Goal: Task Accomplishment & Management: Use online tool/utility

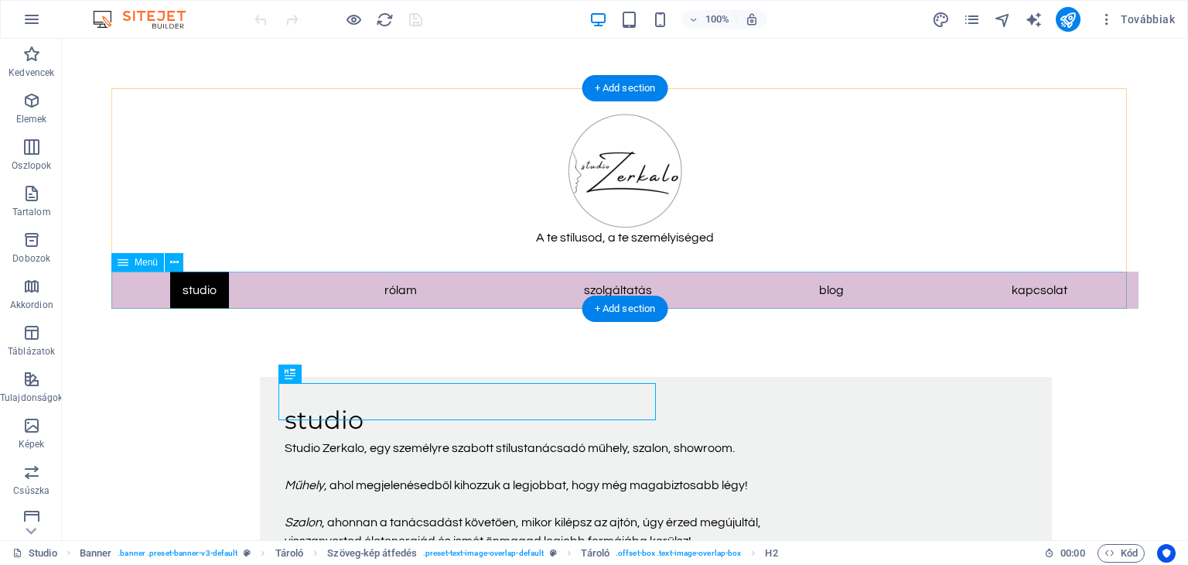
click at [606, 284] on nav "Studio Rólam Szolgáltatás Blog Kapcsolat" at bounding box center [624, 289] width 1027 height 37
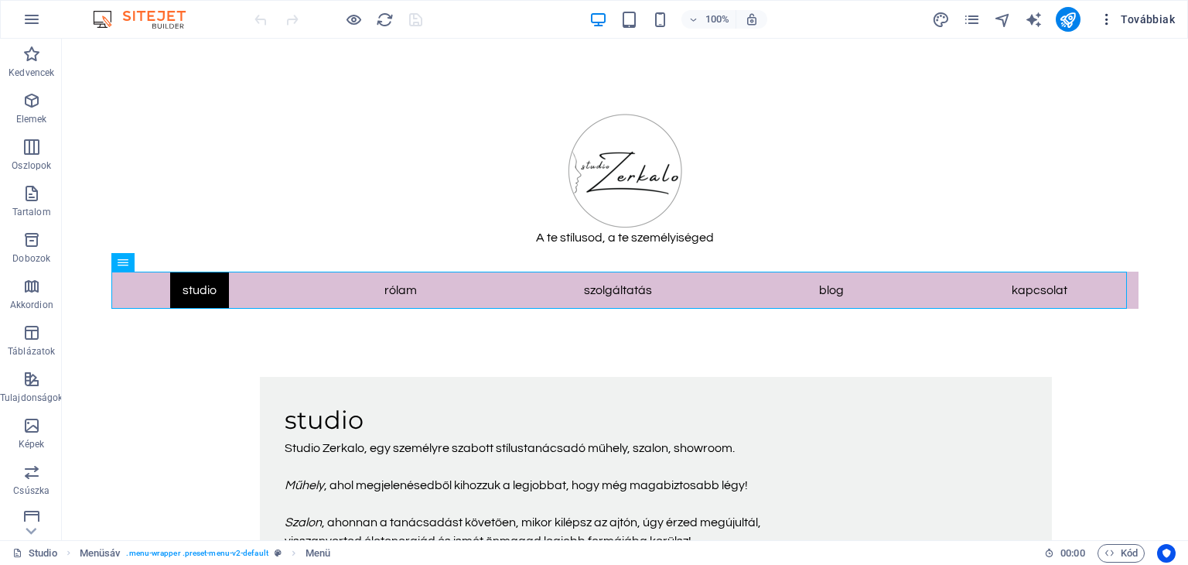
click at [1126, 14] on span "Továbbiak" at bounding box center [1137, 19] width 76 height 15
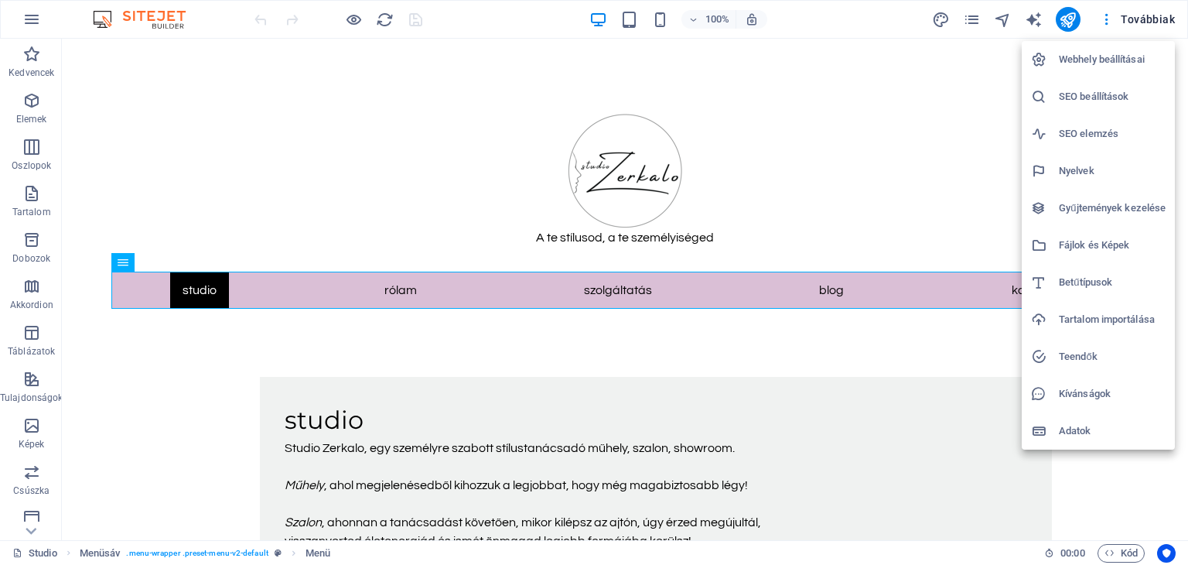
click at [971, 17] on div at bounding box center [594, 282] width 1188 height 565
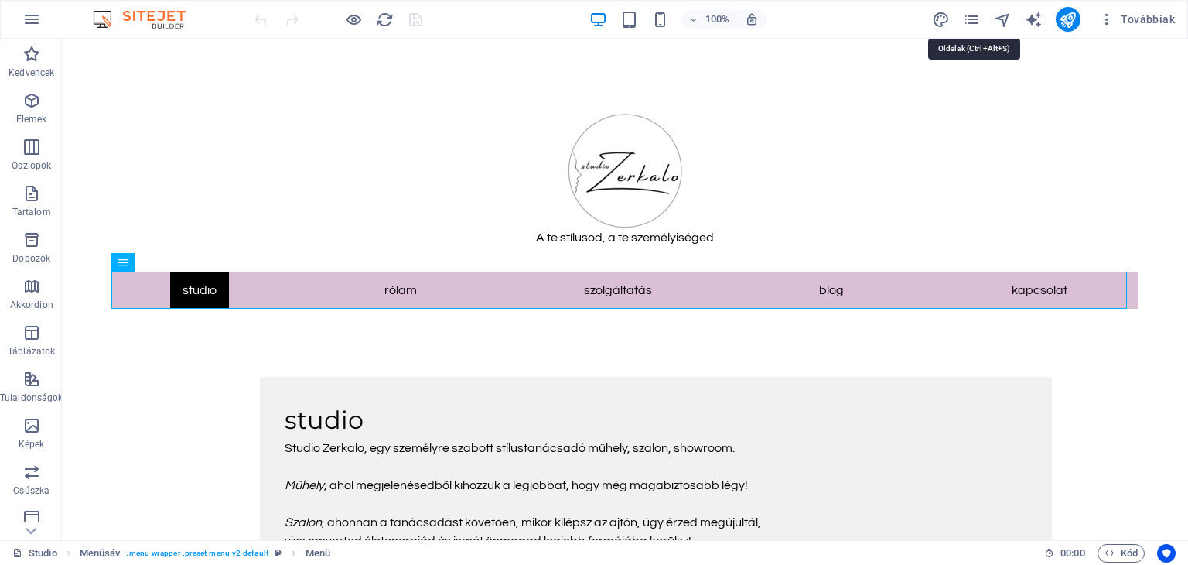
click at [971, 17] on icon "pages" at bounding box center [972, 20] width 18 height 18
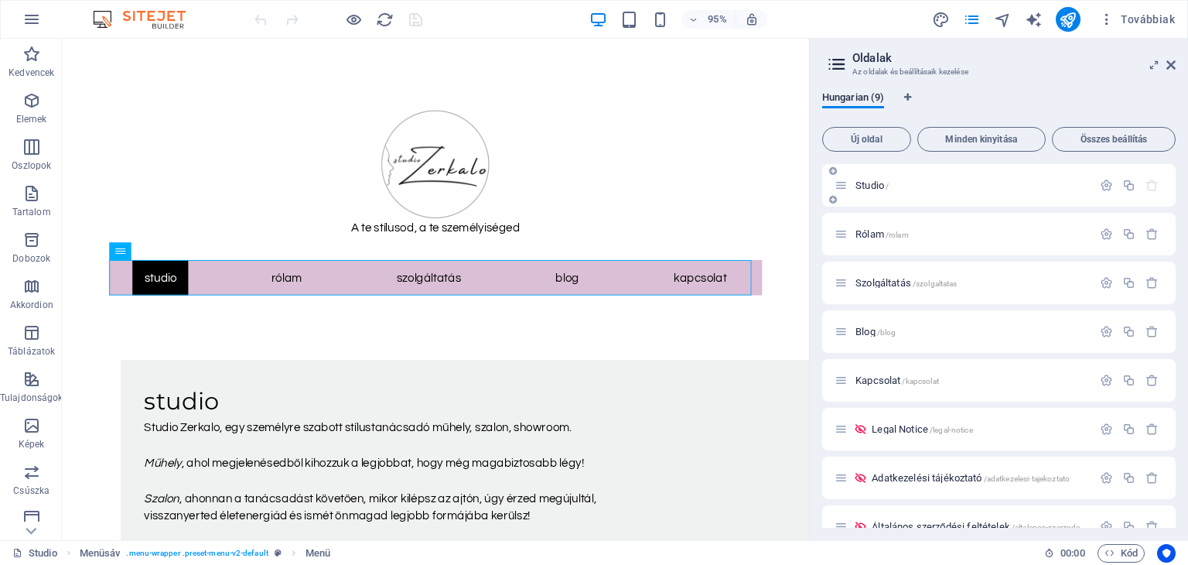
click at [928, 178] on div "Studio /" at bounding box center [963, 185] width 258 height 18
click at [920, 286] on span "/szolgaltatas" at bounding box center [935, 283] width 45 height 9
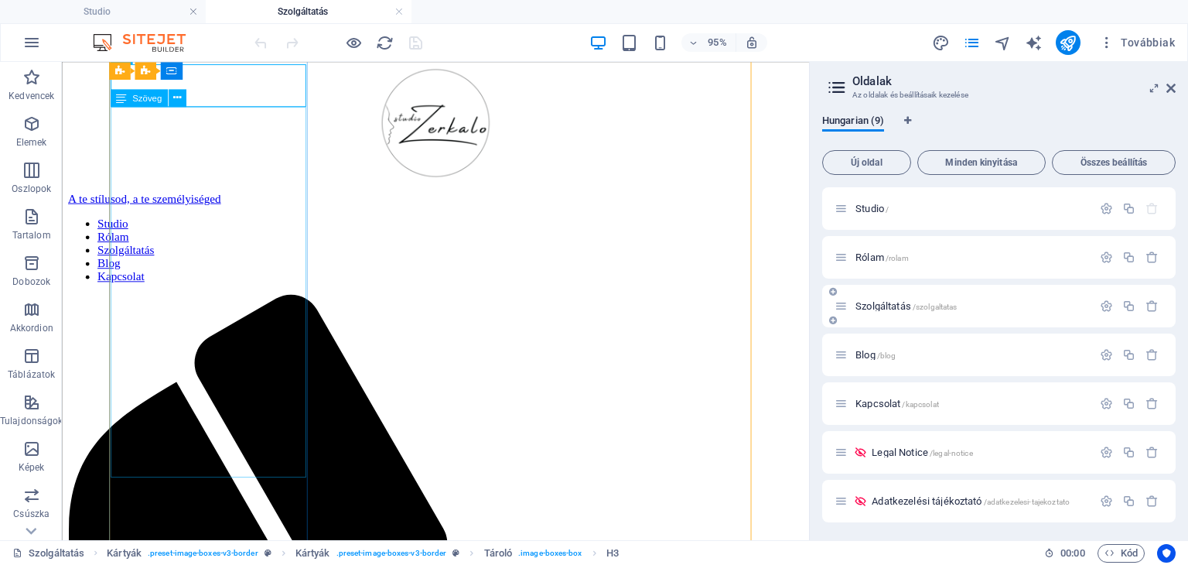
scroll to position [292, 0]
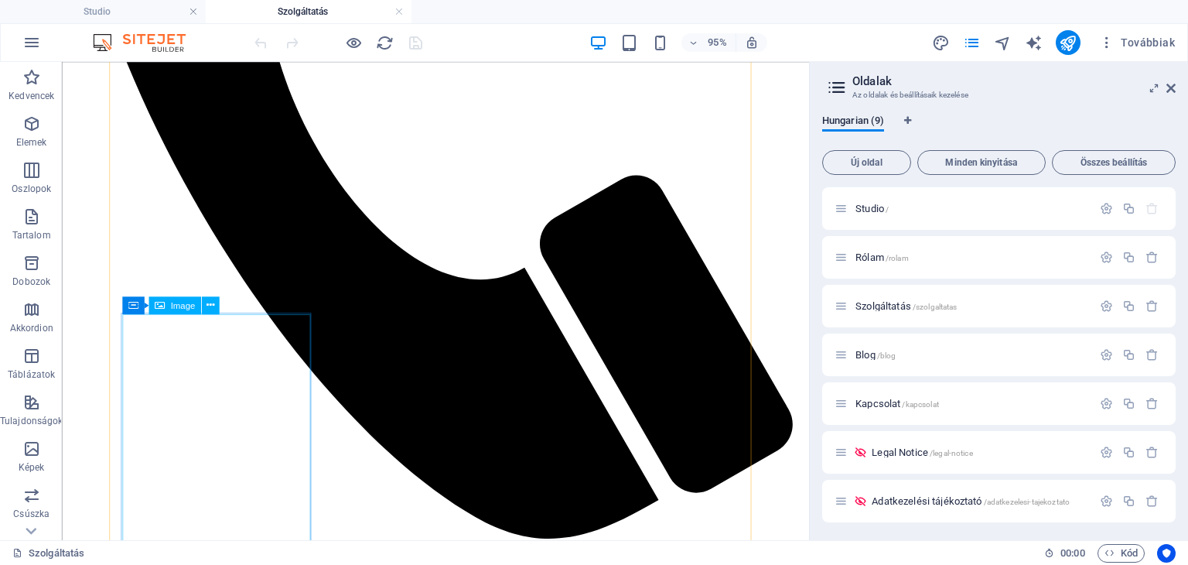
scroll to position [773, 0]
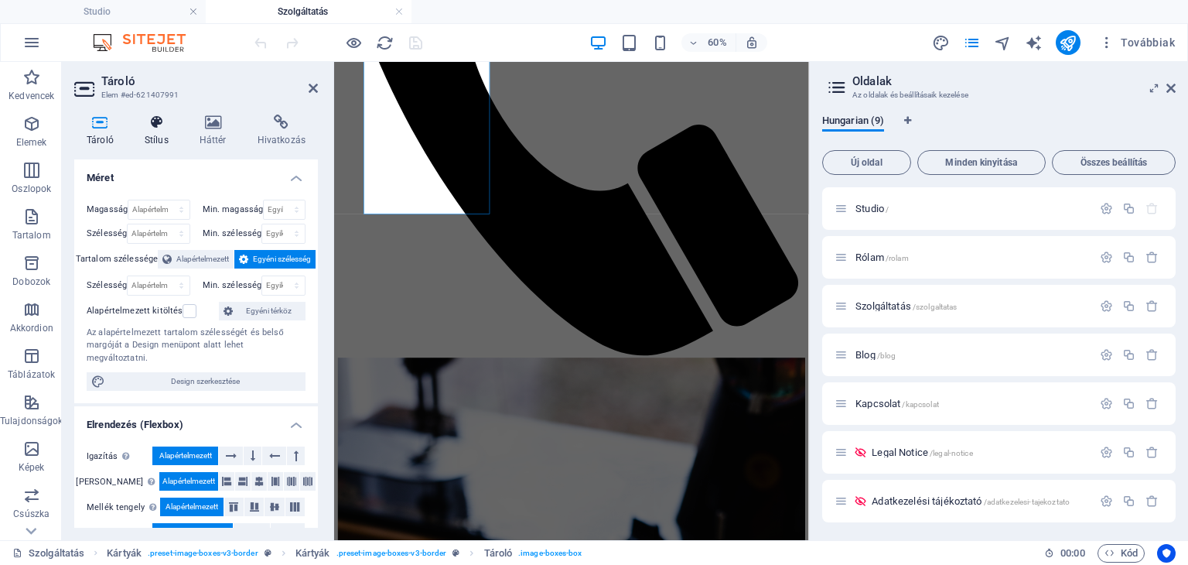
click at [165, 125] on icon at bounding box center [156, 121] width 49 height 15
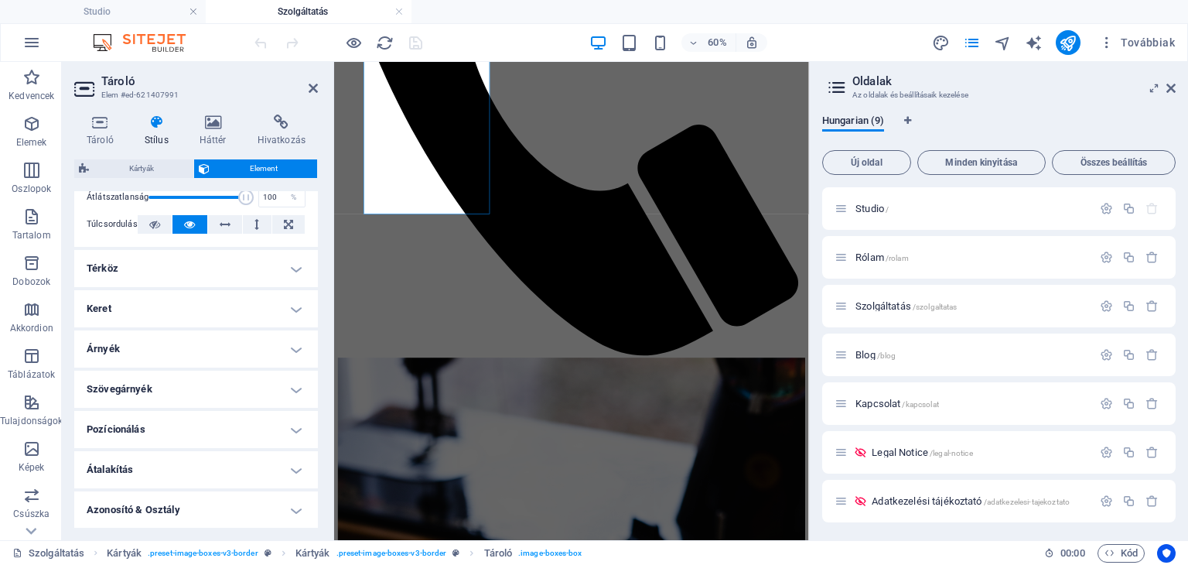
scroll to position [329, 0]
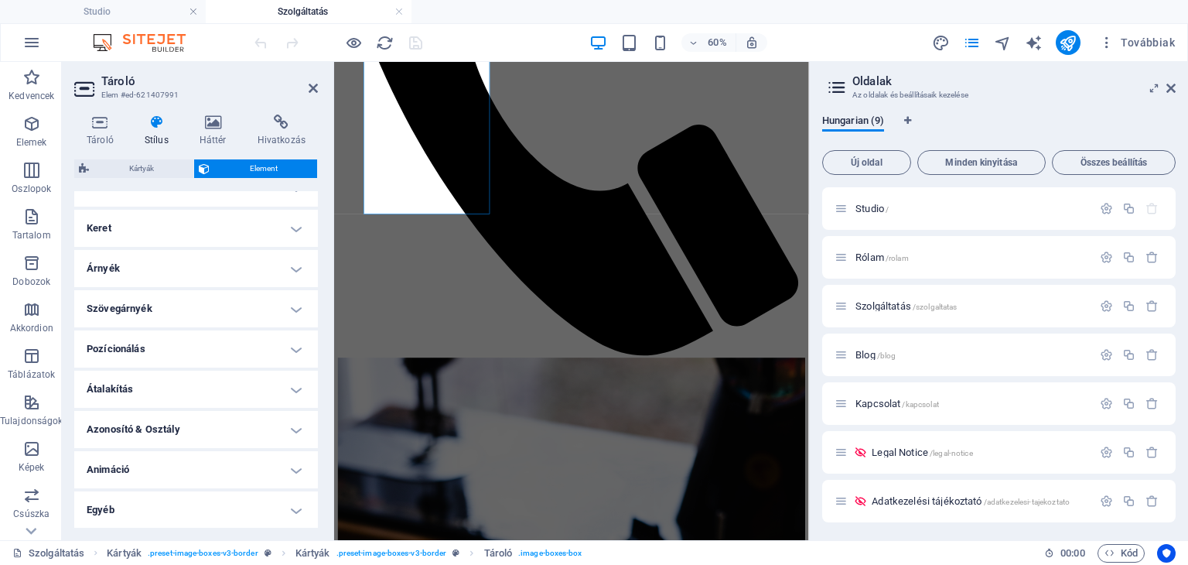
click at [291, 227] on h4 "Keret" at bounding box center [196, 228] width 244 height 37
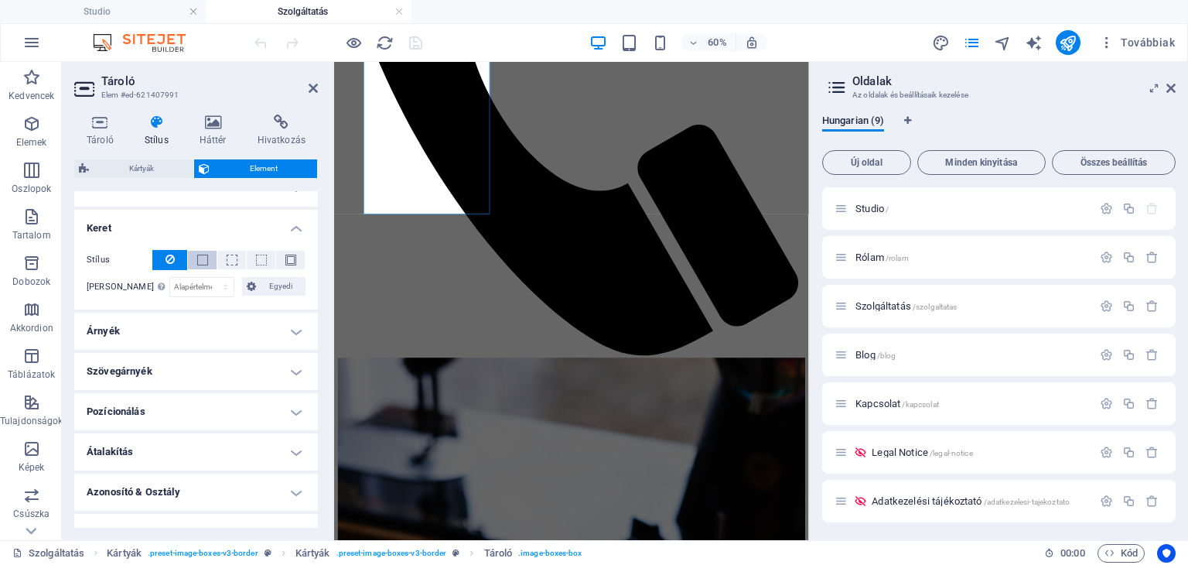
click at [197, 258] on span at bounding box center [202, 259] width 11 height 11
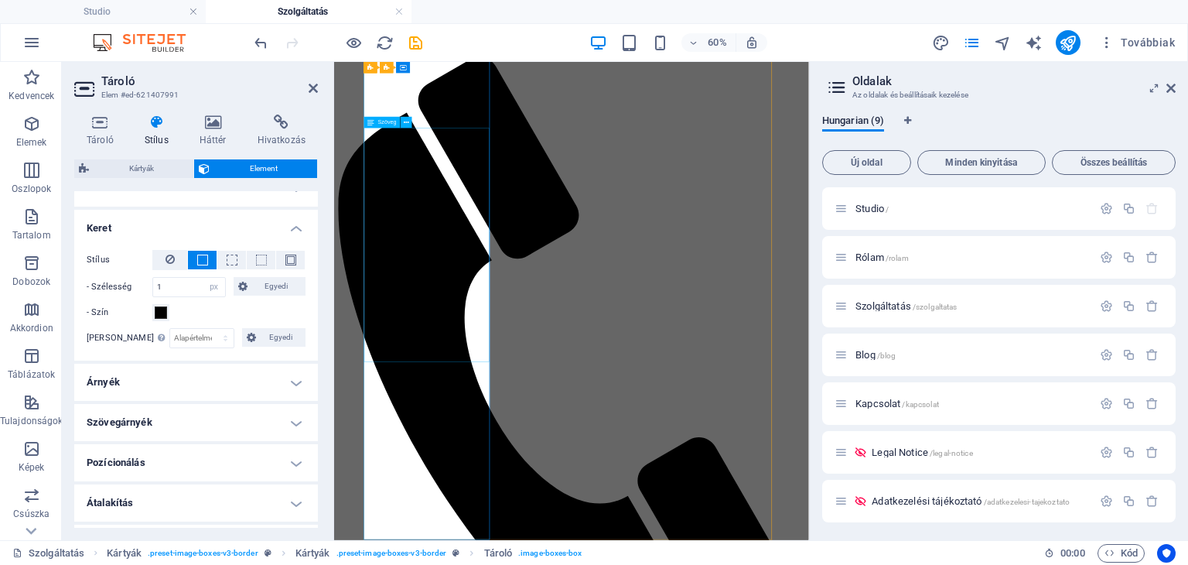
scroll to position [231, 0]
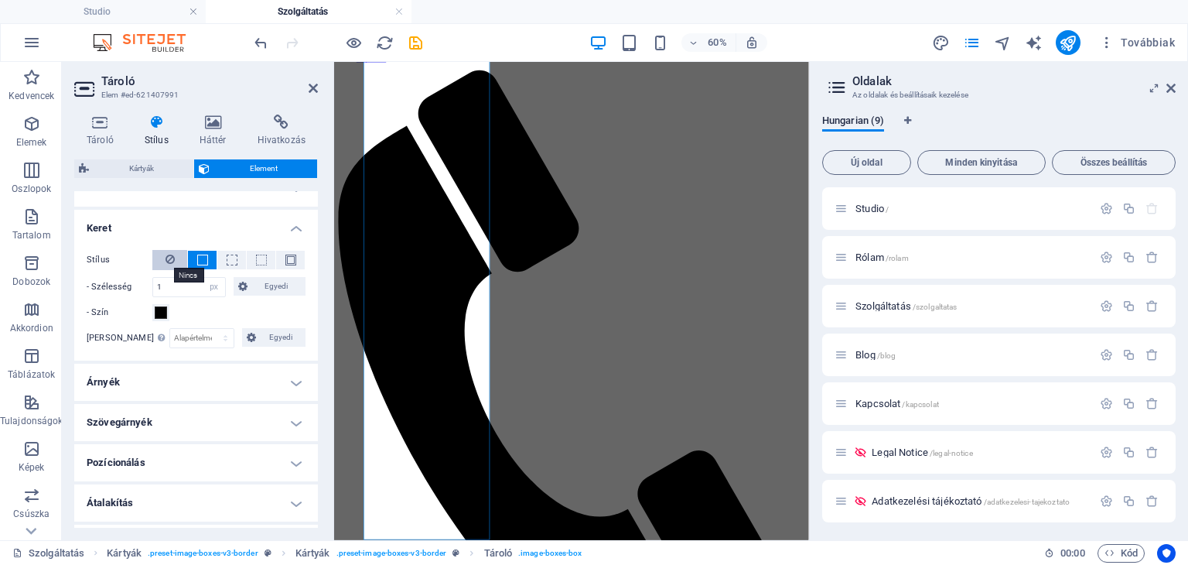
click at [165, 258] on icon at bounding box center [169, 259] width 9 height 19
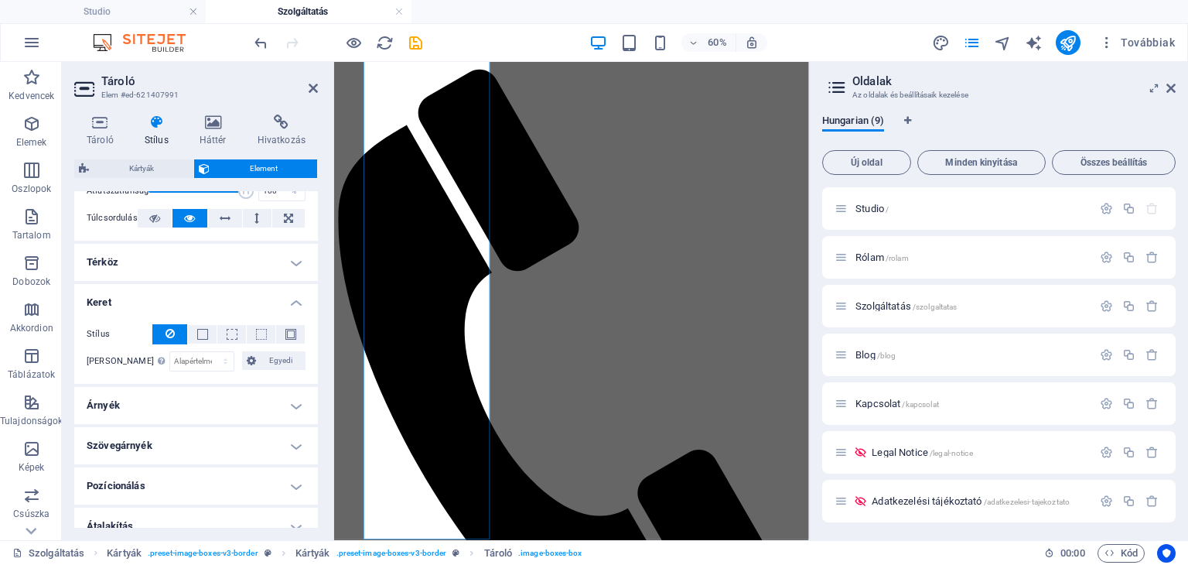
scroll to position [0, 0]
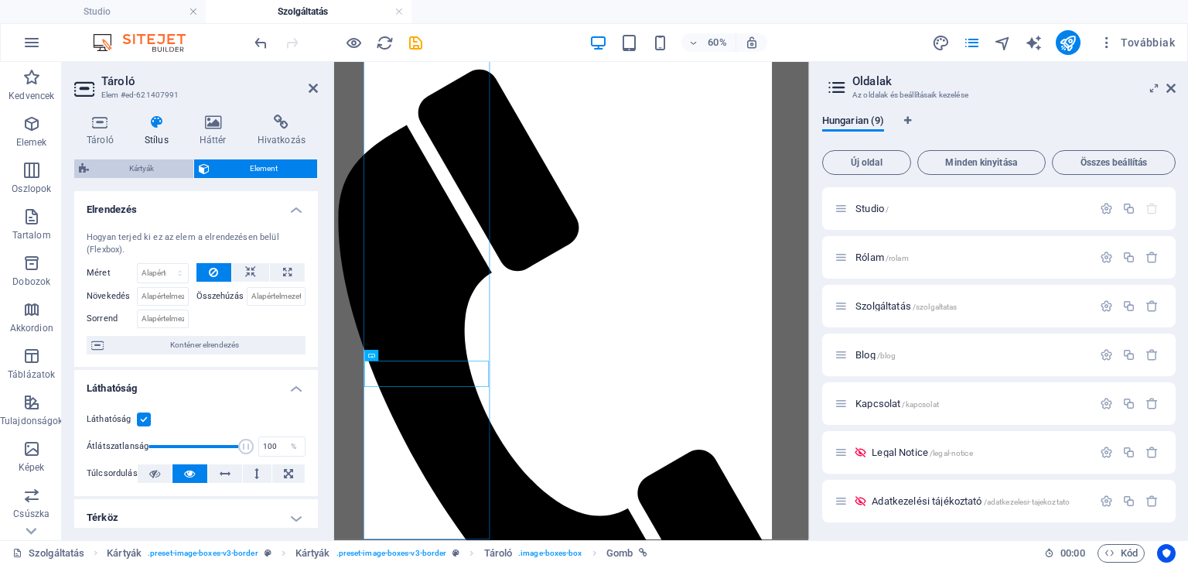
click at [173, 162] on span "Kártyák" at bounding box center [141, 168] width 95 height 19
select select "rem"
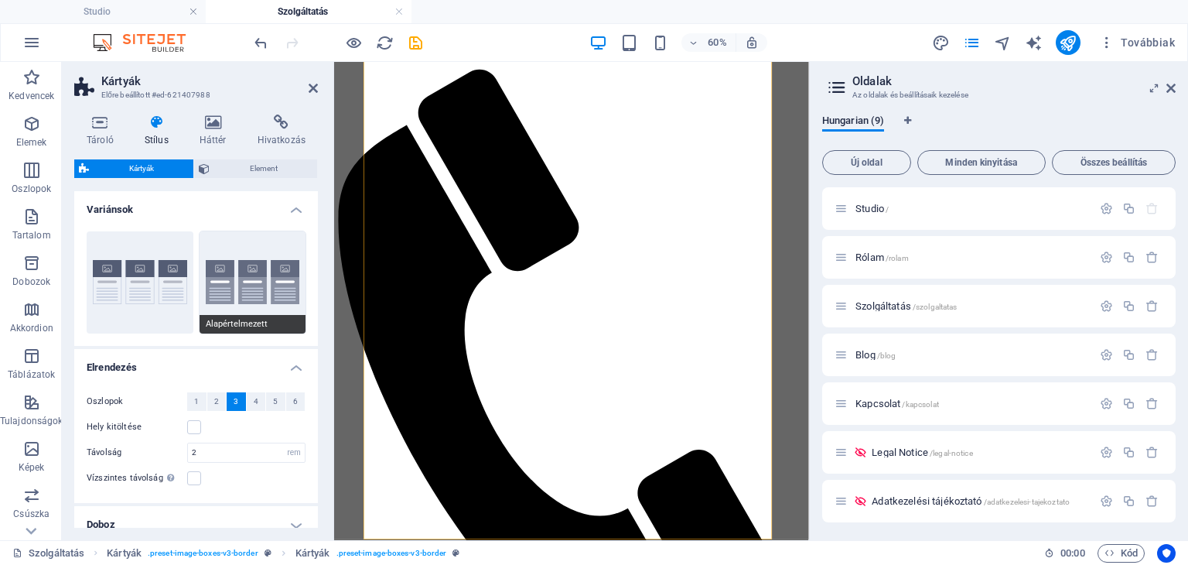
click at [234, 292] on button "Alapértelmezett" at bounding box center [253, 282] width 107 height 102
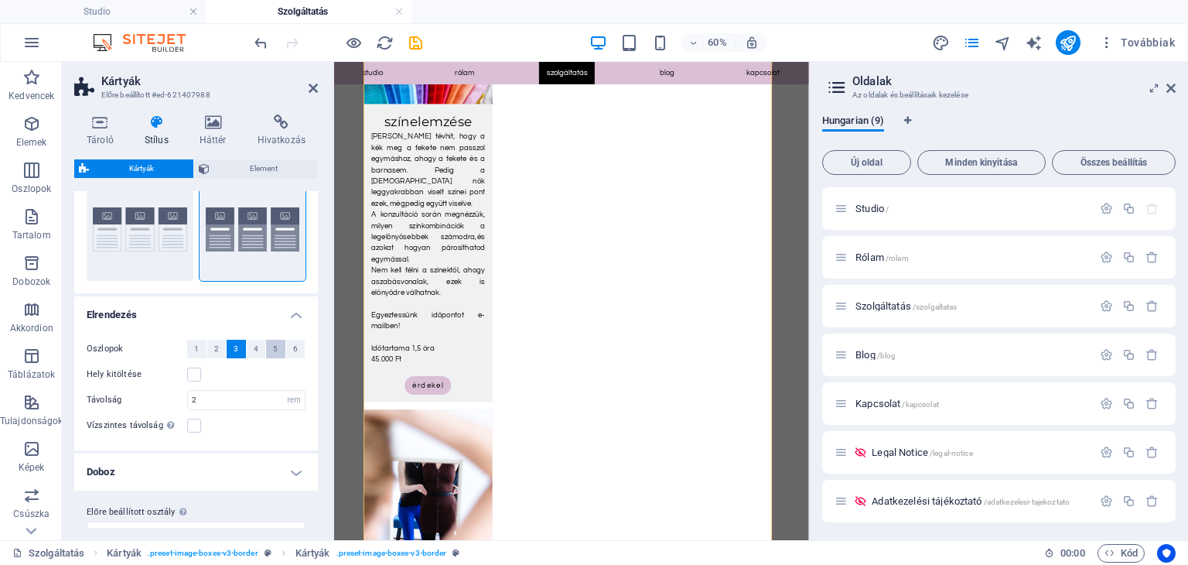
scroll to position [77, 0]
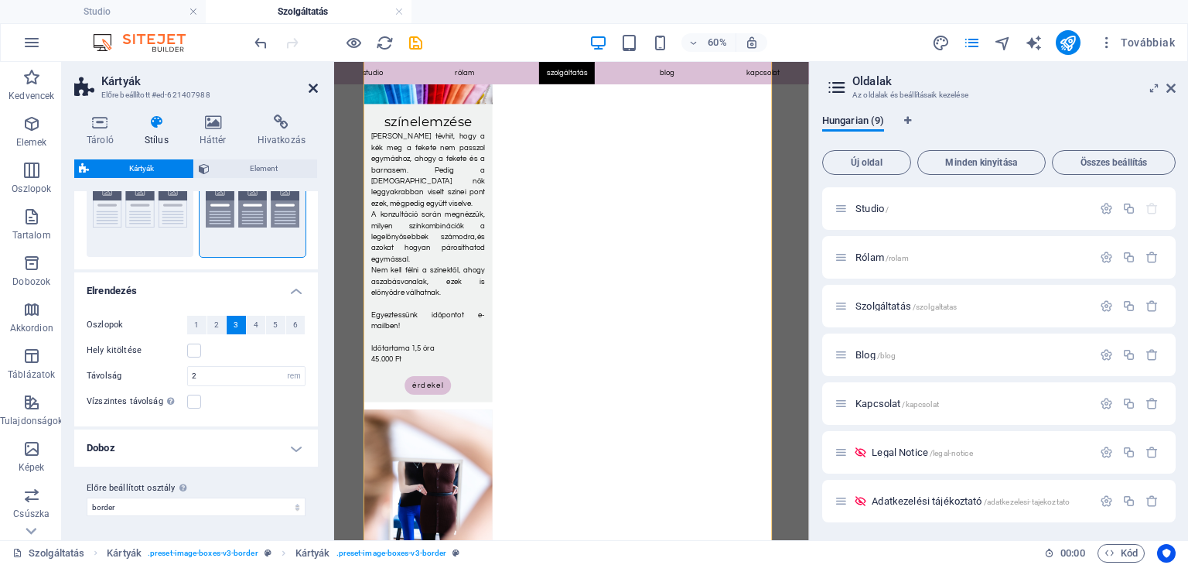
click at [313, 88] on icon at bounding box center [313, 88] width 9 height 12
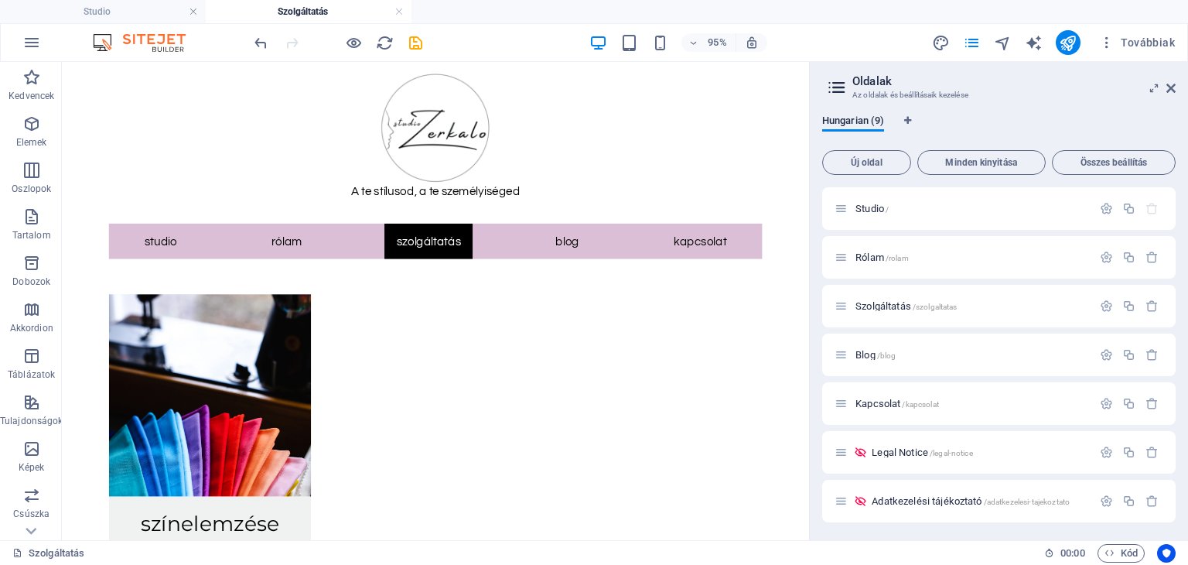
scroll to position [0, 0]
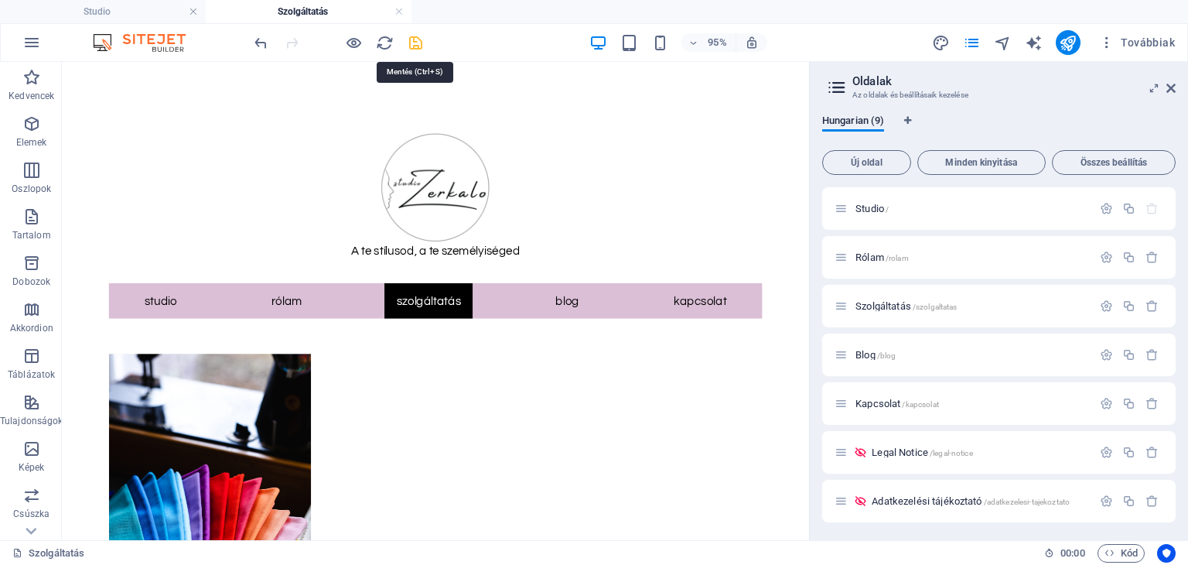
click at [409, 45] on icon "save" at bounding box center [416, 43] width 18 height 18
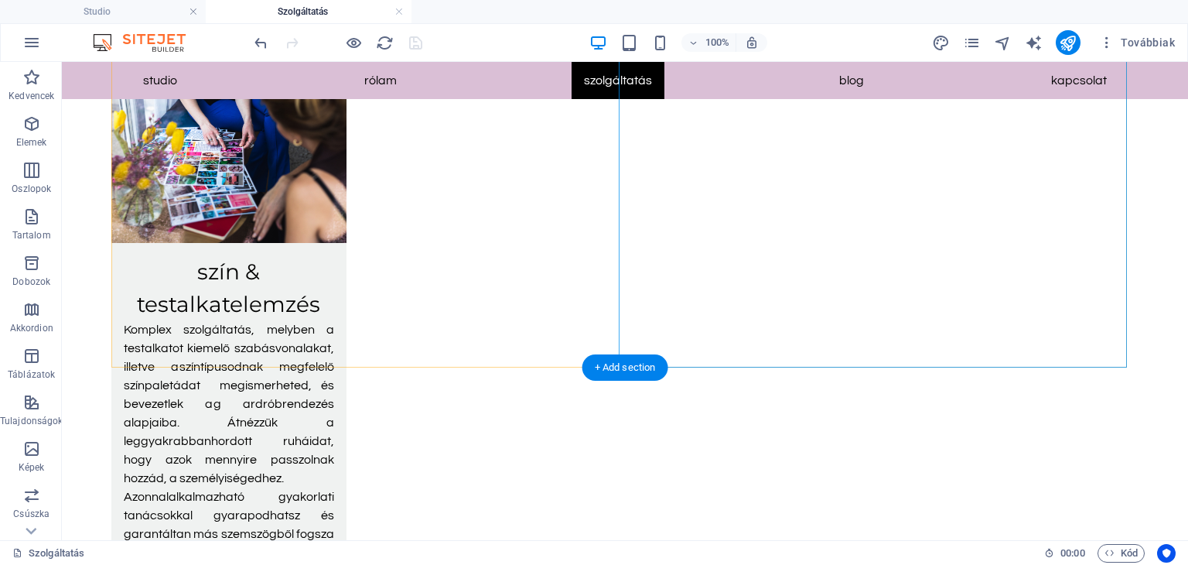
scroll to position [1909, 0]
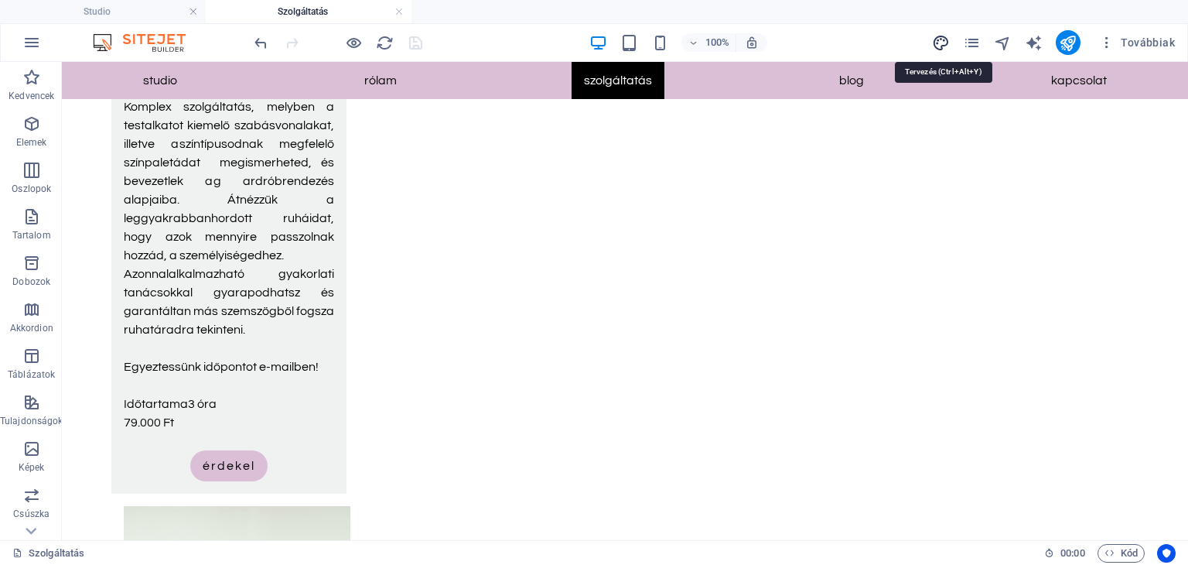
click at [943, 39] on icon "design" at bounding box center [941, 43] width 18 height 18
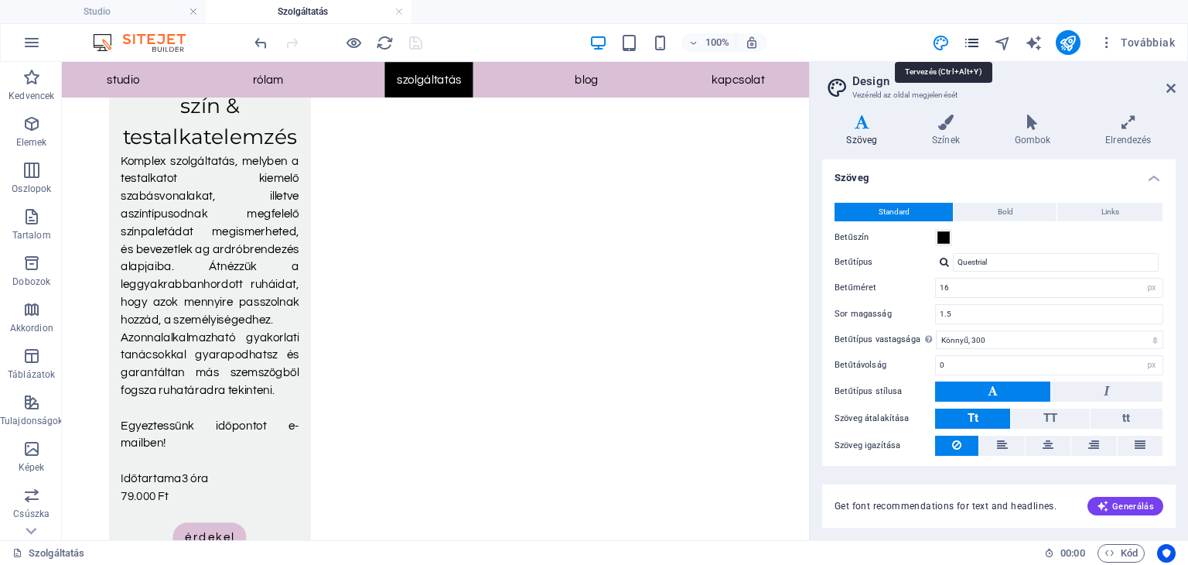
scroll to position [1902, 0]
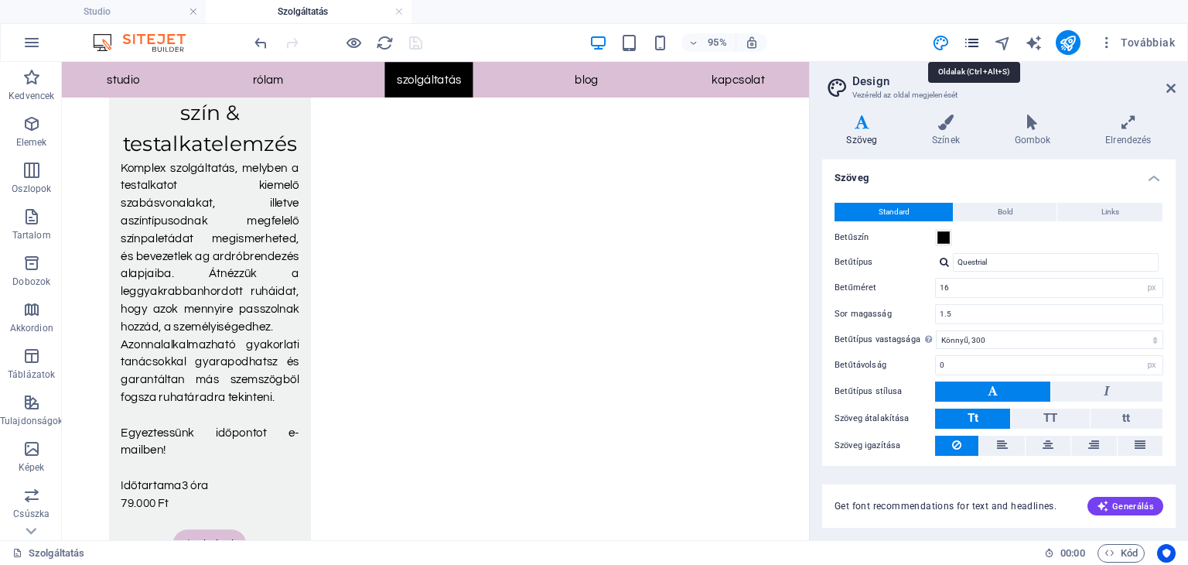
click at [974, 41] on icon "pages" at bounding box center [972, 43] width 18 height 18
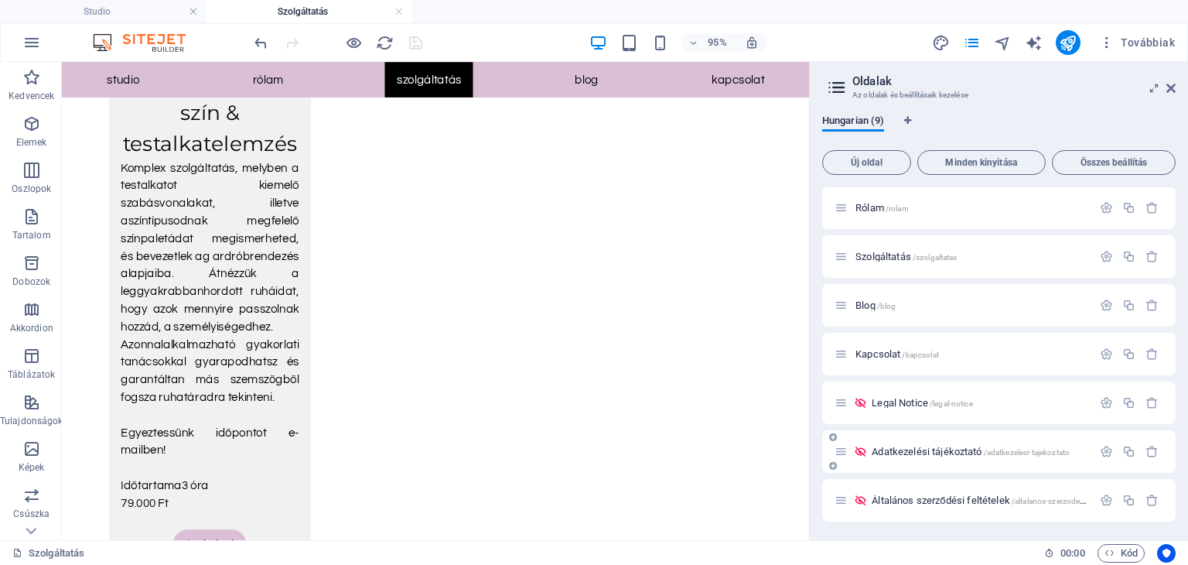
scroll to position [98, 0]
click at [919, 403] on span "Adatkezelési tájékoztató /adatkezelesi-tajekoztato" at bounding box center [971, 403] width 198 height 12
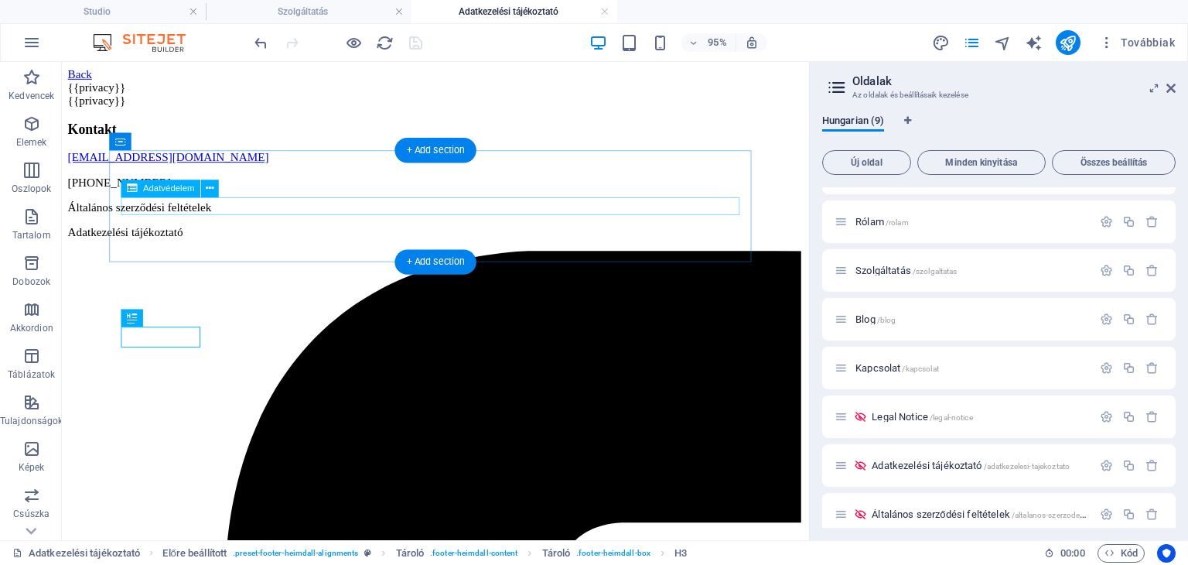
scroll to position [0, 0]
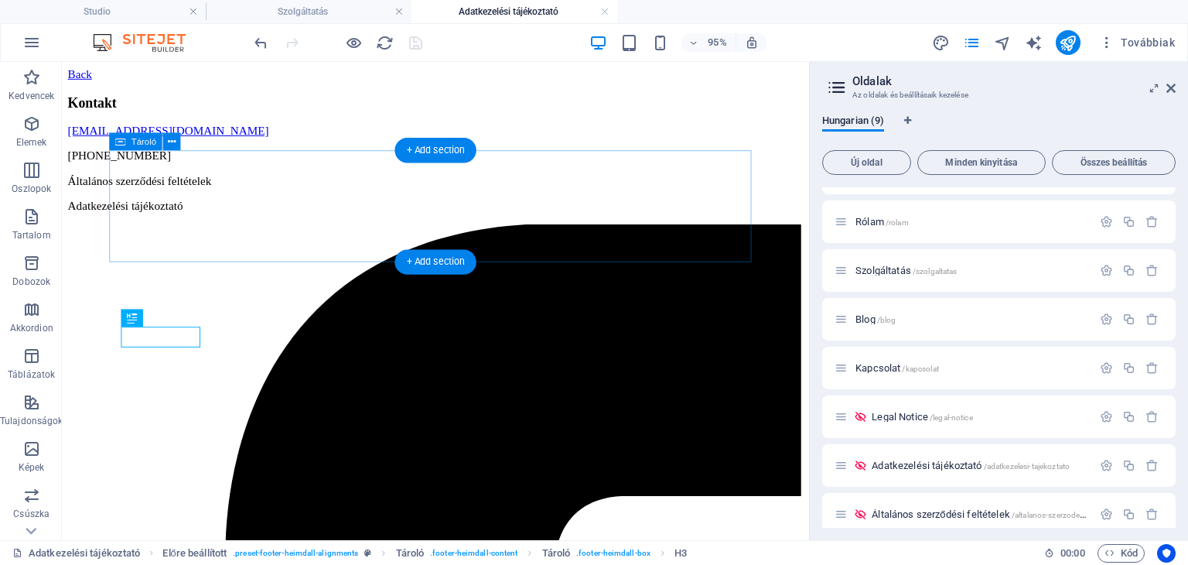
click at [166, 82] on div at bounding box center [455, 82] width 774 height 0
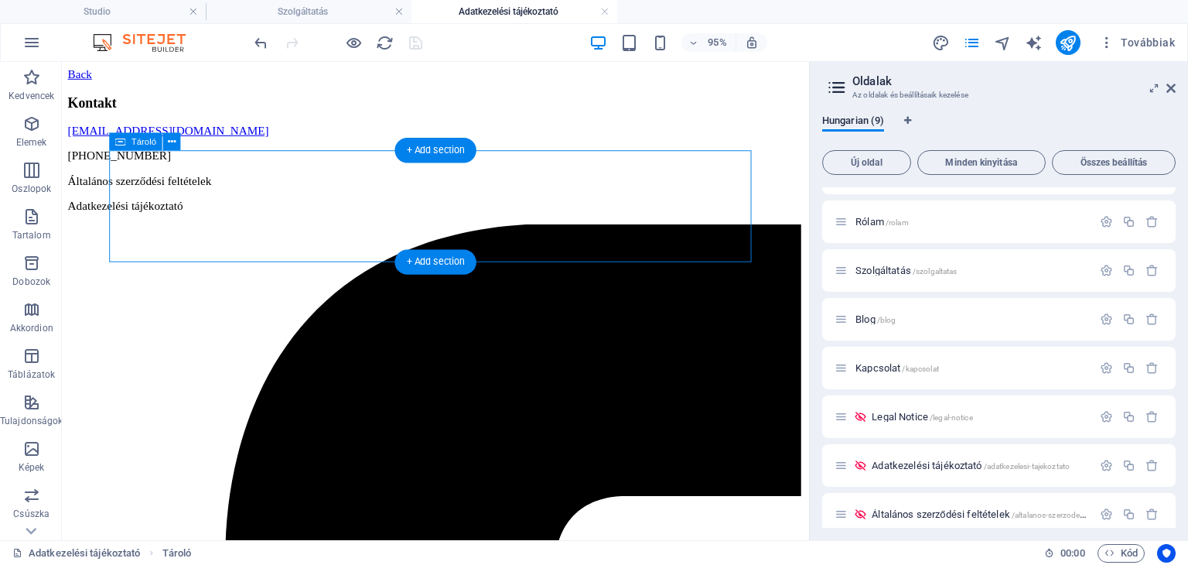
click at [166, 82] on div at bounding box center [455, 82] width 774 height 0
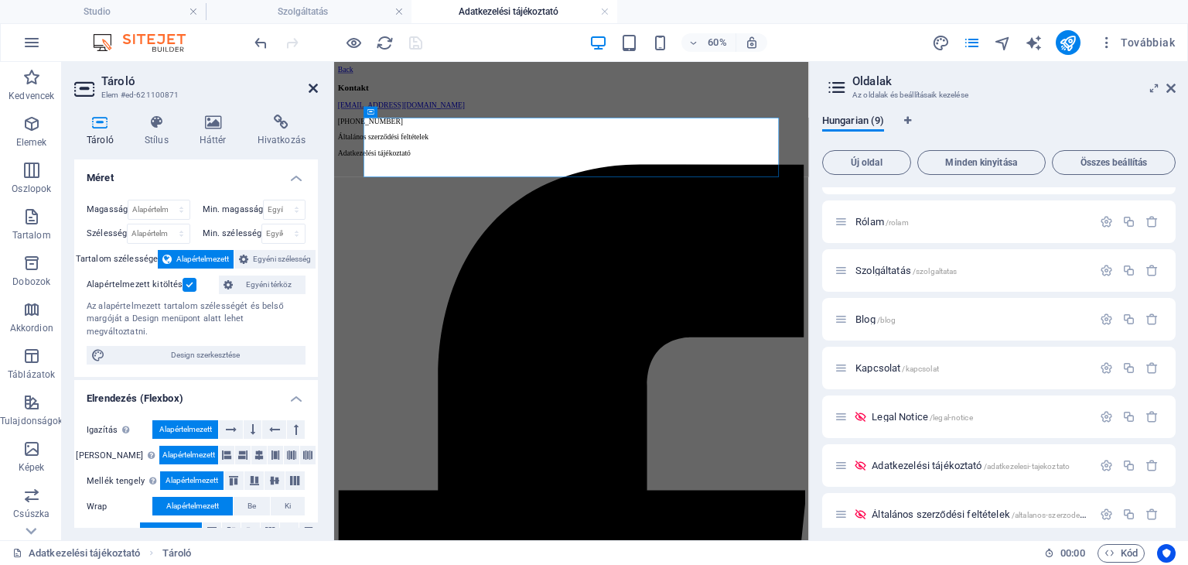
click at [315, 87] on icon at bounding box center [313, 88] width 9 height 12
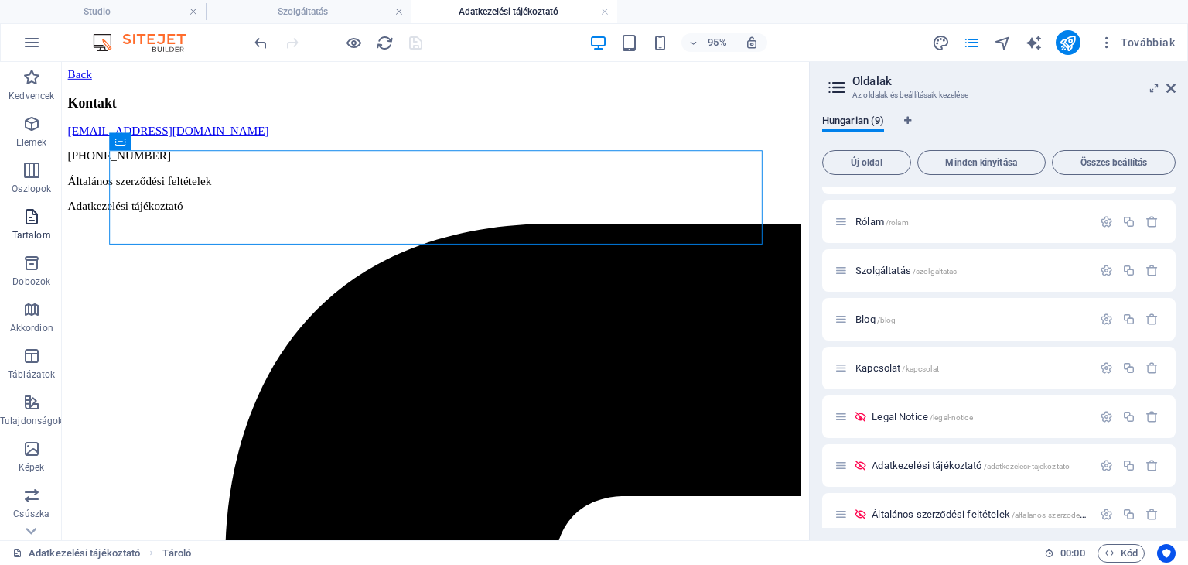
click at [28, 232] on p "Tartalom" at bounding box center [31, 235] width 39 height 12
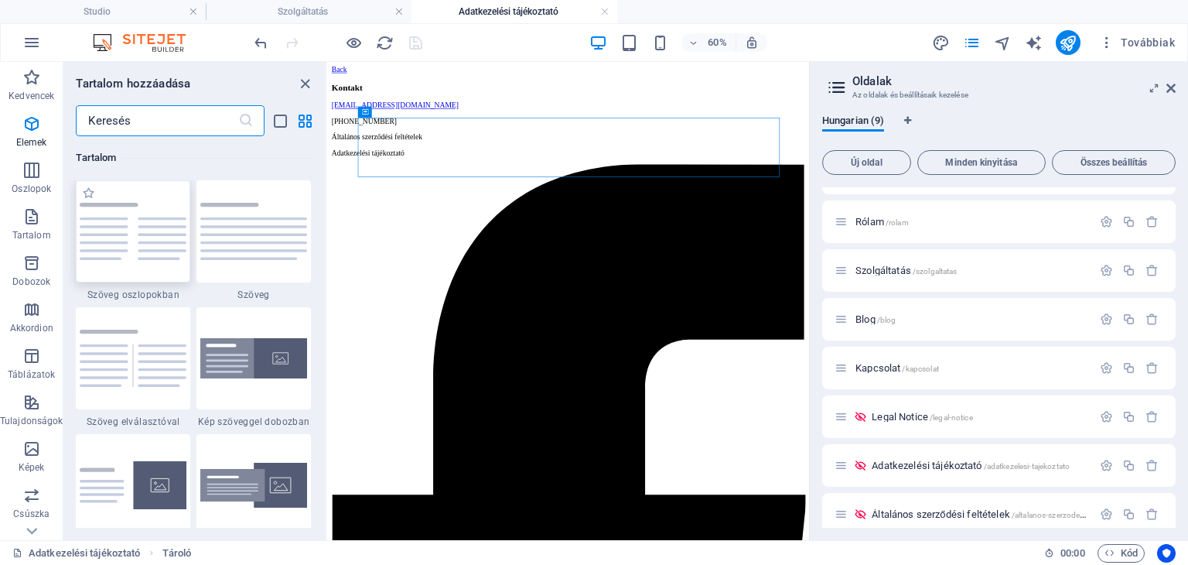
scroll to position [2706, 0]
click at [280, 243] on img at bounding box center [253, 231] width 107 height 57
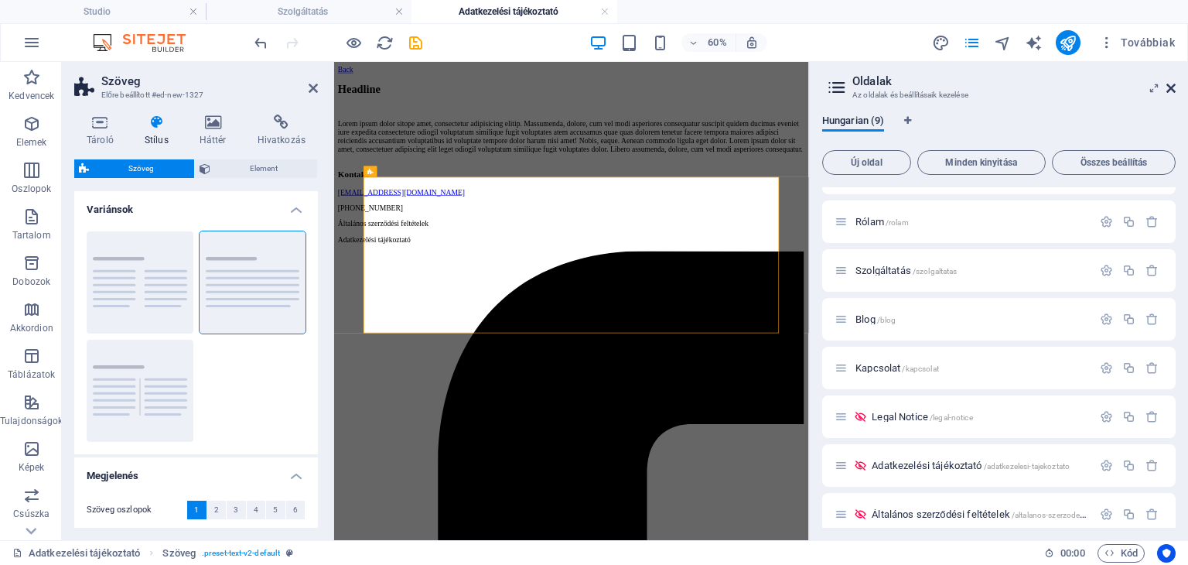
click at [1170, 84] on icon at bounding box center [1170, 88] width 9 height 12
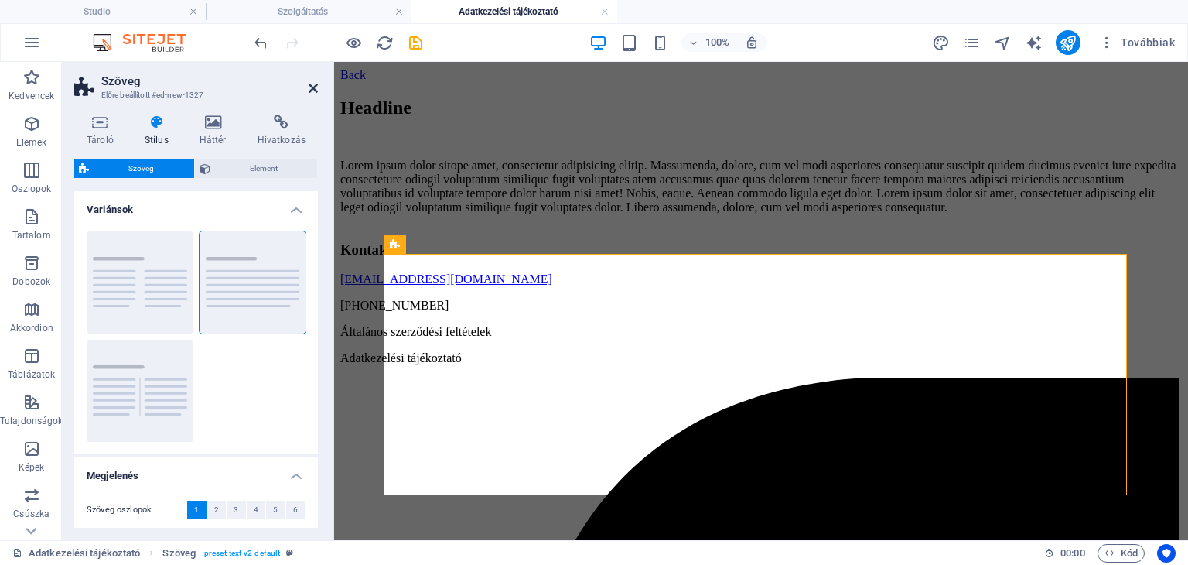
drag, startPoint x: 316, startPoint y: 90, endPoint x: 266, endPoint y: 36, distance: 73.3
click at [316, 90] on icon at bounding box center [313, 88] width 9 height 12
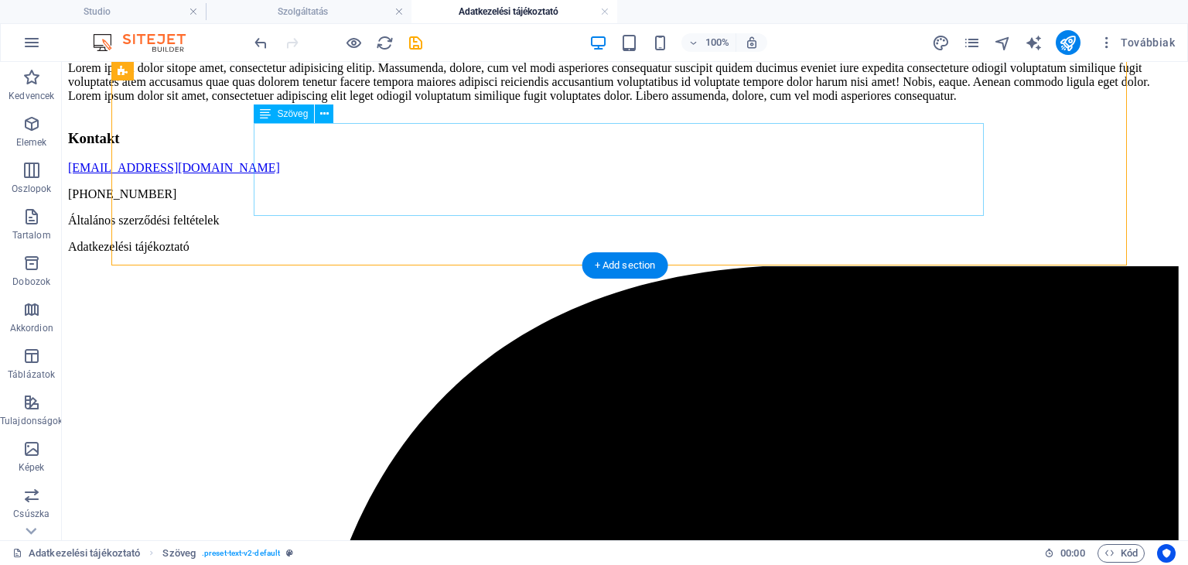
scroll to position [0, 0]
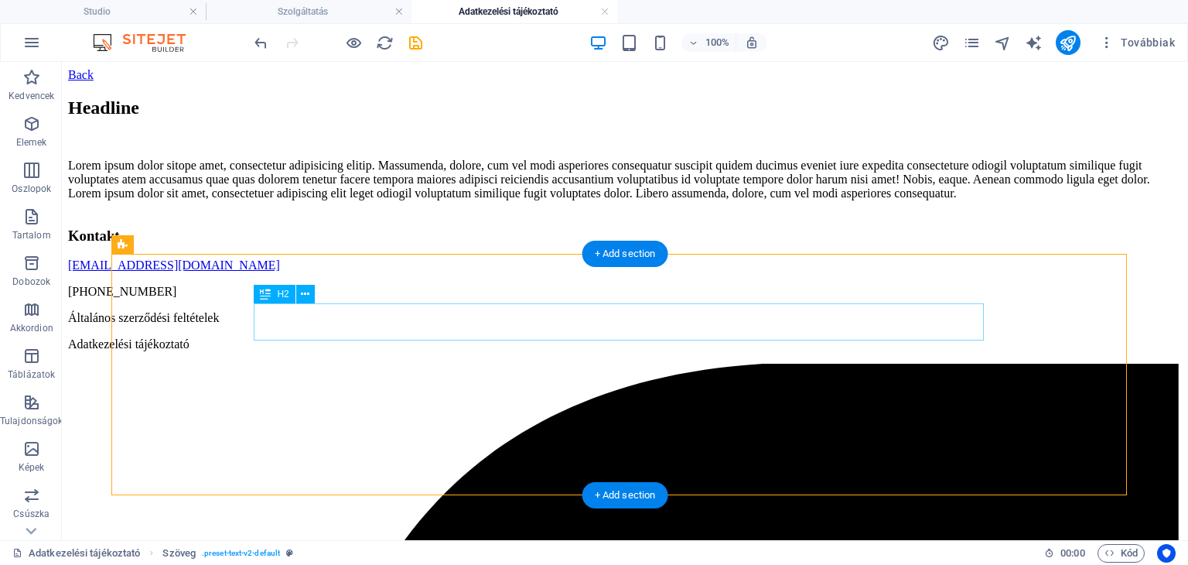
click at [343, 118] on div "Headline" at bounding box center [625, 107] width 1114 height 21
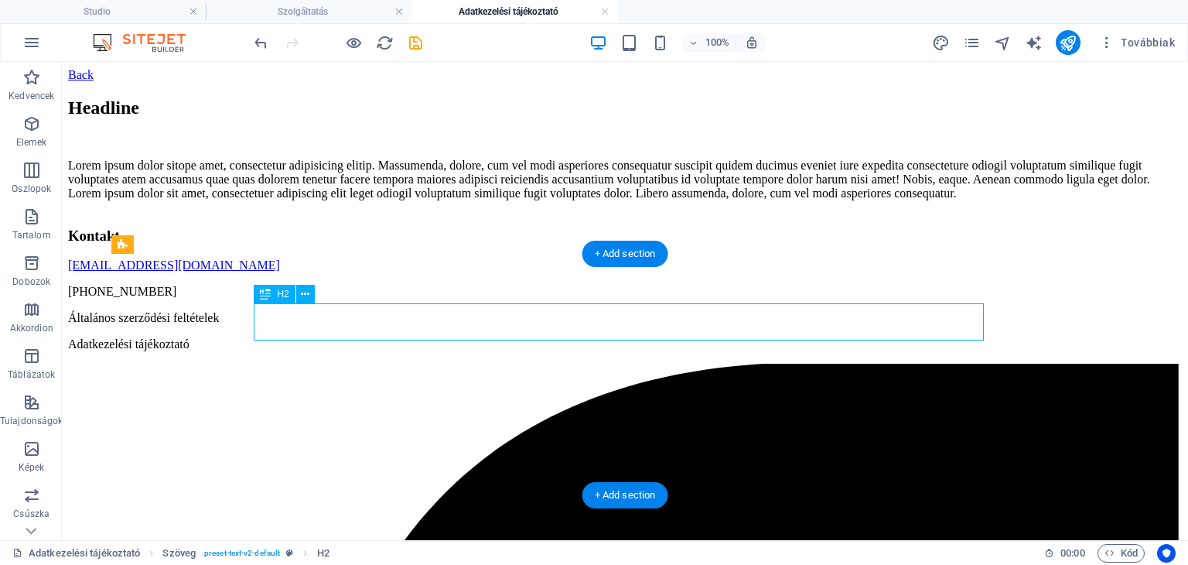
click at [344, 118] on div "Headline" at bounding box center [625, 107] width 1114 height 21
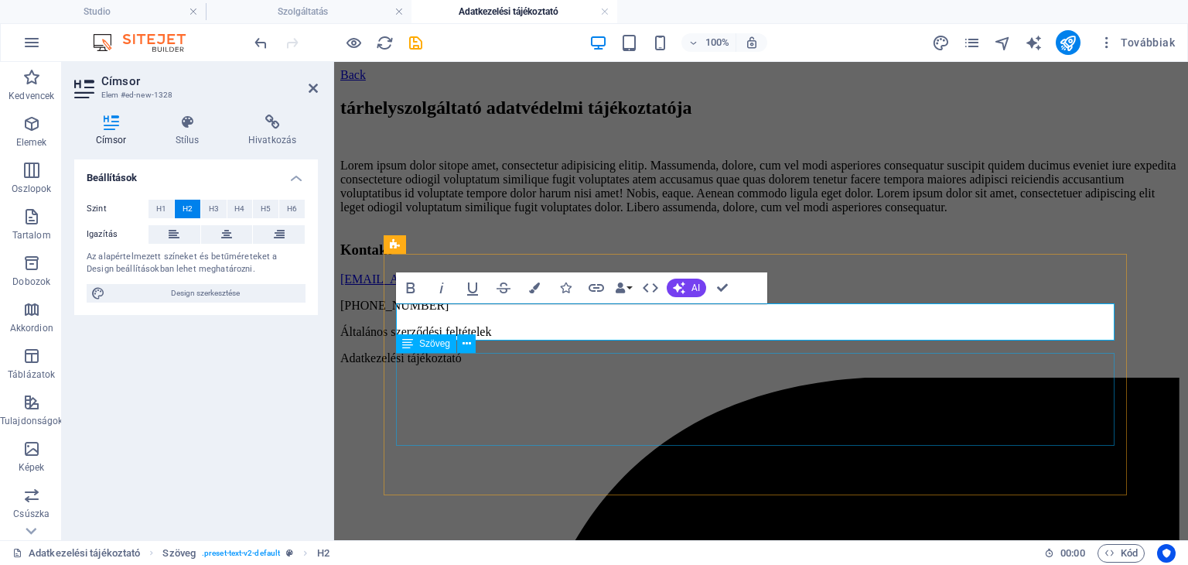
click at [817, 214] on div "Lorem ipsum dolor sitope amet, consectetur adipisicing elitip. Massumenda, dolo…" at bounding box center [760, 187] width 841 height 56
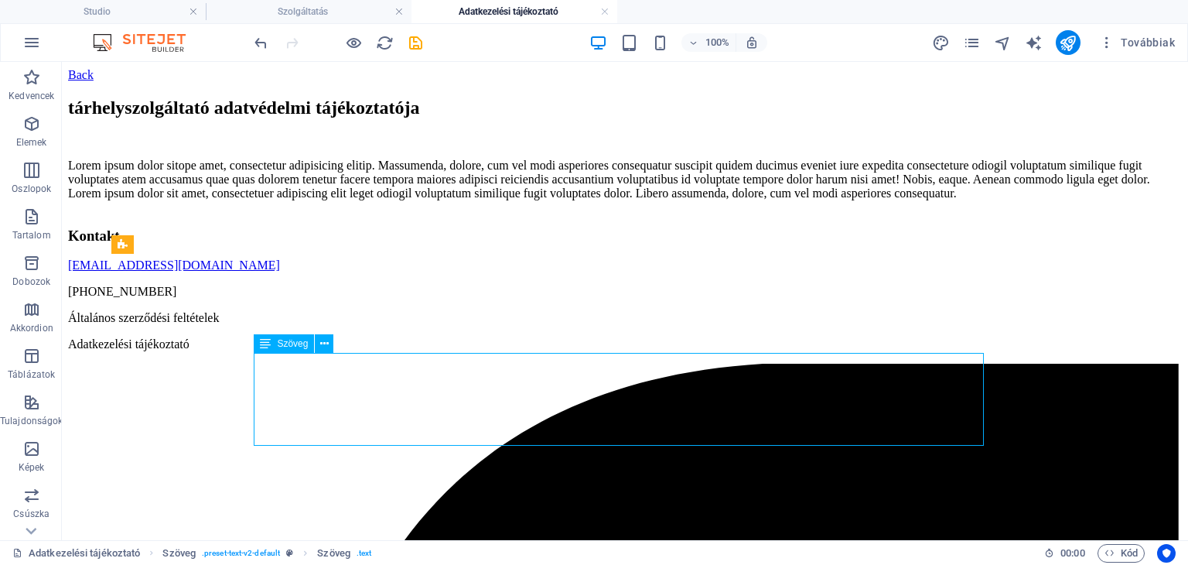
click at [793, 200] on div "Lorem ipsum dolor sitope amet, consectetur adipisicing elitip. Massumenda, dolo…" at bounding box center [625, 180] width 1114 height 42
click at [790, 200] on div "Lorem ipsum dolor sitope amet, consectetur adipisicing elitip. Massumenda, dolo…" at bounding box center [625, 180] width 1114 height 42
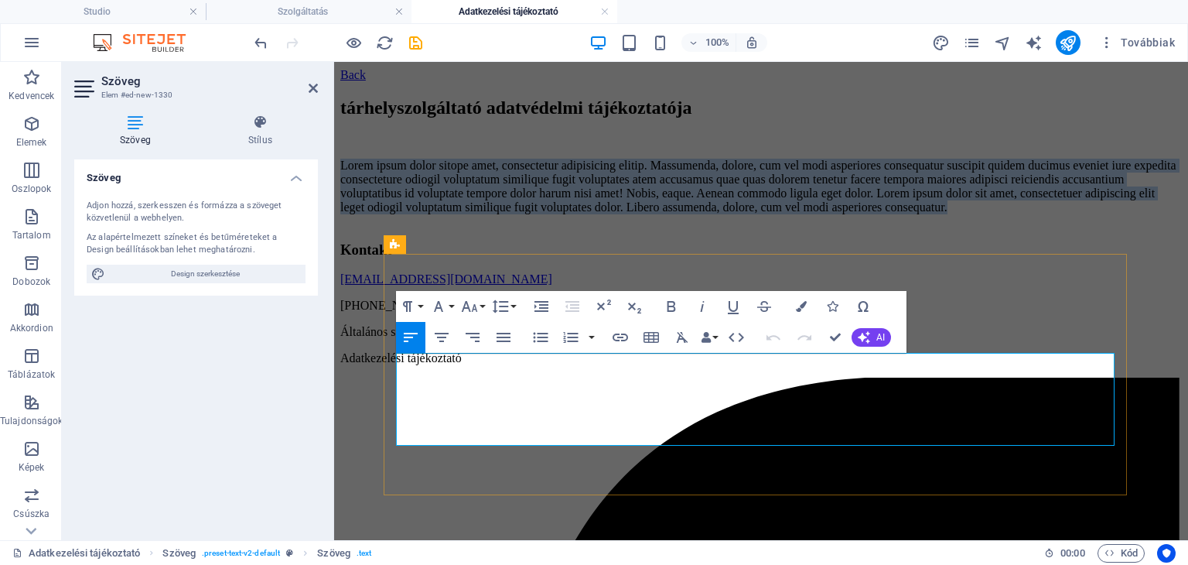
drag, startPoint x: 950, startPoint y: 435, endPoint x: 396, endPoint y: 360, distance: 558.9
click at [396, 214] on p "Lorem ipsum dolor sitope amet, consectetur adipisicing elitip. Massumenda, dolo…" at bounding box center [760, 187] width 841 height 56
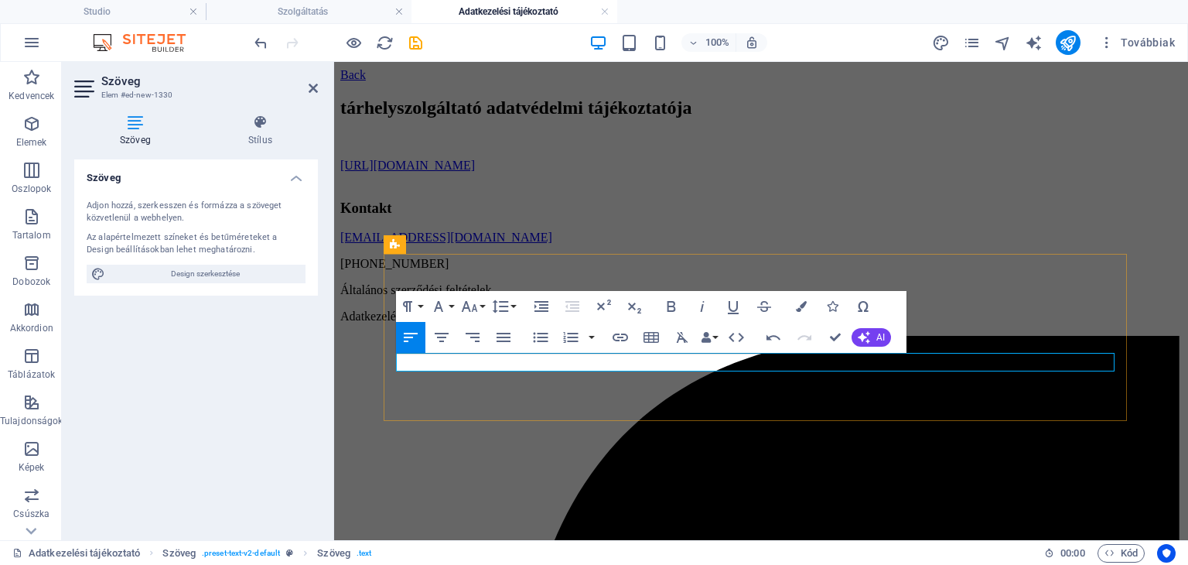
scroll to position [230, 3]
click at [396, 172] on link "[URL][DOMAIN_NAME]" at bounding box center [407, 165] width 135 height 13
click at [397, 172] on p "Forrás : [URL][DOMAIN_NAME]" at bounding box center [760, 166] width 841 height 14
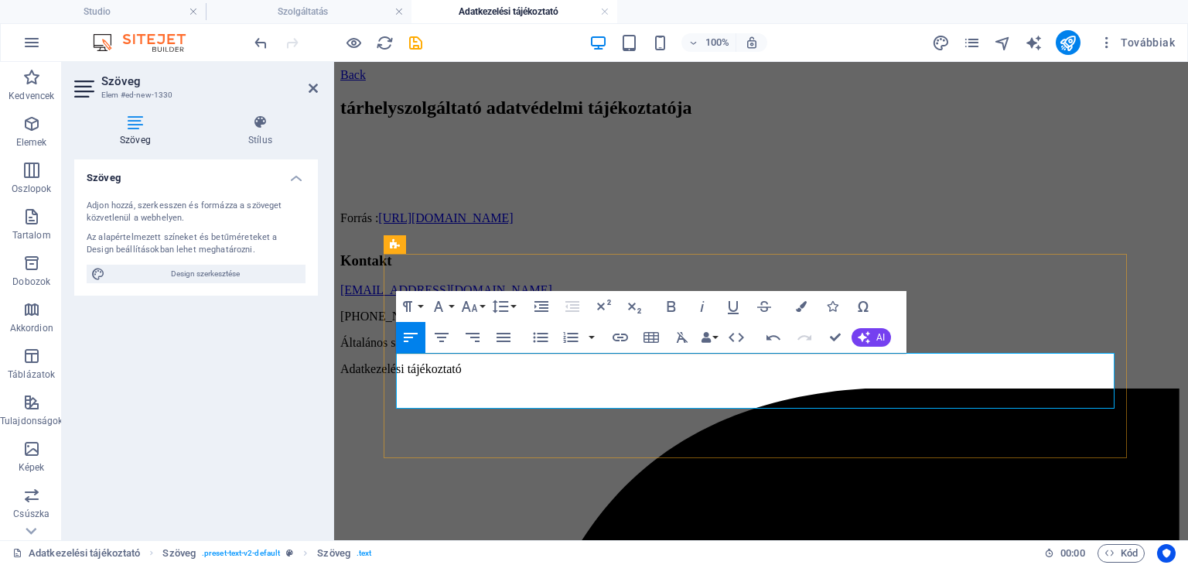
click at [404, 172] on p at bounding box center [760, 166] width 841 height 14
click at [411, 172] on p at bounding box center [760, 166] width 841 height 14
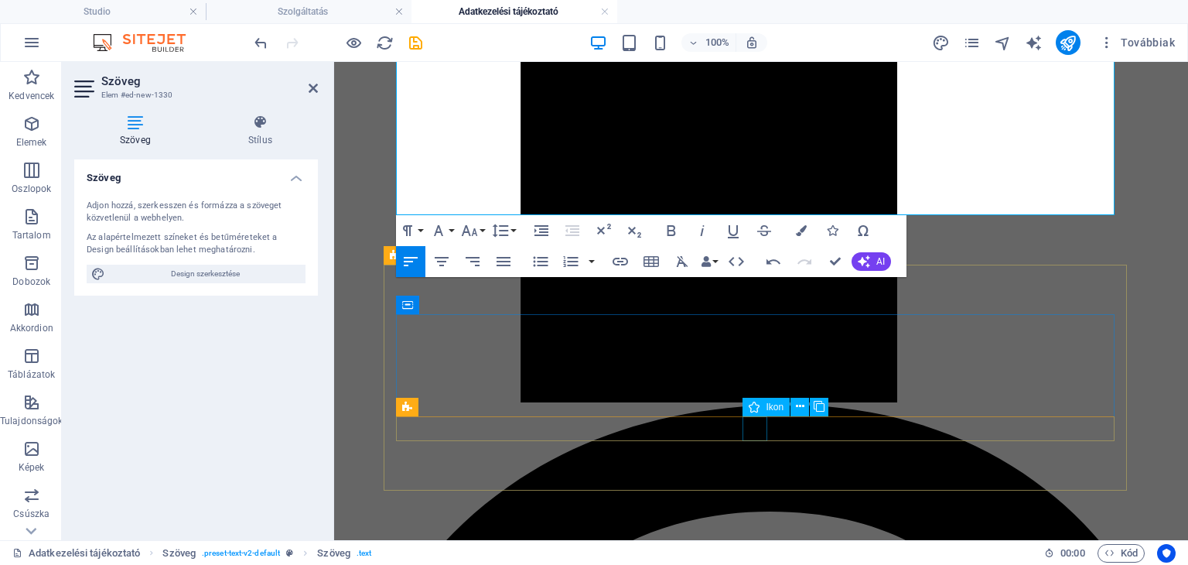
scroll to position [7775, 0]
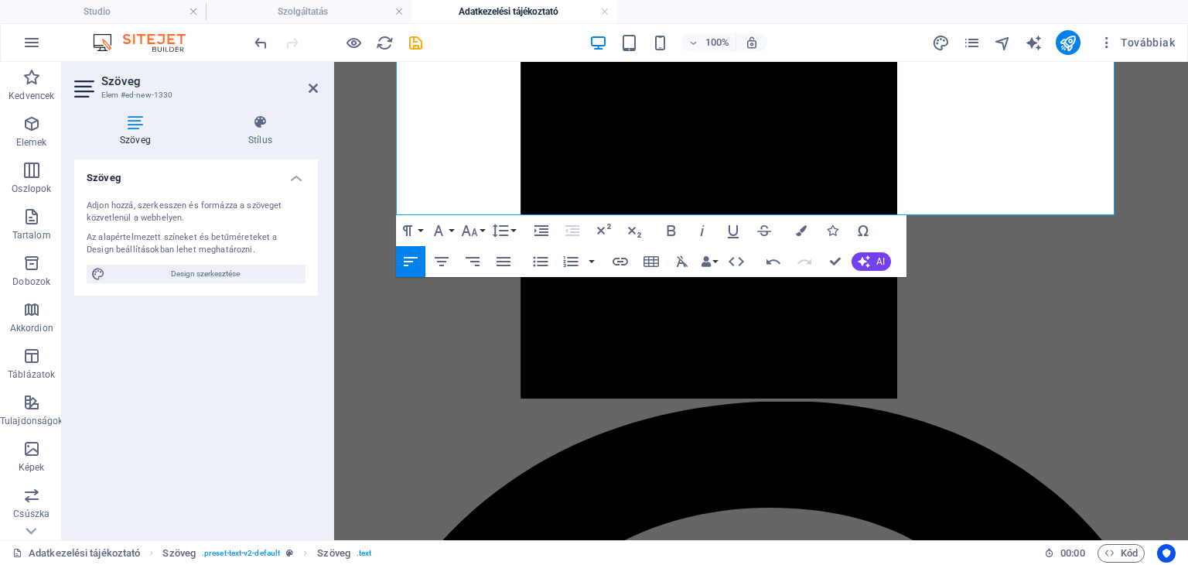
click at [309, 88] on icon at bounding box center [313, 88] width 9 height 12
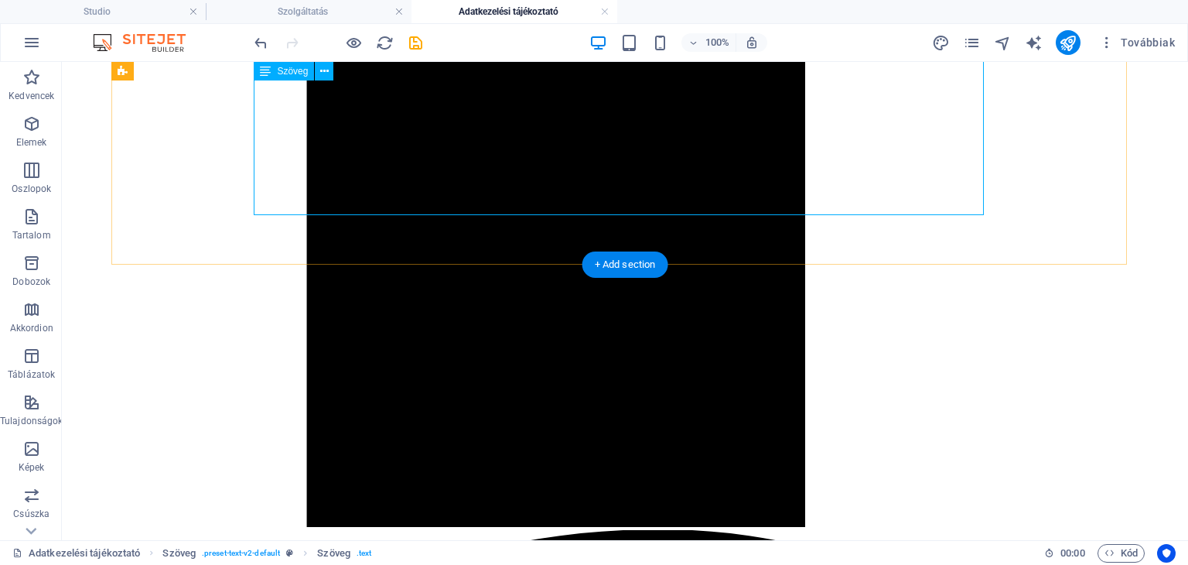
scroll to position [7743, 0]
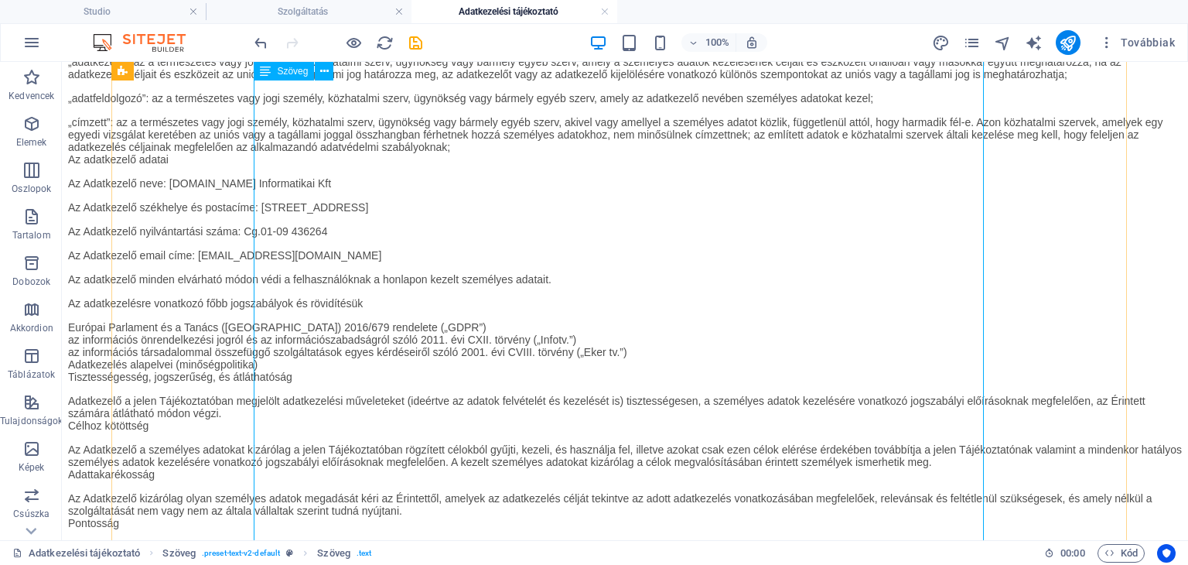
scroll to position [0, 0]
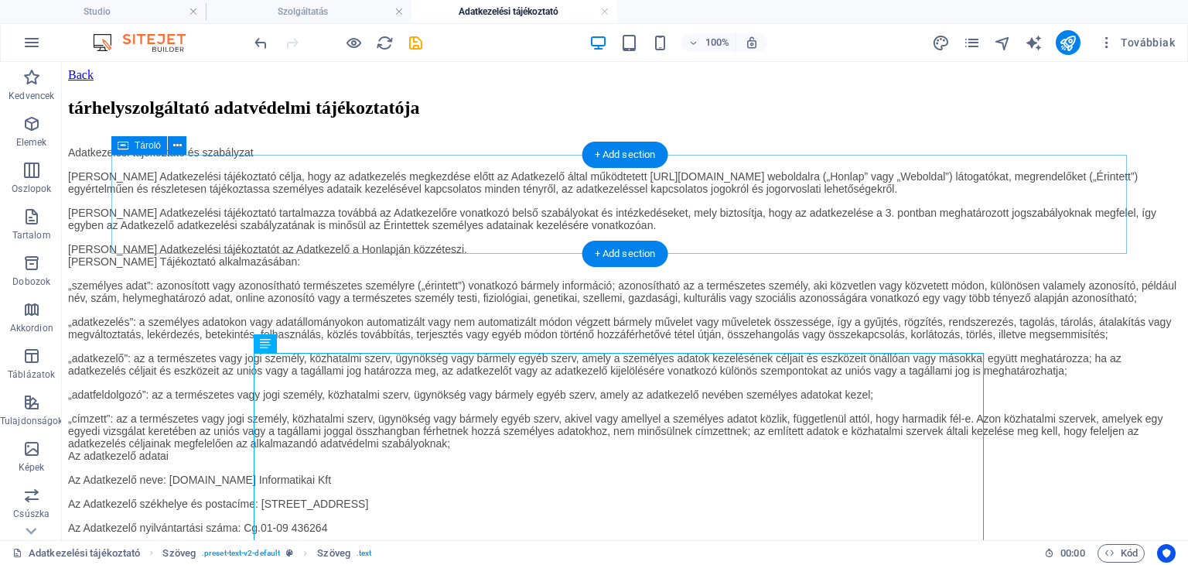
click at [943, 82] on div at bounding box center [625, 82] width 1114 height 0
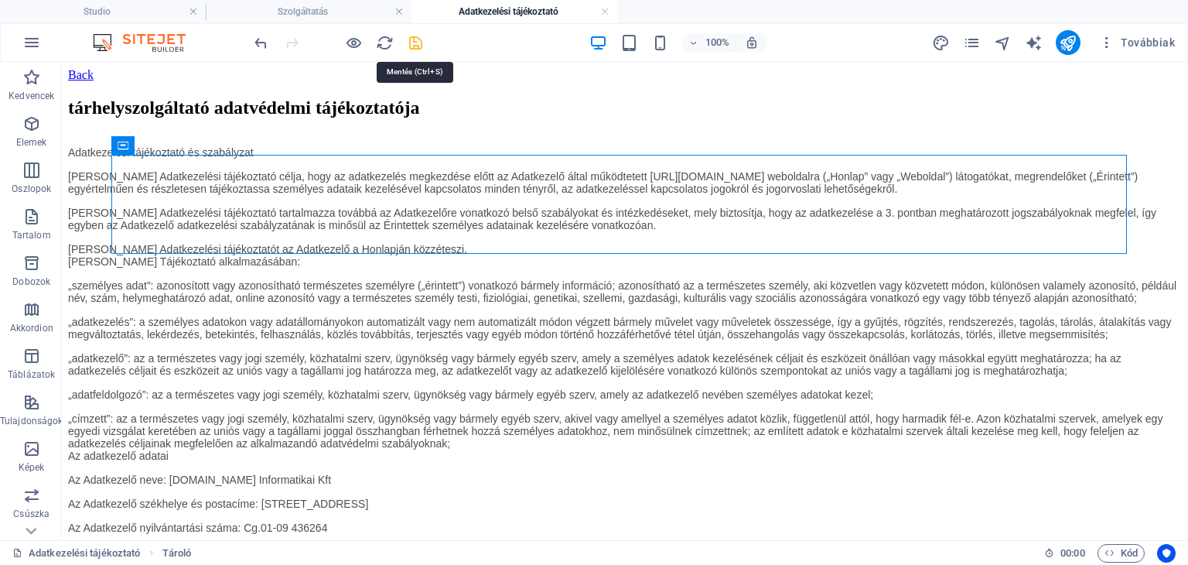
click at [411, 49] on icon "save" at bounding box center [416, 43] width 18 height 18
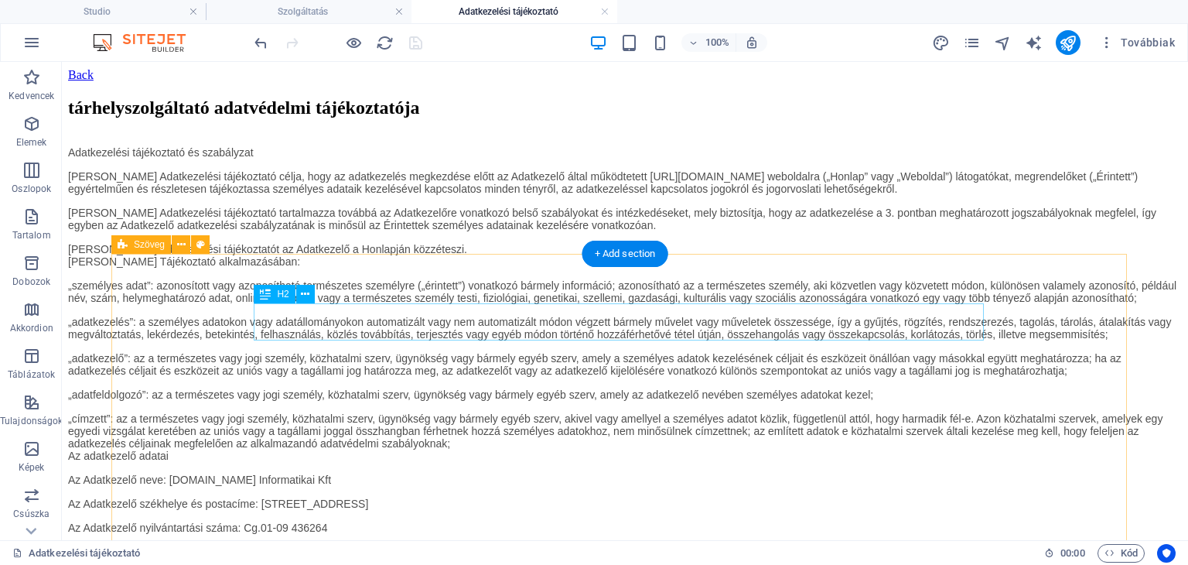
click at [563, 118] on div "tárhelyszolgáltató adatvédelmi tájékoztatója" at bounding box center [625, 107] width 1114 height 21
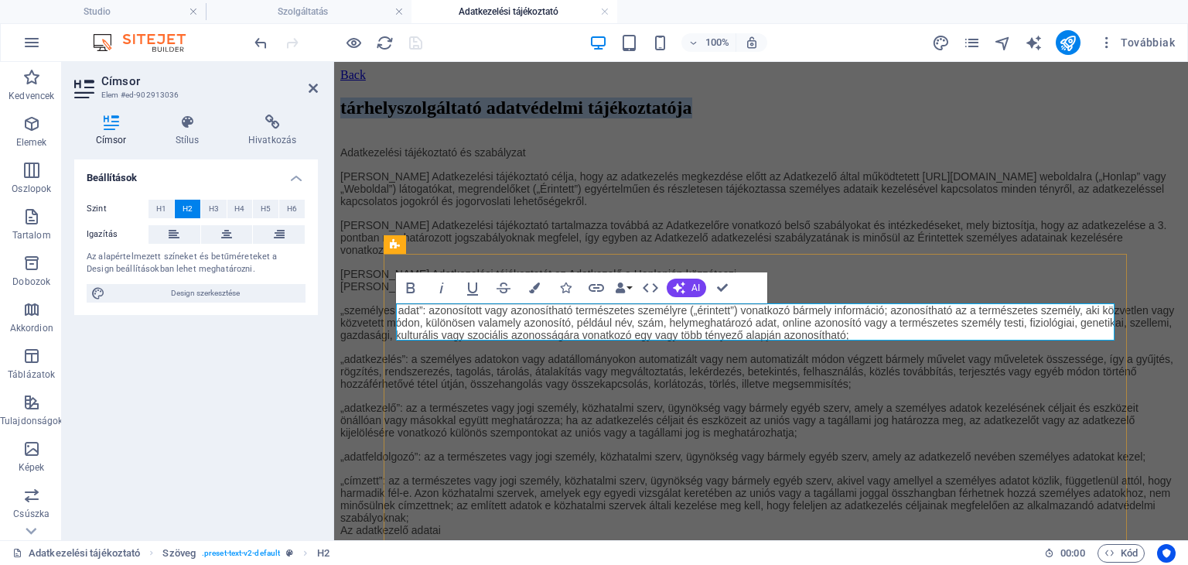
click at [775, 118] on h2 "tárhelyszolgáltató adatvédelmi tájékoztatója" at bounding box center [760, 107] width 841 height 21
drag, startPoint x: 775, startPoint y: 321, endPoint x: 679, endPoint y: 319, distance: 95.9
click at [679, 118] on h2 "tárhelyszolgáltató adatvédelmi tájékoztatója" at bounding box center [760, 107] width 841 height 21
drag, startPoint x: 975, startPoint y: 322, endPoint x: 394, endPoint y: 326, distance: 581.6
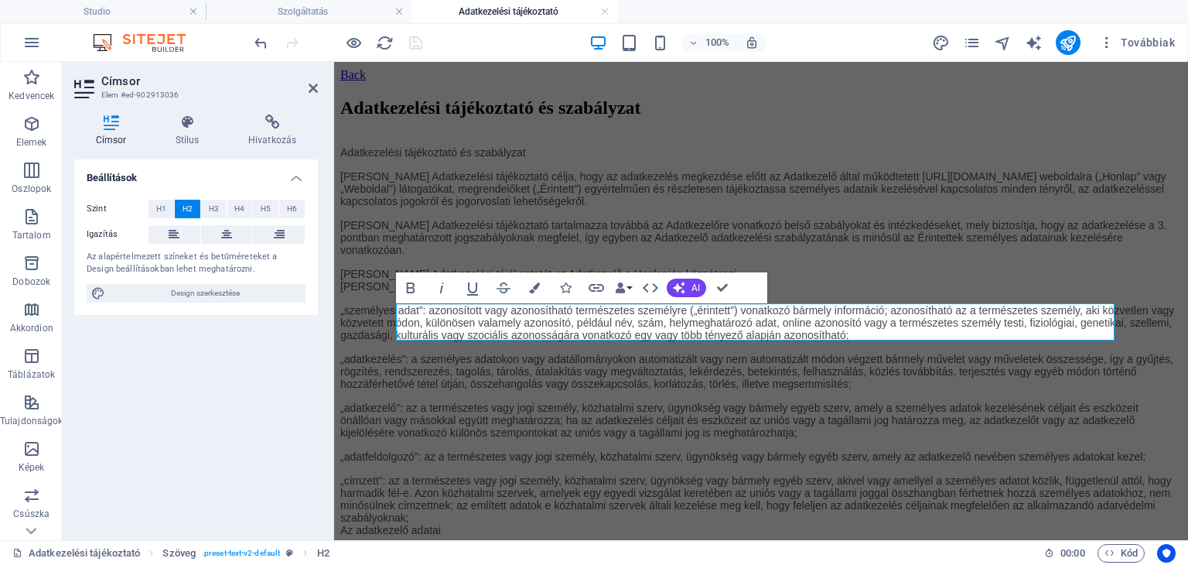
click at [309, 90] on icon at bounding box center [313, 88] width 9 height 12
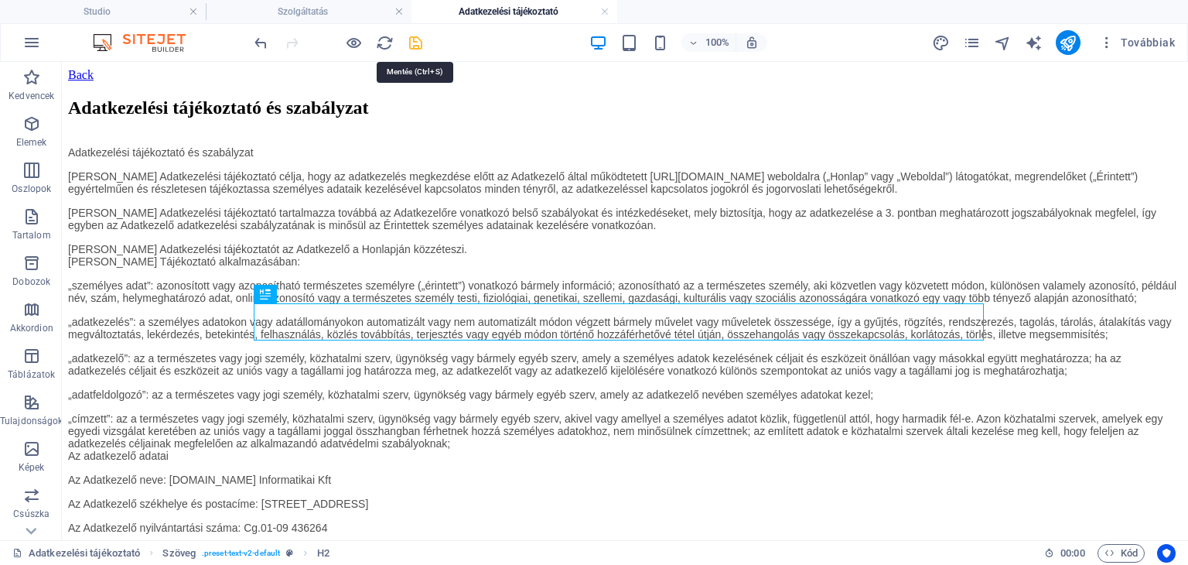
click at [418, 39] on icon "save" at bounding box center [416, 43] width 18 height 18
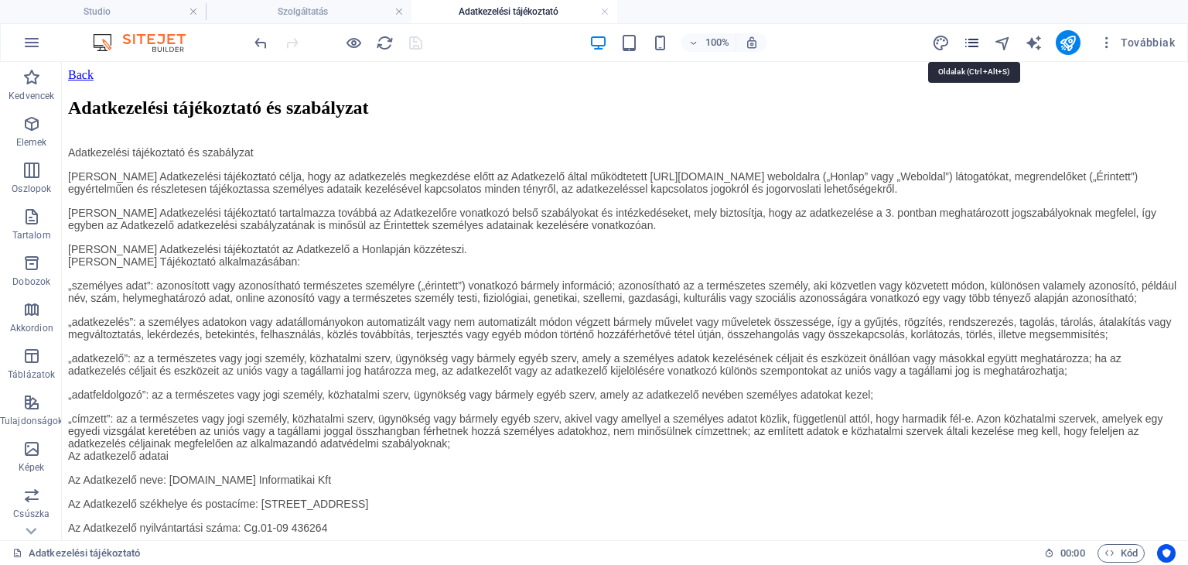
click at [976, 47] on icon "pages" at bounding box center [972, 43] width 18 height 18
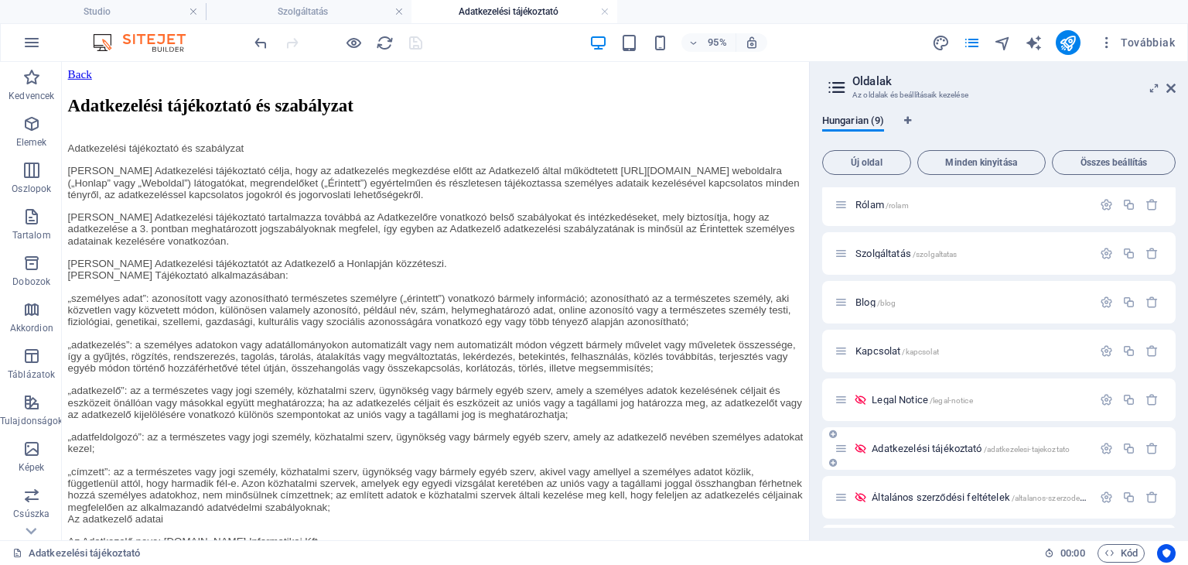
scroll to position [98, 0]
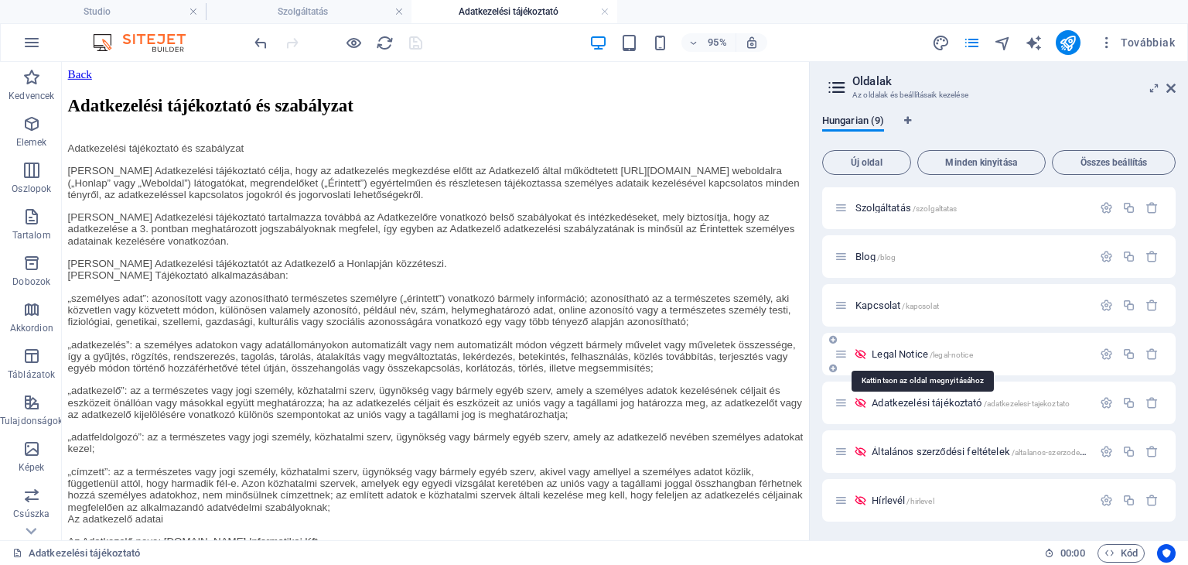
click at [910, 353] on span "Legal Notice /legal-notice" at bounding box center [922, 354] width 101 height 12
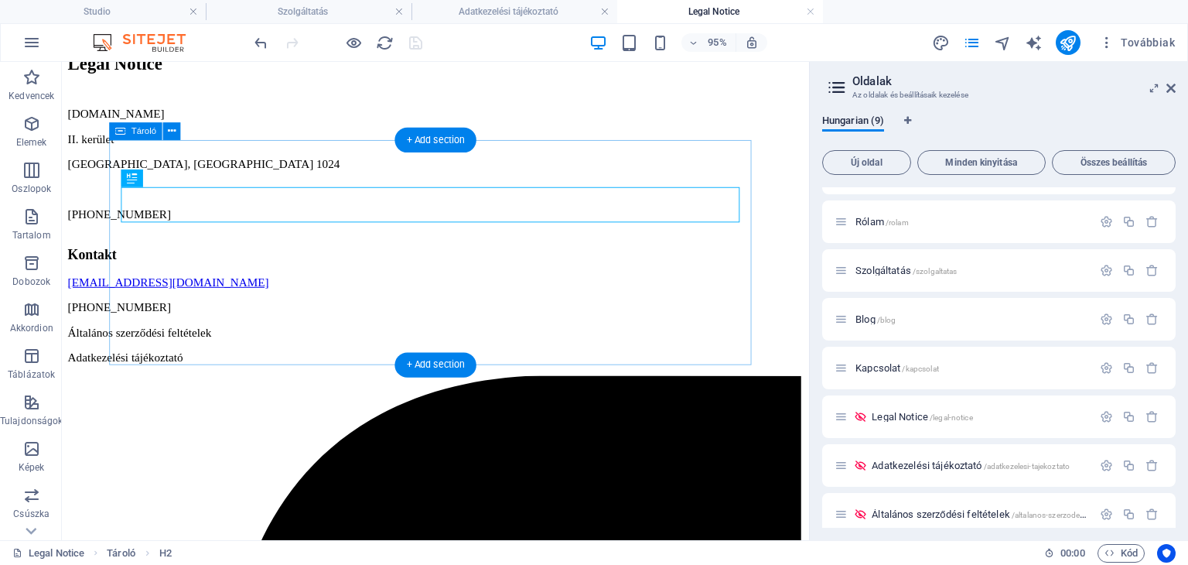
scroll to position [0, 0]
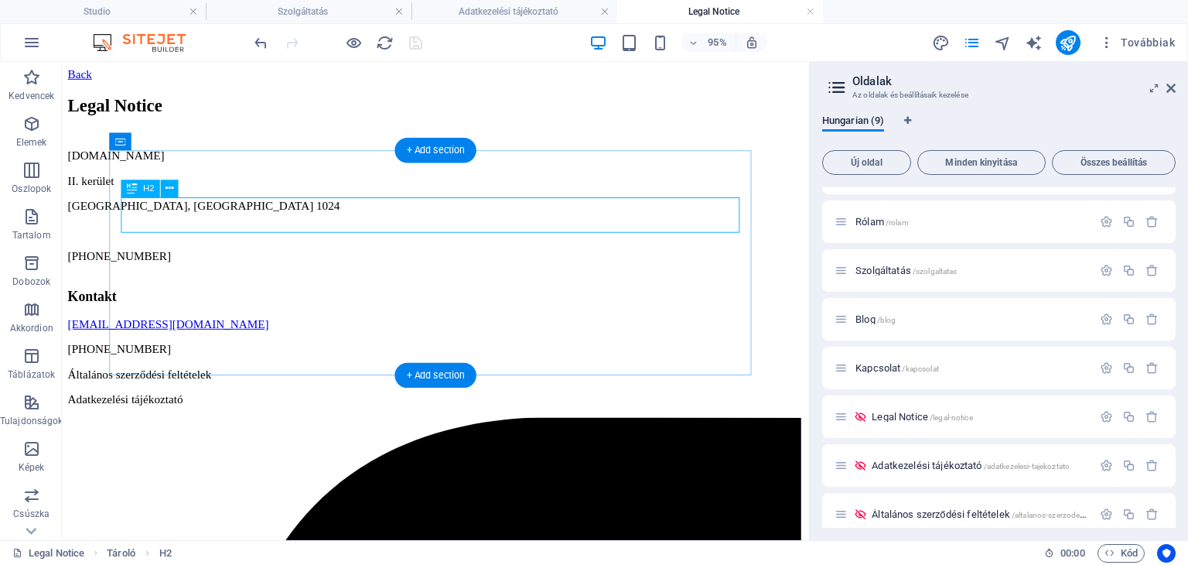
click at [281, 118] on div "Legal Notice" at bounding box center [455, 107] width 774 height 21
click at [272, 118] on div "Legal Notice" at bounding box center [455, 107] width 774 height 21
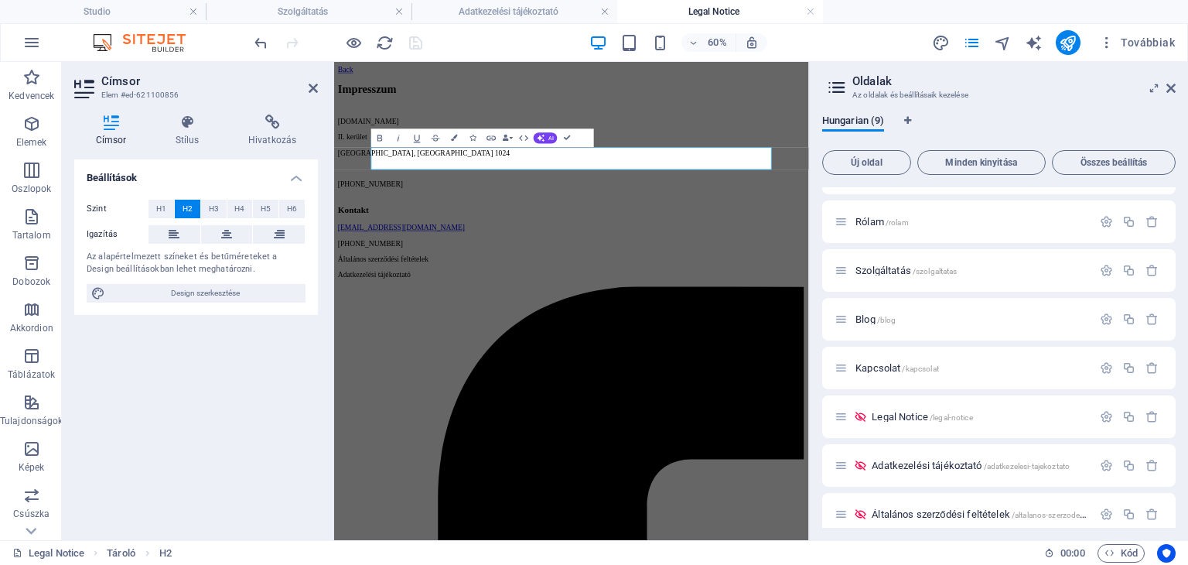
click at [477, 273] on div "[DOMAIN_NAME] II. kerület [GEOGRAPHIC_DATA], [GEOGRAPHIC_DATA] 1024 [PHONE_NUMB…" at bounding box center [729, 213] width 779 height 119
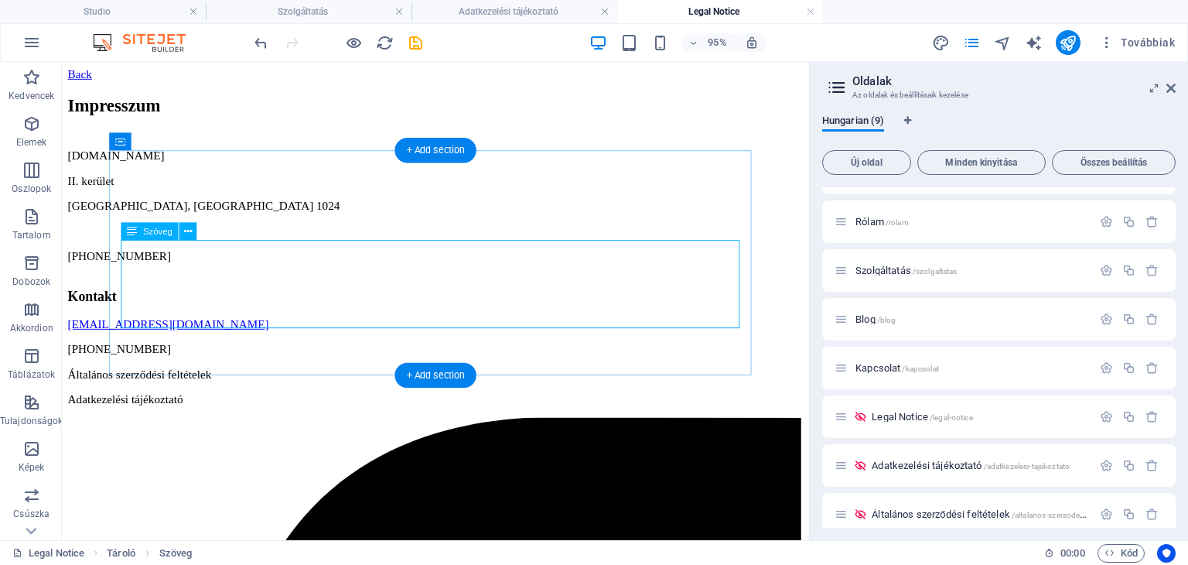
click at [268, 273] on div "[DOMAIN_NAME] II. kerület [GEOGRAPHIC_DATA], [GEOGRAPHIC_DATA] 1024 [PHONE_NUMB…" at bounding box center [455, 213] width 774 height 119
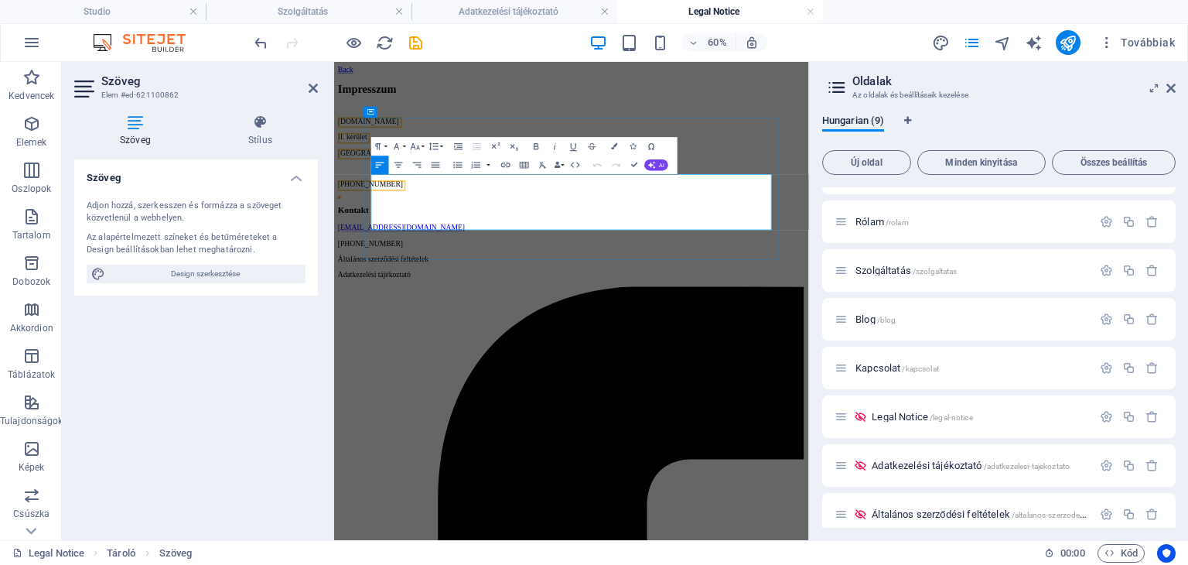
click at [578, 247] on p at bounding box center [729, 240] width 779 height 14
click at [507, 273] on p "[PHONE_NUMBER]" at bounding box center [729, 266] width 779 height 14
drag, startPoint x: 1171, startPoint y: 84, endPoint x: 1134, endPoint y: 60, distance: 44.2
click at [1171, 84] on icon at bounding box center [1170, 88] width 9 height 12
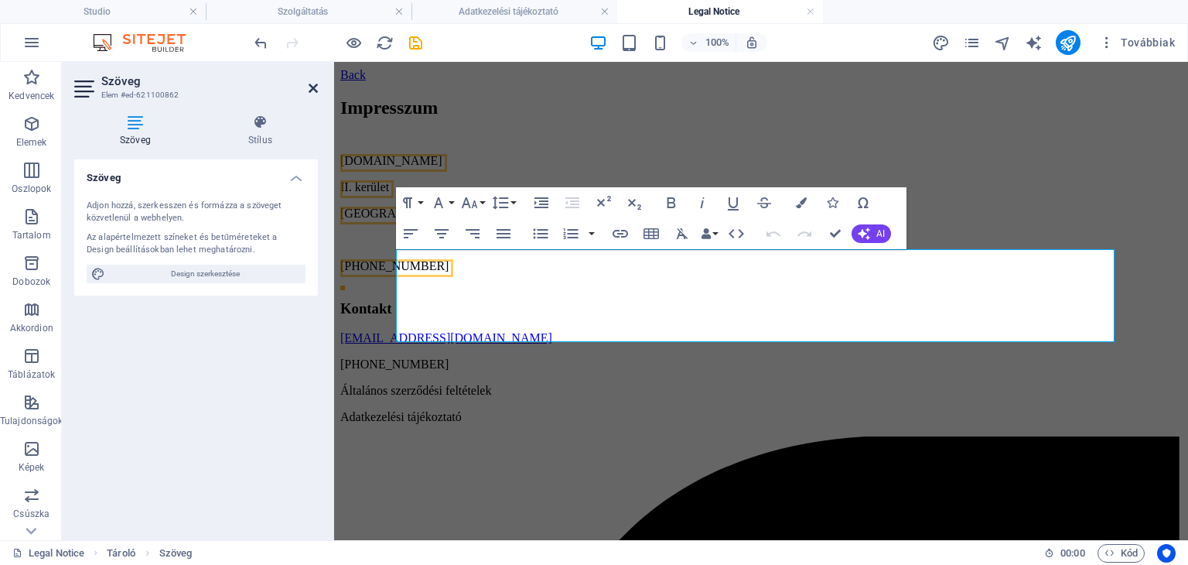
click at [309, 85] on icon at bounding box center [313, 88] width 9 height 12
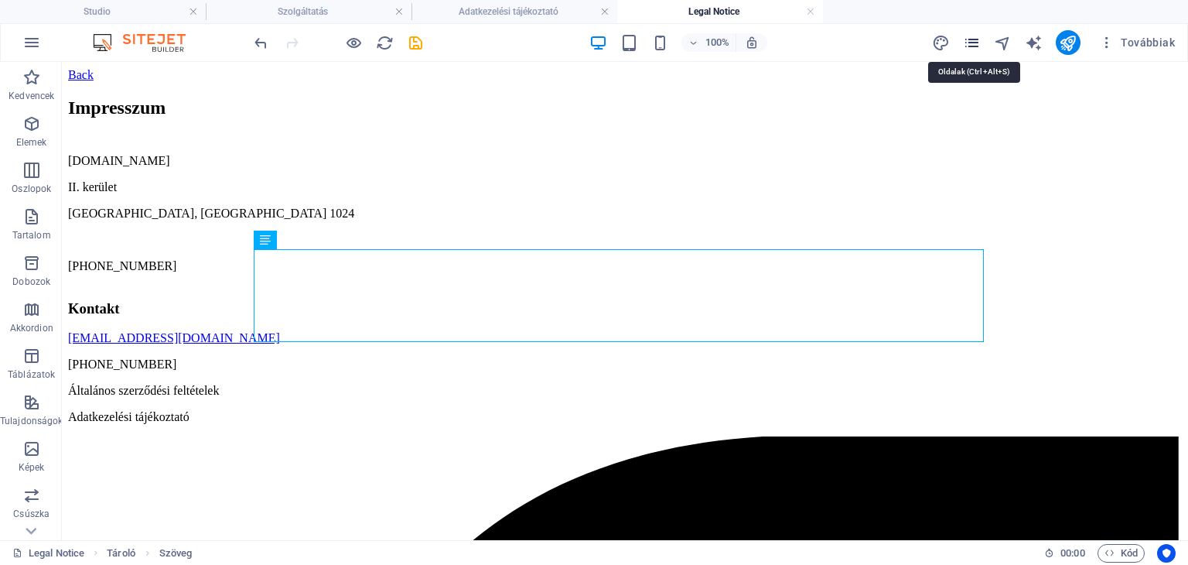
click at [980, 42] on icon "pages" at bounding box center [972, 43] width 18 height 18
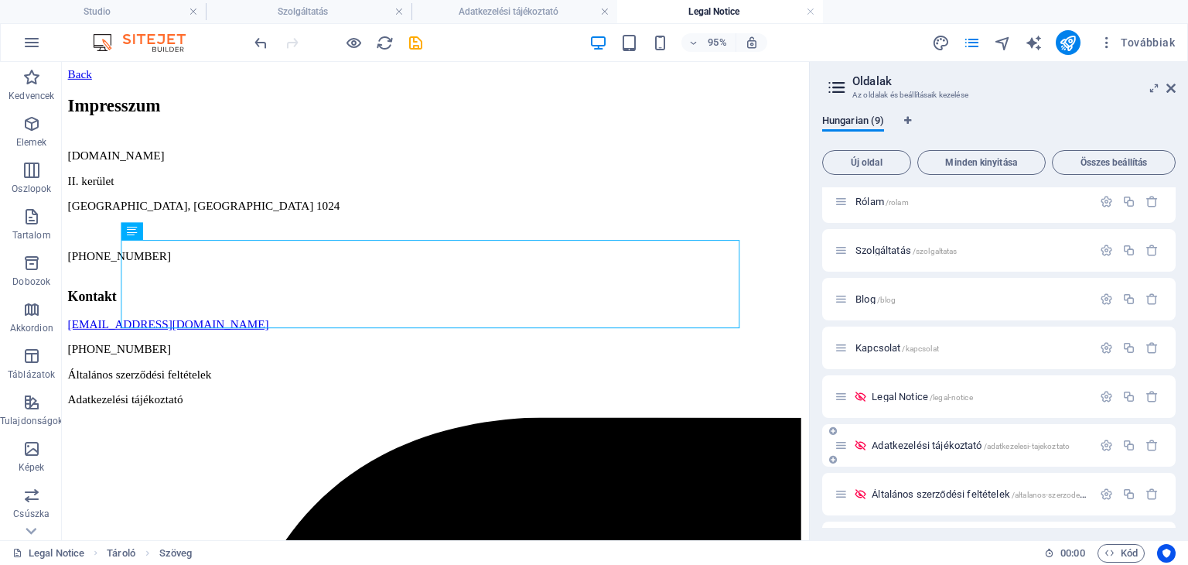
scroll to position [98, 0]
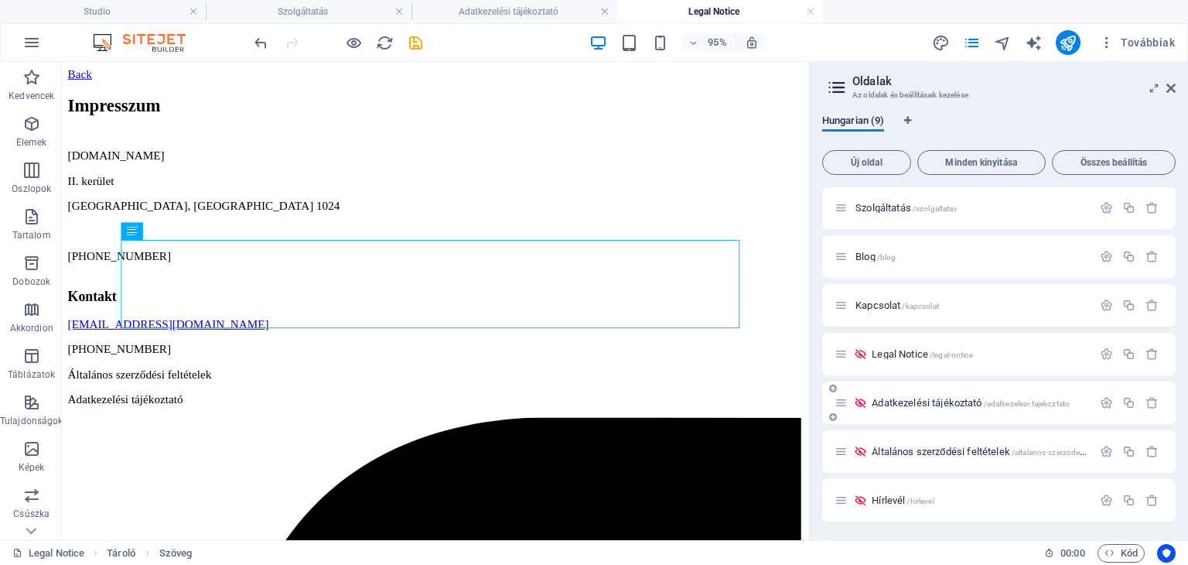
click at [867, 400] on div "Adatkezelési tájékoztató /adatkezelesi-tajekoztato" at bounding box center [979, 402] width 225 height 10
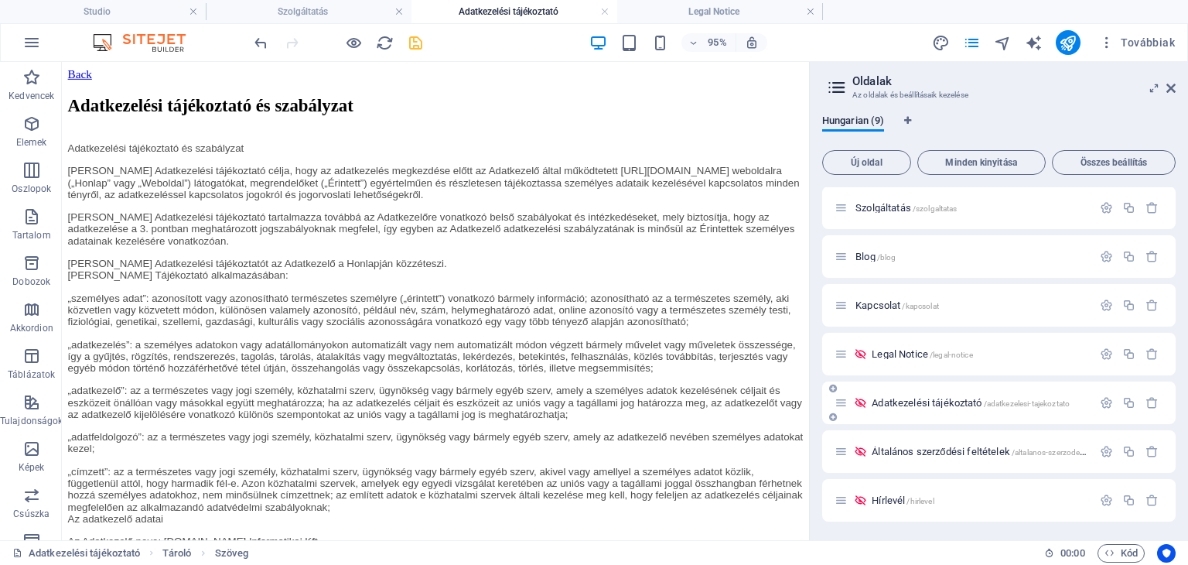
click at [841, 408] on icon at bounding box center [840, 402] width 13 height 13
click at [831, 418] on icon at bounding box center [833, 416] width 8 height 9
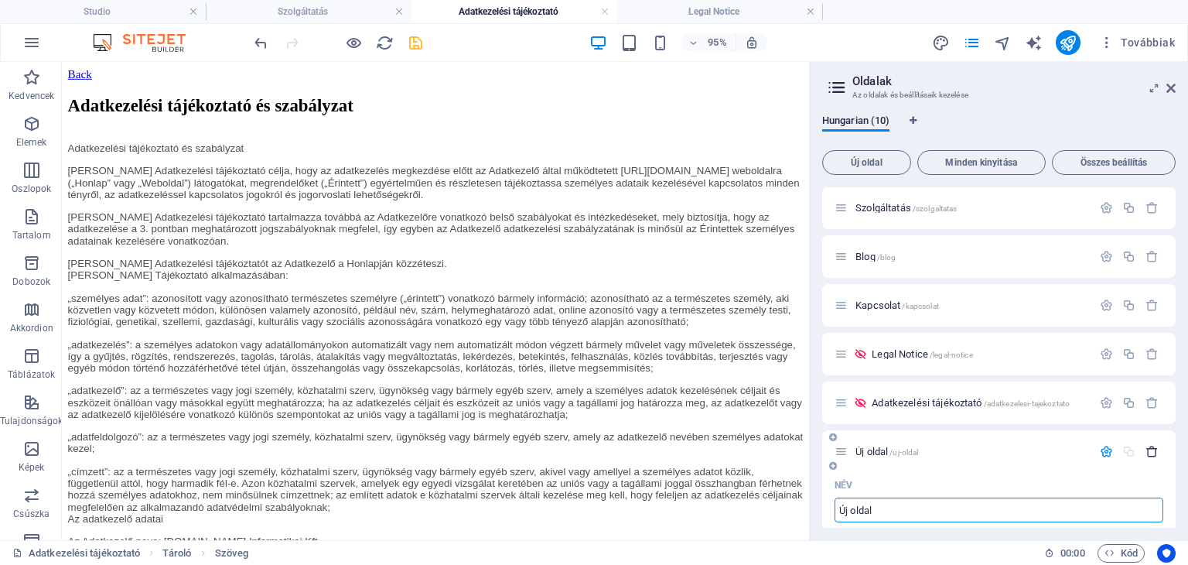
click at [1145, 452] on icon "button" at bounding box center [1151, 451] width 13 height 13
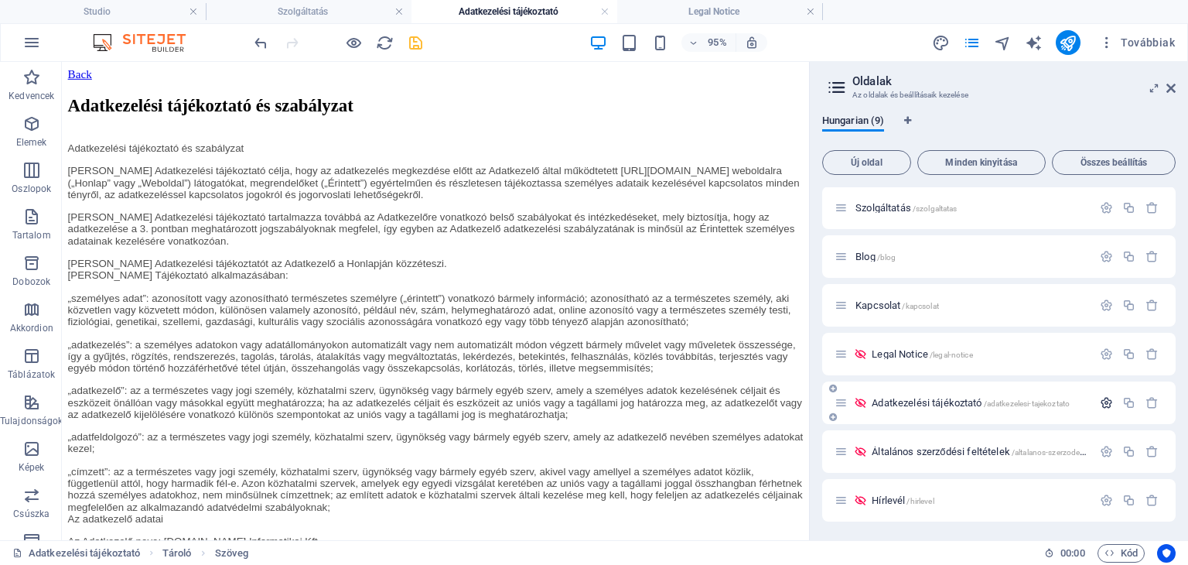
click at [1104, 403] on icon "button" at bounding box center [1106, 402] width 13 height 13
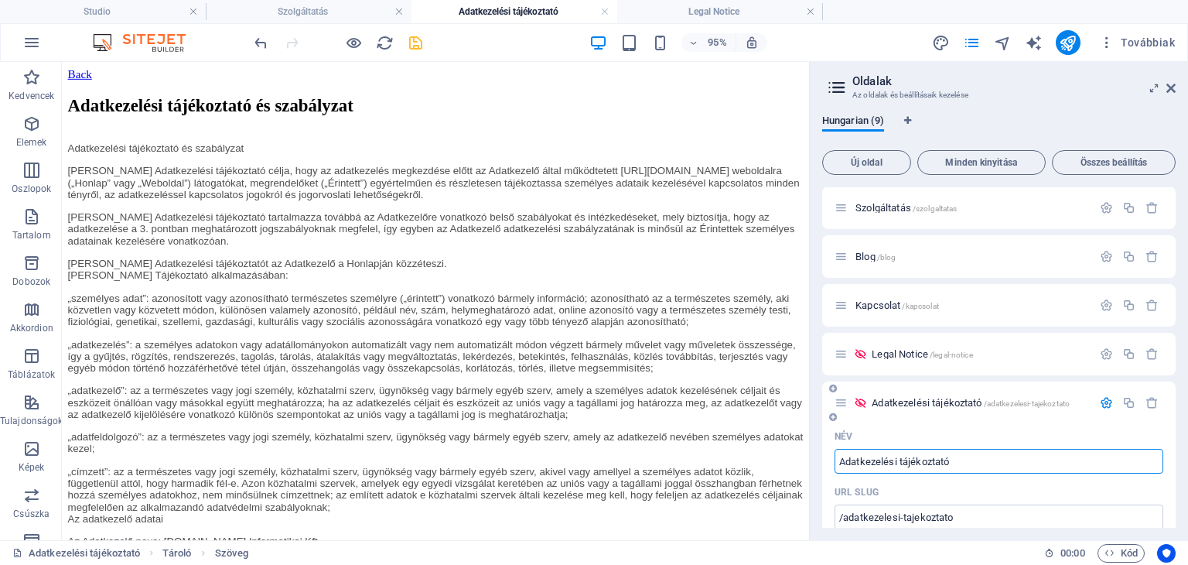
scroll to position [176, 0]
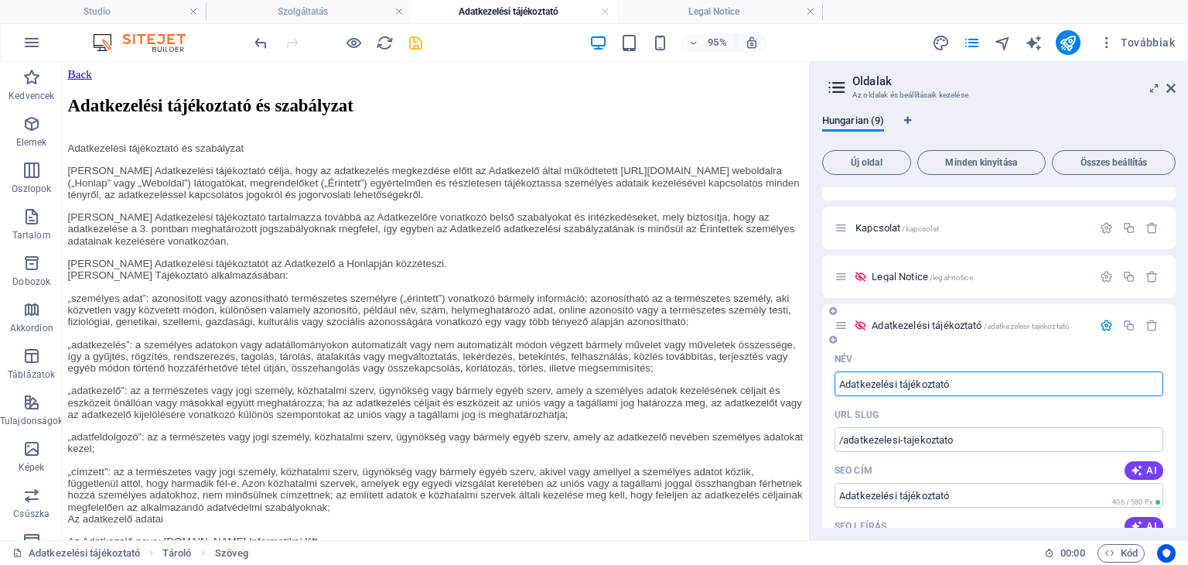
click at [861, 325] on icon at bounding box center [860, 325] width 13 height 13
click at [857, 322] on icon at bounding box center [860, 325] width 13 height 13
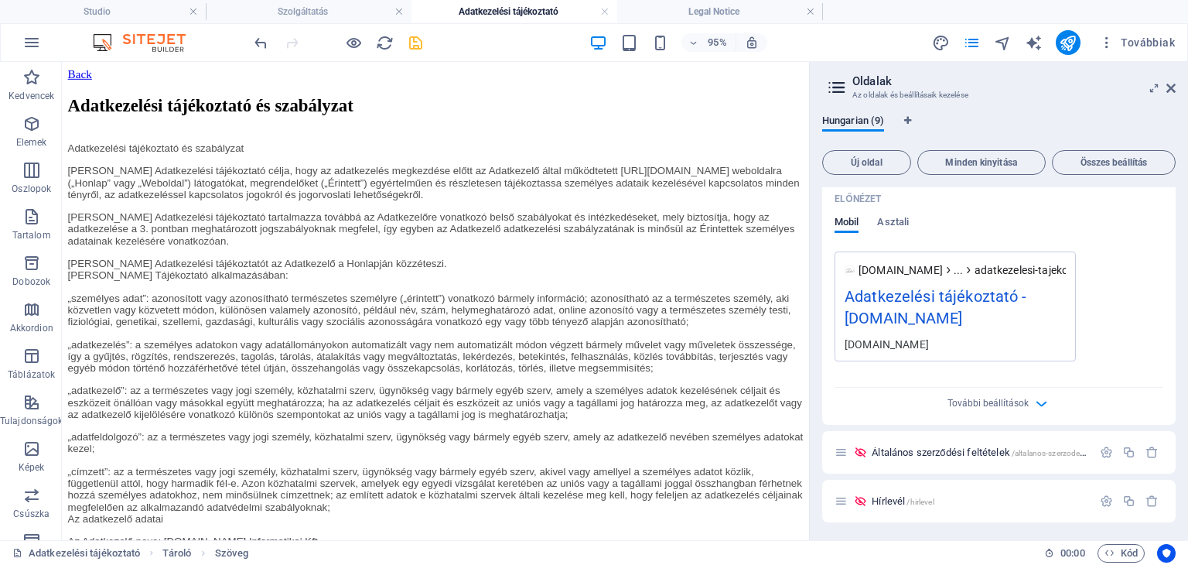
scroll to position [696, 0]
click at [1039, 409] on icon "button" at bounding box center [1041, 403] width 18 height 18
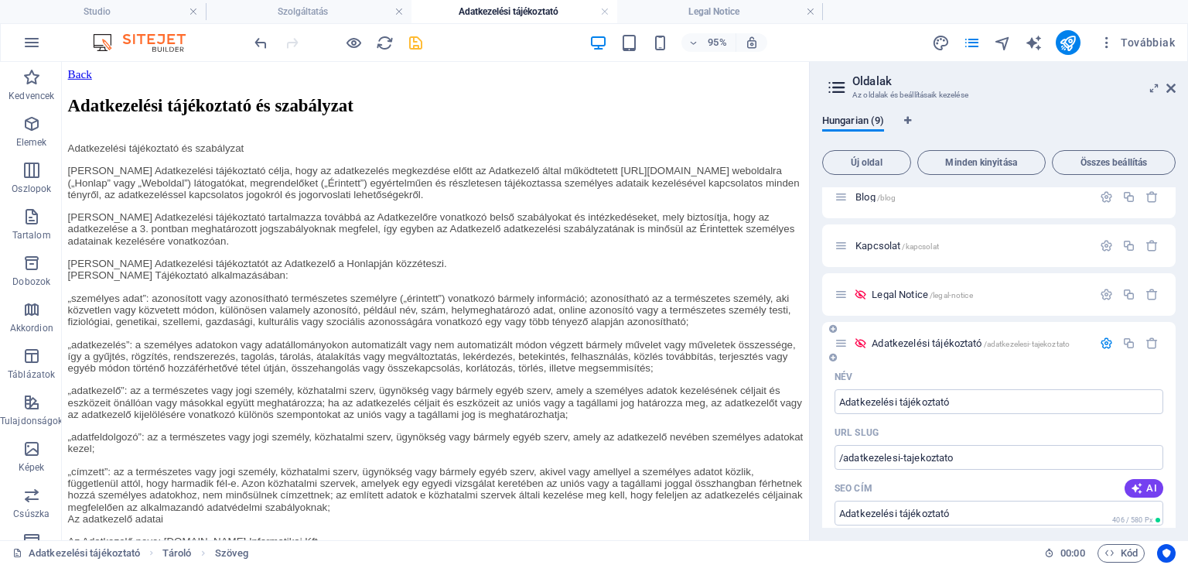
scroll to position [235, 0]
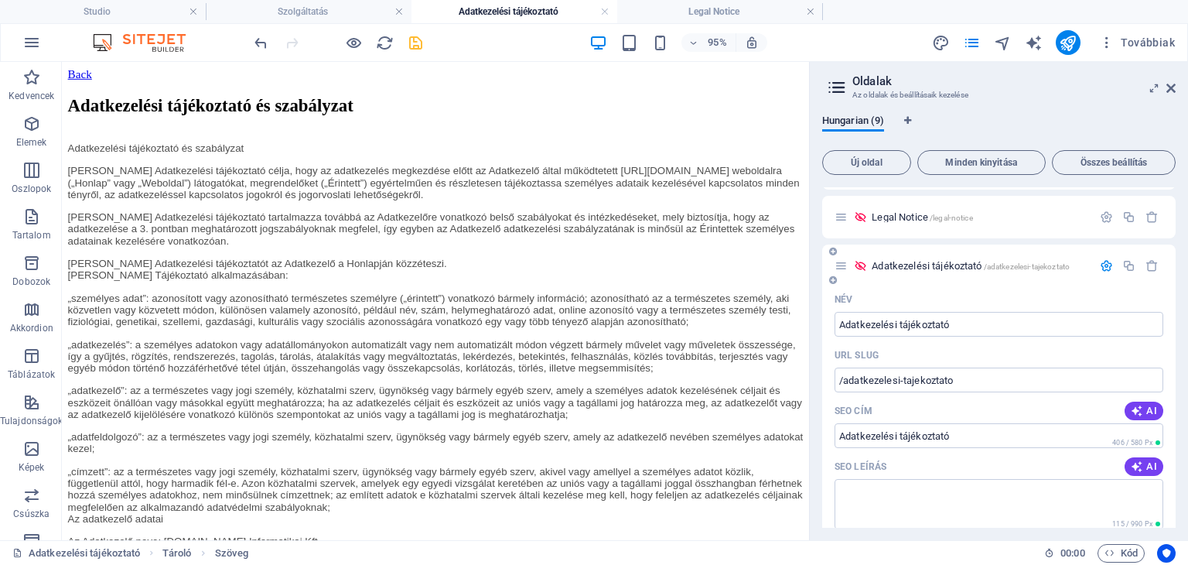
click at [856, 269] on icon at bounding box center [860, 265] width 13 height 13
click at [857, 266] on icon at bounding box center [860, 265] width 13 height 13
click at [859, 264] on icon at bounding box center [860, 265] width 13 height 13
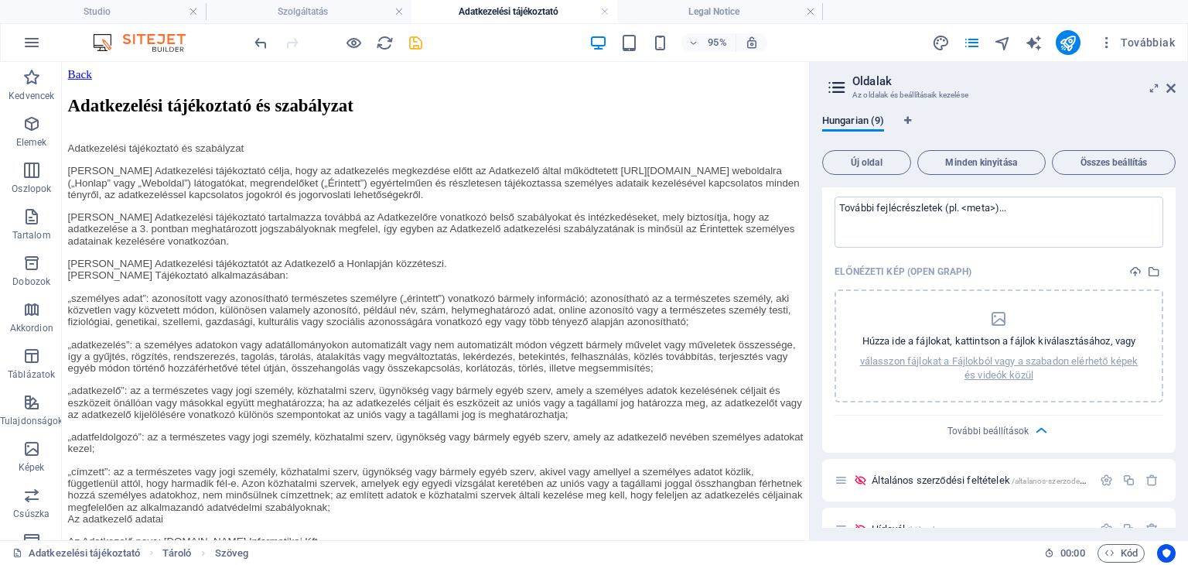
scroll to position [931, 0]
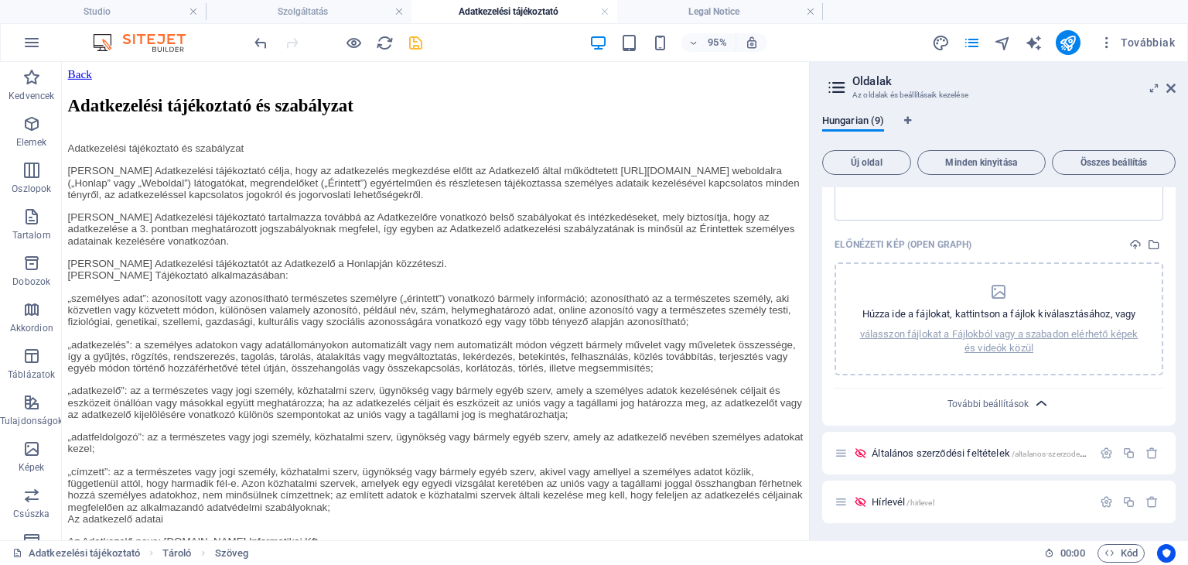
click at [1042, 397] on icon "button" at bounding box center [1041, 403] width 18 height 18
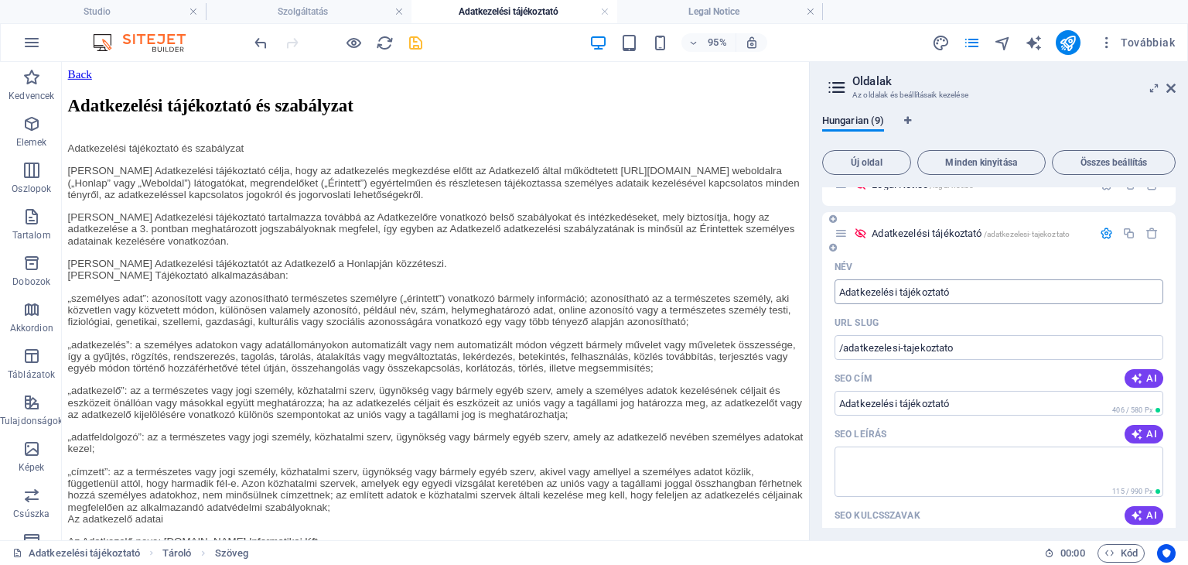
scroll to position [77, 0]
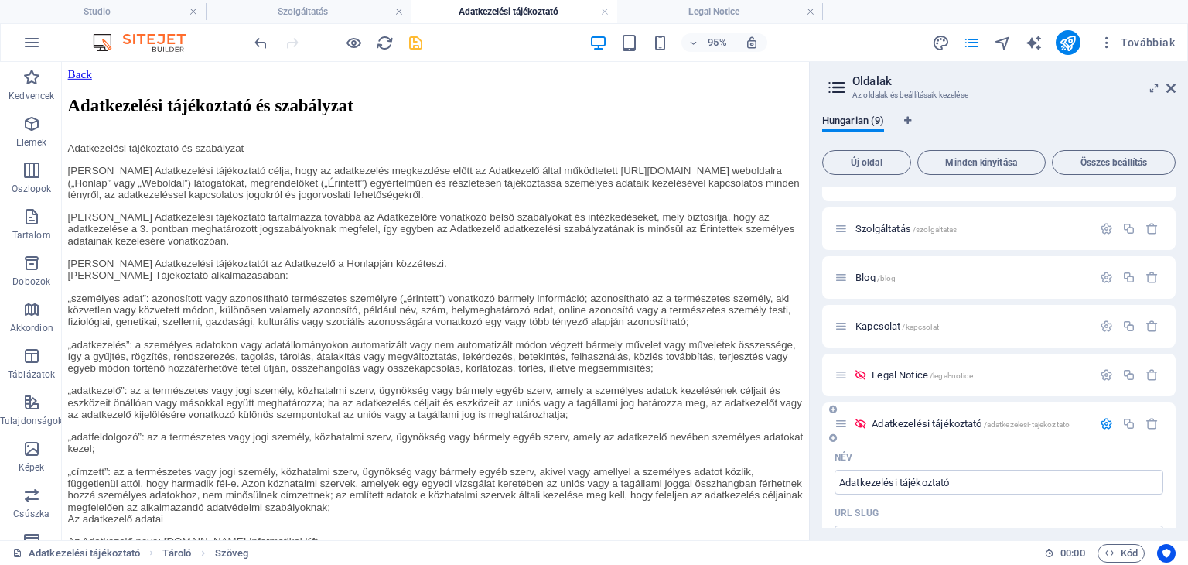
click at [1102, 425] on icon "button" at bounding box center [1106, 423] width 13 height 13
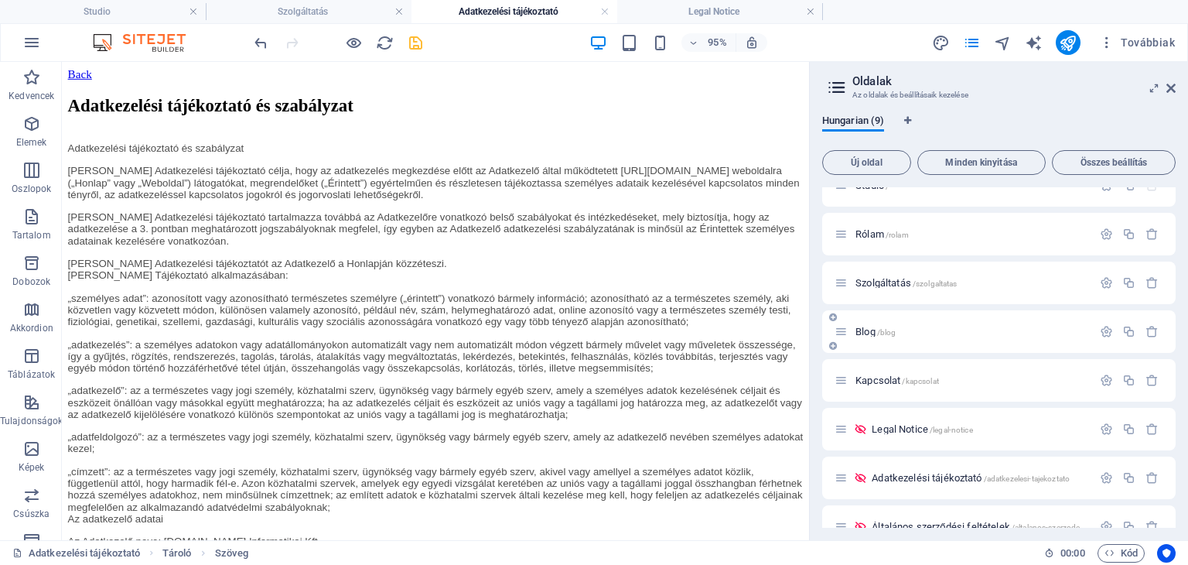
scroll to position [0, 0]
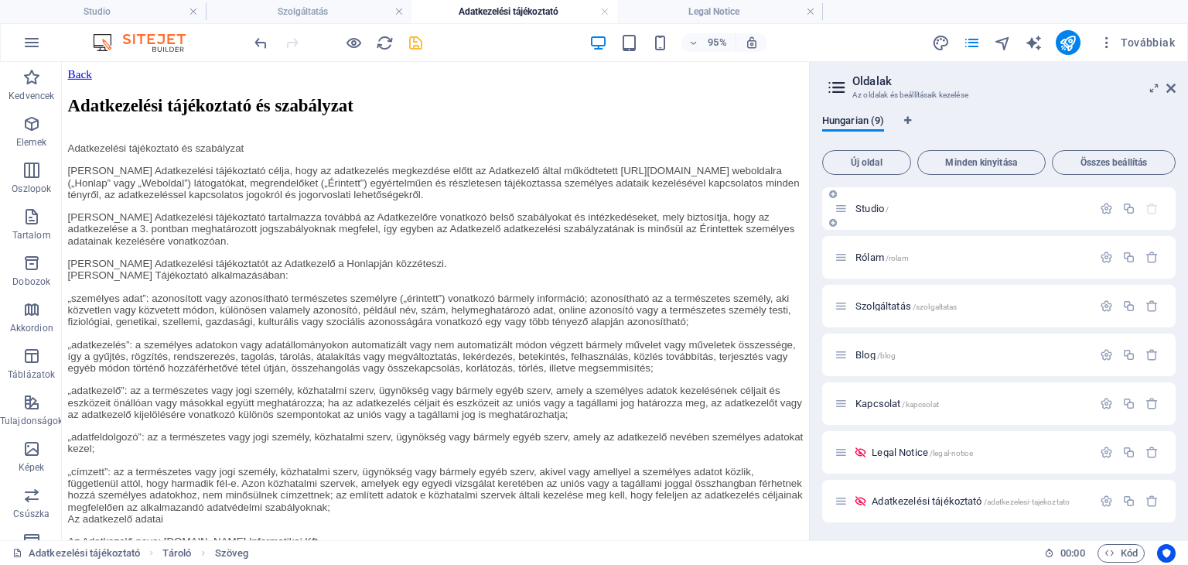
click at [932, 211] on p "Studio /" at bounding box center [971, 208] width 232 height 10
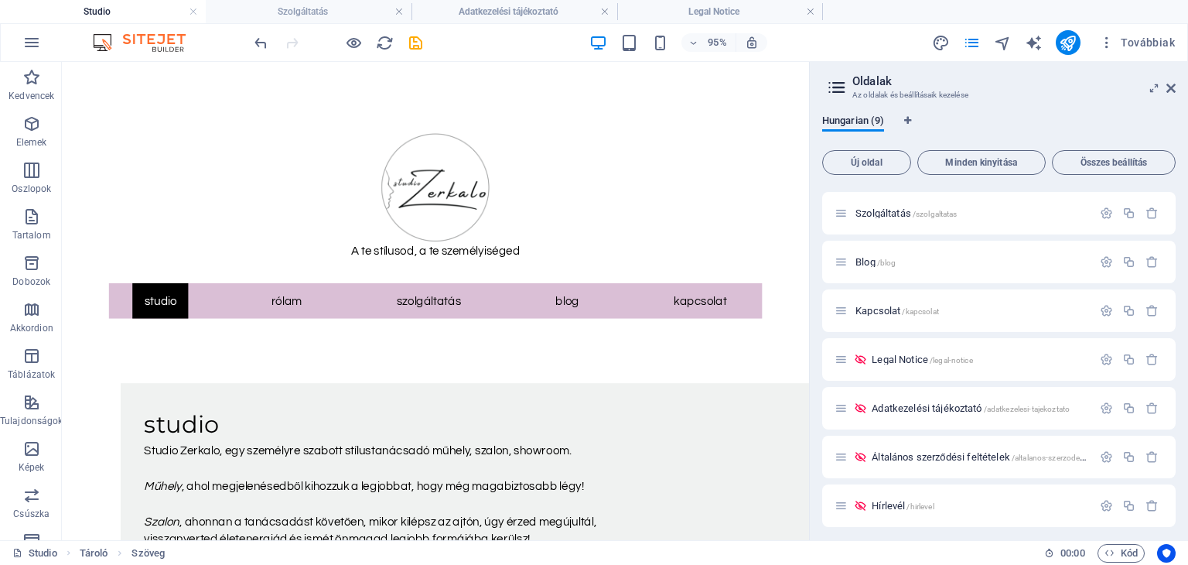
scroll to position [98, 0]
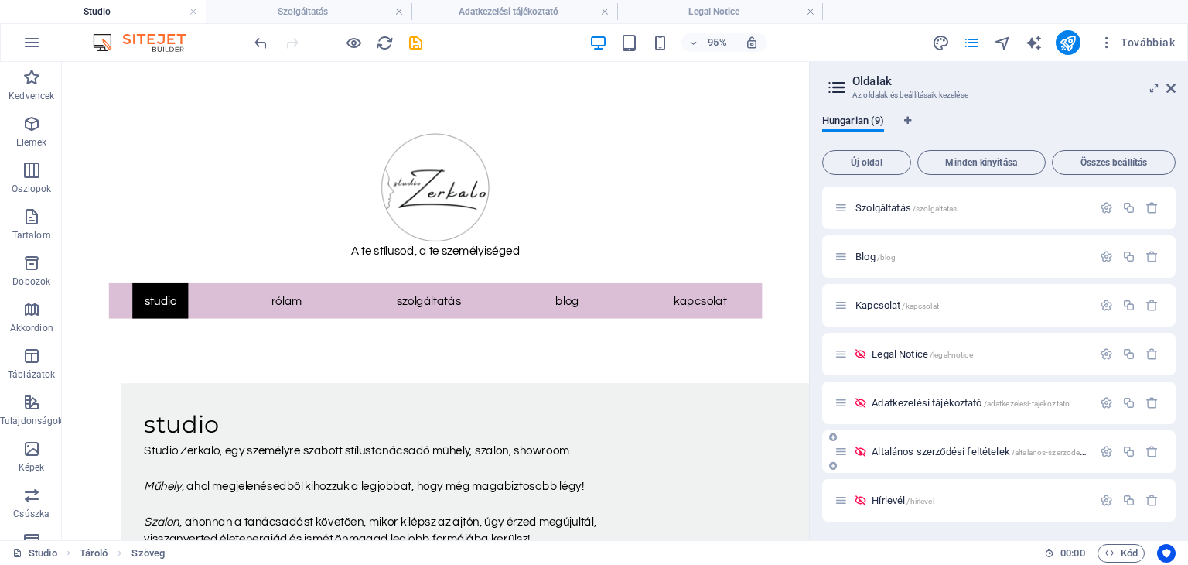
click at [859, 450] on icon at bounding box center [860, 451] width 13 height 13
click at [858, 496] on icon at bounding box center [860, 499] width 13 height 13
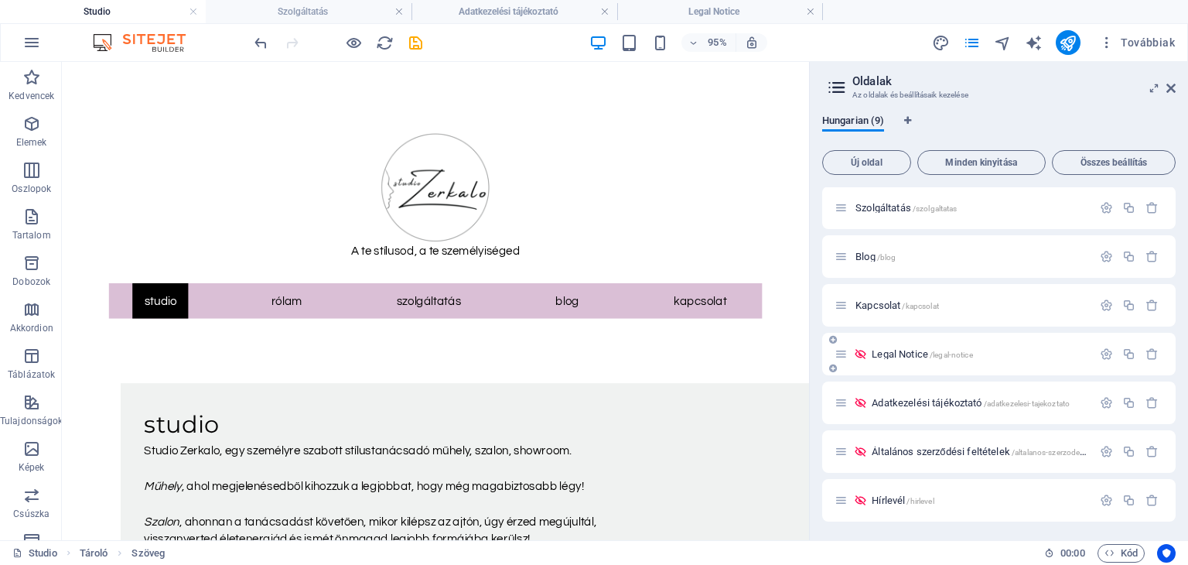
click at [859, 353] on icon at bounding box center [860, 353] width 13 height 13
click at [1104, 353] on icon "button" at bounding box center [1106, 353] width 13 height 13
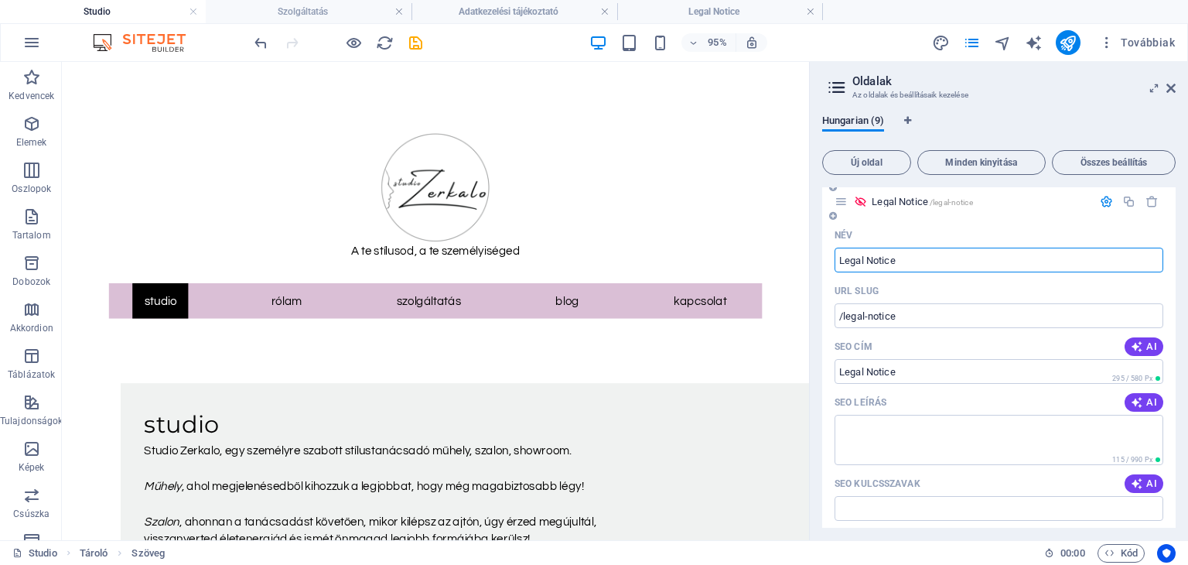
scroll to position [253, 0]
click at [915, 258] on input "Legal Notice" at bounding box center [998, 257] width 329 height 25
click at [908, 319] on input "/legal-notice" at bounding box center [998, 313] width 329 height 25
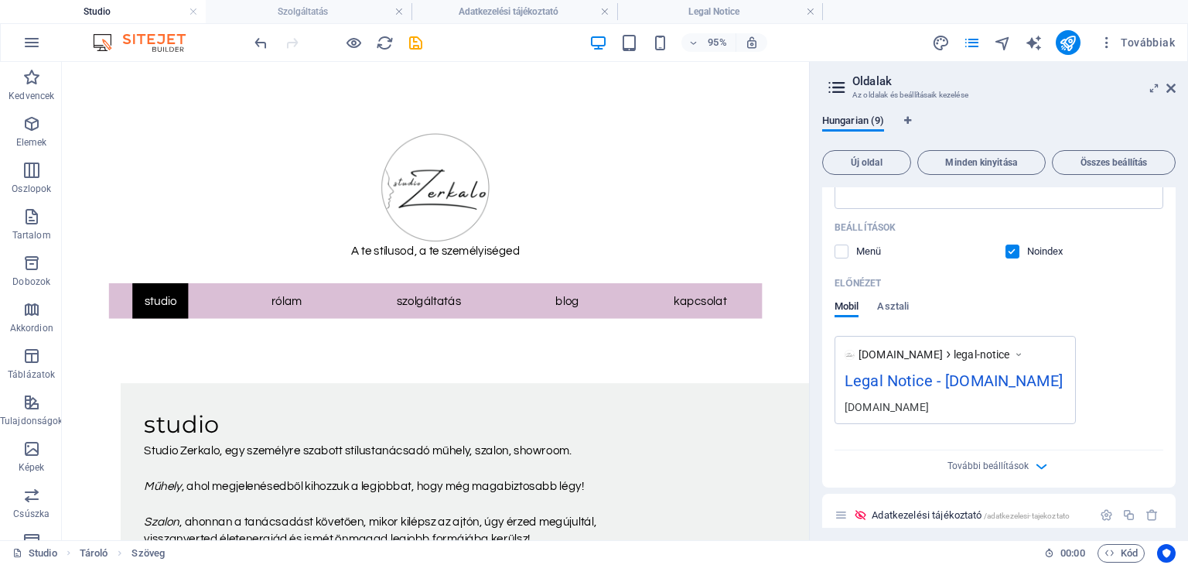
scroll to position [640, 0]
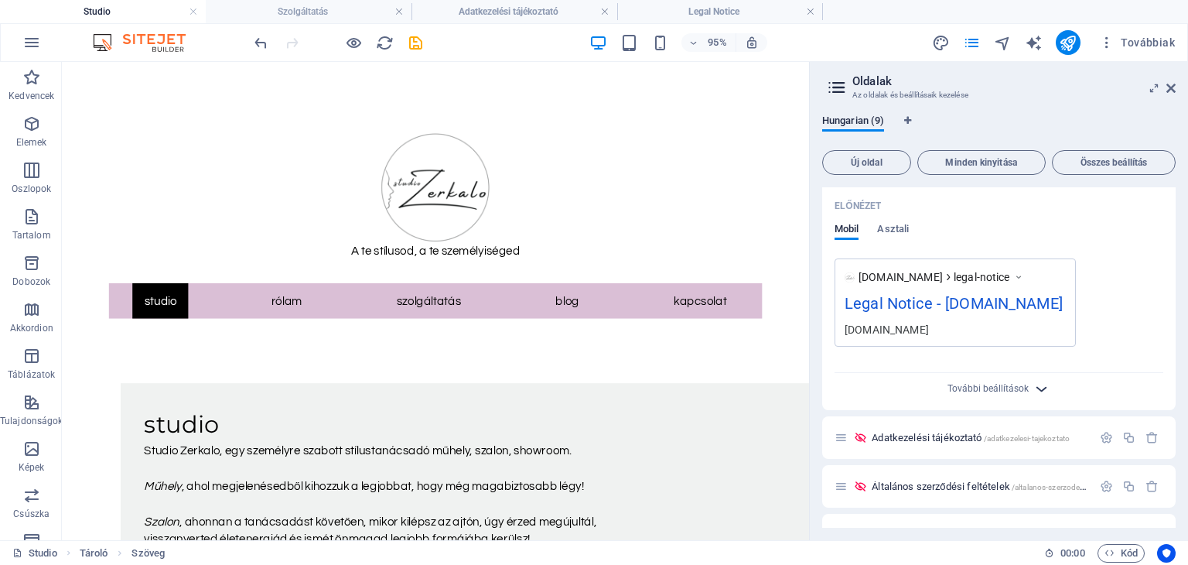
click at [1039, 397] on icon "button" at bounding box center [1041, 389] width 18 height 18
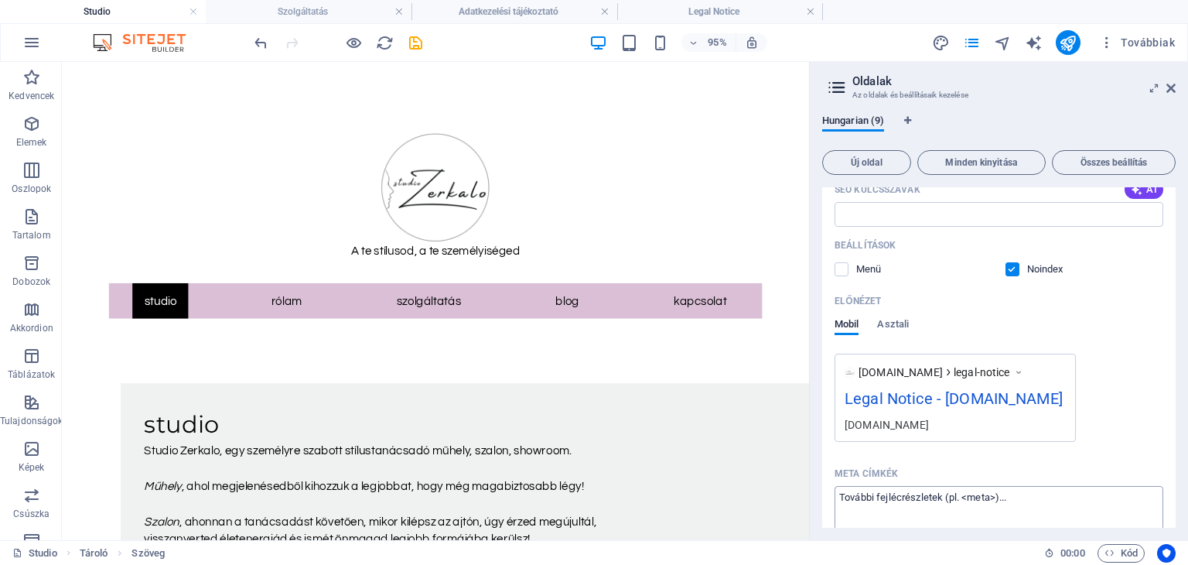
scroll to position [467, 0]
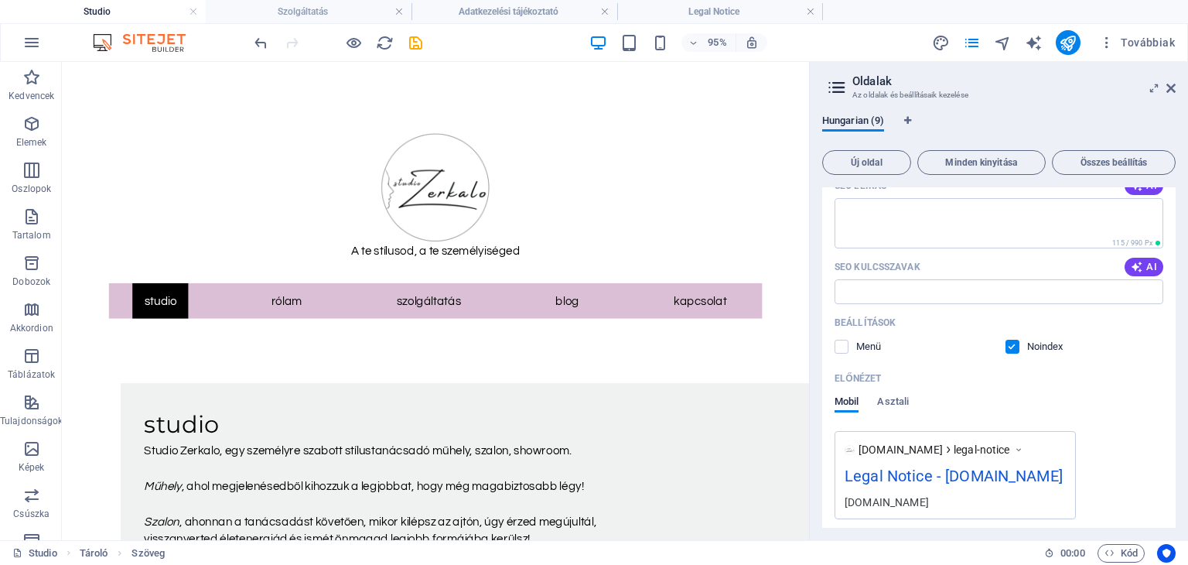
click at [1010, 348] on label at bounding box center [1012, 346] width 14 height 14
click at [0, 0] on input "checkbox" at bounding box center [0, 0] width 0 height 0
click at [1010, 344] on label at bounding box center [1012, 346] width 14 height 14
click at [0, 0] on input "checkbox" at bounding box center [0, 0] width 0 height 0
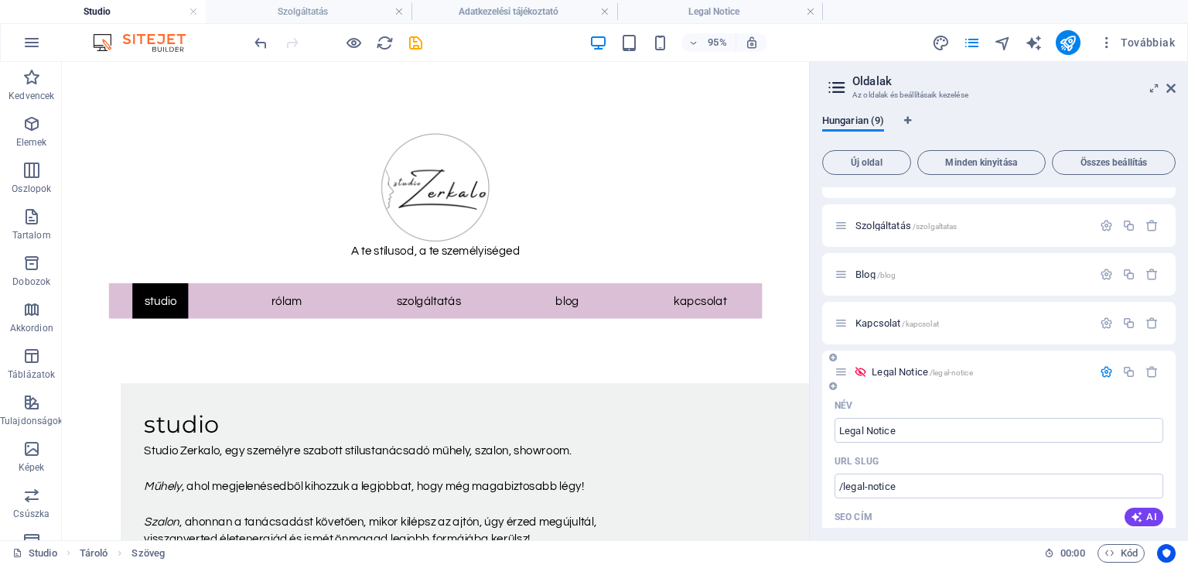
scroll to position [3, 0]
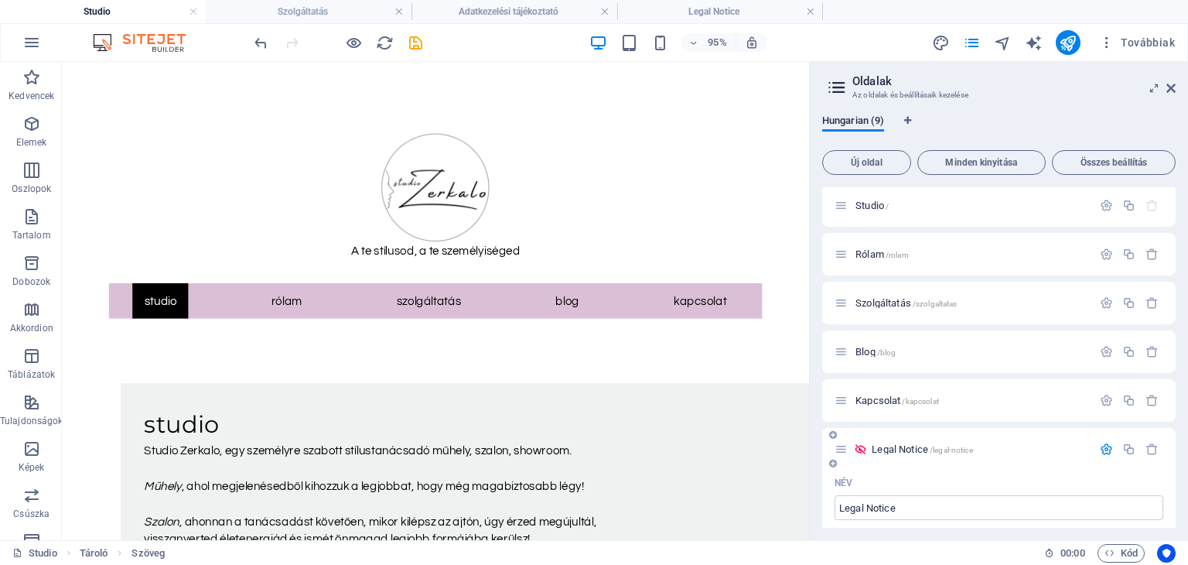
click at [1104, 449] on icon "button" at bounding box center [1106, 448] width 13 height 13
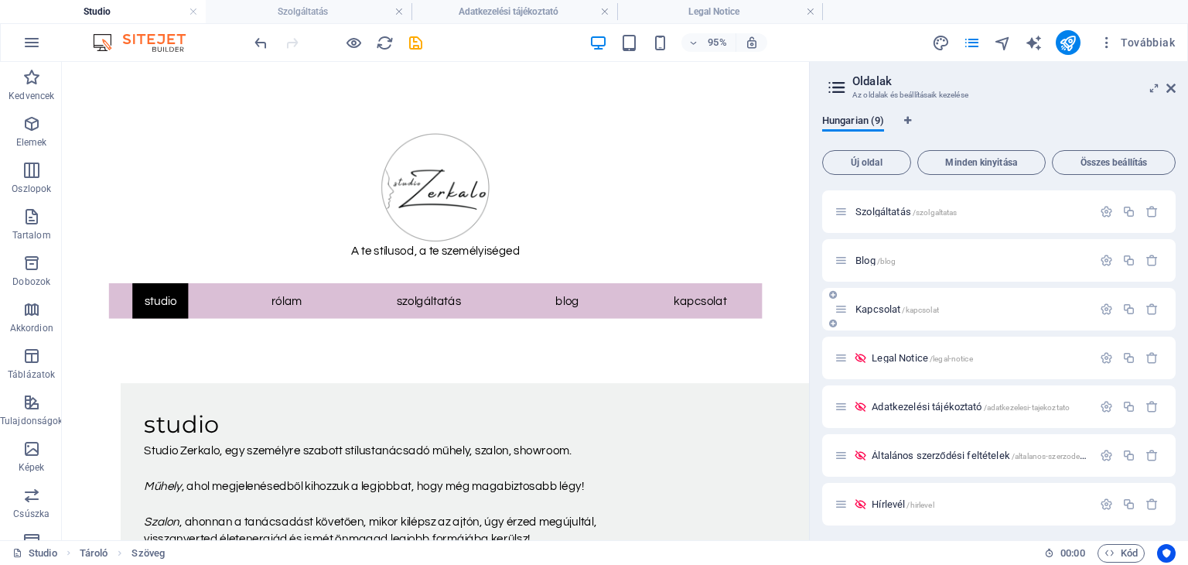
scroll to position [98, 0]
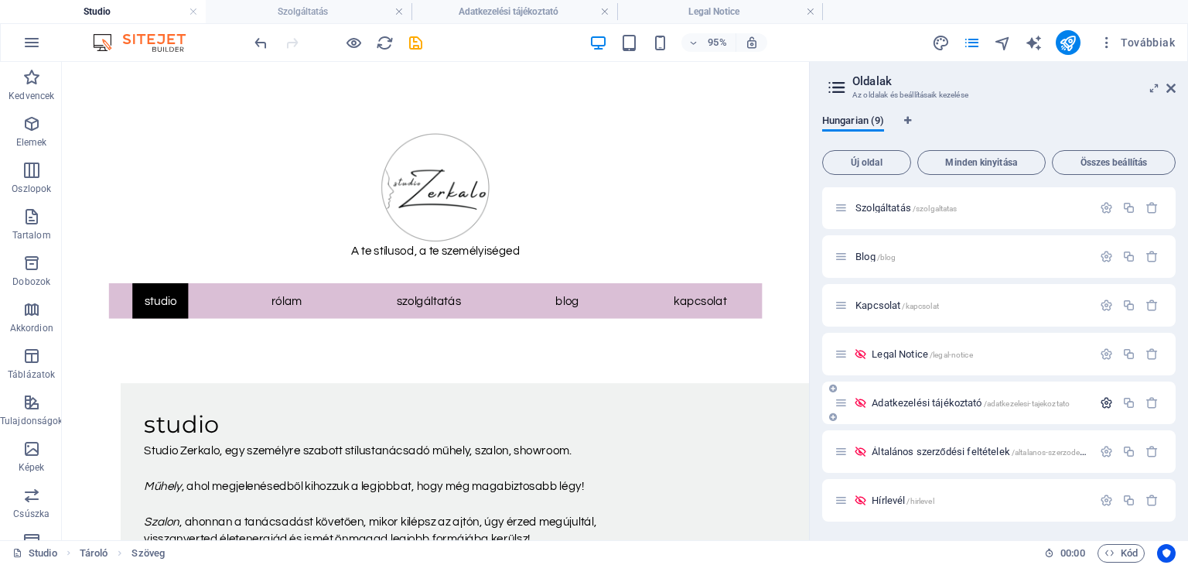
click at [1100, 398] on icon "button" at bounding box center [1106, 402] width 13 height 13
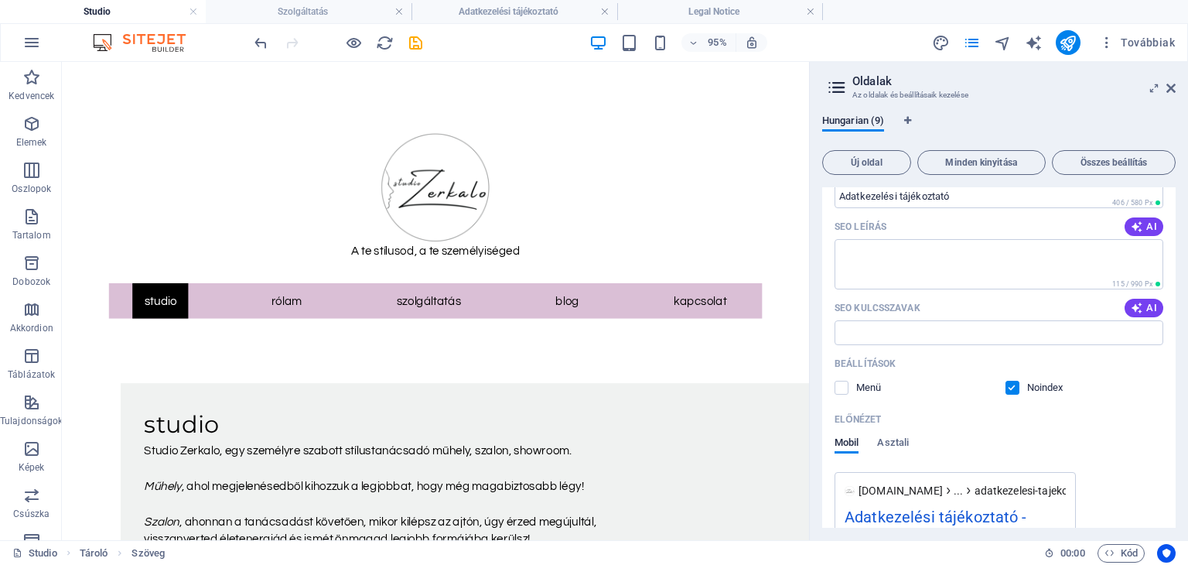
scroll to position [485, 0]
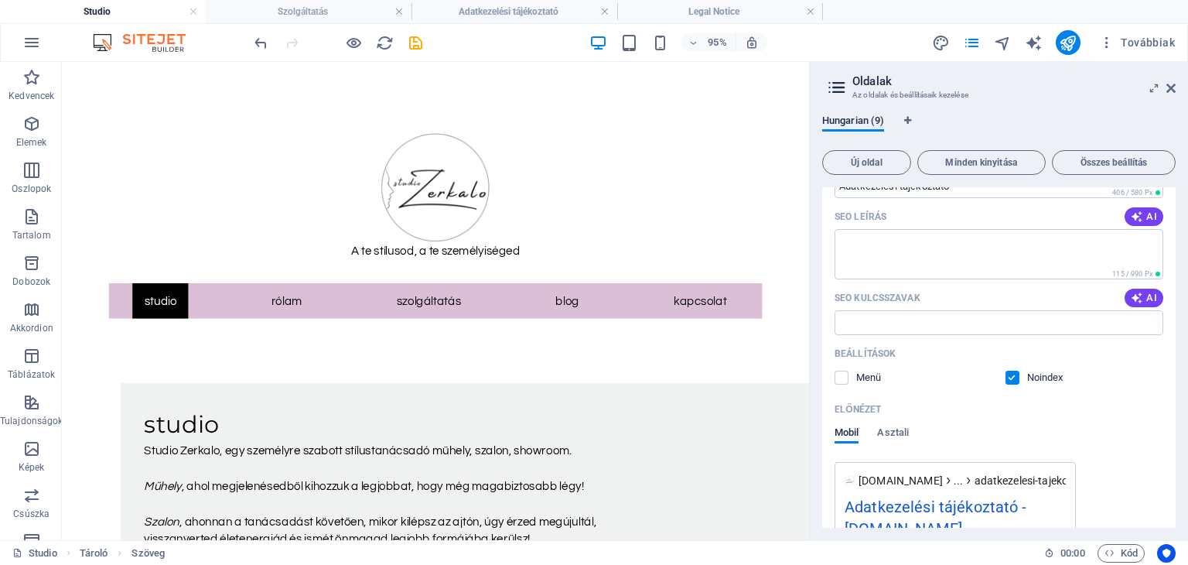
click at [1012, 377] on label at bounding box center [1012, 377] width 14 height 14
click at [0, 0] on input "checkbox" at bounding box center [0, 0] width 0 height 0
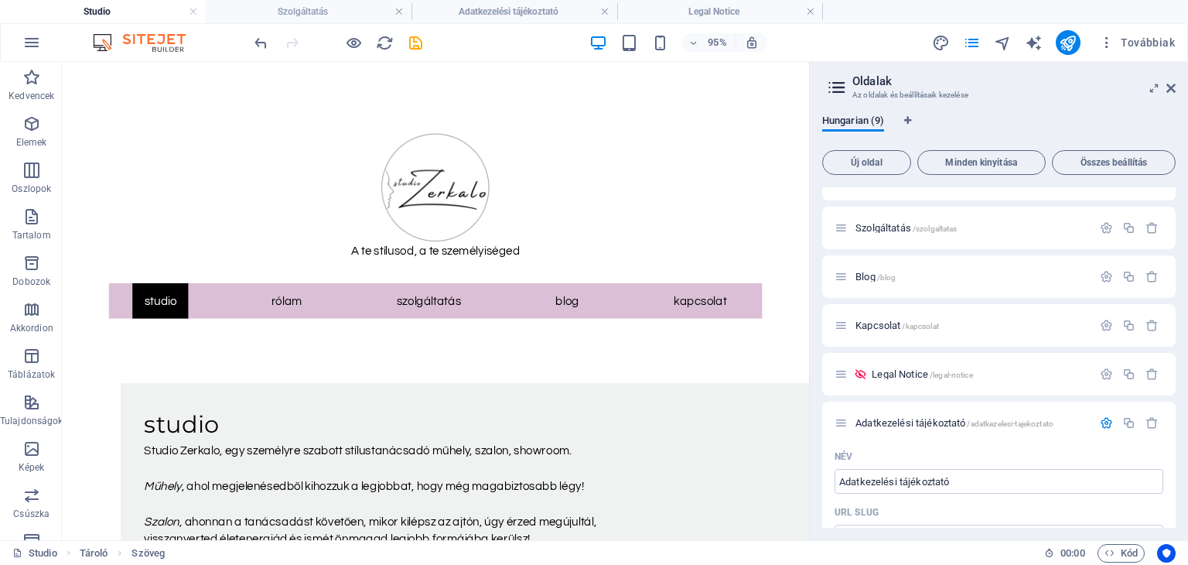
scroll to position [155, 0]
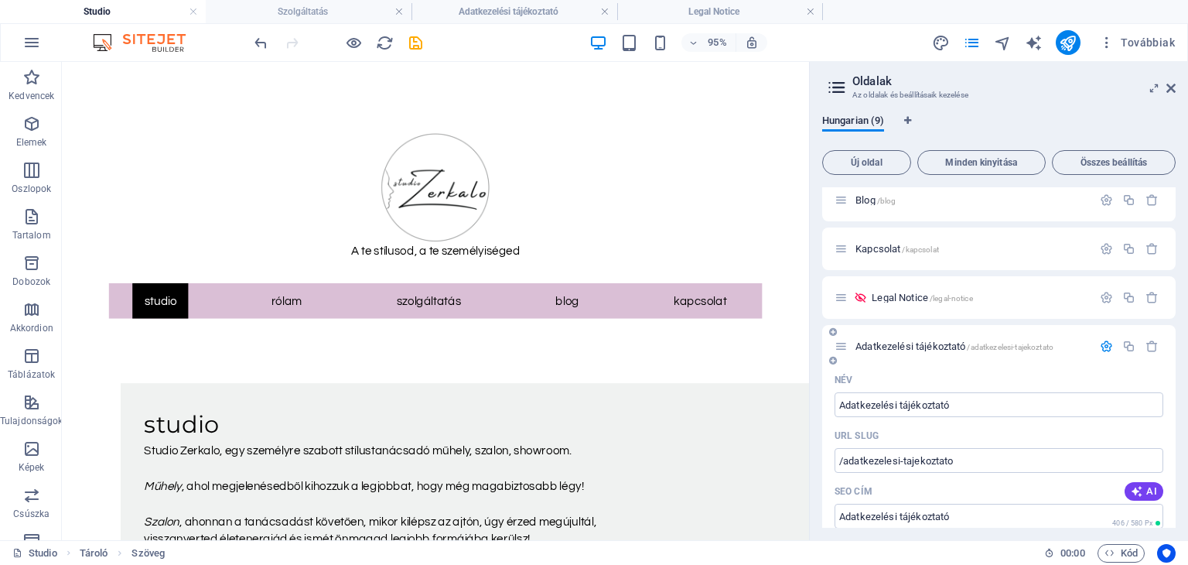
click at [1104, 347] on icon "button" at bounding box center [1106, 345] width 13 height 13
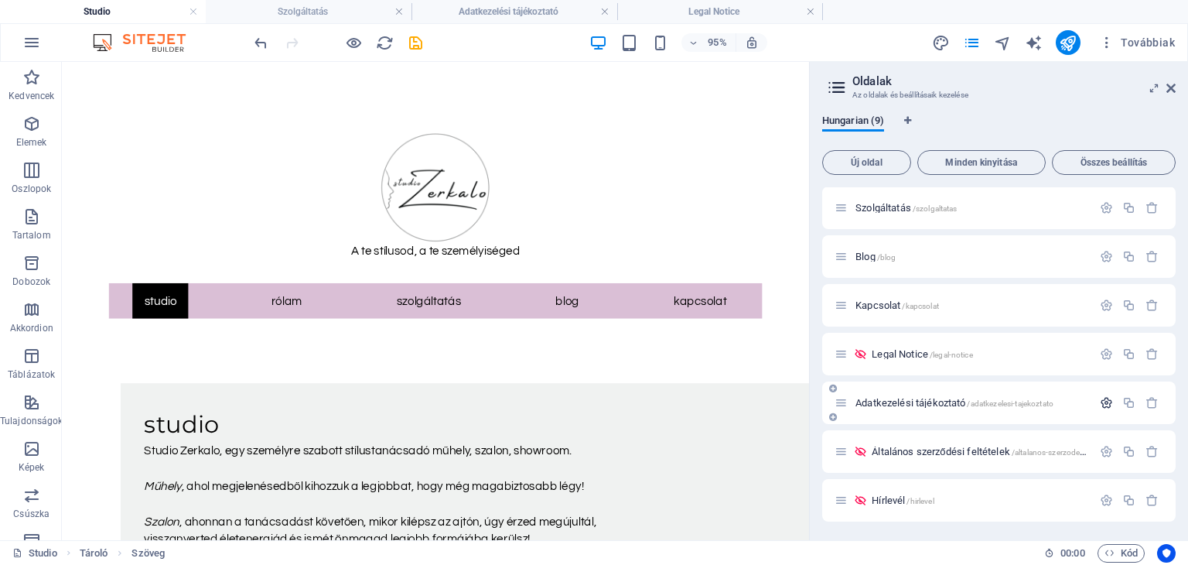
scroll to position [98, 0]
click at [1170, 84] on icon at bounding box center [1170, 88] width 9 height 12
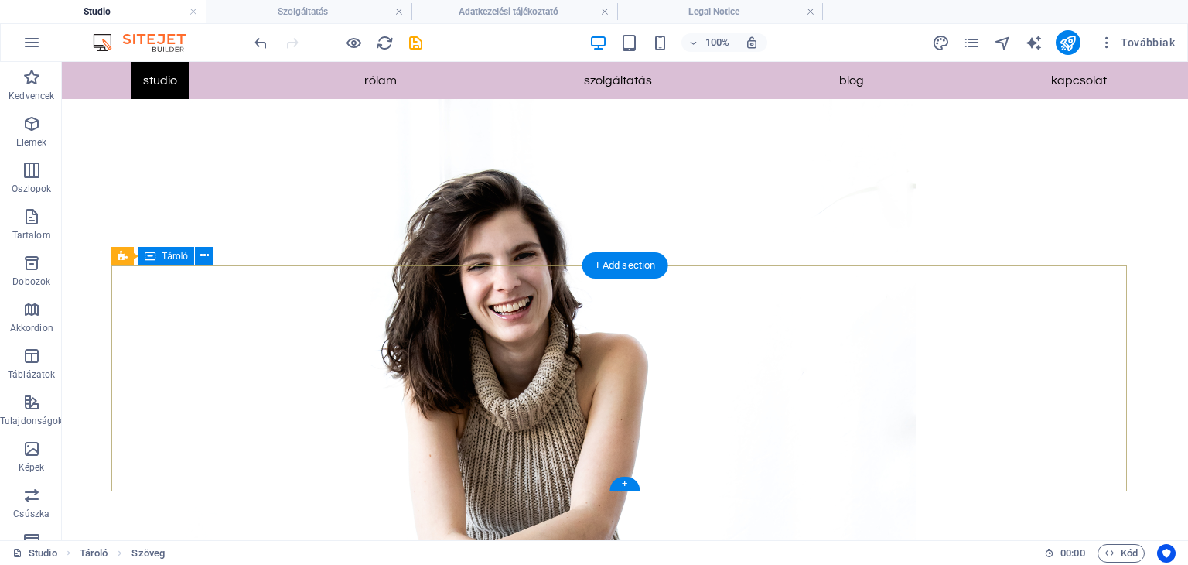
scroll to position [2101, 0]
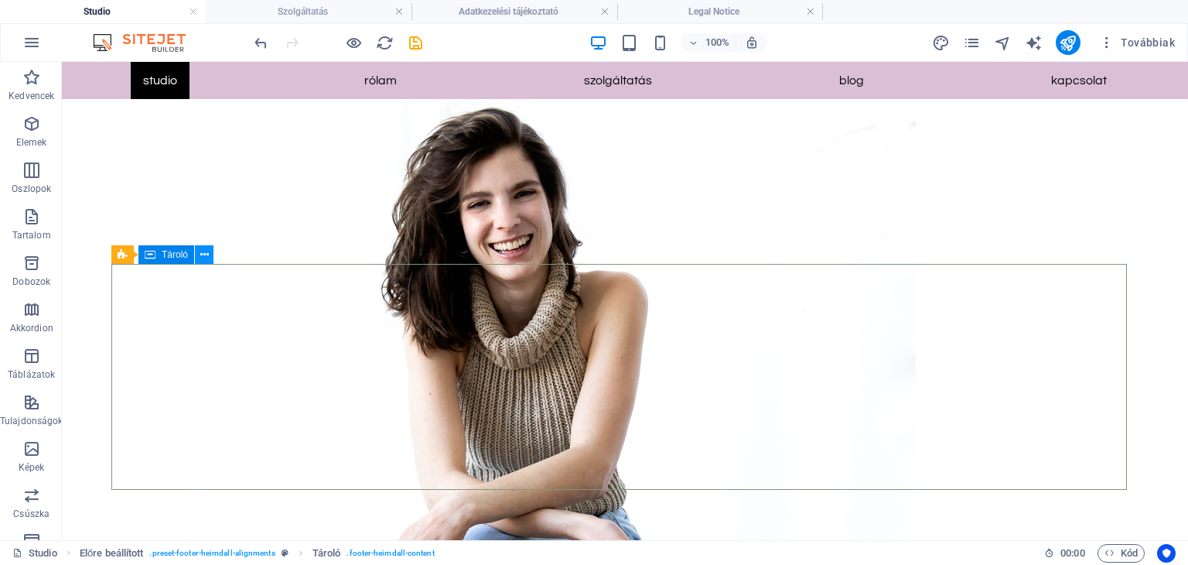
click at [207, 254] on icon at bounding box center [204, 255] width 9 height 16
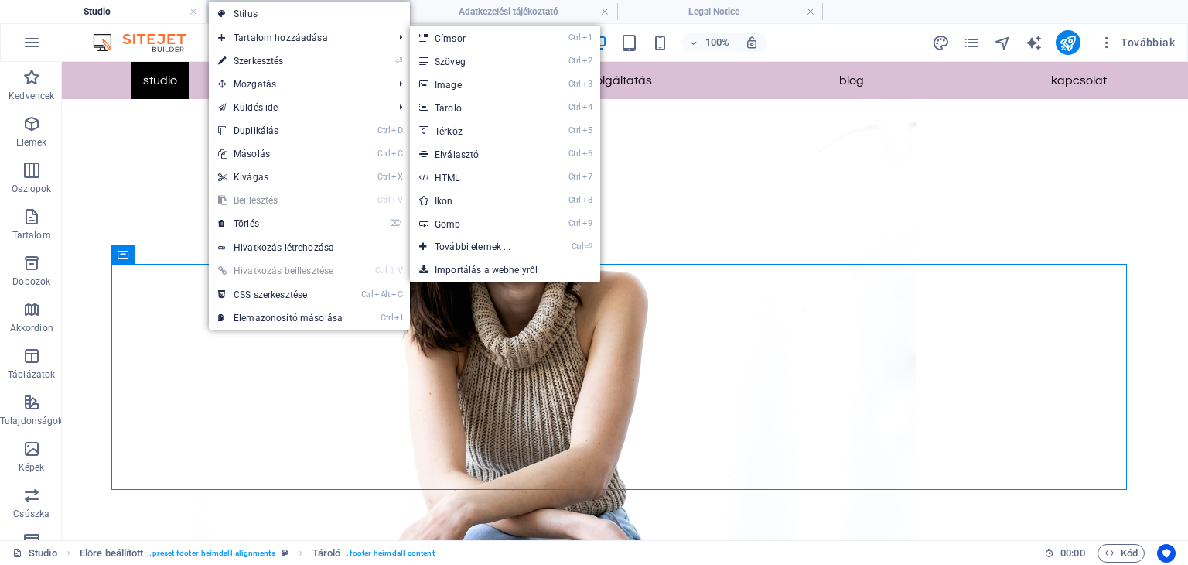
click at [279, 19] on link "Stílus" at bounding box center [309, 13] width 201 height 23
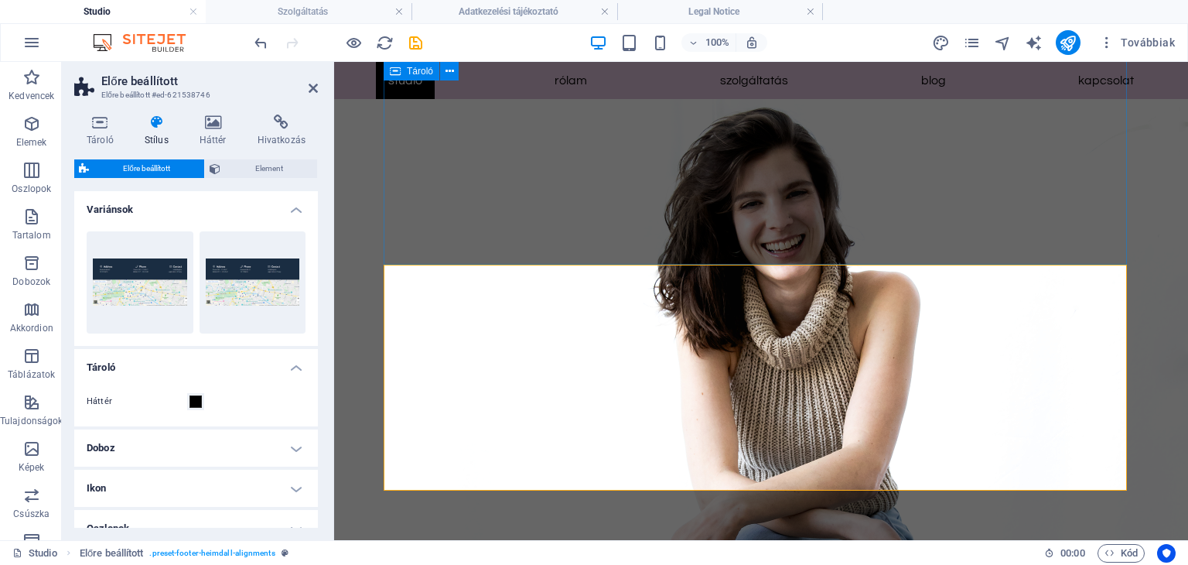
scroll to position [2089, 0]
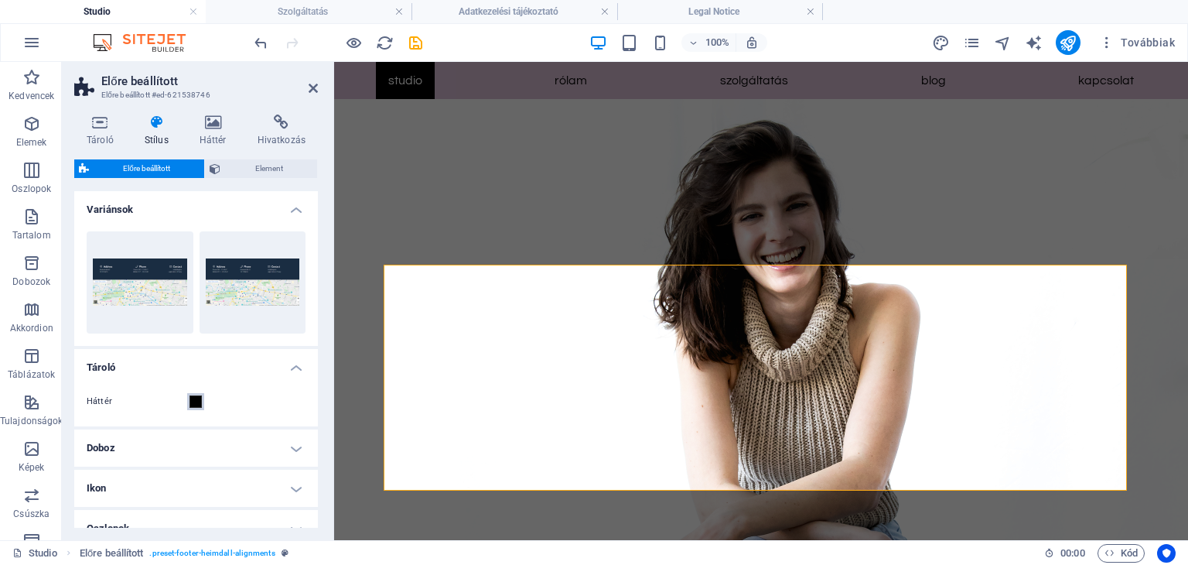
click at [199, 401] on span at bounding box center [195, 401] width 12 height 12
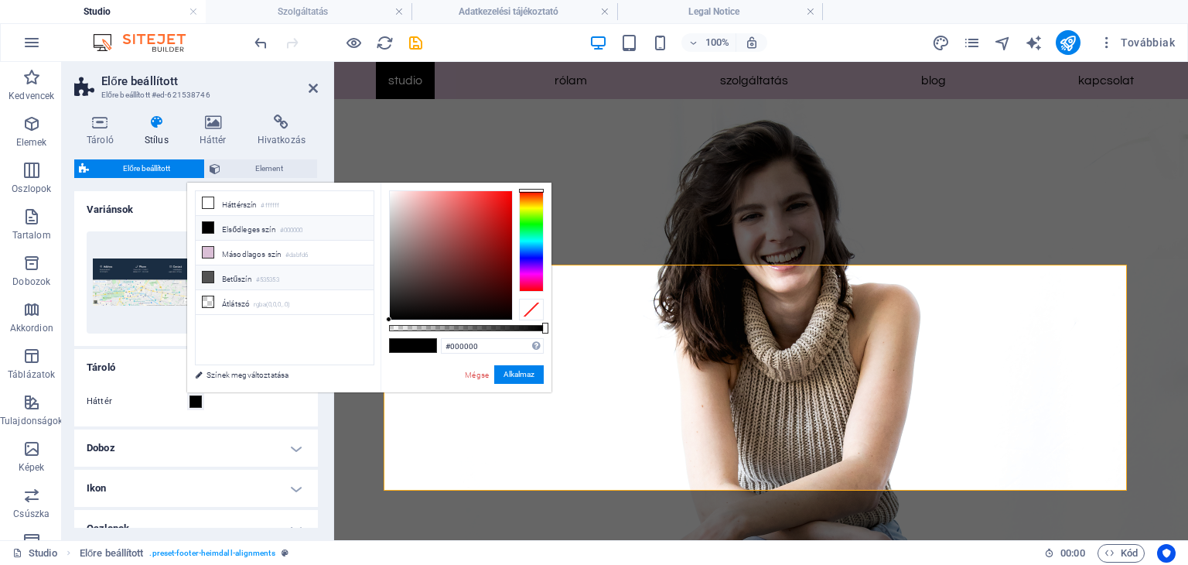
click at [264, 280] on small "#535353" at bounding box center [267, 280] width 23 height 11
type input "#535353"
click at [531, 375] on button "Alkalmaz" at bounding box center [518, 374] width 49 height 19
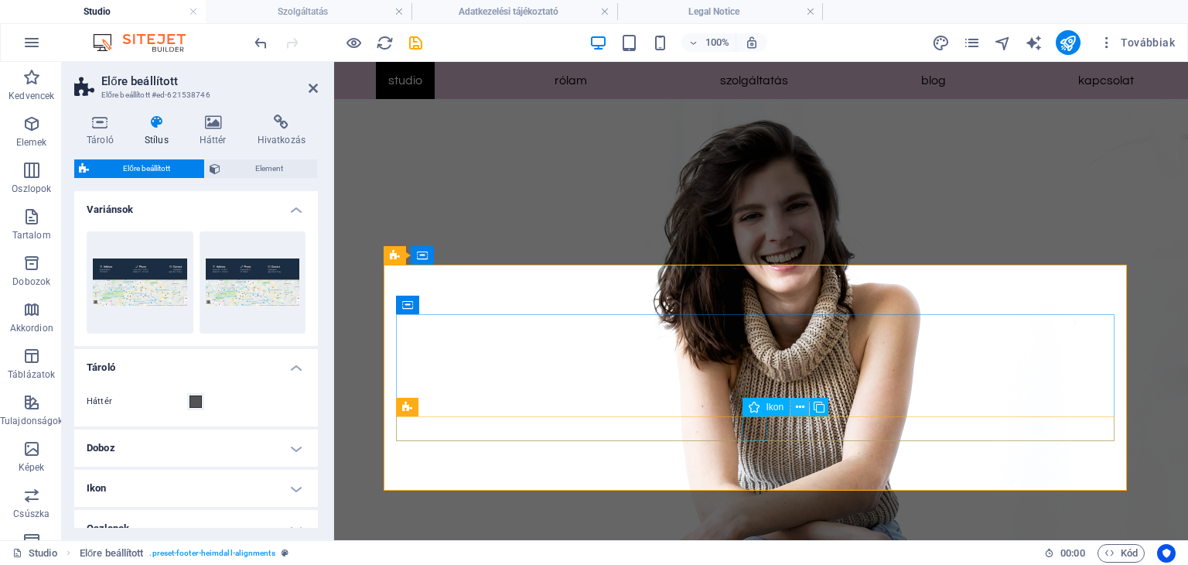
click at [797, 406] on icon at bounding box center [800, 407] width 9 height 16
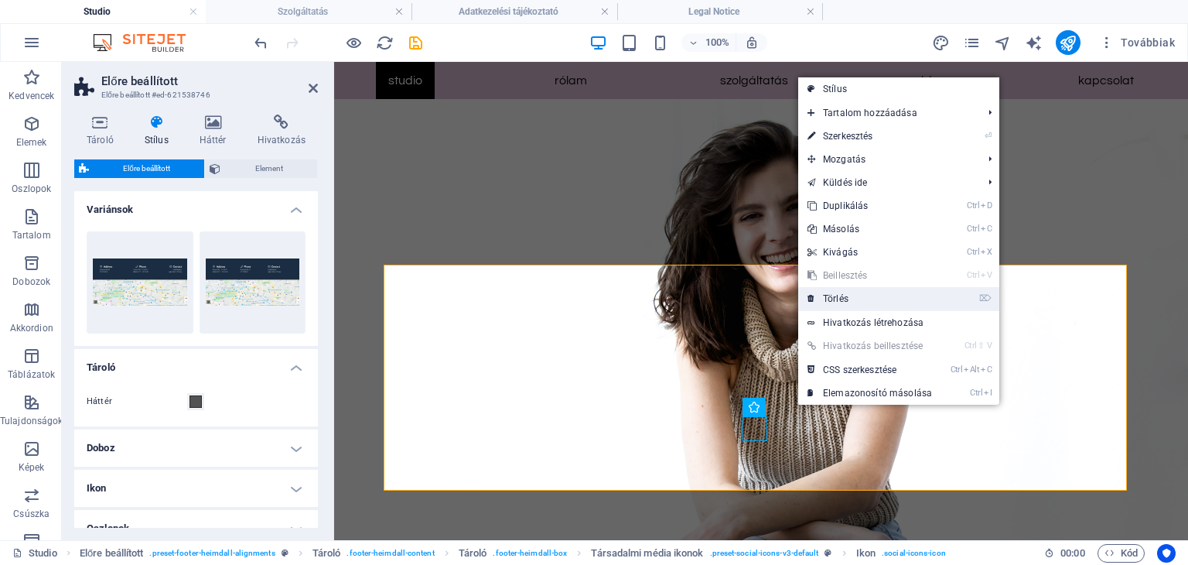
click at [831, 301] on link "⌦ Törlés" at bounding box center [869, 298] width 143 height 23
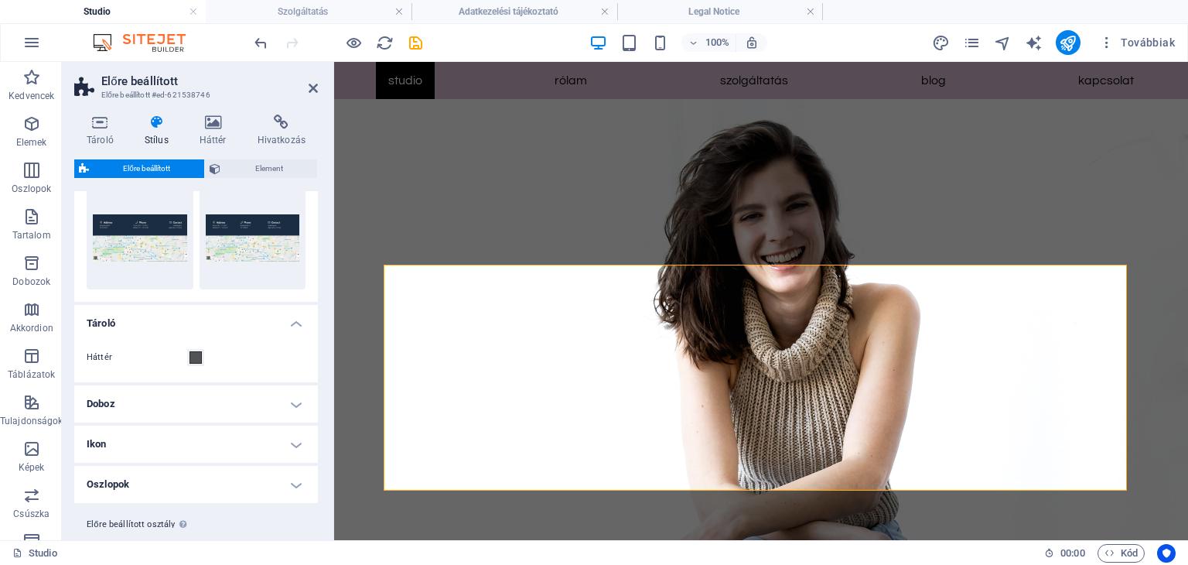
scroll to position [80, 0]
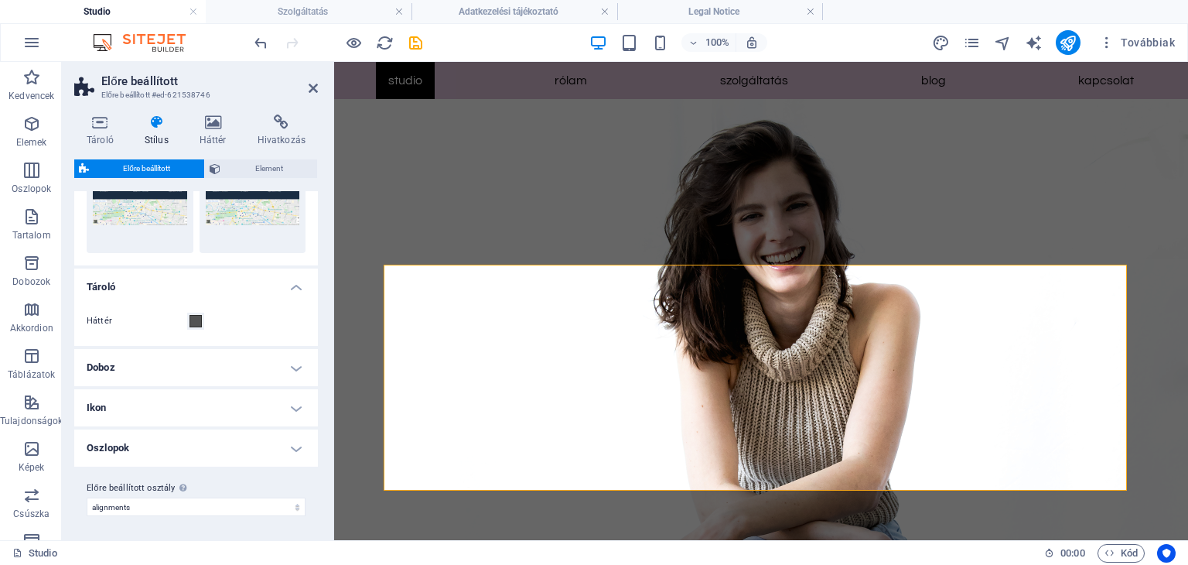
click at [292, 403] on h4 "Ikon" at bounding box center [196, 407] width 244 height 37
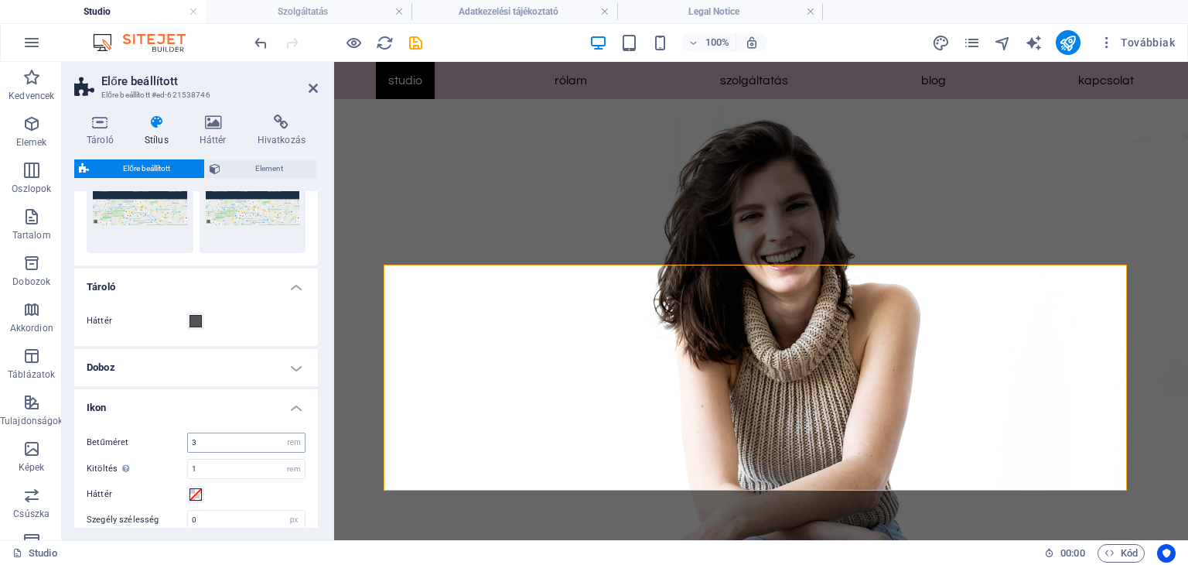
scroll to position [298, 0]
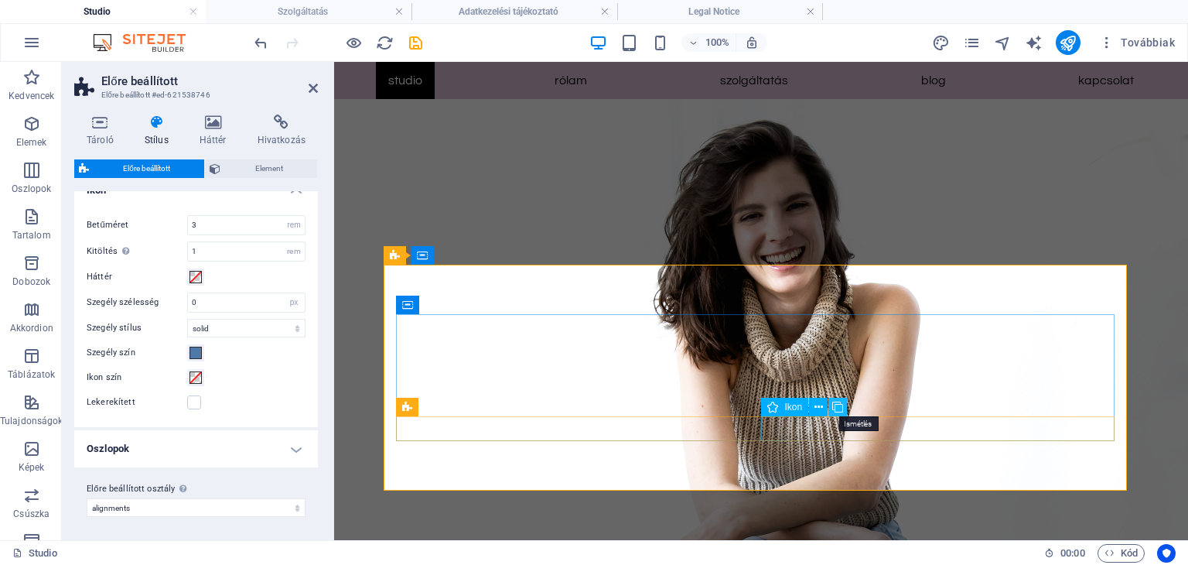
click at [833, 403] on icon at bounding box center [837, 407] width 11 height 16
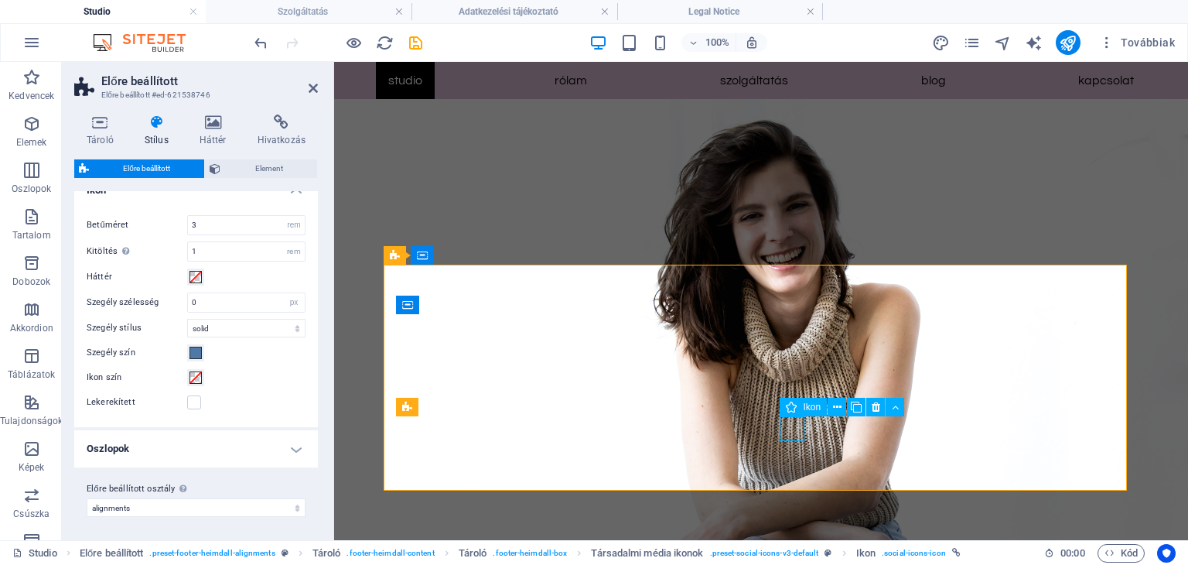
select select "xMidYMid"
select select "px"
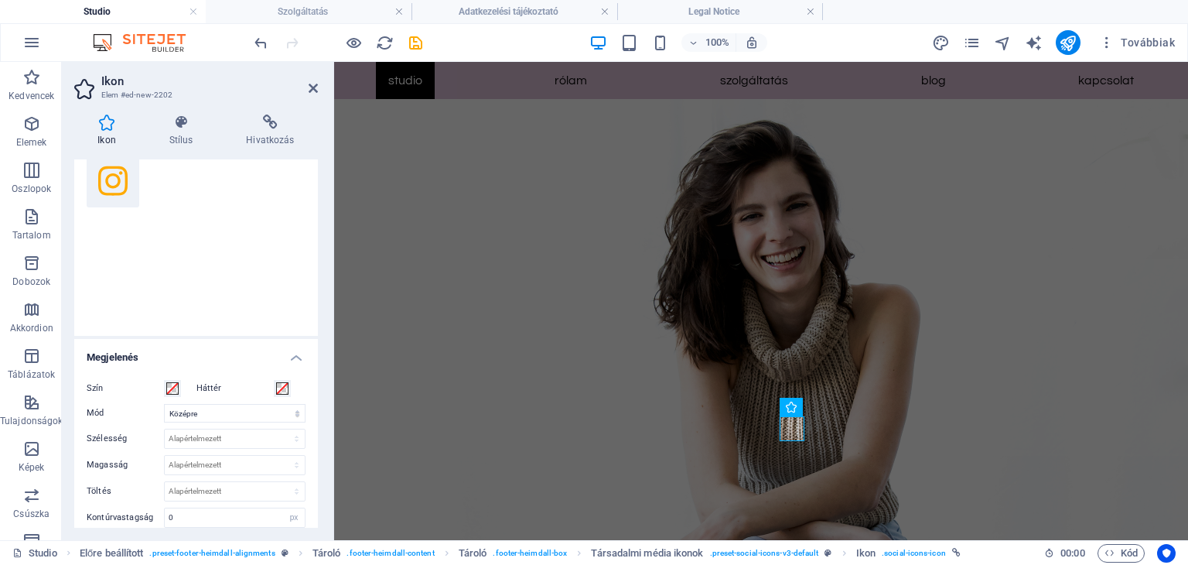
scroll to position [0, 0]
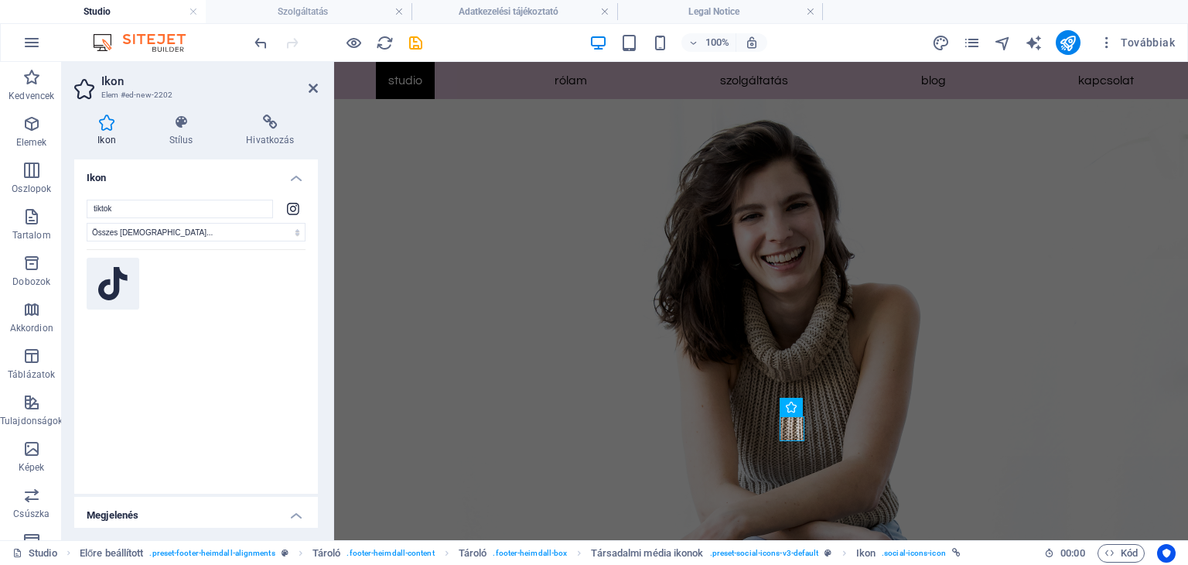
type input "tiktok"
click at [126, 291] on icon at bounding box center [112, 284] width 29 height 34
click at [257, 140] on h4 "Hivatkozás" at bounding box center [270, 130] width 95 height 32
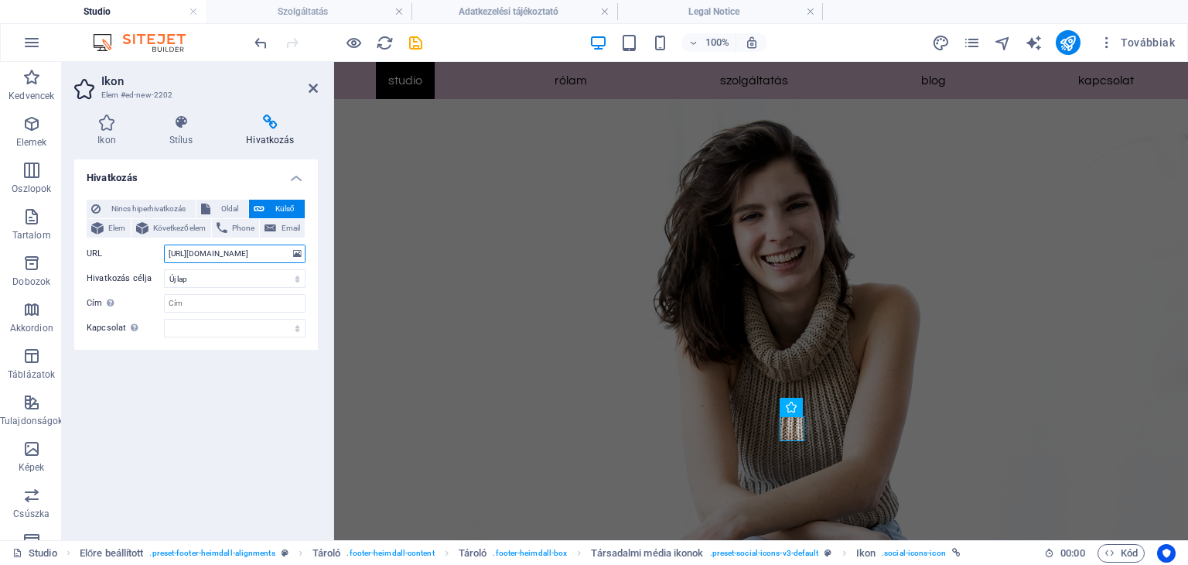
click at [250, 254] on input "[URL][DOMAIN_NAME]" at bounding box center [235, 253] width 142 height 19
click at [278, 254] on input "[URL][DOMAIN_NAME]" at bounding box center [235, 253] width 142 height 19
drag, startPoint x: 169, startPoint y: 251, endPoint x: 287, endPoint y: 252, distance: 118.3
click at [287, 252] on input "[URL][DOMAIN_NAME]" at bounding box center [235, 253] width 142 height 19
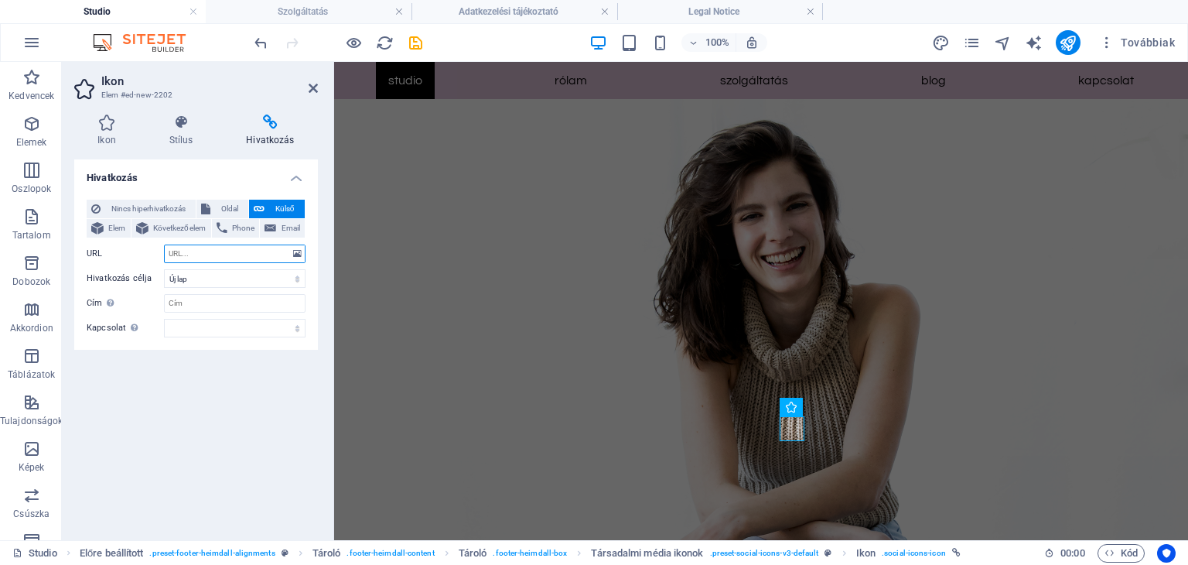
scroll to position [0, 0]
paste input "[URL][DOMAIN_NAME]"
type input "[URL][DOMAIN_NAME]"
click at [223, 377] on div "Hivatkozás Nincs hiperhivatkozás Oldal Külső Elem Következő elem Phone Email Ol…" at bounding box center [196, 343] width 244 height 368
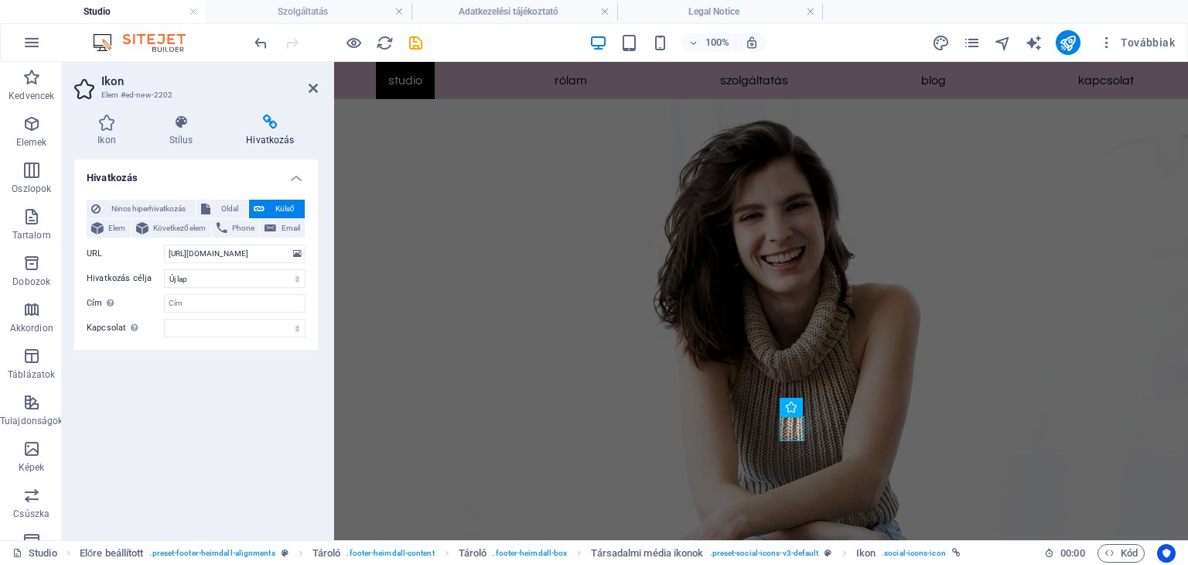
scroll to position [0, 0]
click at [312, 87] on icon at bounding box center [313, 88] width 9 height 12
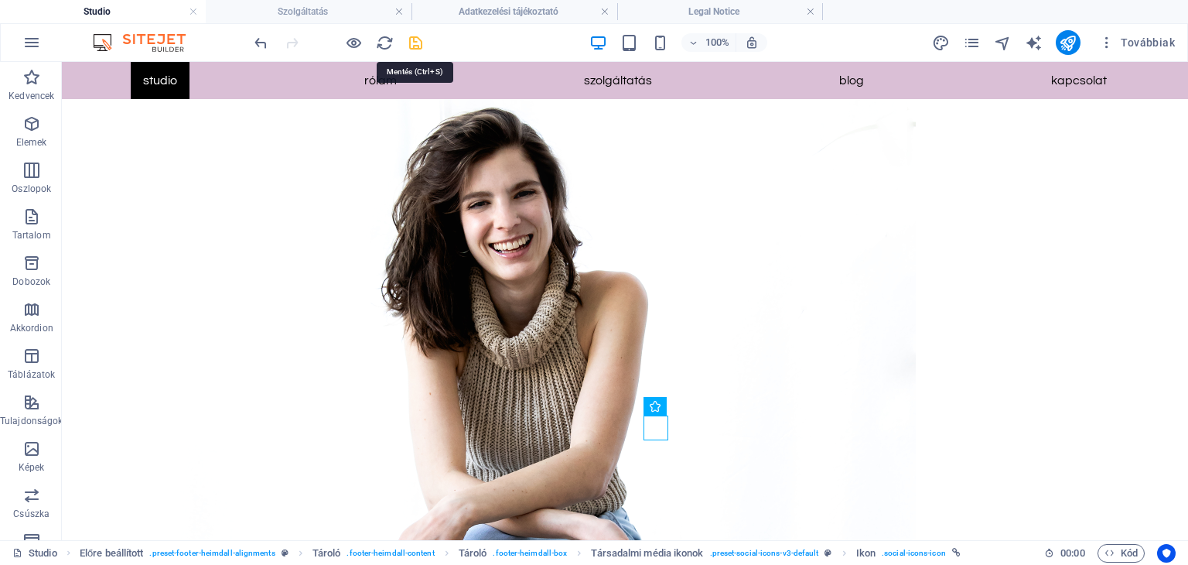
click at [411, 43] on icon "save" at bounding box center [416, 43] width 18 height 18
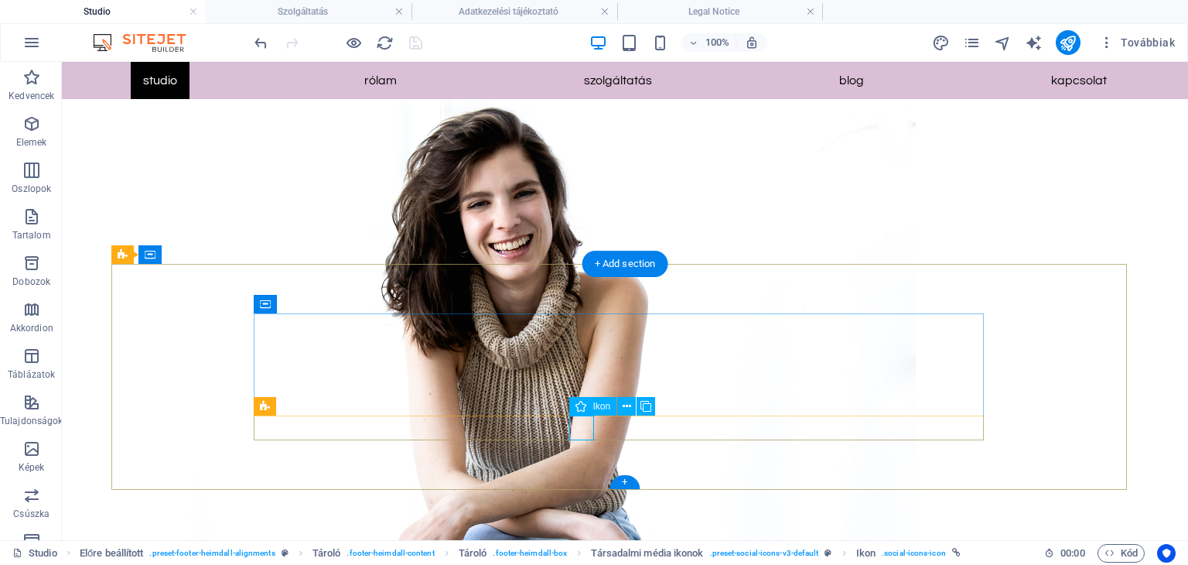
select select "xMidYMid"
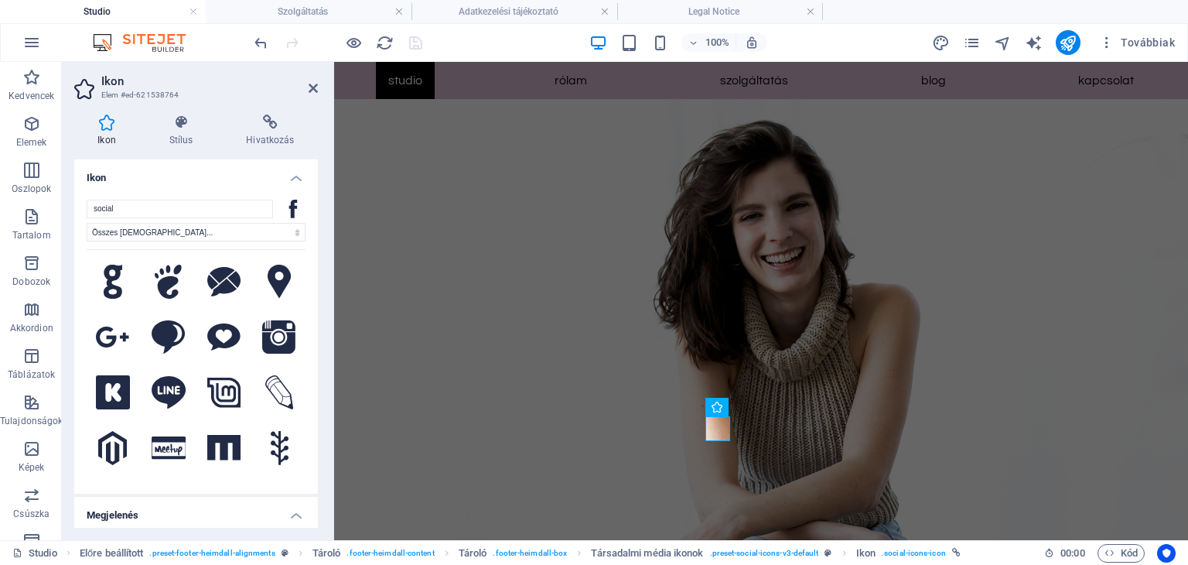
scroll to position [464, 0]
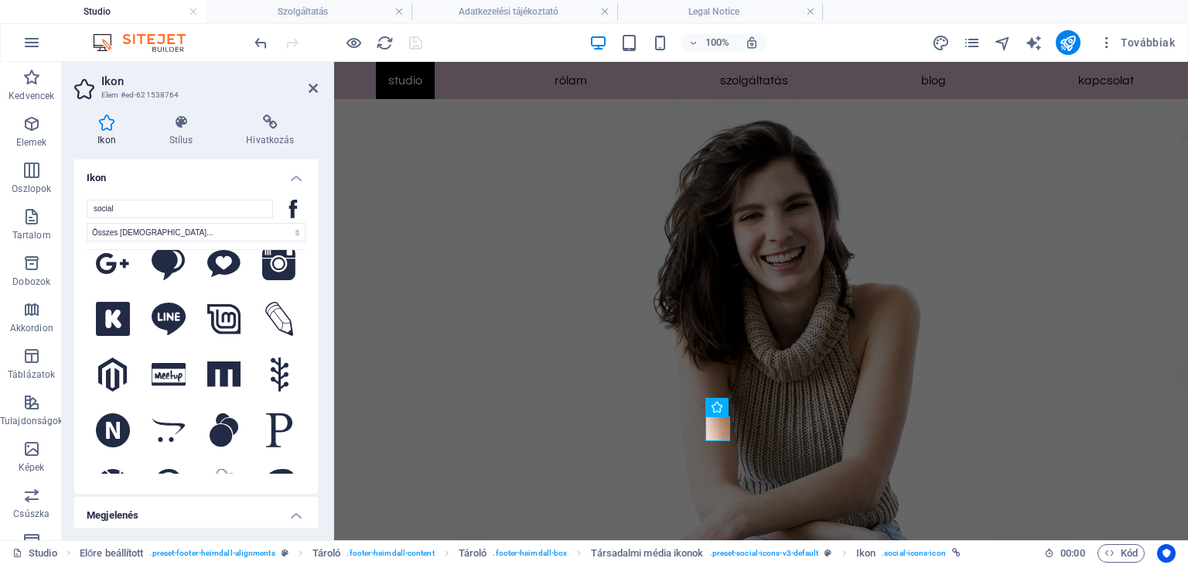
click at [297, 519] on h4 "Megjelenés" at bounding box center [196, 510] width 244 height 28
click at [289, 517] on h4 "Megjelenés" at bounding box center [196, 514] width 244 height 37
click at [289, 517] on h4 "Megjelenés" at bounding box center [196, 510] width 244 height 28
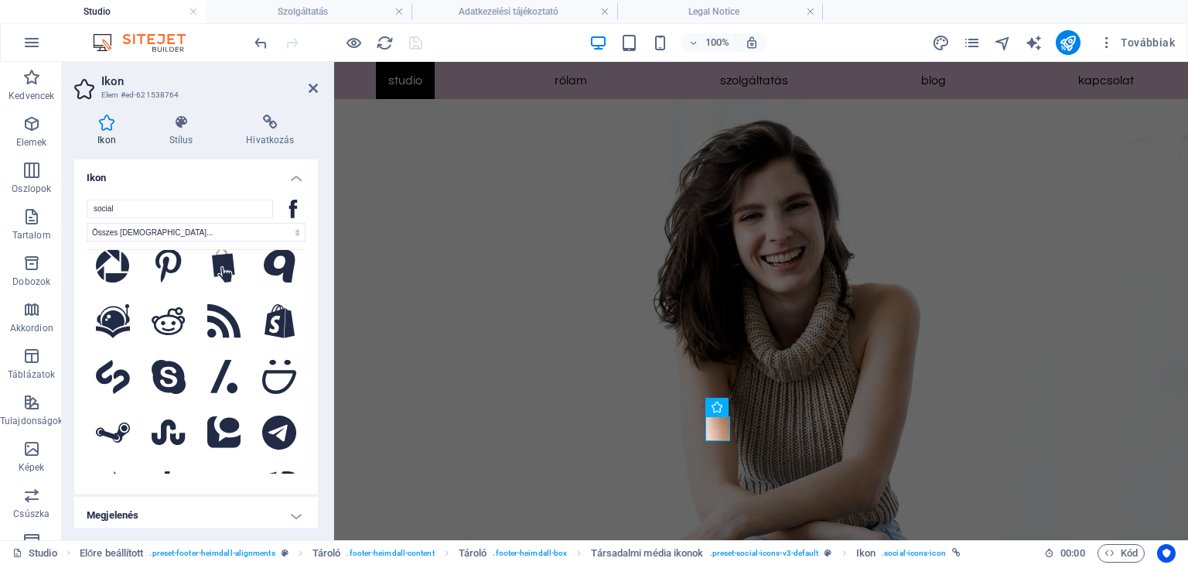
scroll to position [928, 0]
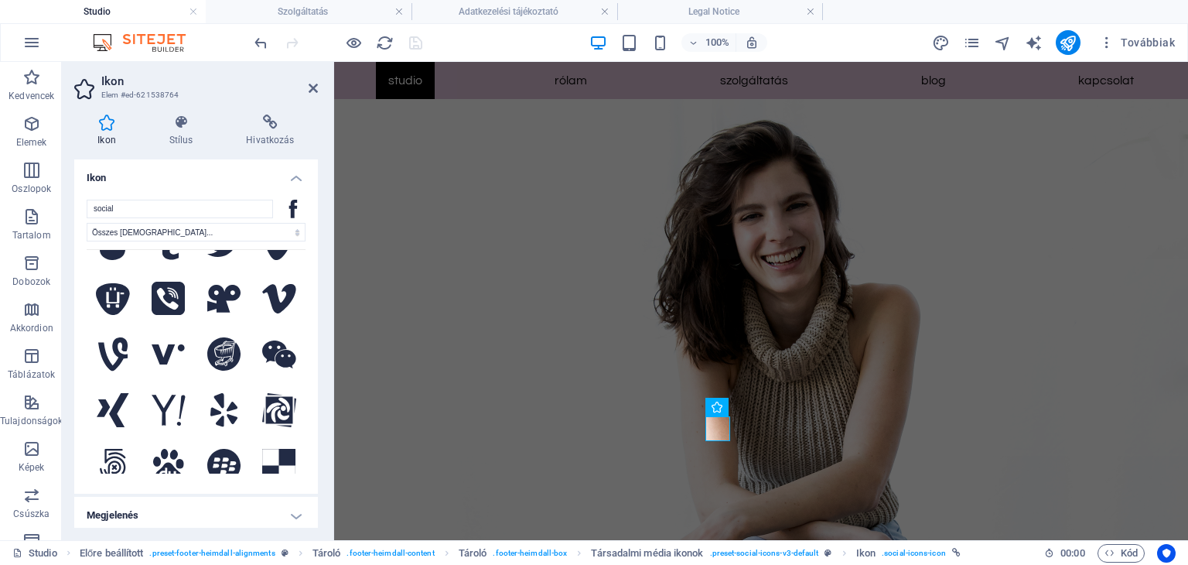
click at [290, 182] on h4 "Ikon" at bounding box center [196, 173] width 244 height 28
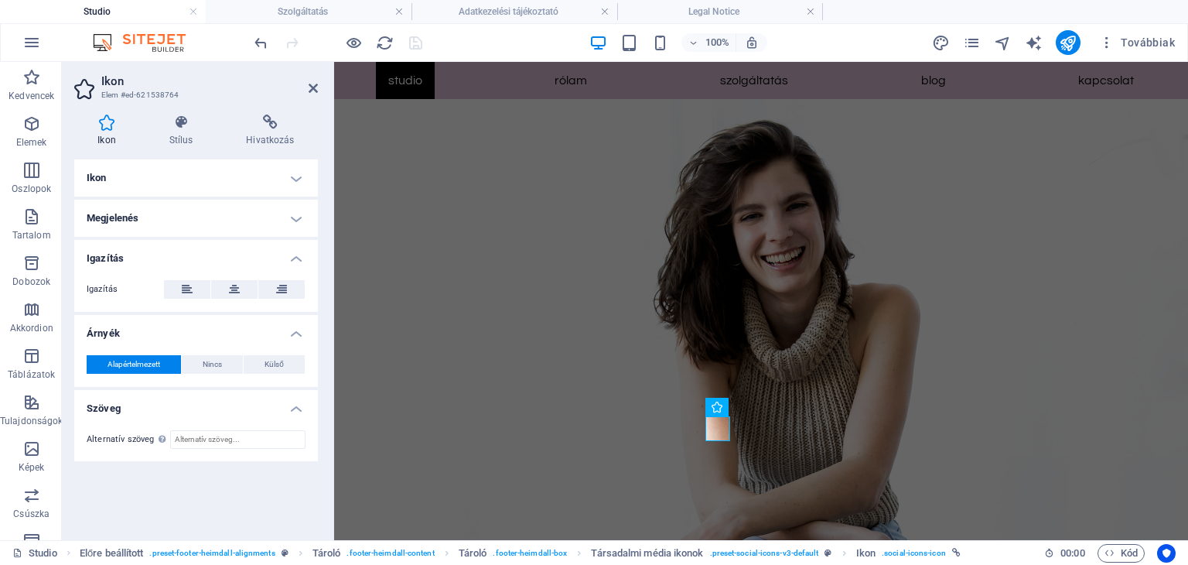
click at [293, 227] on h4 "Megjelenés" at bounding box center [196, 218] width 244 height 37
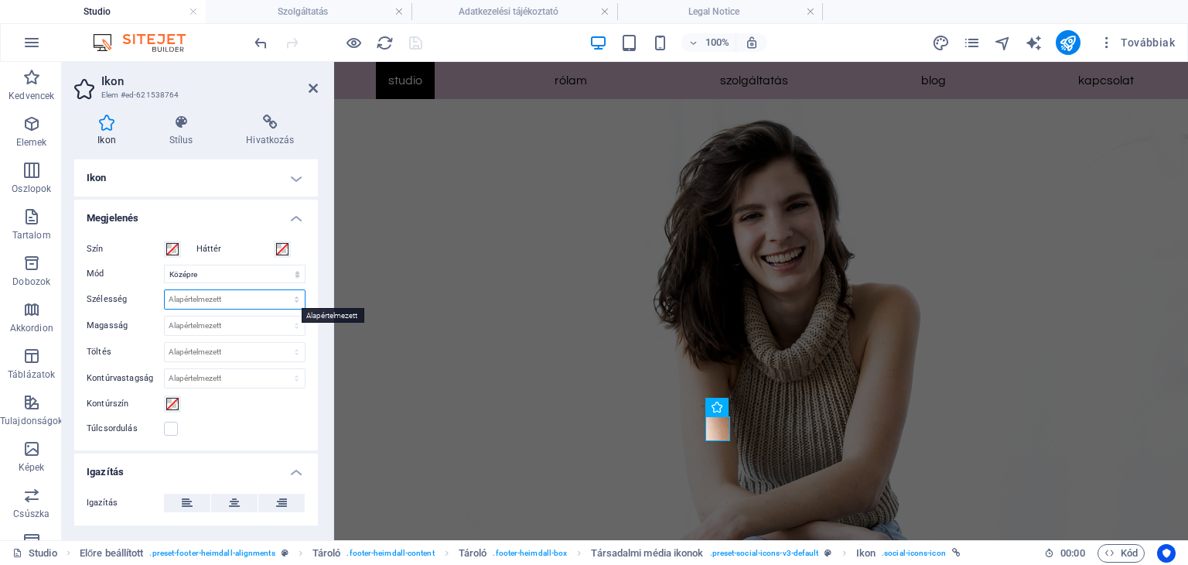
click at [213, 299] on select "Alapértelmezett automatikus px rem % em vh vw" at bounding box center [235, 299] width 140 height 19
click at [165, 290] on select "Alapértelmezett automatikus px rem % em vh vw" at bounding box center [235, 299] width 140 height 19
select select "DISABLED_OPTION_VALUE"
click at [169, 425] on label at bounding box center [171, 428] width 14 height 14
click at [0, 0] on input "Túlcsordulás" at bounding box center [0, 0] width 0 height 0
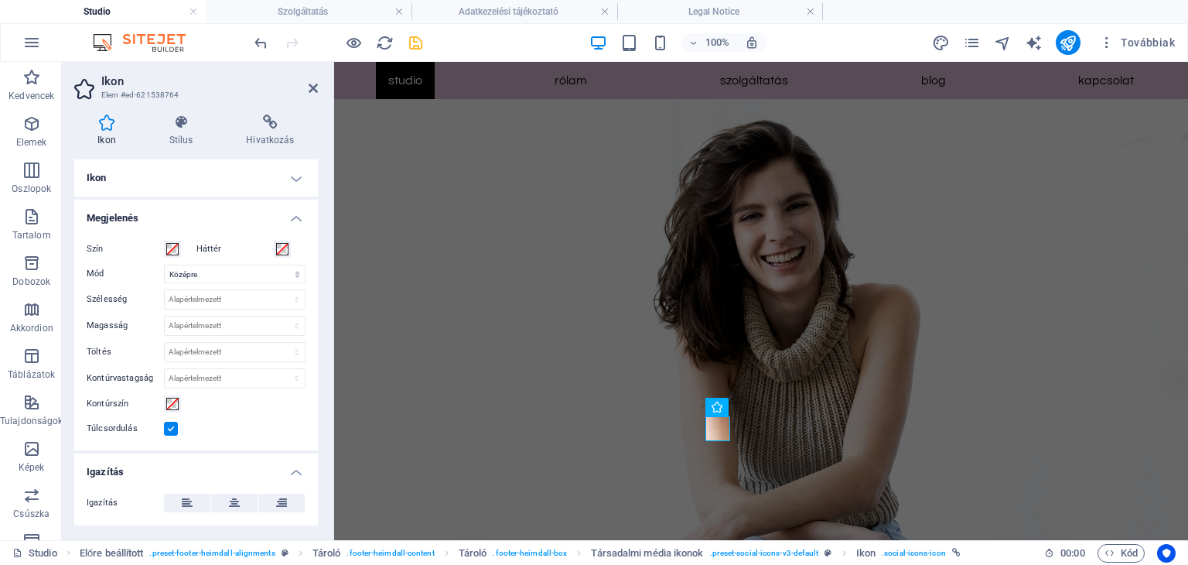
click at [169, 425] on label at bounding box center [171, 428] width 14 height 14
click at [0, 0] on input "Túlcsordulás" at bounding box center [0, 0] width 0 height 0
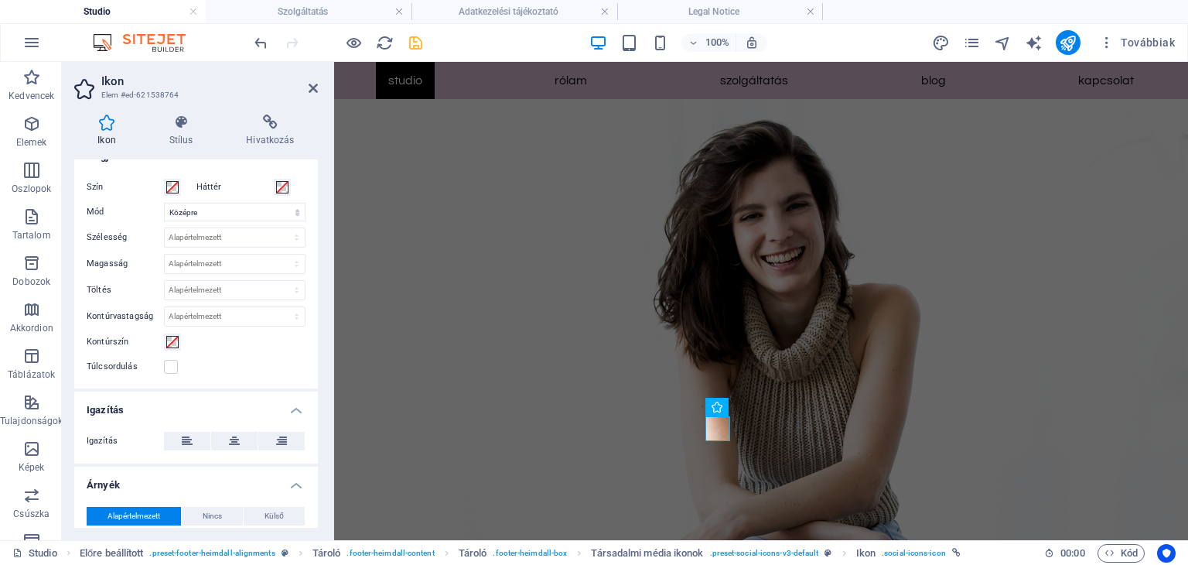
scroll to position [145, 0]
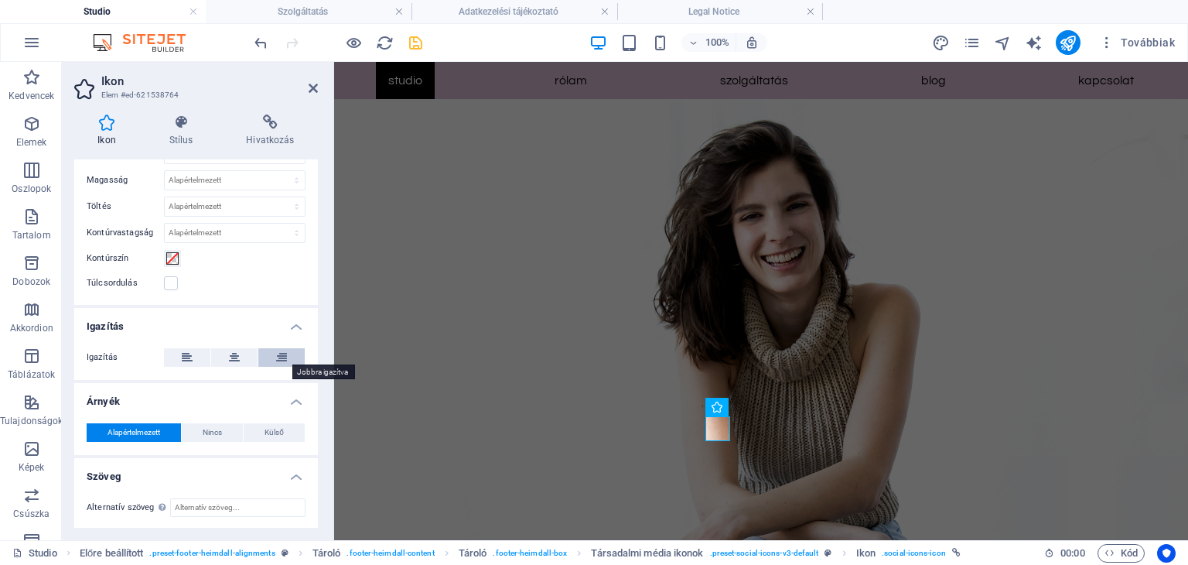
click at [276, 357] on icon at bounding box center [281, 357] width 11 height 19
click at [251, 349] on button at bounding box center [234, 357] width 46 height 19
click at [292, 401] on h4 "Árnyék" at bounding box center [196, 397] width 244 height 28
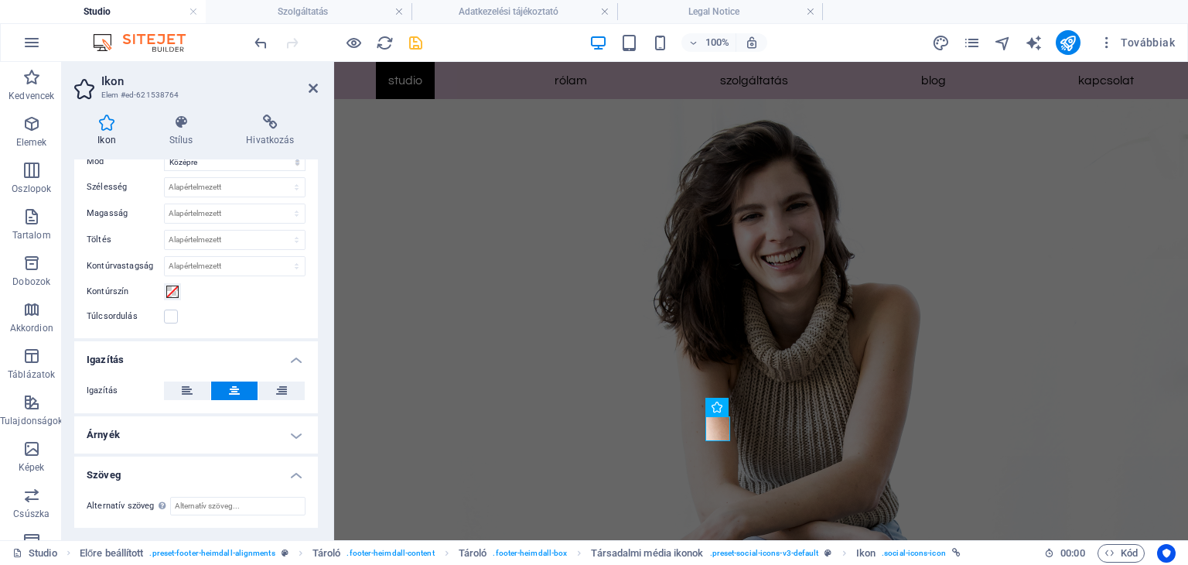
scroll to position [111, 0]
click at [291, 427] on h4 "Árnyék" at bounding box center [196, 436] width 244 height 37
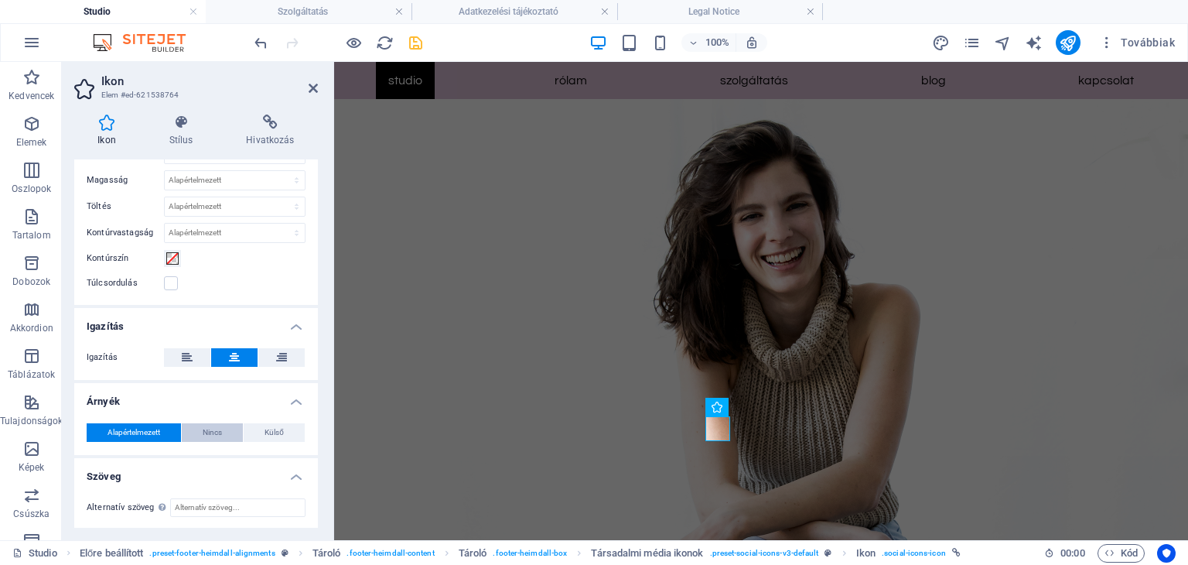
click at [200, 431] on button "Nincs" at bounding box center [212, 432] width 61 height 19
click at [278, 428] on span "Külső" at bounding box center [273, 432] width 19 height 19
type input "2"
type input "4"
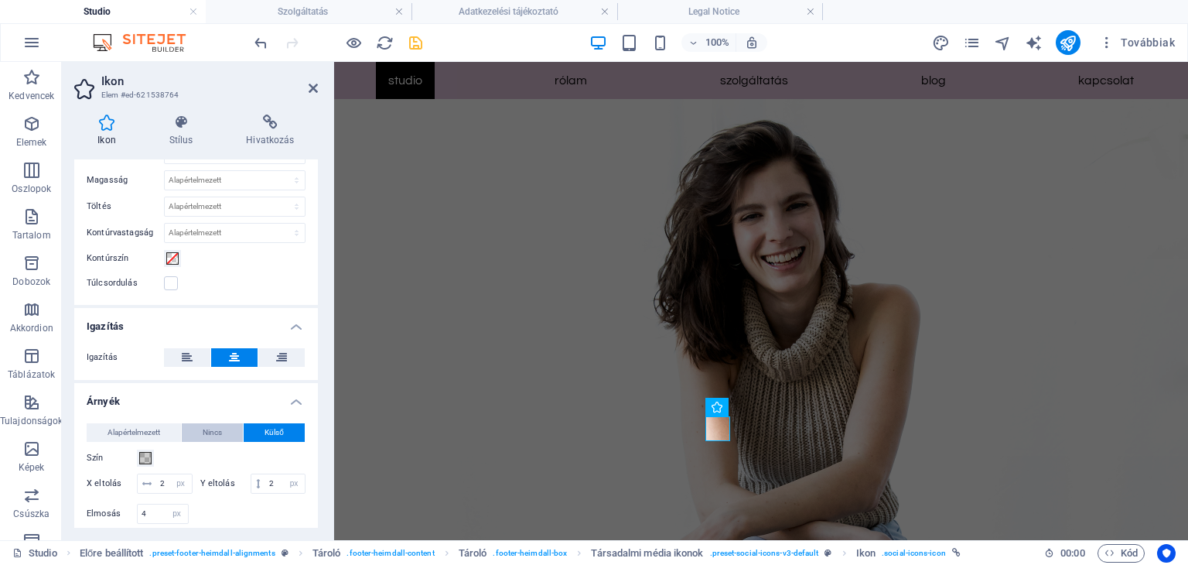
click at [211, 432] on span "Nincs" at bounding box center [212, 432] width 19 height 19
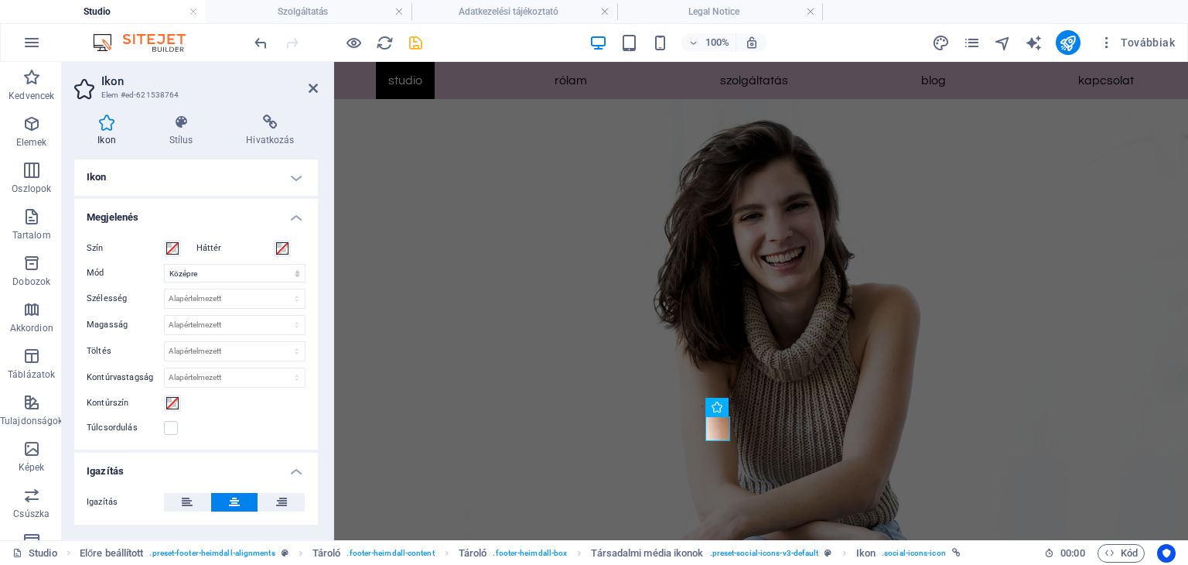
scroll to position [0, 0]
click at [166, 246] on span at bounding box center [172, 249] width 12 height 12
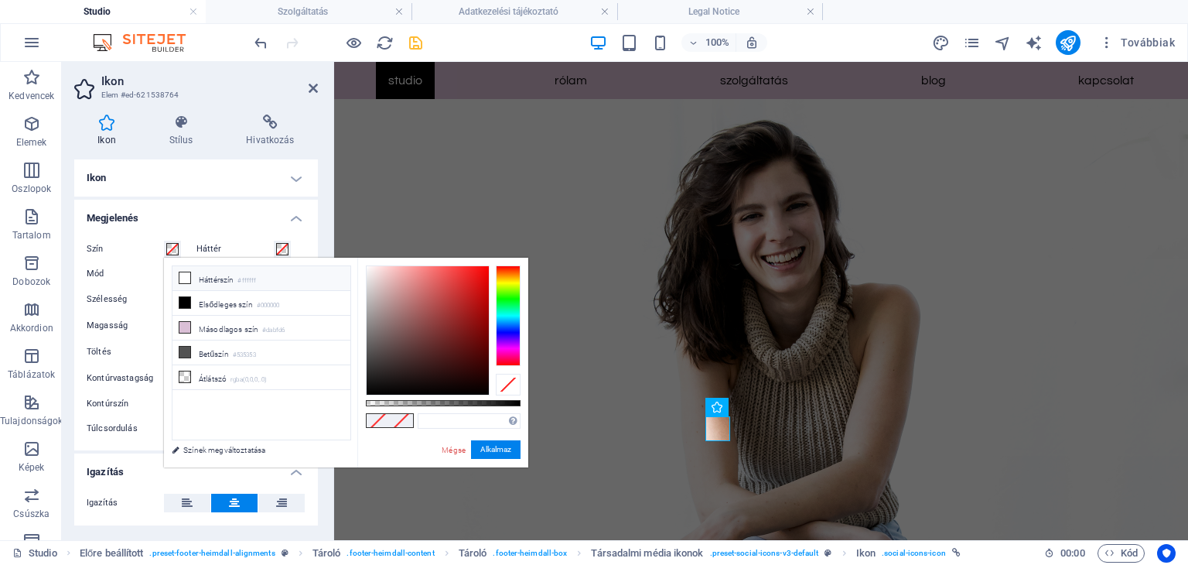
click at [183, 283] on li "Háttérszín #ffffff" at bounding box center [261, 278] width 178 height 25
click at [476, 449] on button "Alkalmaz" at bounding box center [495, 449] width 49 height 19
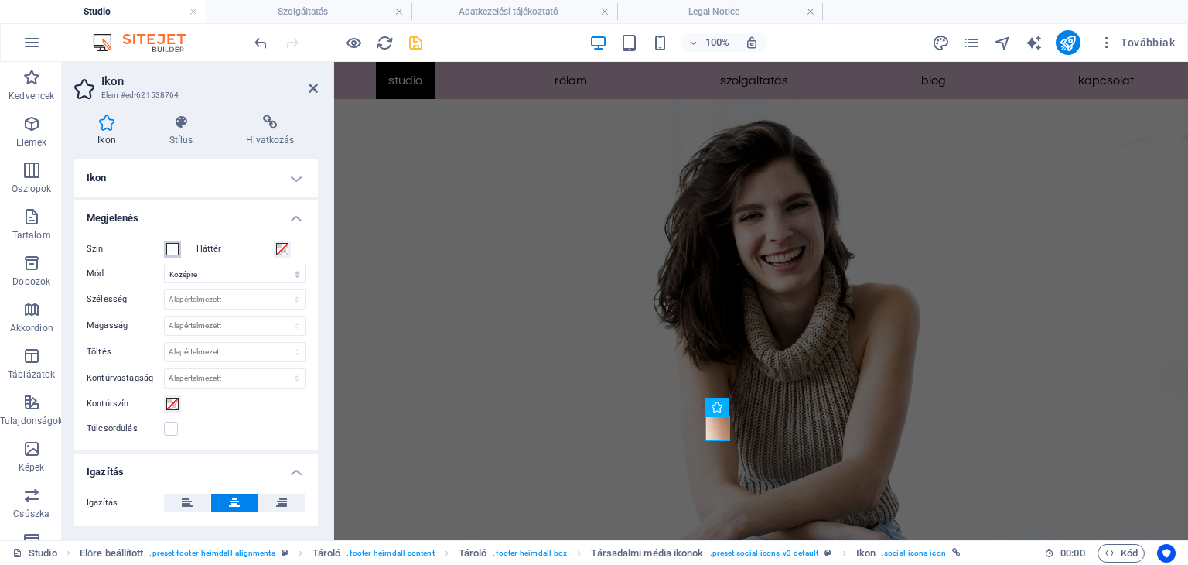
click at [172, 251] on span at bounding box center [172, 249] width 12 height 12
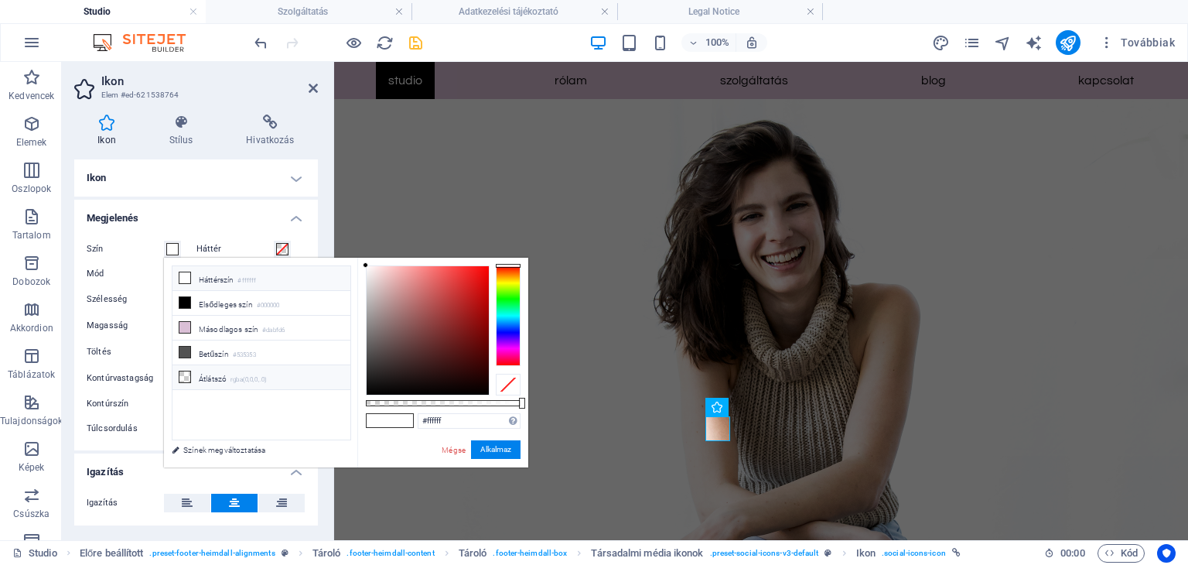
click at [225, 367] on li "Átlátszó rgba(0,0,0,.0)" at bounding box center [261, 377] width 178 height 25
type input "rgba(0, 0, 0, 0)"
click at [480, 449] on button "Alkalmaz" at bounding box center [495, 449] width 49 height 19
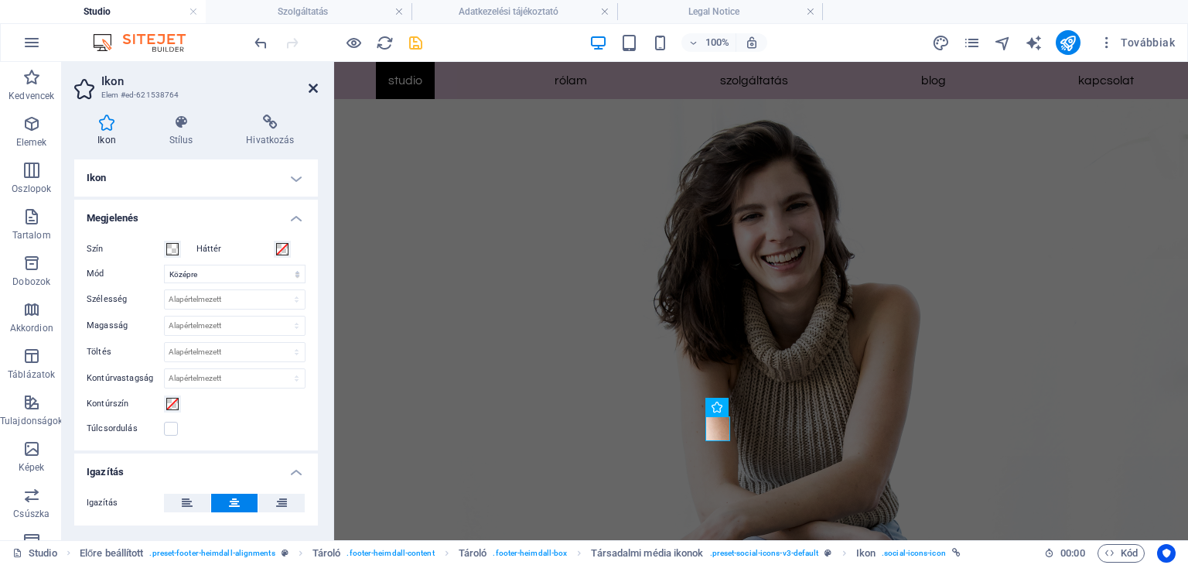
click at [312, 84] on icon at bounding box center [313, 88] width 9 height 12
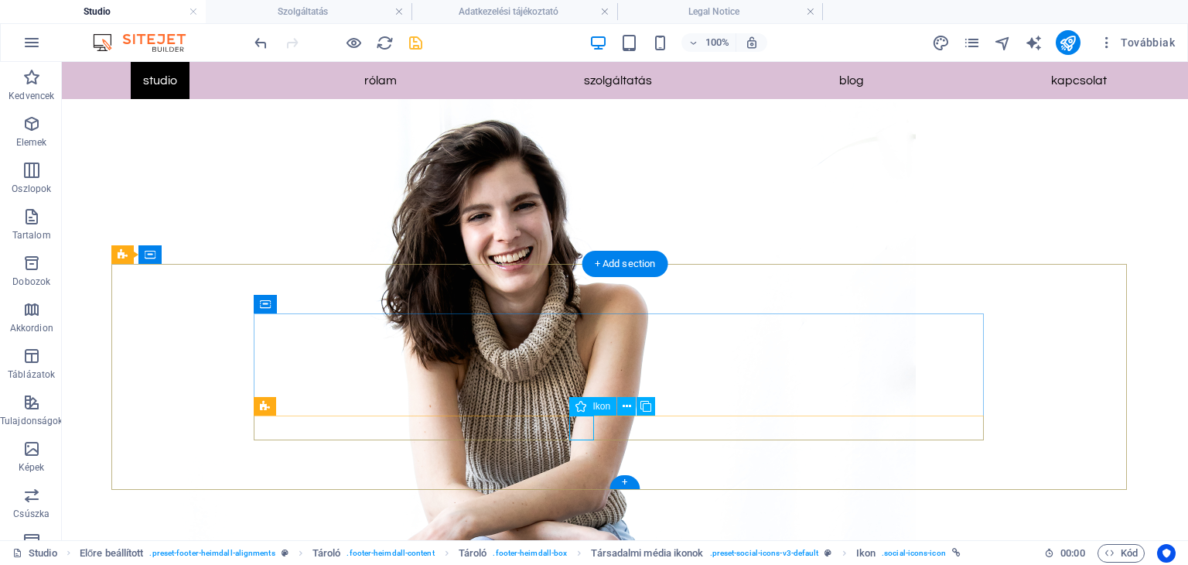
select select "xMidYMid"
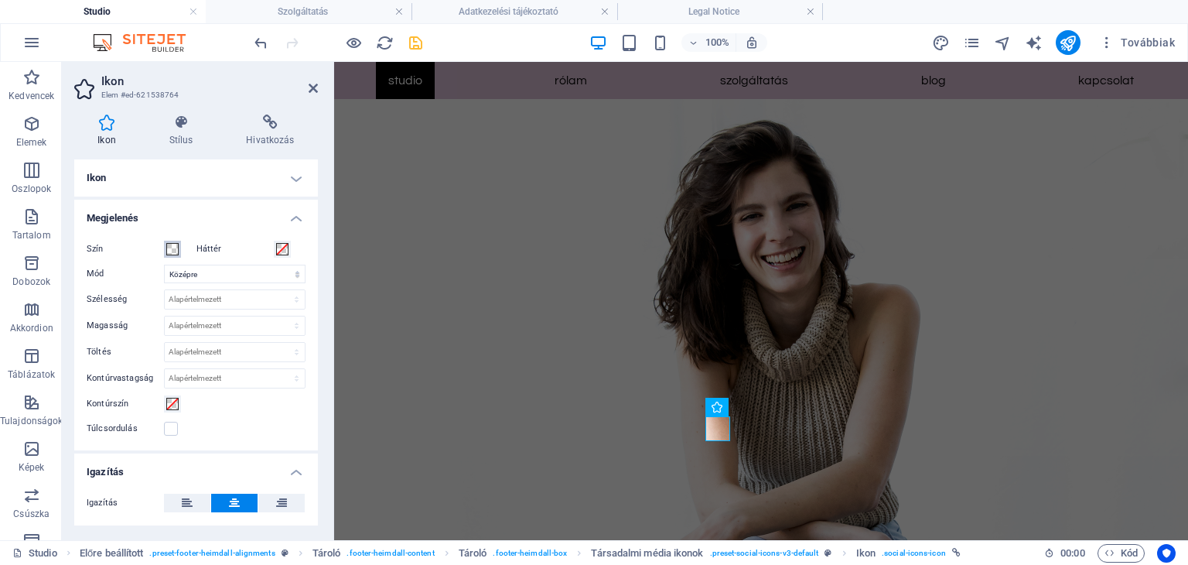
click at [170, 247] on span at bounding box center [172, 249] width 12 height 12
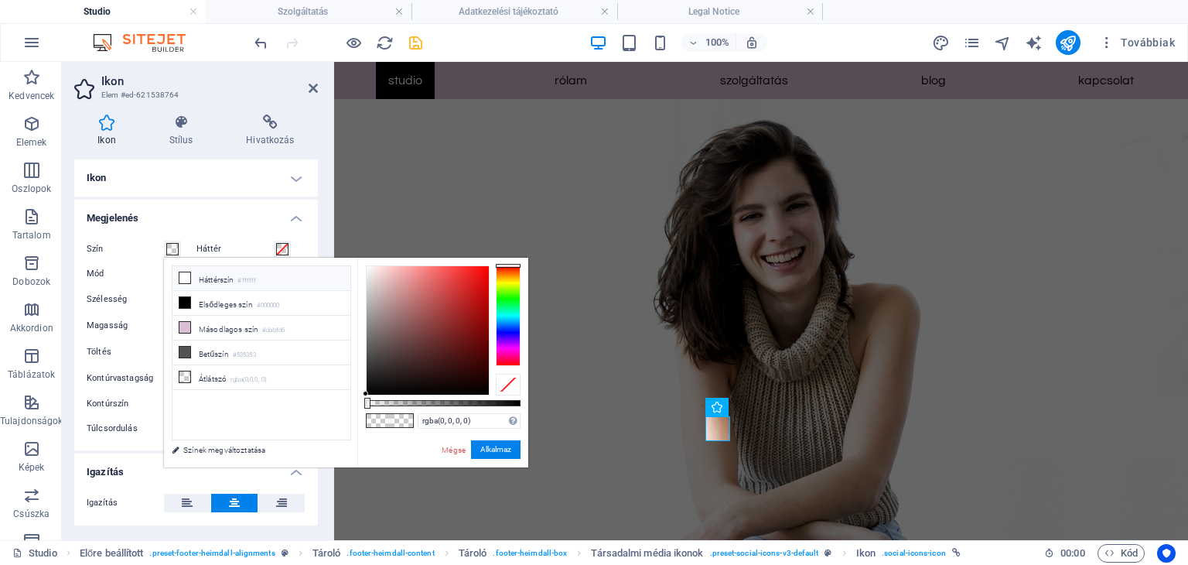
click at [211, 282] on li "Háttérszín #ffffff" at bounding box center [261, 278] width 178 height 25
click at [207, 322] on li "Másodlagos szín #dabfd6" at bounding box center [261, 328] width 178 height 25
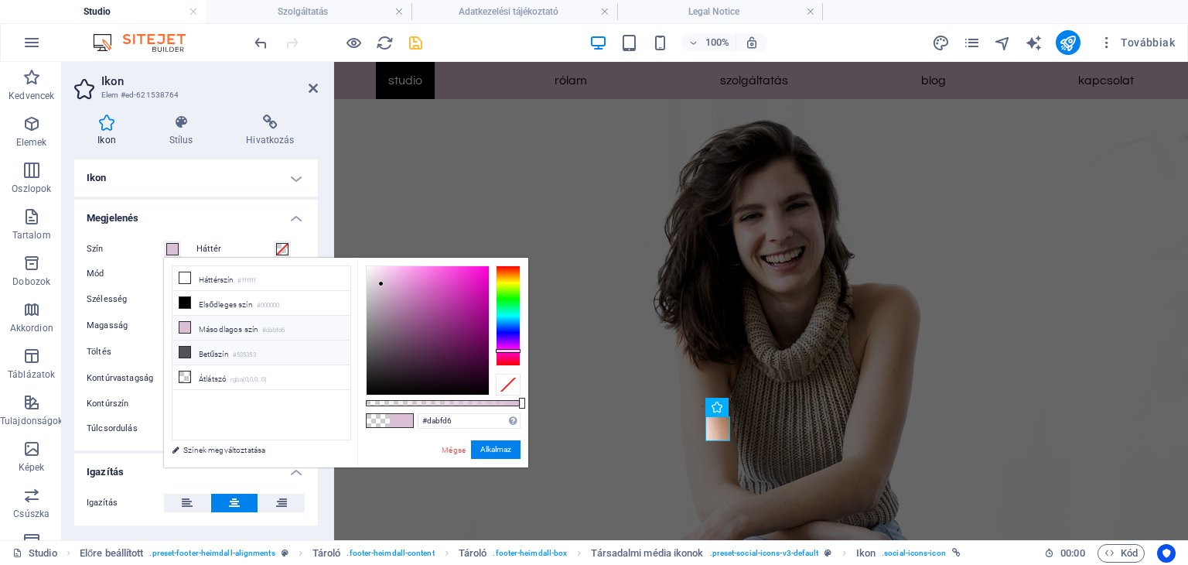
click at [210, 347] on li "Betűszín #535353" at bounding box center [261, 352] width 178 height 25
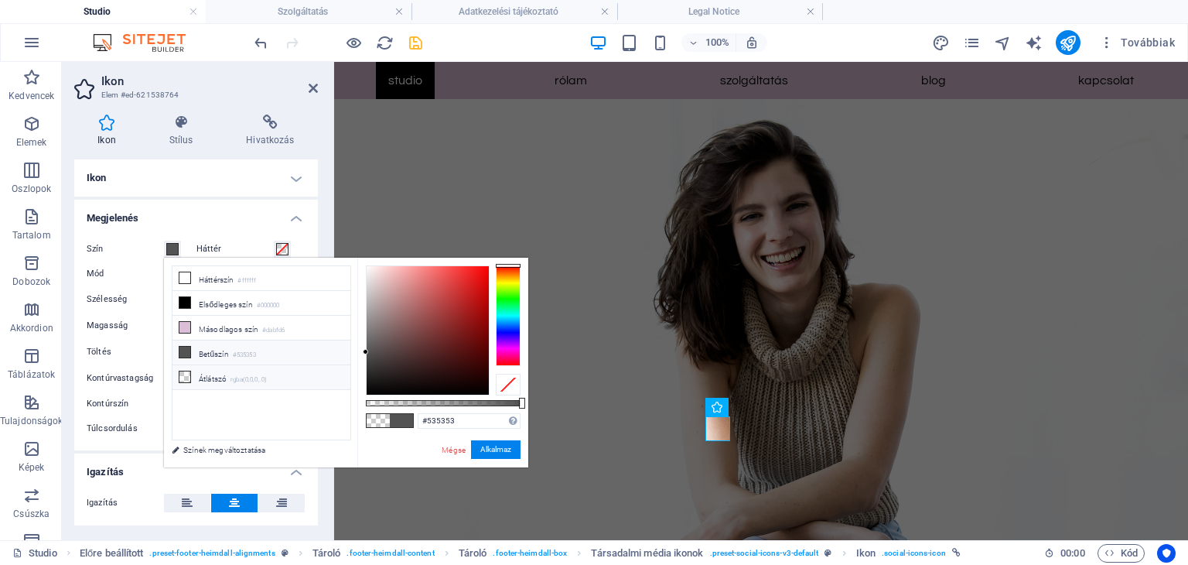
click at [210, 374] on li "Átlátszó rgba(0,0,0,.0)" at bounding box center [261, 377] width 178 height 25
click at [206, 281] on li "Háttérszín #ffffff" at bounding box center [261, 278] width 178 height 25
click at [183, 276] on icon at bounding box center [184, 277] width 11 height 11
click at [206, 319] on li "Másodlagos szín #dabfd6" at bounding box center [261, 328] width 178 height 25
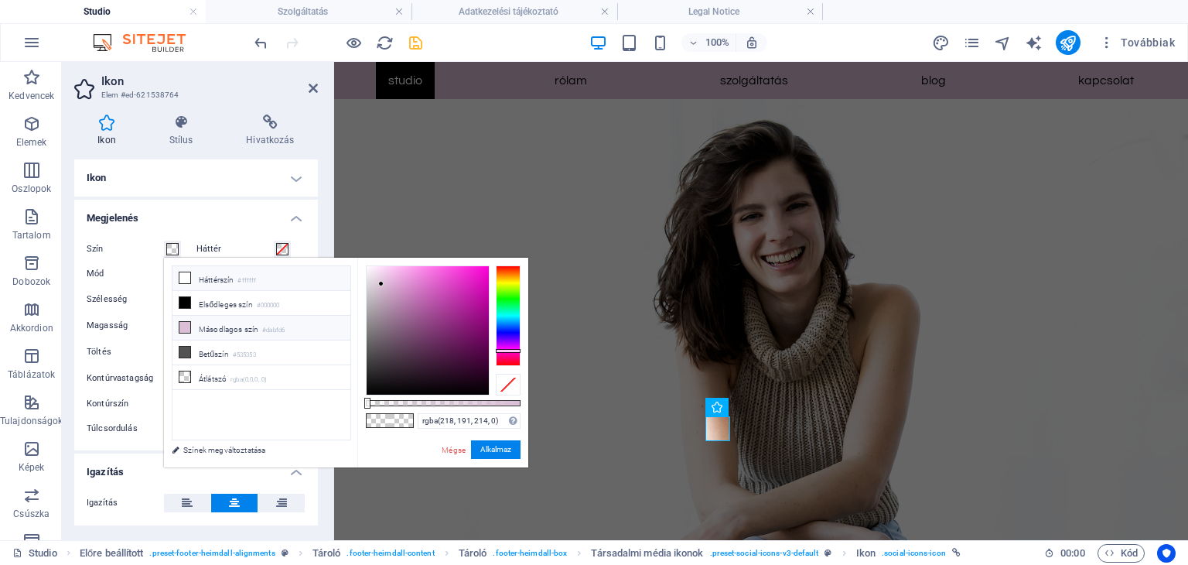
click at [183, 275] on icon at bounding box center [184, 277] width 11 height 11
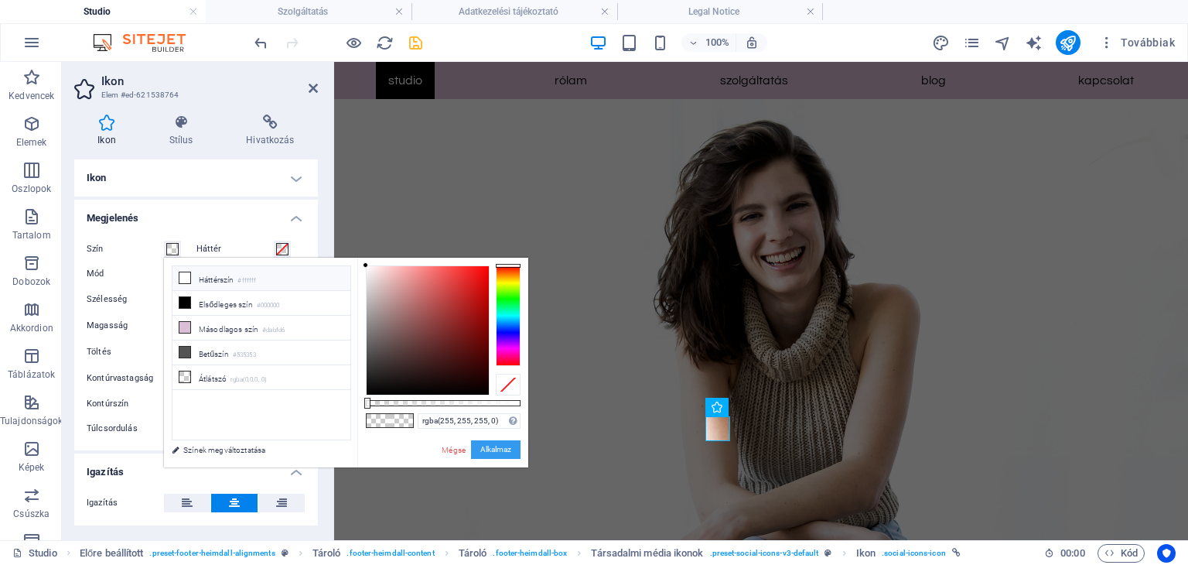
click at [492, 449] on button "Alkalmaz" at bounding box center [495, 449] width 49 height 19
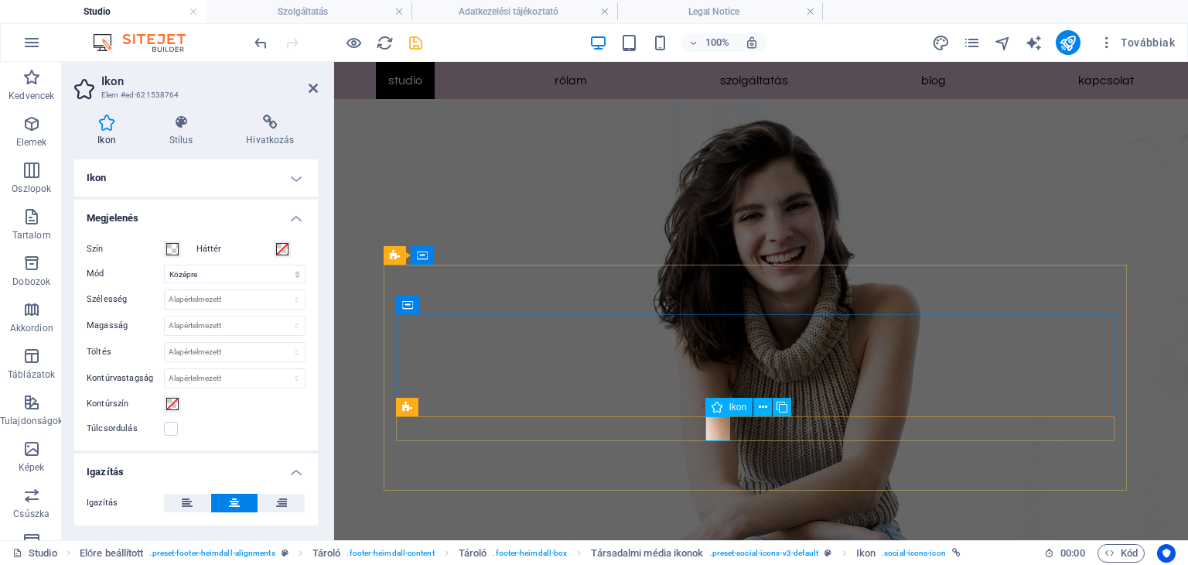
click at [173, 244] on span at bounding box center [172, 249] width 12 height 12
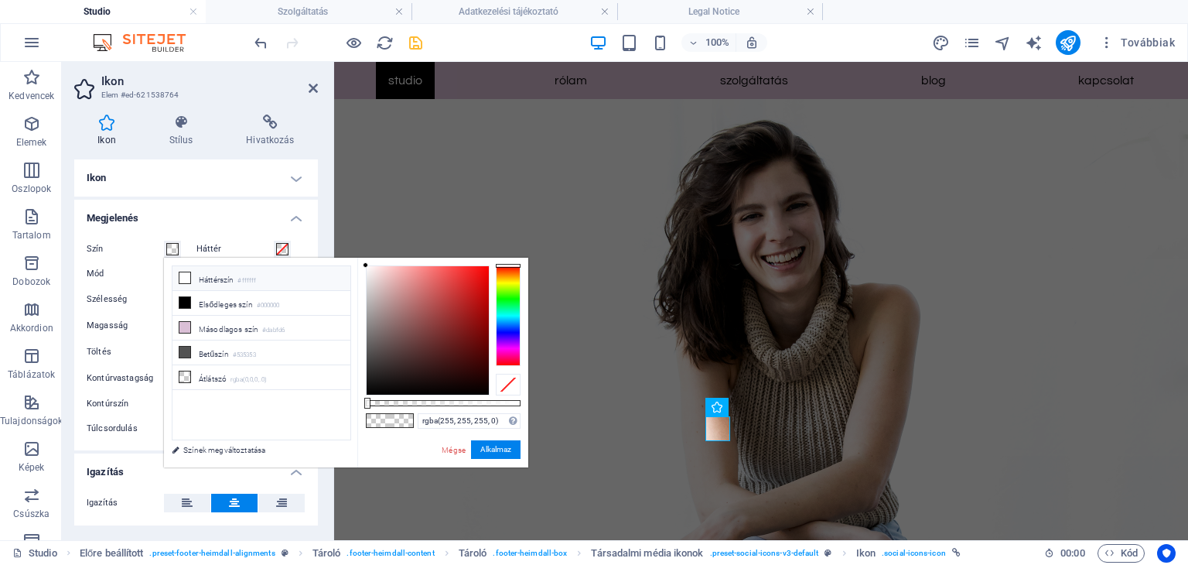
click at [223, 277] on li "Háttérszín #ffffff" at bounding box center [261, 278] width 178 height 25
click at [179, 280] on icon at bounding box center [184, 277] width 11 height 11
click at [489, 445] on button "Alkalmaz" at bounding box center [495, 449] width 49 height 19
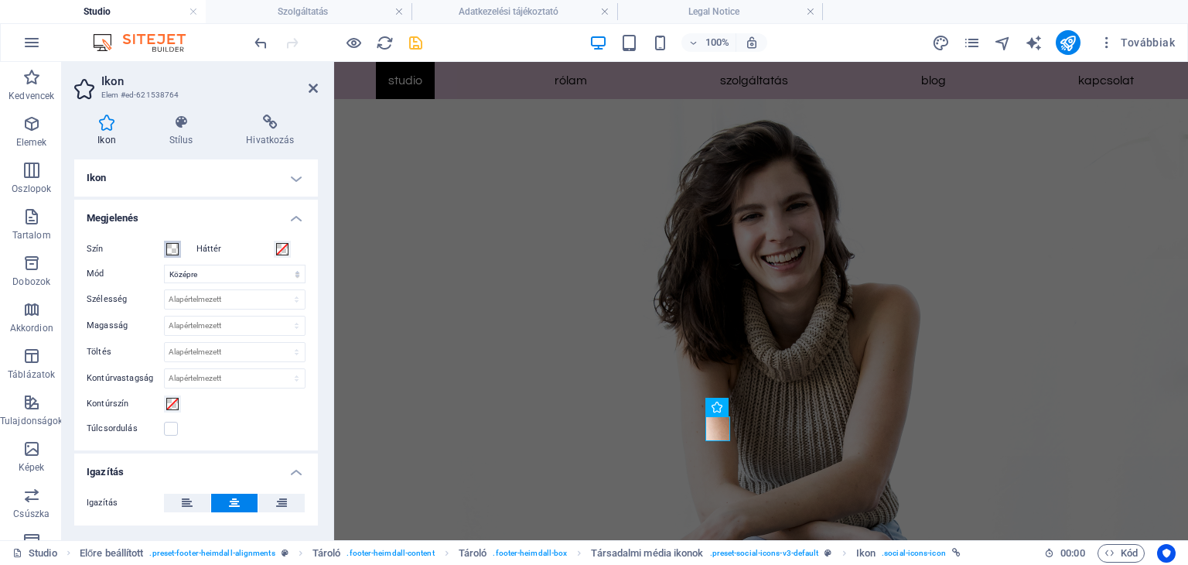
click at [173, 251] on span at bounding box center [172, 249] width 12 height 12
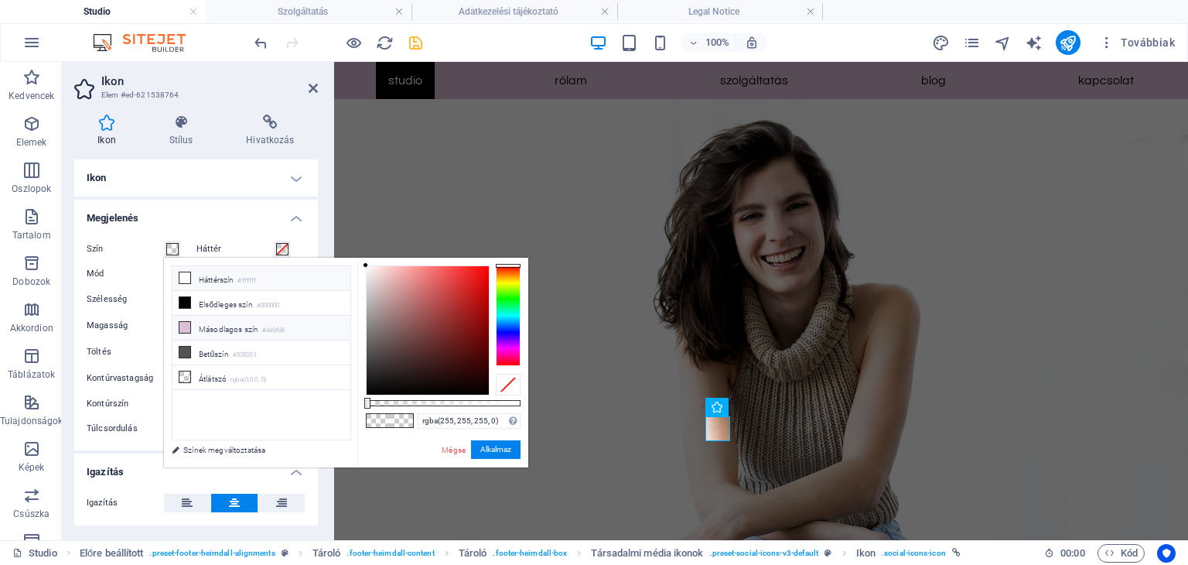
click at [213, 326] on li "Másodlagos szín #dabfd6" at bounding box center [261, 328] width 178 height 25
type input "rgba(218, 191, 214, 0)"
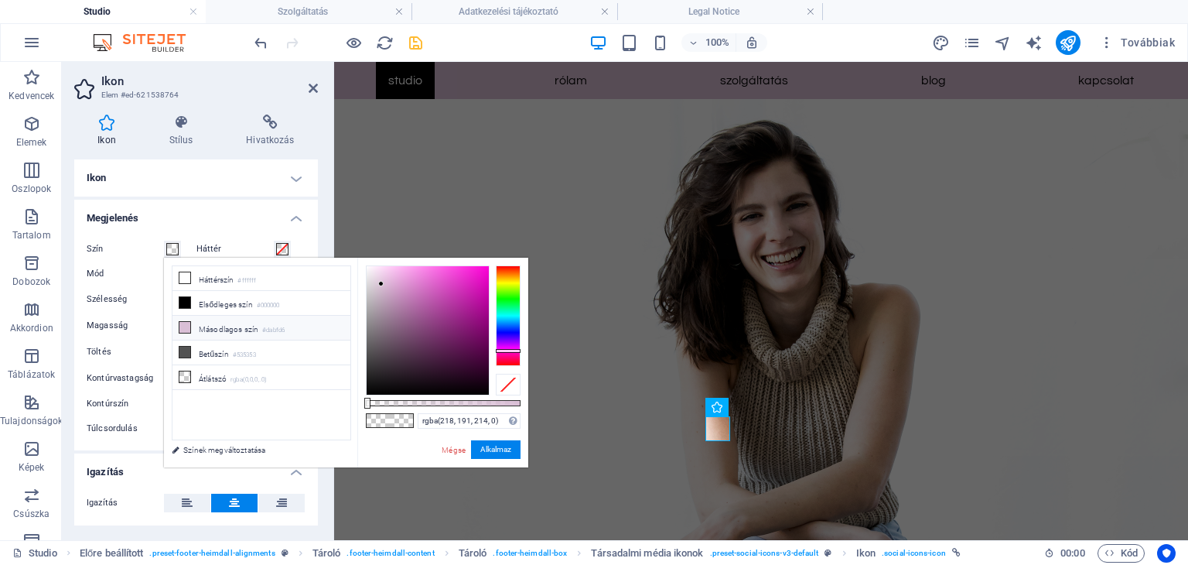
click at [213, 326] on li "Másodlagos szín #dabfd6" at bounding box center [261, 328] width 178 height 25
click at [493, 447] on button "Alkalmaz" at bounding box center [495, 449] width 49 height 19
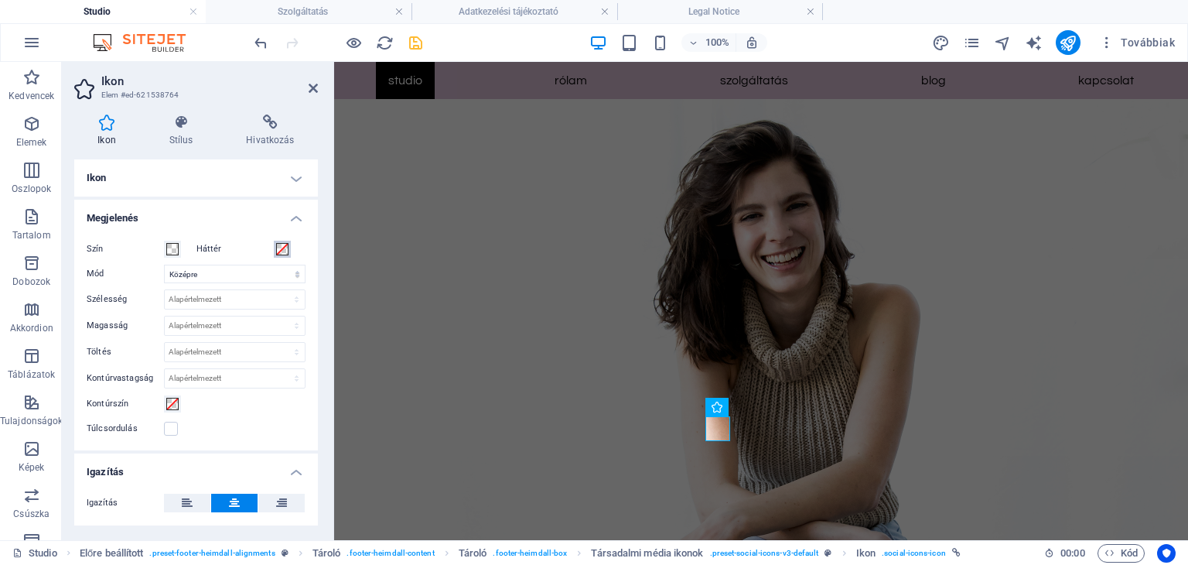
click at [280, 247] on span at bounding box center [282, 249] width 12 height 12
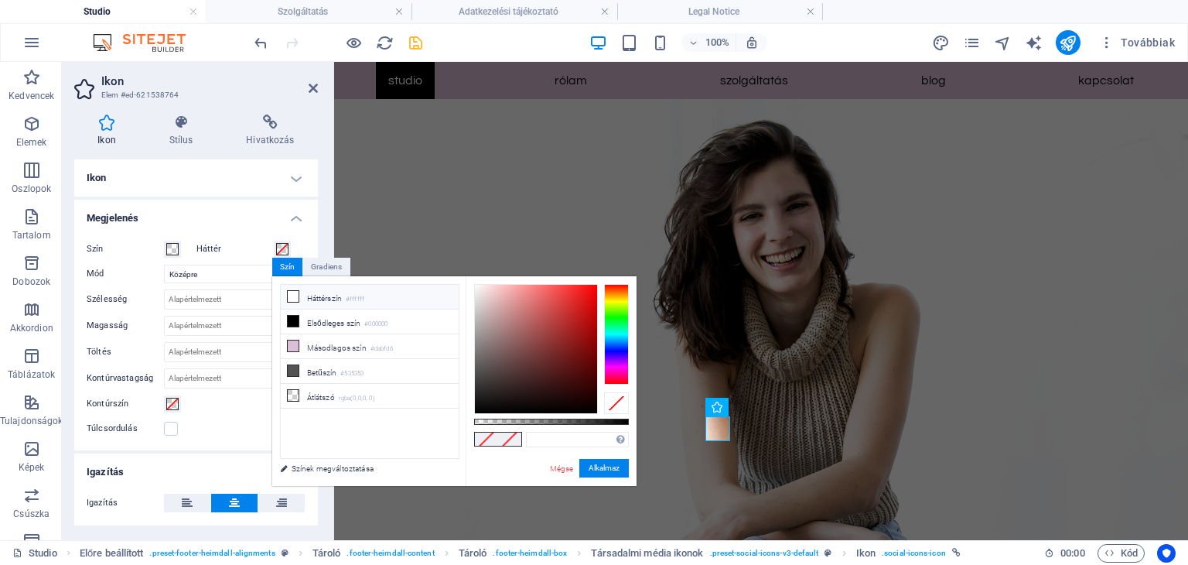
click at [315, 298] on li "Háttérszín #ffffff" at bounding box center [370, 297] width 178 height 25
click at [305, 393] on li "Átlátszó rgba(0,0,0,.0)" at bounding box center [370, 396] width 178 height 25
type input "rgba(0, 0, 0, 0)"
click at [597, 468] on button "Alkalmaz" at bounding box center [603, 468] width 49 height 19
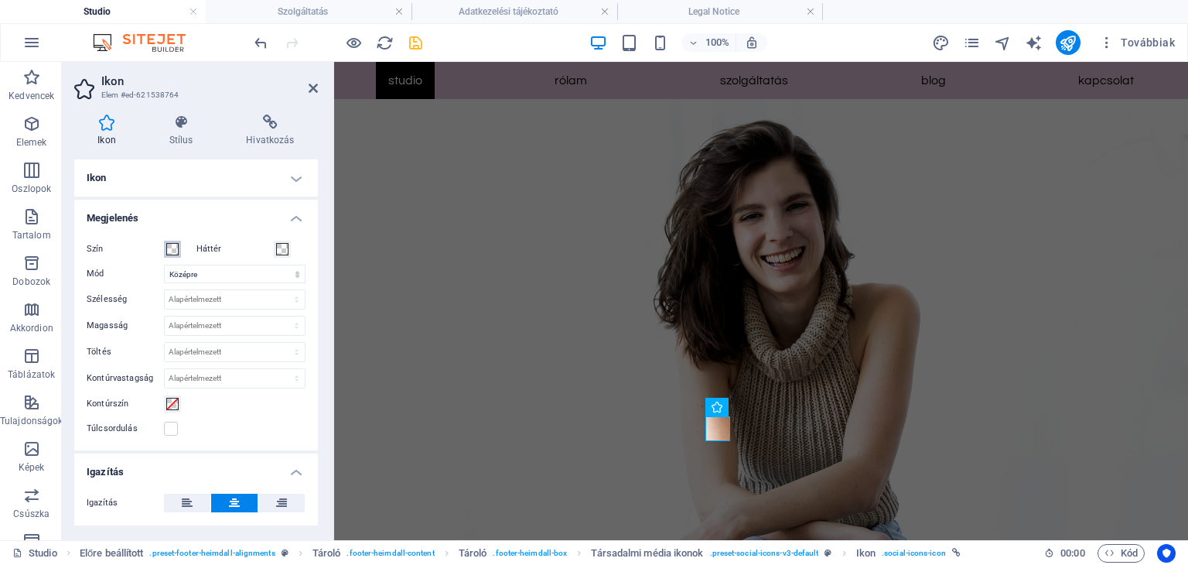
click at [172, 248] on span at bounding box center [172, 249] width 12 height 12
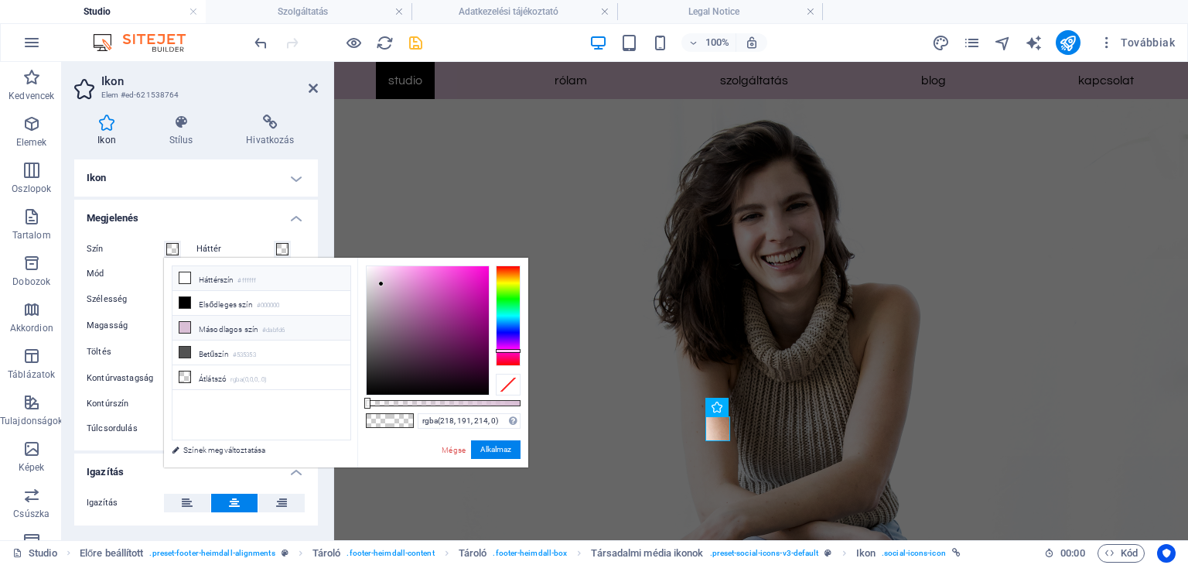
click at [235, 266] on li "Háttérszín #ffffff" at bounding box center [261, 278] width 178 height 25
type input "rgba(255, 255, 255, 0)"
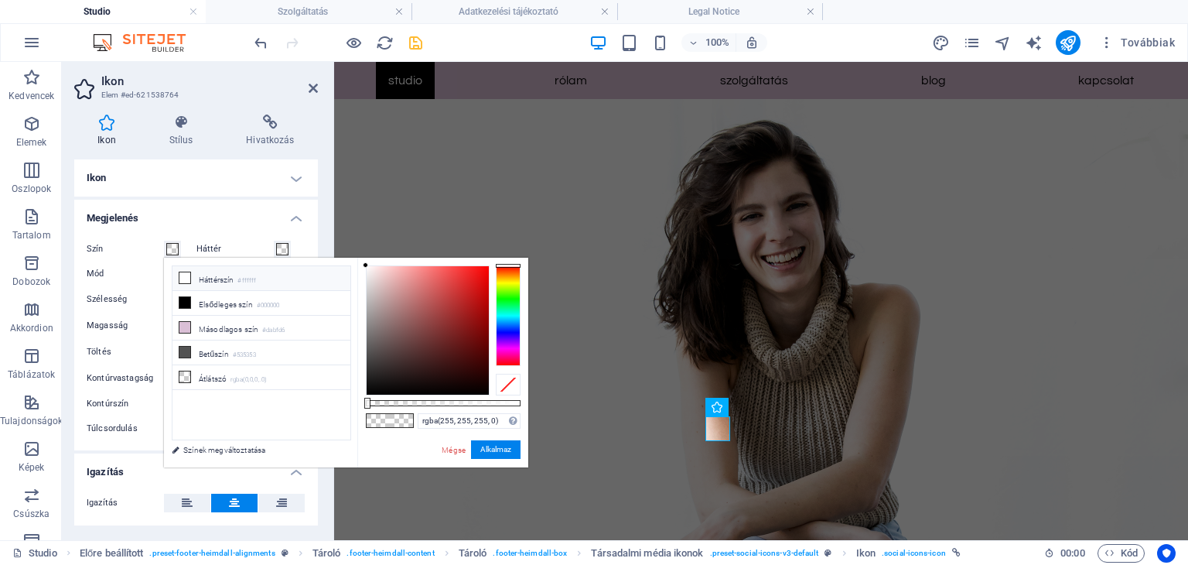
click at [233, 280] on li "Háttérszín #ffffff" at bounding box center [261, 278] width 178 height 25
click at [500, 443] on button "Alkalmaz" at bounding box center [495, 449] width 49 height 19
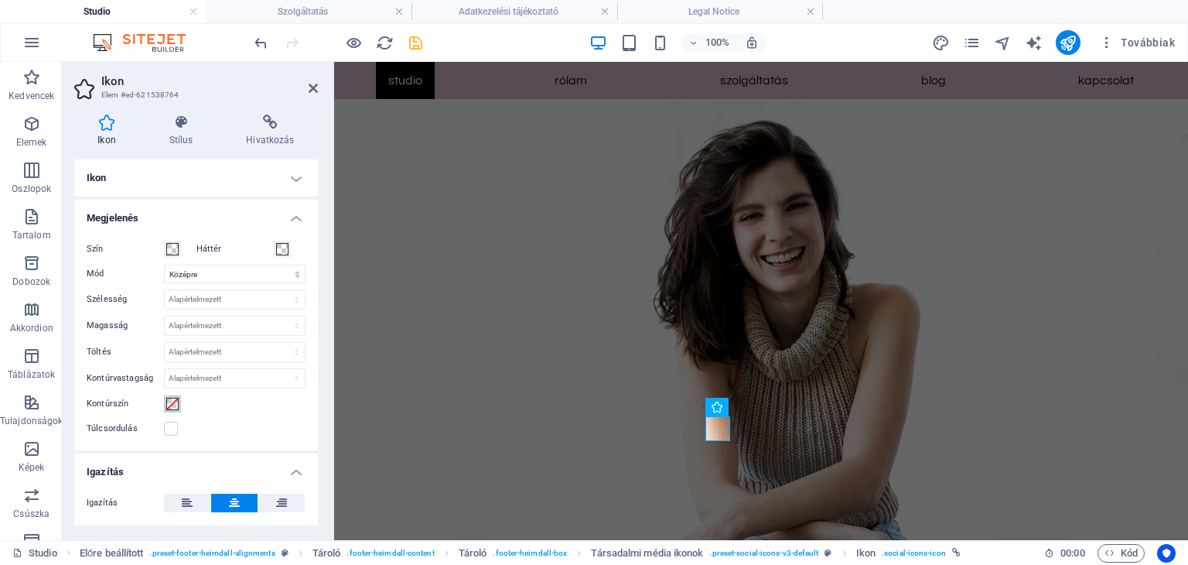
click at [173, 400] on span at bounding box center [172, 403] width 12 height 12
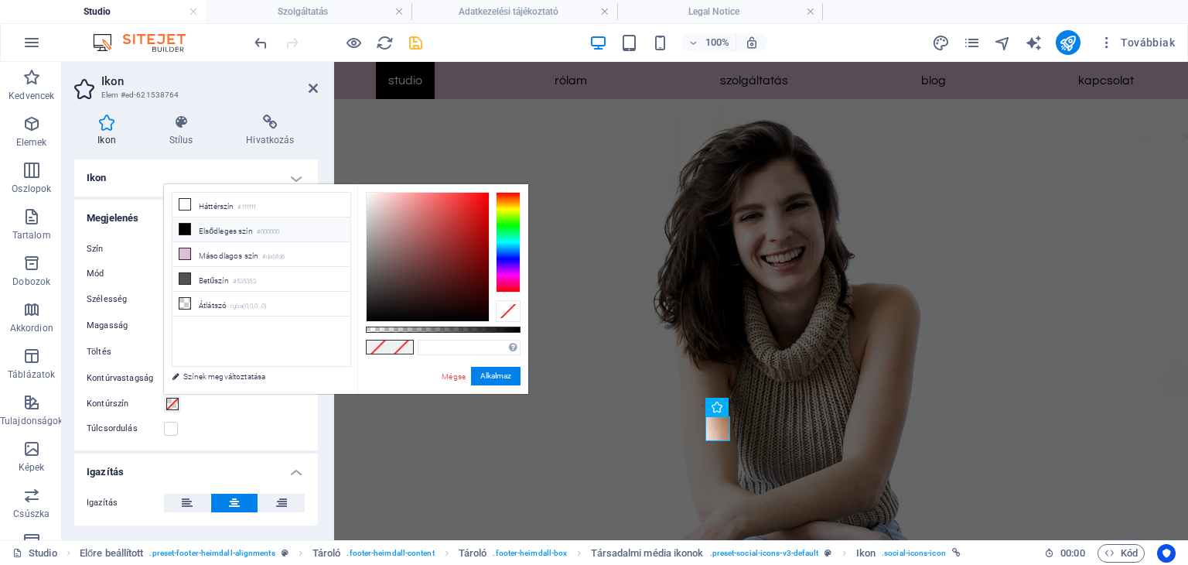
click at [205, 225] on li "Elsődleges szín #000000" at bounding box center [261, 229] width 178 height 25
type input "#000000"
click at [490, 376] on button "Alkalmaz" at bounding box center [495, 376] width 49 height 19
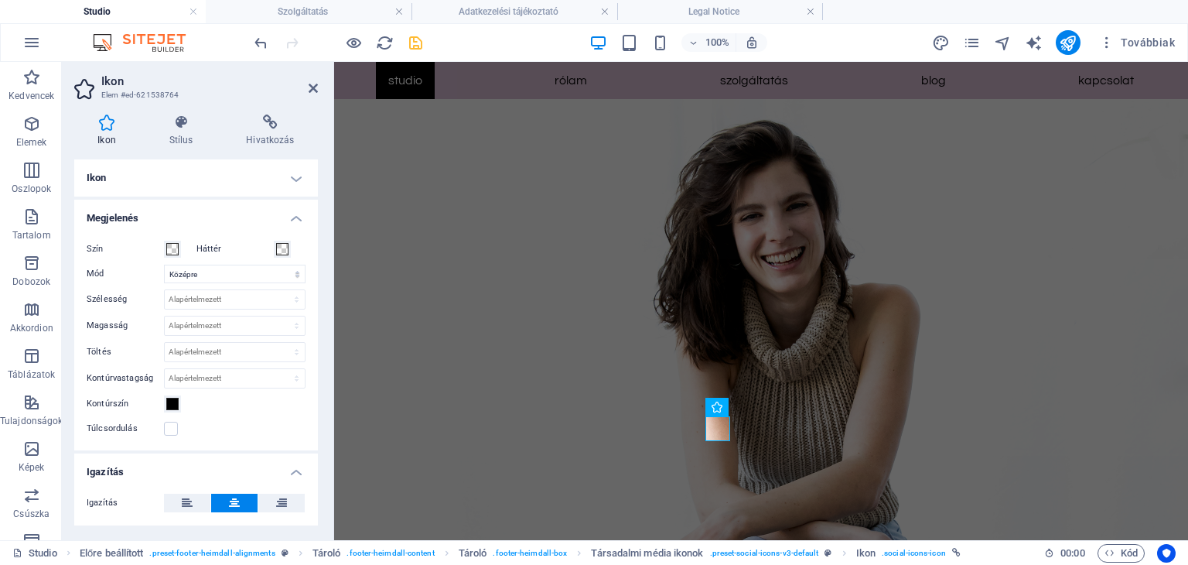
click at [174, 146] on h4 "Stílus" at bounding box center [183, 130] width 77 height 32
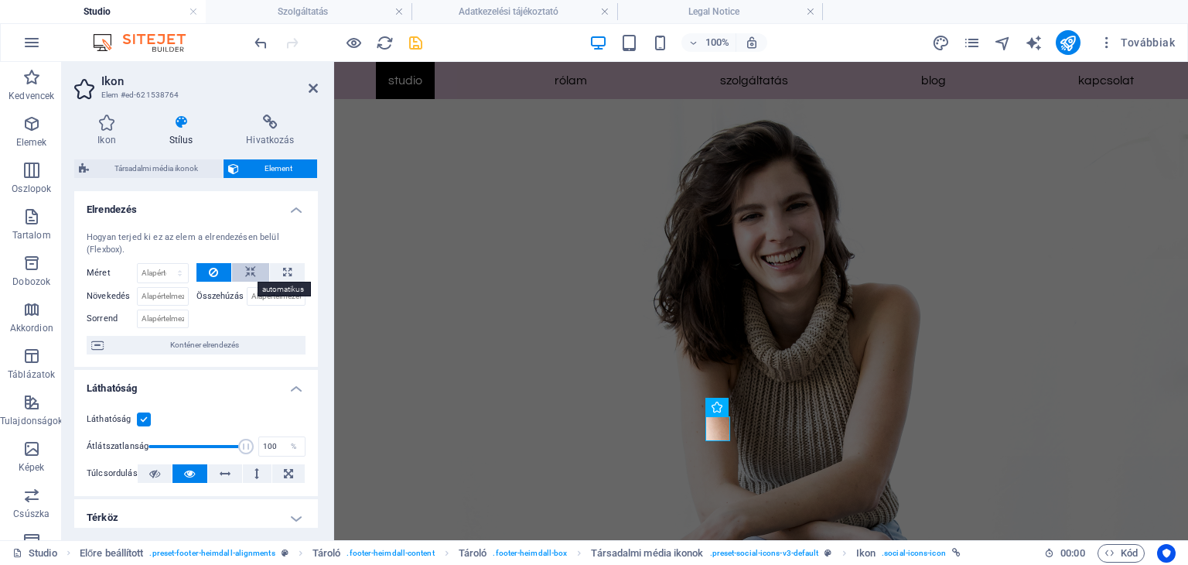
click at [251, 270] on icon at bounding box center [250, 272] width 11 height 19
click at [211, 268] on icon at bounding box center [213, 272] width 9 height 19
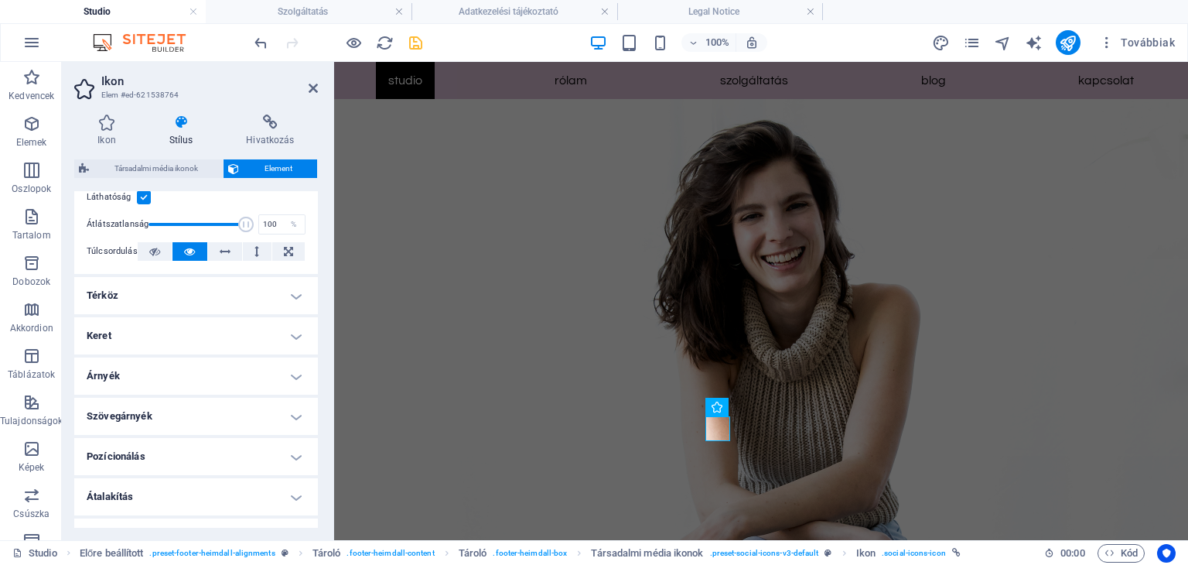
scroll to position [309, 0]
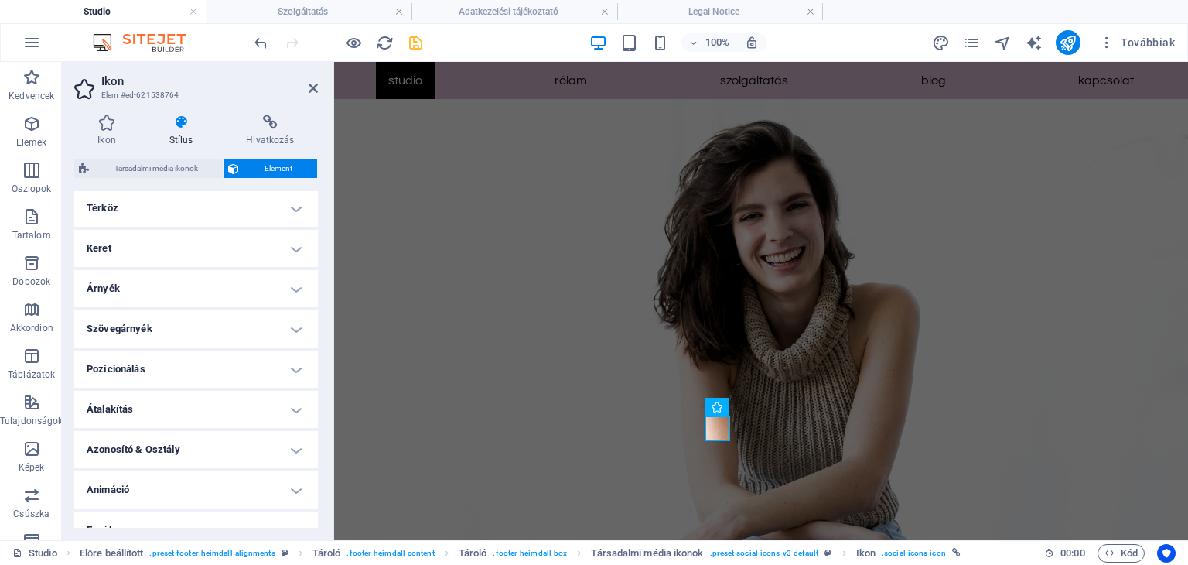
click at [299, 245] on h4 "Keret" at bounding box center [196, 248] width 244 height 37
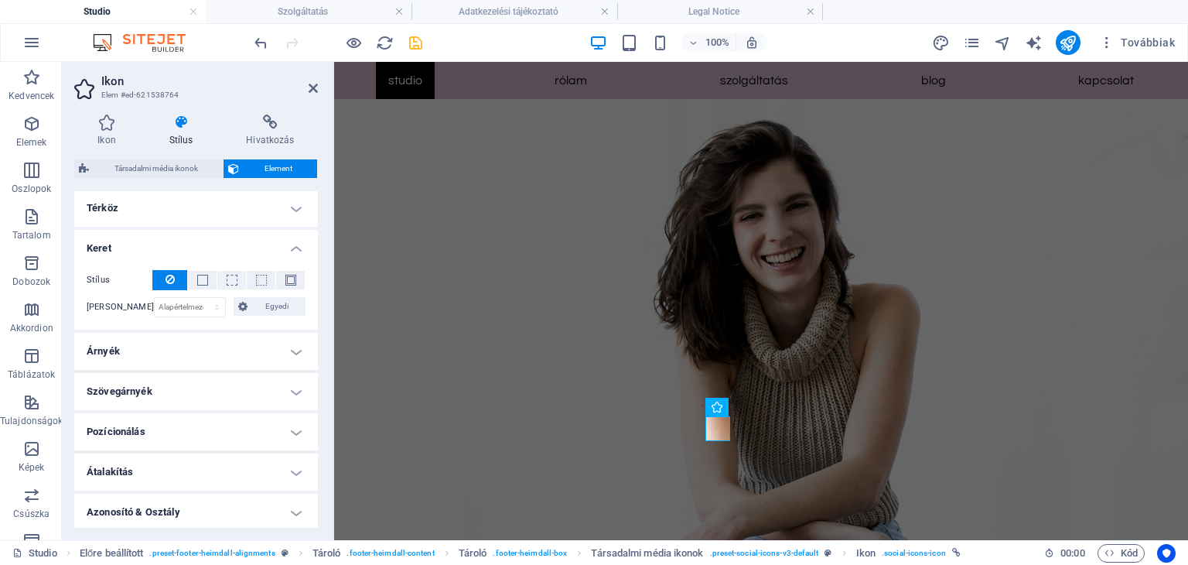
click at [294, 211] on h4 "Térköz" at bounding box center [196, 207] width 244 height 37
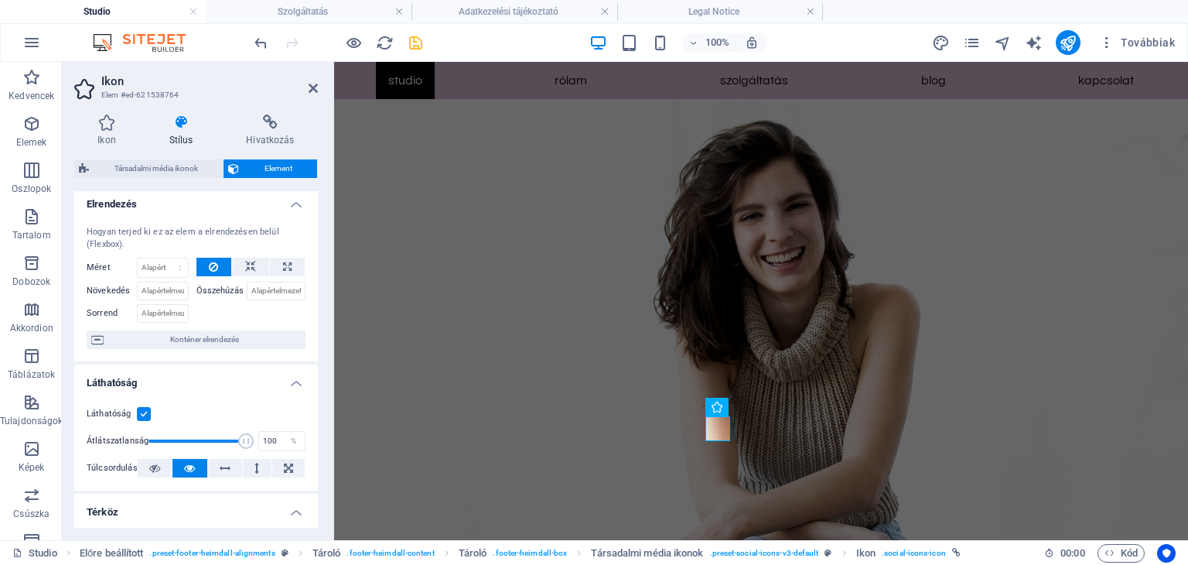
scroll to position [0, 0]
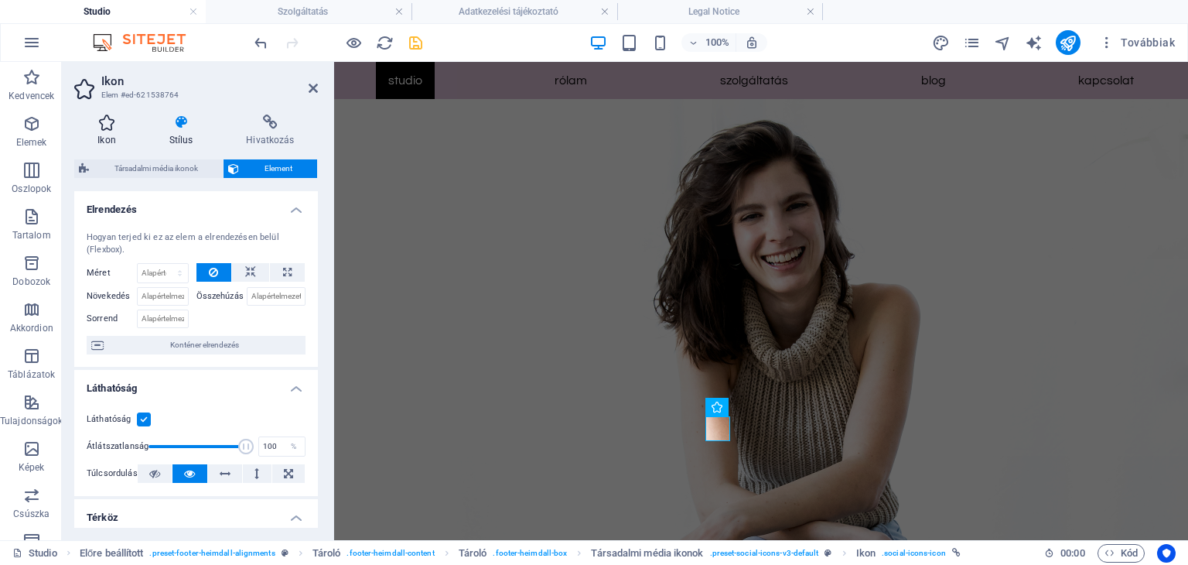
click at [107, 131] on h4 "Ikon" at bounding box center [109, 130] width 71 height 32
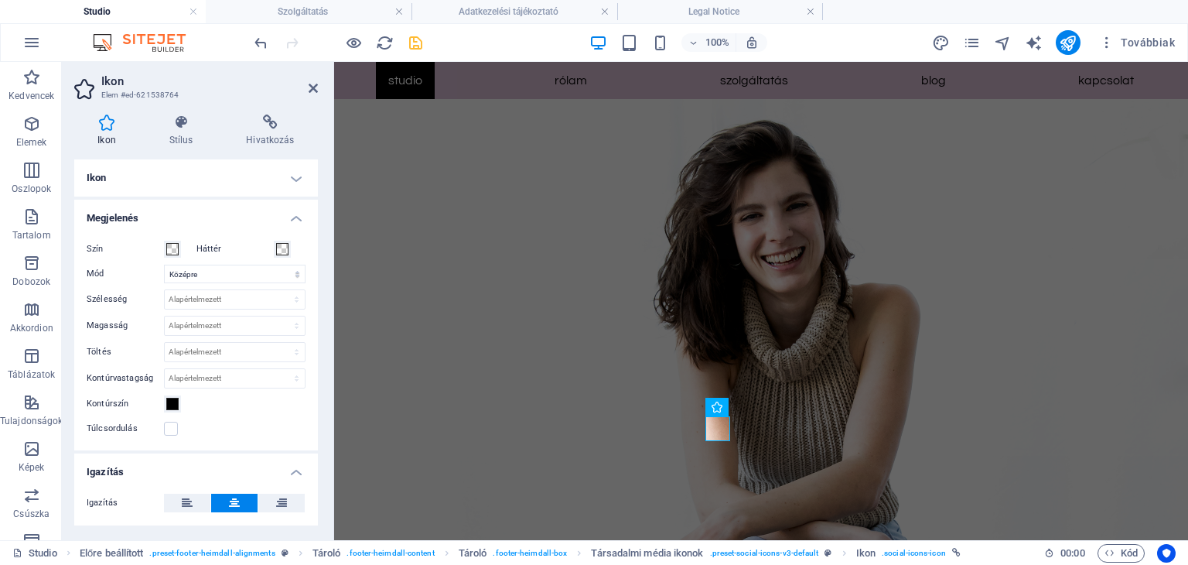
click at [298, 215] on h4 "Megjelenés" at bounding box center [196, 214] width 244 height 28
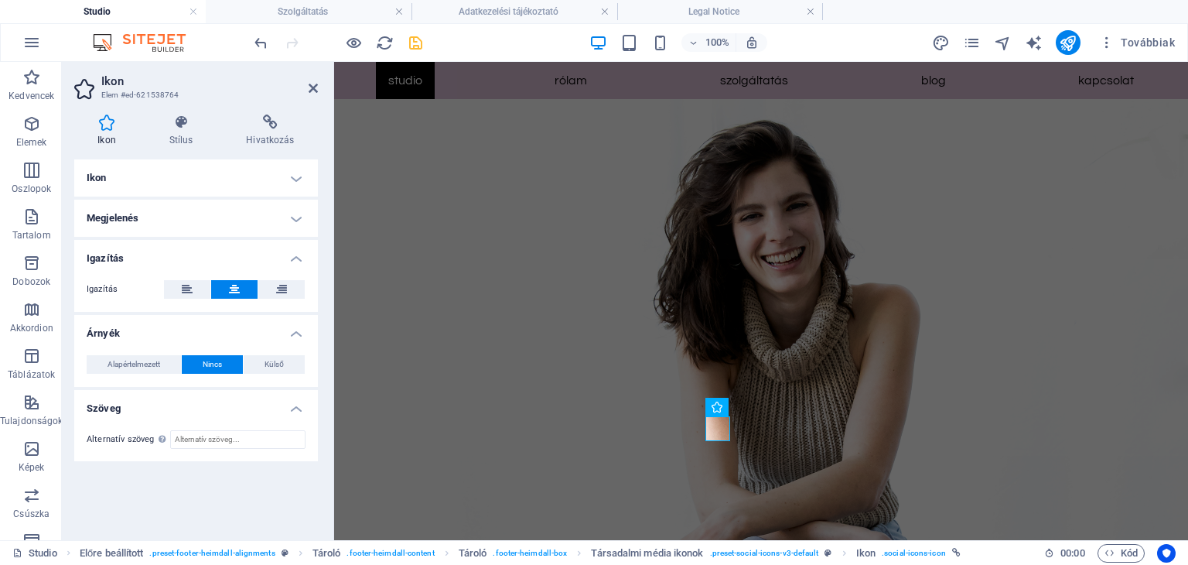
click at [304, 409] on h4 "Szöveg" at bounding box center [196, 404] width 244 height 28
click at [297, 331] on h4 "Árnyék" at bounding box center [196, 329] width 244 height 28
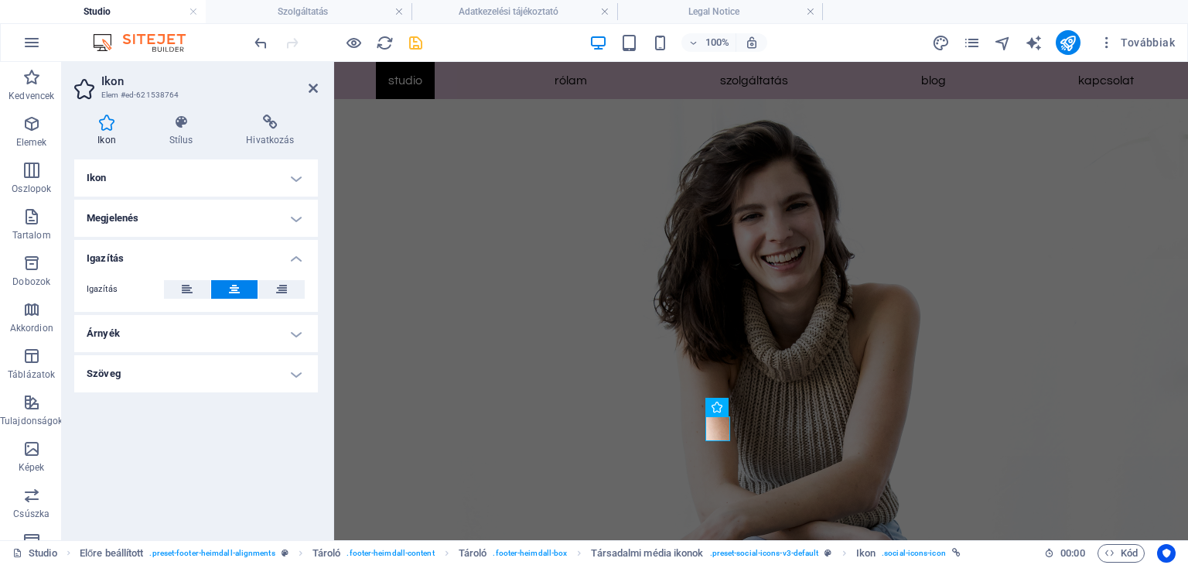
click at [300, 251] on h4 "Igazítás" at bounding box center [196, 254] width 244 height 28
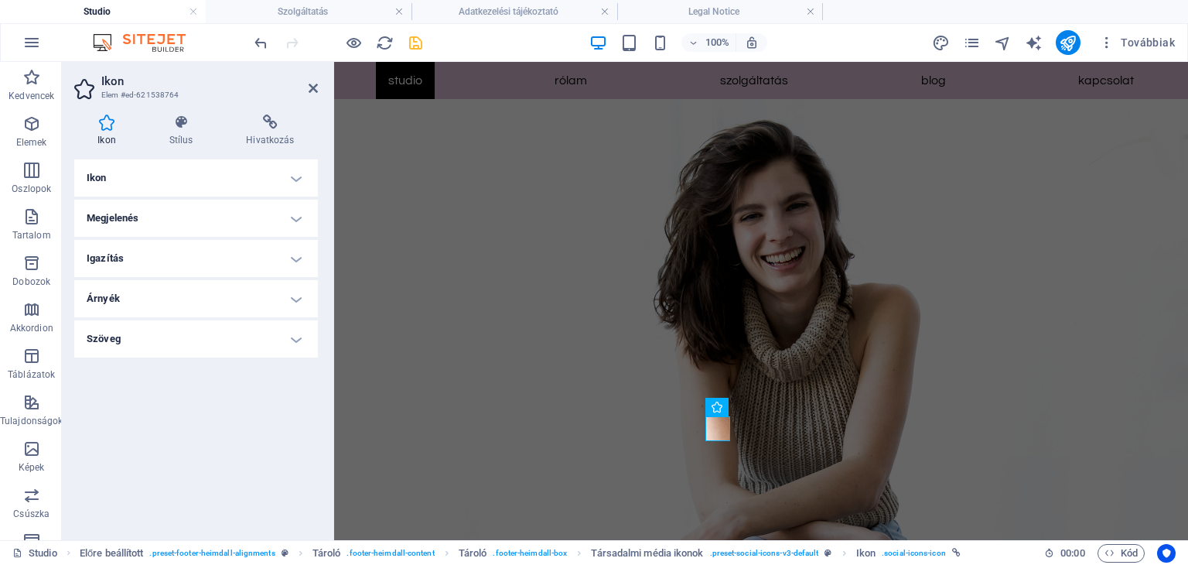
click at [297, 258] on h4 "Igazítás" at bounding box center [196, 258] width 244 height 37
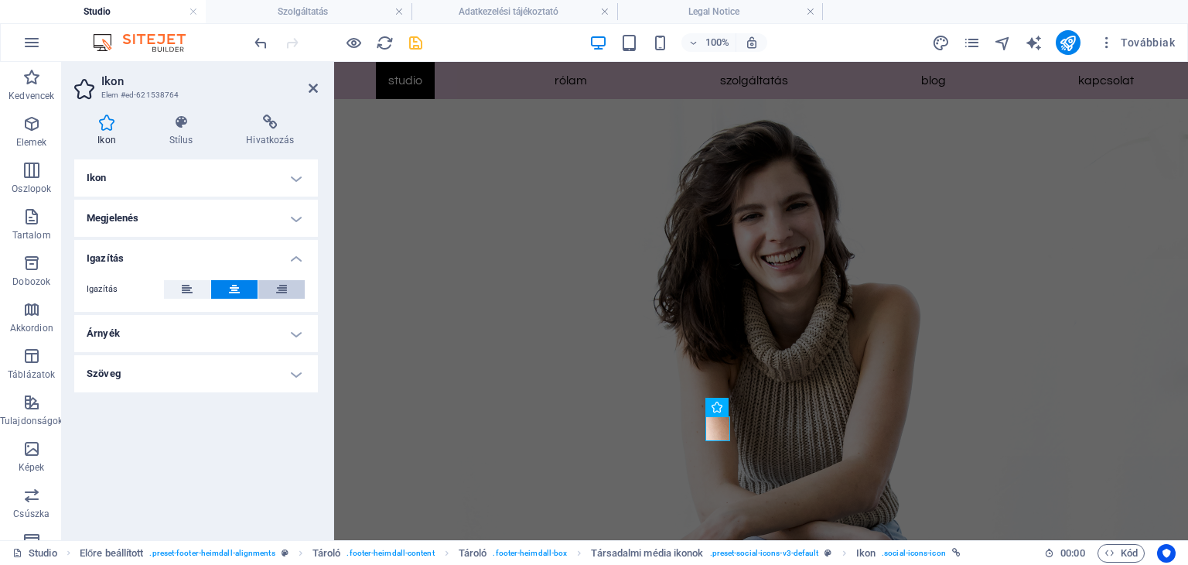
click at [275, 295] on button at bounding box center [281, 289] width 46 height 19
click at [293, 257] on h4 "Igazítás" at bounding box center [196, 254] width 244 height 28
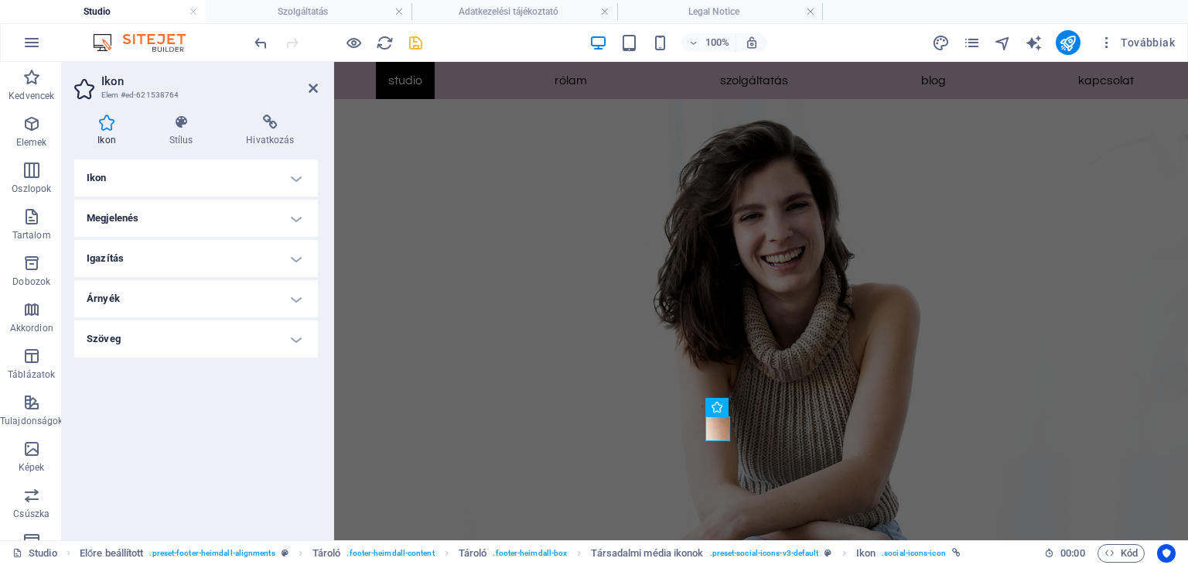
click at [296, 223] on h4 "Megjelenés" at bounding box center [196, 218] width 244 height 37
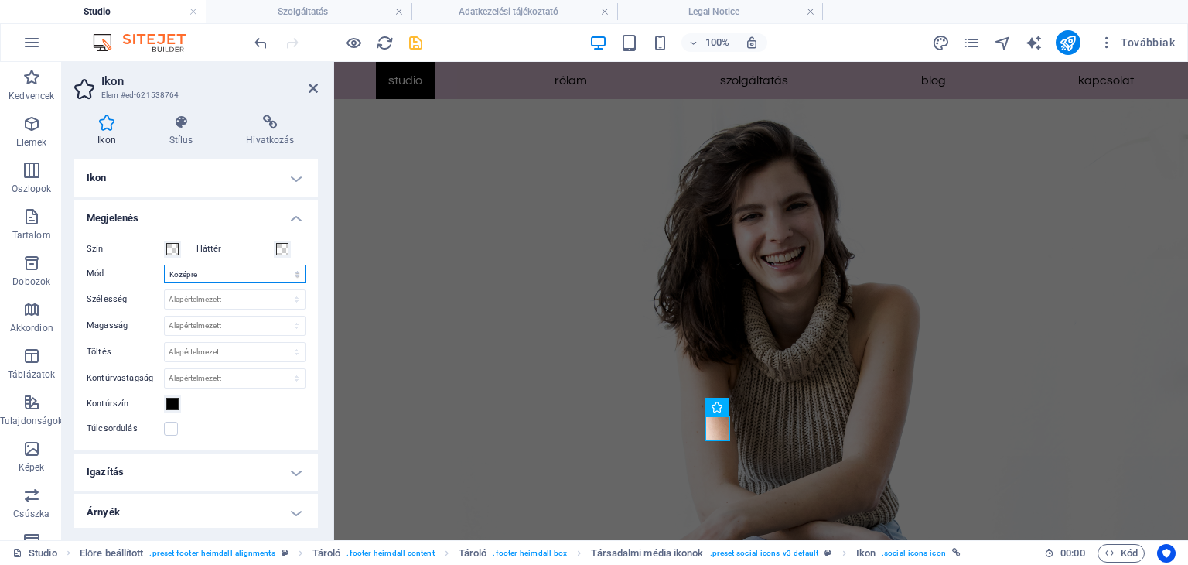
click at [226, 273] on select "Arány [MEDICAL_DATA] Középre Jobbra igazítva" at bounding box center [235, 273] width 142 height 19
click at [170, 246] on span at bounding box center [172, 249] width 12 height 12
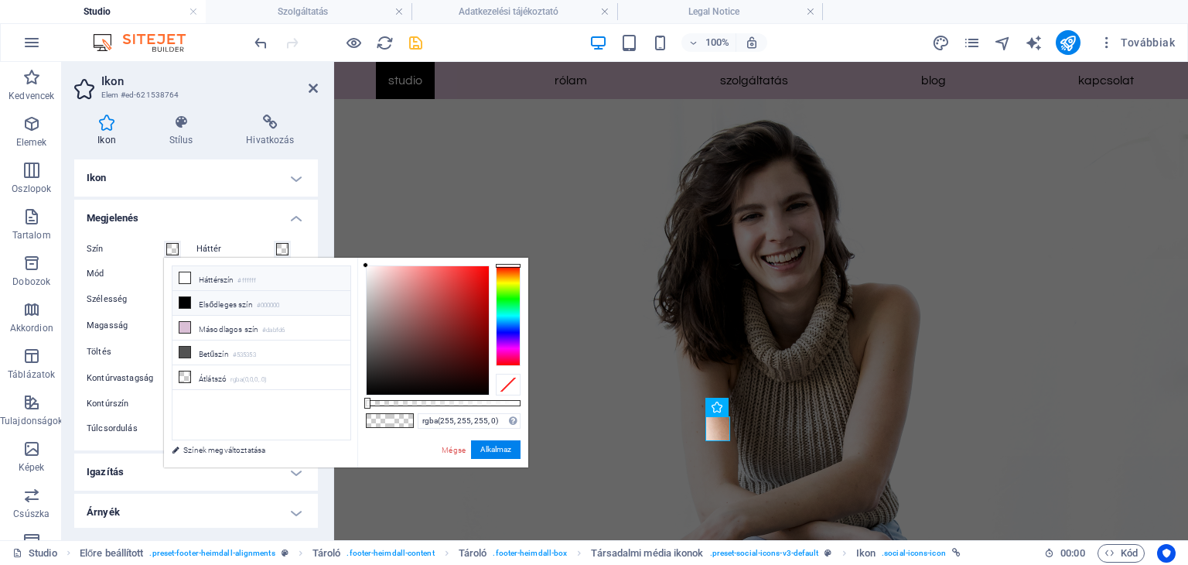
click at [186, 305] on icon at bounding box center [184, 302] width 11 height 11
click at [193, 351] on li "Betűszín #535353" at bounding box center [261, 352] width 178 height 25
click at [200, 329] on li "Másodlagos szín #dabfd6" at bounding box center [261, 328] width 178 height 25
type input "rgba(218, 191, 214, 0)"
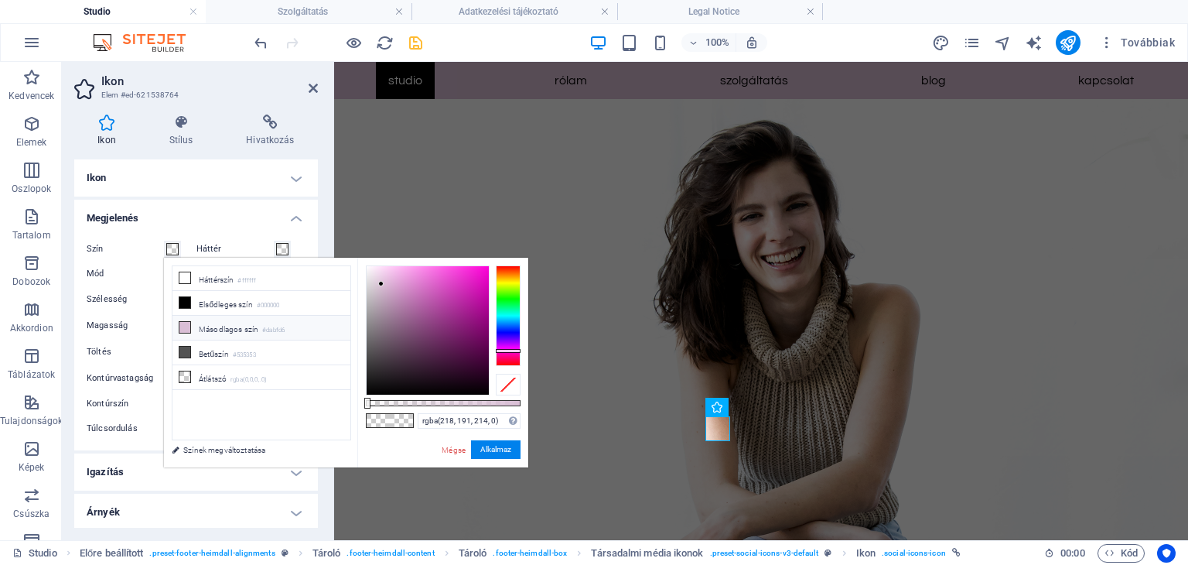
click at [200, 329] on li "Másodlagos szín #dabfd6" at bounding box center [261, 328] width 178 height 25
click at [489, 446] on button "Alkalmaz" at bounding box center [495, 449] width 49 height 19
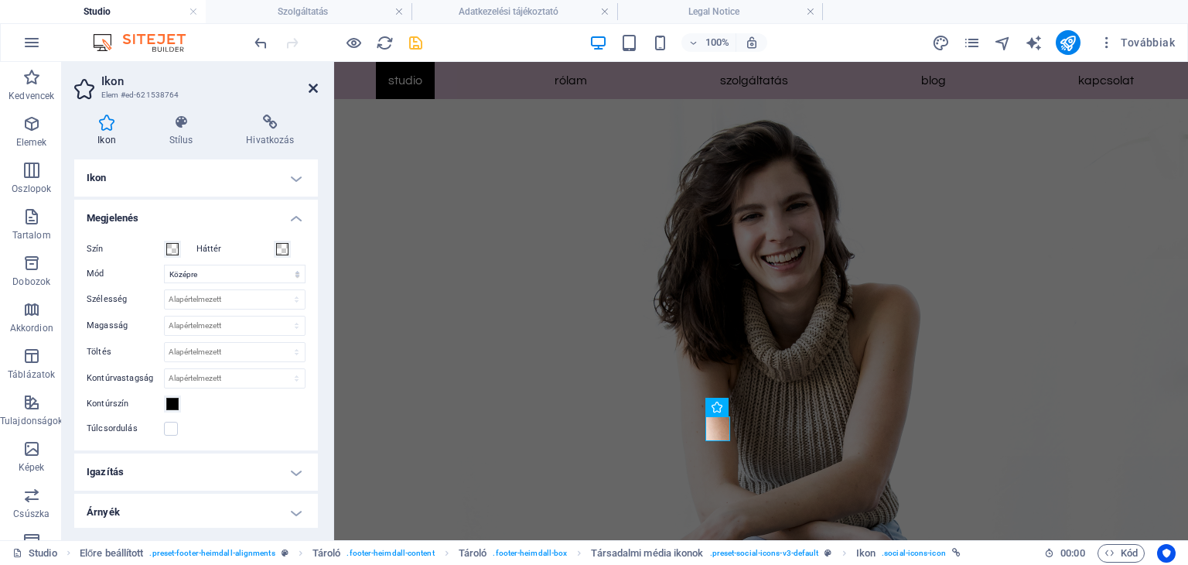
click at [312, 88] on icon at bounding box center [313, 88] width 9 height 12
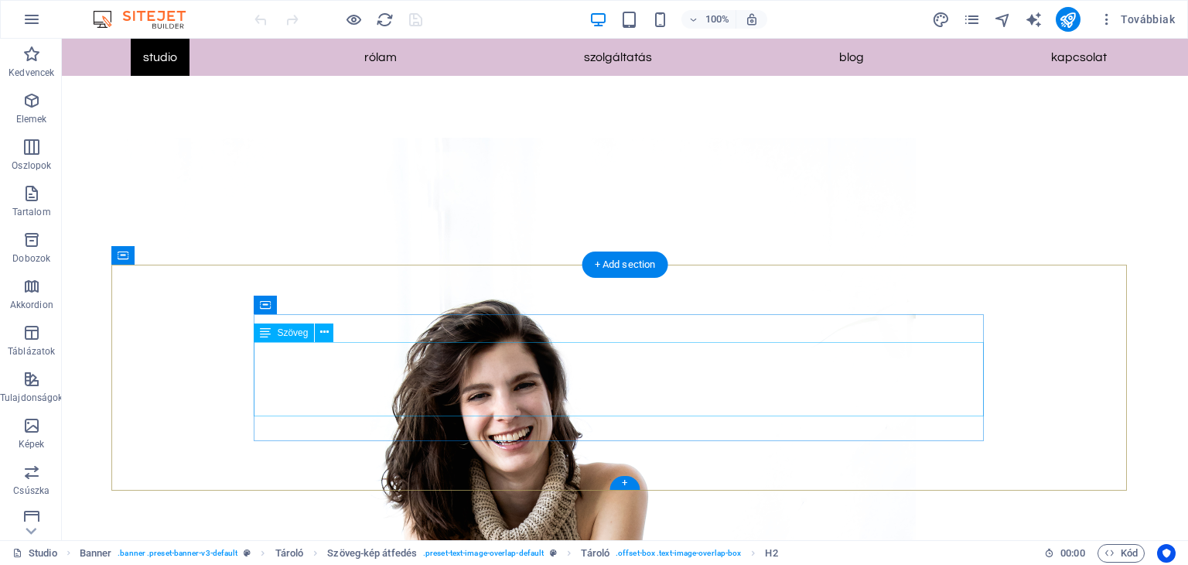
scroll to position [2078, 0]
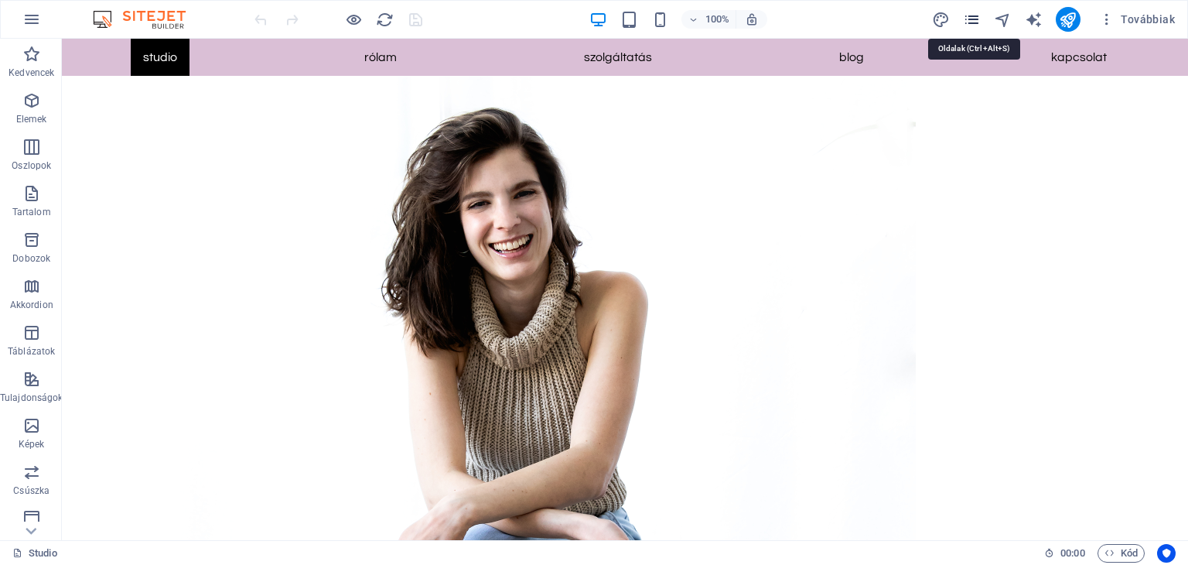
click at [971, 18] on icon "pages" at bounding box center [972, 20] width 18 height 18
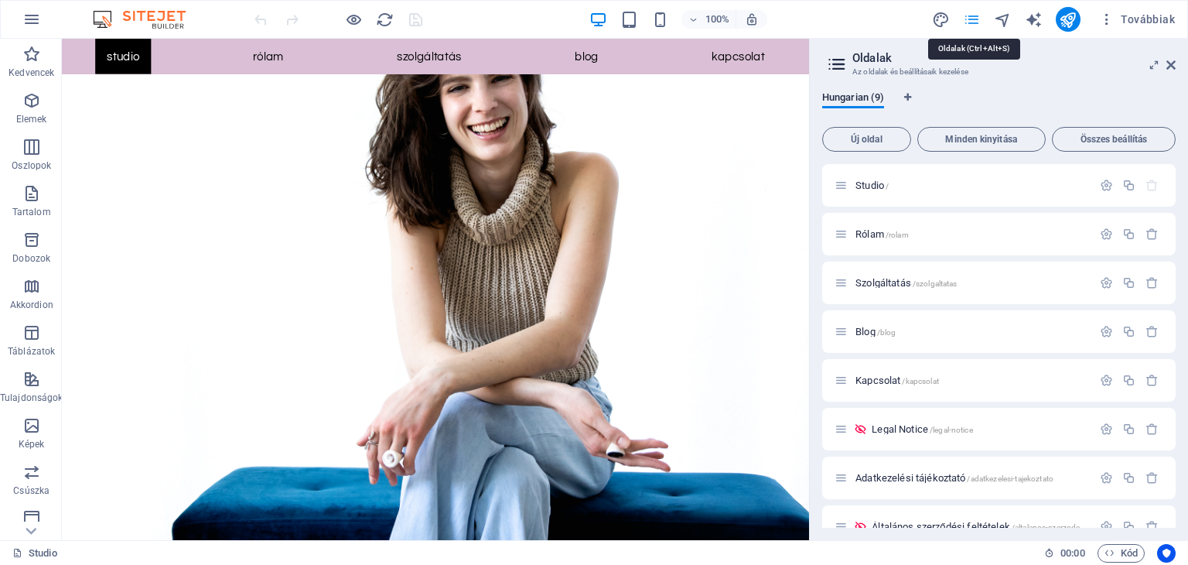
scroll to position [2010, 0]
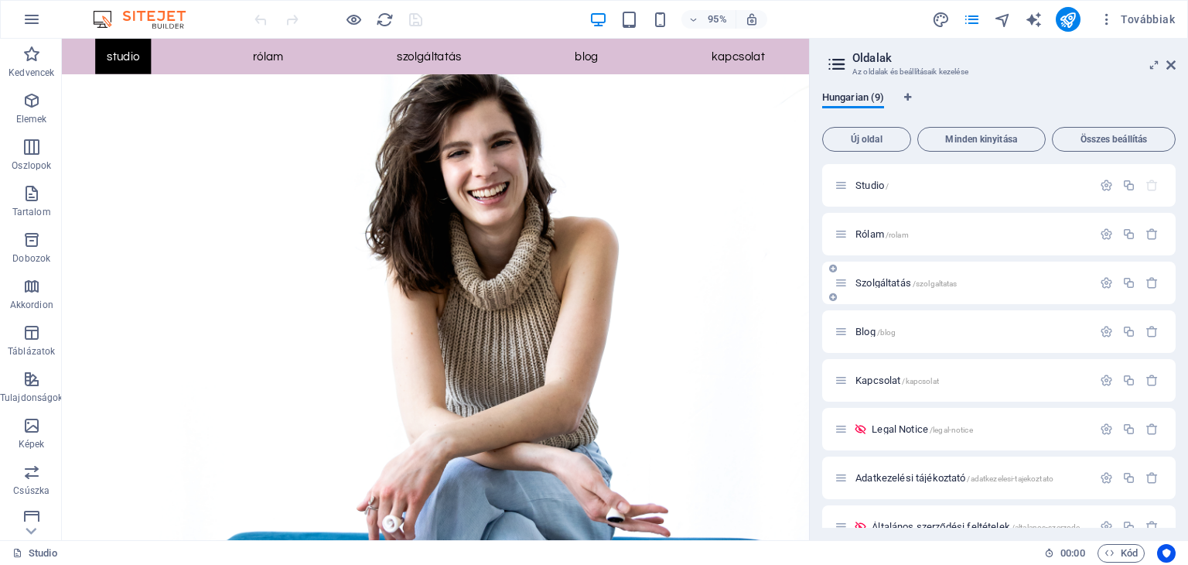
click at [928, 288] on div "Szolgáltatás /szolgaltatas" at bounding box center [963, 283] width 258 height 18
click at [873, 282] on span "Szolgáltatás /szolgaltatas" at bounding box center [905, 283] width 101 height 12
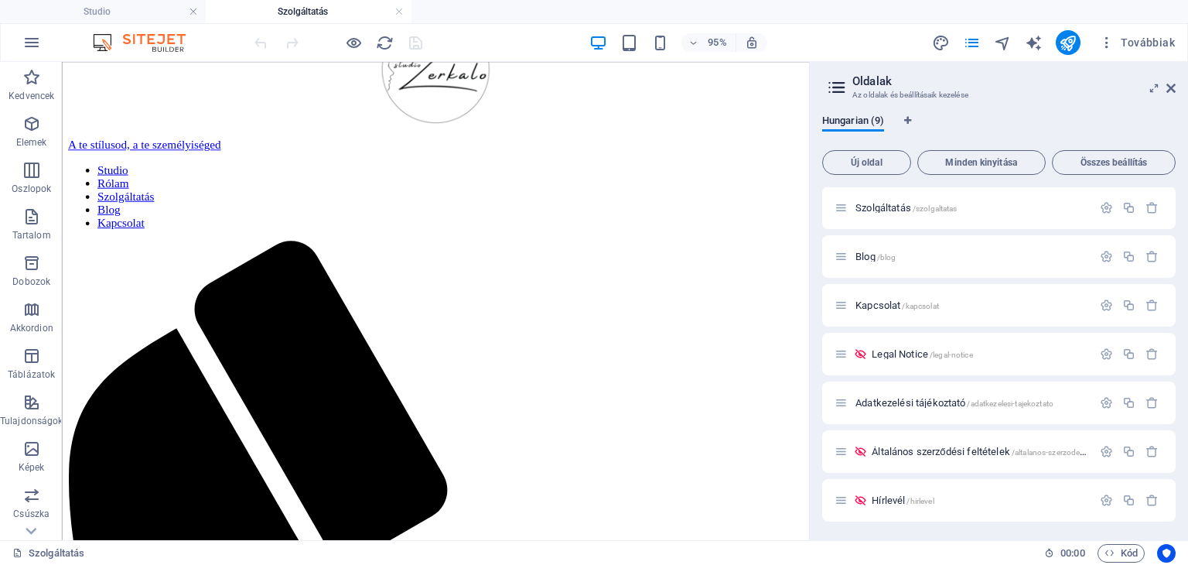
scroll to position [77, 0]
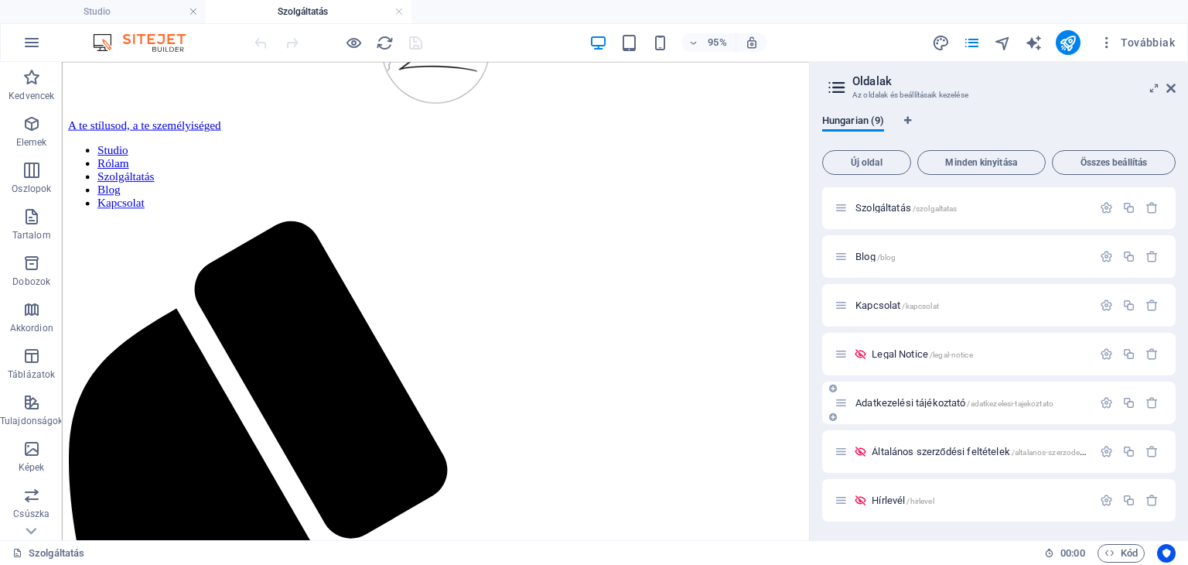
click at [921, 399] on span "Adatkezelési tájékoztató /adatkezelesi-tajekoztato" at bounding box center [954, 403] width 198 height 12
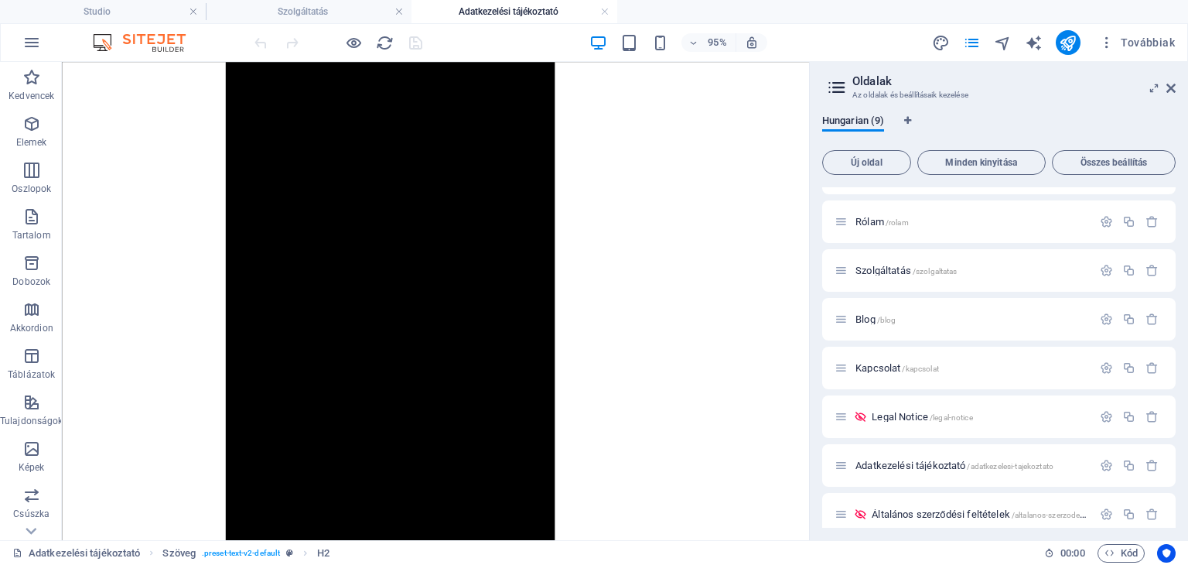
scroll to position [8043, 0]
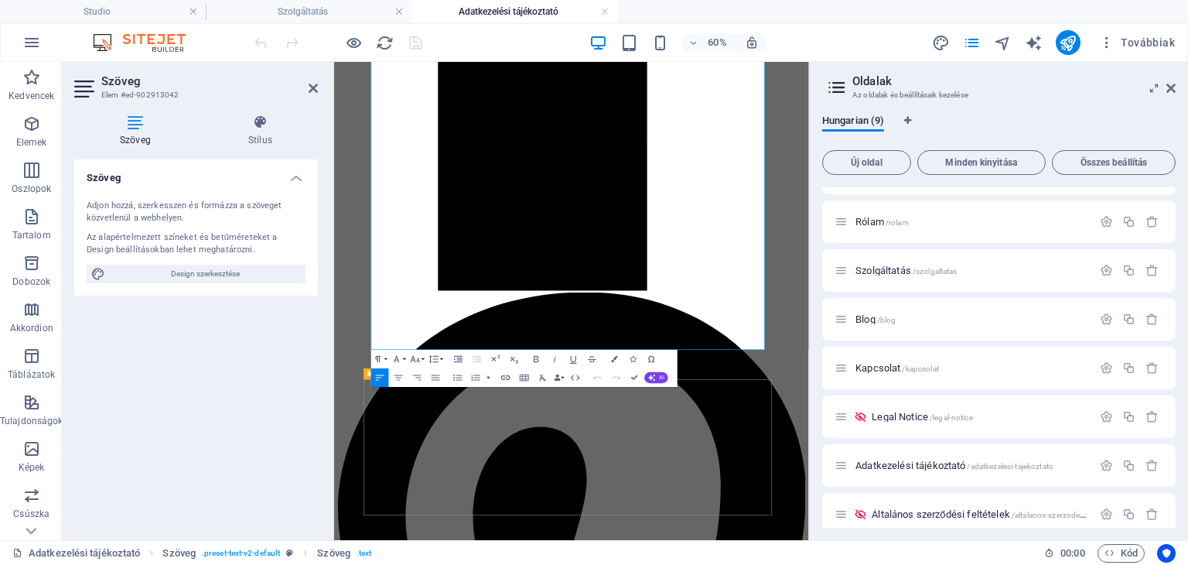
scroll to position [7732, 0]
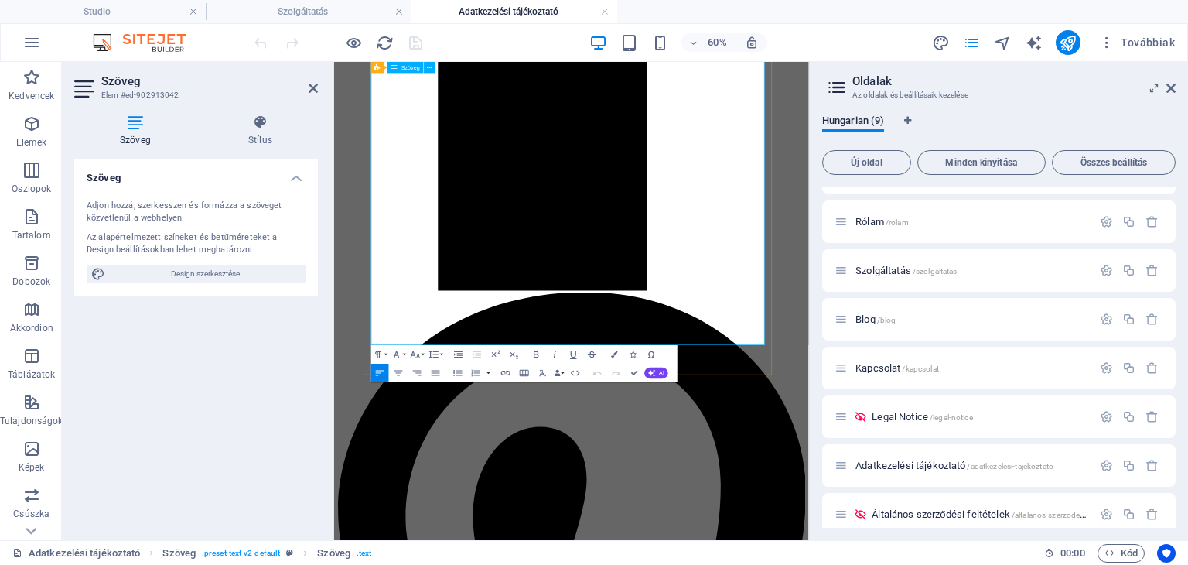
click at [1171, 84] on icon at bounding box center [1170, 88] width 9 height 12
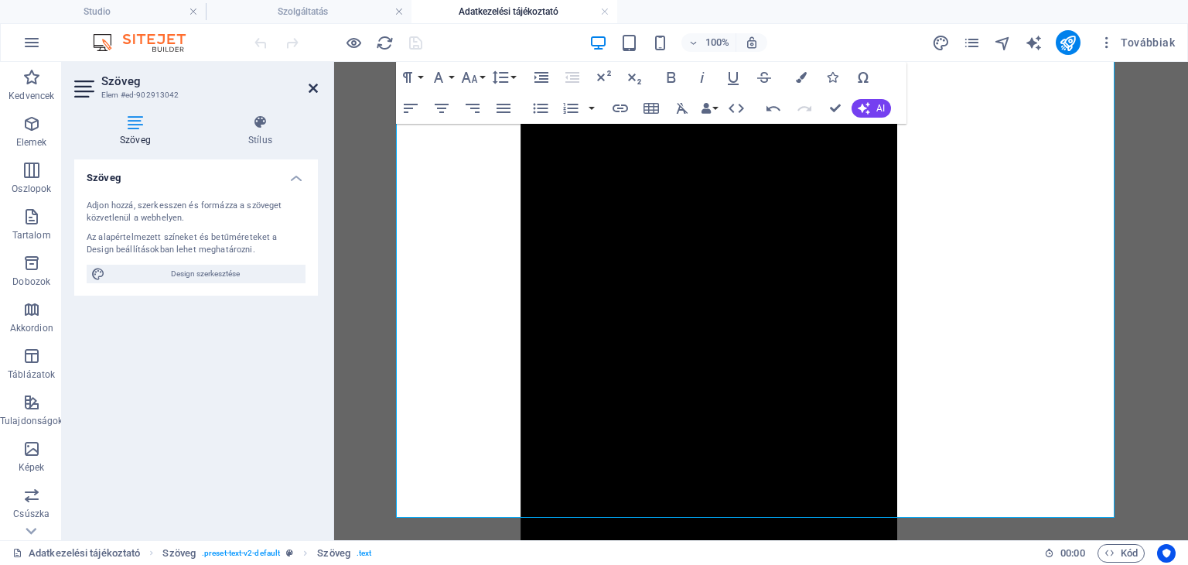
click at [312, 84] on icon at bounding box center [313, 88] width 9 height 12
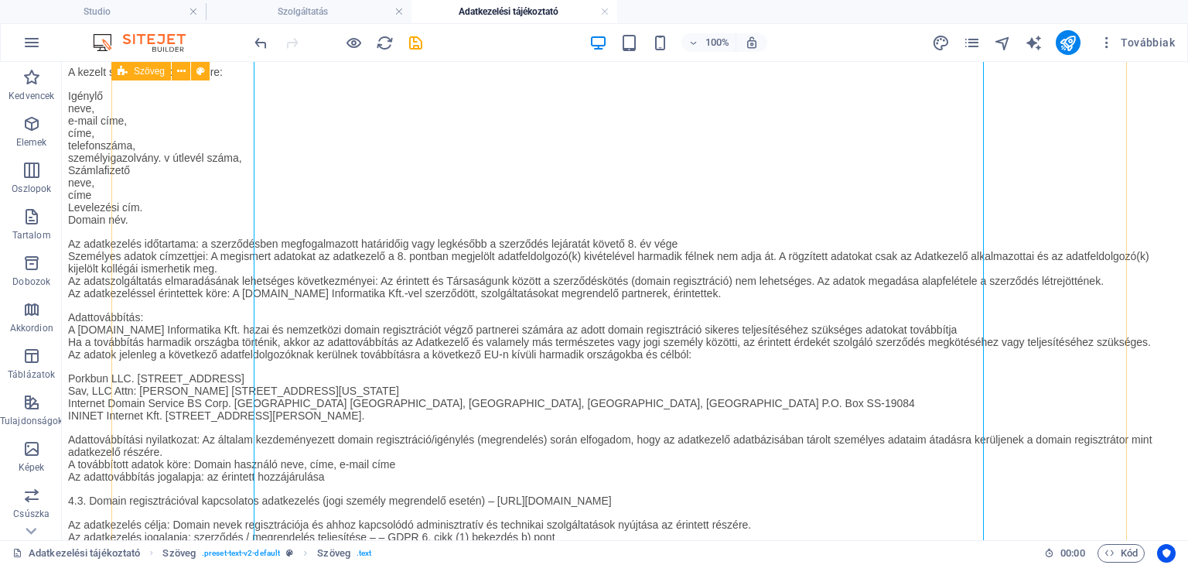
scroll to position [2329, 0]
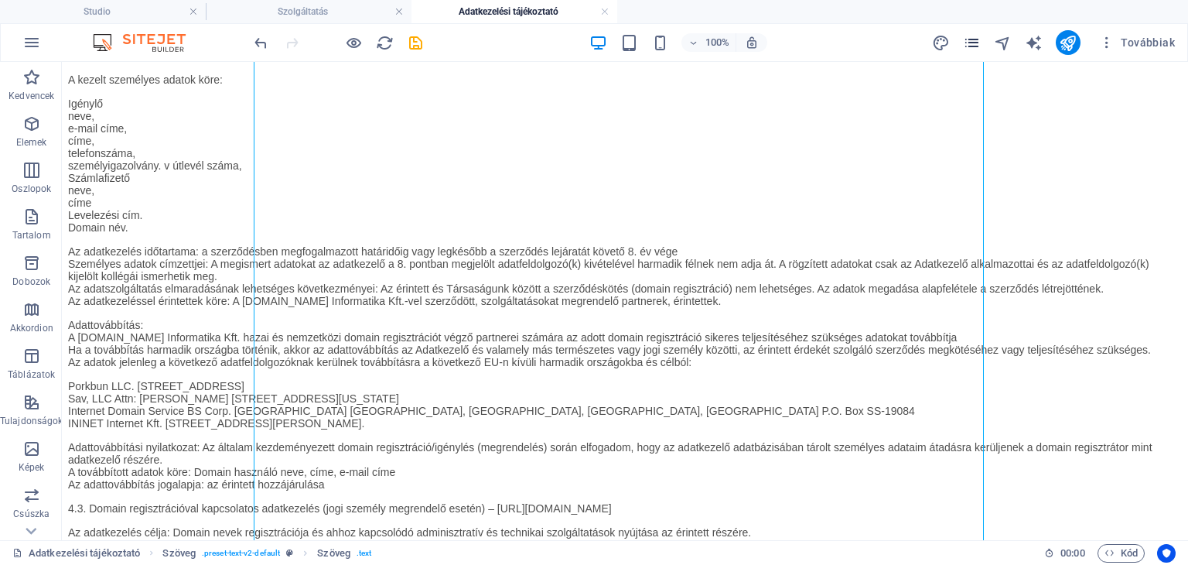
click at [965, 38] on icon "pages" at bounding box center [972, 43] width 18 height 18
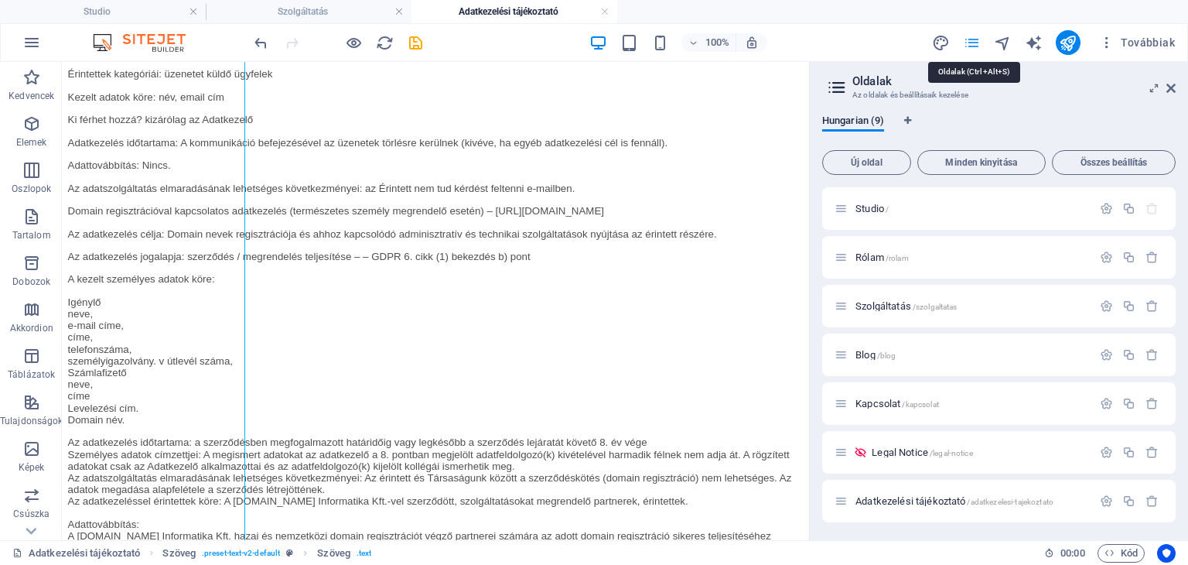
scroll to position [2444, 0]
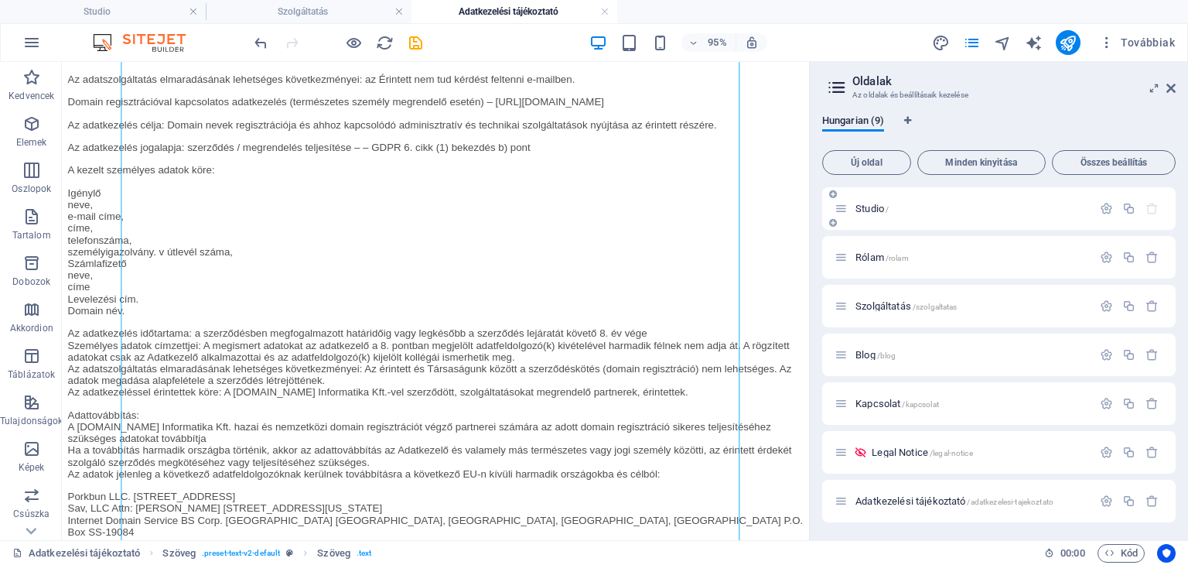
click at [864, 214] on div "Studio /" at bounding box center [963, 209] width 258 height 18
click at [862, 203] on span "Studio /" at bounding box center [871, 209] width 33 height 12
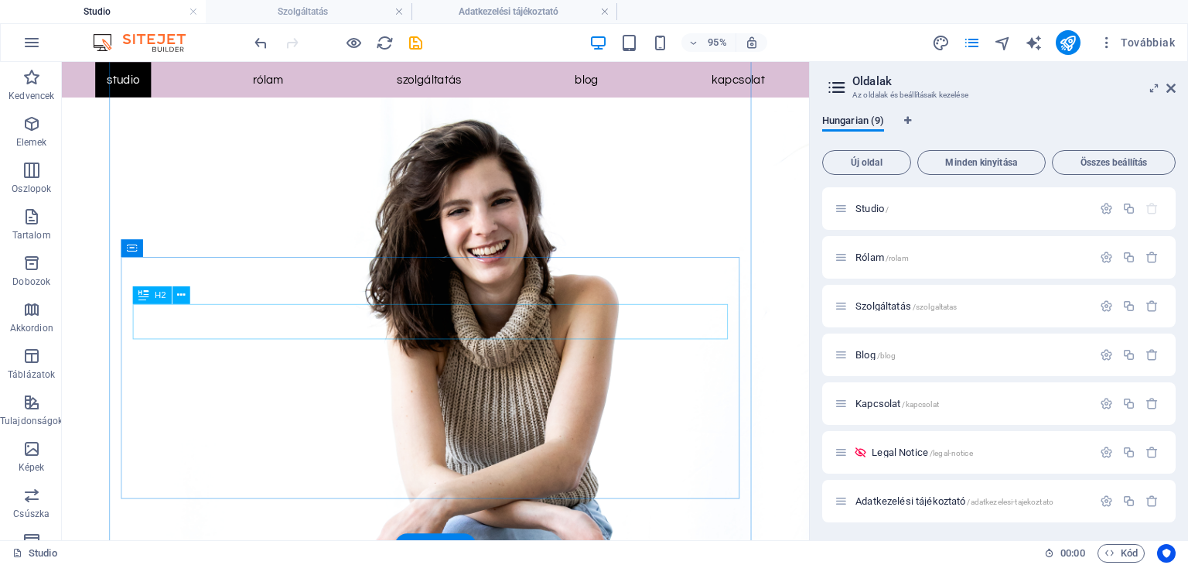
scroll to position [2034, 0]
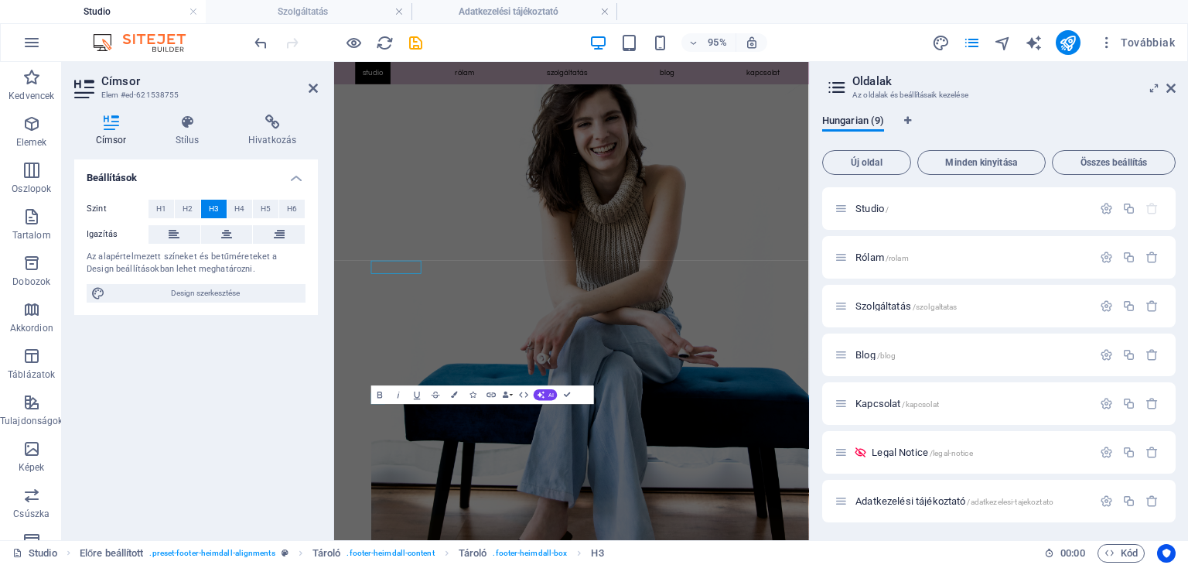
scroll to position [1980, 0]
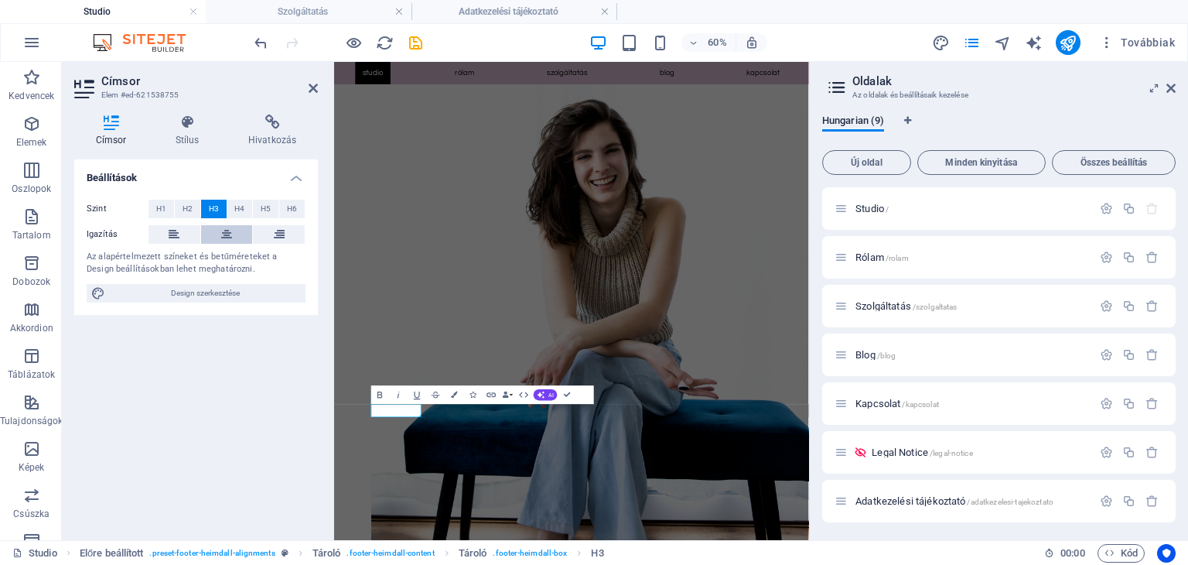
click at [226, 230] on icon at bounding box center [226, 234] width 11 height 19
click at [1168, 89] on icon at bounding box center [1170, 88] width 9 height 12
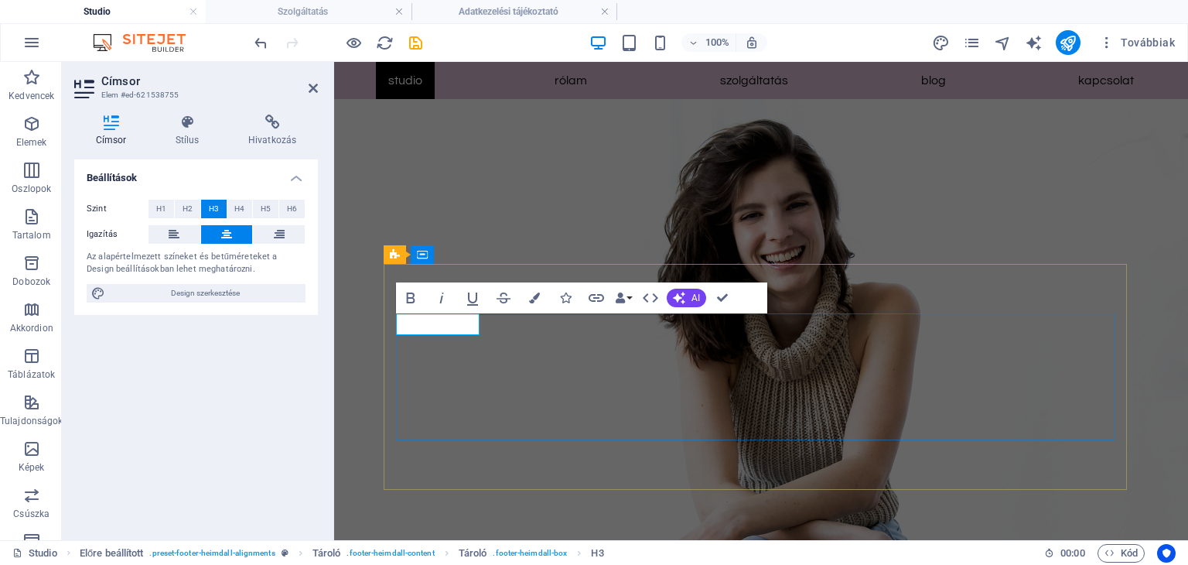
click at [536, 295] on icon "button" at bounding box center [534, 297] width 11 height 11
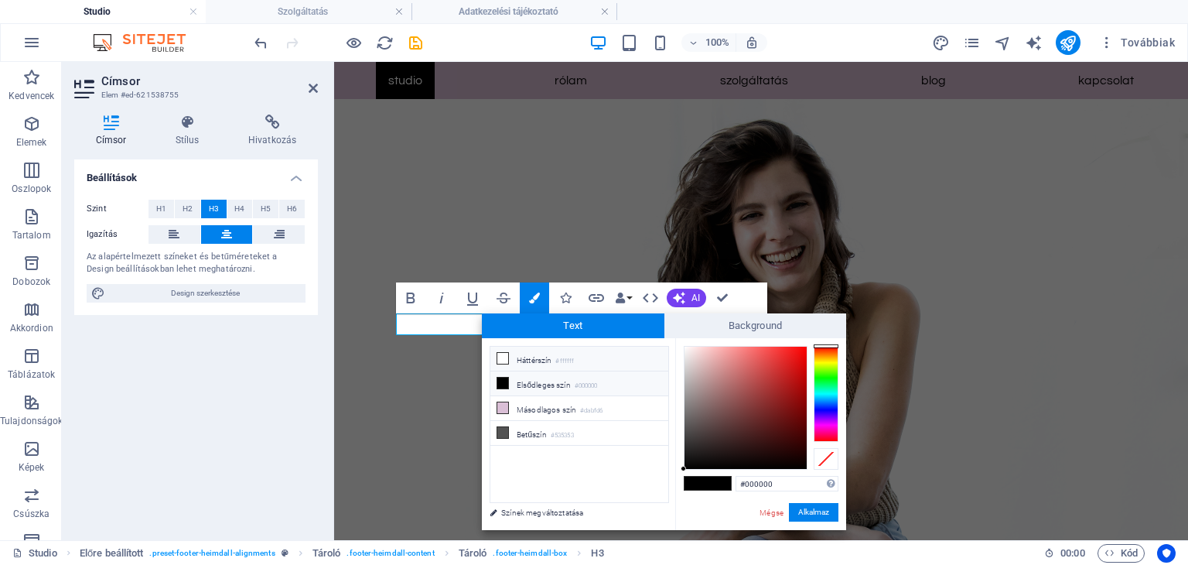
click at [523, 359] on li "Háttérszín #ffffff" at bounding box center [579, 358] width 178 height 25
type input "#ffffff"
click at [802, 513] on button "Alkalmaz" at bounding box center [813, 512] width 49 height 19
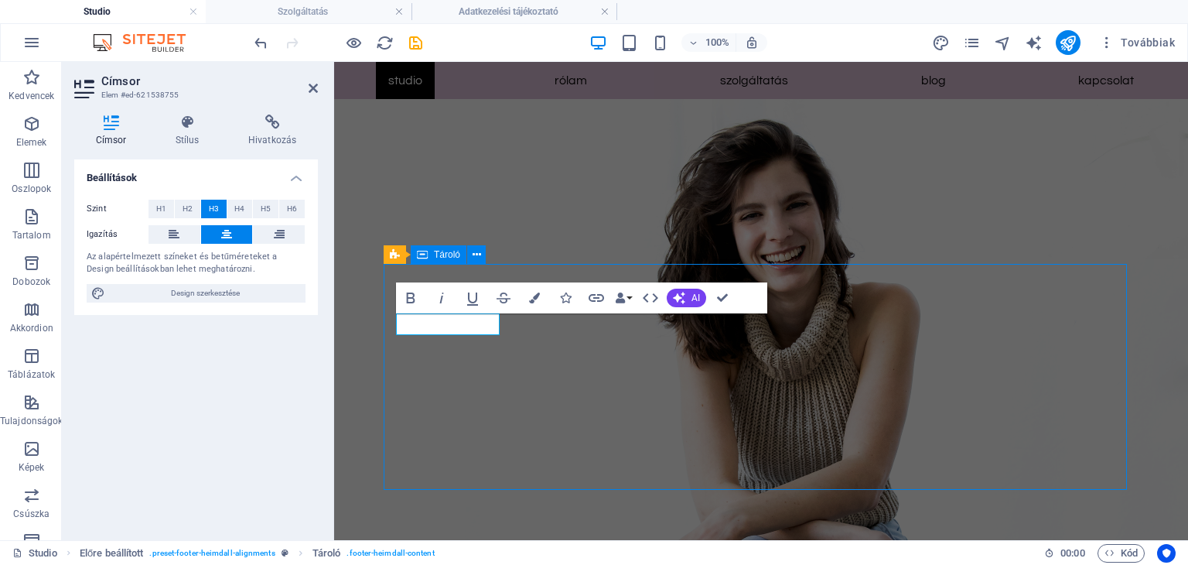
scroll to position [2101, 0]
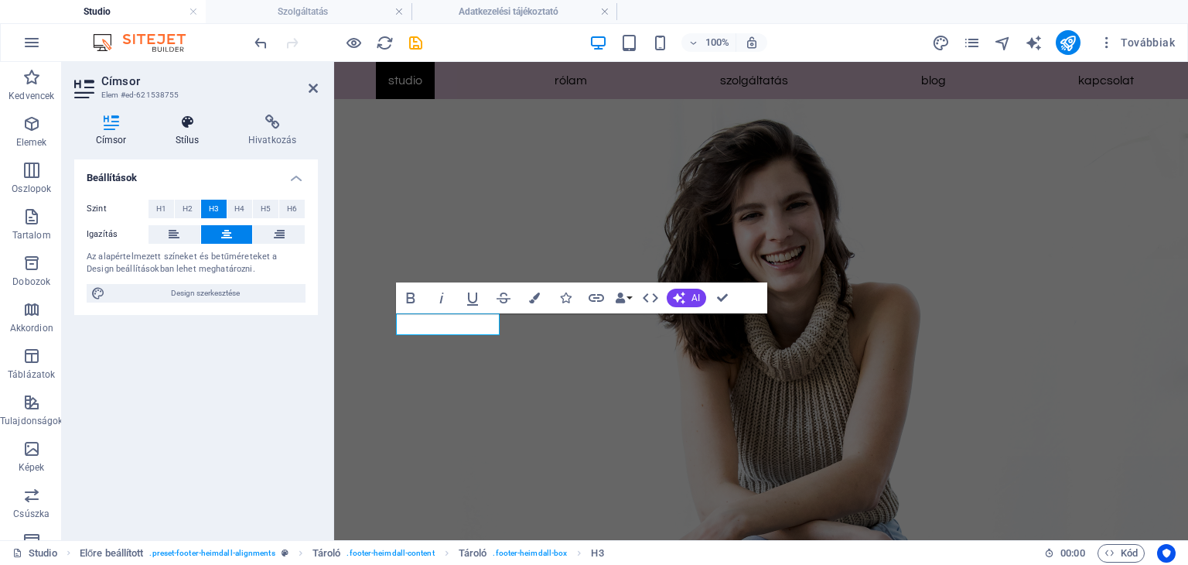
click at [173, 129] on icon at bounding box center [187, 121] width 67 height 15
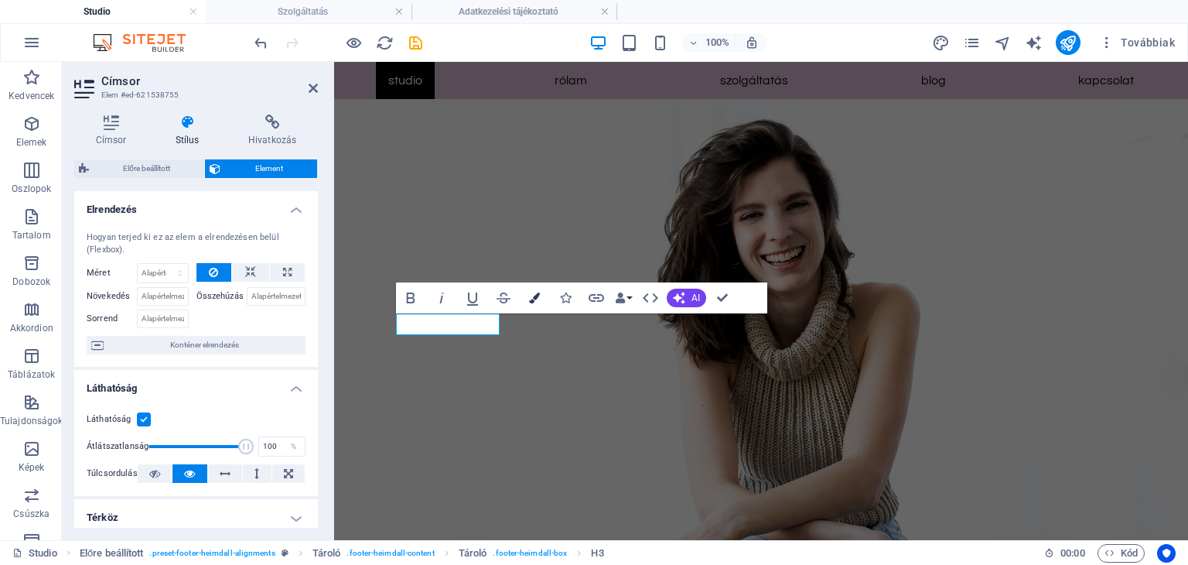
click at [533, 292] on icon "button" at bounding box center [534, 297] width 11 height 11
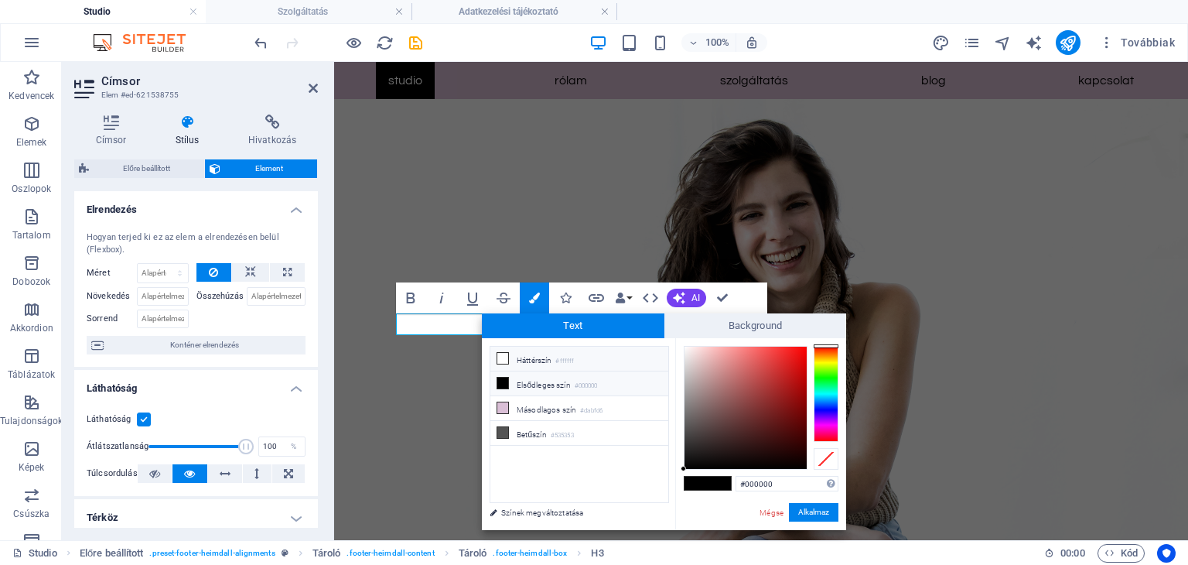
click at [541, 352] on li "Háttérszín #ffffff" at bounding box center [579, 358] width 178 height 25
click at [696, 483] on span at bounding box center [695, 482] width 23 height 13
click at [556, 353] on li "Háttérszín #ffffff" at bounding box center [579, 358] width 178 height 25
type input "#ffffff"
click at [578, 512] on link "Színek megváltoztatása" at bounding box center [571, 512] width 179 height 19
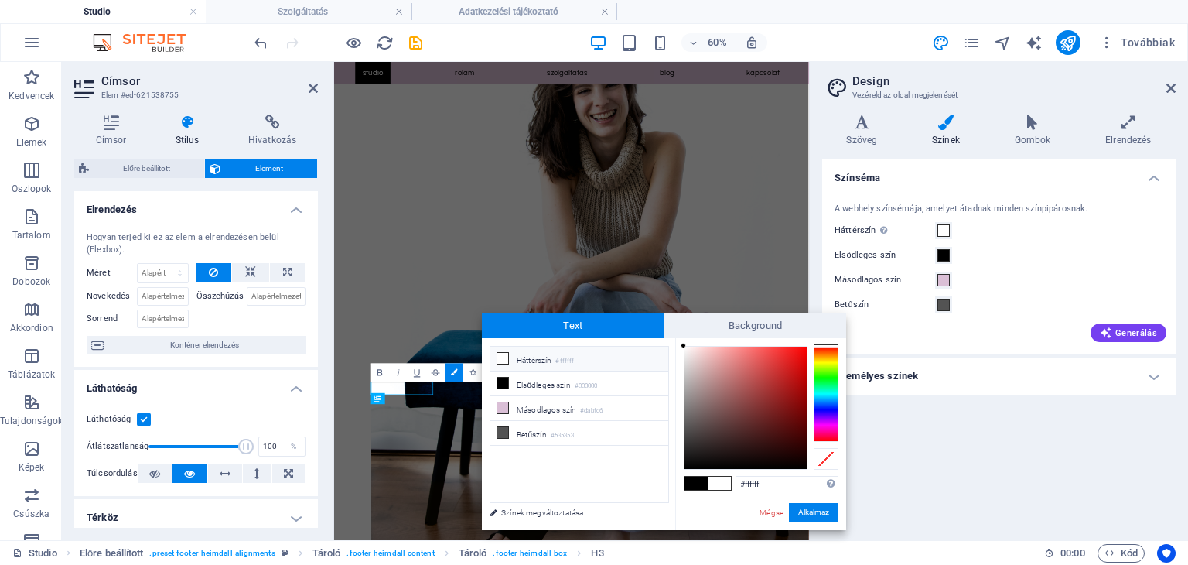
scroll to position [1980, 0]
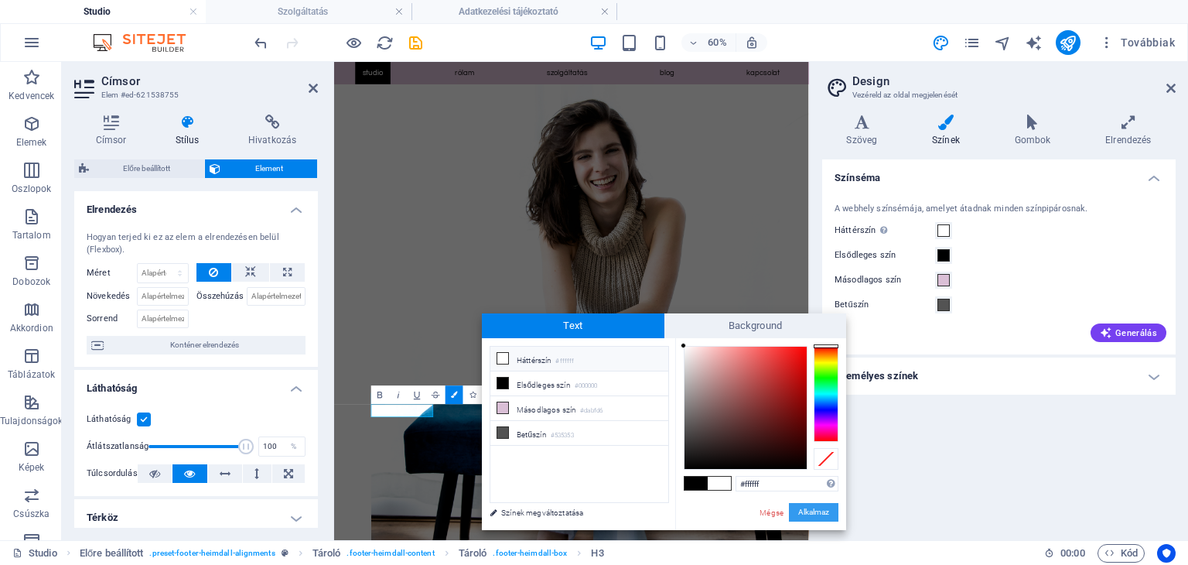
drag, startPoint x: 804, startPoint y: 513, endPoint x: 704, endPoint y: 740, distance: 248.6
click at [804, 513] on button "Alkalmaz" at bounding box center [813, 512] width 49 height 19
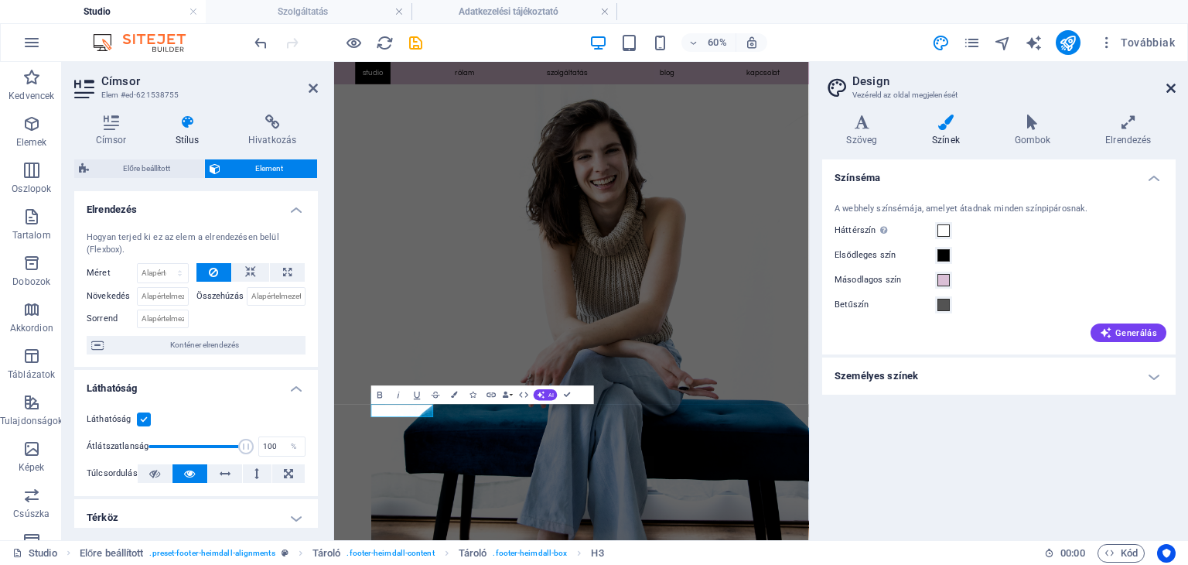
click at [1166, 87] on icon at bounding box center [1170, 88] width 9 height 12
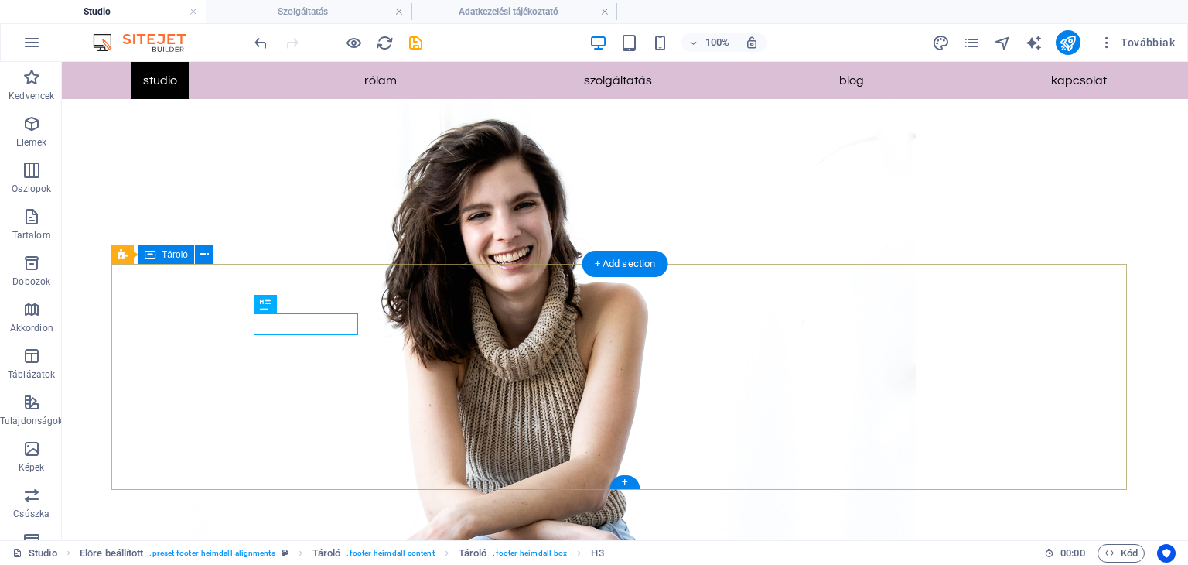
scroll to position [2101, 0]
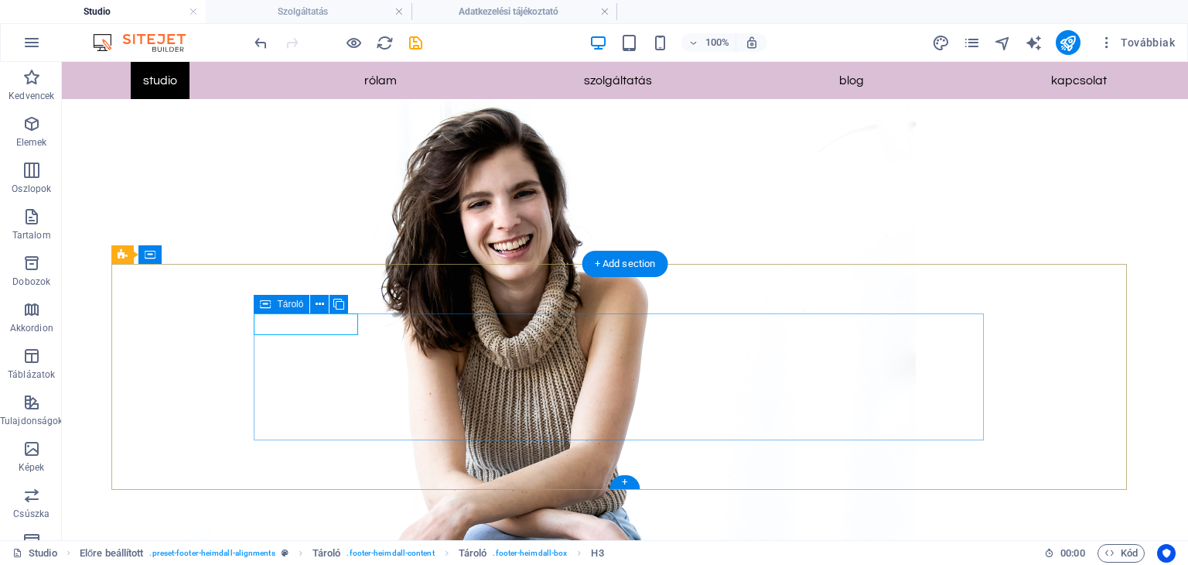
click at [317, 302] on icon at bounding box center [320, 304] width 9 height 16
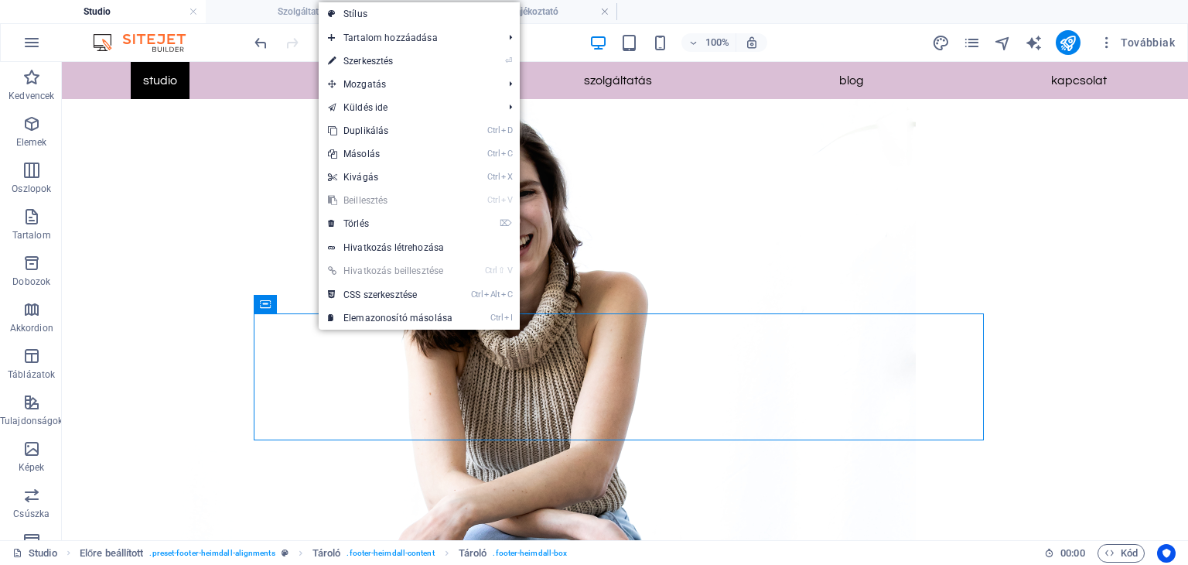
drag, startPoint x: 366, startPoint y: 53, endPoint x: 360, endPoint y: 60, distance: 9.4
click at [366, 53] on link "⏎ Szerkesztés" at bounding box center [390, 60] width 143 height 23
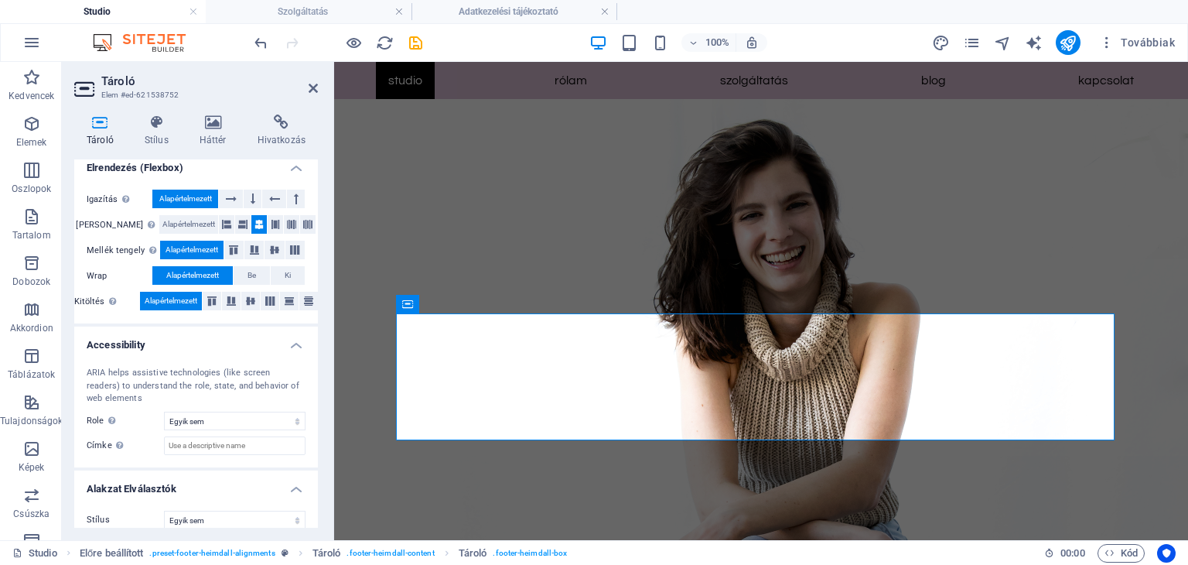
scroll to position [179, 0]
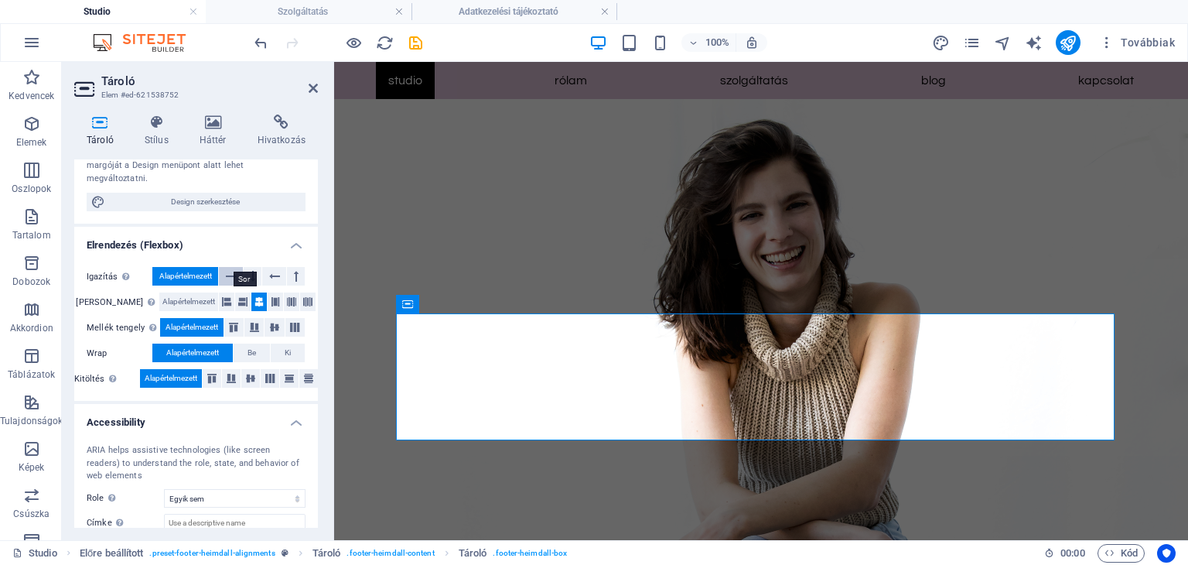
click at [230, 267] on icon at bounding box center [231, 276] width 11 height 19
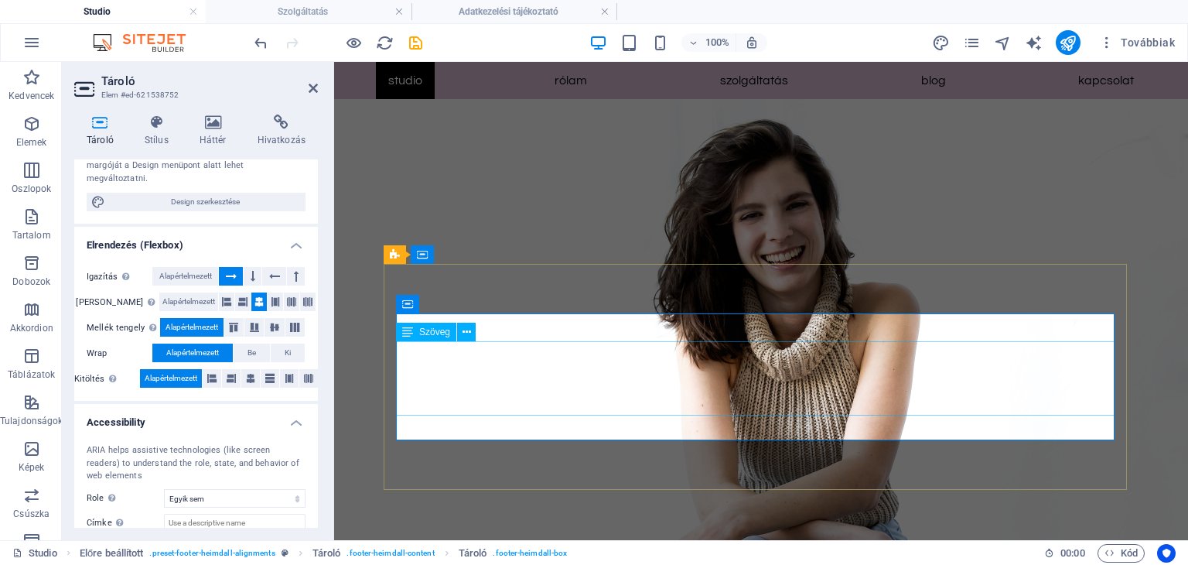
click at [232, 267] on icon at bounding box center [231, 276] width 11 height 19
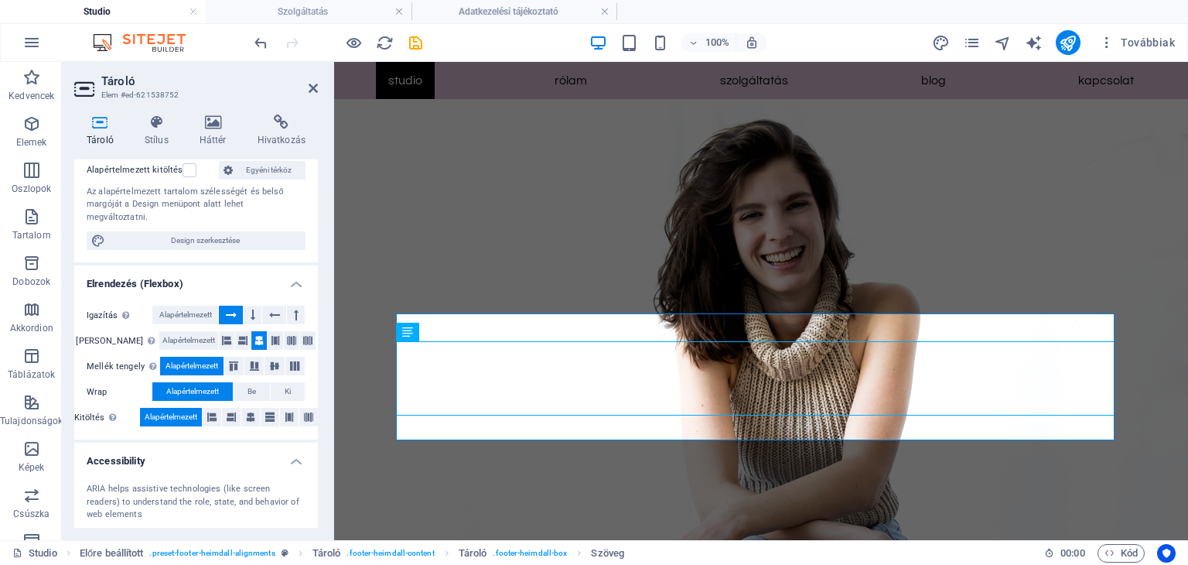
scroll to position [0, 0]
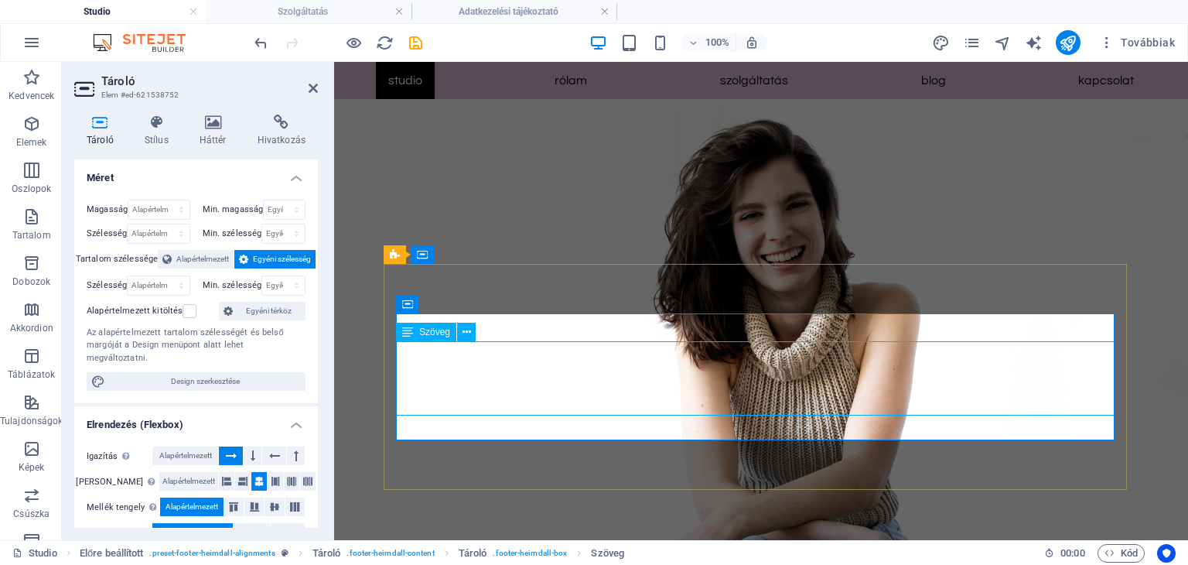
click at [409, 333] on icon at bounding box center [407, 331] width 11 height 19
click at [464, 336] on icon at bounding box center [466, 332] width 9 height 16
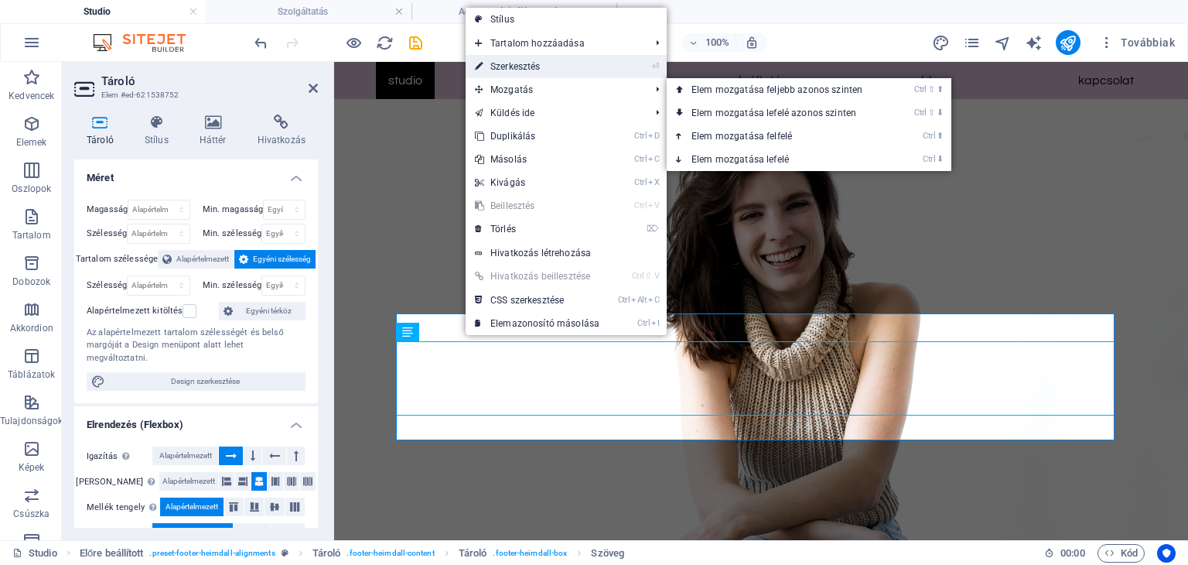
click at [527, 67] on link "⏎ Szerkesztés" at bounding box center [537, 66] width 143 height 23
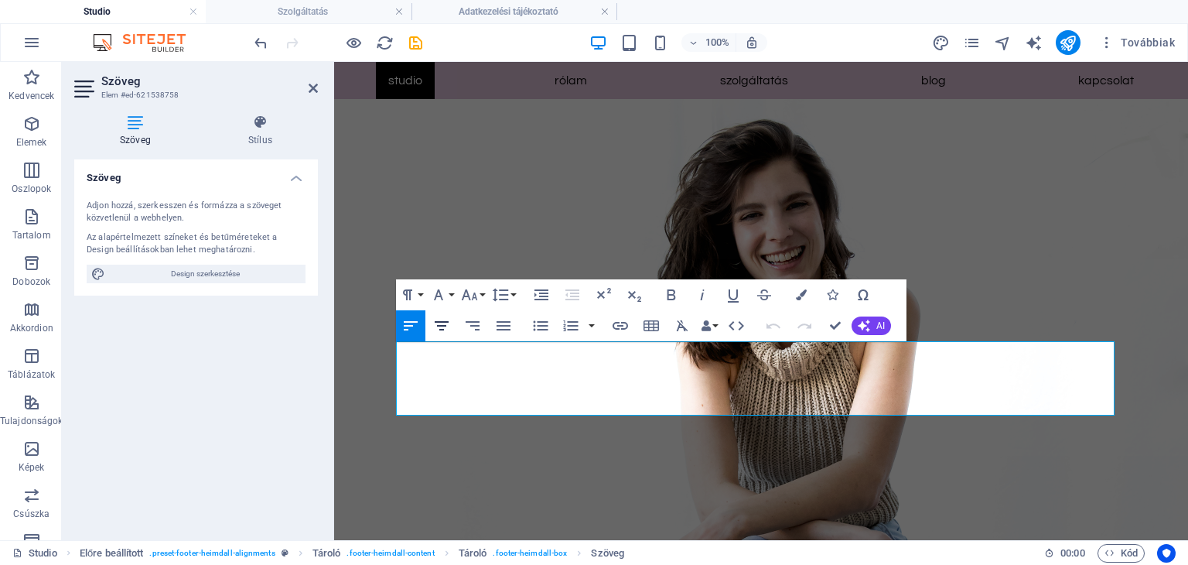
click at [448, 322] on icon "button" at bounding box center [441, 325] width 19 height 19
click at [442, 316] on button "Align Center" at bounding box center [441, 325] width 29 height 31
drag, startPoint x: 561, startPoint y: 406, endPoint x: 469, endPoint y: 347, distance: 109.2
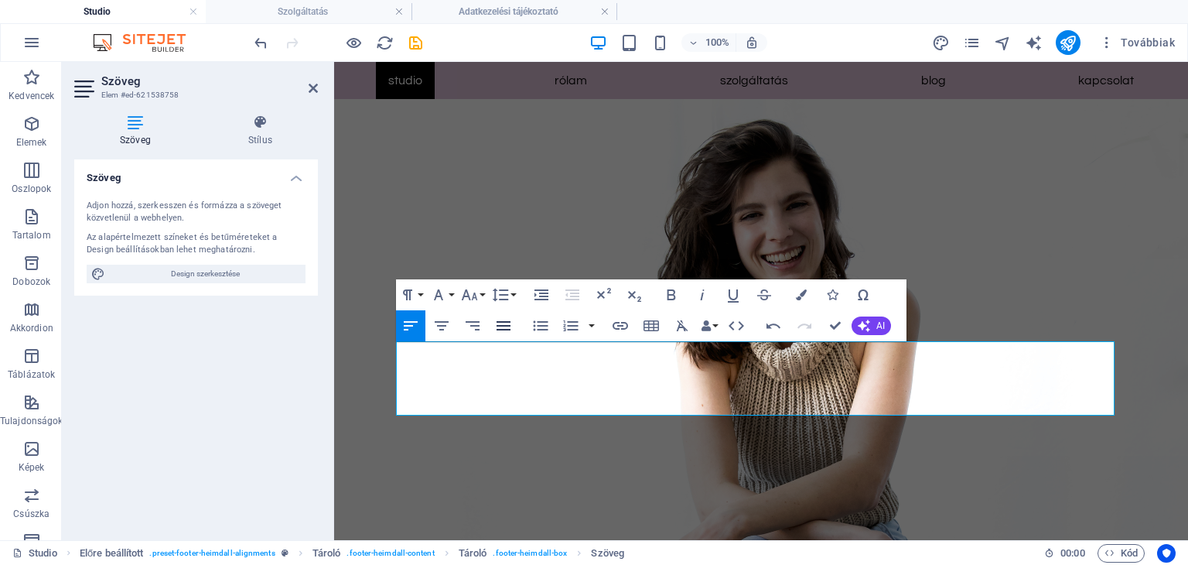
click at [502, 324] on icon "button" at bounding box center [503, 325] width 19 height 19
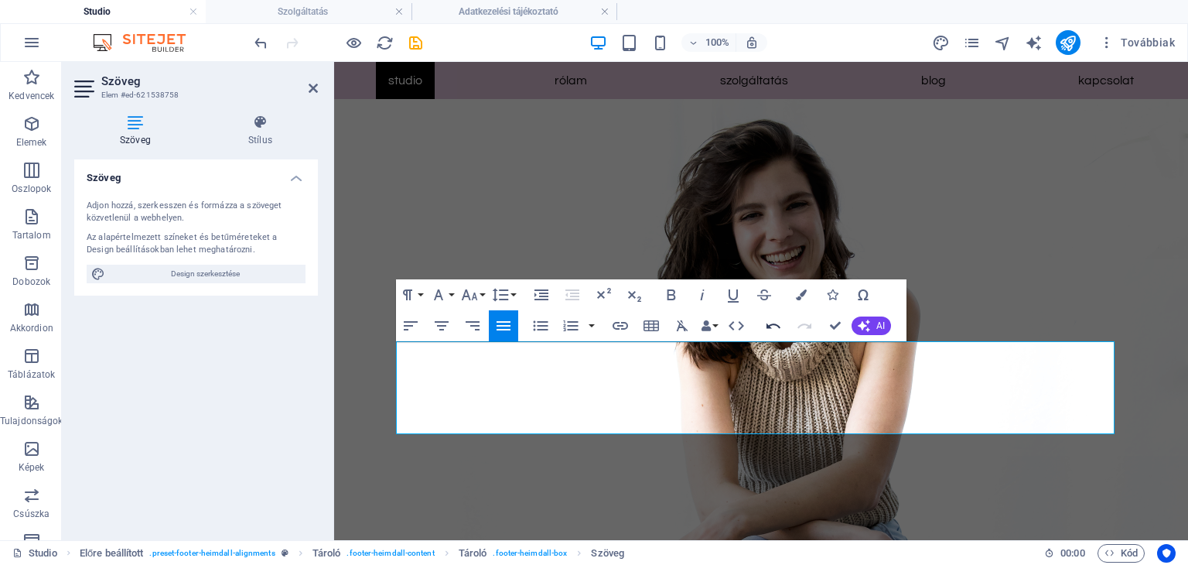
click at [773, 321] on icon "button" at bounding box center [773, 325] width 19 height 19
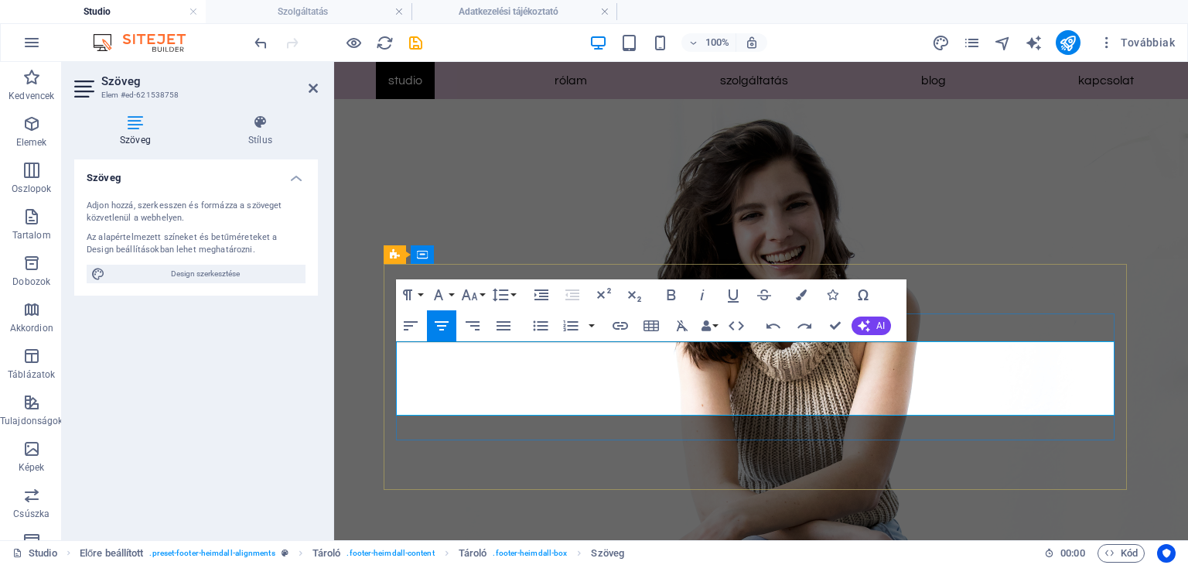
click at [510, 326] on icon "button" at bounding box center [503, 325] width 14 height 9
drag, startPoint x: 444, startPoint y: 323, endPoint x: 118, endPoint y: 304, distance: 326.1
click at [444, 323] on icon "button" at bounding box center [441, 325] width 19 height 19
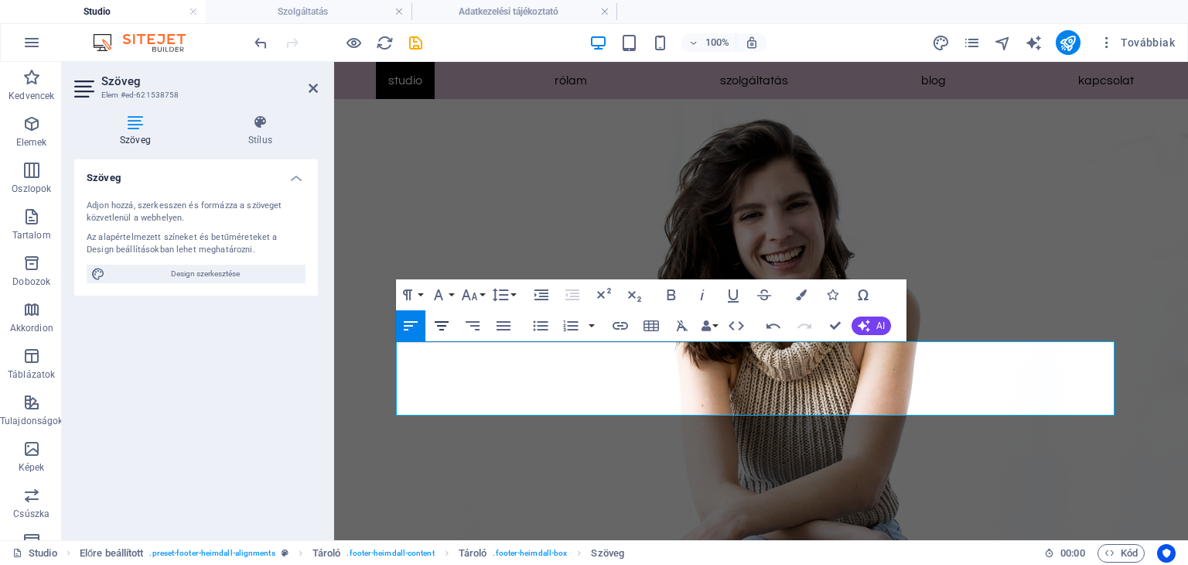
click at [448, 324] on icon "button" at bounding box center [441, 325] width 19 height 19
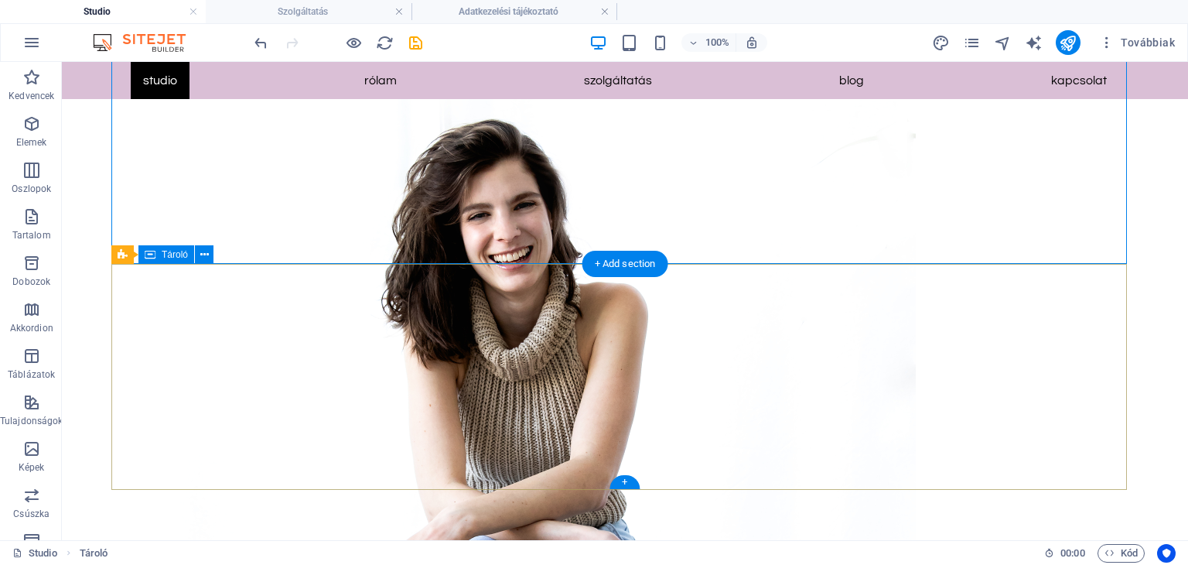
scroll to position [2101, 0]
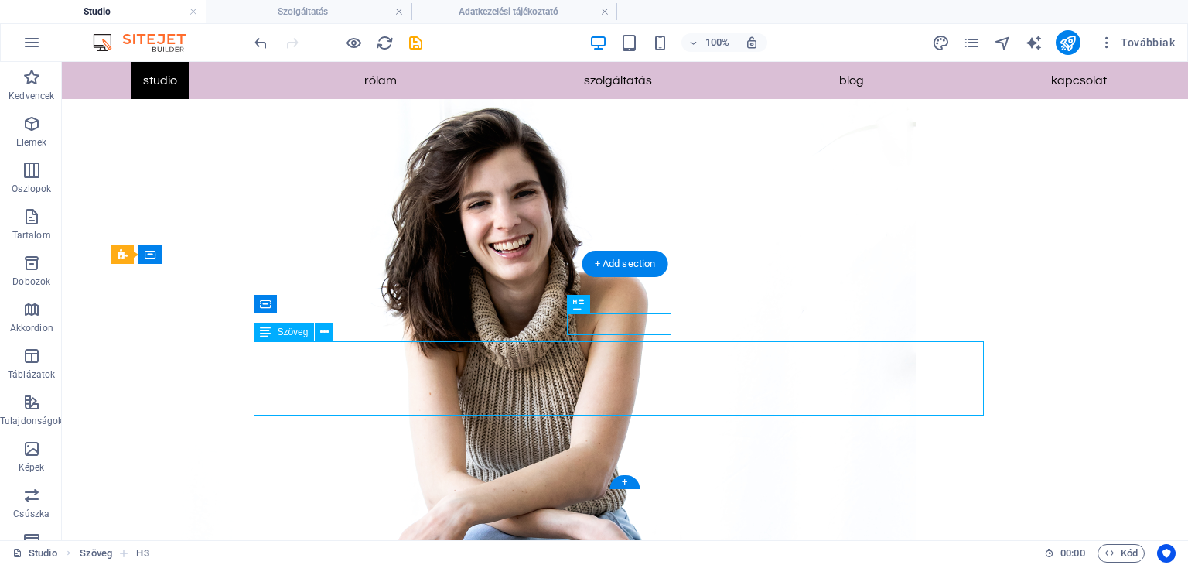
drag, startPoint x: 751, startPoint y: 370, endPoint x: 752, endPoint y: 350, distance: 19.3
drag, startPoint x: 739, startPoint y: 360, endPoint x: 739, endPoint y: 350, distance: 10.1
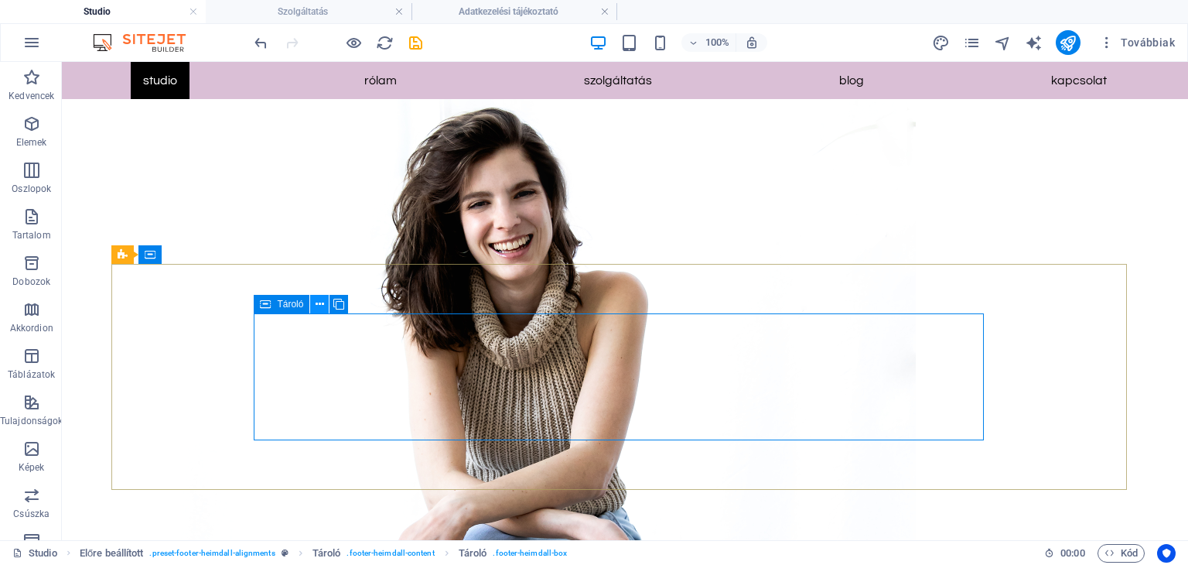
click at [321, 304] on icon at bounding box center [320, 304] width 9 height 16
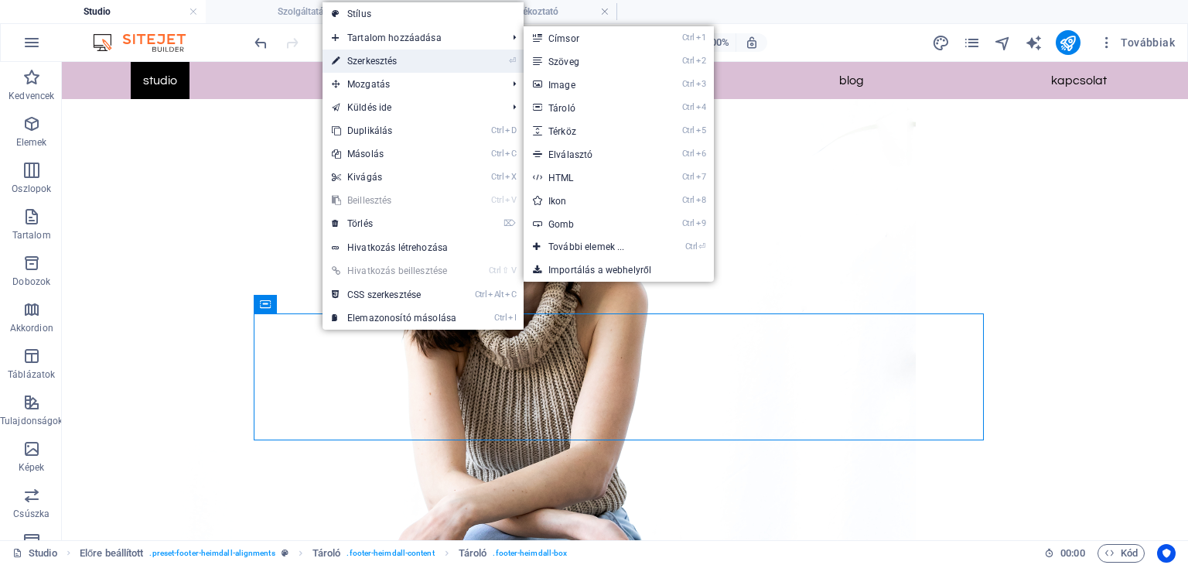
click at [368, 57] on link "⏎ Szerkesztés" at bounding box center [393, 60] width 143 height 23
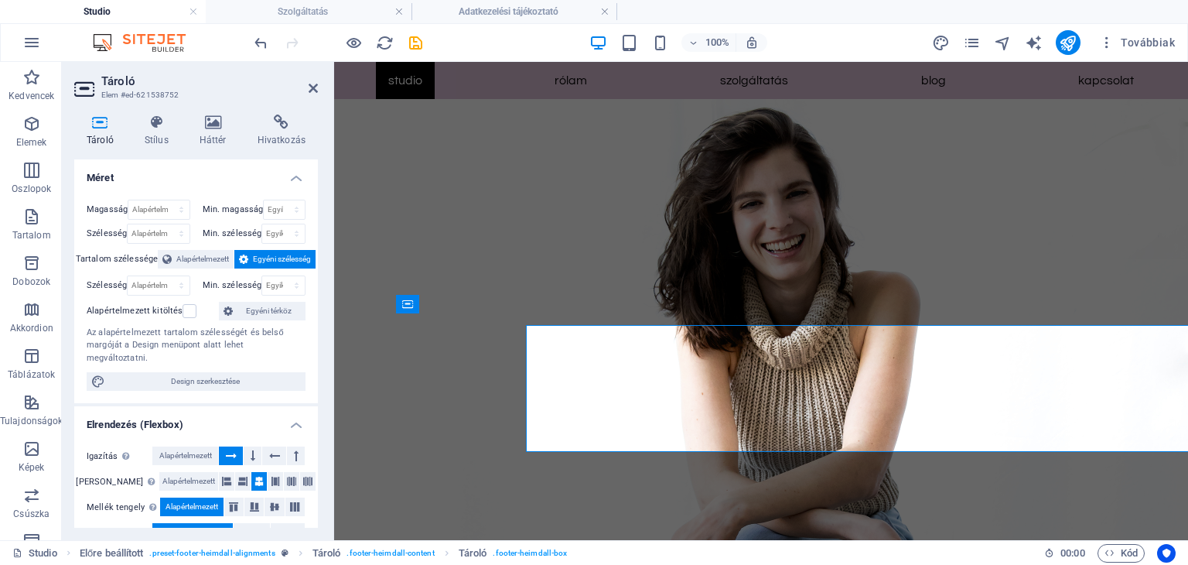
scroll to position [2090, 0]
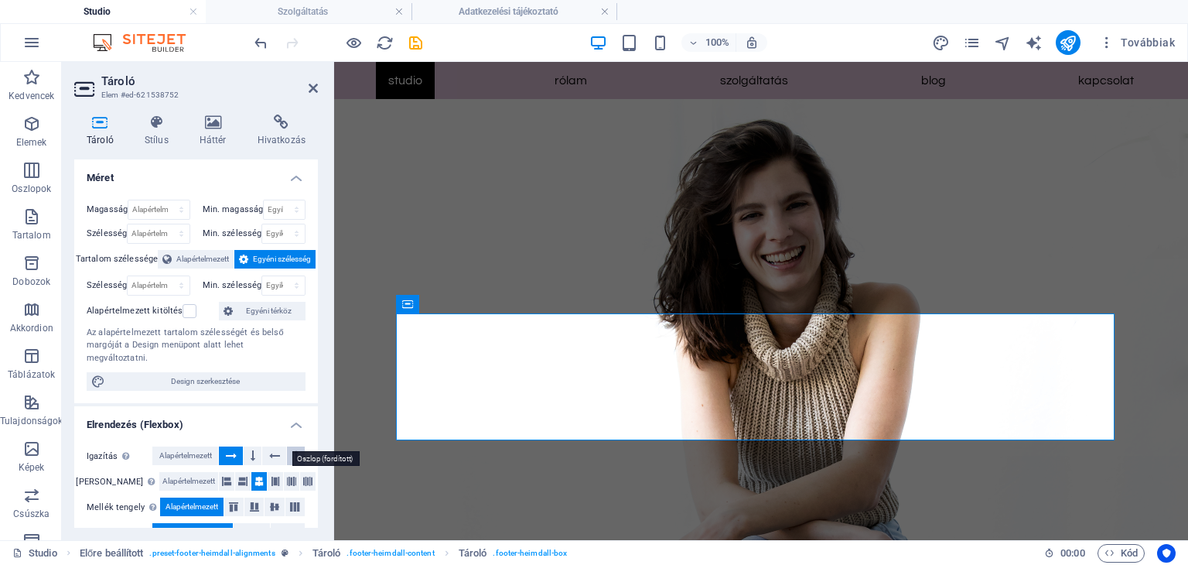
click at [295, 446] on button at bounding box center [296, 455] width 18 height 19
click at [269, 446] on icon at bounding box center [274, 455] width 11 height 19
click at [271, 472] on icon at bounding box center [275, 481] width 9 height 19
click at [287, 472] on icon at bounding box center [291, 481] width 9 height 19
click at [303, 472] on icon at bounding box center [307, 481] width 9 height 19
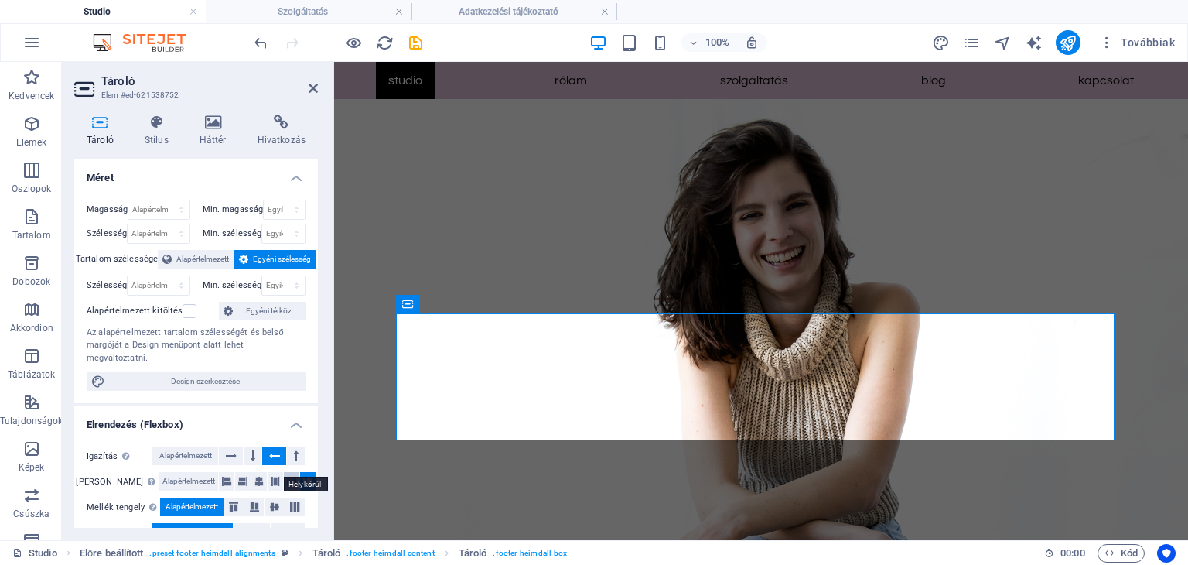
click at [287, 472] on icon at bounding box center [291, 481] width 9 height 19
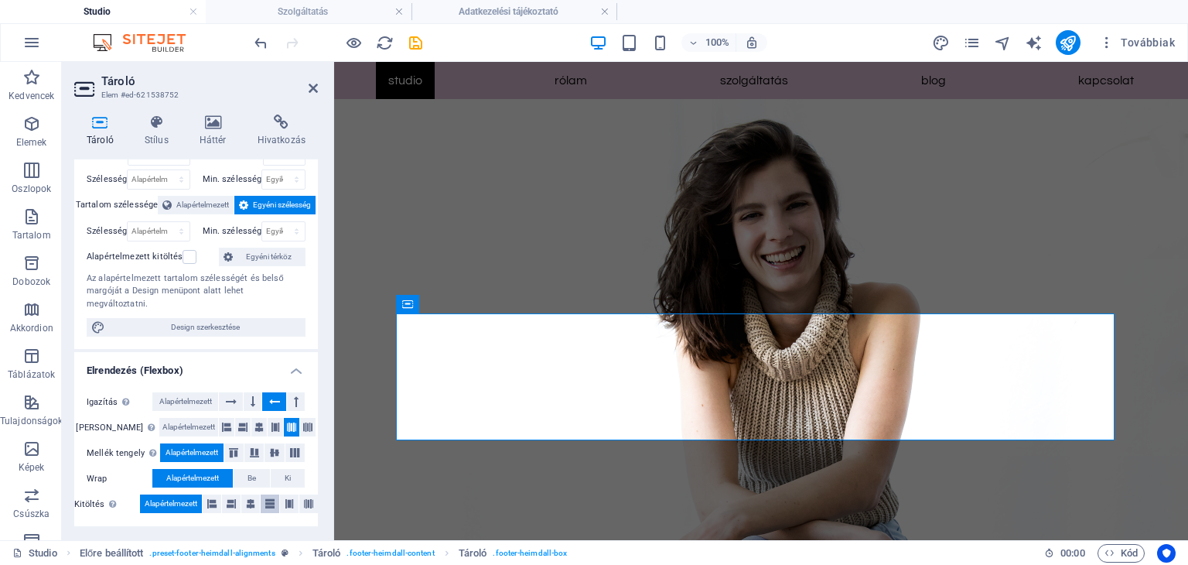
scroll to position [77, 0]
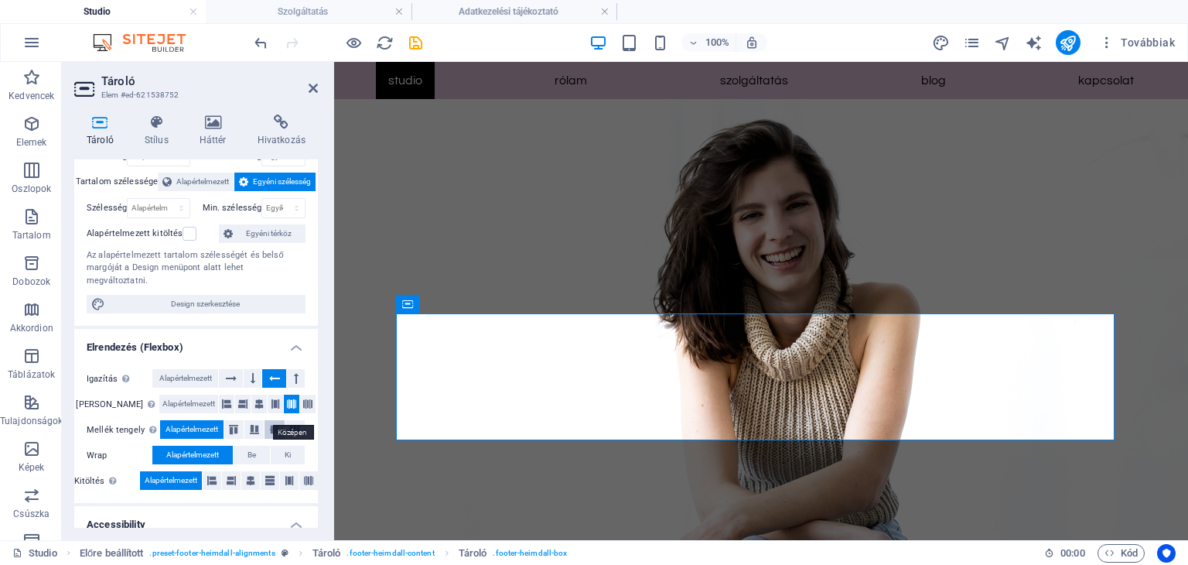
click at [265, 425] on icon at bounding box center [274, 429] width 19 height 9
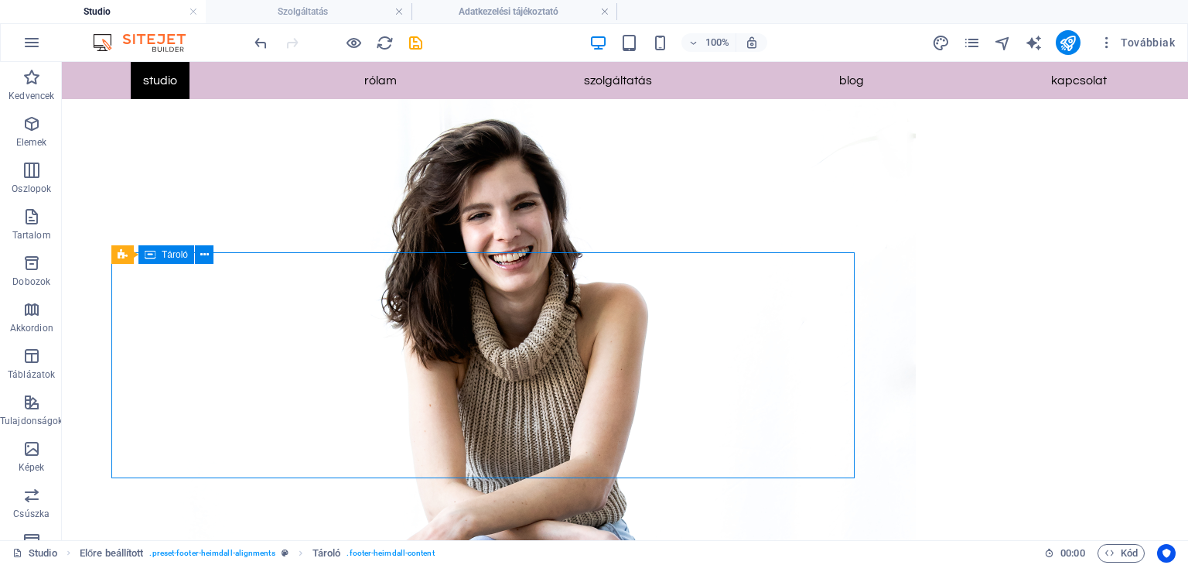
scroll to position [2101, 0]
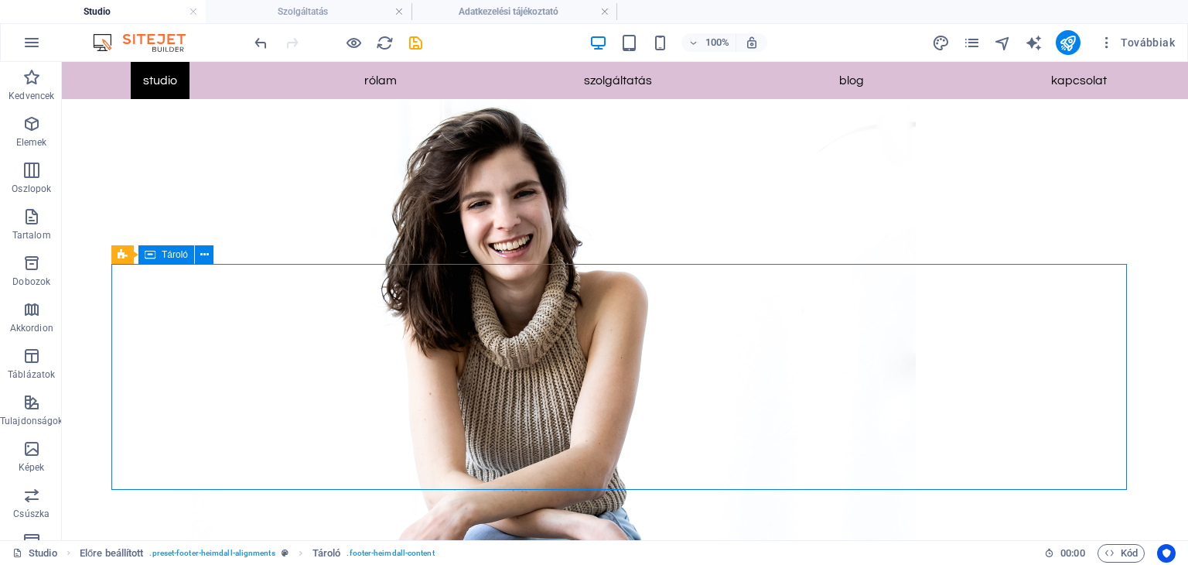
click at [201, 258] on icon at bounding box center [204, 255] width 9 height 16
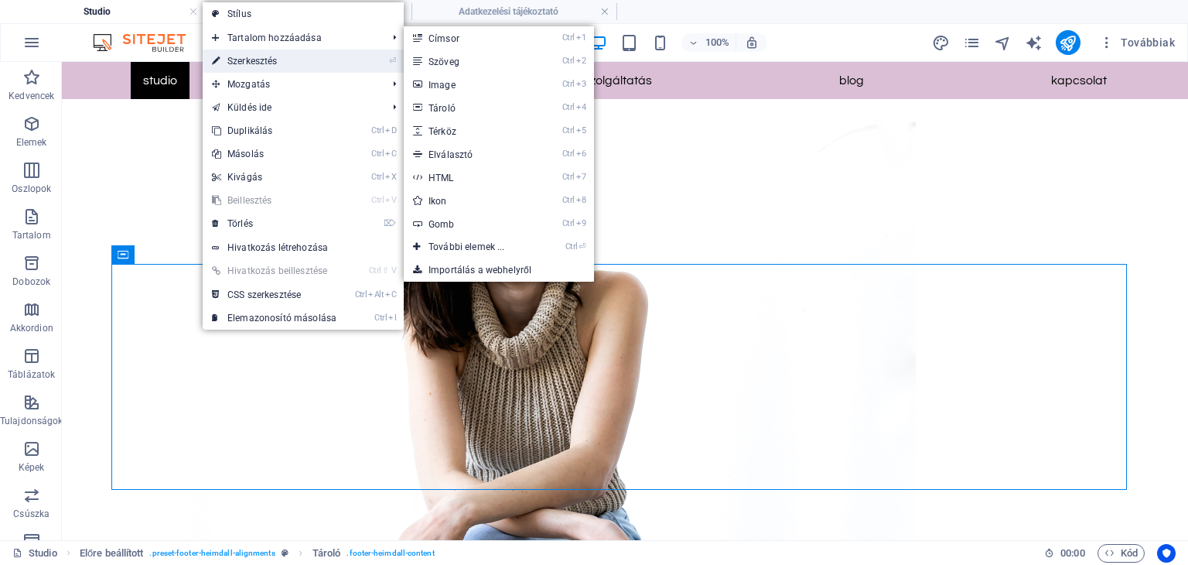
click at [254, 56] on link "⏎ Szerkesztés" at bounding box center [274, 60] width 143 height 23
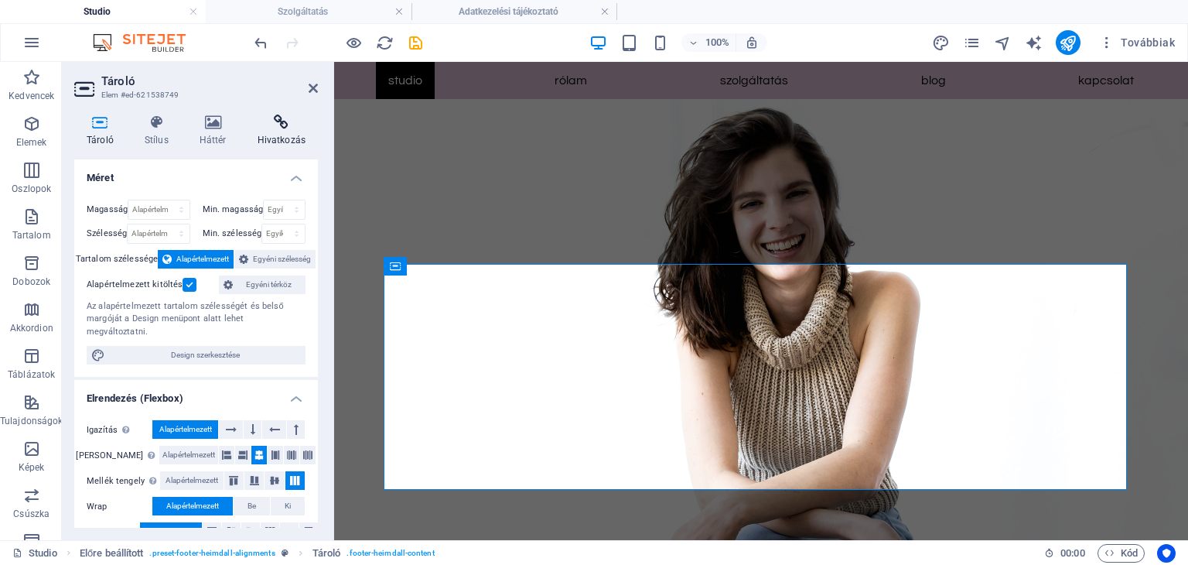
scroll to position [2090, 0]
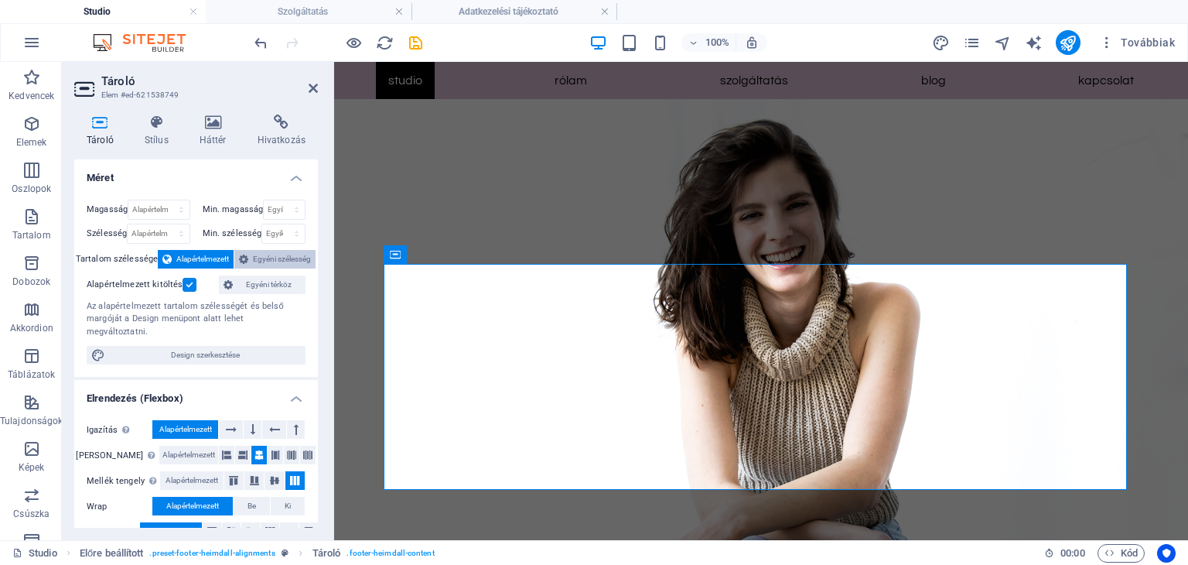
click at [256, 258] on span "Egyéni szélesség" at bounding box center [282, 259] width 58 height 19
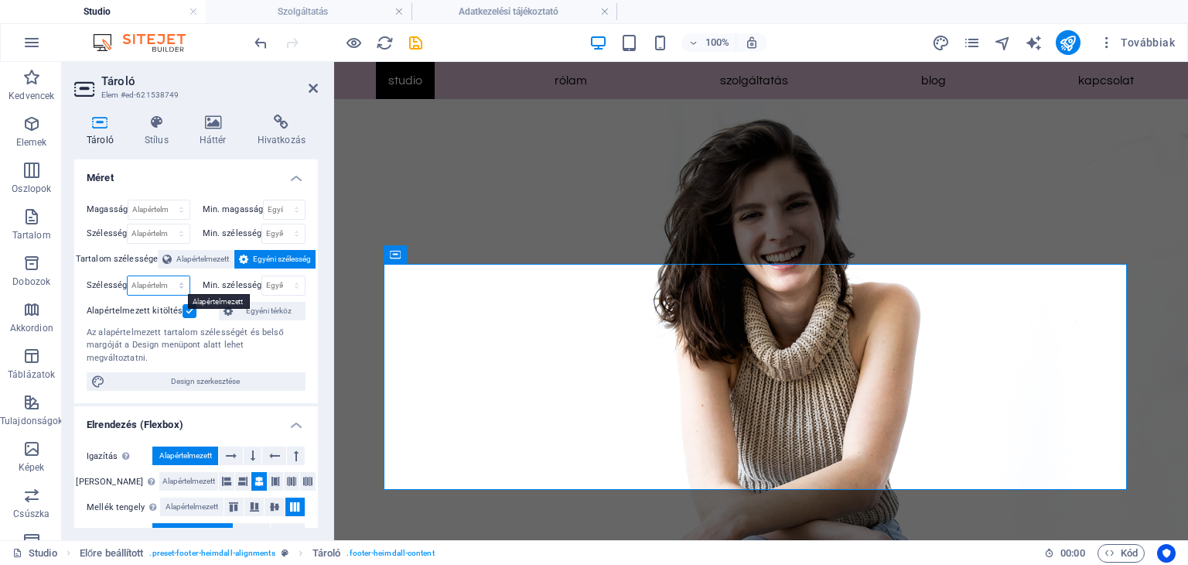
click at [183, 288] on select "Alapértelmezett px rem % em vh vw" at bounding box center [158, 285] width 61 height 19
click at [194, 254] on span "Alapértelmezett" at bounding box center [202, 259] width 53 height 19
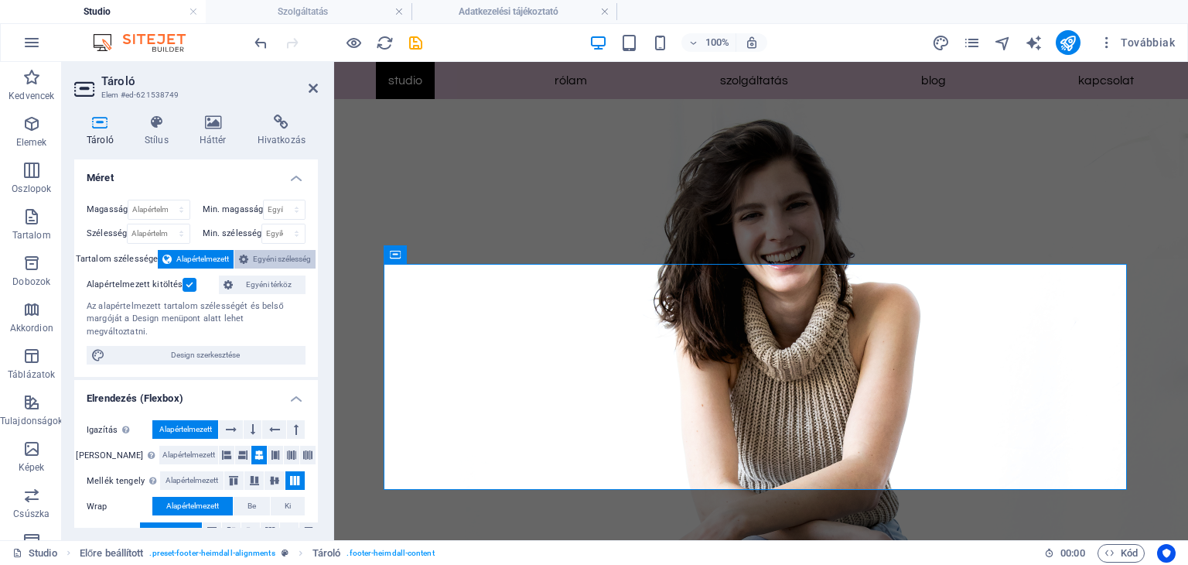
click at [272, 254] on span "Egyéni szélesség" at bounding box center [282, 259] width 58 height 19
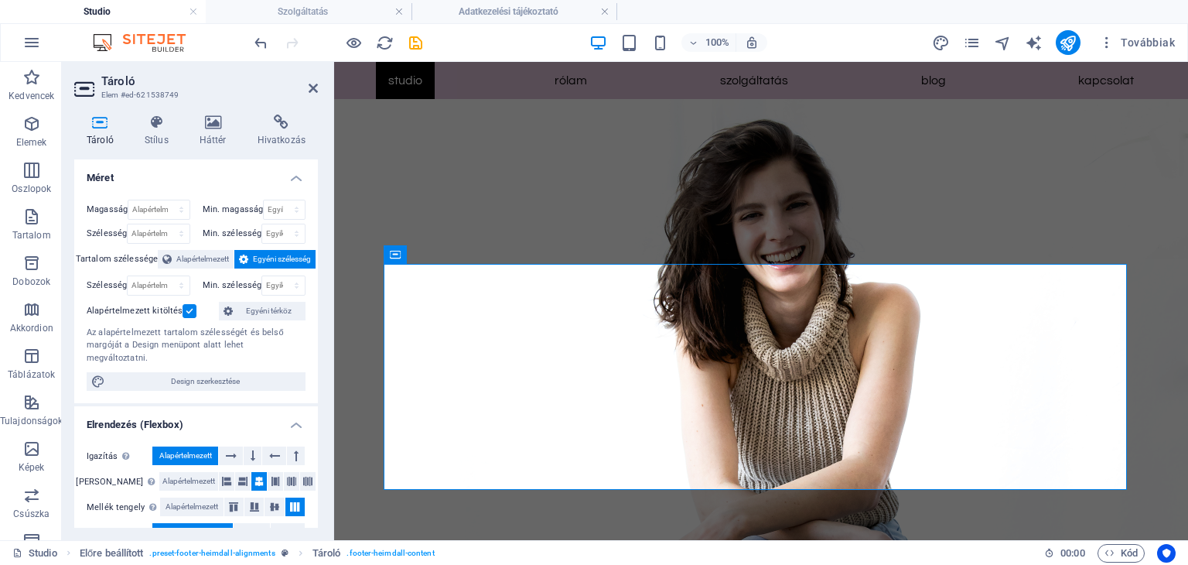
click at [220, 283] on label "Min. szélesség" at bounding box center [233, 285] width 60 height 9
click at [133, 280] on select "Alapértelmezett px rem % em vh vw" at bounding box center [158, 285] width 61 height 19
select select "px"
click at [165, 276] on select "Alapértelmezett px rem % em vh vw" at bounding box center [158, 285] width 61 height 19
type input "977"
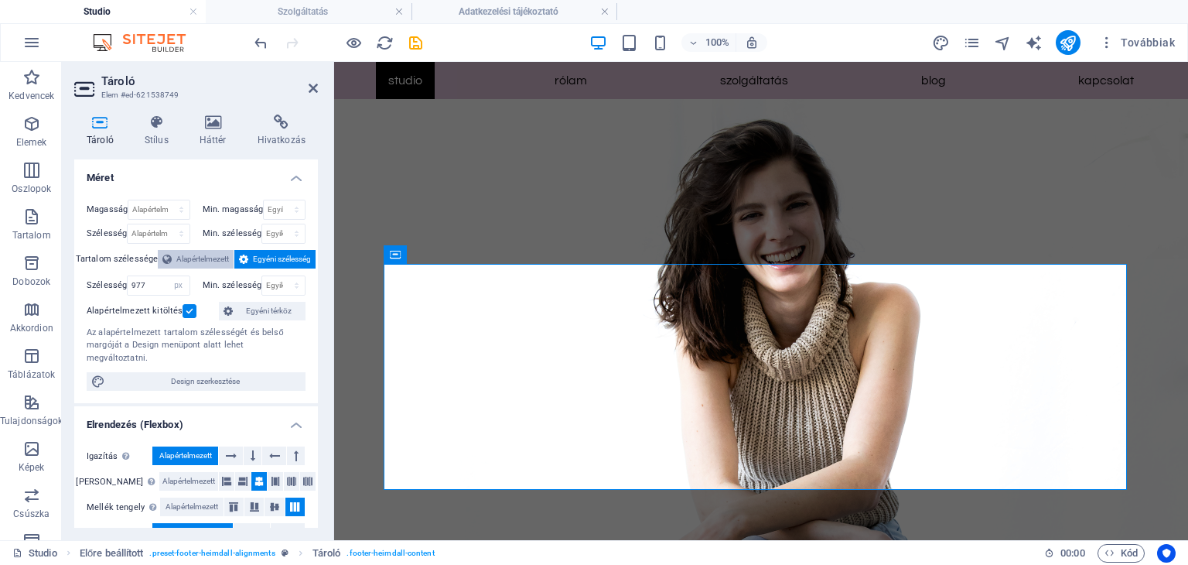
click at [193, 263] on span "Alapértelmezett" at bounding box center [202, 259] width 53 height 19
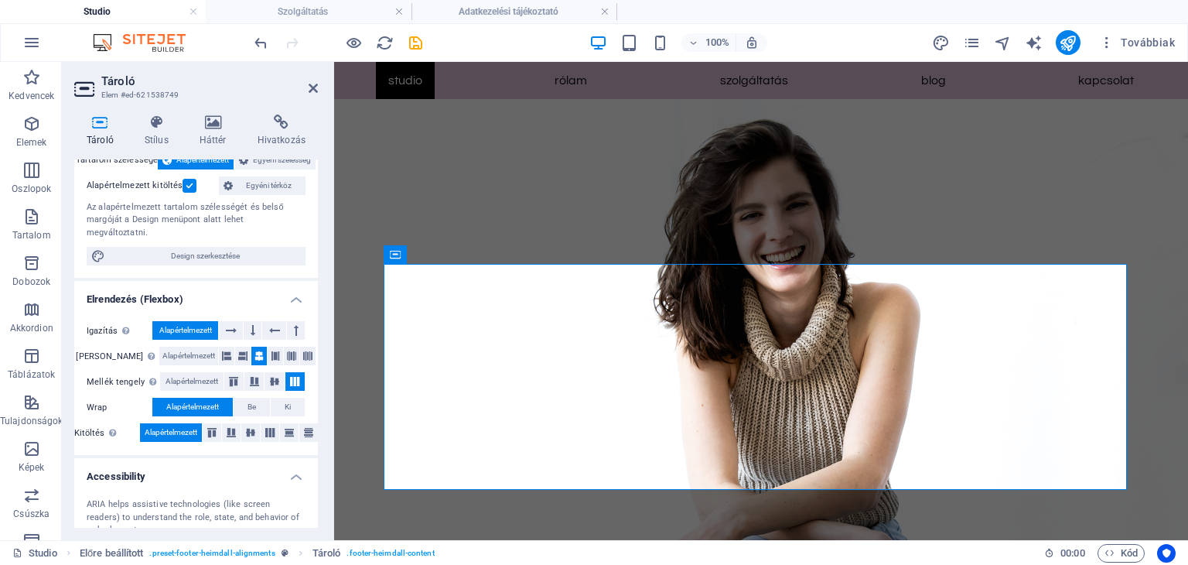
scroll to position [230, 0]
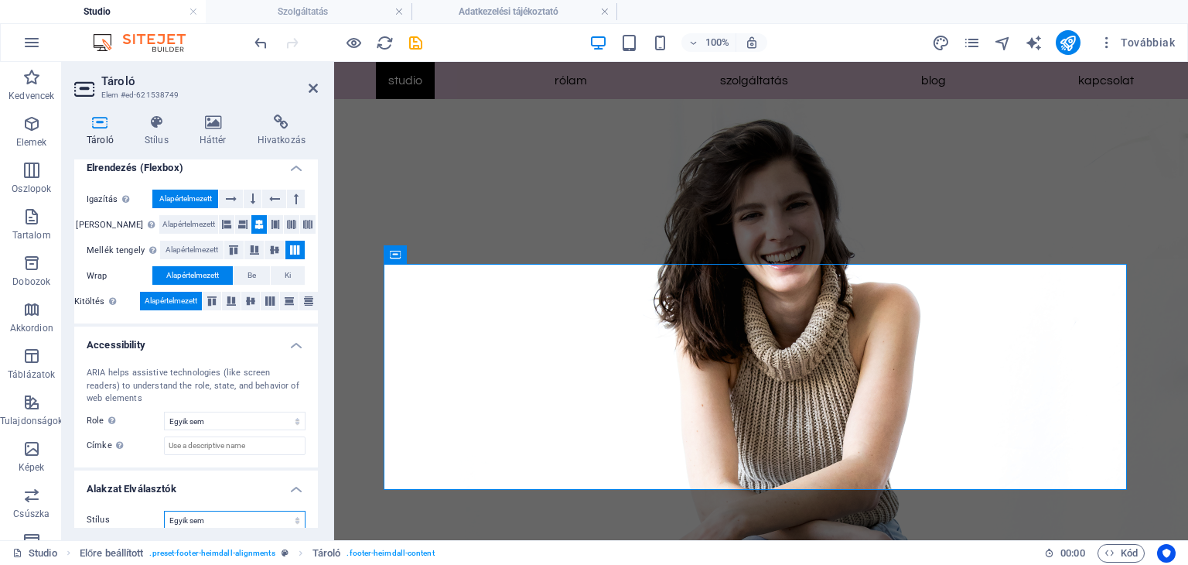
click at [269, 510] on select "Egyik sem Háromszög Négyzet Átlós Sokszög 1 Sokszög 2 Cikkcakk Több Cikkcakk Hu…" at bounding box center [235, 519] width 142 height 19
click at [164, 510] on select "Egyik sem Háromszög Négyzet Átlós Sokszög 1 Sokszög 2 Cikkcakk Több Cikkcakk Hu…" at bounding box center [235, 519] width 142 height 19
click at [220, 510] on select "Egyik sem Háromszög Négyzet Átlós Sokszög 1 Sokszög 2 Cikkcakk Több Cikkcakk Hu…" at bounding box center [235, 519] width 142 height 19
click at [164, 510] on select "Egyik sem Háromszög Négyzet Átlós Sokszög 1 Sokszög 2 Cikkcakk Több Cikkcakk Hu…" at bounding box center [235, 519] width 142 height 19
click at [227, 510] on select "Egyik sem Háromszög Négyzet Átlós Sokszög 1 Sokszög 2 Cikkcakk Több Cikkcakk Hu…" at bounding box center [235, 519] width 142 height 19
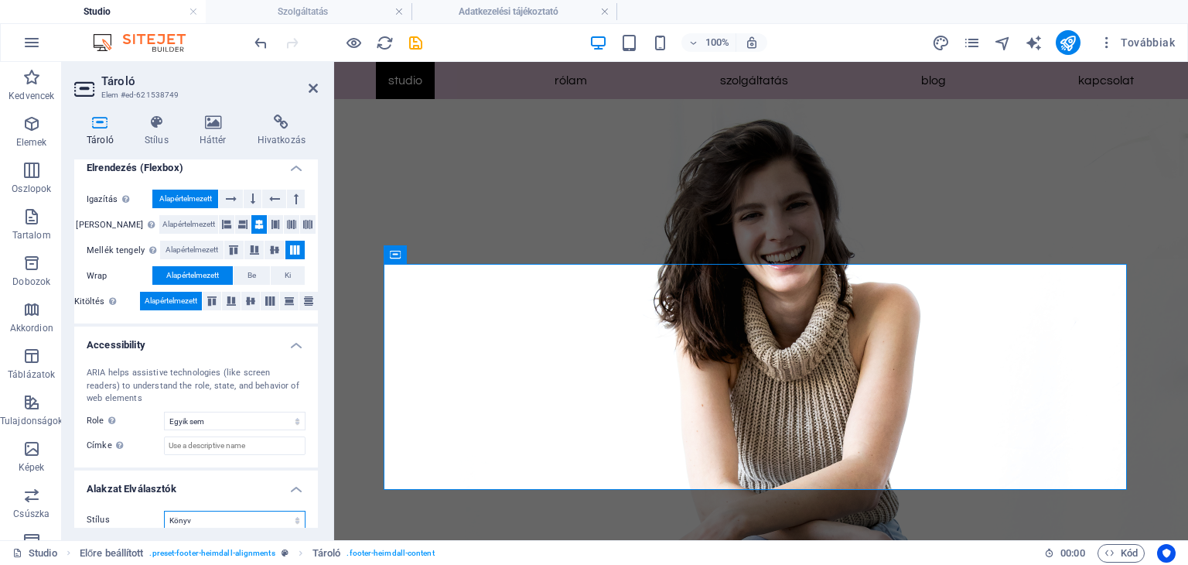
click at [164, 510] on select "Egyik sem Háromszög Négyzet Átlós Sokszög 1 Sokszög 2 Cikkcakk Több Cikkcakk Hu…" at bounding box center [235, 519] width 142 height 19
click at [222, 510] on select "Egyik sem Háromszög Négyzet Átlós Sokszög 1 Sokszög 2 Cikkcakk Több Cikkcakk Hu…" at bounding box center [235, 519] width 142 height 19
click at [164, 510] on select "Egyik sem Háromszög Négyzet Átlós Sokszög 1 Sokszög 2 Cikkcakk Több Cikkcakk Hu…" at bounding box center [235, 519] width 142 height 19
click at [218, 510] on select "Egyik sem Háromszög Négyzet Átlós Sokszög 1 Sokszög 2 Cikkcakk Több Cikkcakk Hu…" at bounding box center [235, 519] width 142 height 19
click at [164, 510] on select "Egyik sem Háromszög Négyzet Átlós Sokszög 1 Sokszög 2 Cikkcakk Több Cikkcakk Hu…" at bounding box center [235, 519] width 142 height 19
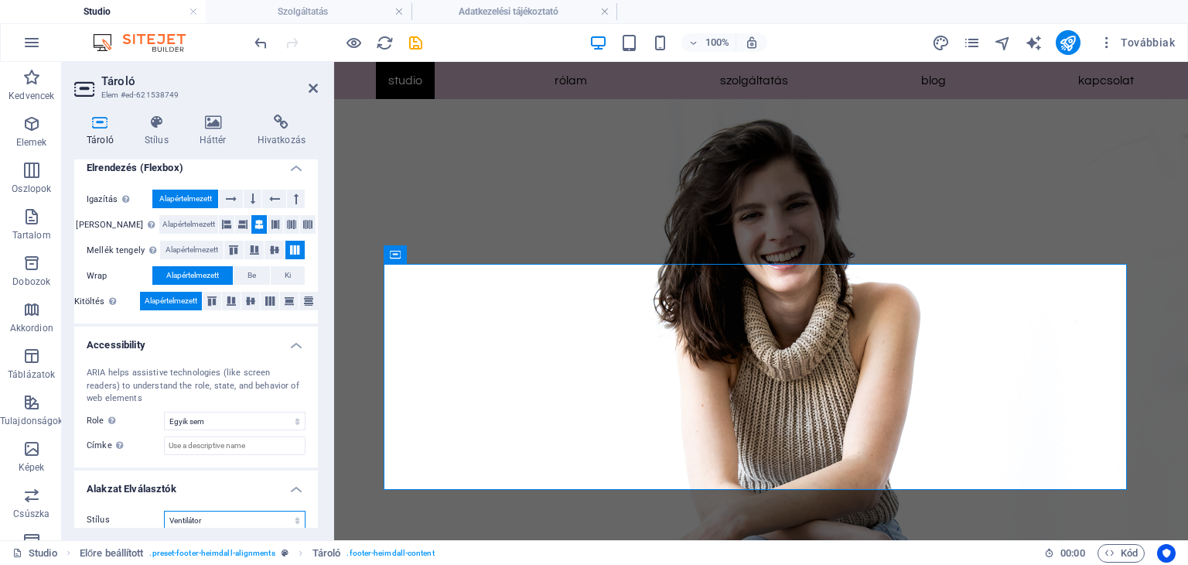
click at [214, 510] on select "Egyik sem Háromszög Négyzet Átlós Sokszög 1 Sokszög 2 Cikkcakk Több Cikkcakk Hu…" at bounding box center [235, 519] width 142 height 19
click at [164, 510] on select "Egyik sem Háromszög Négyzet Átlós Sokszög 1 Sokszög 2 Cikkcakk Több Cikkcakk Hu…" at bounding box center [235, 519] width 142 height 19
click at [214, 510] on select "Egyik sem Háromszög Négyzet Átlós Sokszög 1 Sokszög 2 Cikkcakk Több Cikkcakk Hu…" at bounding box center [235, 519] width 142 height 19
click at [164, 510] on select "Egyik sem Háromszög Négyzet Átlós Sokszög 1 Sokszög 2 Cikkcakk Több Cikkcakk Hu…" at bounding box center [235, 519] width 142 height 19
click at [206, 510] on select "Egyik sem Háromszög Négyzet Átlós Sokszög 1 Sokszög 2 Cikkcakk Több Cikkcakk Hu…" at bounding box center [235, 519] width 142 height 19
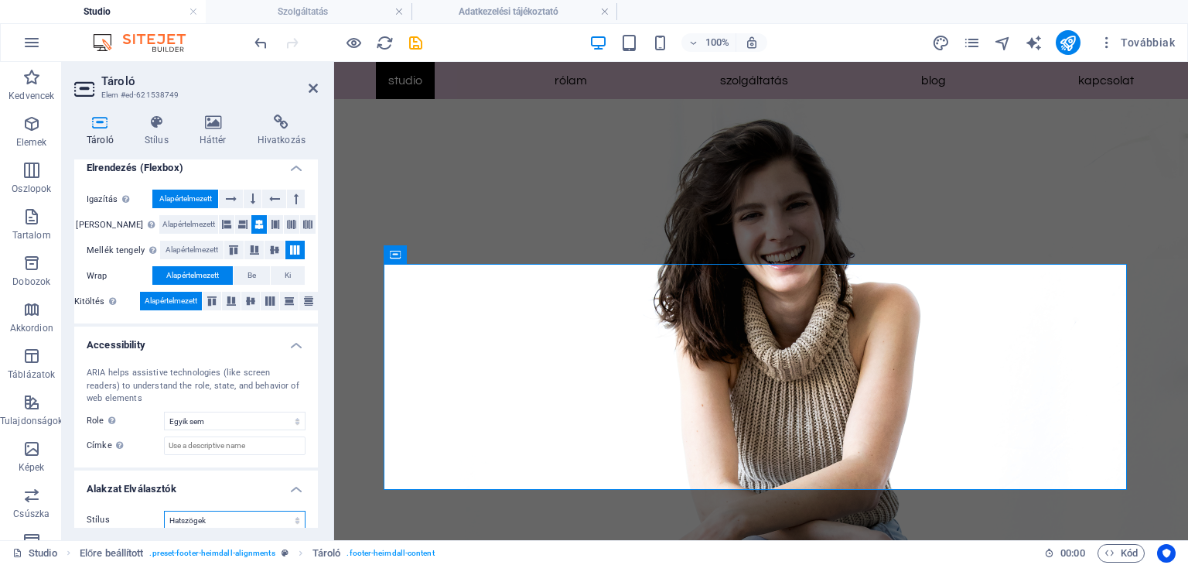
click at [164, 510] on select "Egyik sem Háromszög Négyzet Átlós Sokszög 1 Sokszög 2 Cikkcakk Több Cikkcakk Hu…" at bounding box center [235, 519] width 142 height 19
click at [212, 510] on select "Egyik sem Háromszög Négyzet Átlós Sokszög 1 Sokszög 2 Cikkcakk Több Cikkcakk Hu…" at bounding box center [235, 519] width 142 height 19
click at [164, 510] on select "Egyik sem Háromszög Négyzet Átlós Sokszög 1 Sokszög 2 Cikkcakk Több Cikkcakk Hu…" at bounding box center [235, 519] width 142 height 19
click at [211, 510] on select "Egyik sem Háromszög Négyzet Átlós Sokszög 1 Sokszög 2 Cikkcakk Több Cikkcakk Hu…" at bounding box center [235, 519] width 142 height 19
click at [164, 510] on select "Egyik sem Háromszög Négyzet Átlós Sokszög 1 Sokszög 2 Cikkcakk Több Cikkcakk Hu…" at bounding box center [235, 519] width 142 height 19
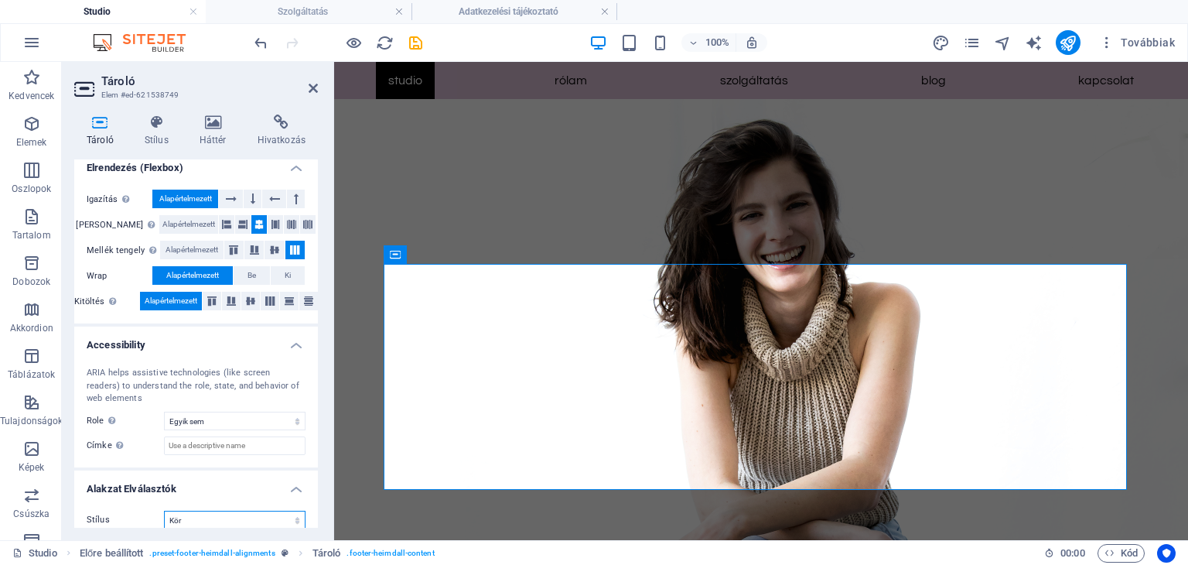
click at [212, 510] on select "Egyik sem Háromszög Négyzet Átlós Sokszög 1 Sokszög 2 Cikkcakk Több Cikkcakk Hu…" at bounding box center [235, 519] width 142 height 19
click at [164, 510] on select "Egyik sem Háromszög Négyzet Átlós Sokszög 1 Sokszög 2 Cikkcakk Több Cikkcakk Hu…" at bounding box center [235, 519] width 142 height 19
click at [223, 510] on select "Egyik sem Háromszög Négyzet Átlós Sokszög 1 Sokszög 2 Cikkcakk Több Cikkcakk Hu…" at bounding box center [235, 519] width 142 height 19
click at [164, 510] on select "Egyik sem Háromszög Négyzet Átlós Sokszög 1 Sokszög 2 Cikkcakk Több Cikkcakk Hu…" at bounding box center [235, 519] width 142 height 19
click at [224, 510] on select "Egyik sem Háromszög Négyzet Átlós Sokszög 1 Sokszög 2 Cikkcakk Több Cikkcakk Hu…" at bounding box center [235, 519] width 142 height 19
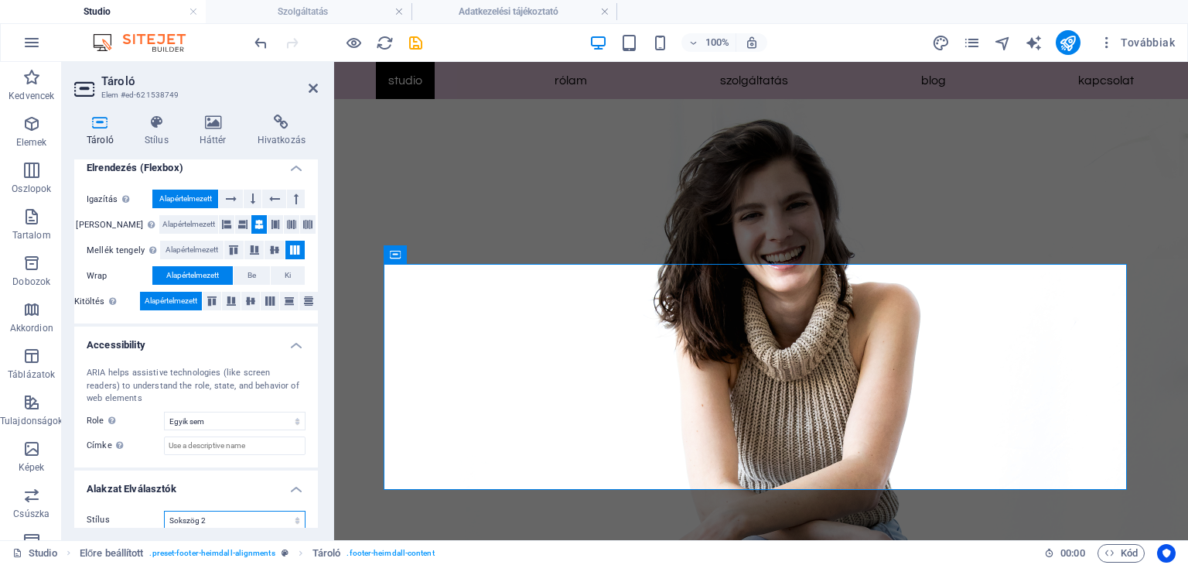
click at [164, 510] on select "Egyik sem Háromszög Négyzet Átlós Sokszög 1 Sokszög 2 Cikkcakk Több Cikkcakk Hu…" at bounding box center [235, 519] width 142 height 19
click at [223, 510] on select "Egyik sem Háromszög Négyzet Átlós Sokszög 1 Sokszög 2 Cikkcakk Több Cikkcakk Hu…" at bounding box center [235, 519] width 142 height 19
click at [164, 510] on select "Egyik sem Háromszög Négyzet Átlós Sokszög 1 Sokszög 2 Cikkcakk Több Cikkcakk Hu…" at bounding box center [235, 519] width 142 height 19
click at [220, 510] on select "Egyik sem Háromszög Négyzet Átlós Sokszög 1 Sokszög 2 Cikkcakk Több Cikkcakk Hu…" at bounding box center [235, 519] width 142 height 19
click at [164, 510] on select "Egyik sem Háromszög Négyzet Átlós Sokszög 1 Sokszög 2 Cikkcakk Több Cikkcakk Hu…" at bounding box center [235, 519] width 142 height 19
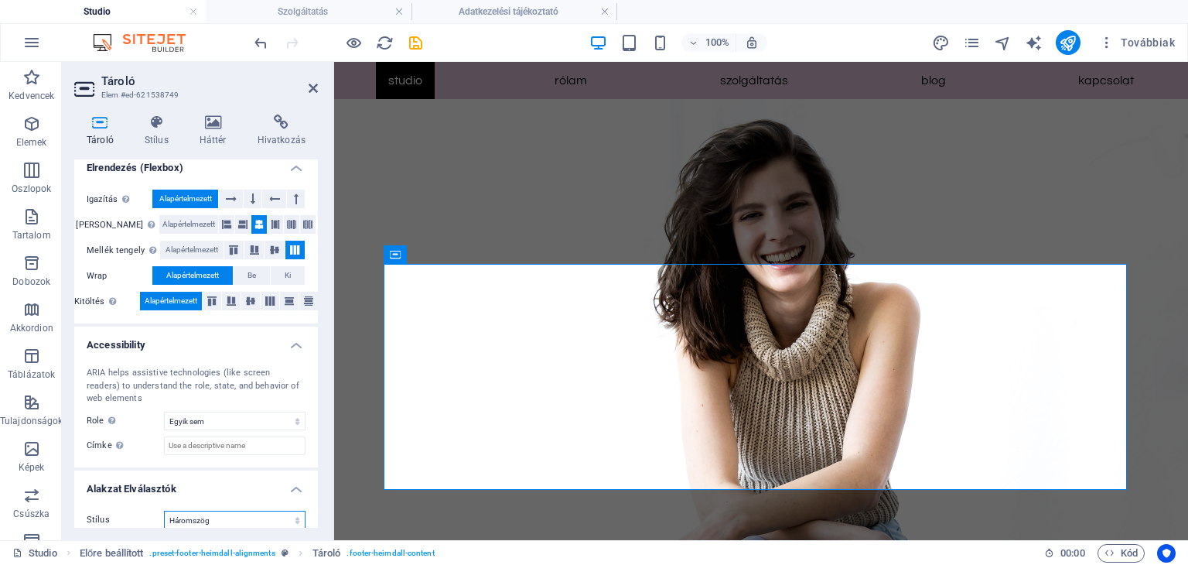
click at [213, 510] on select "Egyik sem Háromszög Négyzet Átlós Sokszög 1 Sokszög 2 Cikkcakk Több Cikkcakk Hu…" at bounding box center [235, 519] width 142 height 19
click at [164, 510] on select "Egyik sem Háromszög Négyzet Átlós Sokszög 1 Sokszög 2 Cikkcakk Több Cikkcakk Hu…" at bounding box center [235, 519] width 142 height 19
click at [230, 510] on select "Egyik sem Háromszög Négyzet Átlós Sokszög 1 Sokszög 2 Cikkcakk Több Cikkcakk Hu…" at bounding box center [235, 519] width 142 height 19
select select "fan"
click at [164, 510] on select "Egyik sem Háromszög Négyzet Átlós Sokszög 1 Sokszög 2 Cikkcakk Több Cikkcakk Hu…" at bounding box center [235, 519] width 142 height 19
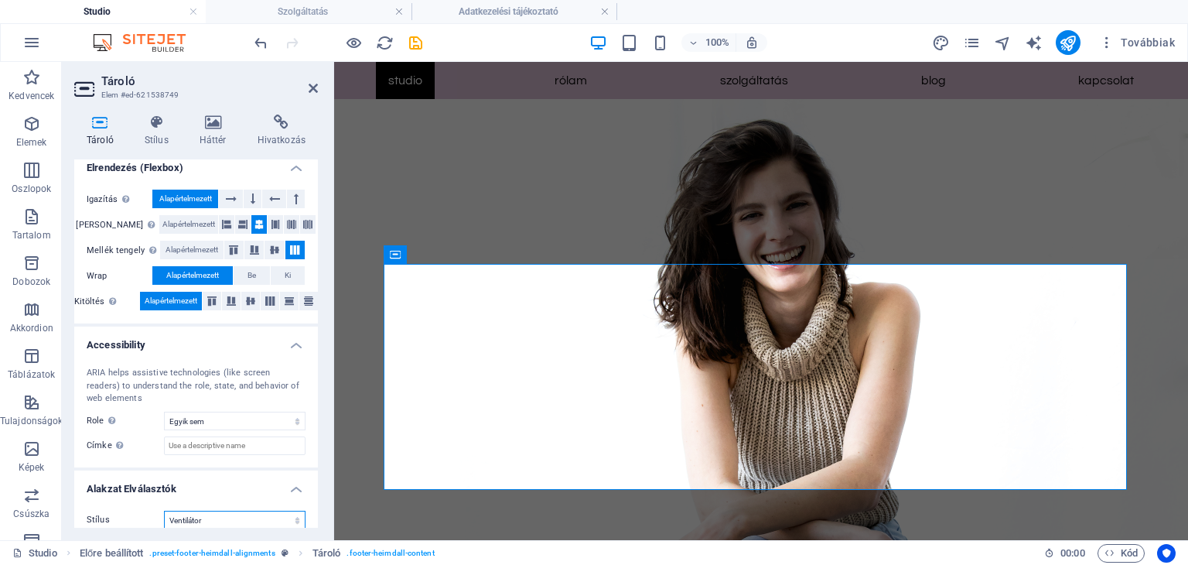
click at [225, 510] on select "Egyik sem Háromszög Négyzet Átlós Sokszög 1 Sokszög 2 Cikkcakk Több Cikkcakk Hu…" at bounding box center [235, 519] width 142 height 19
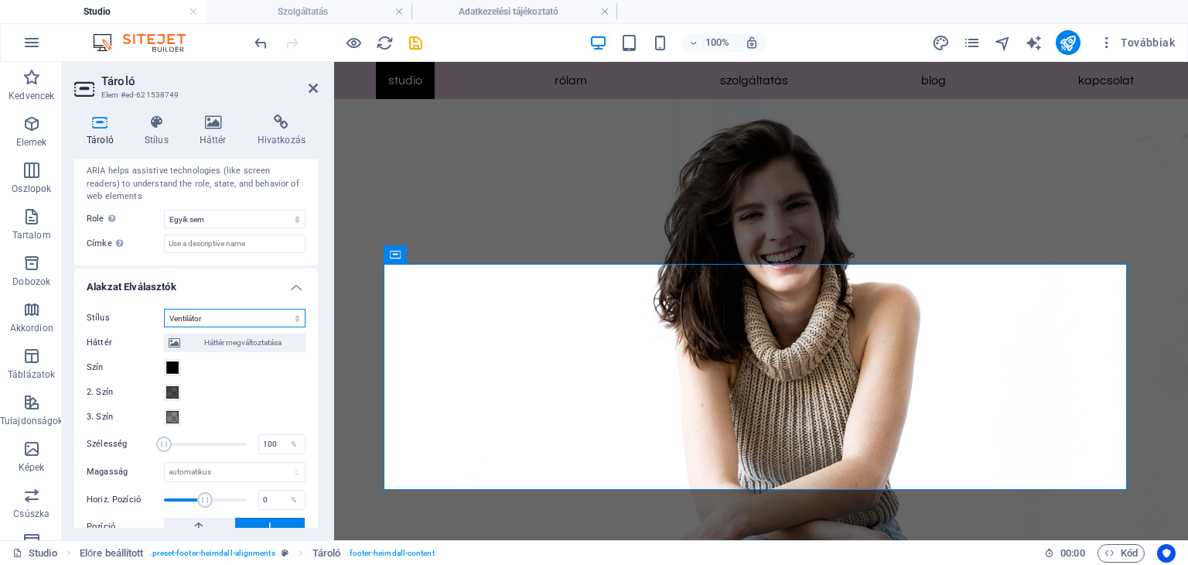
scroll to position [440, 0]
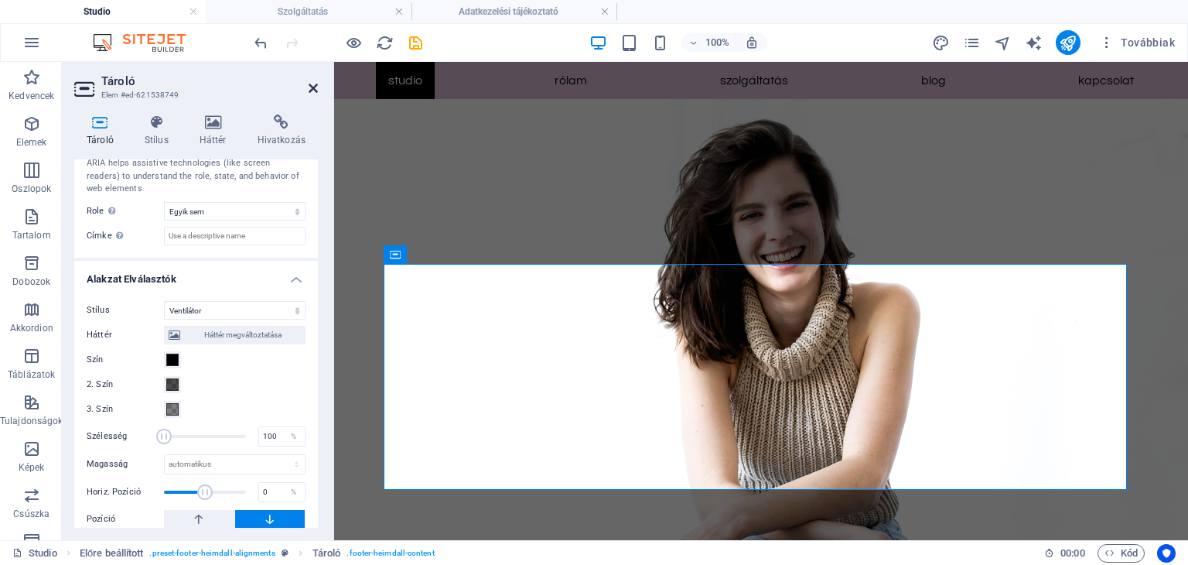
click at [310, 88] on icon at bounding box center [313, 88] width 9 height 12
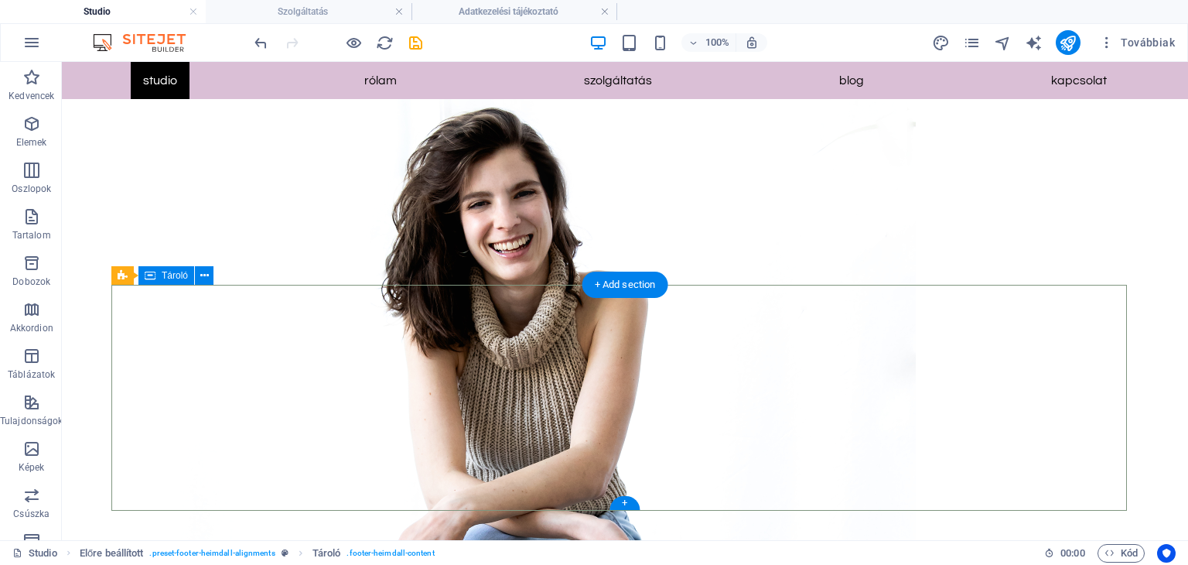
scroll to position [2024, 0]
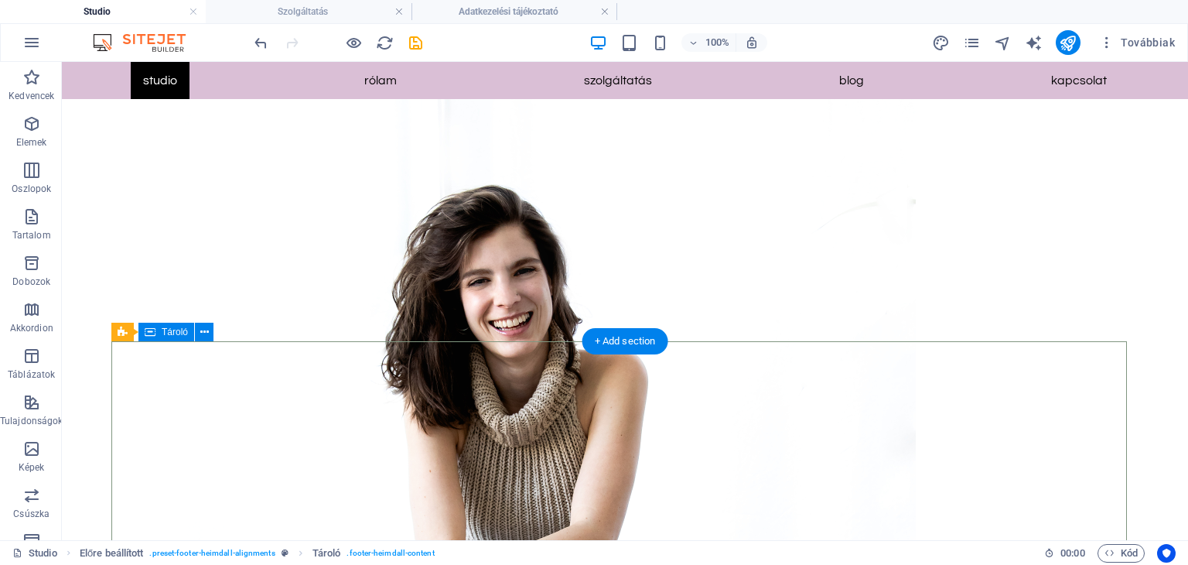
click at [201, 330] on icon at bounding box center [204, 332] width 9 height 16
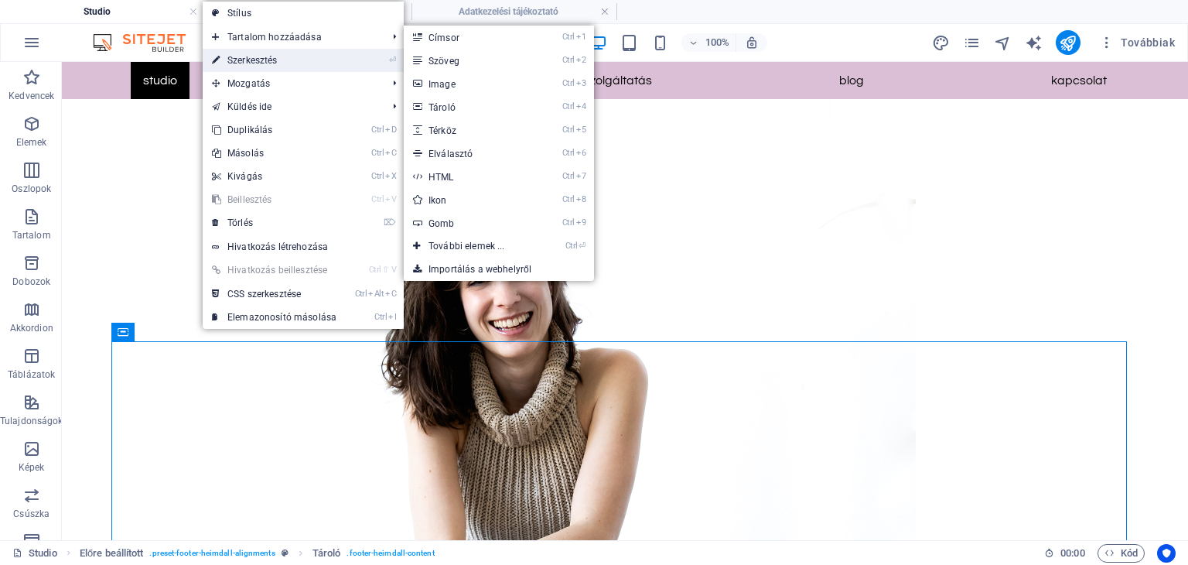
click at [246, 52] on link "⏎ Szerkesztés" at bounding box center [274, 60] width 143 height 23
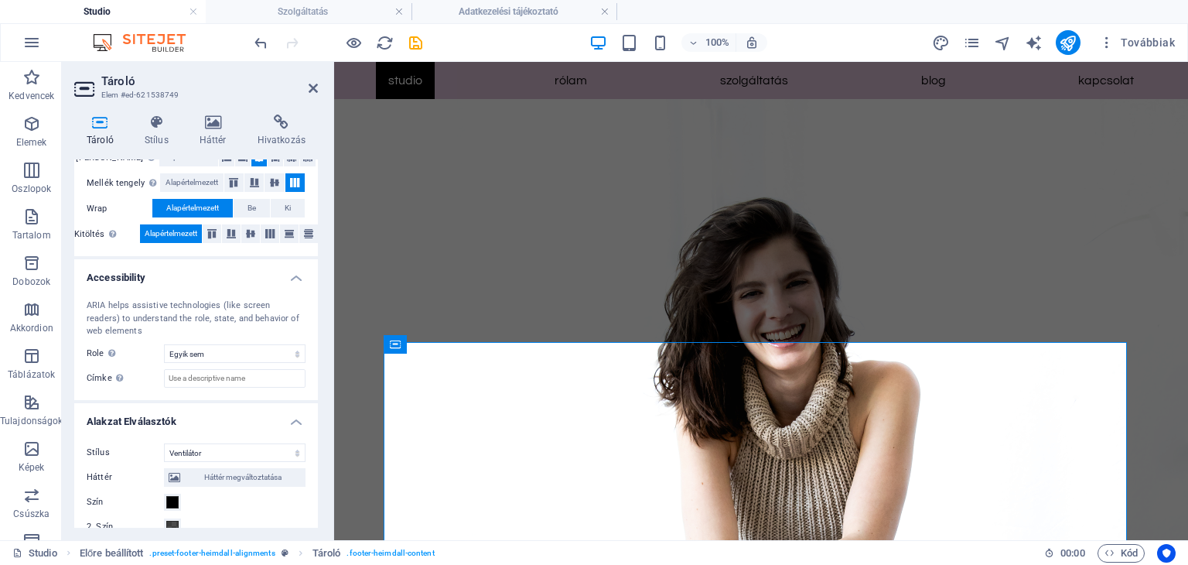
scroll to position [440, 0]
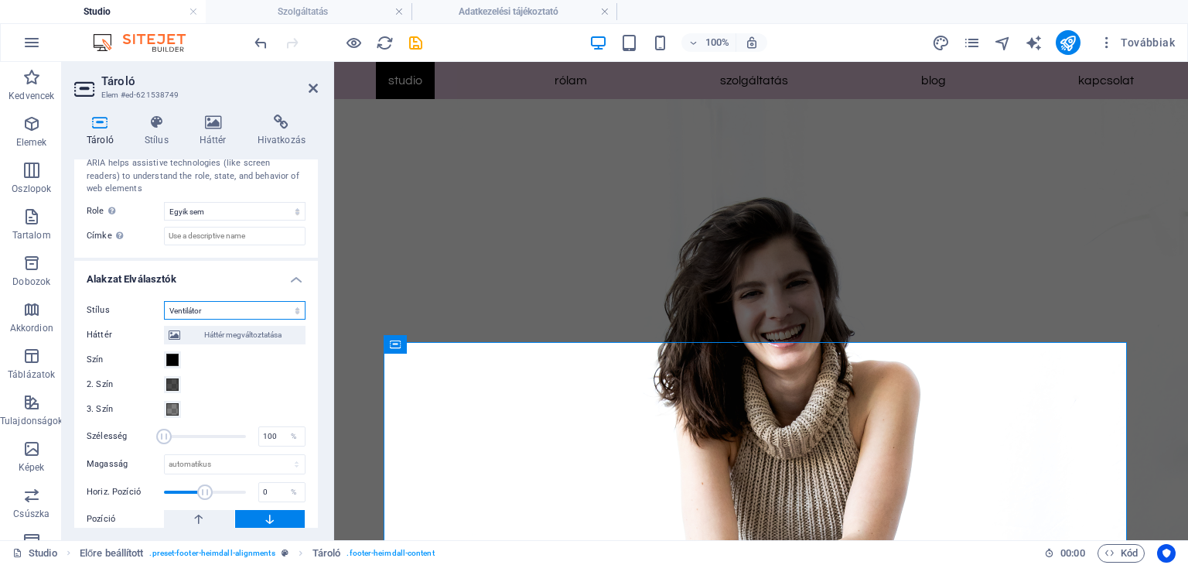
click at [250, 301] on select "Egyik sem Háromszög Négyzet Átlós Sokszög 1 Sokszög 2 Cikkcakk Több Cikkcakk Hu…" at bounding box center [235, 310] width 142 height 19
click at [164, 301] on select "Egyik sem Háromszög Négyzet Átlós Sokszög 1 Sokszög 2 Cikkcakk Több Cikkcakk Hu…" at bounding box center [235, 310] width 142 height 19
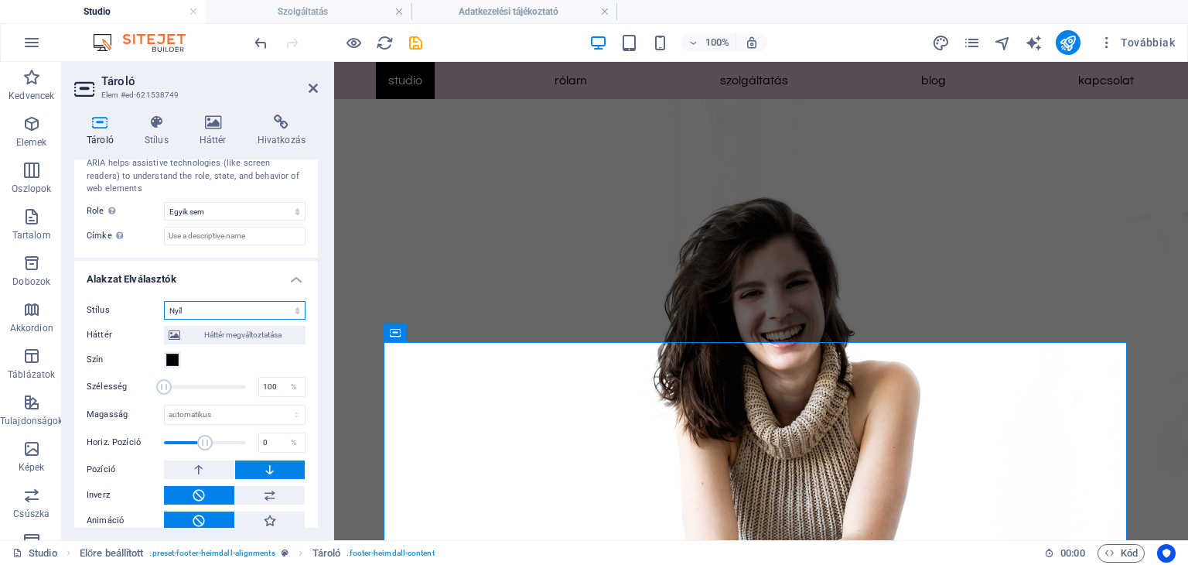
click at [227, 301] on select "Egyik sem Háromszög Négyzet Átlós Sokszög 1 Sokszög 2 Cikkcakk Több Cikkcakk Hu…" at bounding box center [235, 310] width 142 height 19
click at [164, 301] on select "Egyik sem Háromszög Négyzet Átlós Sokszög 1 Sokszög 2 Cikkcakk Több Cikkcakk Hu…" at bounding box center [235, 310] width 142 height 19
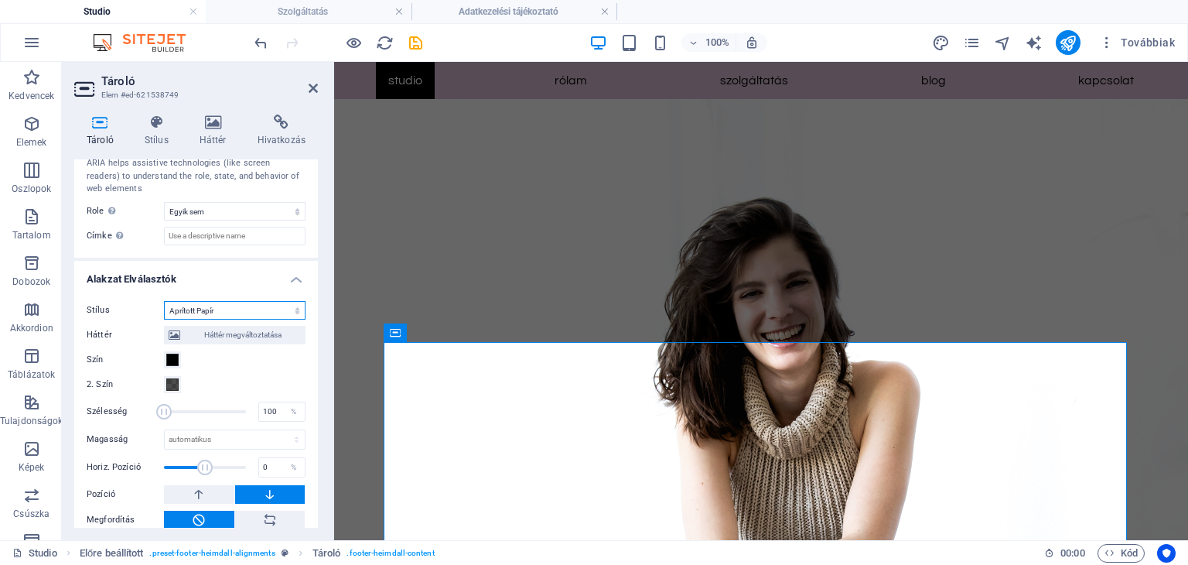
click at [234, 301] on select "Egyik sem Háromszög Négyzet Átlós Sokszög 1 Sokszög 2 Cikkcakk Több Cikkcakk Hu…" at bounding box center [235, 310] width 142 height 19
click at [164, 301] on select "Egyik sem Háromszög Négyzet Átlós Sokszög 1 Sokszög 2 Cikkcakk Több Cikkcakk Hu…" at bounding box center [235, 310] width 142 height 19
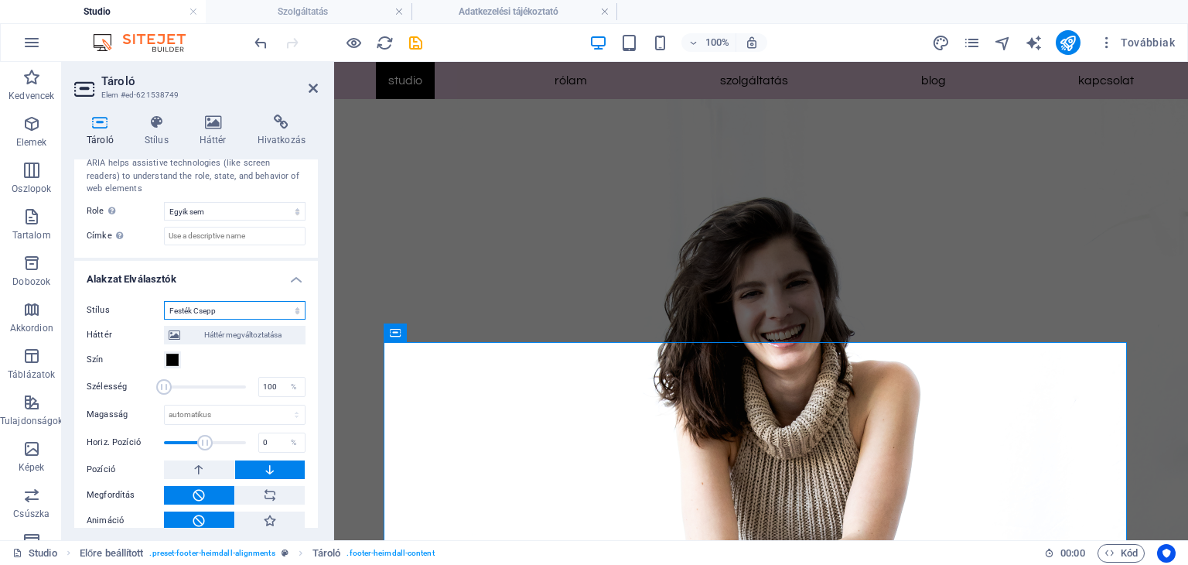
click at [232, 301] on select "Egyik sem Háromszög Négyzet Átlós Sokszög 1 Sokszög 2 Cikkcakk Több Cikkcakk Hu…" at bounding box center [235, 310] width 142 height 19
click at [164, 301] on select "Egyik sem Háromszög Négyzet Átlós Sokszög 1 Sokszög 2 Cikkcakk Több Cikkcakk Hu…" at bounding box center [235, 310] width 142 height 19
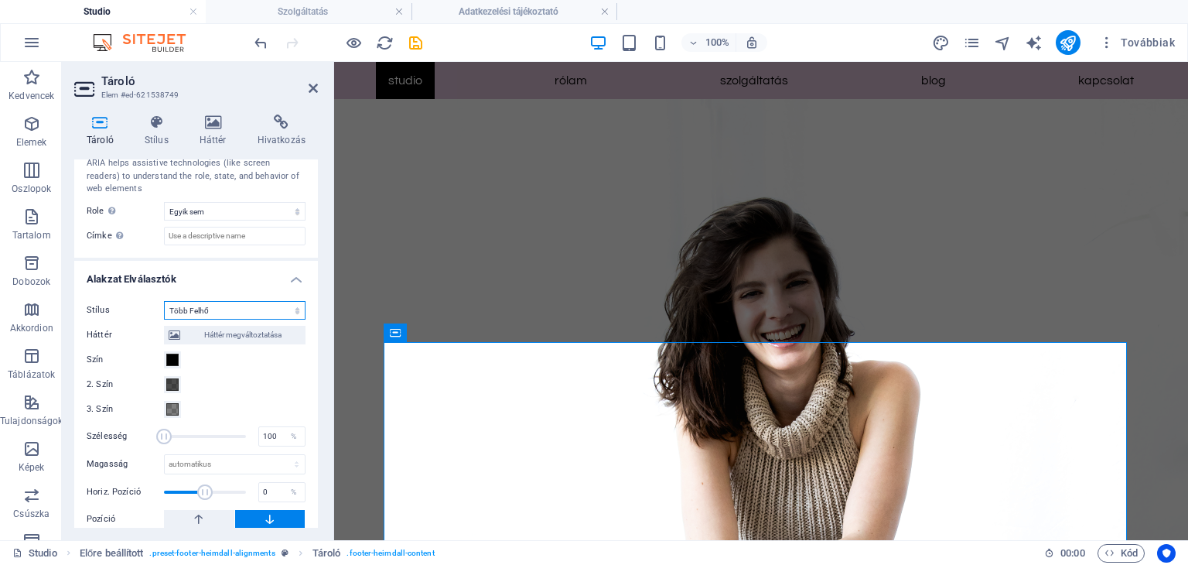
click at [234, 301] on select "Egyik sem Háromszög Négyzet Átlós Sokszög 1 Sokszög 2 Cikkcakk Több Cikkcakk Hu…" at bounding box center [235, 310] width 142 height 19
select select "none"
click at [164, 319] on select "Egyik sem Háromszög Négyzet Átlós Sokszög 1 Sokszög 2 Cikkcakk Több Cikkcakk Hu…" at bounding box center [235, 310] width 142 height 19
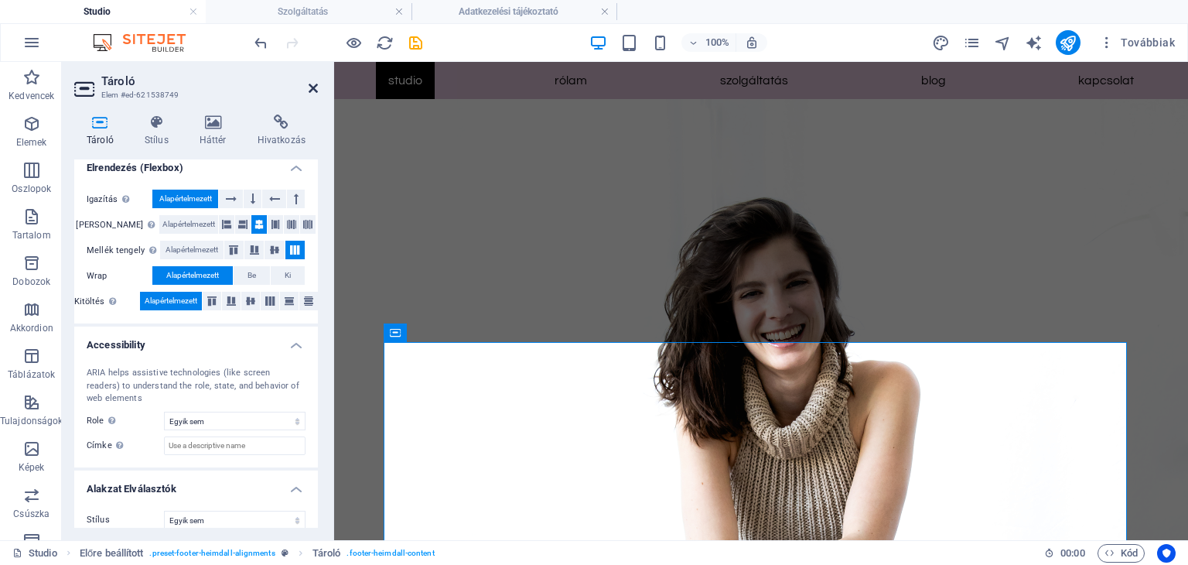
click at [313, 86] on icon at bounding box center [313, 88] width 9 height 12
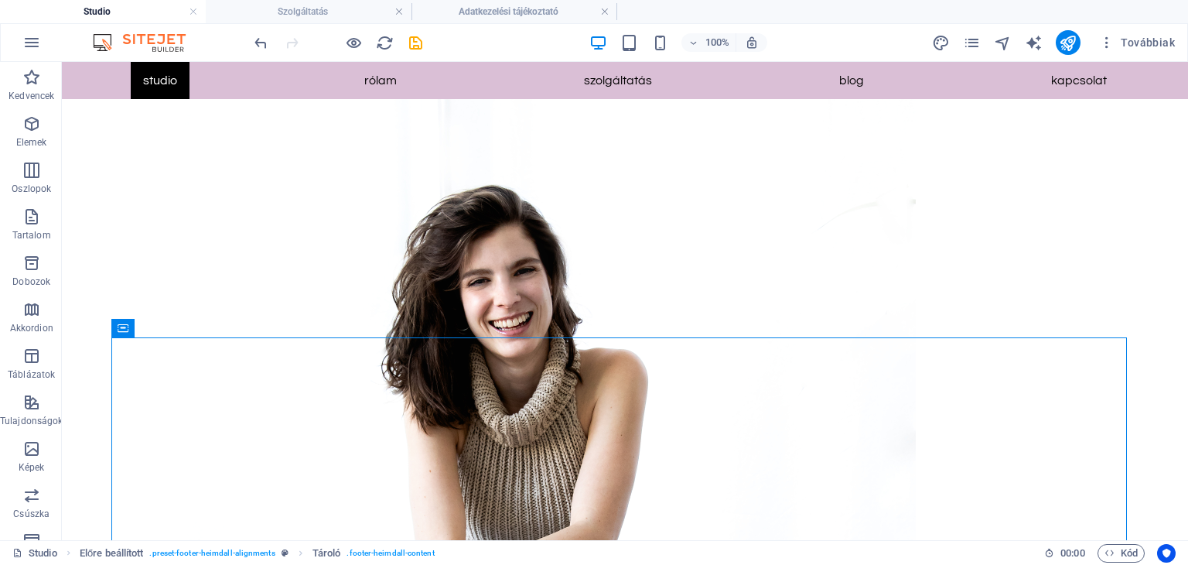
scroll to position [2101, 0]
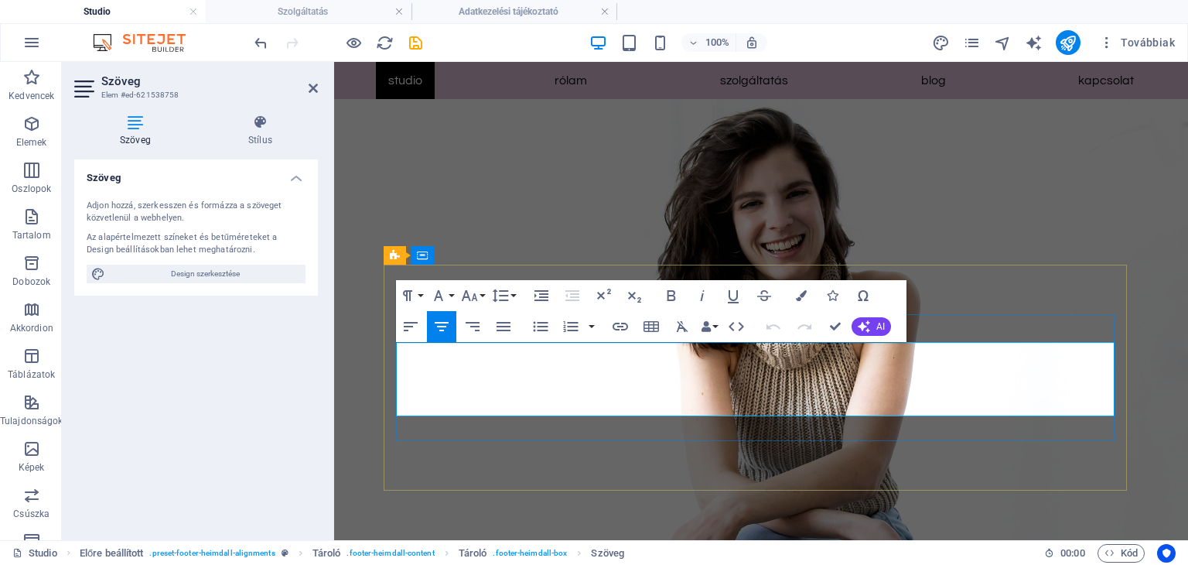
scroll to position [2089, 0]
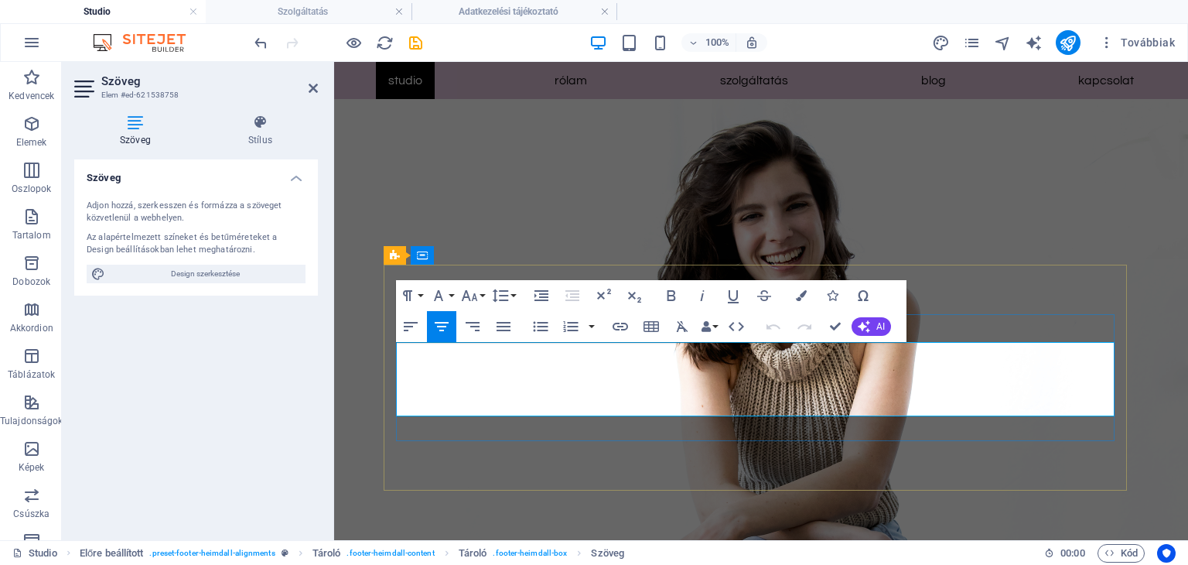
drag, startPoint x: 683, startPoint y: 405, endPoint x: 821, endPoint y: 410, distance: 138.5
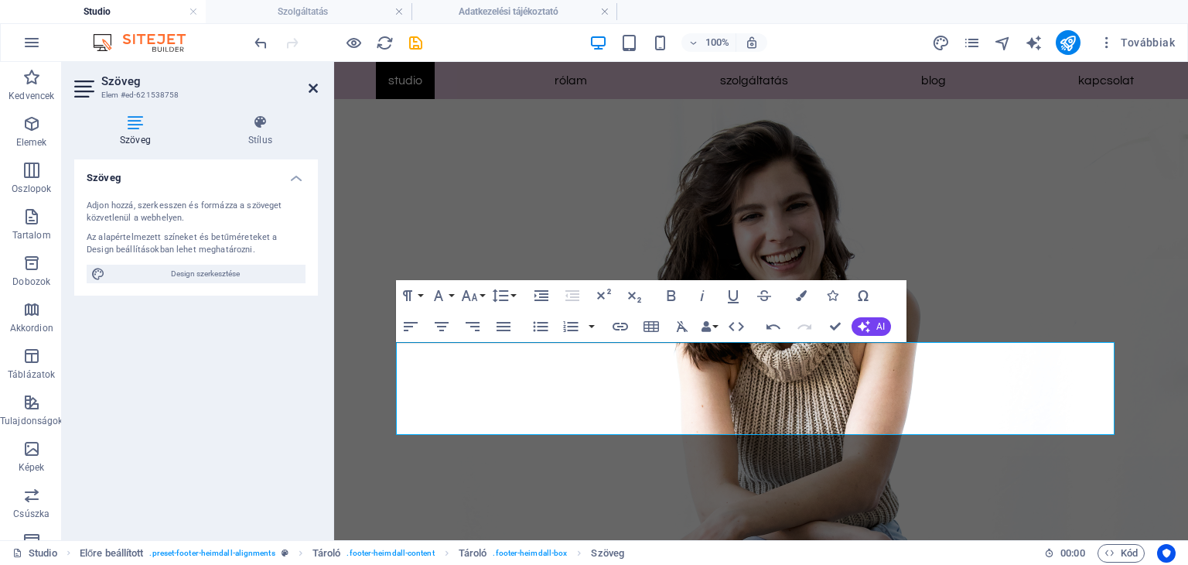
click at [312, 88] on icon at bounding box center [313, 88] width 9 height 12
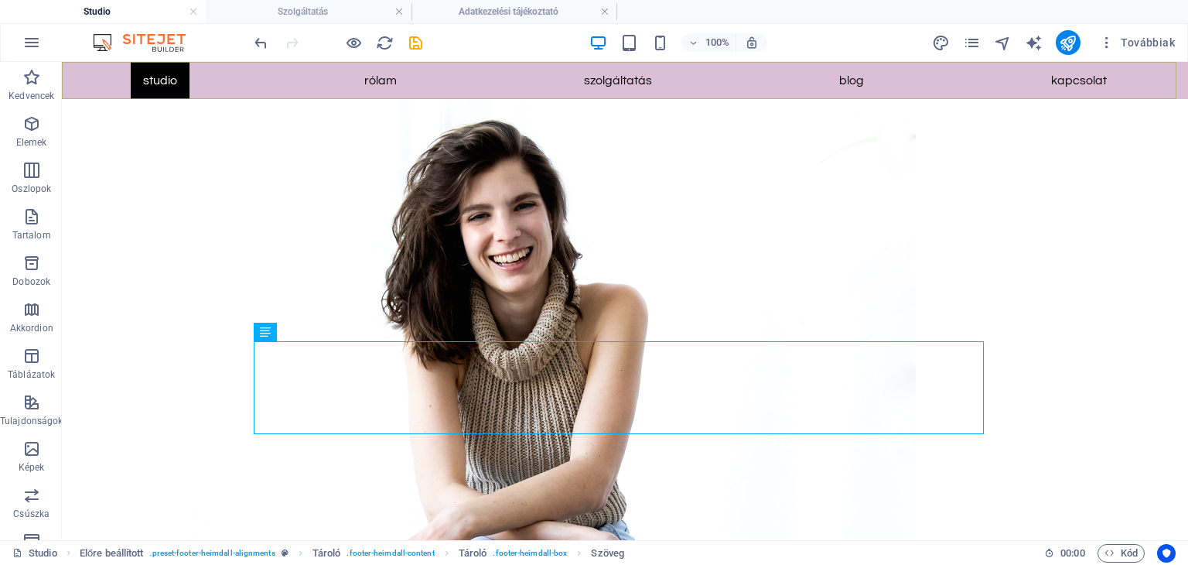
scroll to position [2101, 0]
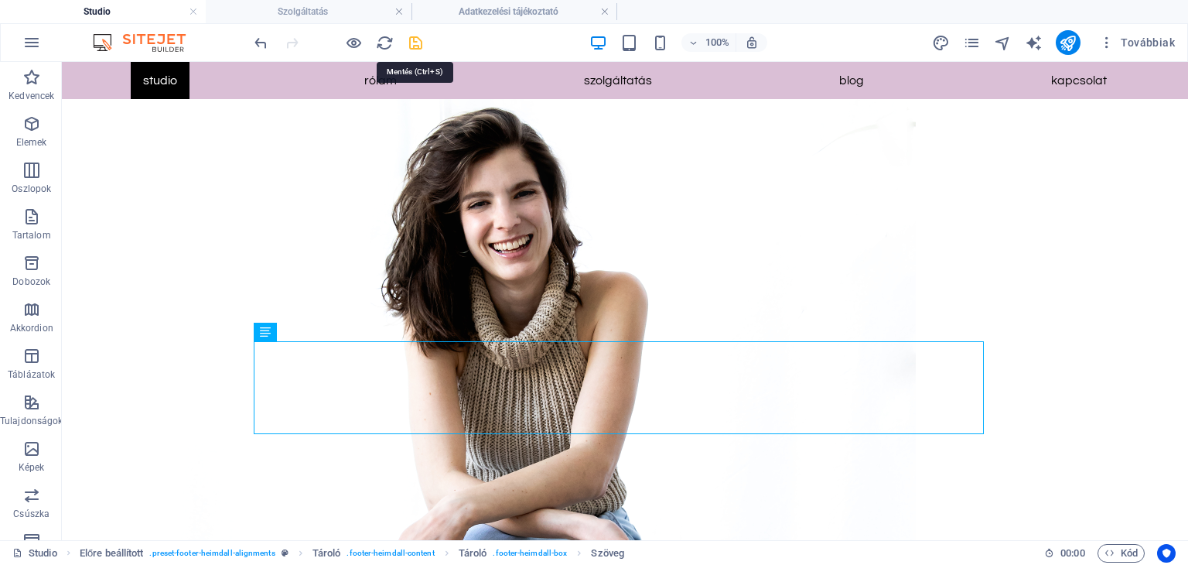
click at [410, 47] on icon "save" at bounding box center [416, 43] width 18 height 18
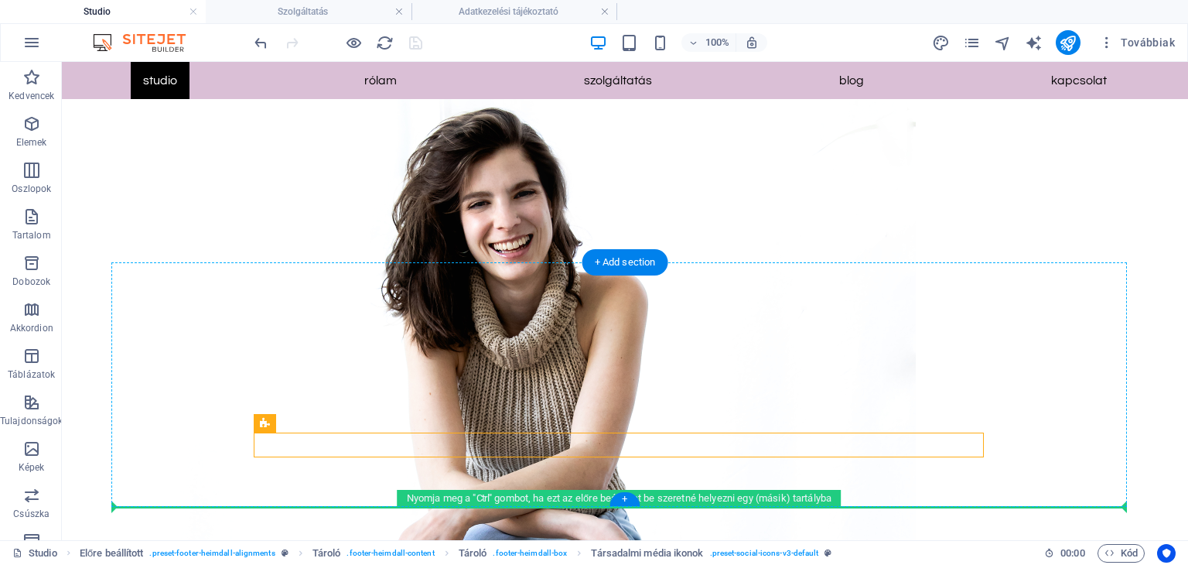
scroll to position [2120, 0]
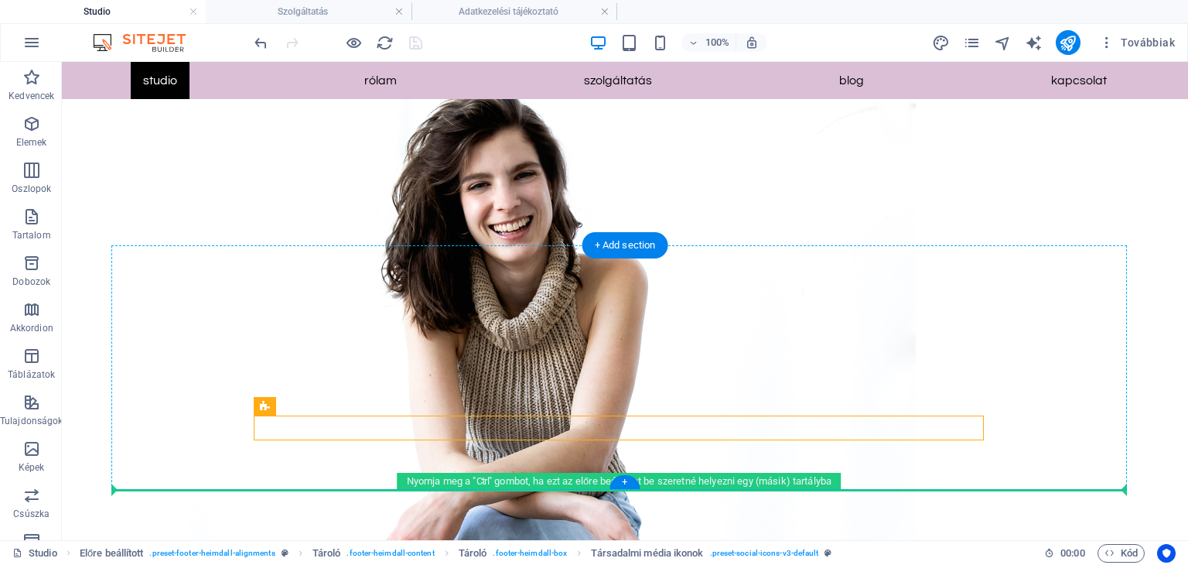
drag, startPoint x: 691, startPoint y: 446, endPoint x: 692, endPoint y: 466, distance: 20.2
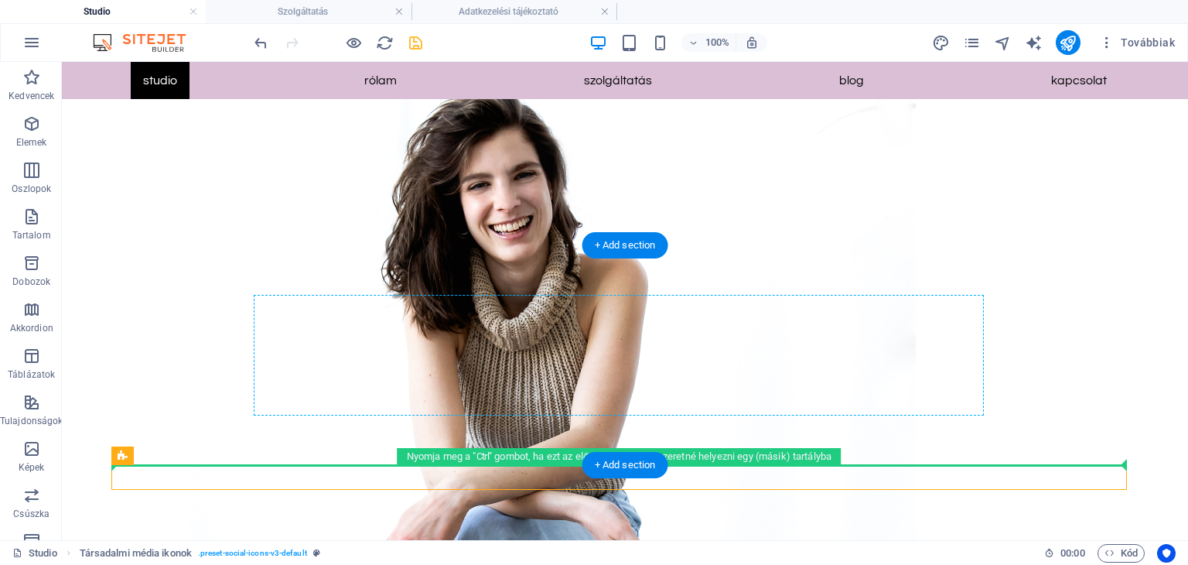
drag, startPoint x: 708, startPoint y: 483, endPoint x: 710, endPoint y: 414, distance: 68.8
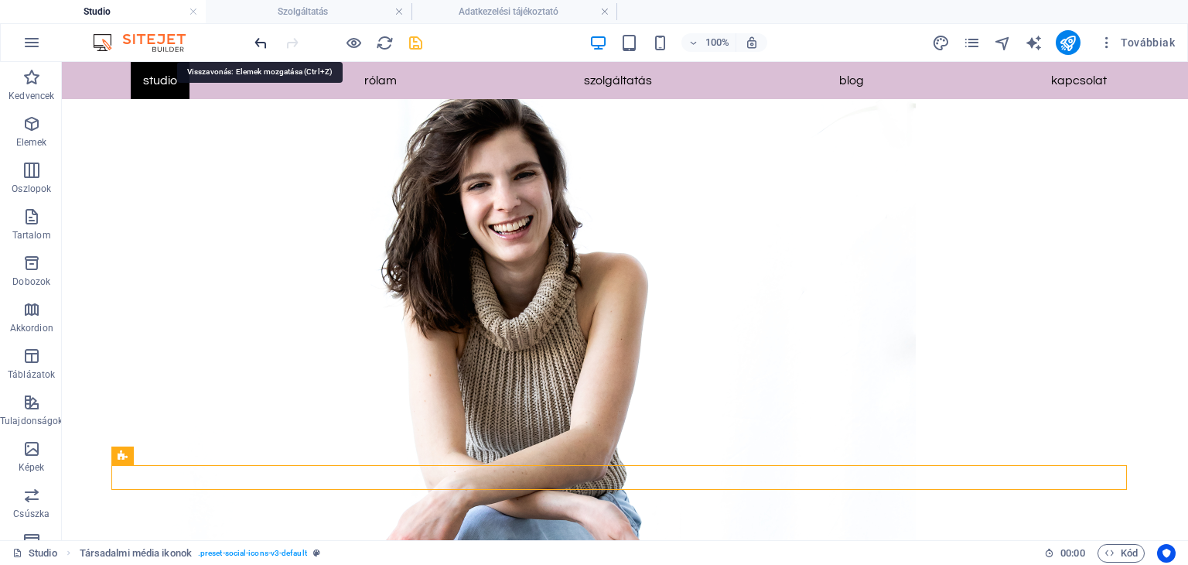
click at [263, 43] on icon "undo" at bounding box center [261, 43] width 18 height 18
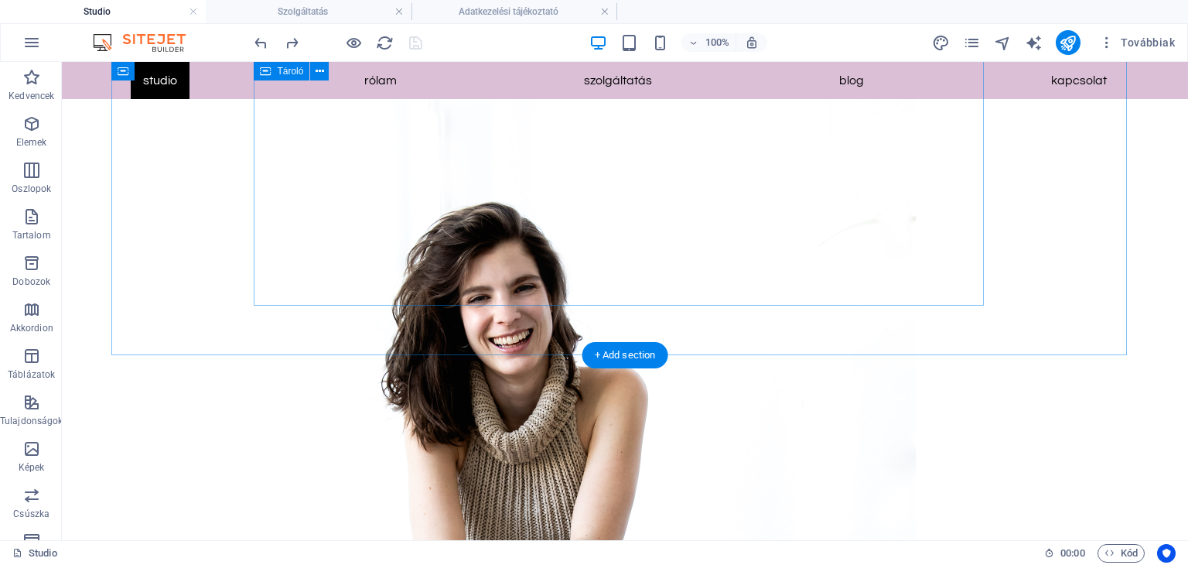
scroll to position [2011, 0]
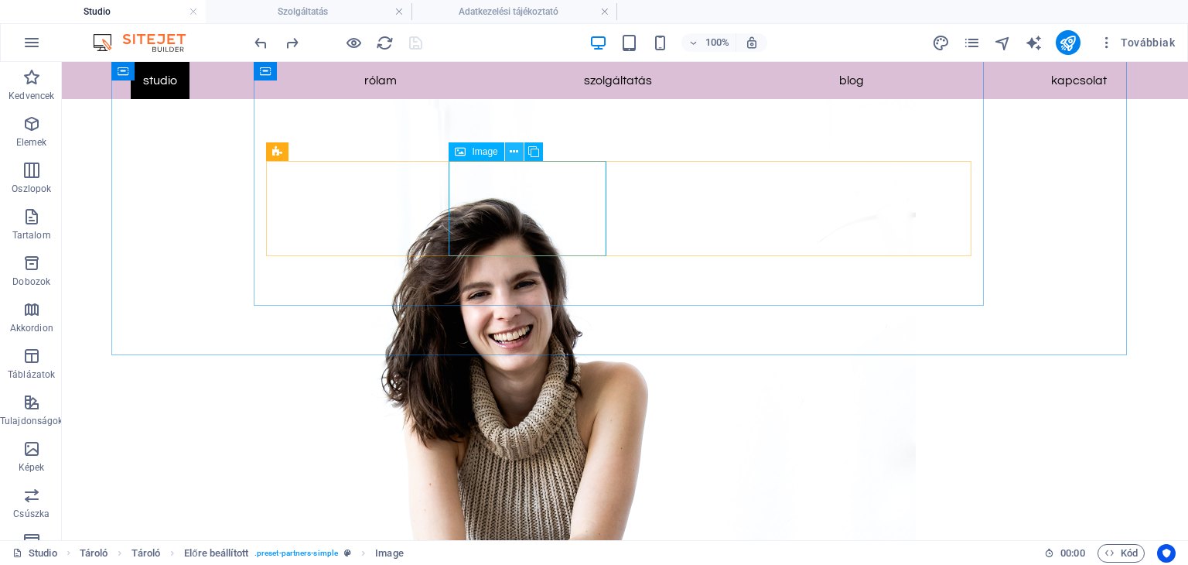
click at [517, 155] on icon at bounding box center [514, 152] width 9 height 16
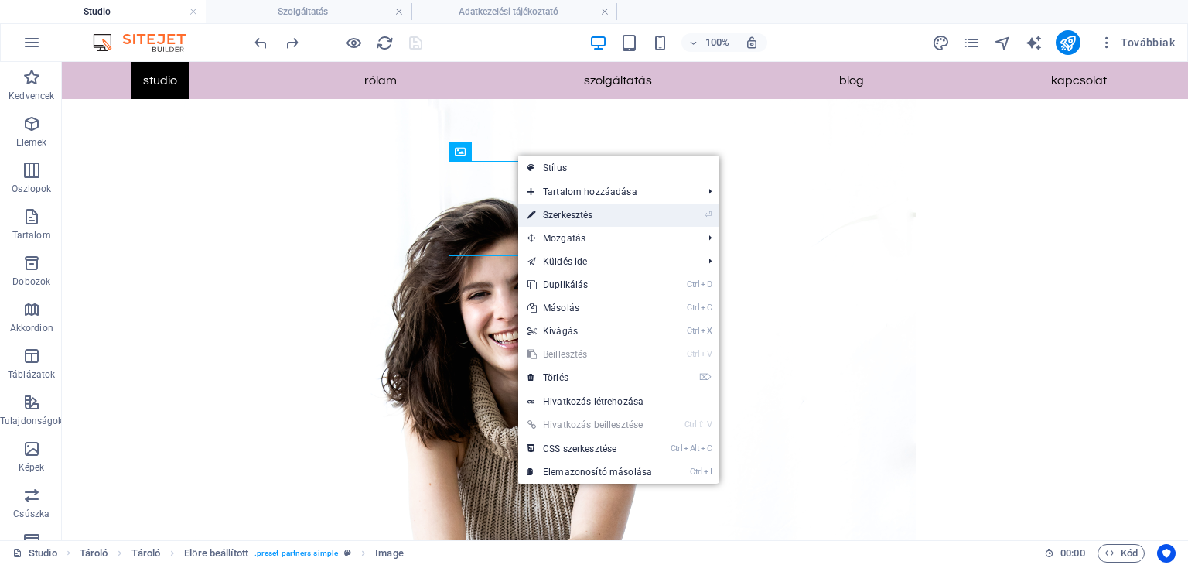
click at [554, 213] on link "⏎ Szerkesztés" at bounding box center [589, 214] width 143 height 23
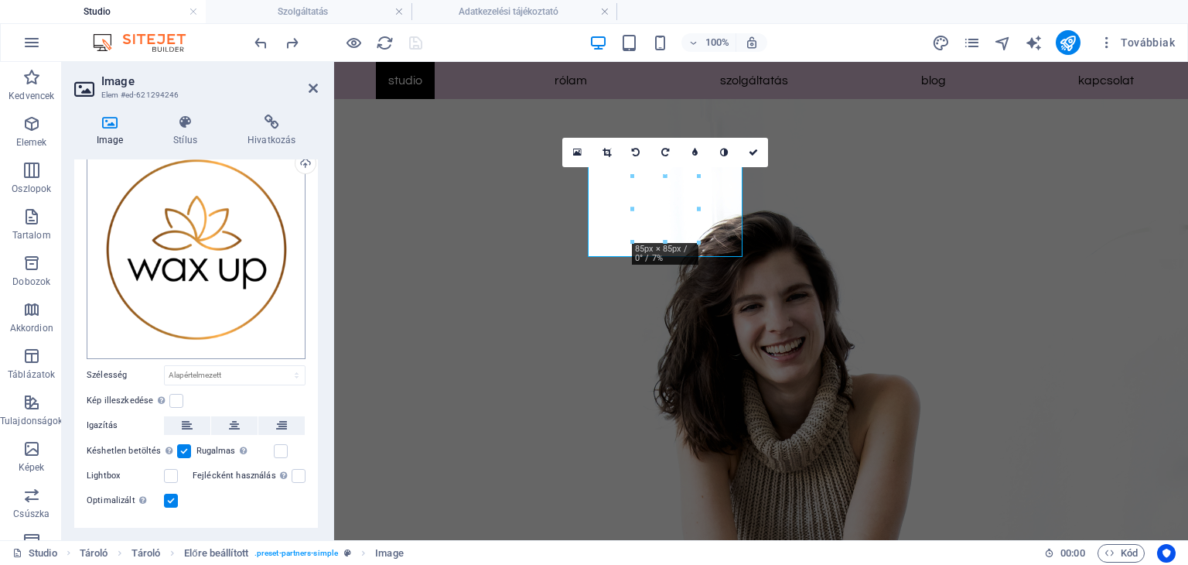
scroll to position [87, 0]
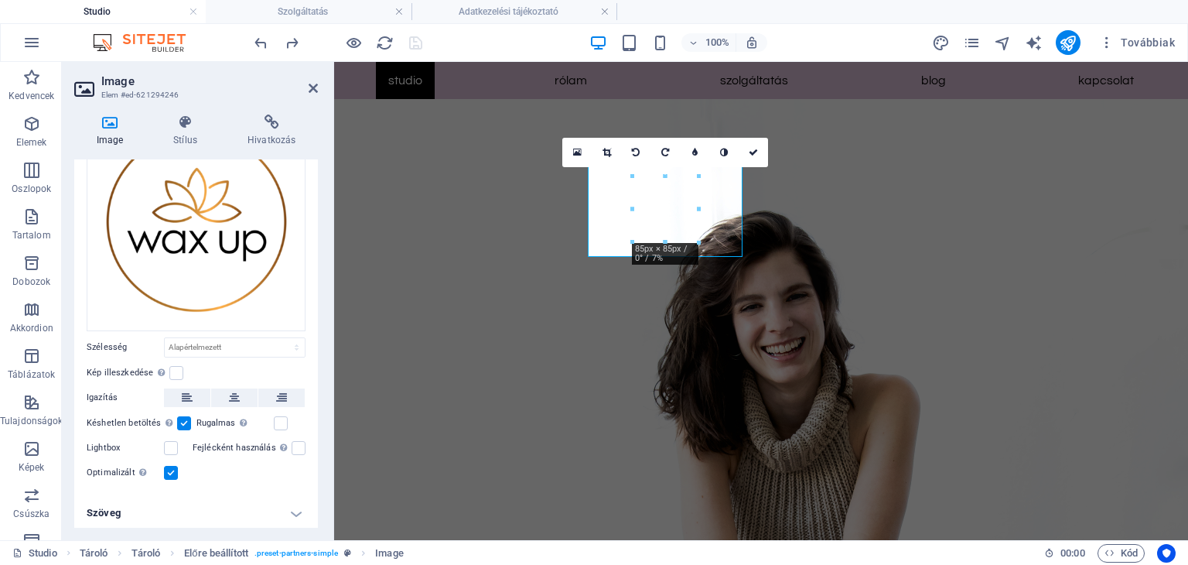
click at [296, 507] on h4 "Szöveg" at bounding box center [196, 512] width 244 height 37
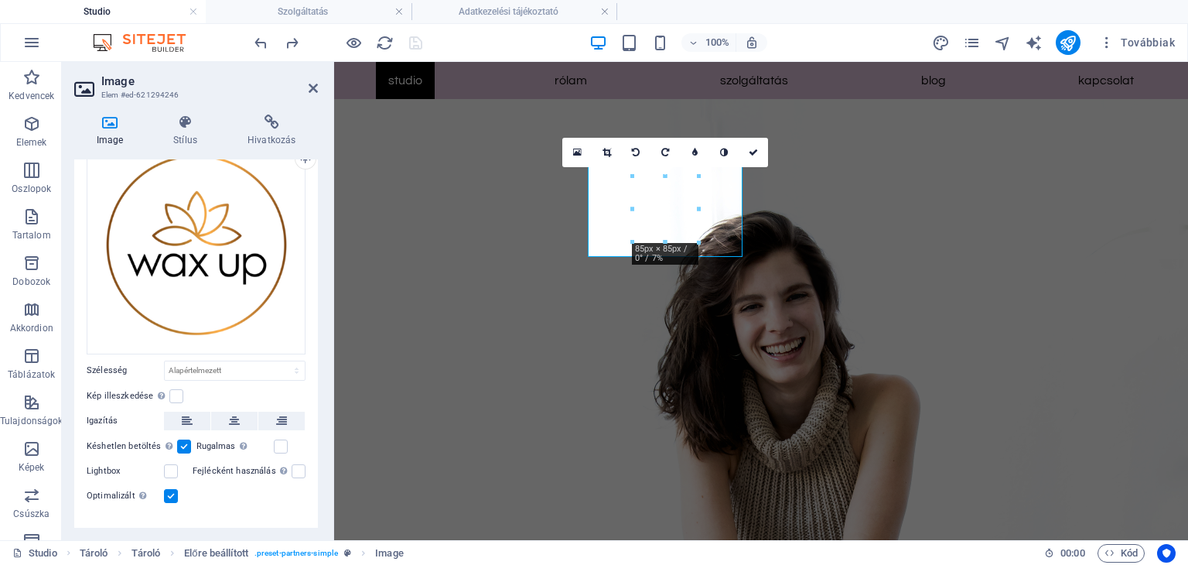
scroll to position [0, 0]
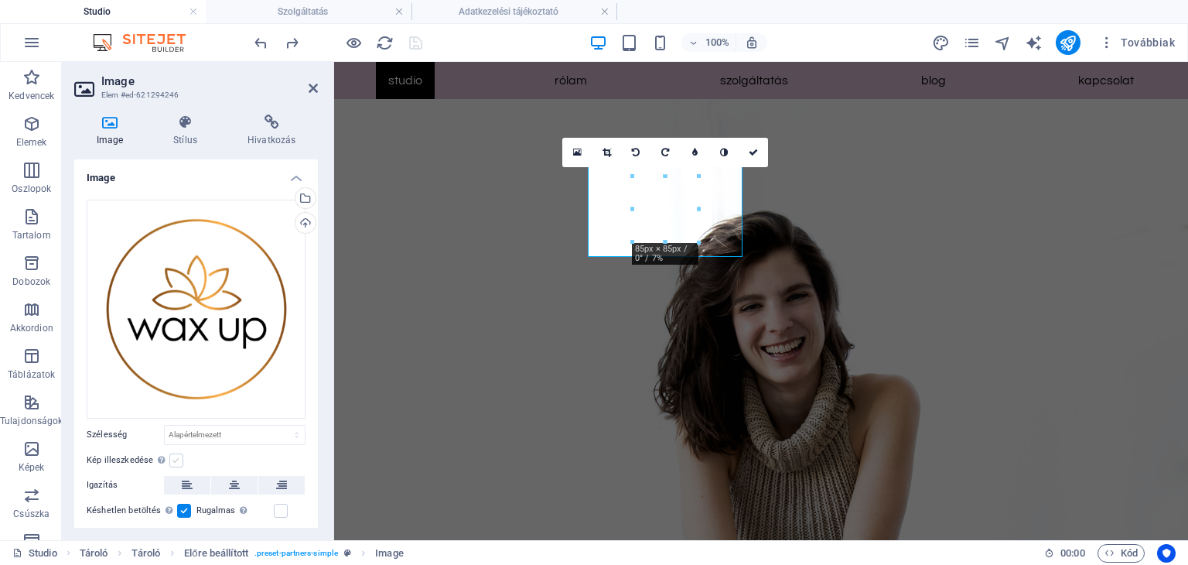
click at [174, 456] on label at bounding box center [176, 460] width 14 height 14
click at [0, 0] on input "Kép illeszkedése Automatikusan igazítja a képet egy fix szélességhez és magassá…" at bounding box center [0, 0] width 0 height 0
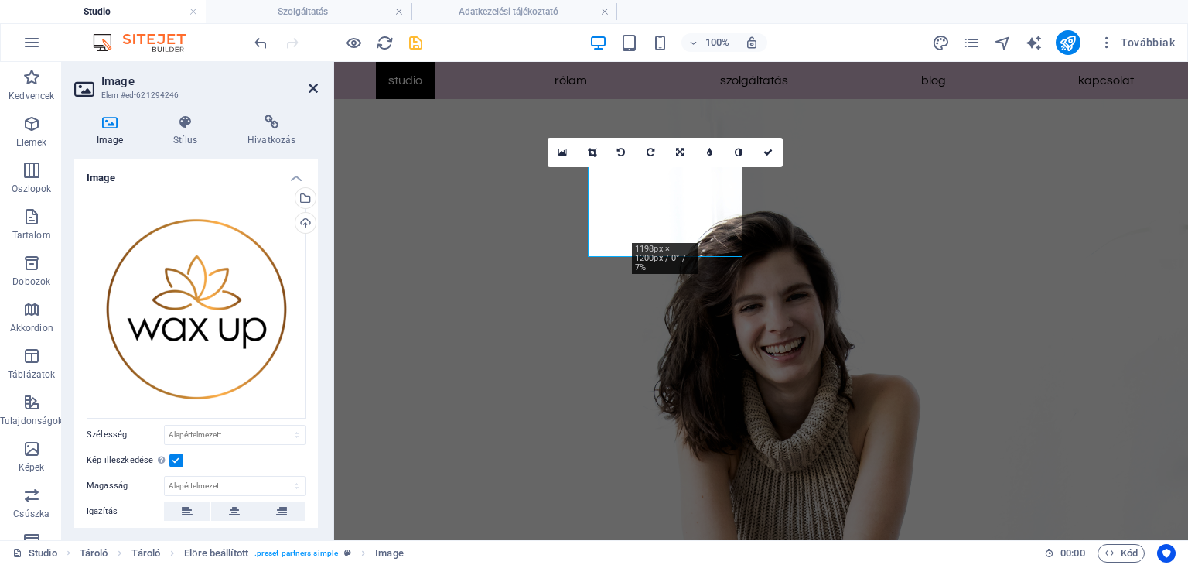
click at [312, 87] on icon at bounding box center [313, 88] width 9 height 12
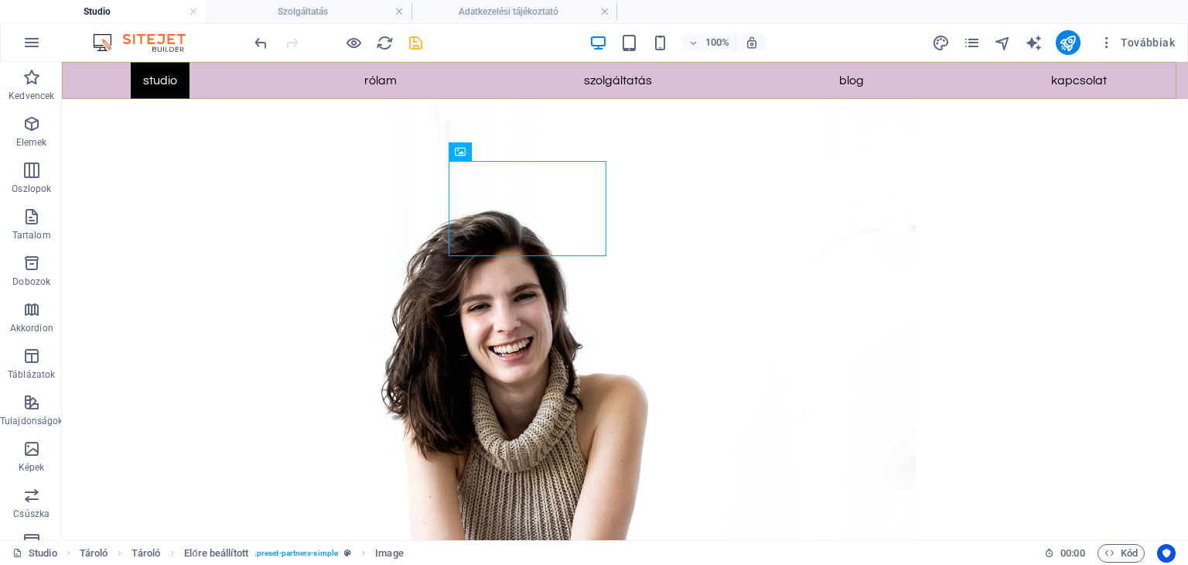
scroll to position [2011, 0]
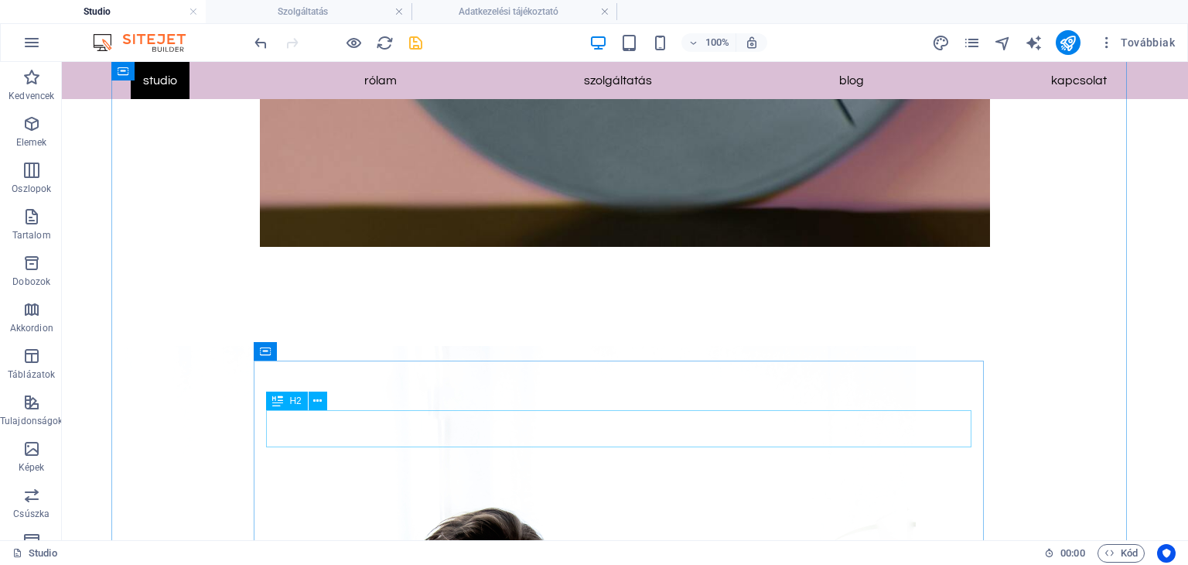
scroll to position [2120, 0]
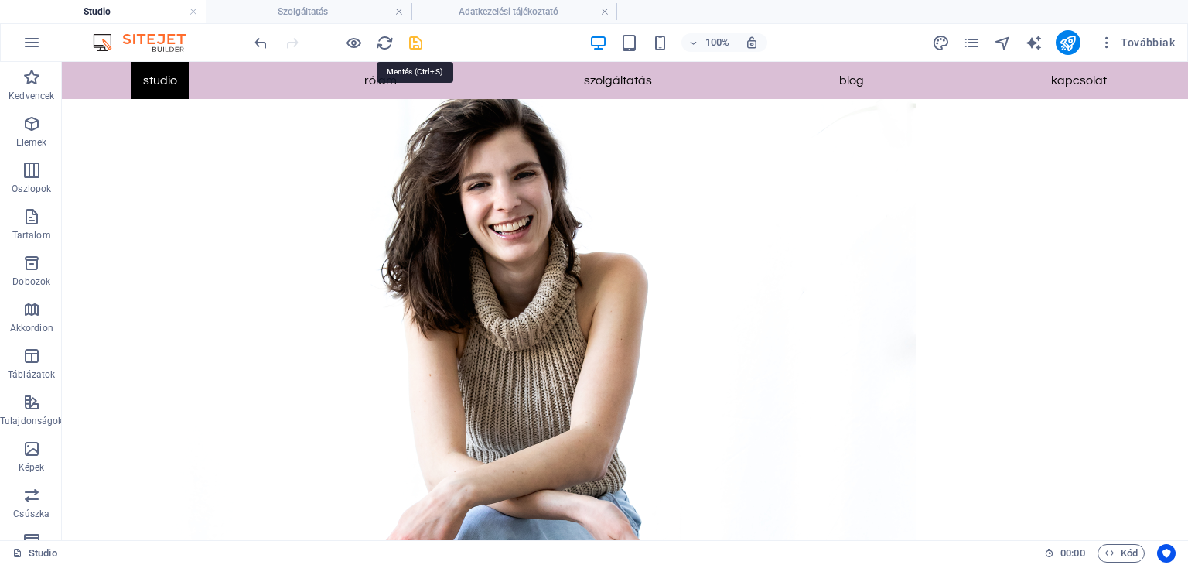
click at [410, 37] on icon "save" at bounding box center [416, 43] width 18 height 18
click at [1066, 45] on icon "publish" at bounding box center [1068, 43] width 18 height 18
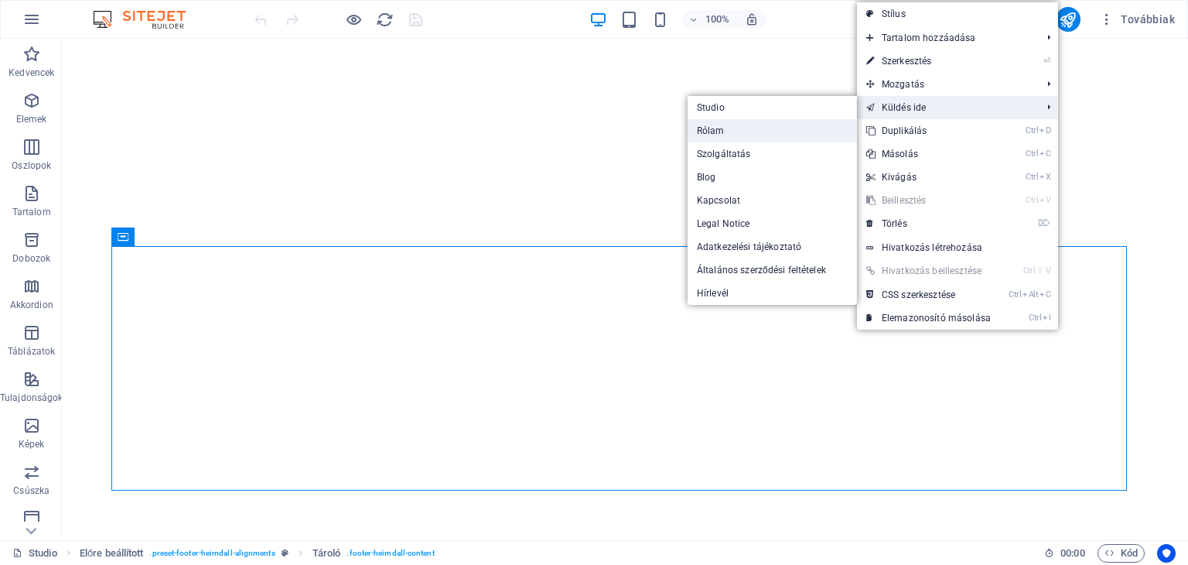
click at [773, 129] on link "Rólam" at bounding box center [771, 130] width 169 height 23
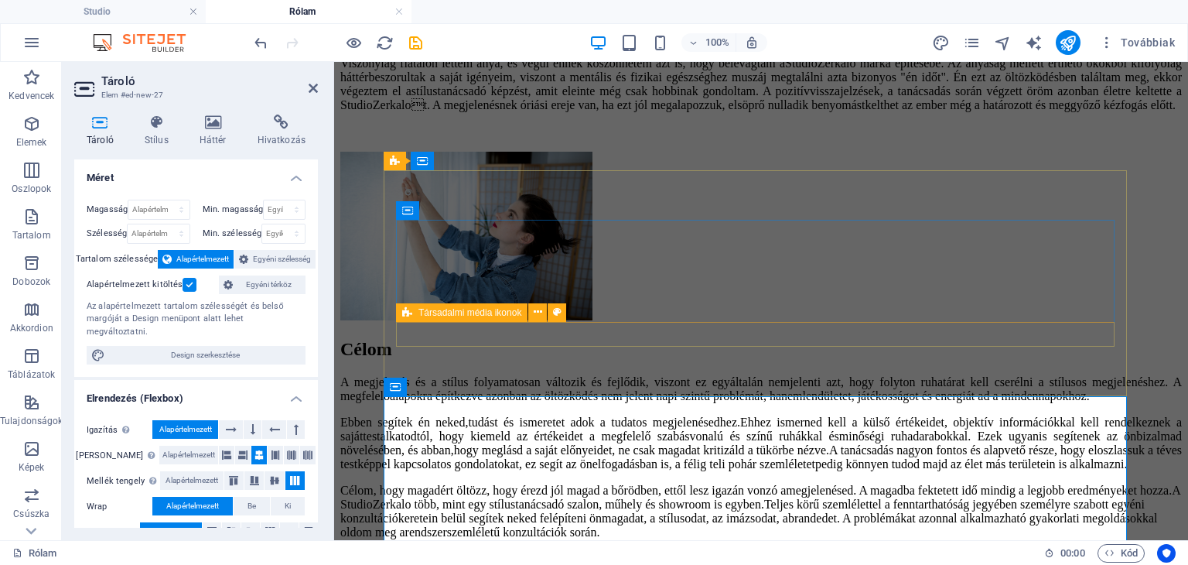
scroll to position [1452, 0]
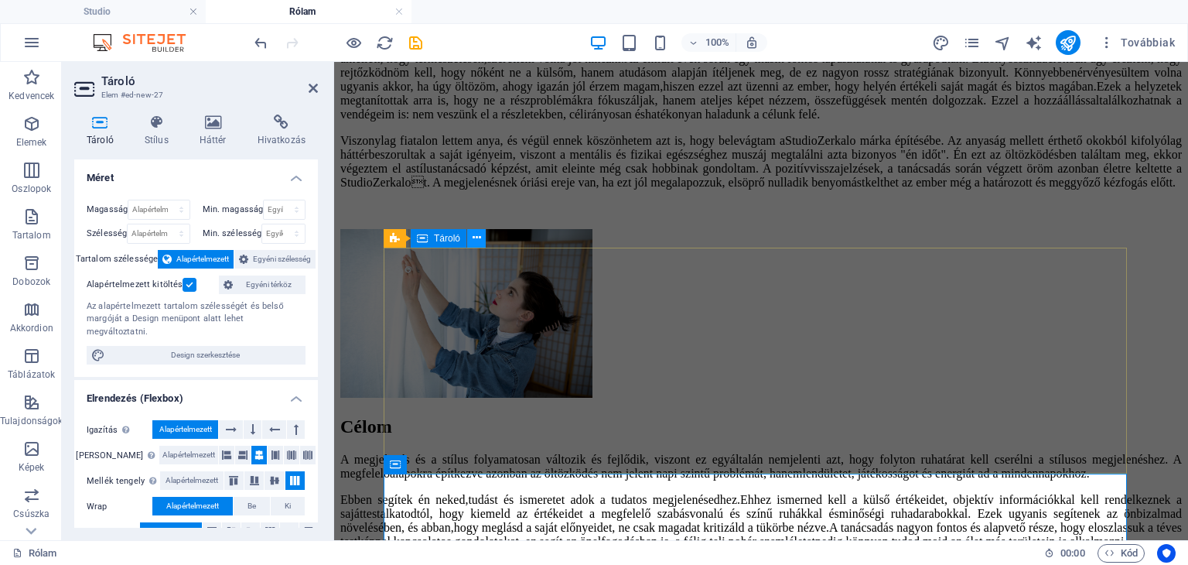
click at [481, 236] on button at bounding box center [476, 238] width 19 height 19
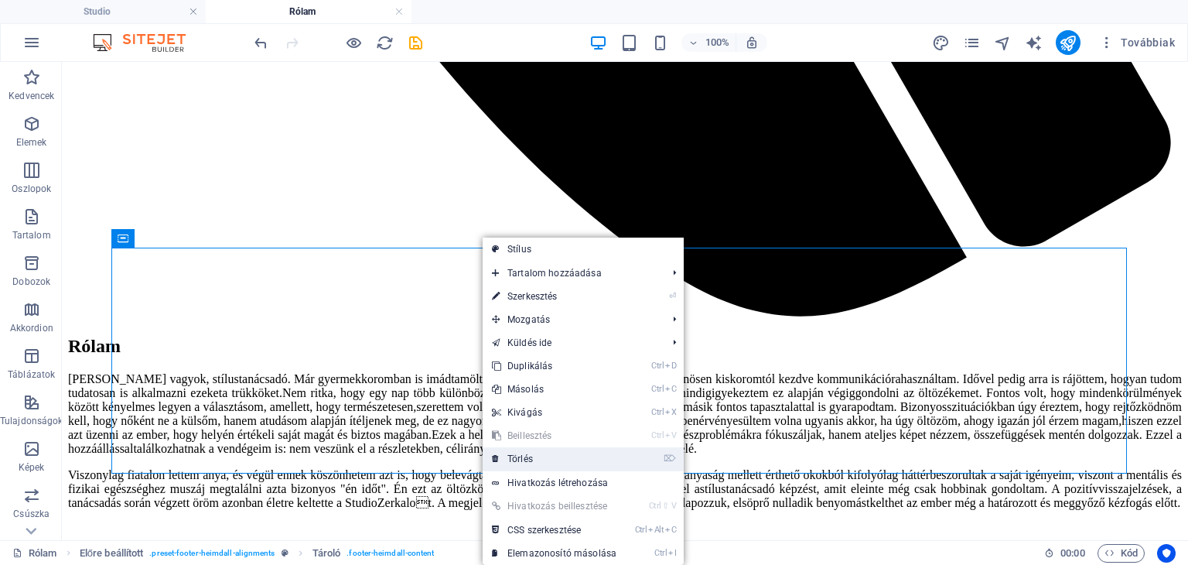
click at [551, 455] on link "⌦ Törlés" at bounding box center [554, 458] width 143 height 23
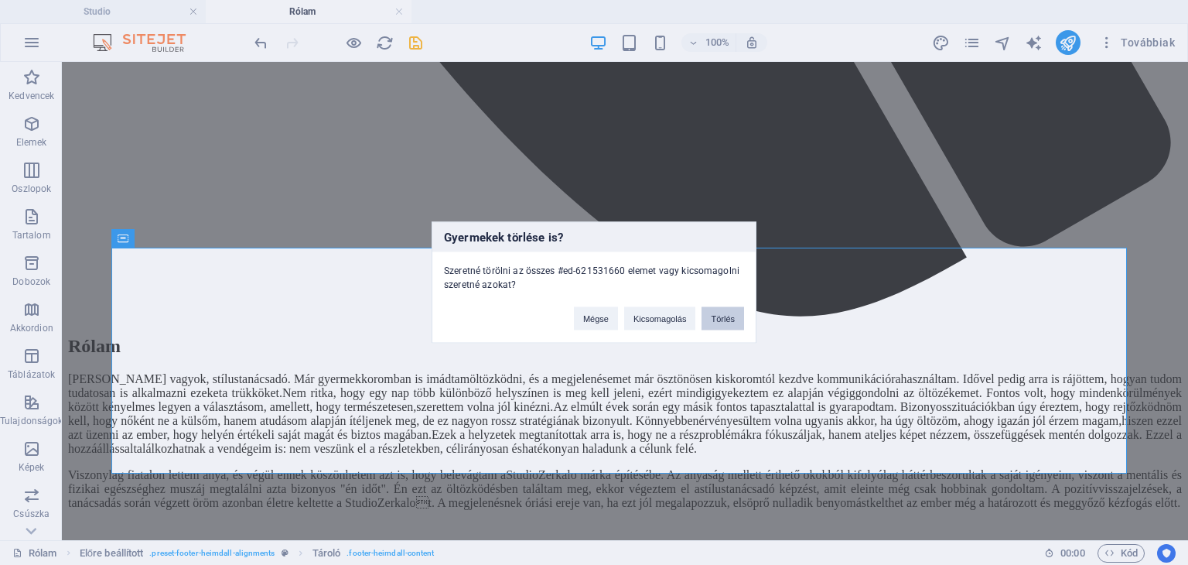
click at [715, 314] on button "Törlés" at bounding box center [722, 318] width 43 height 23
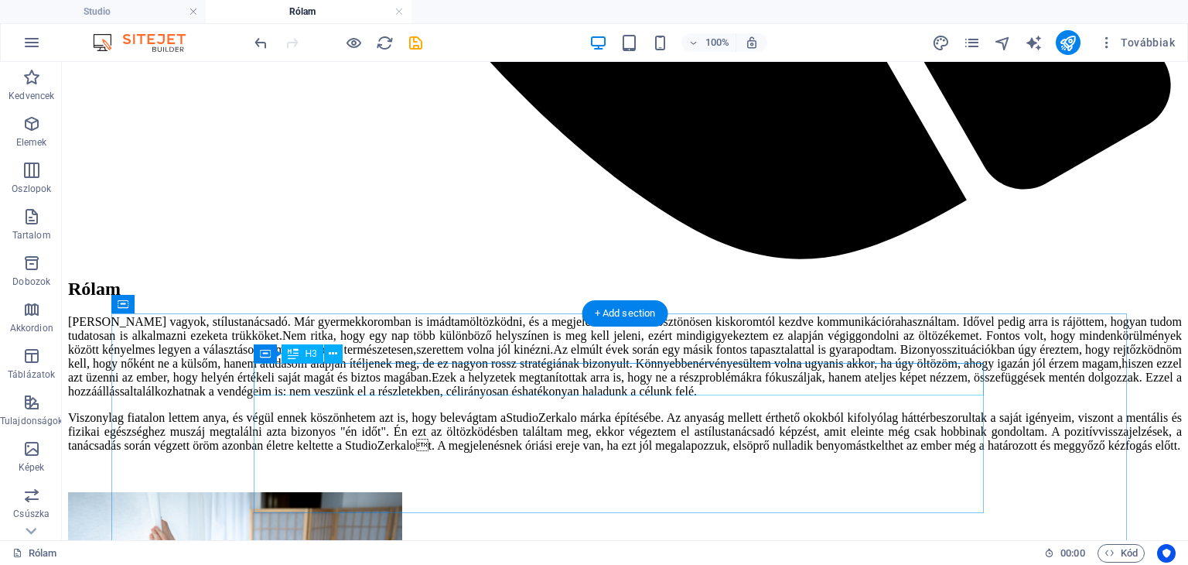
scroll to position [1568, 0]
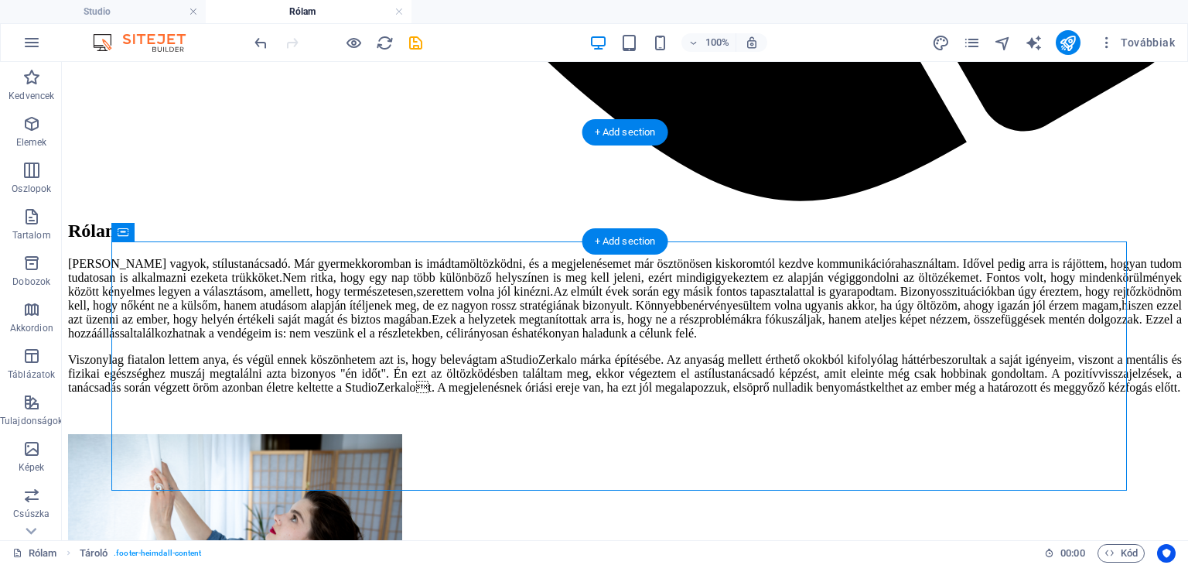
drag, startPoint x: 1029, startPoint y: 310, endPoint x: 984, endPoint y: 193, distance: 126.1
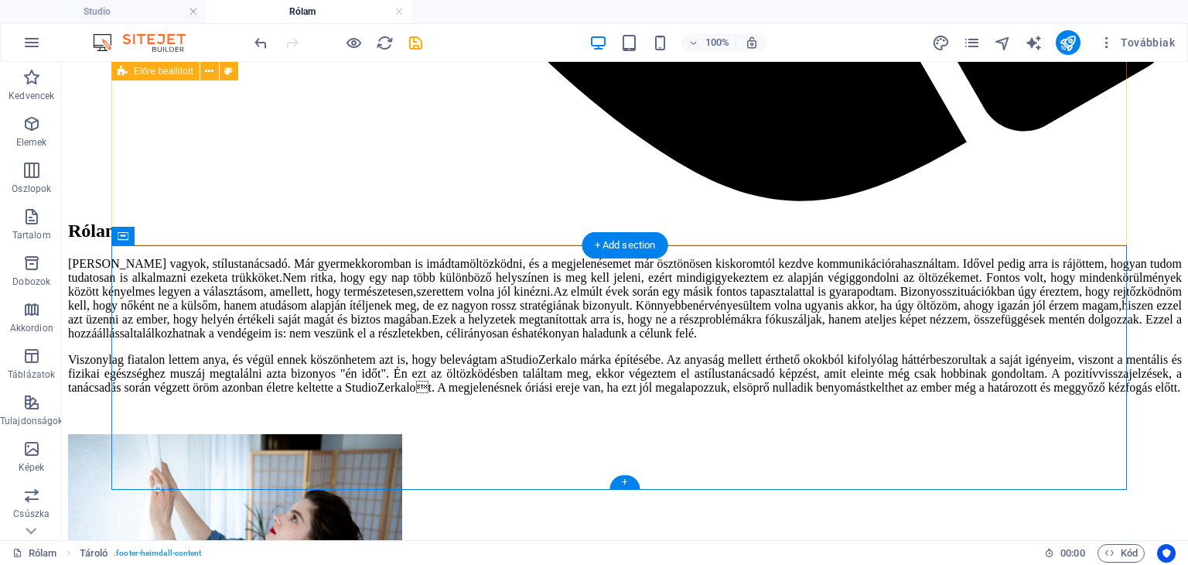
scroll to position [1454, 0]
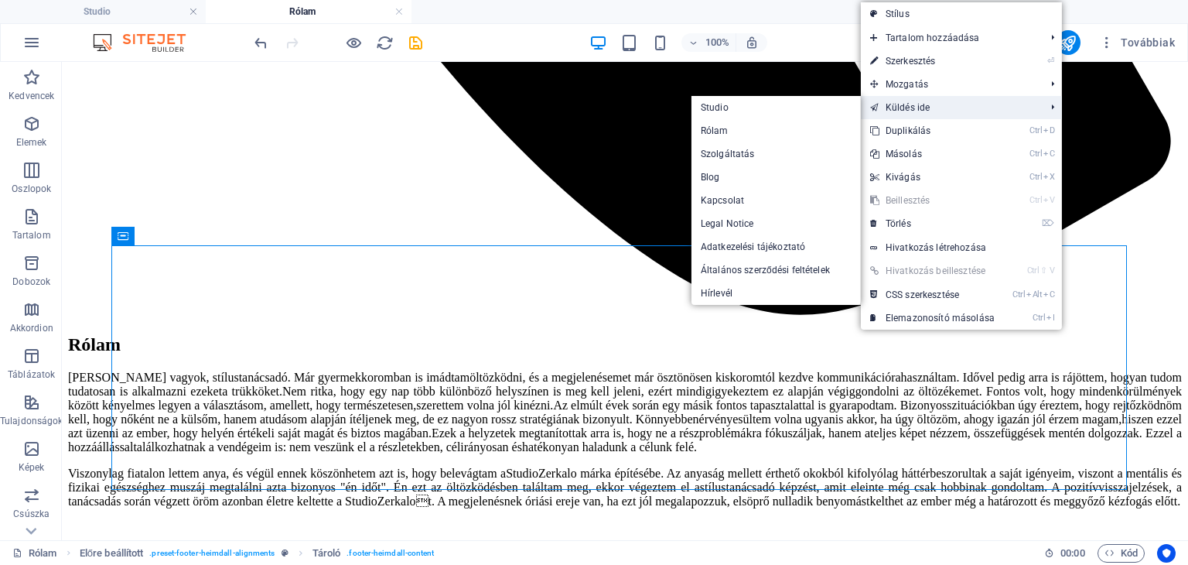
click at [933, 109] on link "Küldés ide" at bounding box center [950, 107] width 178 height 23
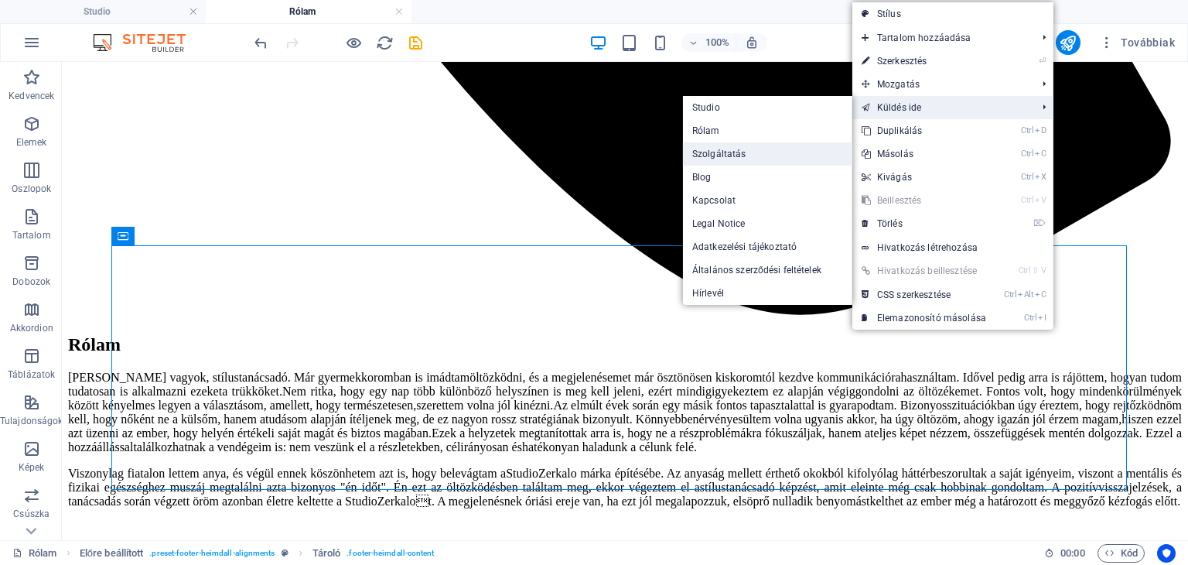
click at [771, 155] on link "Szolgáltatás" at bounding box center [767, 153] width 169 height 23
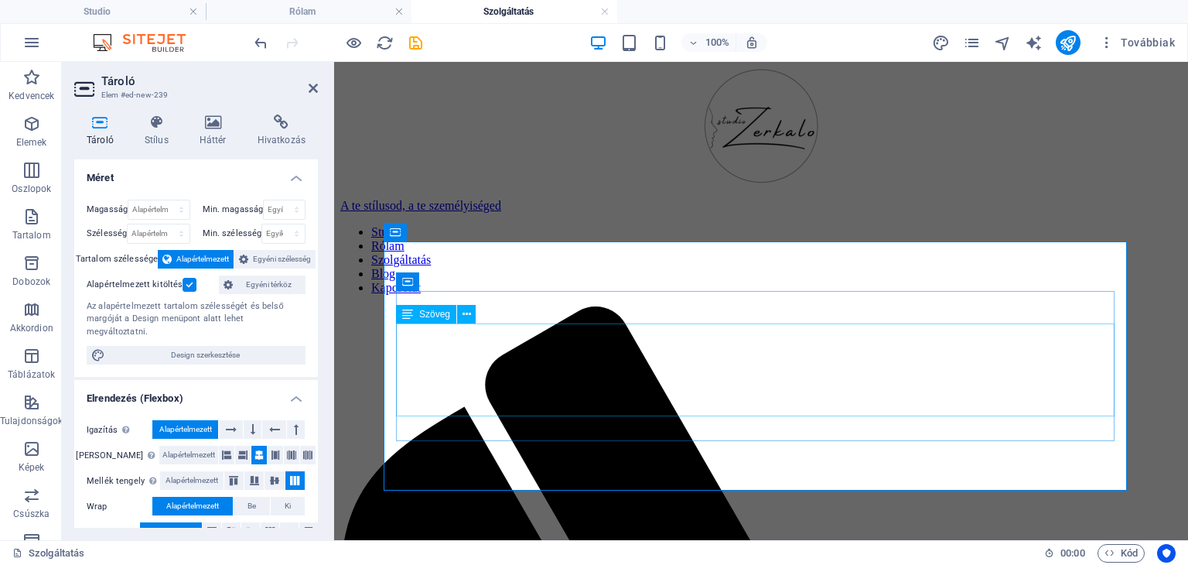
scroll to position [2165, 0]
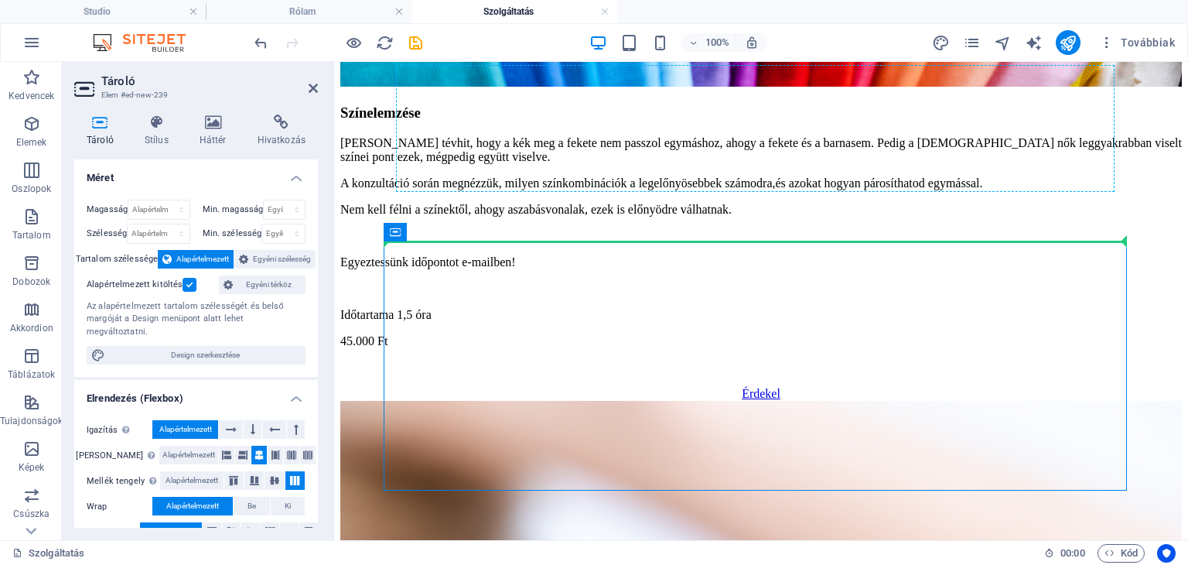
drag, startPoint x: 914, startPoint y: 272, endPoint x: 891, endPoint y: 186, distance: 88.9
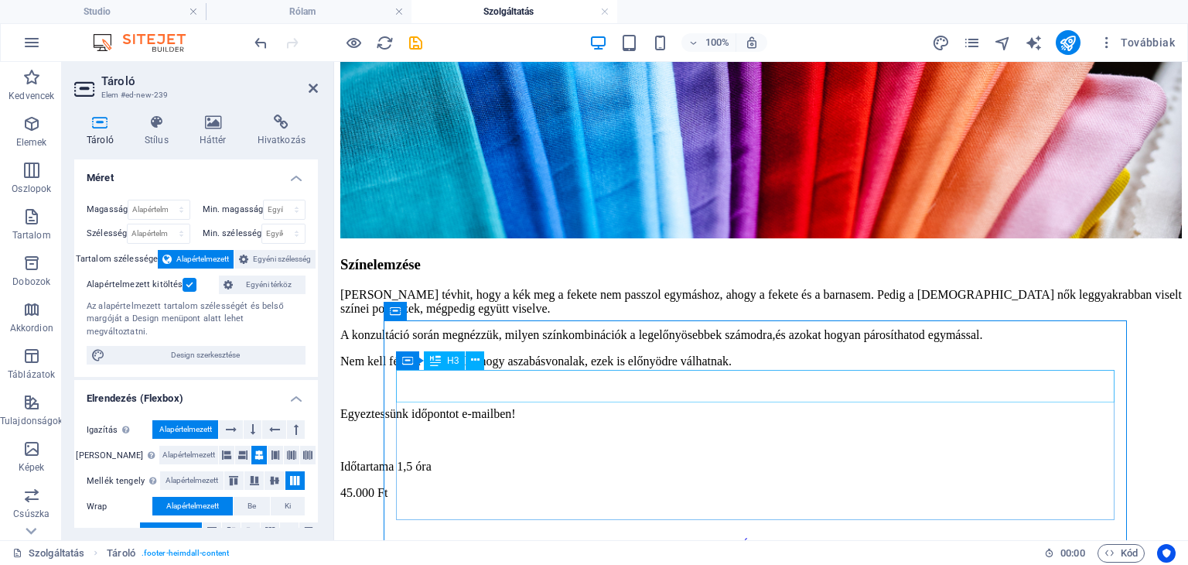
scroll to position [1933, 0]
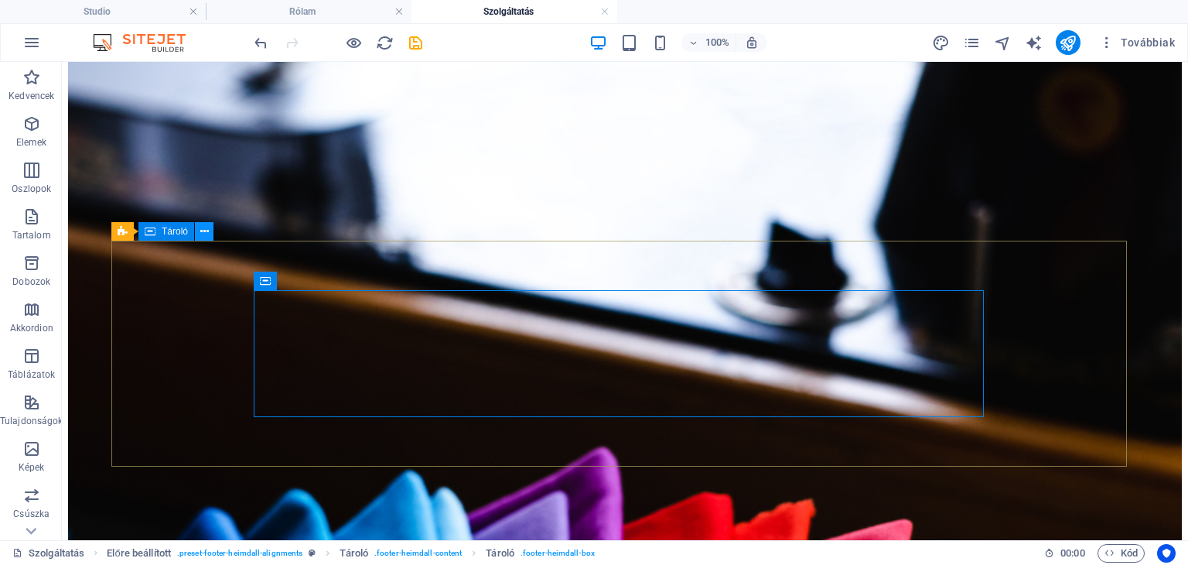
click at [202, 234] on icon at bounding box center [204, 231] width 9 height 16
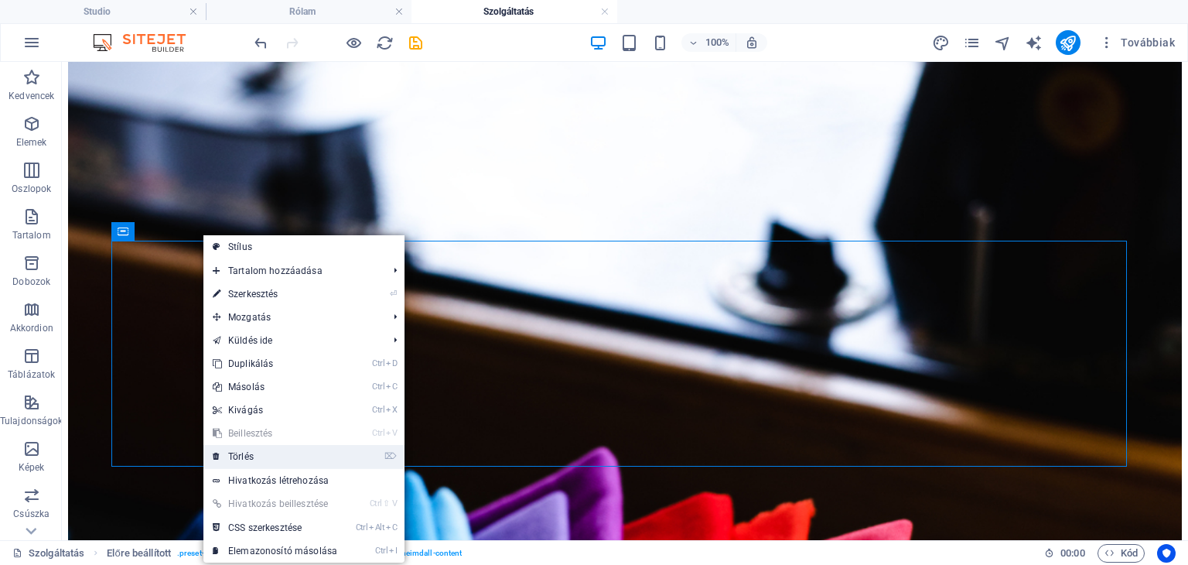
click at [268, 453] on link "⌦ Törlés" at bounding box center [274, 456] width 143 height 23
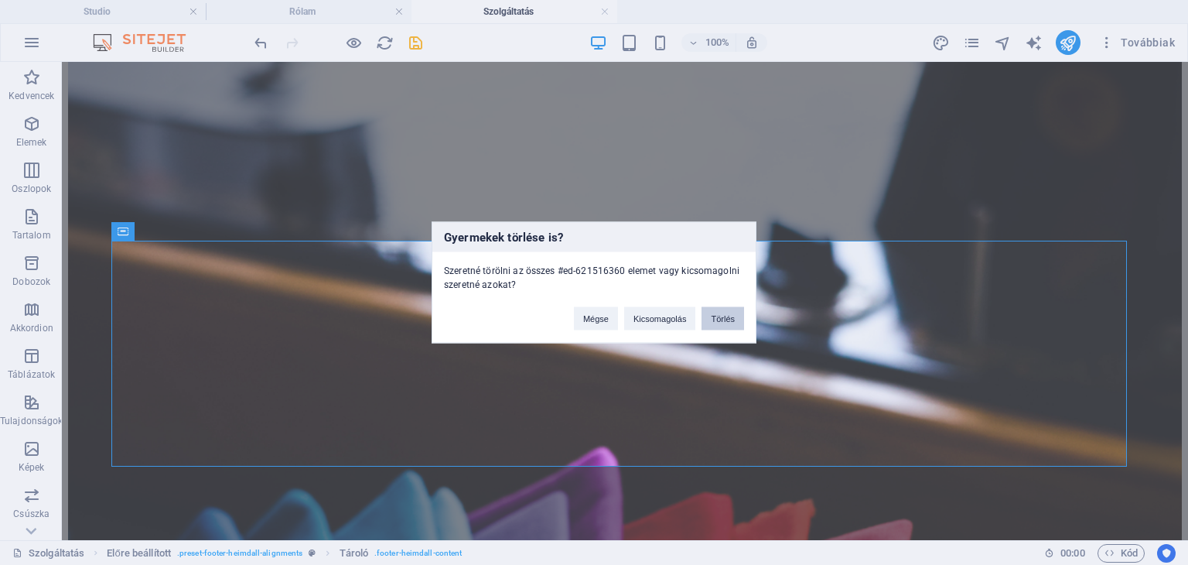
click at [728, 317] on button "Törlés" at bounding box center [722, 318] width 43 height 23
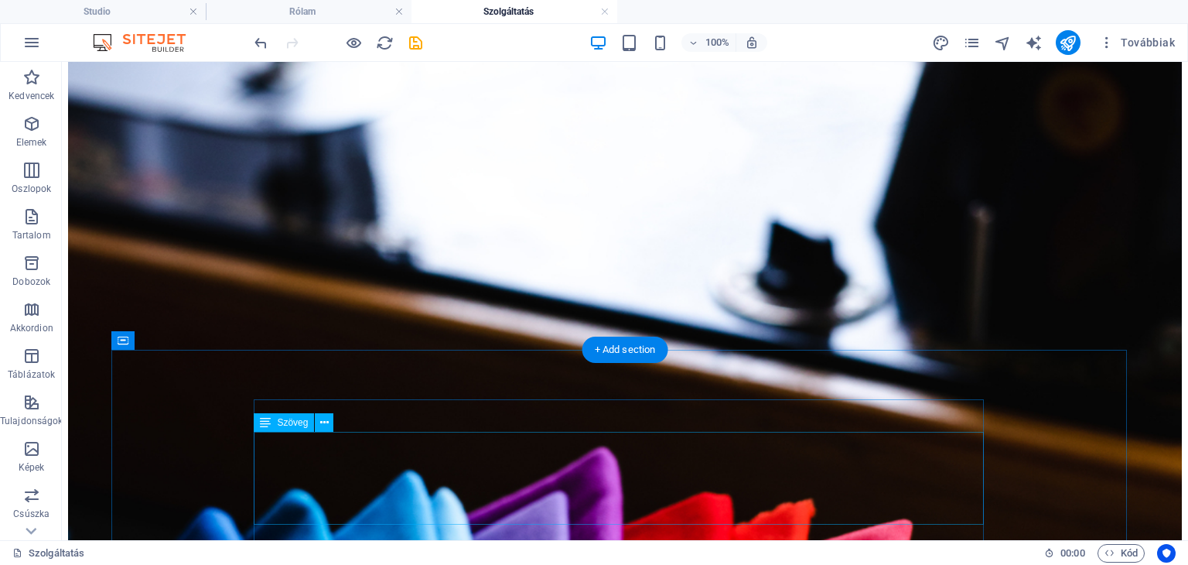
drag, startPoint x: 800, startPoint y: 440, endPoint x: 800, endPoint y: 425, distance: 14.7
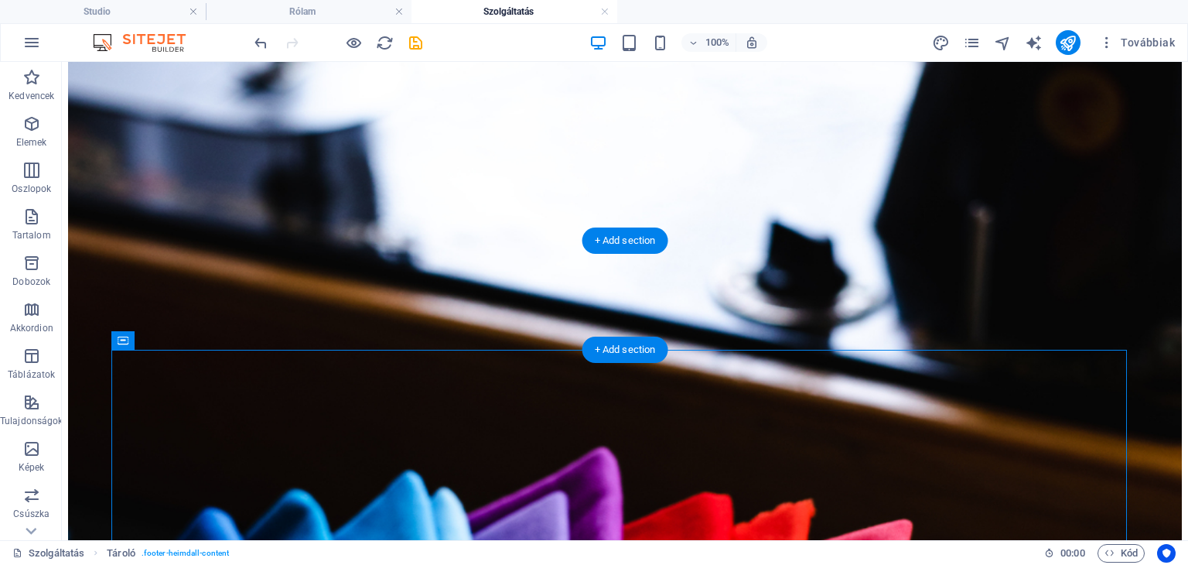
drag, startPoint x: 1083, startPoint y: 419, endPoint x: 1068, endPoint y: 302, distance: 118.5
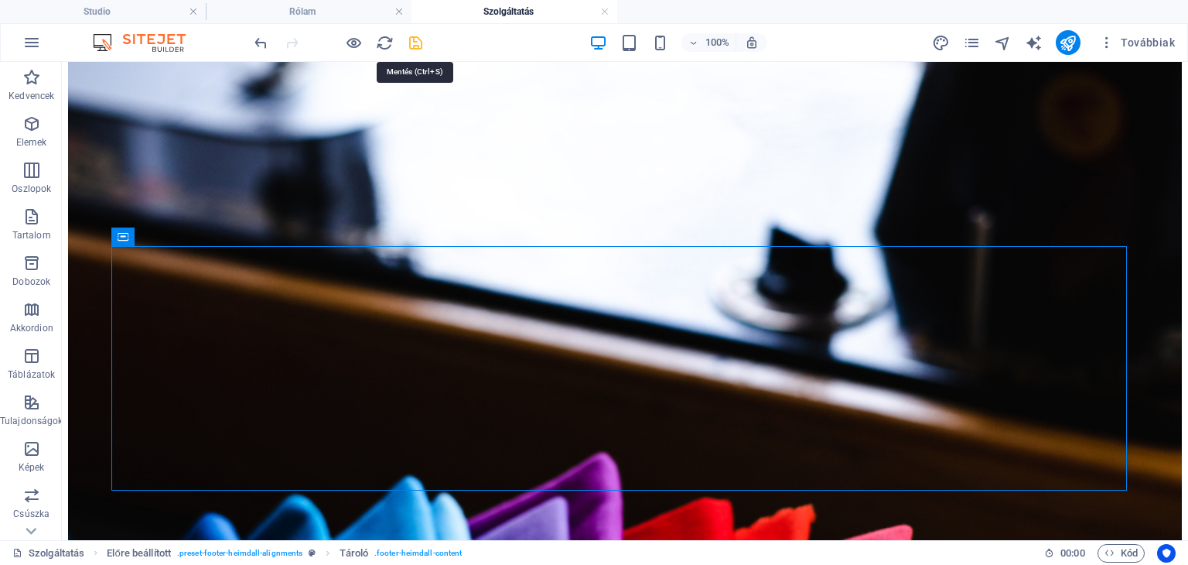
click at [420, 47] on icon "save" at bounding box center [416, 43] width 18 height 18
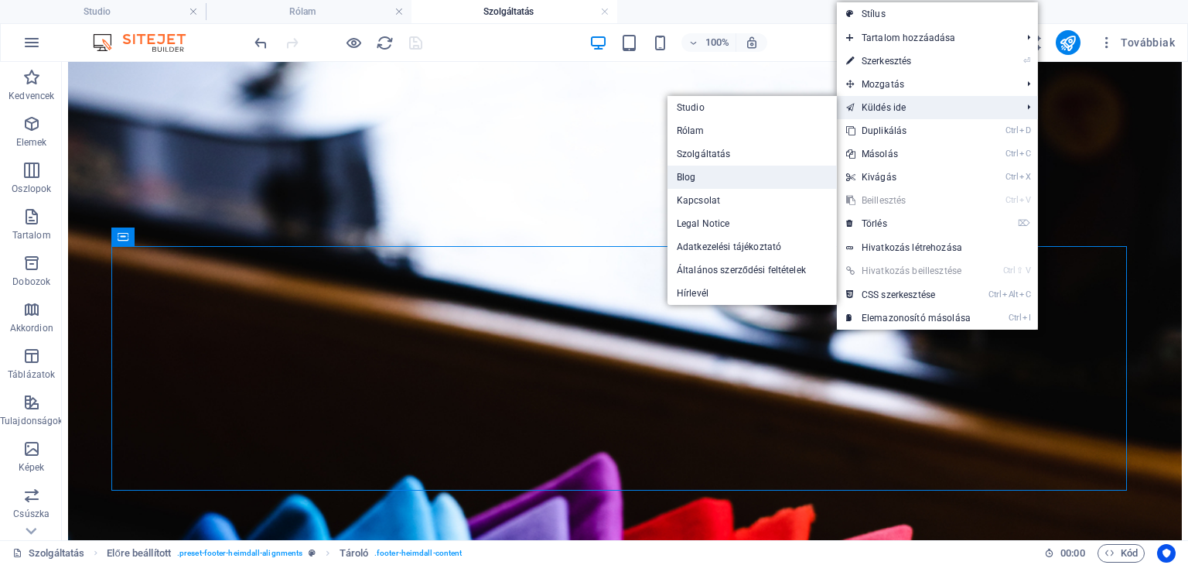
click at [786, 175] on link "Blog" at bounding box center [751, 176] width 169 height 23
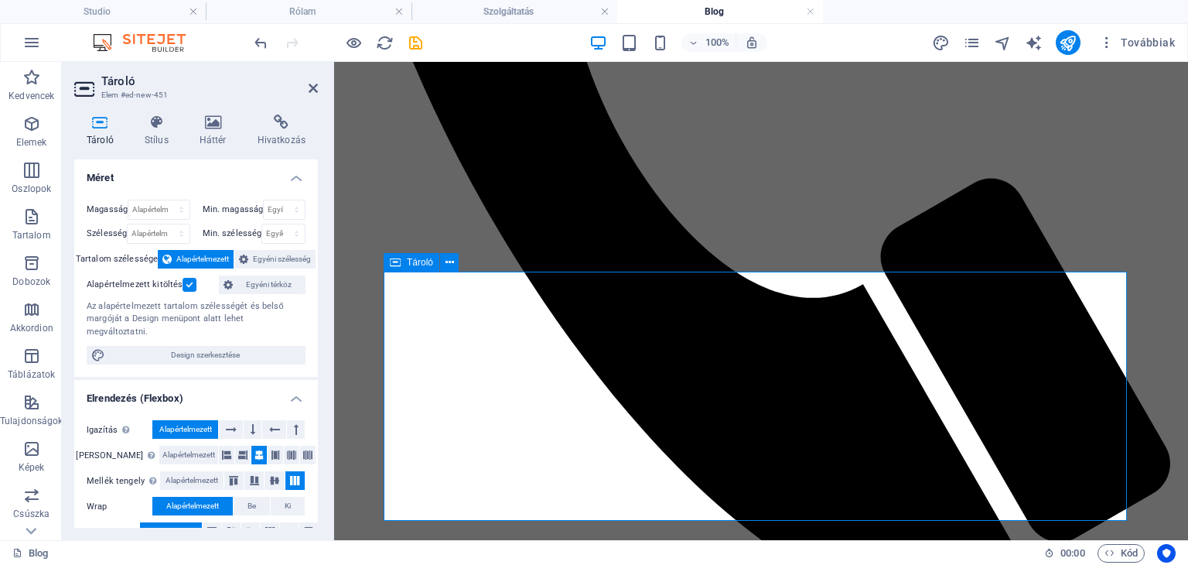
scroll to position [658, 0]
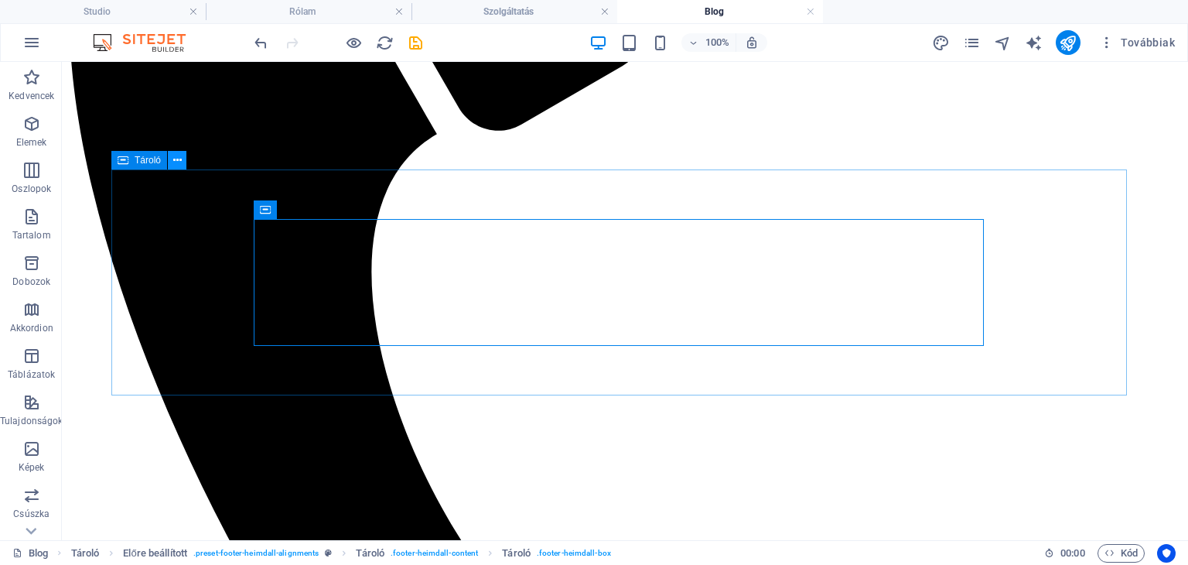
click at [174, 162] on icon at bounding box center [177, 160] width 9 height 16
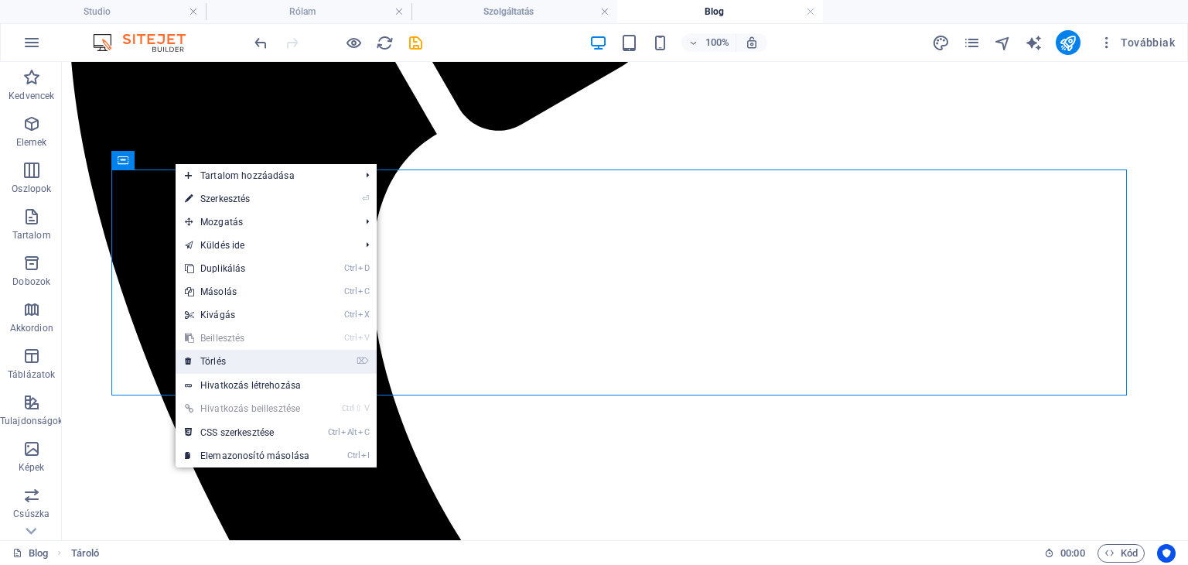
click at [223, 356] on link "⌦ Törlés" at bounding box center [247, 361] width 143 height 23
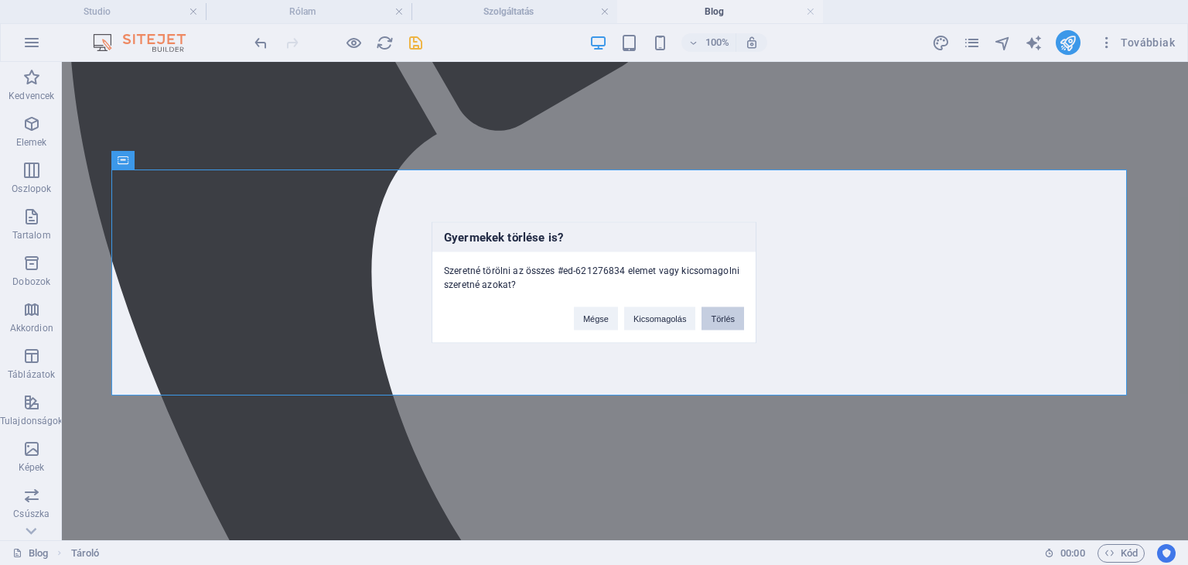
click at [733, 311] on button "Törlés" at bounding box center [722, 318] width 43 height 23
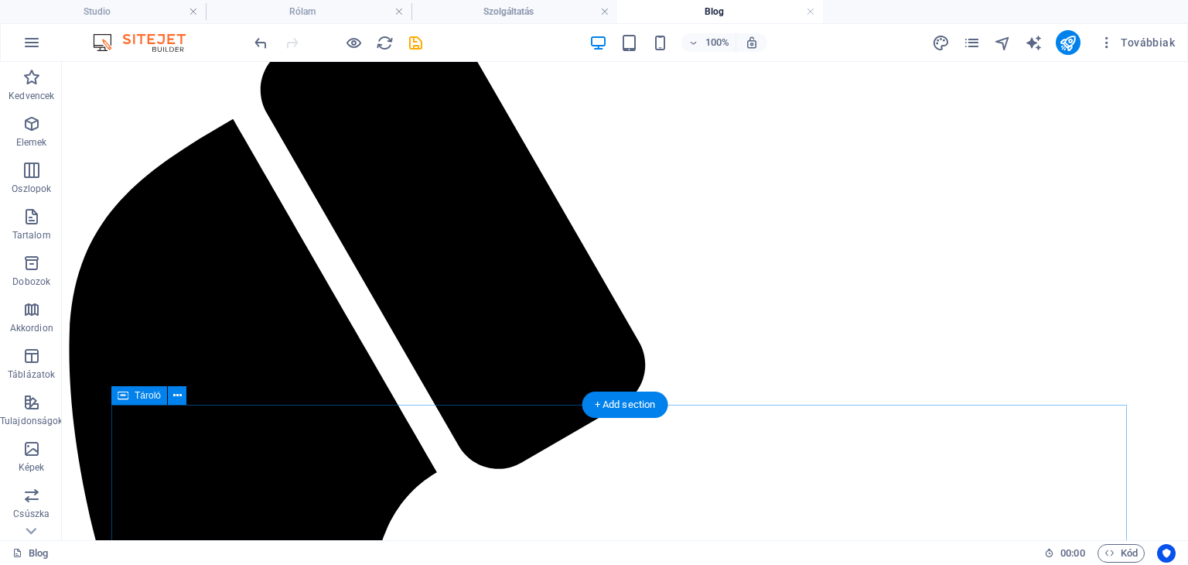
scroll to position [432, 0]
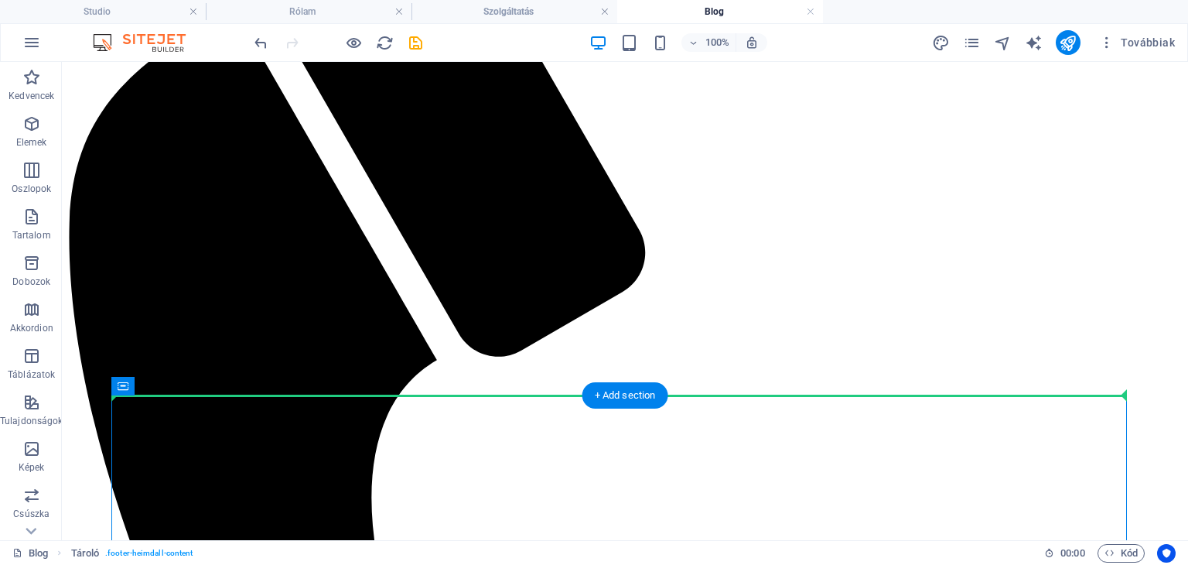
drag, startPoint x: 1039, startPoint y: 474, endPoint x: 793, endPoint y: 397, distance: 257.6
drag, startPoint x: 1040, startPoint y: 440, endPoint x: 1030, endPoint y: 372, distance: 68.8
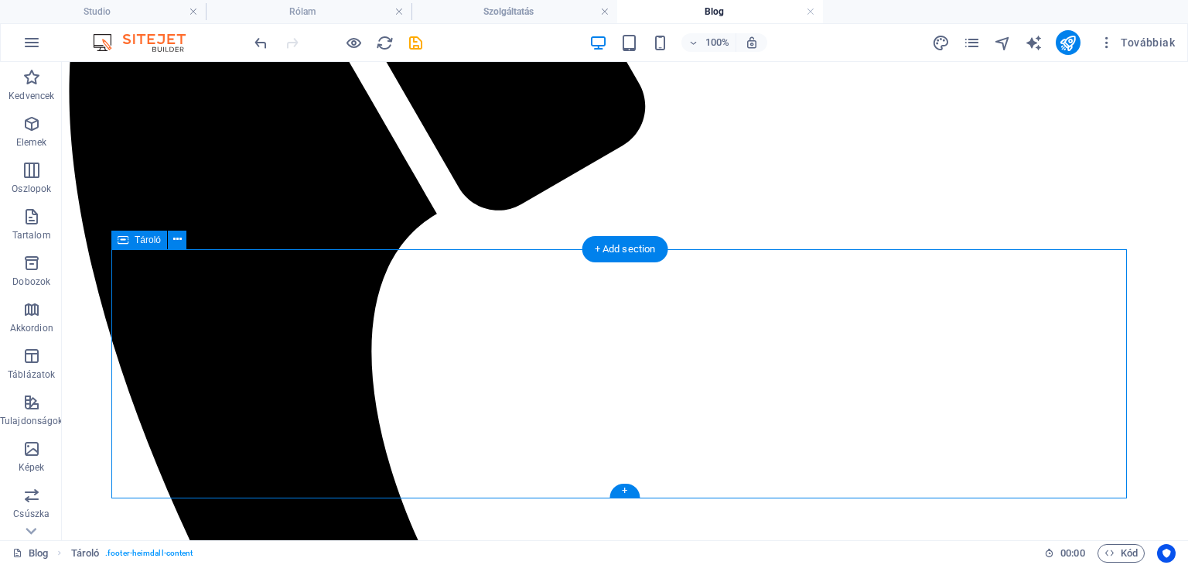
scroll to position [587, 0]
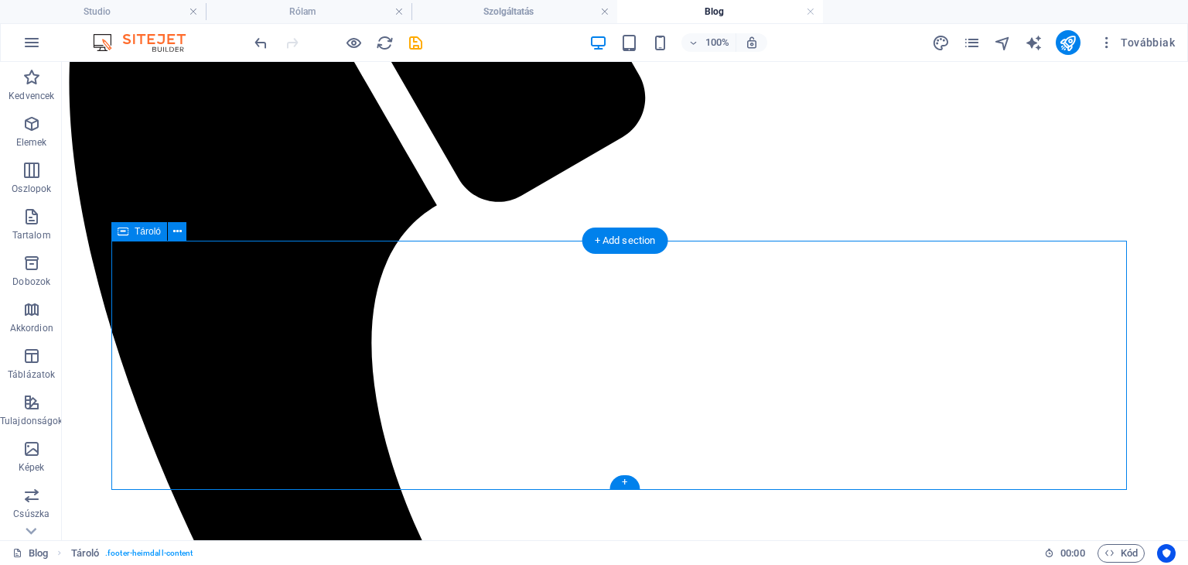
drag, startPoint x: 135, startPoint y: 369, endPoint x: 245, endPoint y: 262, distance: 153.1
drag, startPoint x: 616, startPoint y: 239, endPoint x: 287, endPoint y: 178, distance: 334.3
click at [616, 239] on div "+ Add section" at bounding box center [625, 240] width 86 height 26
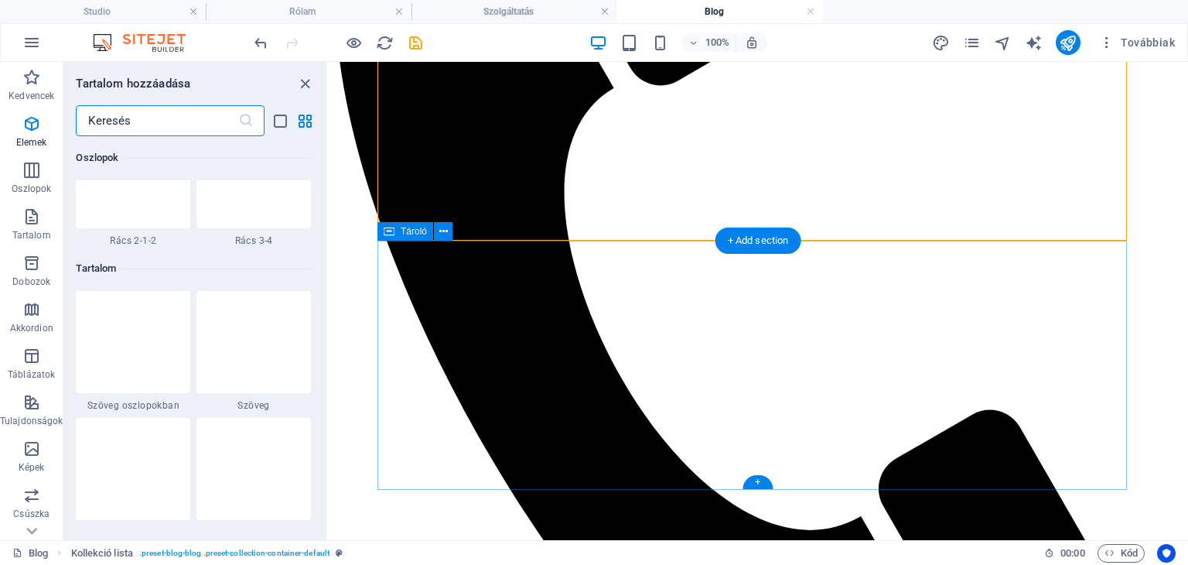
scroll to position [2706, 0]
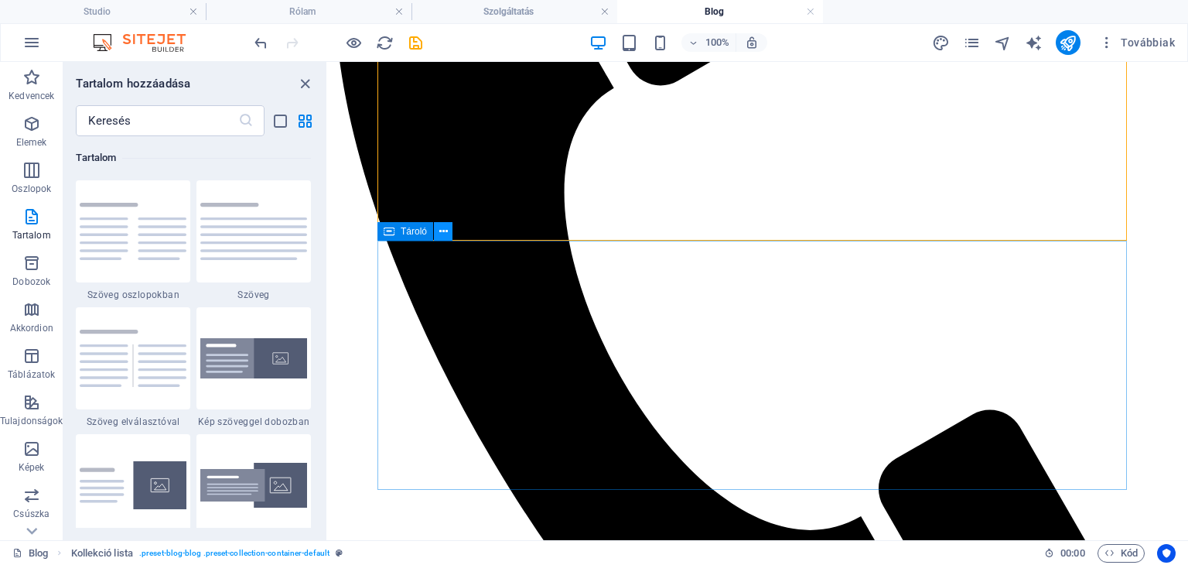
click at [445, 233] on icon at bounding box center [443, 231] width 9 height 16
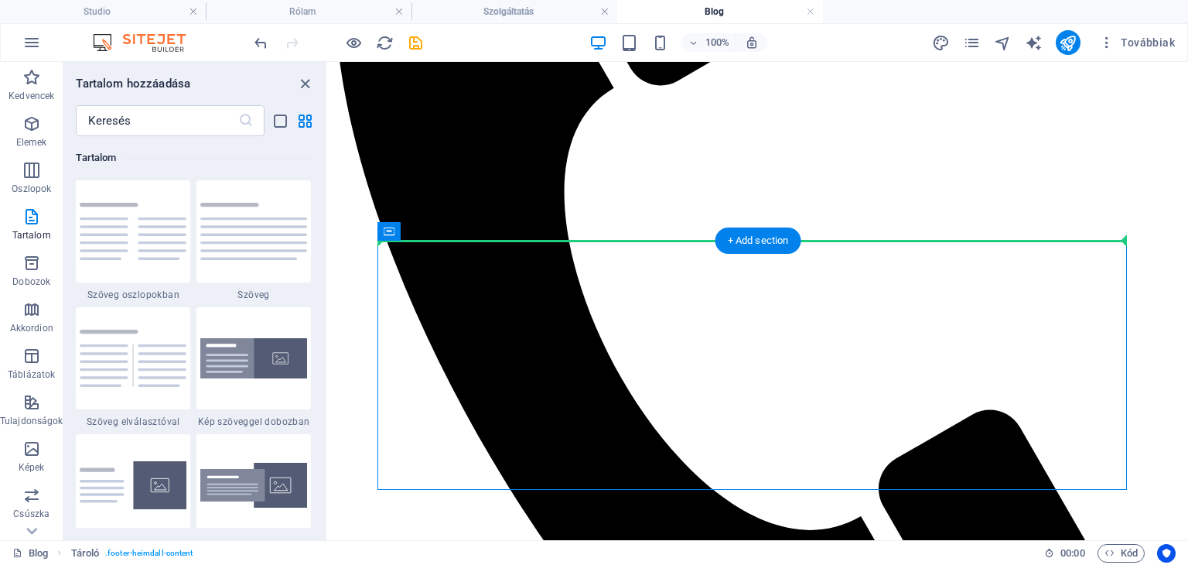
drag, startPoint x: 479, startPoint y: 258, endPoint x: 491, endPoint y: 169, distance: 89.8
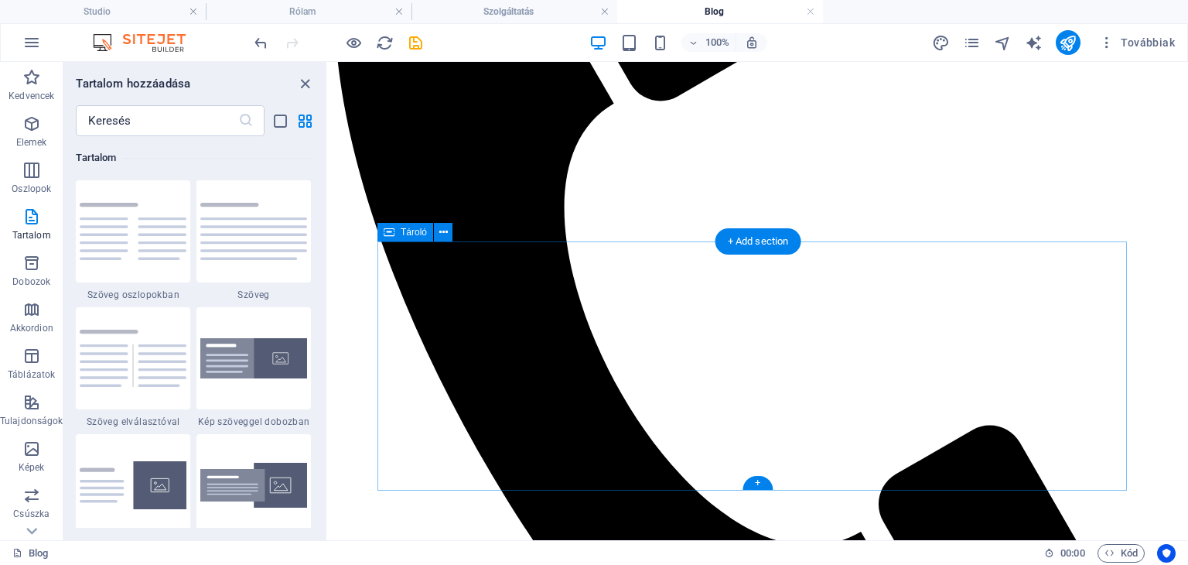
scroll to position [587, 0]
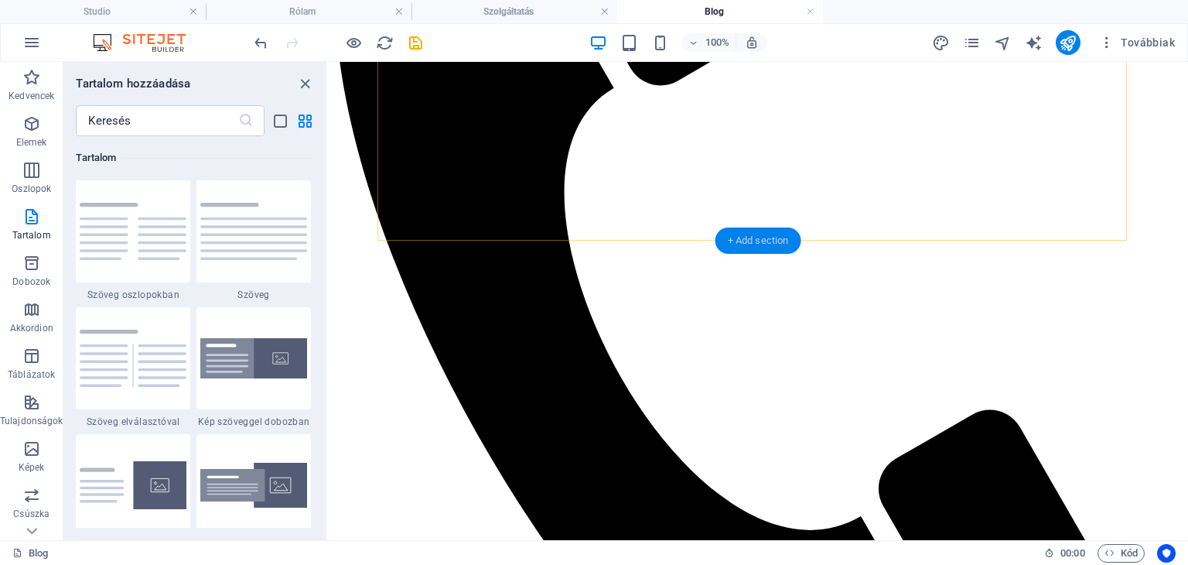
click at [733, 241] on div "+ Add section" at bounding box center [758, 240] width 86 height 26
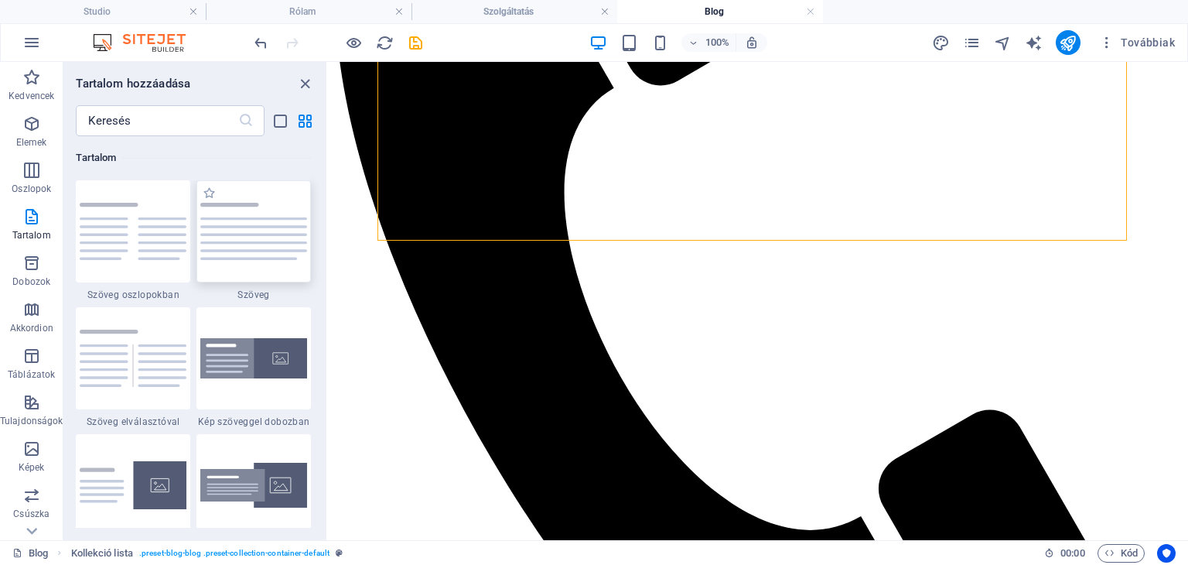
click at [247, 247] on img at bounding box center [253, 231] width 107 height 57
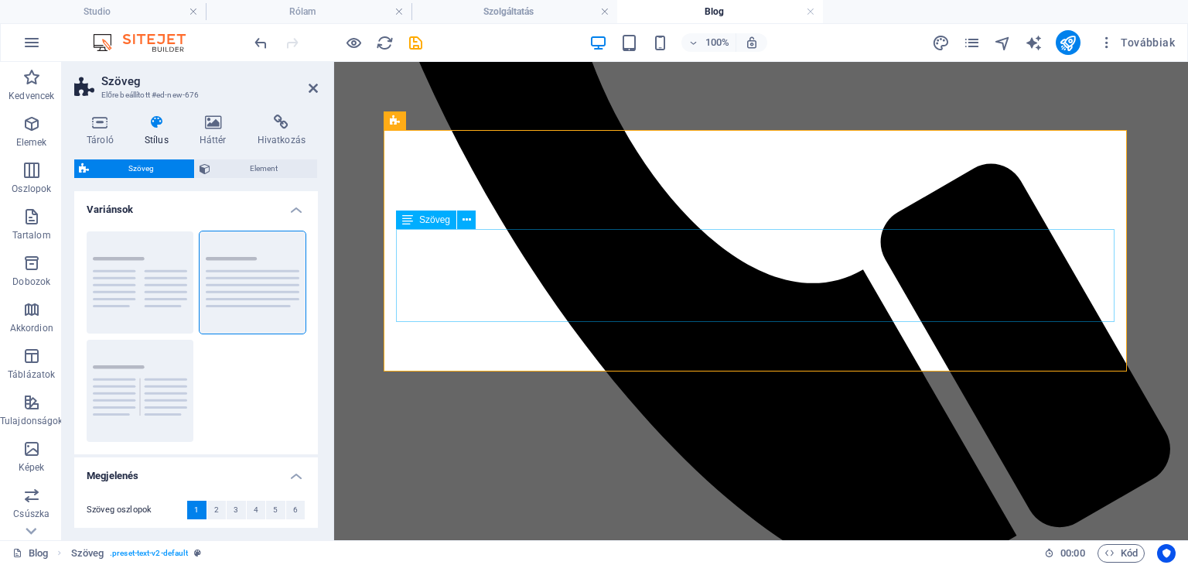
scroll to position [828, 0]
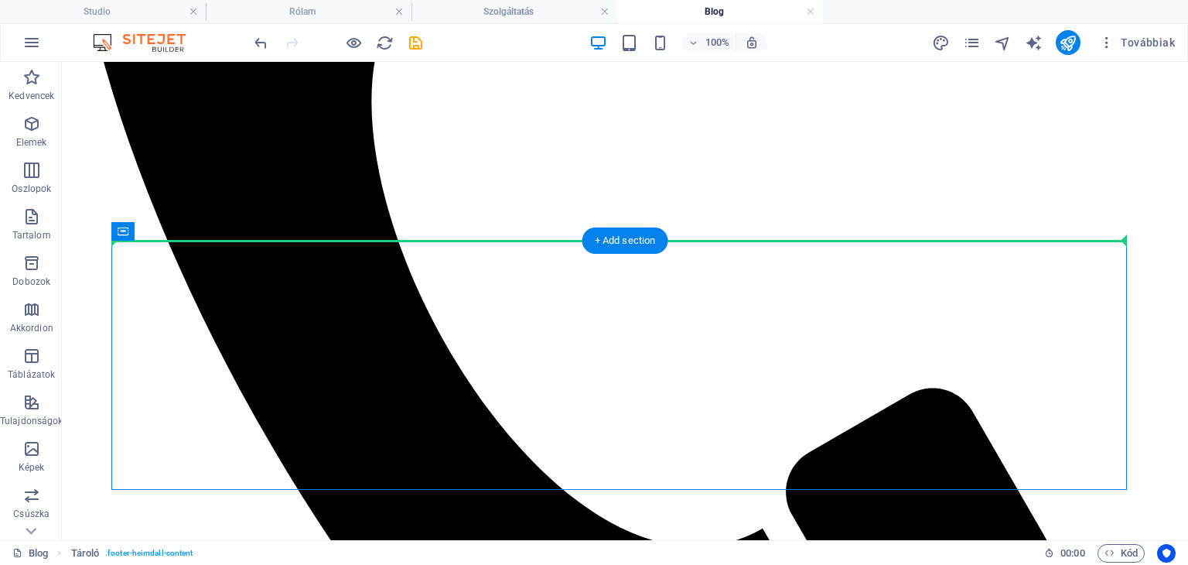
drag, startPoint x: 204, startPoint y: 427, endPoint x: 247, endPoint y: 153, distance: 277.2
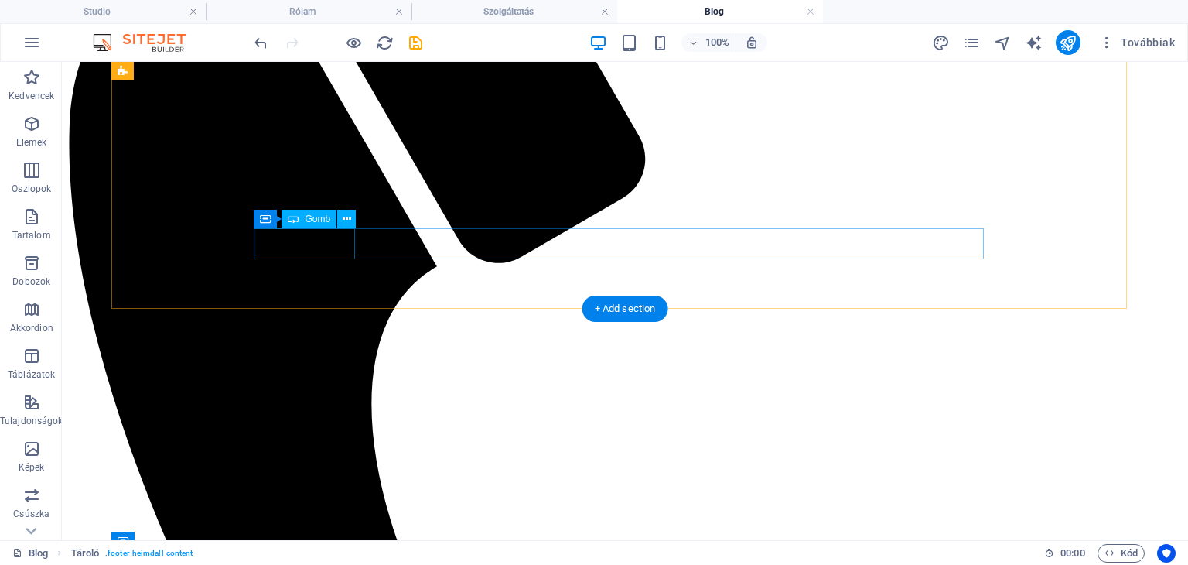
scroll to position [519, 0]
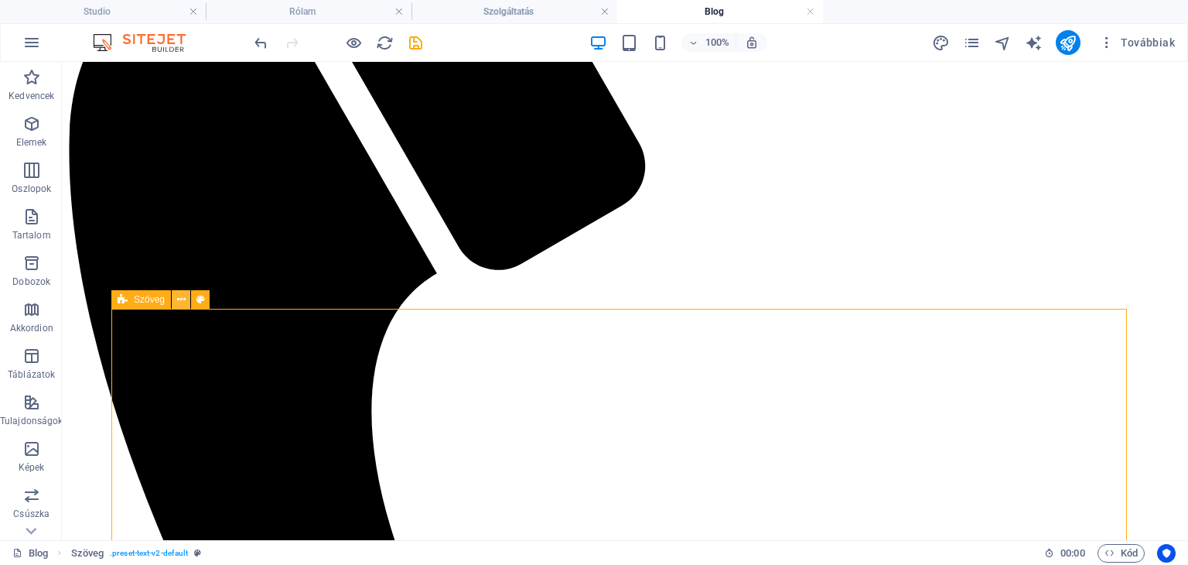
click at [181, 301] on icon at bounding box center [181, 300] width 9 height 16
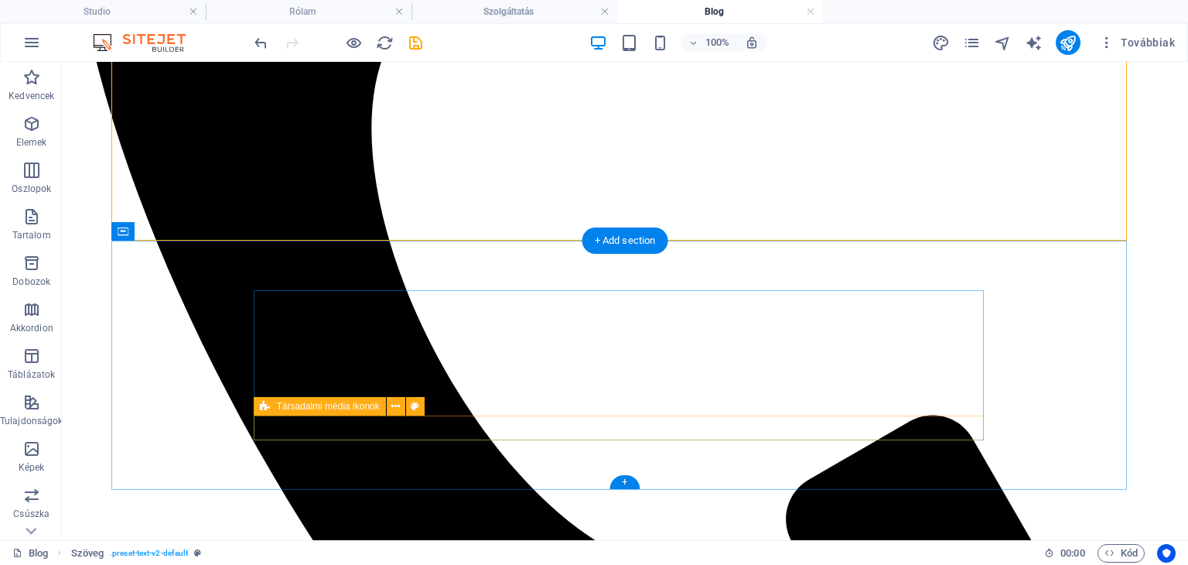
scroll to position [828, 0]
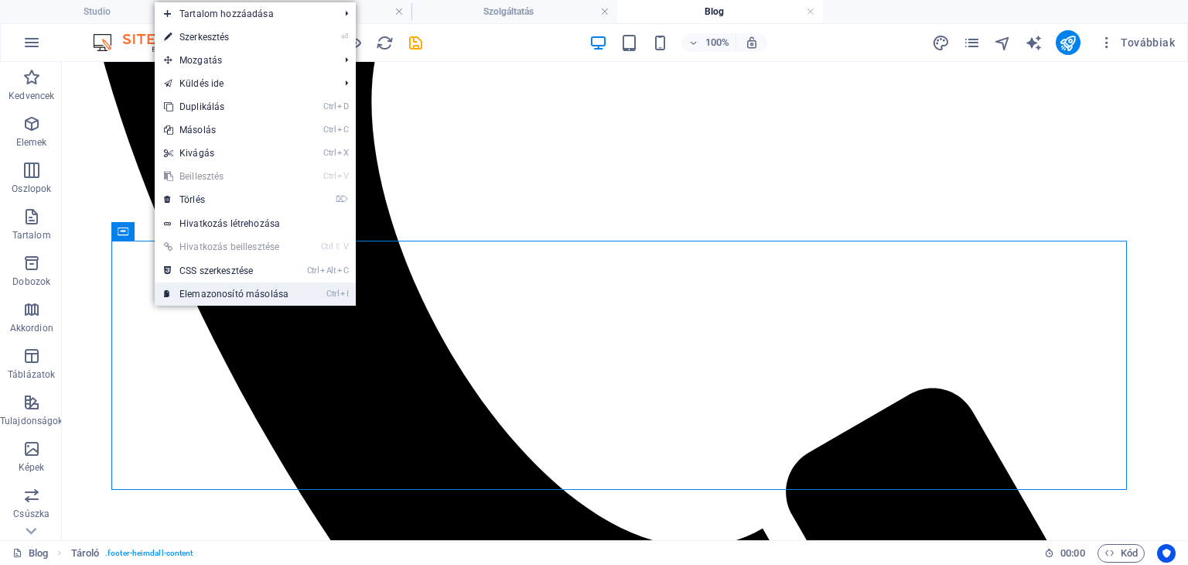
click at [203, 288] on link "Ctrl I Elemazonosító másolása" at bounding box center [226, 293] width 143 height 23
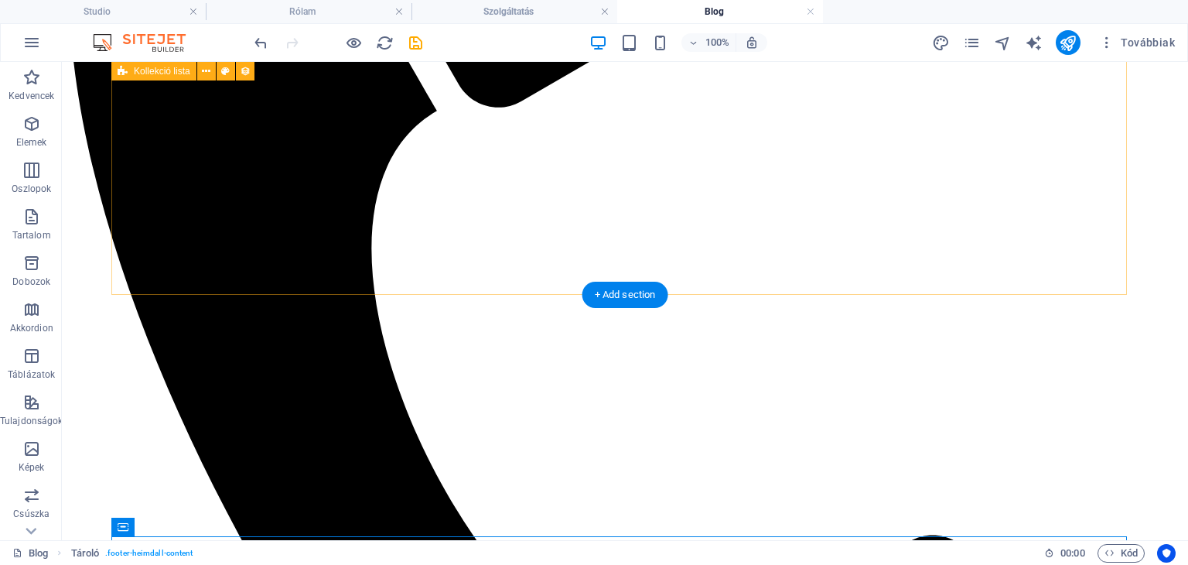
scroll to position [519, 0]
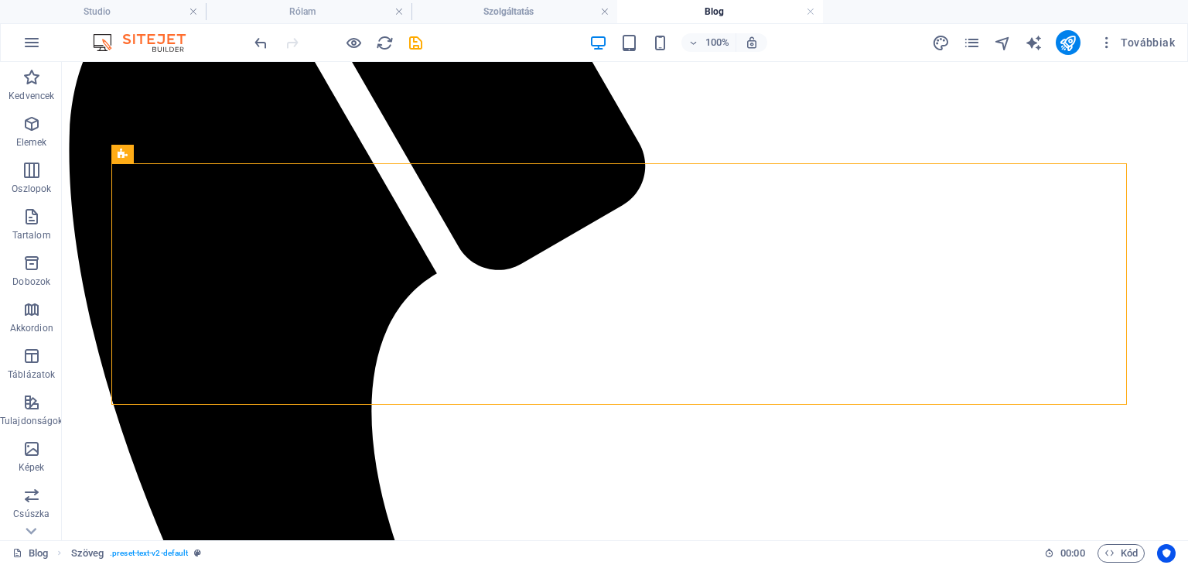
scroll to position [828, 0]
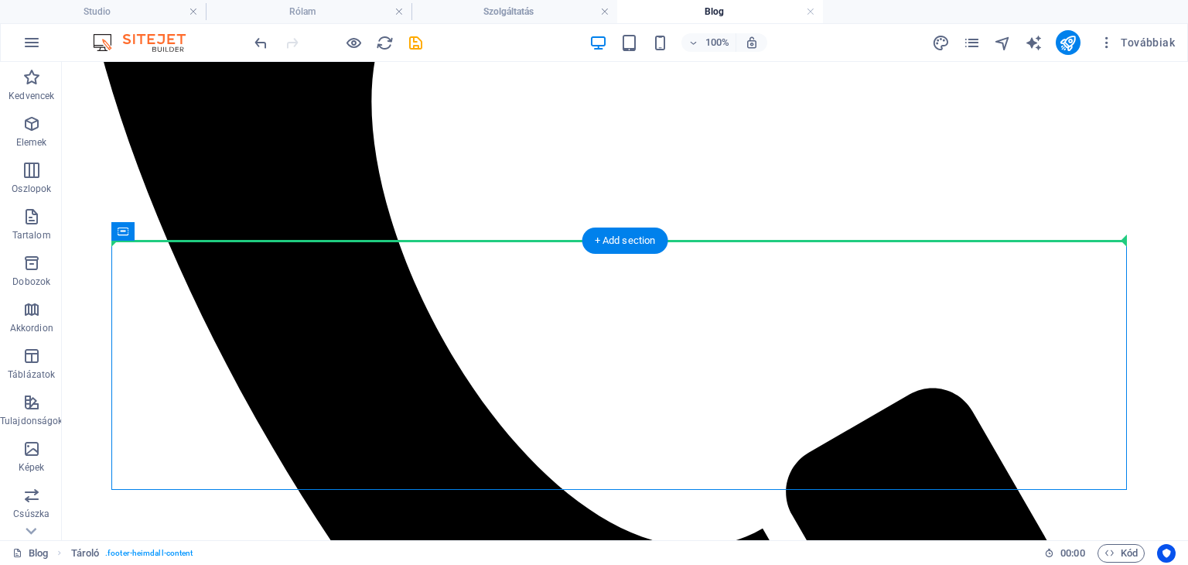
drag, startPoint x: 167, startPoint y: 377, endPoint x: 221, endPoint y: 156, distance: 226.9
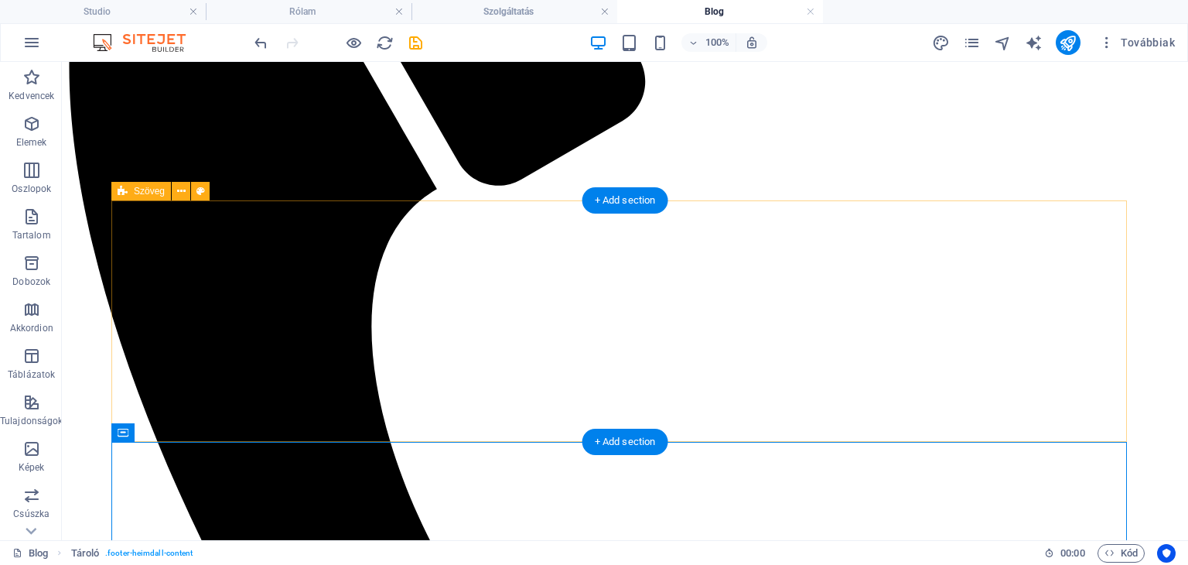
scroll to position [596, 0]
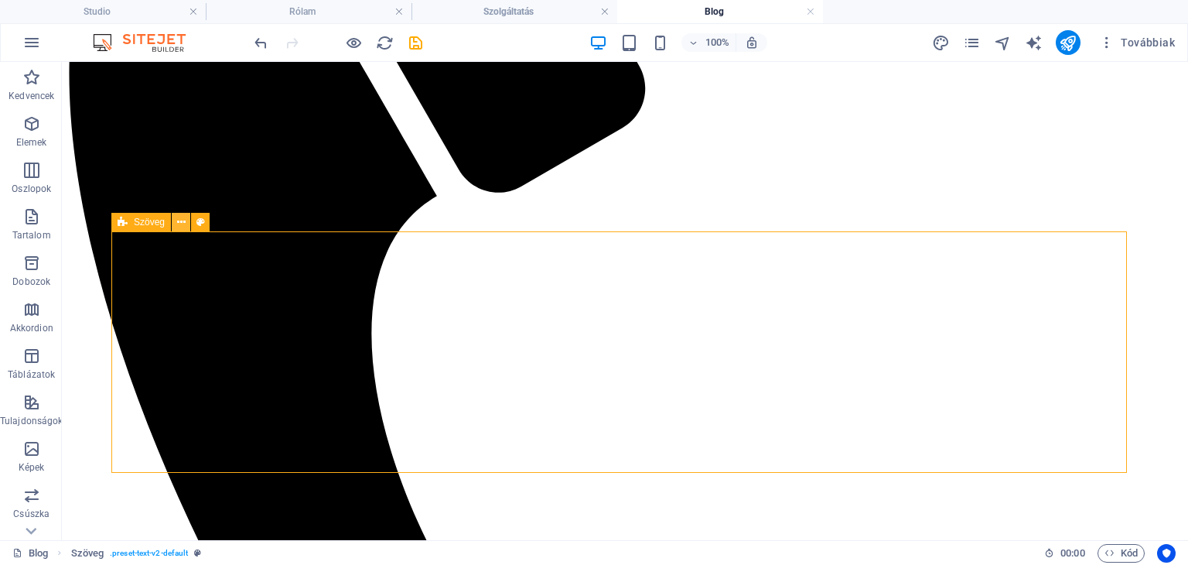
click at [182, 227] on icon at bounding box center [181, 222] width 9 height 16
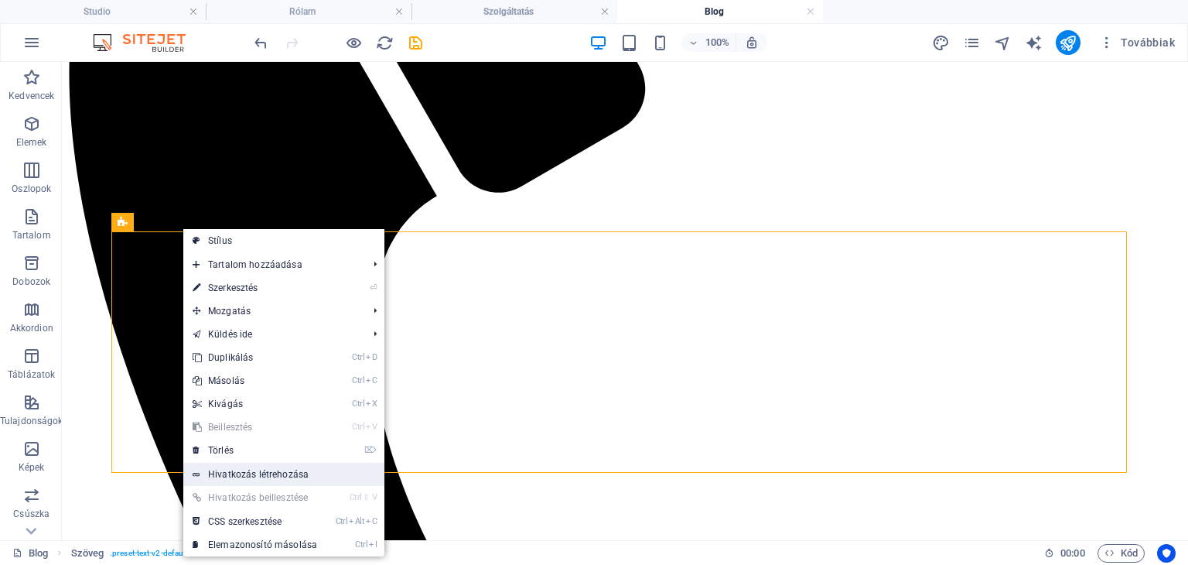
click at [254, 462] on link "Hivatkozás létrehozása" at bounding box center [283, 473] width 201 height 23
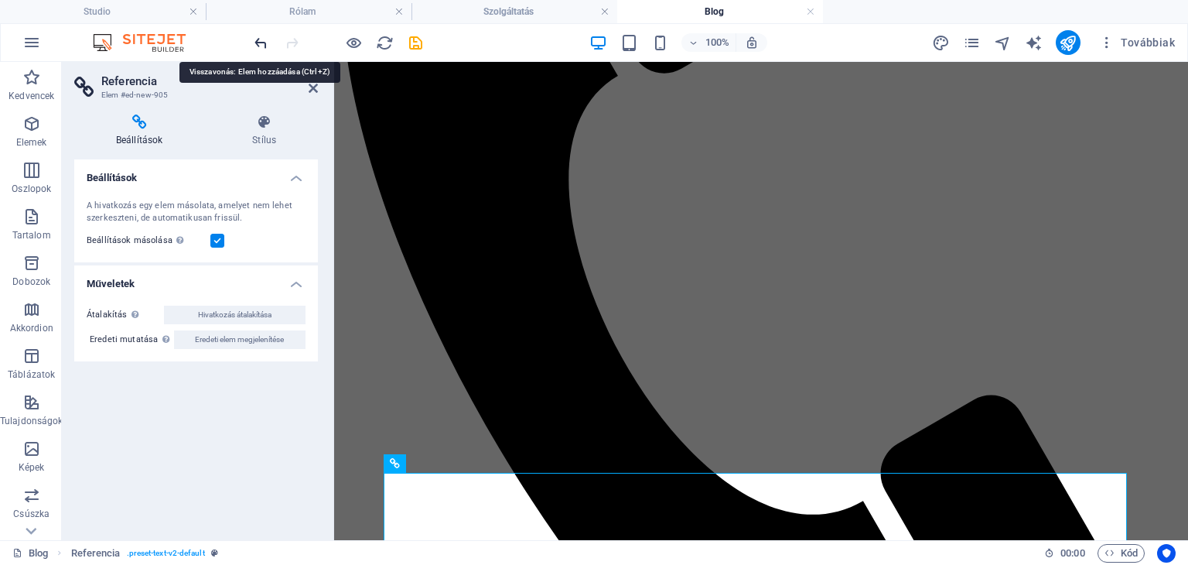
click at [257, 38] on icon "undo" at bounding box center [261, 43] width 18 height 18
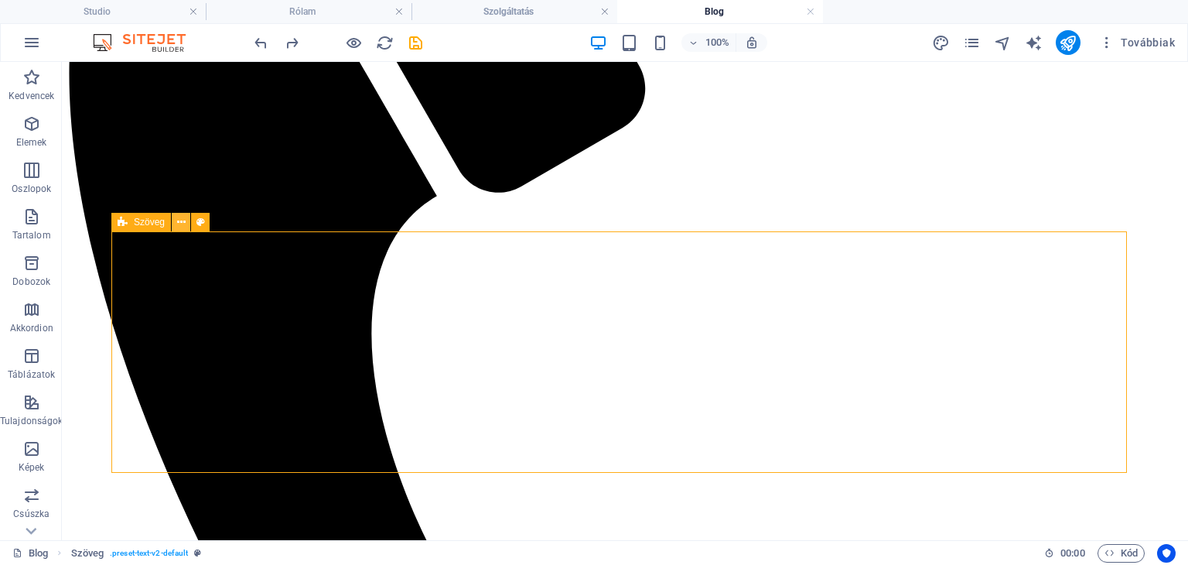
click at [181, 217] on icon at bounding box center [181, 222] width 9 height 16
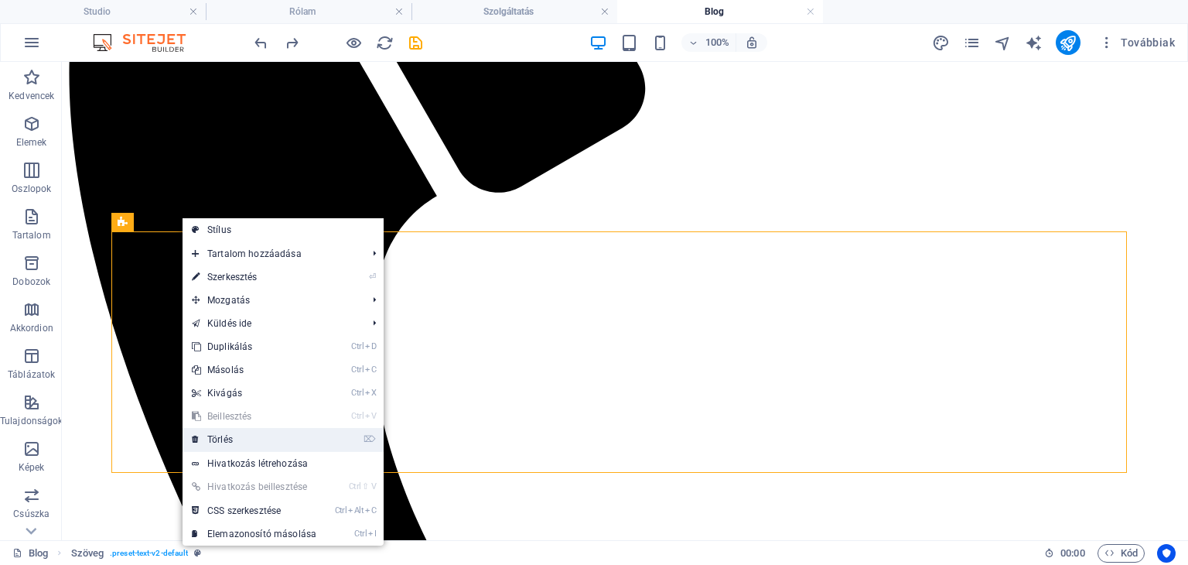
click at [235, 442] on link "⌦ Törlés" at bounding box center [254, 439] width 143 height 23
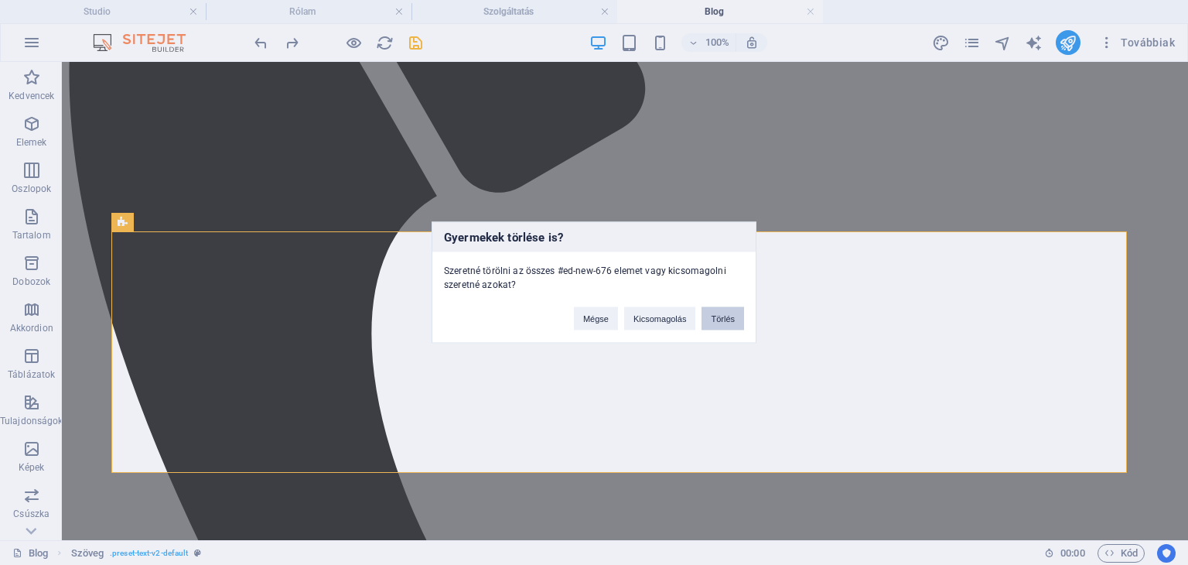
click at [721, 310] on button "Törlés" at bounding box center [722, 318] width 43 height 23
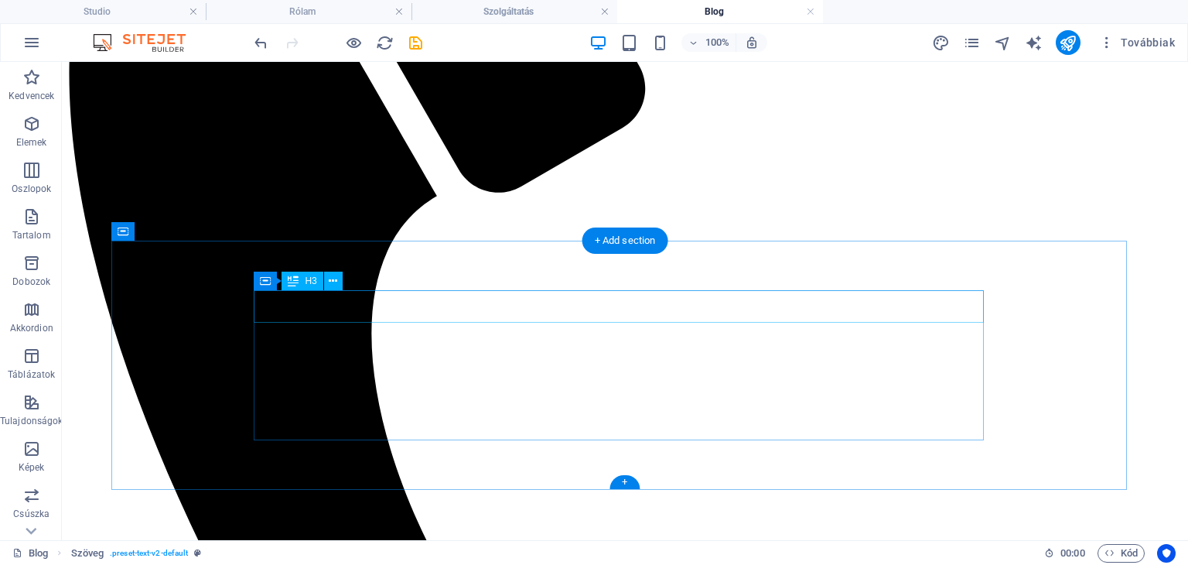
scroll to position [587, 0]
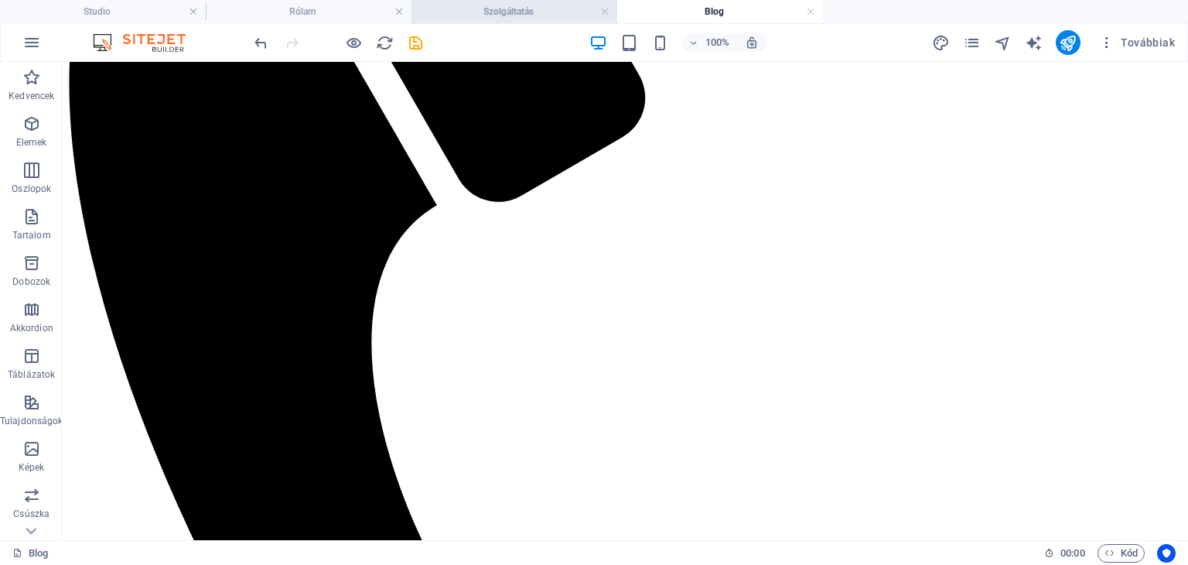
click at [461, 7] on h4 "Szolgáltatás" at bounding box center [514, 11] width 206 height 17
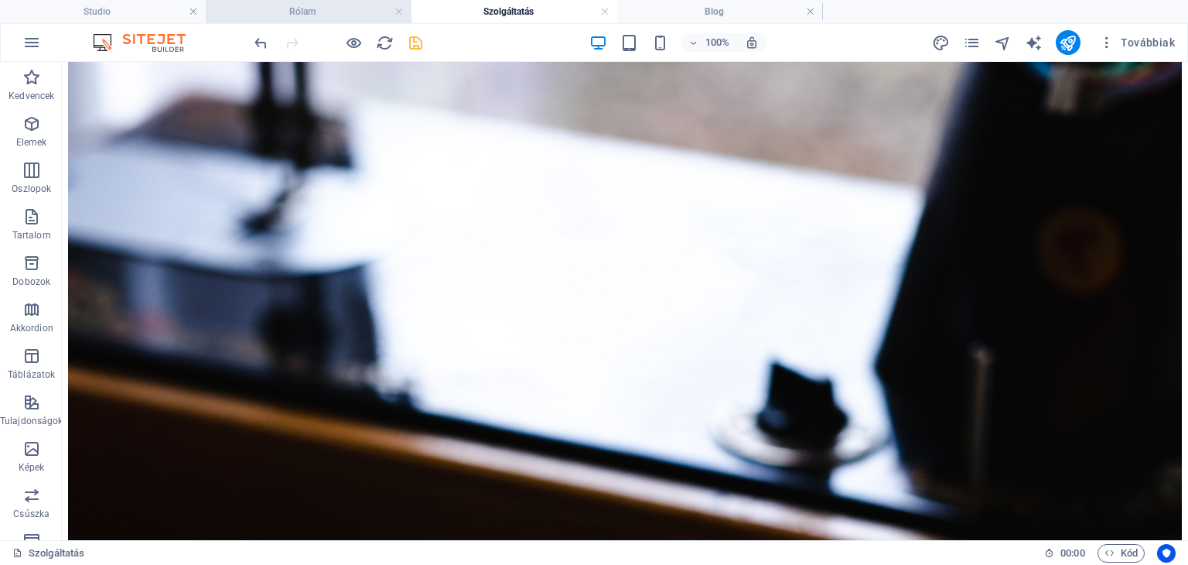
click at [359, 13] on h4 "Rólam" at bounding box center [309, 11] width 206 height 17
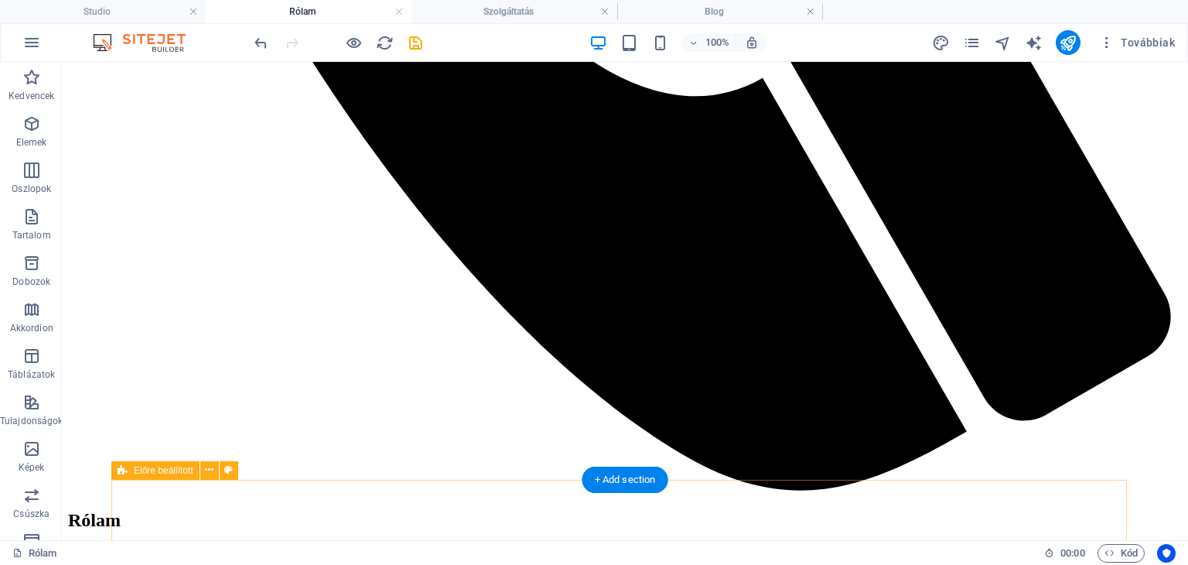
scroll to position [1319, 0]
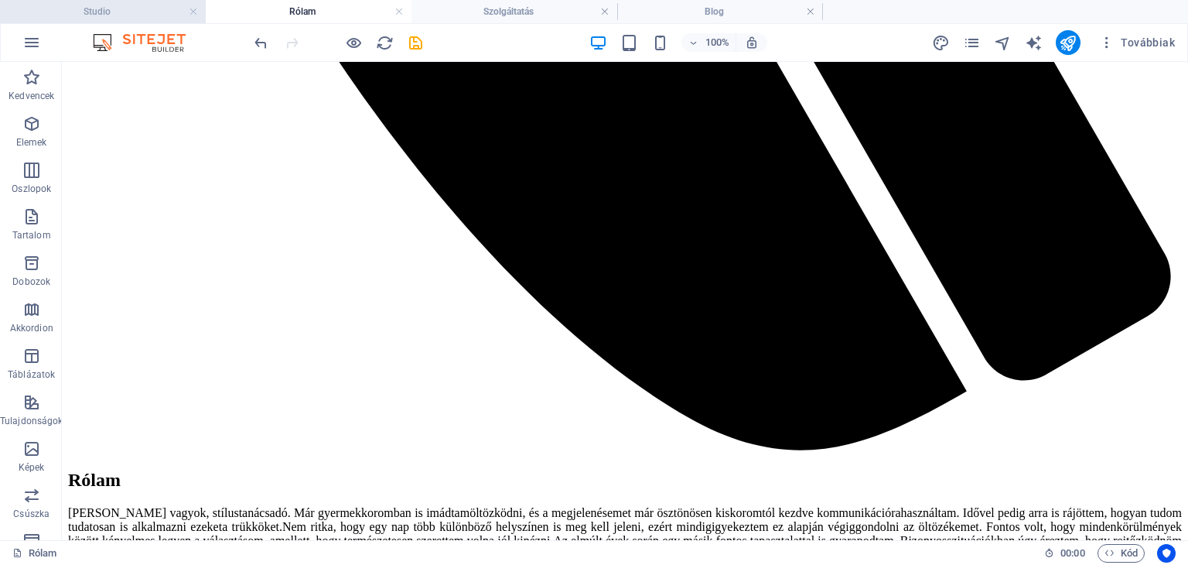
click at [141, 12] on h4 "Studio" at bounding box center [103, 11] width 206 height 17
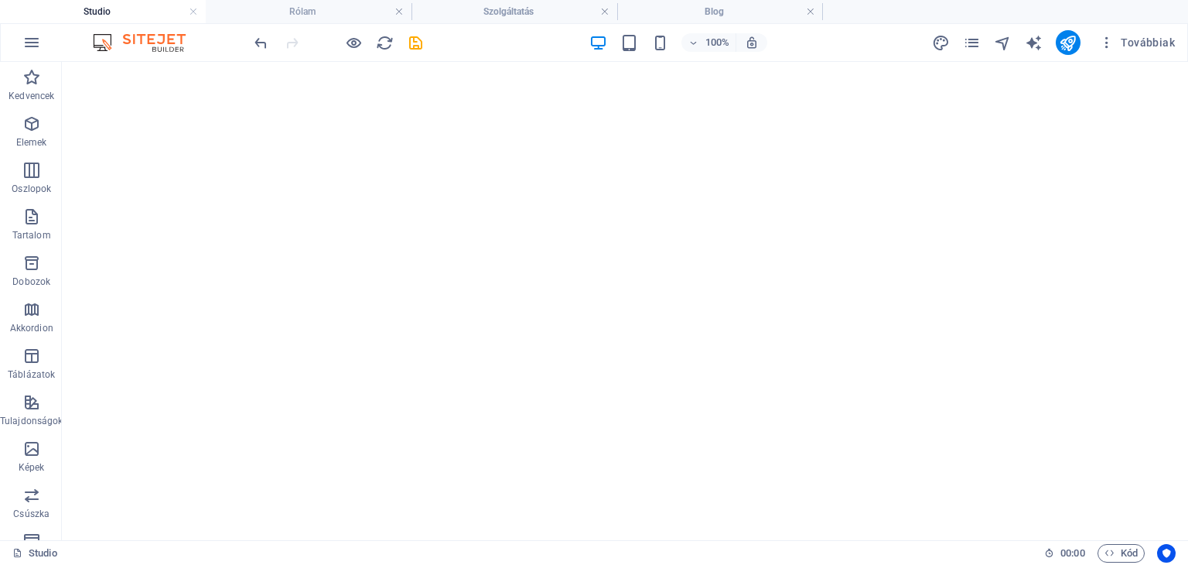
scroll to position [0, 0]
click at [260, 44] on icon "undo" at bounding box center [261, 43] width 18 height 18
click at [309, 7] on h4 "Rólam" at bounding box center [309, 11] width 206 height 17
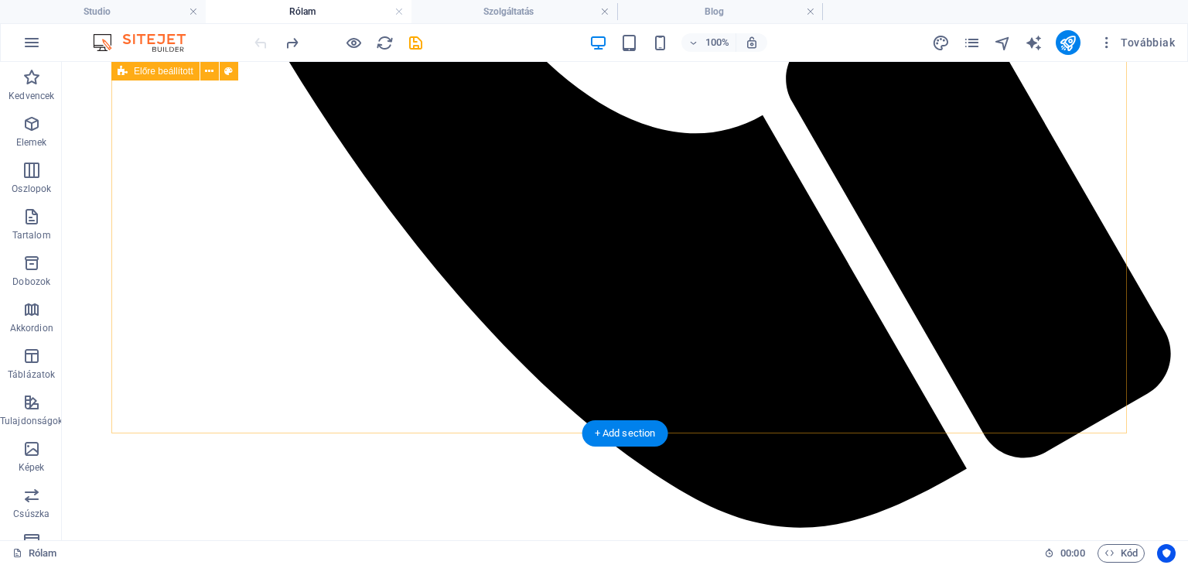
scroll to position [1319, 0]
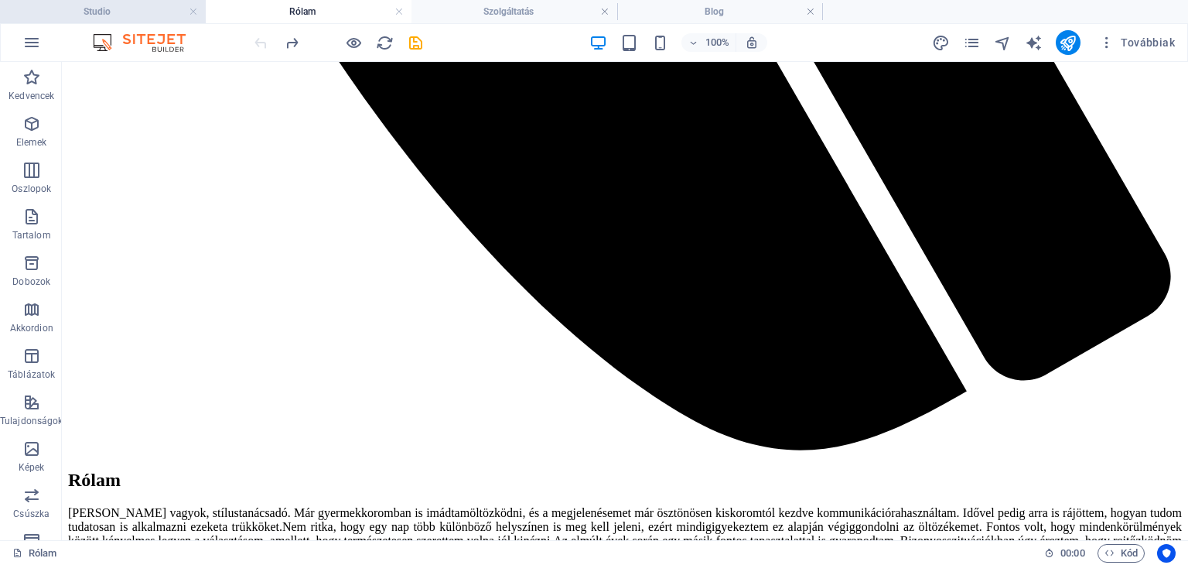
click at [148, 4] on h4 "Studio" at bounding box center [103, 11] width 206 height 17
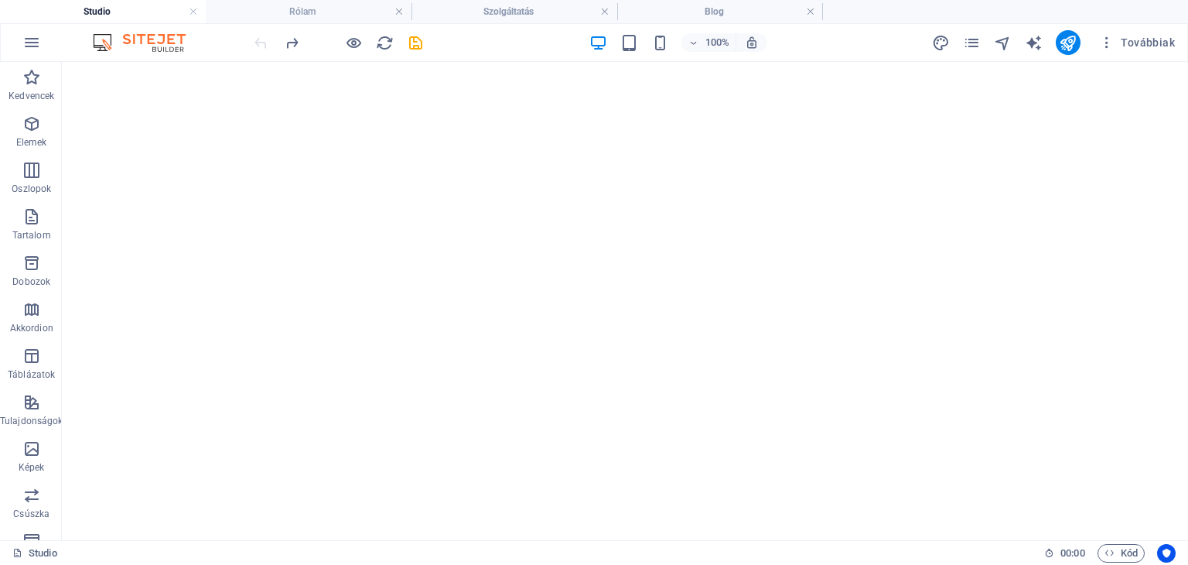
scroll to position [0, 0]
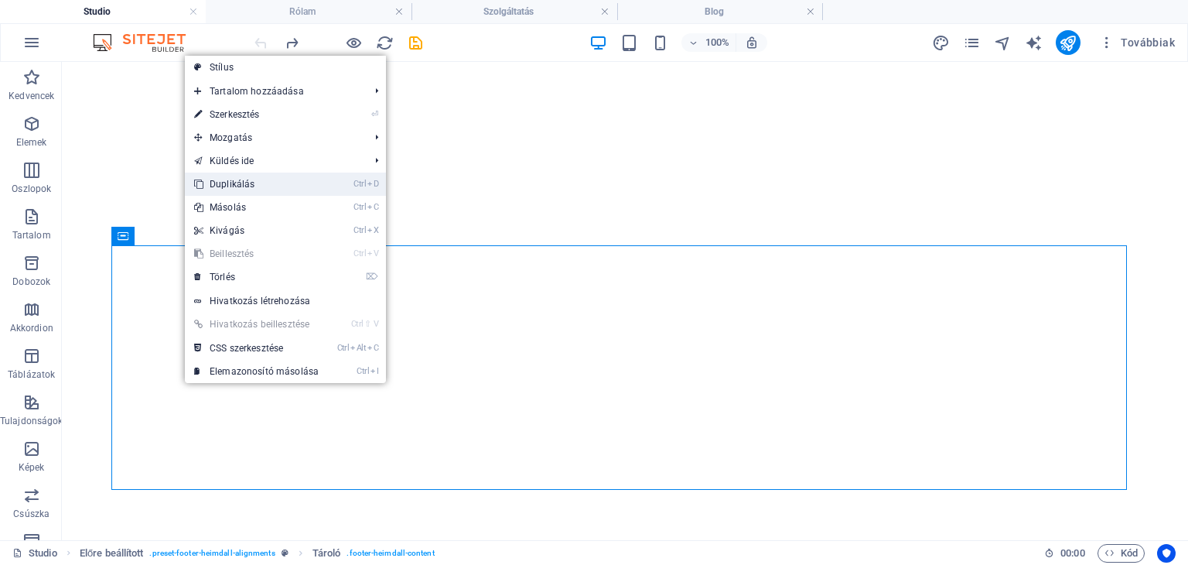
click at [281, 186] on link "Ctrl D Duplikálás" at bounding box center [256, 183] width 143 height 23
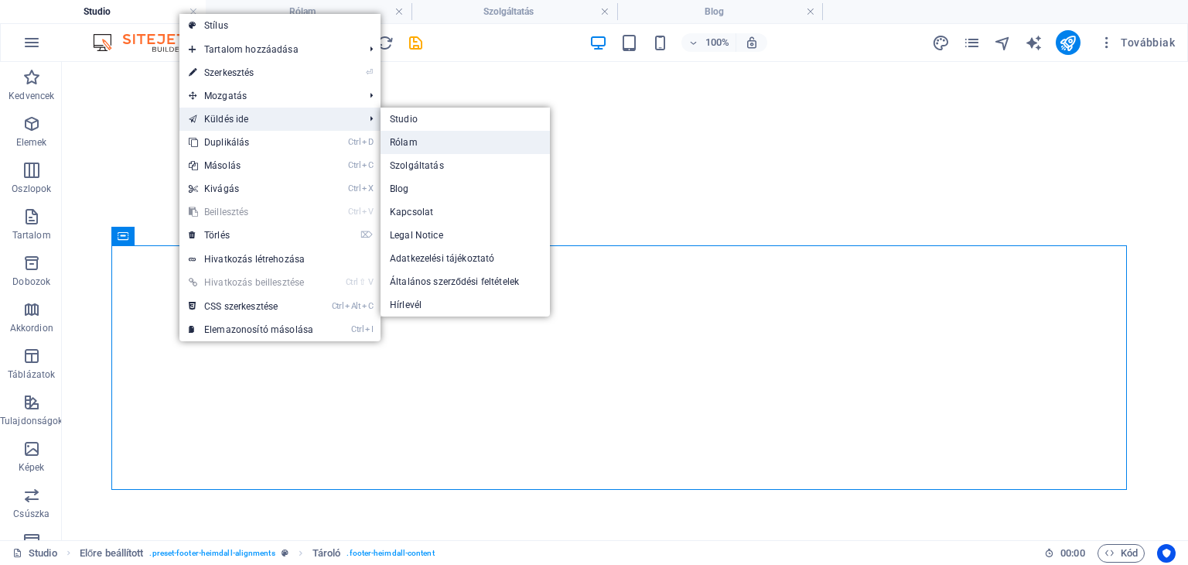
drag, startPoint x: 397, startPoint y: 141, endPoint x: 80, endPoint y: 105, distance: 318.3
click at [397, 141] on link "Rólam" at bounding box center [464, 142] width 169 height 23
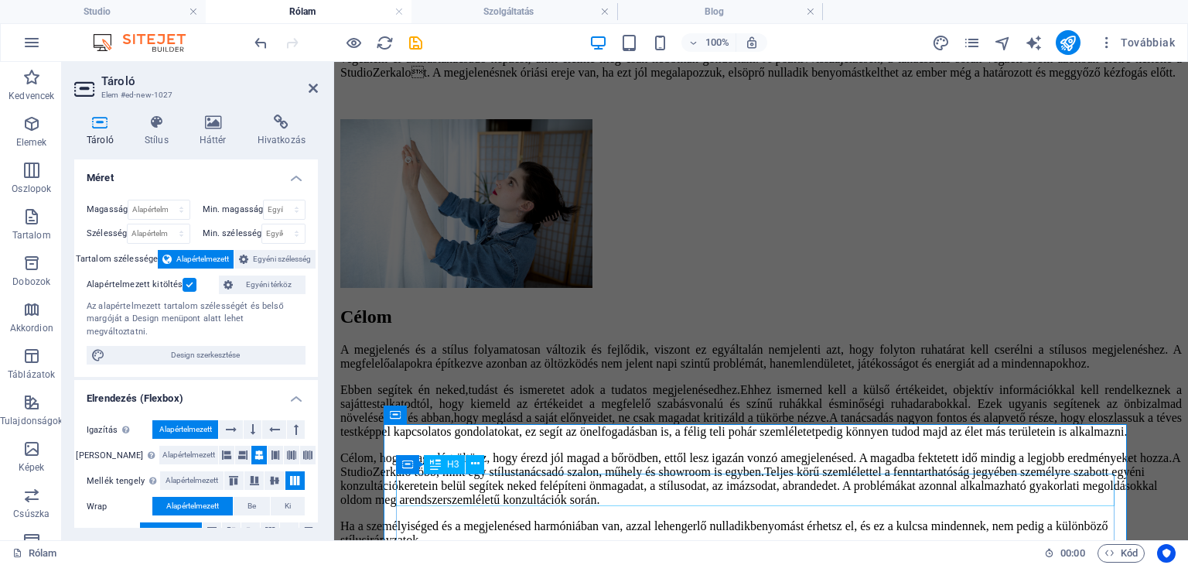
scroll to position [1568, 0]
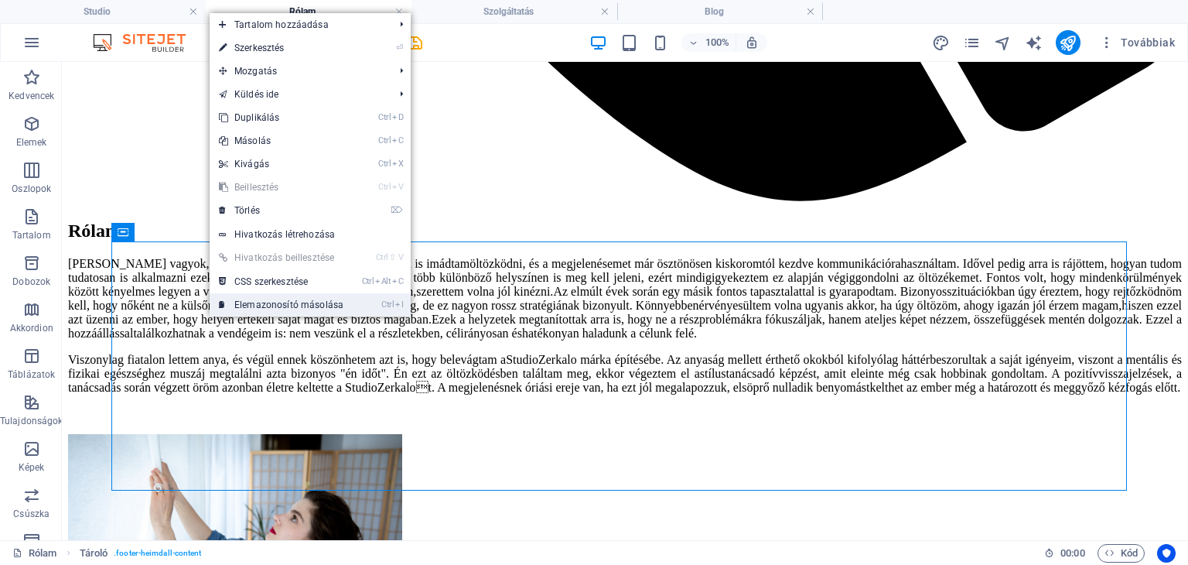
drag, startPoint x: 193, startPoint y: 234, endPoint x: 253, endPoint y: 298, distance: 88.1
click at [253, 298] on link "Ctrl I Elemazonosító másolása" at bounding box center [281, 304] width 143 height 23
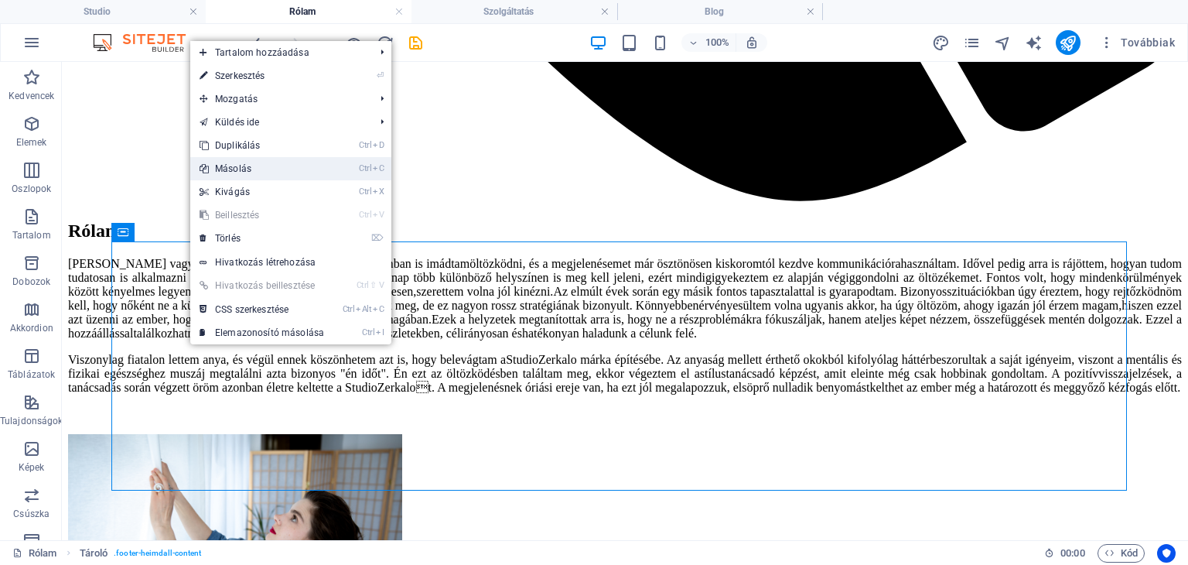
click at [288, 172] on link "Ctrl C Másolás" at bounding box center [261, 168] width 143 height 23
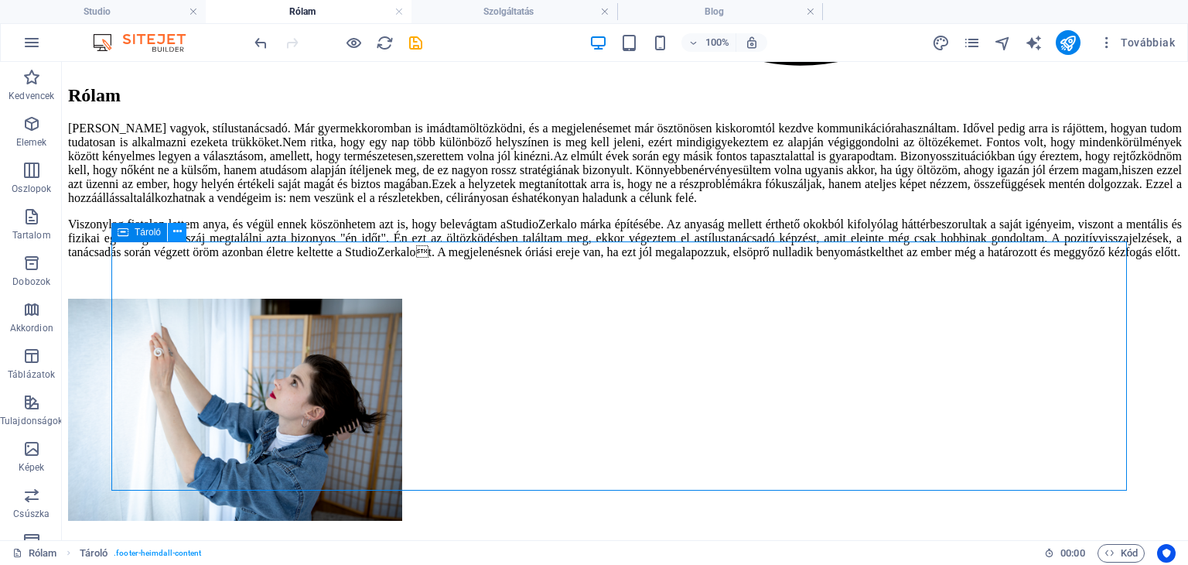
click at [177, 234] on icon at bounding box center [177, 231] width 9 height 16
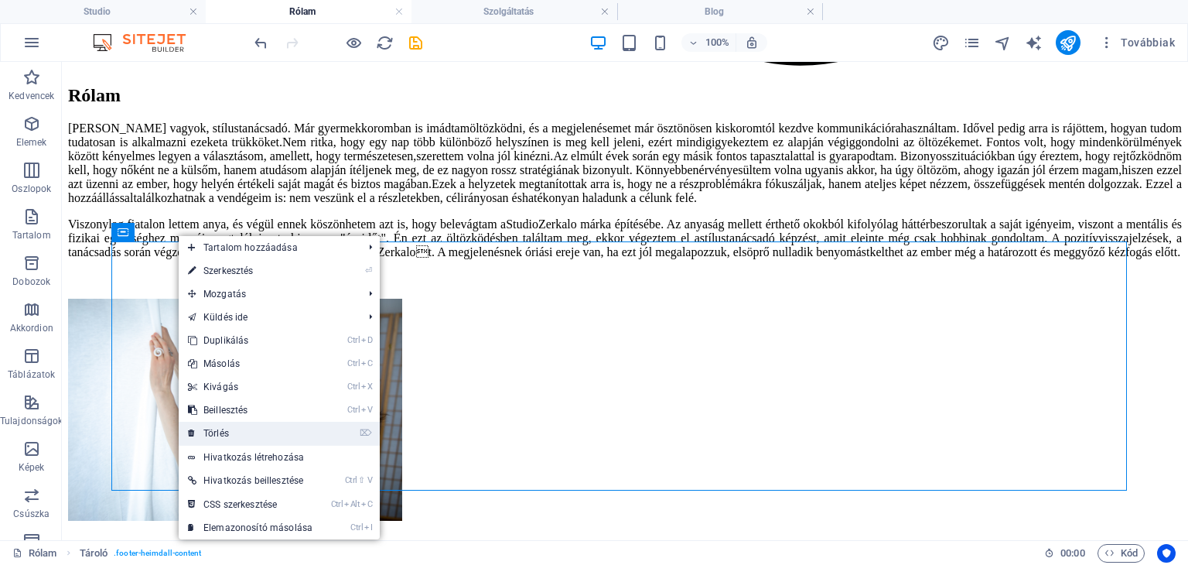
click at [231, 433] on link "⌦ Törlés" at bounding box center [250, 432] width 143 height 23
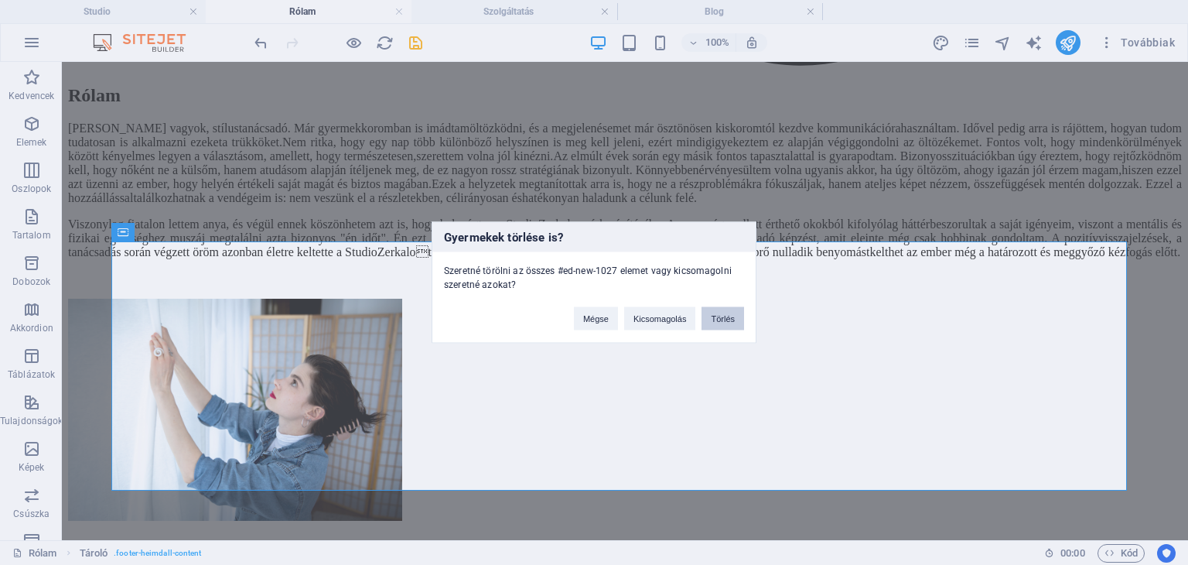
click at [705, 324] on button "Törlés" at bounding box center [722, 318] width 43 height 23
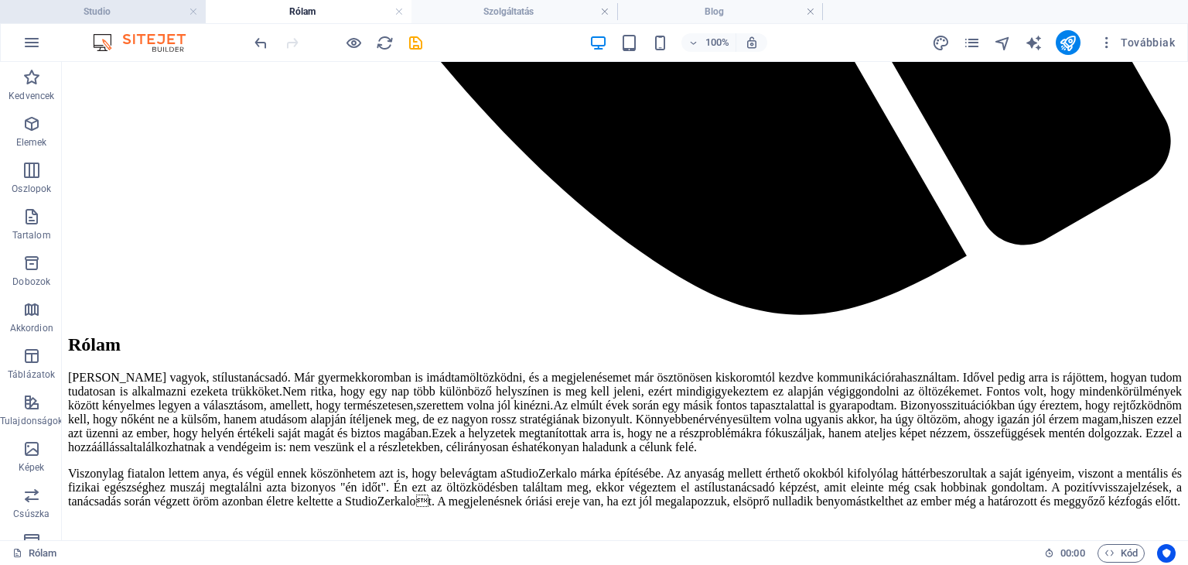
click at [158, 13] on h4 "Studio" at bounding box center [103, 11] width 206 height 17
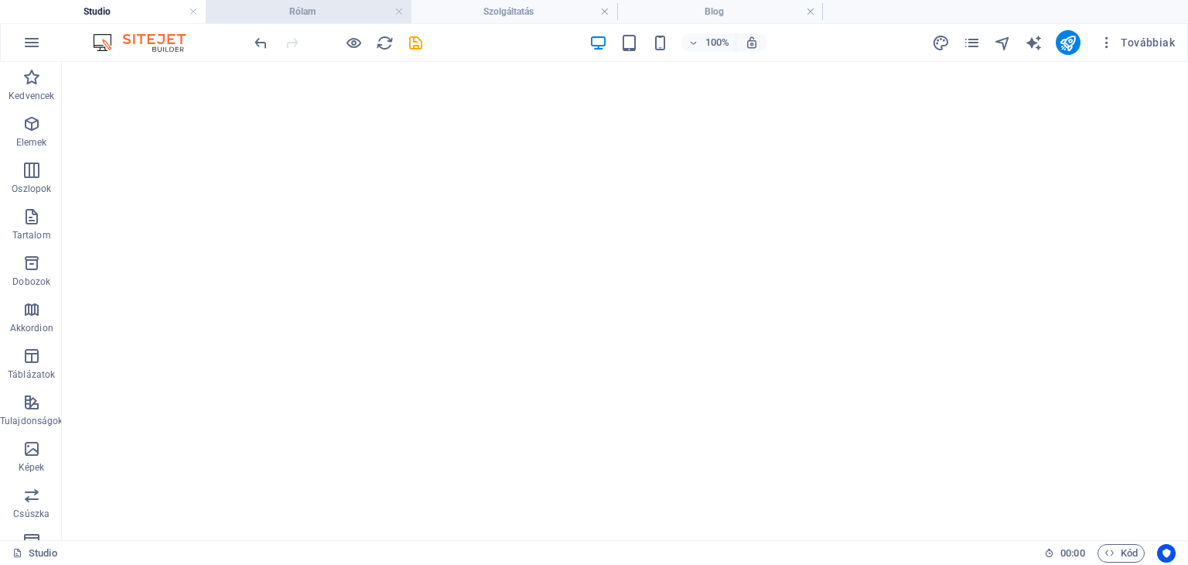
click at [251, 11] on h4 "Rólam" at bounding box center [309, 11] width 206 height 17
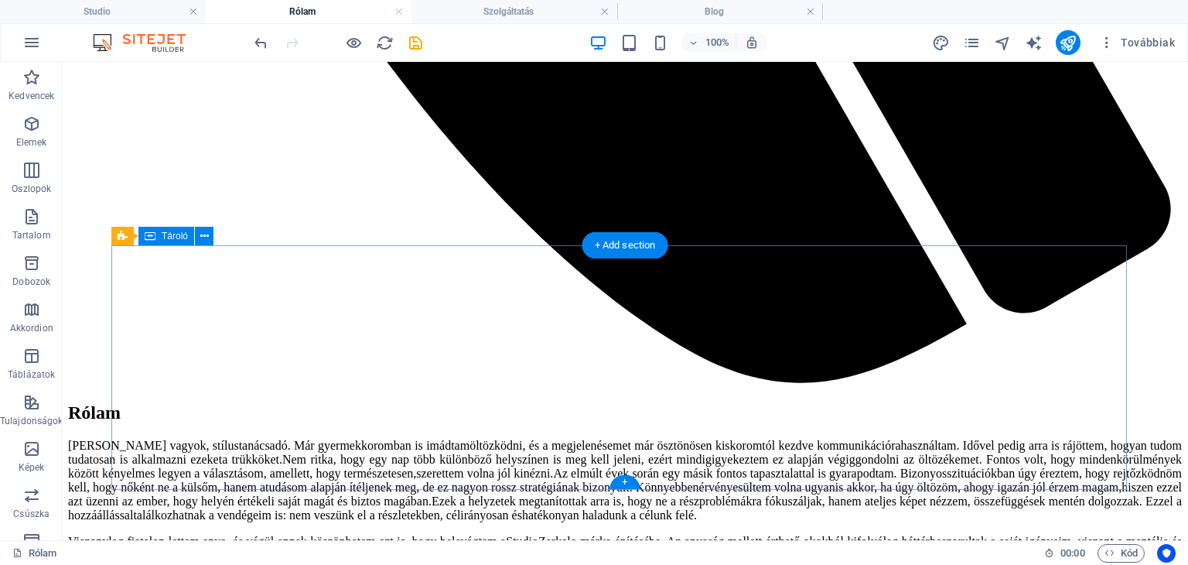
scroll to position [1454, 0]
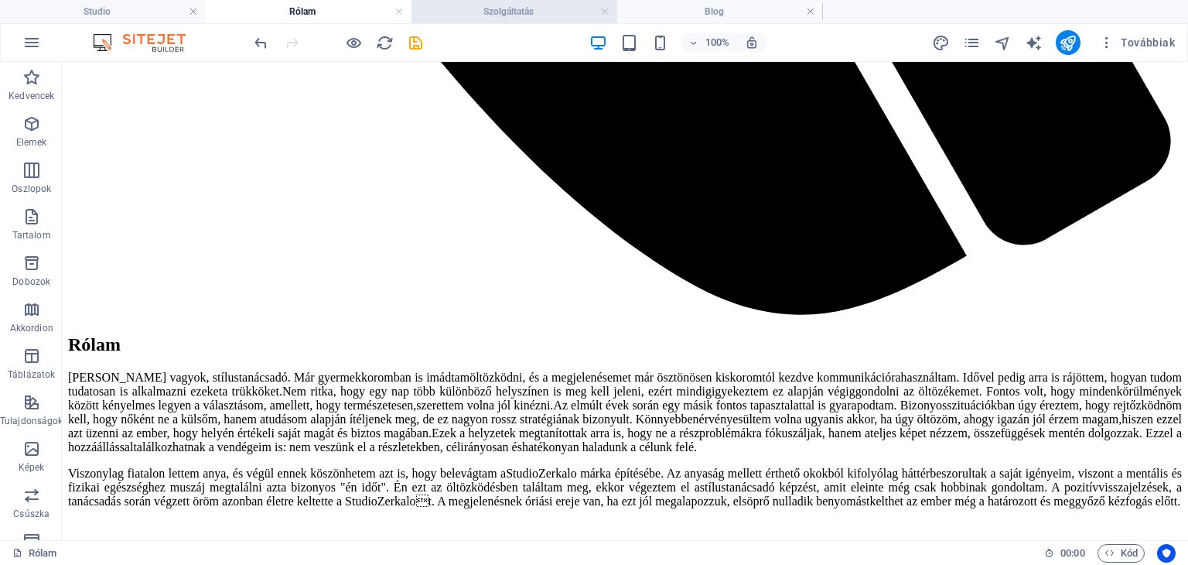
click at [449, 19] on h4 "Szolgáltatás" at bounding box center [514, 11] width 206 height 17
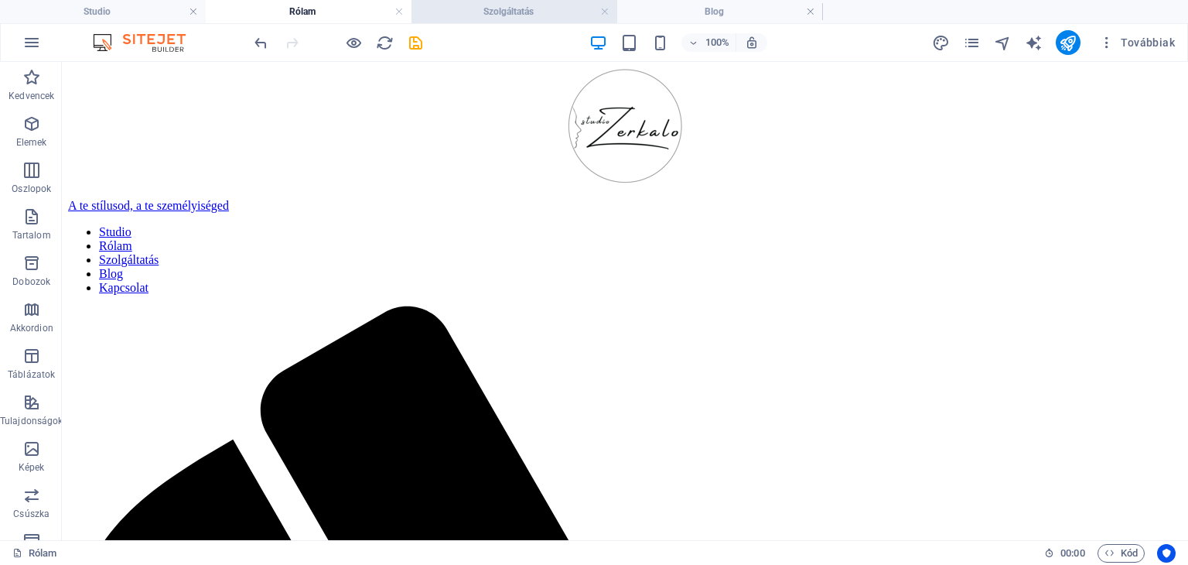
scroll to position [1793, 0]
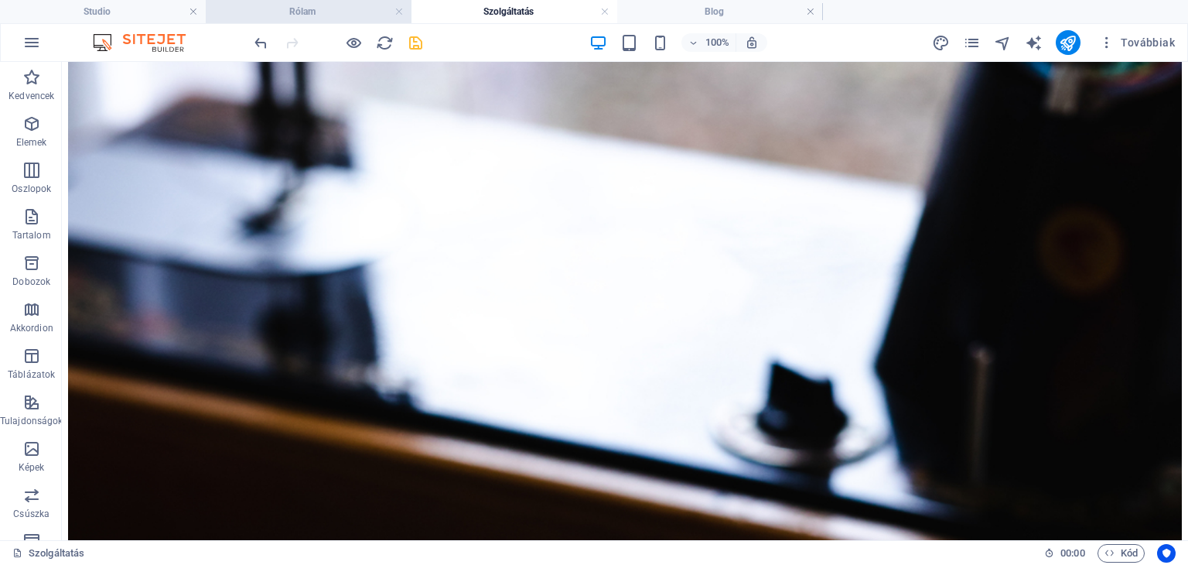
click at [273, 10] on h4 "Rólam" at bounding box center [309, 11] width 206 height 17
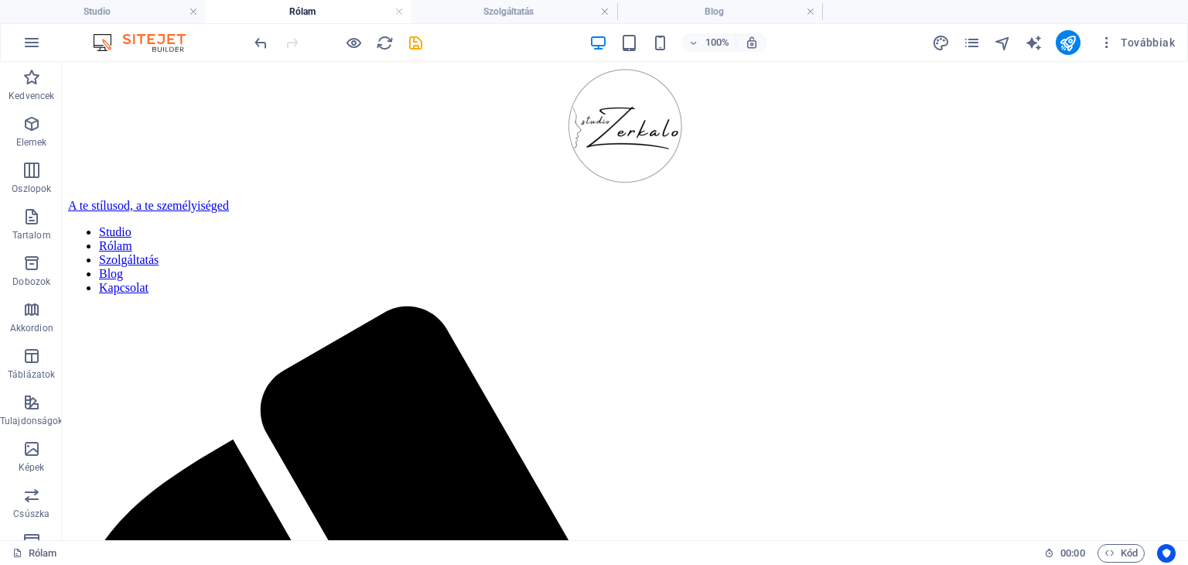
scroll to position [1284, 0]
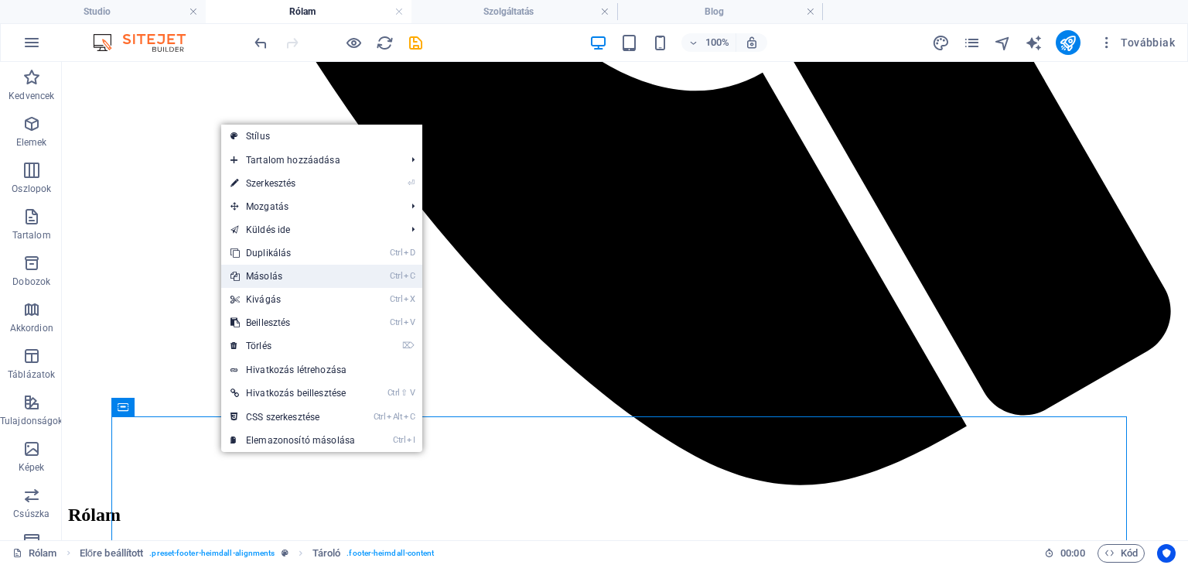
click at [264, 275] on link "Ctrl C Másolás" at bounding box center [292, 275] width 143 height 23
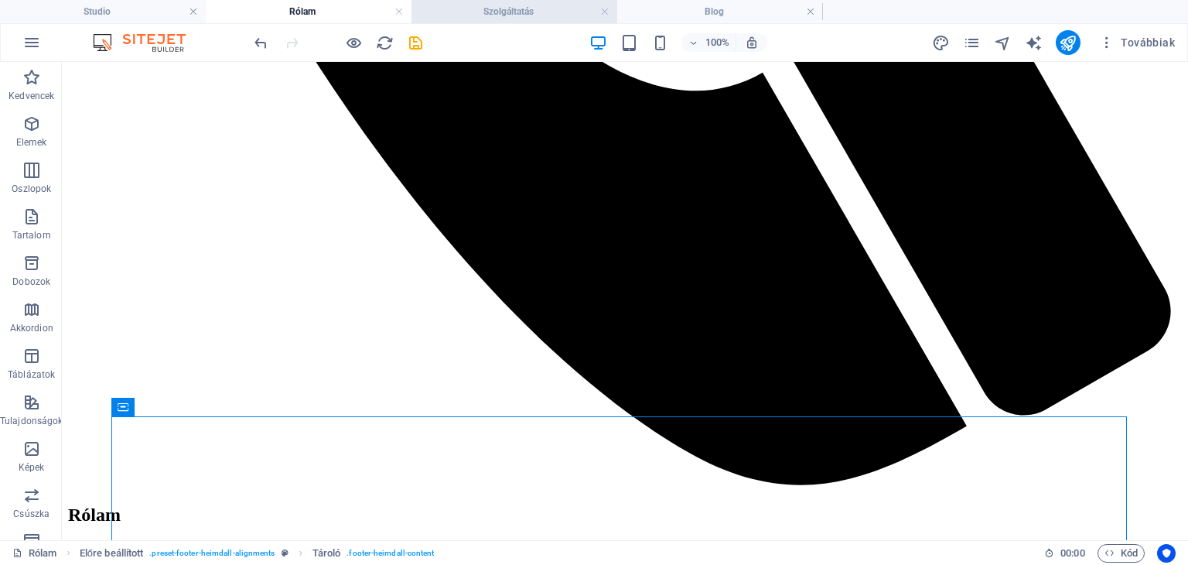
click at [466, 20] on li "Szolgáltatás" at bounding box center [514, 11] width 206 height 23
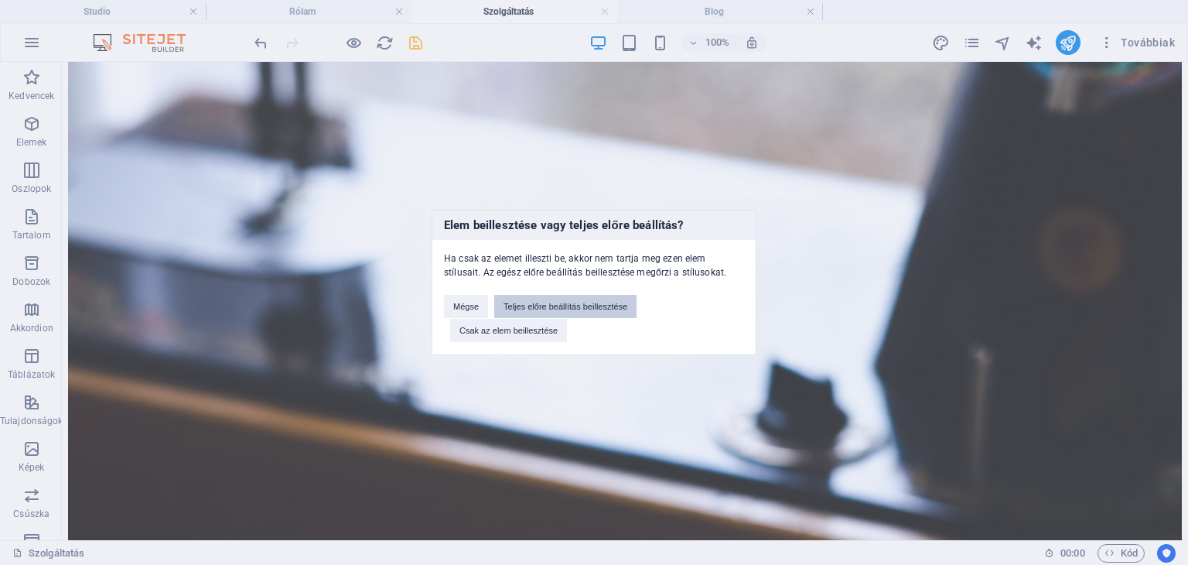
click at [518, 308] on button "Teljes előre beállítás beillesztése" at bounding box center [565, 306] width 142 height 23
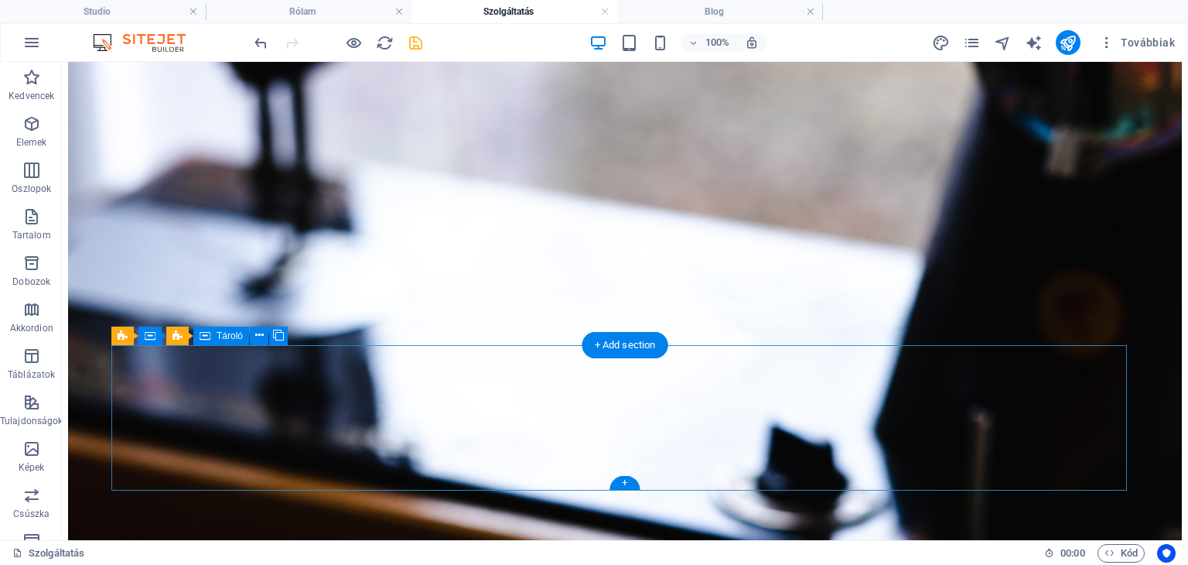
scroll to position [1829, 0]
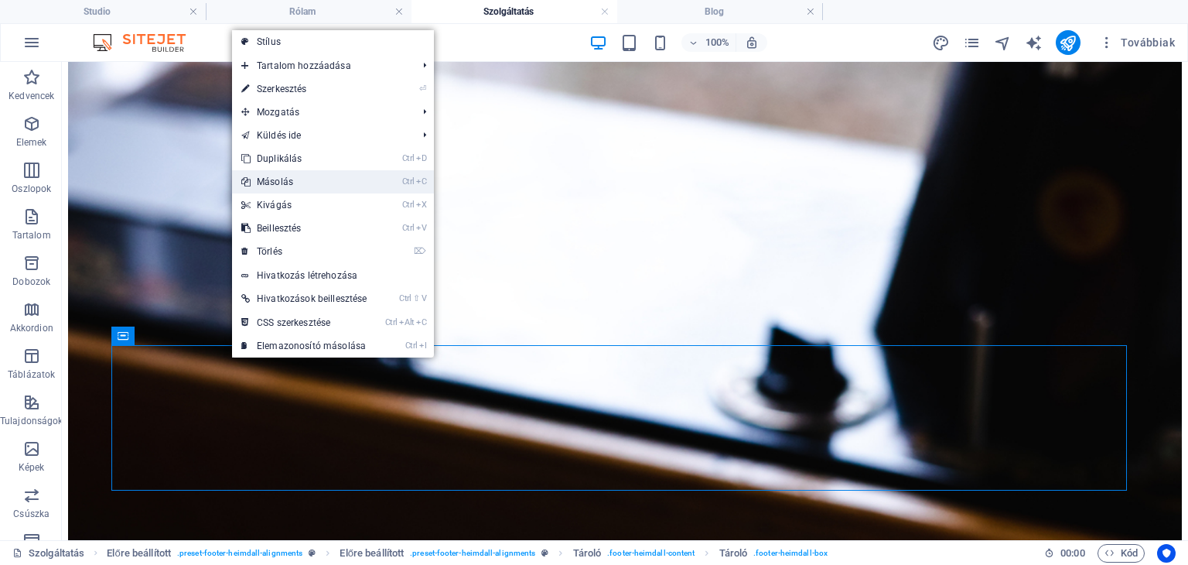
click at [320, 180] on link "Ctrl C Másolás" at bounding box center [304, 181] width 144 height 23
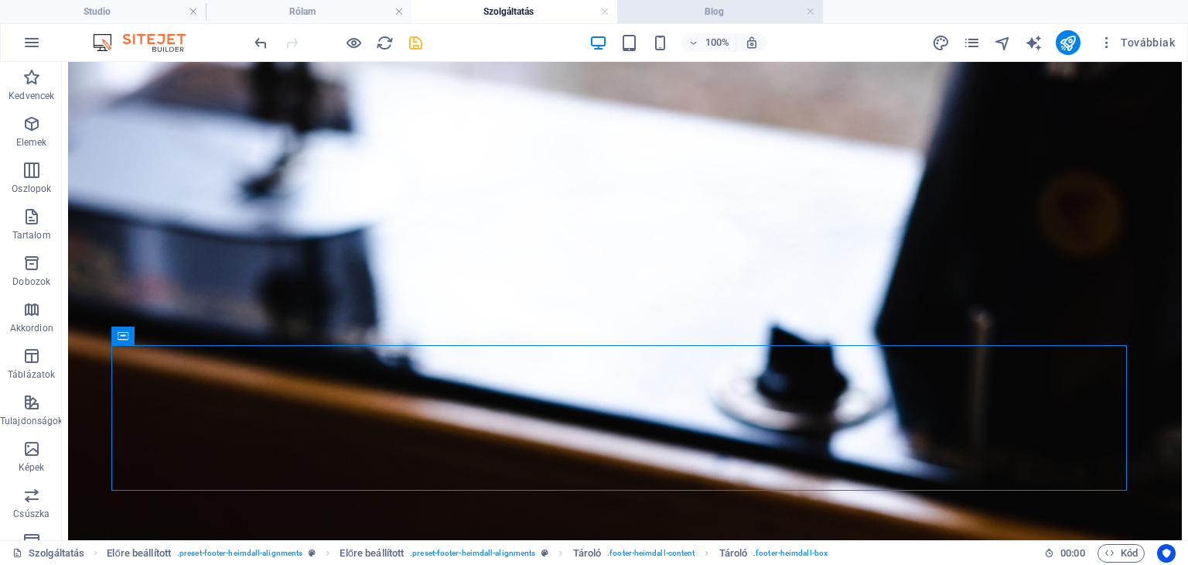
click at [658, 4] on h4 "Blog" at bounding box center [720, 11] width 206 height 17
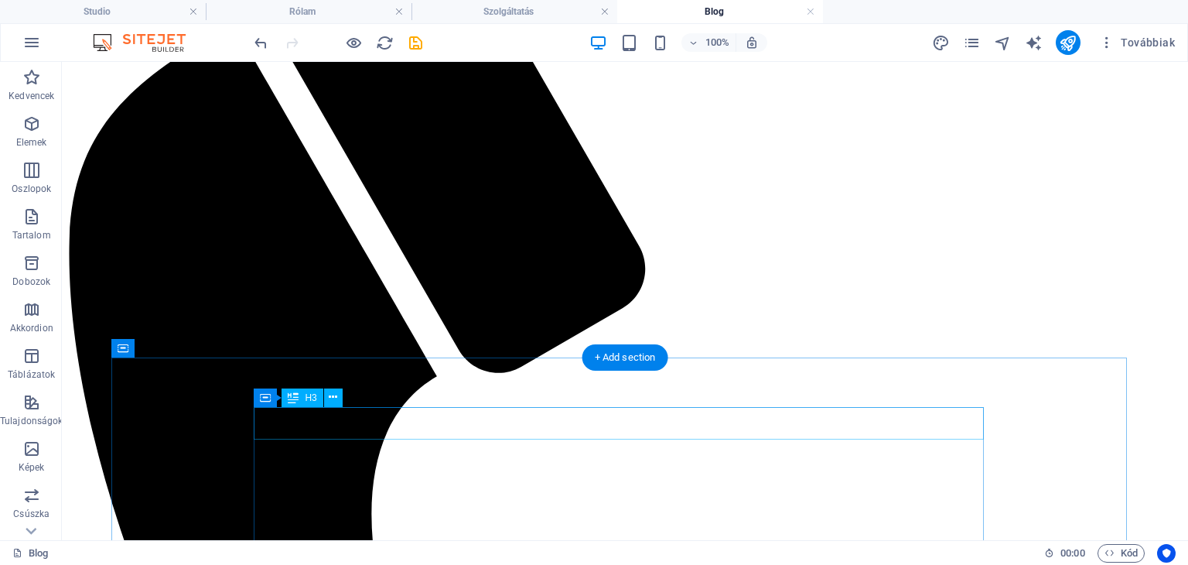
scroll to position [587, 0]
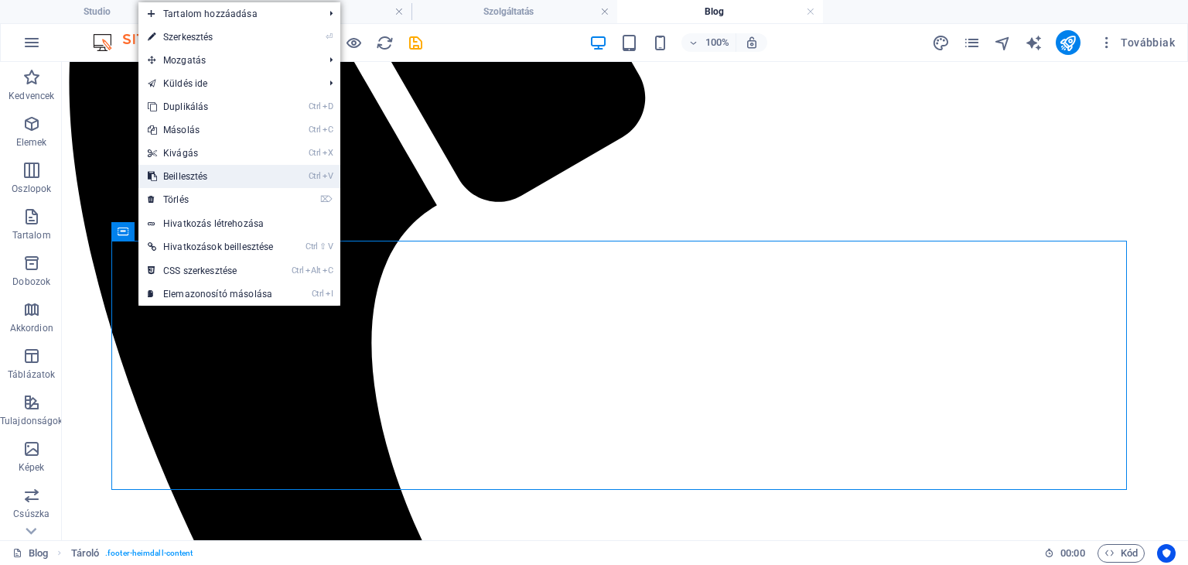
click at [200, 180] on link "Ctrl V Beillesztés" at bounding box center [210, 176] width 144 height 23
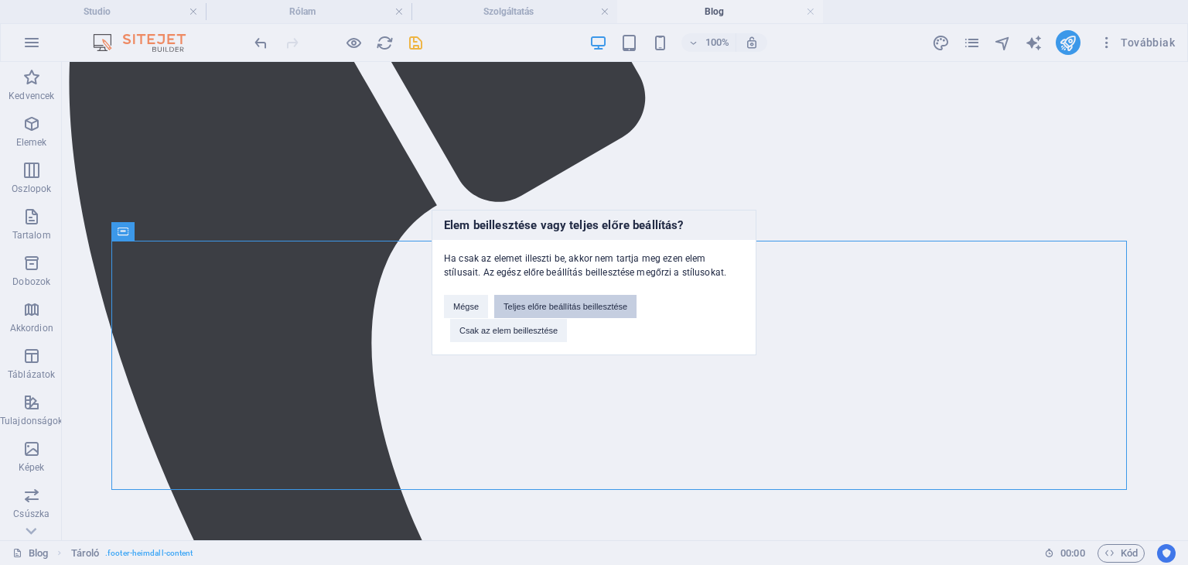
click at [534, 307] on button "Teljes előre beállítás beillesztése" at bounding box center [565, 306] width 142 height 23
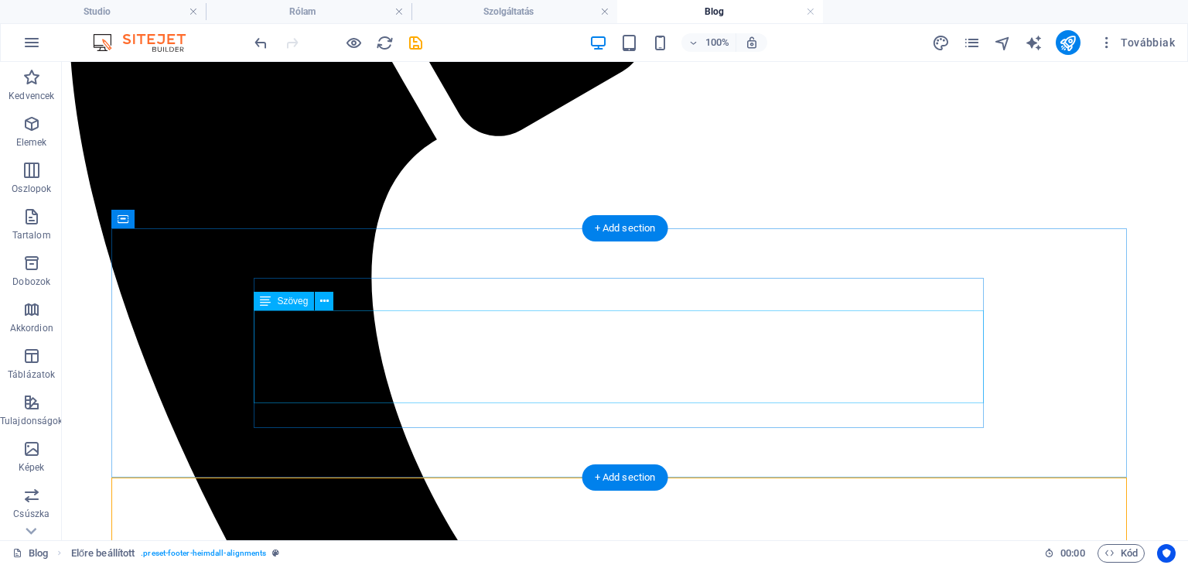
scroll to position [599, 0]
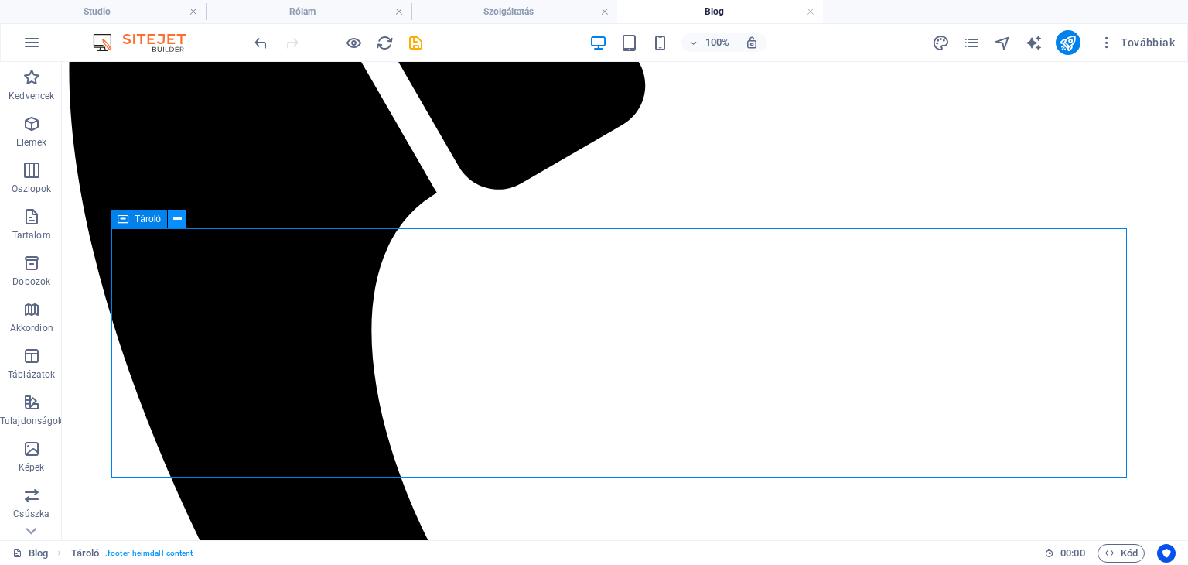
click at [179, 217] on icon at bounding box center [177, 219] width 9 height 16
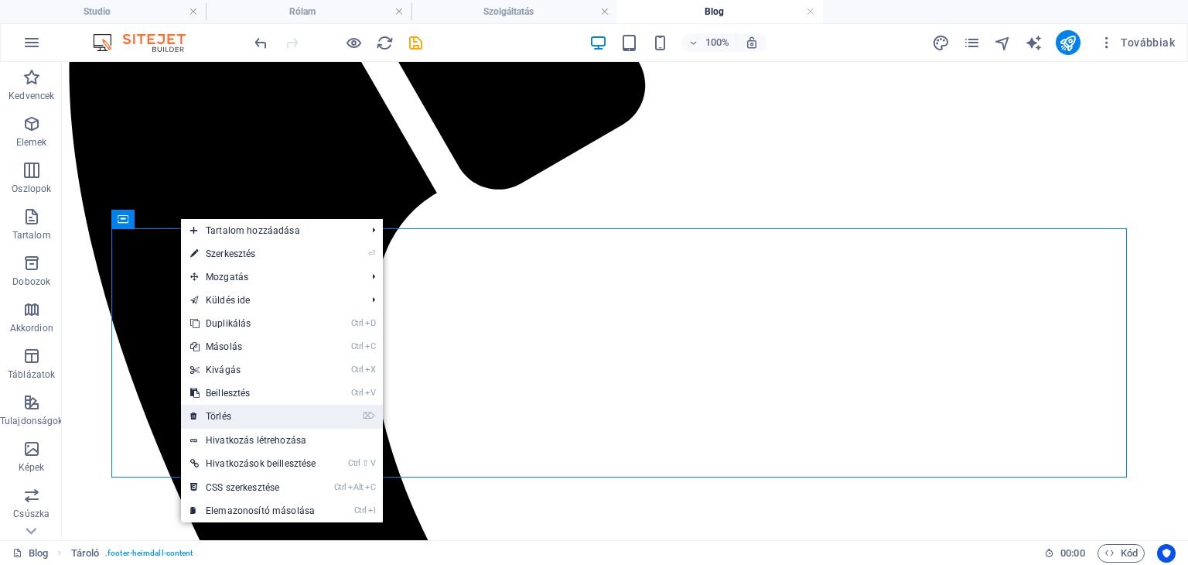
click at [239, 412] on link "⌦ Törlés" at bounding box center [253, 415] width 144 height 23
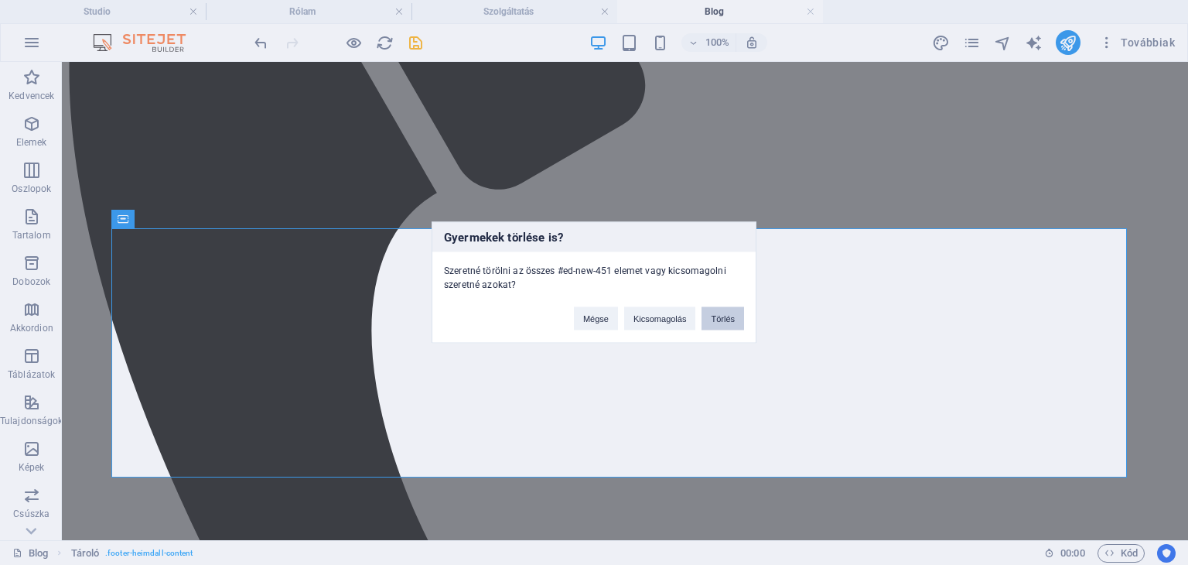
click at [734, 317] on button "Törlés" at bounding box center [722, 318] width 43 height 23
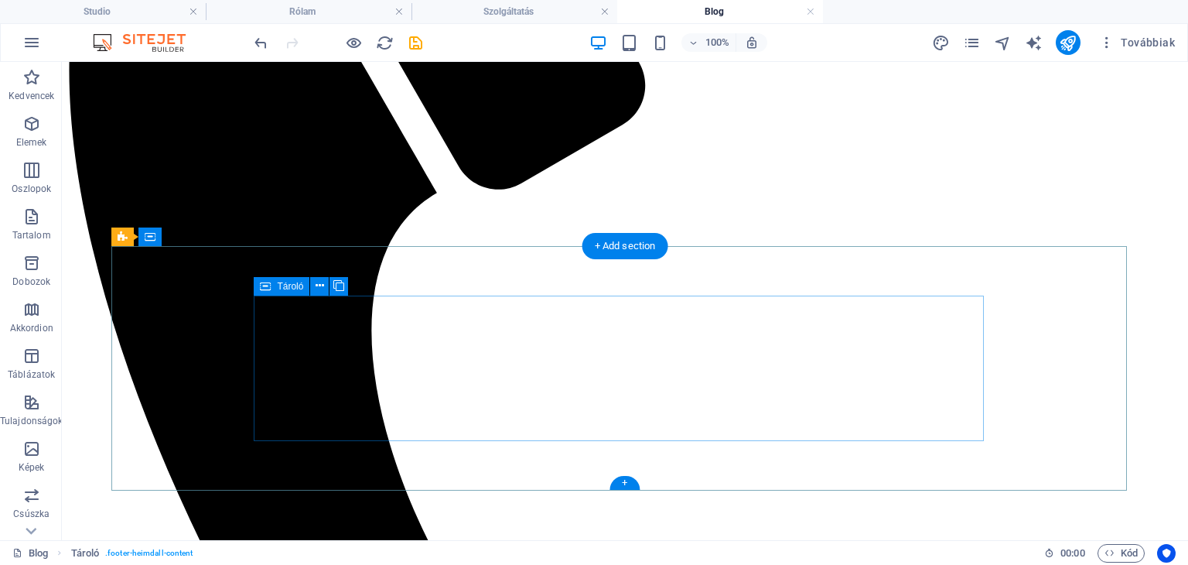
scroll to position [582, 0]
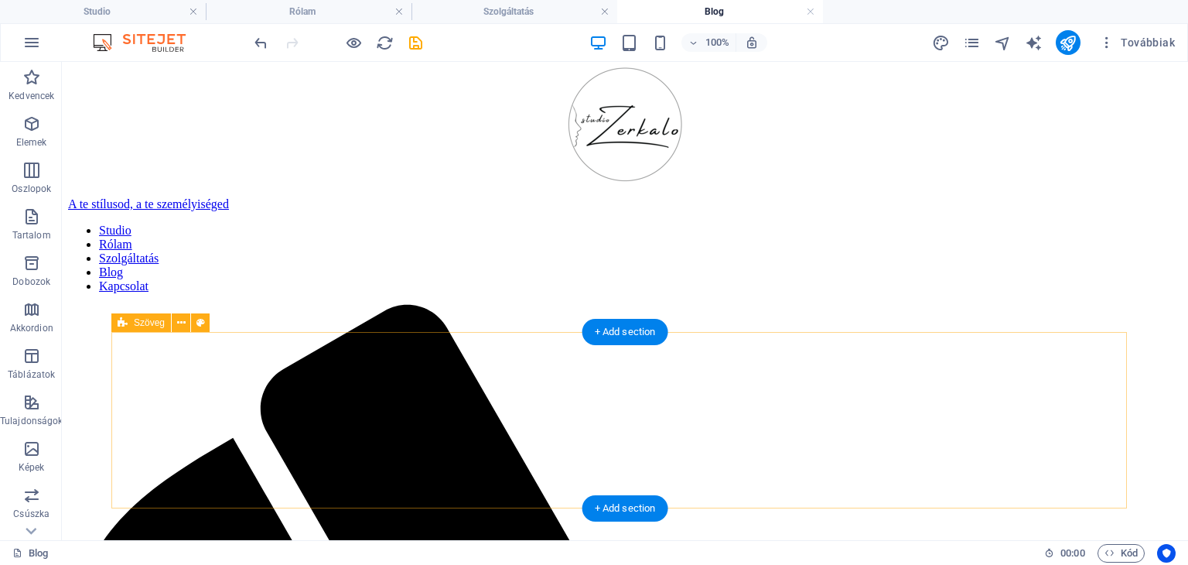
scroll to position [0, 0]
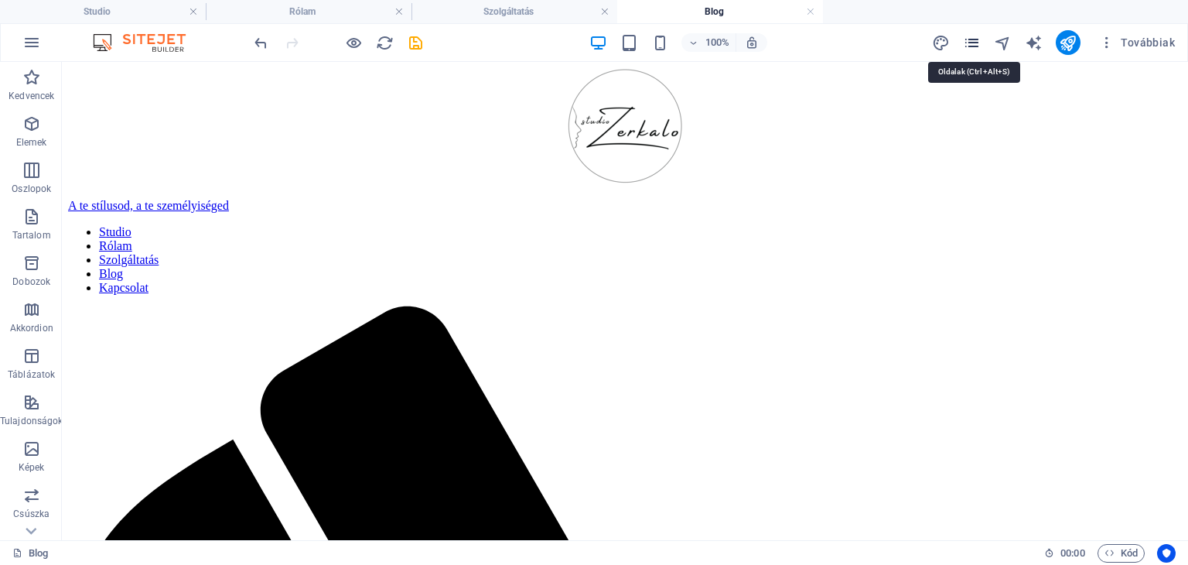
click at [973, 43] on icon "pages" at bounding box center [972, 43] width 18 height 18
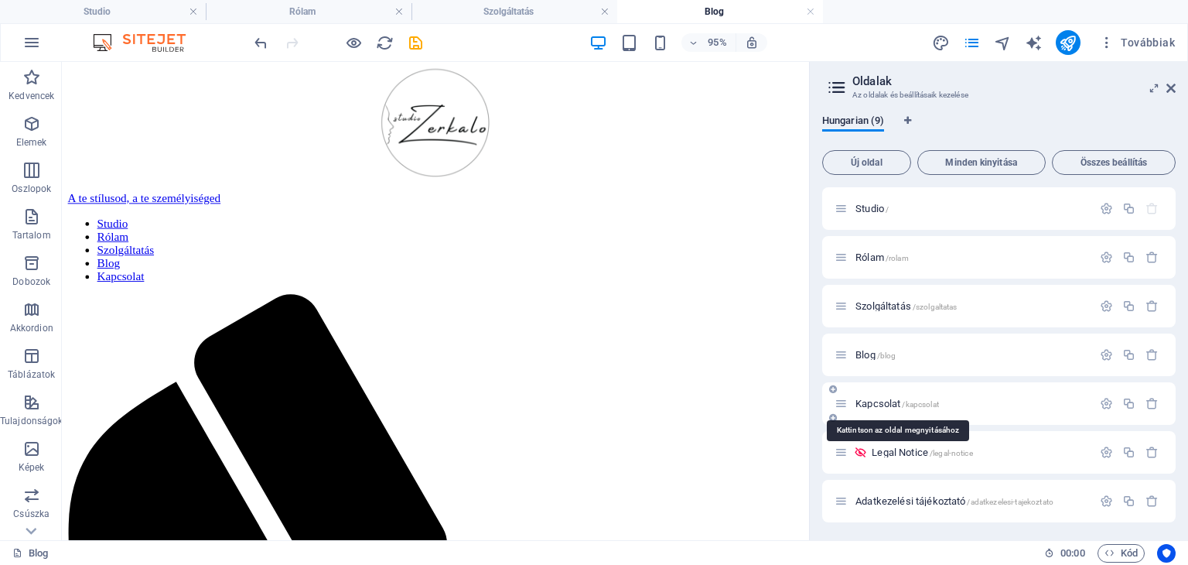
click at [878, 401] on span "Kapcsolat /kapcsolat" at bounding box center [897, 403] width 84 height 12
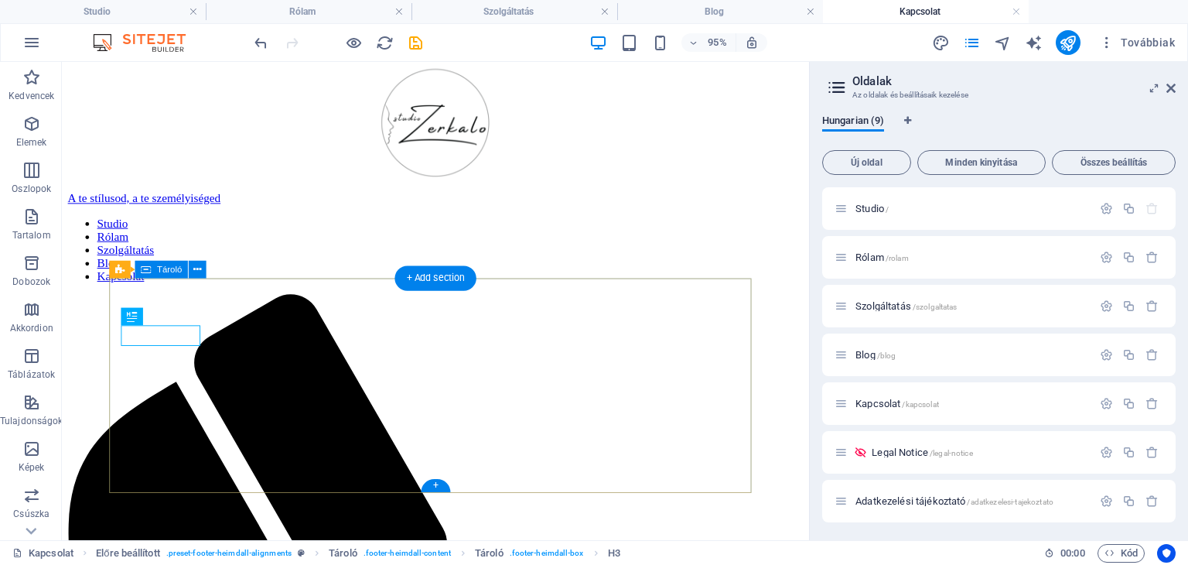
scroll to position [299, 0]
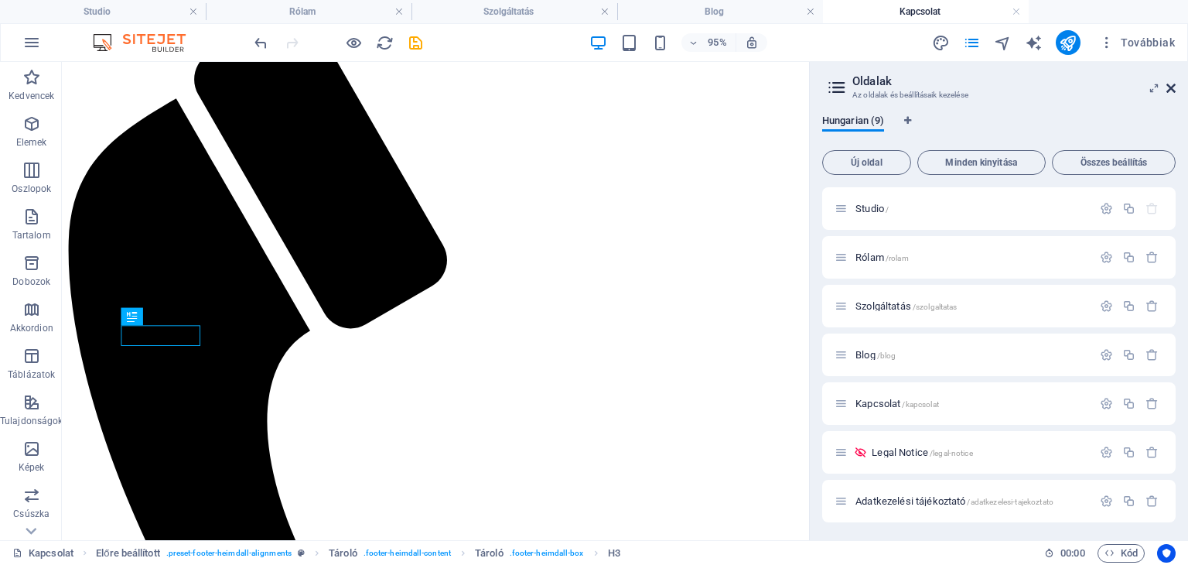
drag, startPoint x: 1170, startPoint y: 85, endPoint x: 1093, endPoint y: 33, distance: 92.4
click at [1170, 85] on icon at bounding box center [1170, 88] width 9 height 12
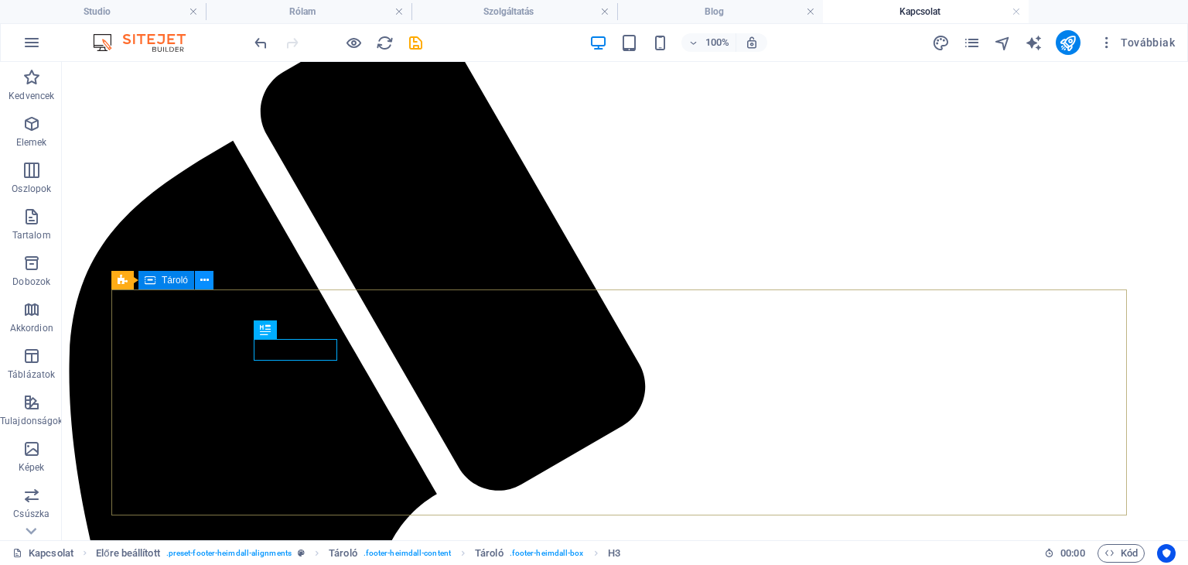
click at [204, 281] on icon at bounding box center [204, 280] width 9 height 16
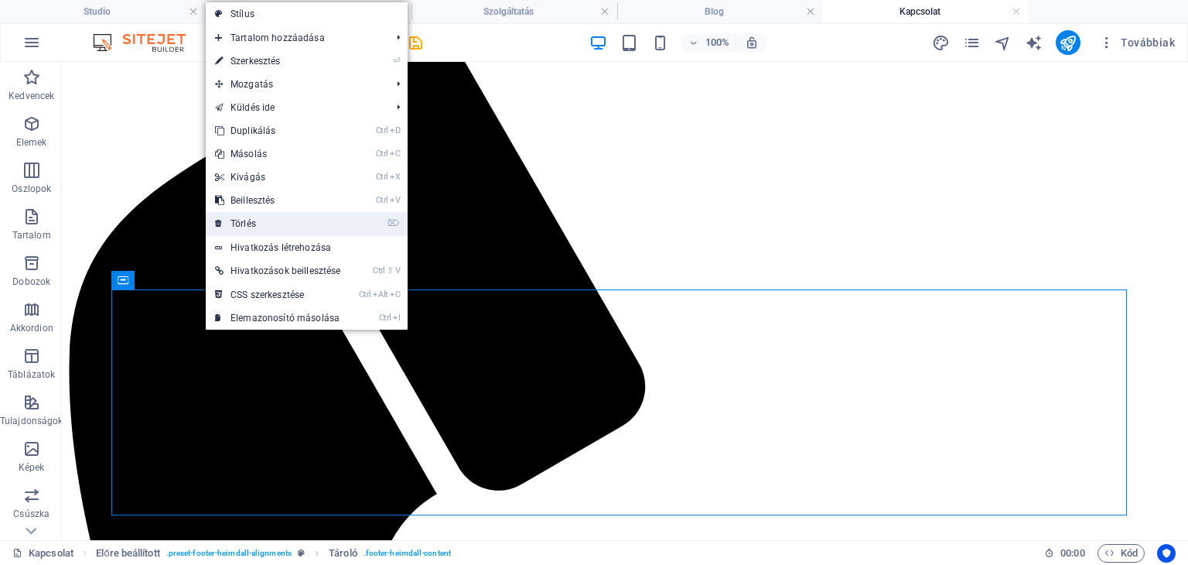
click at [255, 218] on link "⌦ Törlés" at bounding box center [278, 223] width 144 height 23
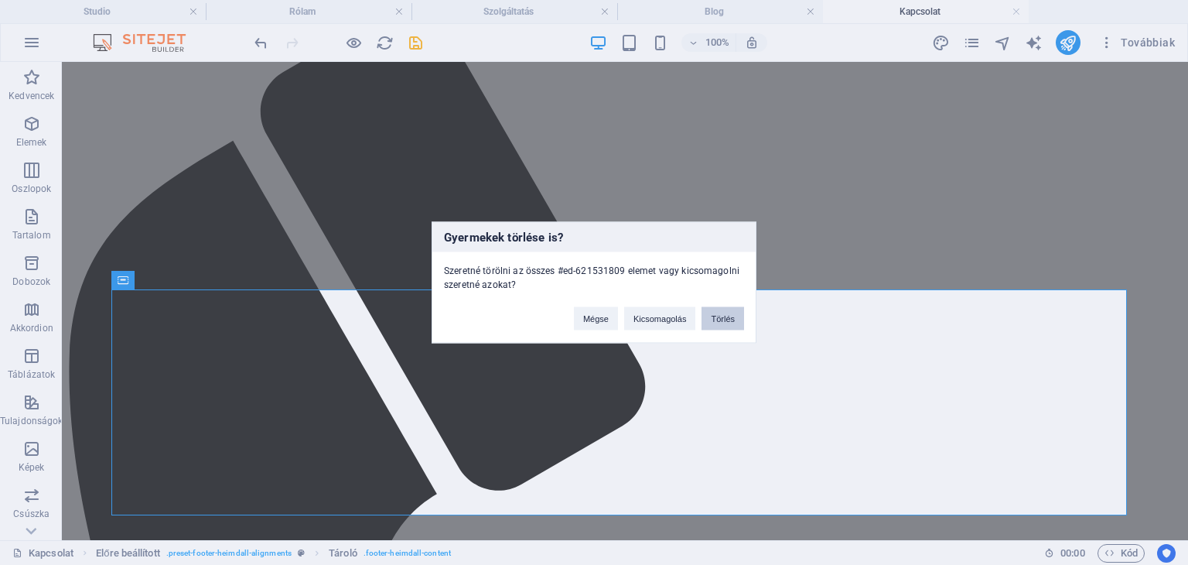
click at [721, 316] on button "Törlés" at bounding box center [722, 318] width 43 height 23
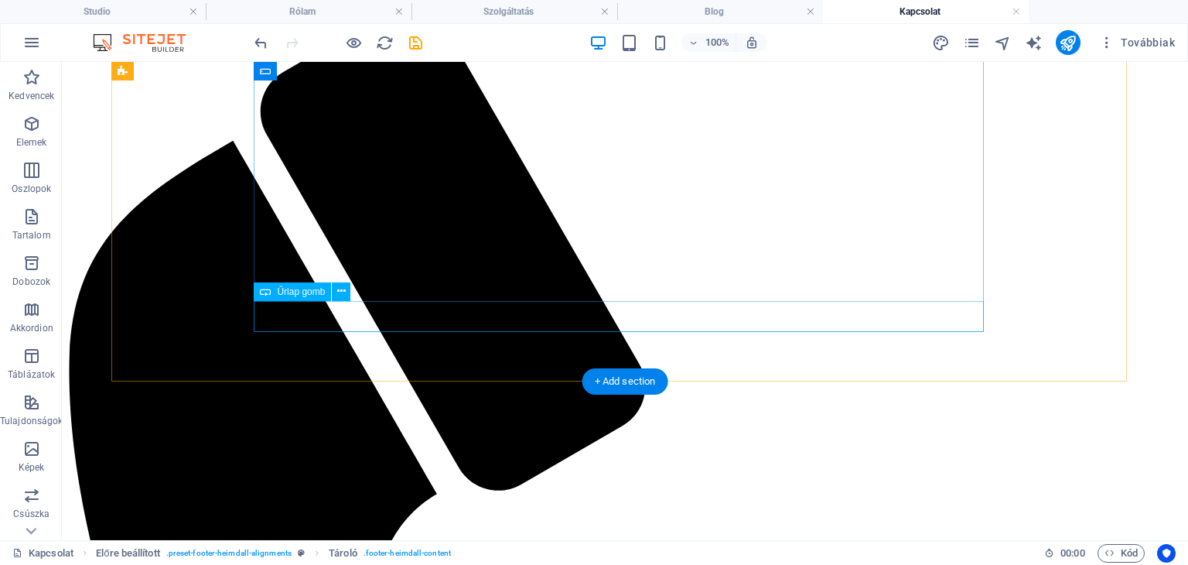
scroll to position [207, 0]
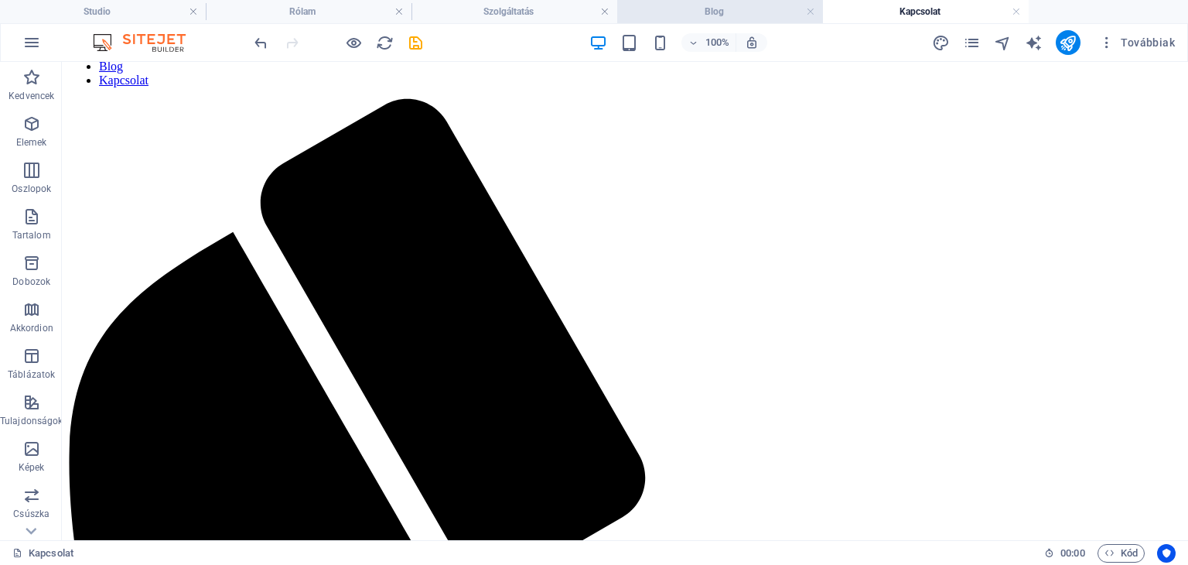
click at [629, 11] on h4 "Blog" at bounding box center [720, 11] width 206 height 17
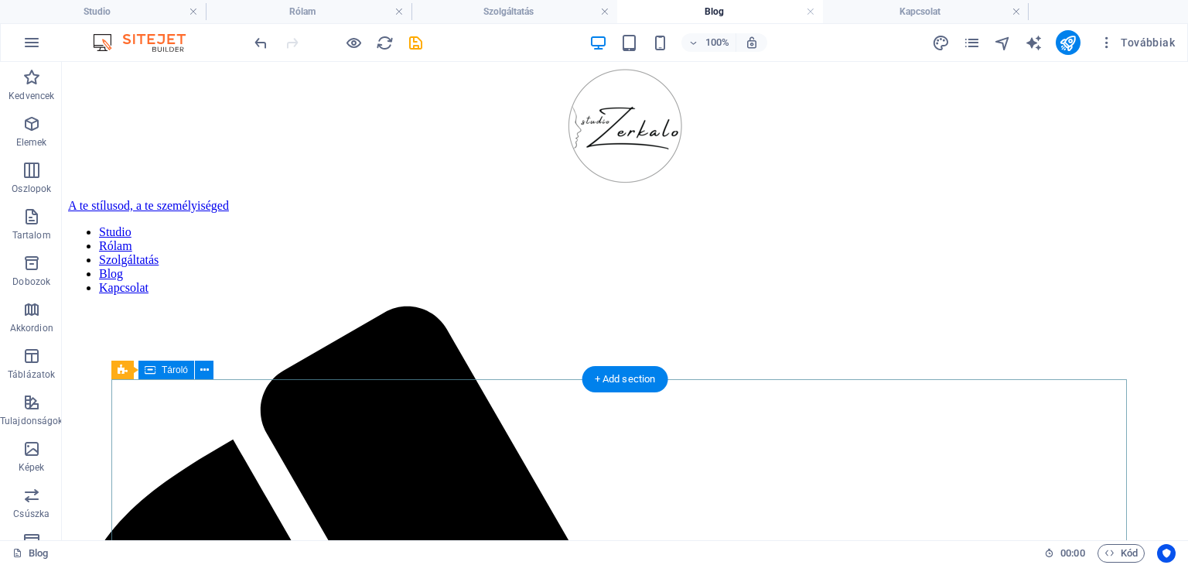
scroll to position [582, 0]
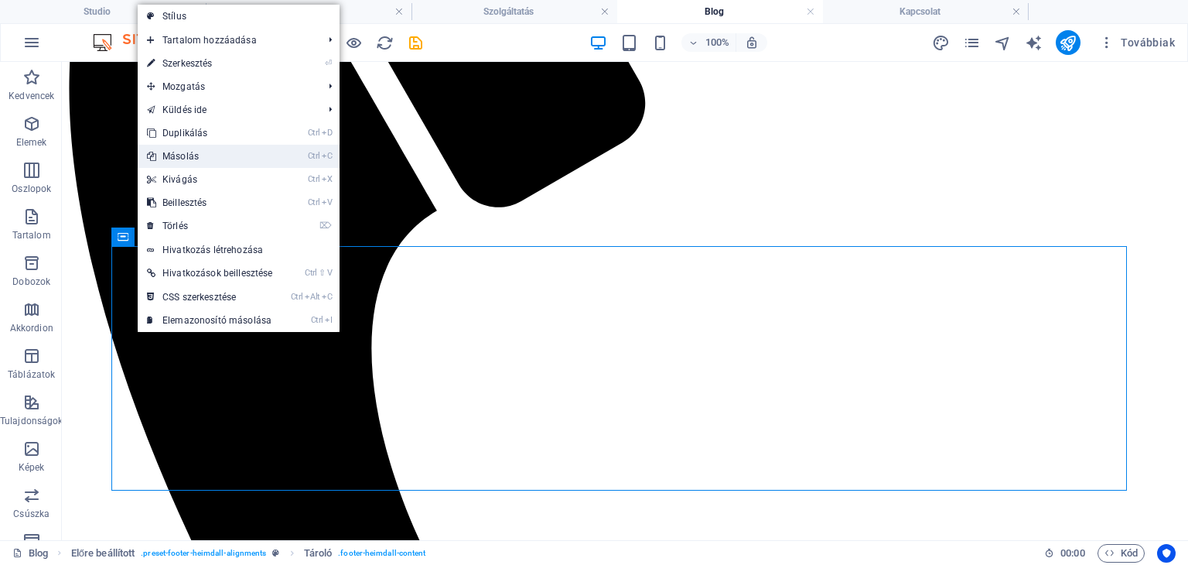
click at [195, 164] on link "Ctrl C Másolás" at bounding box center [210, 156] width 144 height 23
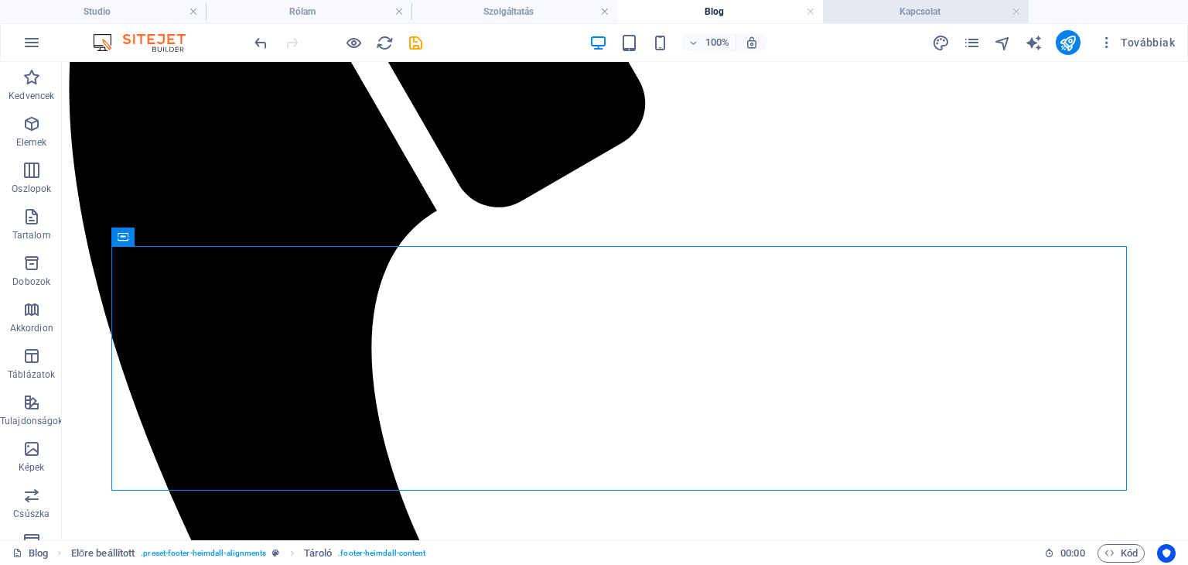
click at [855, 13] on h4 "Kapcsolat" at bounding box center [926, 11] width 206 height 17
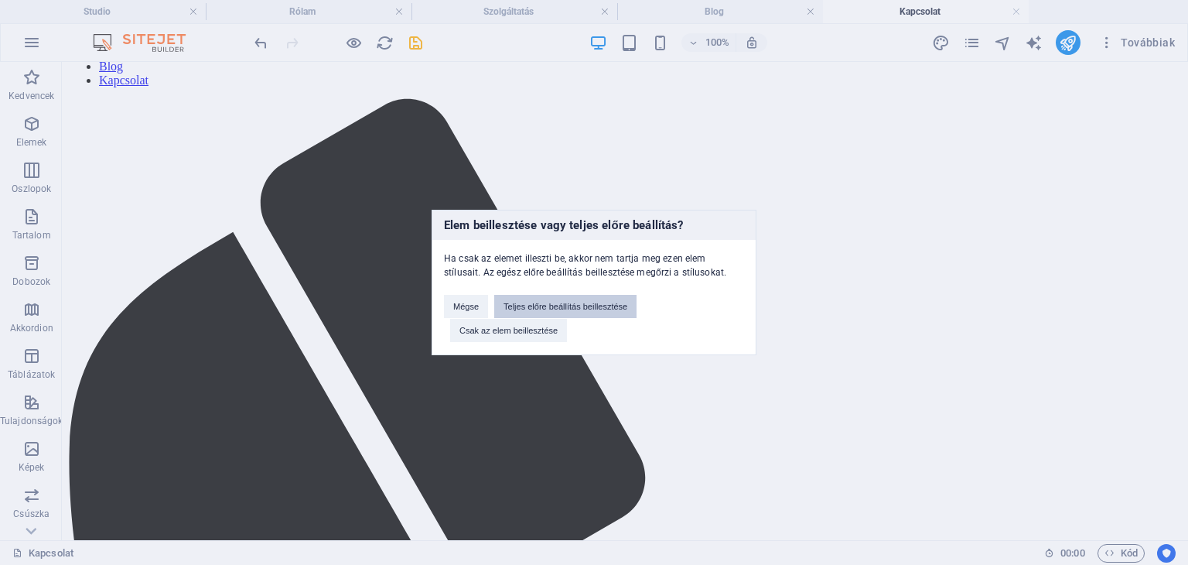
click at [574, 302] on button "Teljes előre beállítás beillesztése" at bounding box center [565, 306] width 142 height 23
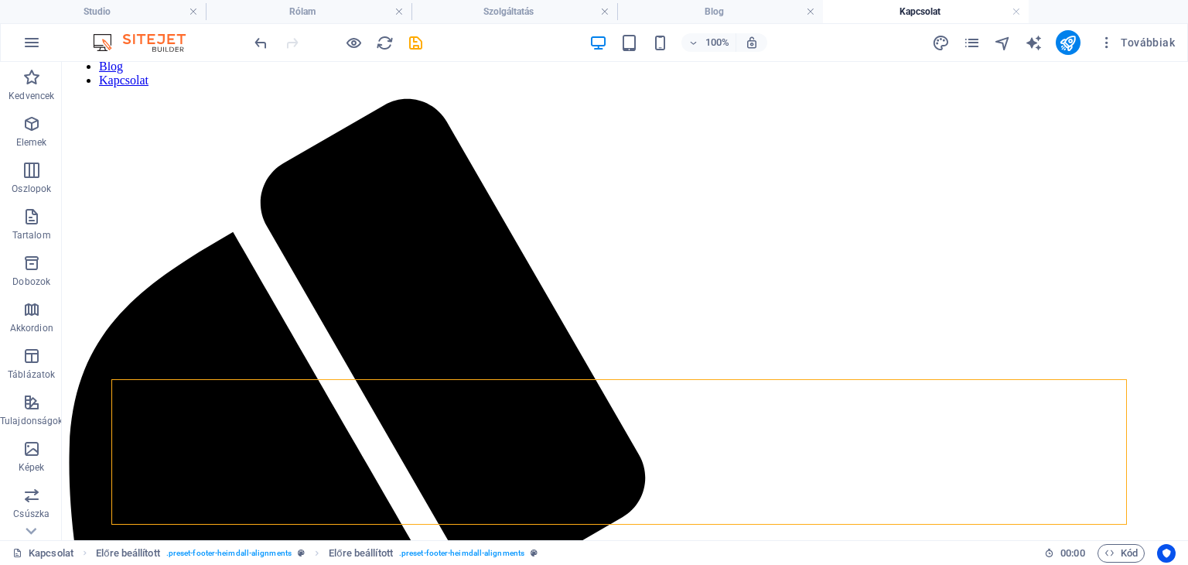
scroll to position [244, 0]
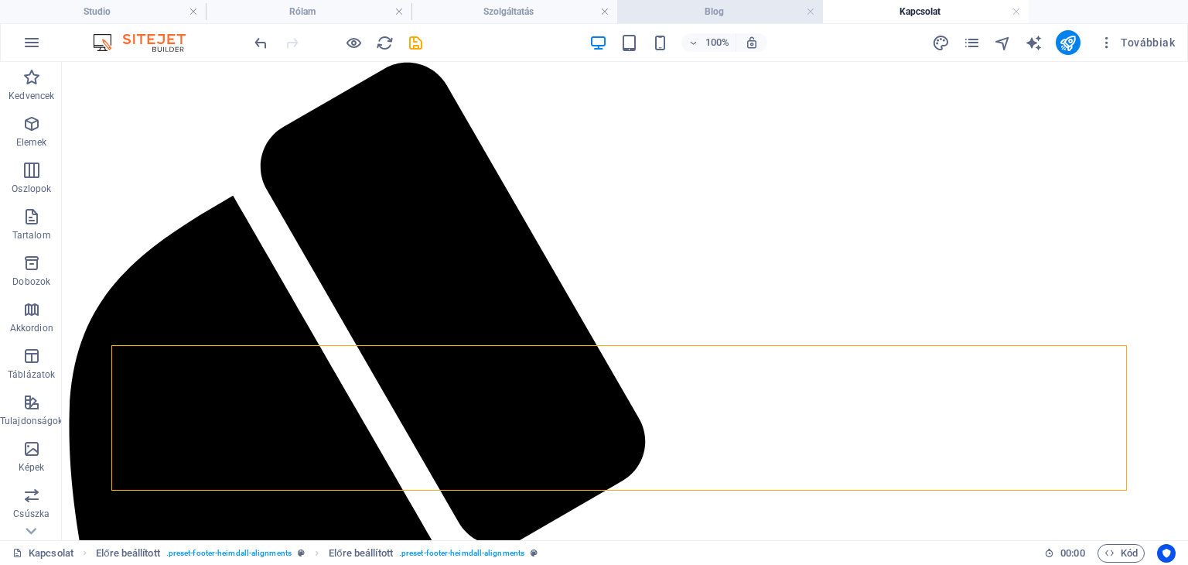
click at [694, 12] on h4 "Blog" at bounding box center [720, 11] width 206 height 17
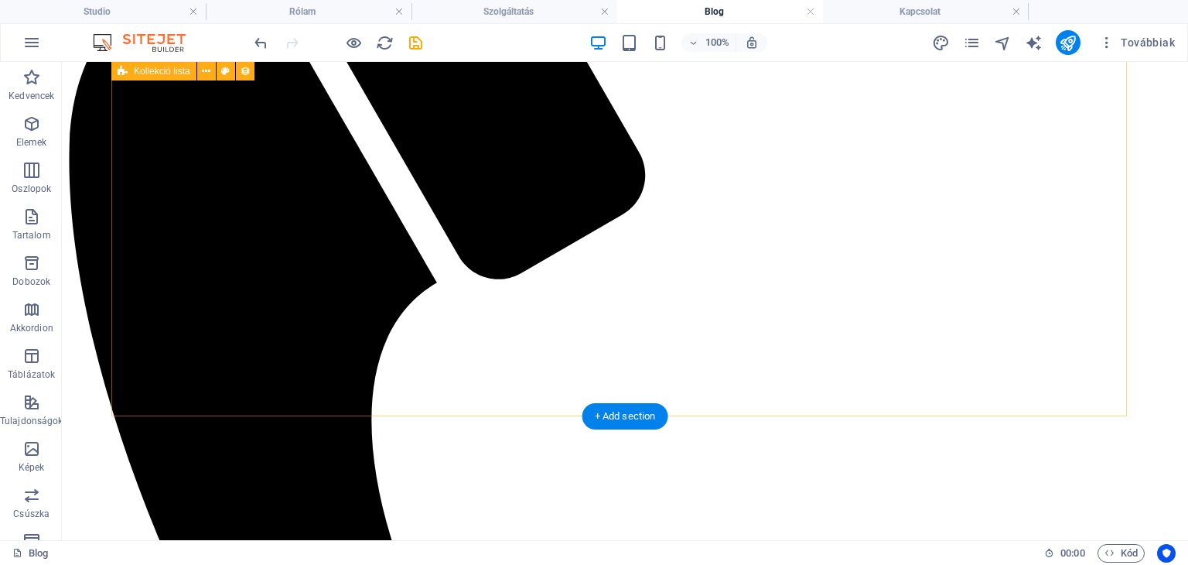
scroll to position [582, 0]
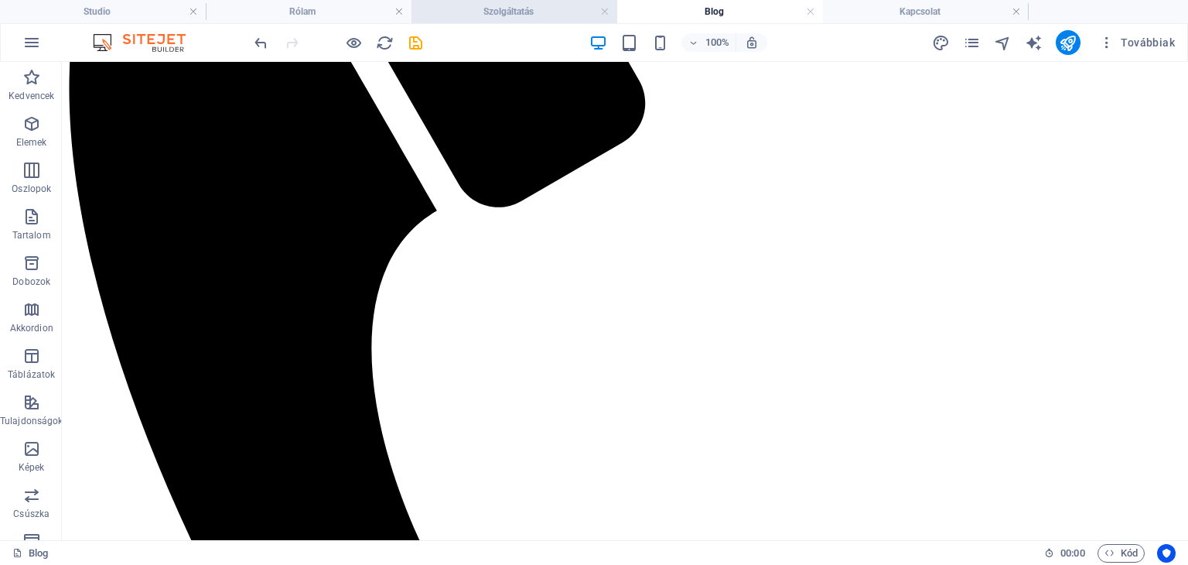
click at [523, 10] on h4 "Szolgáltatás" at bounding box center [514, 11] width 206 height 17
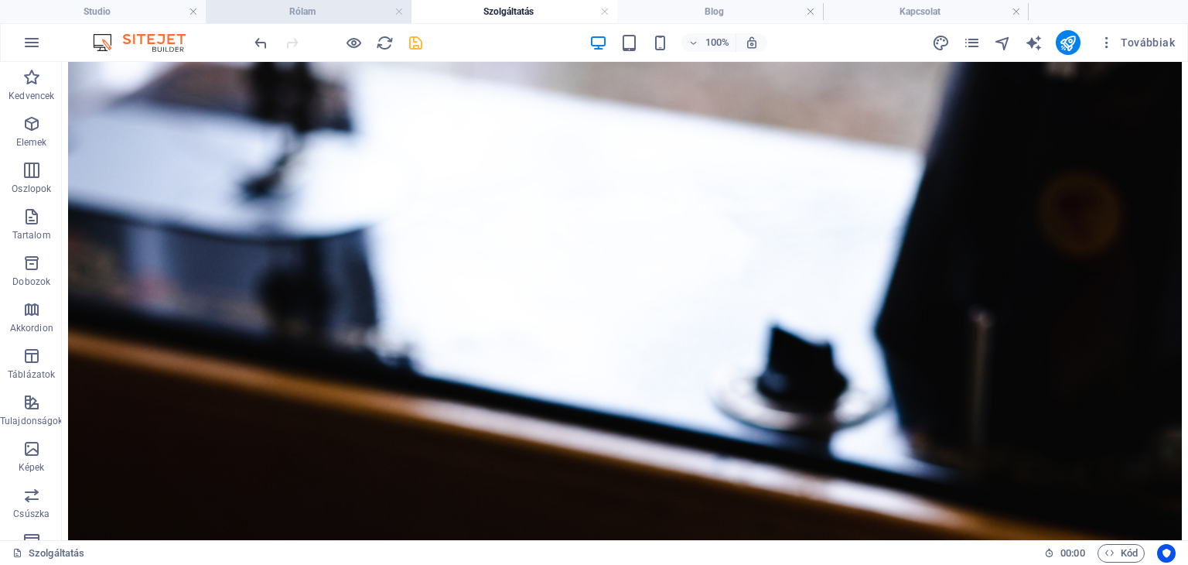
click at [342, 10] on h4 "Rólam" at bounding box center [309, 11] width 206 height 17
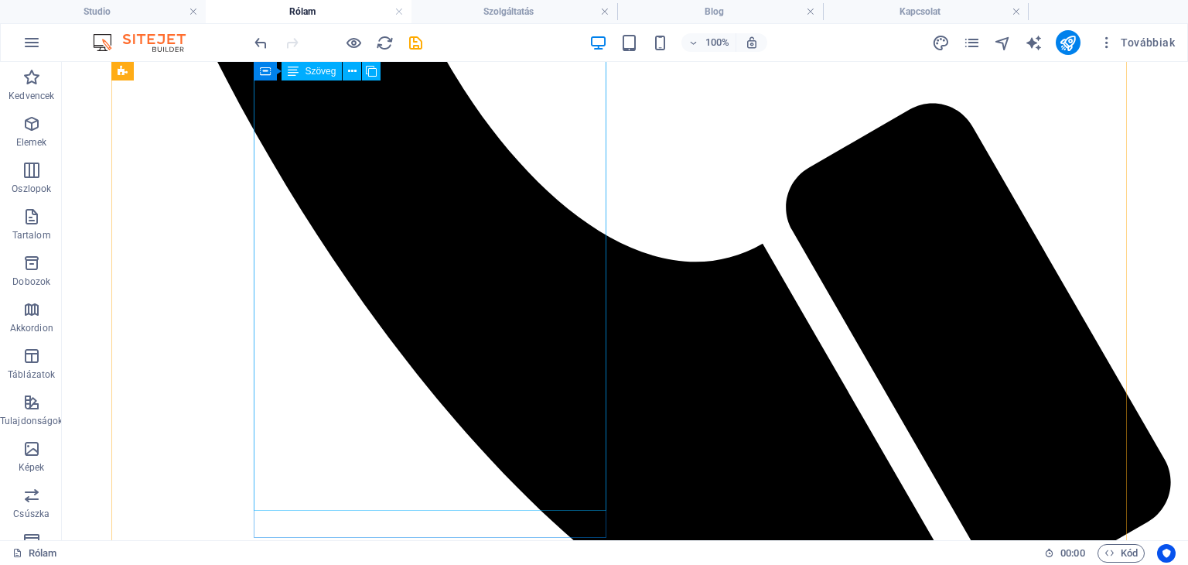
scroll to position [1454, 0]
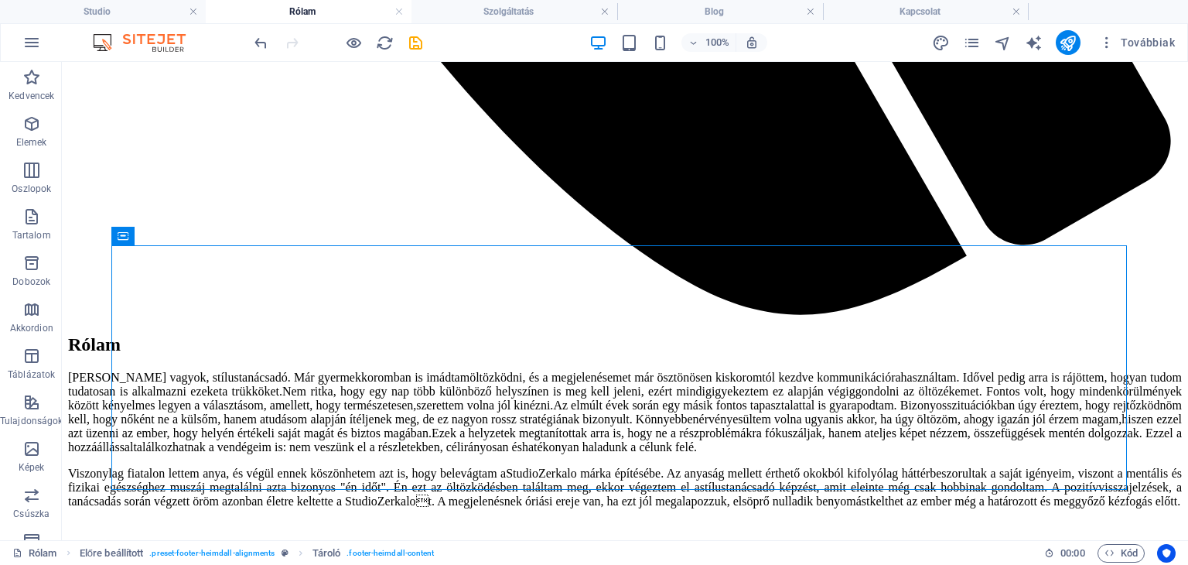
drag, startPoint x: 692, startPoint y: 545, endPoint x: 628, endPoint y: 493, distance: 83.0
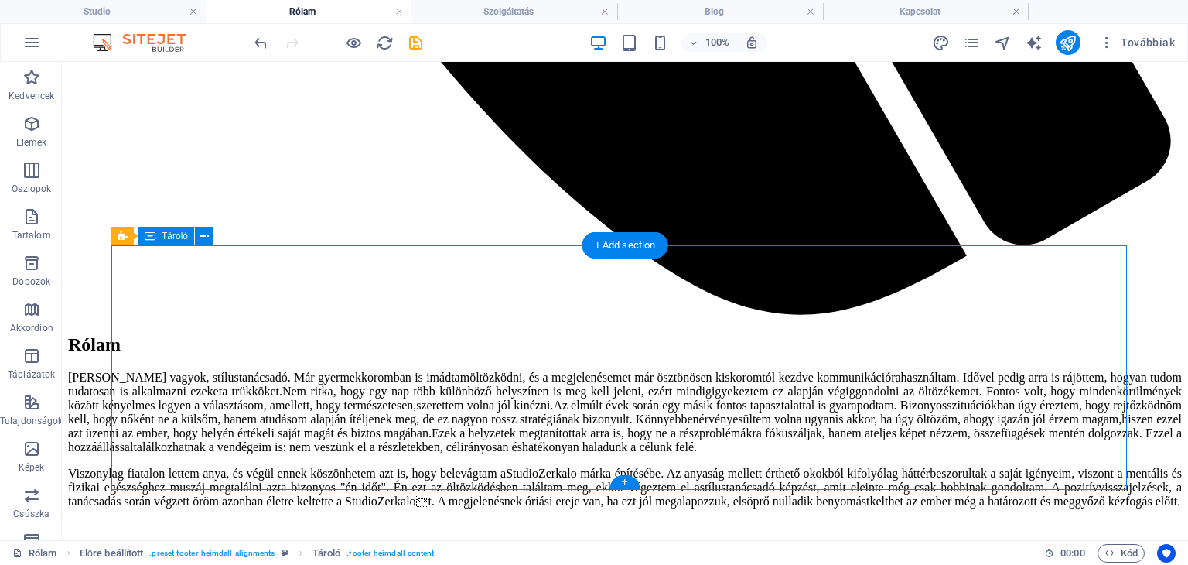
drag, startPoint x: 751, startPoint y: 458, endPoint x: 764, endPoint y: 367, distance: 92.2
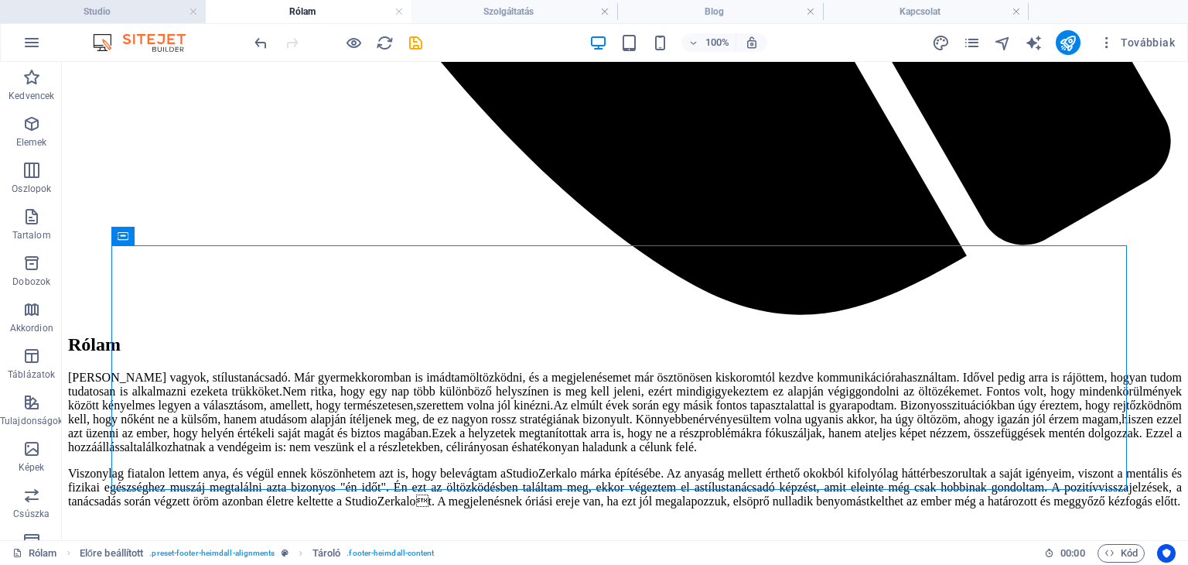
click at [133, 15] on h4 "Studio" at bounding box center [103, 11] width 206 height 17
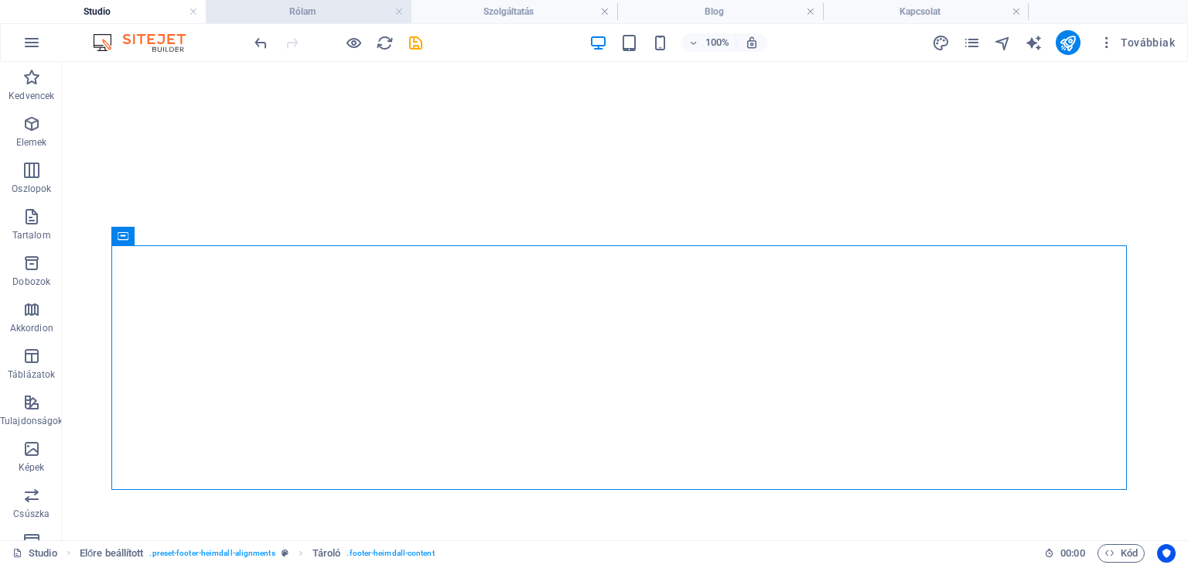
click at [345, 12] on h4 "Rólam" at bounding box center [309, 11] width 206 height 17
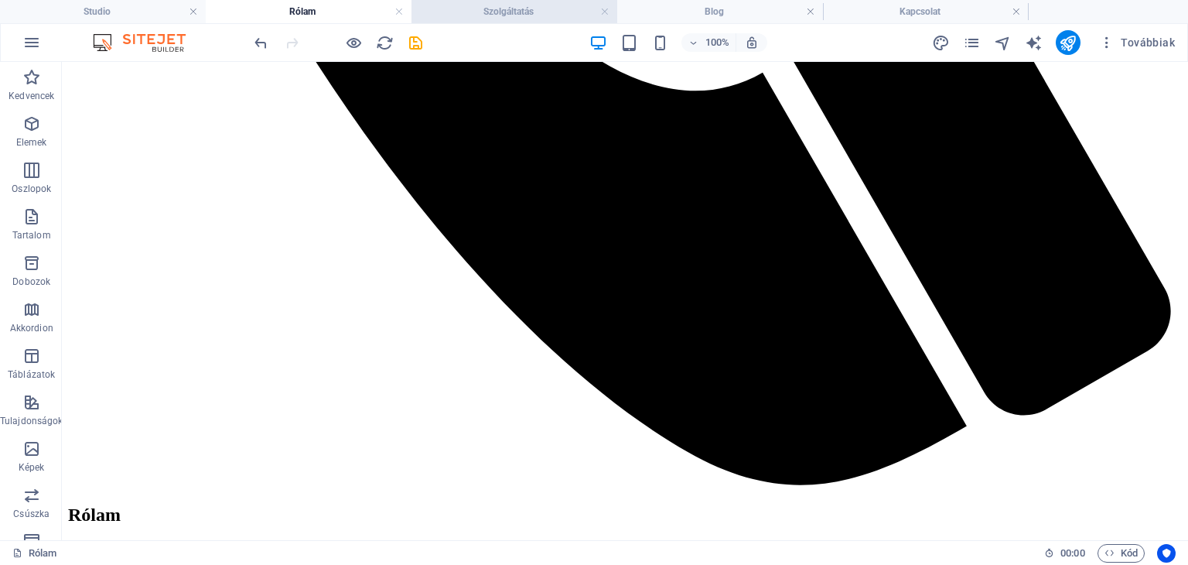
click at [479, 10] on h4 "Szolgáltatás" at bounding box center [514, 11] width 206 height 17
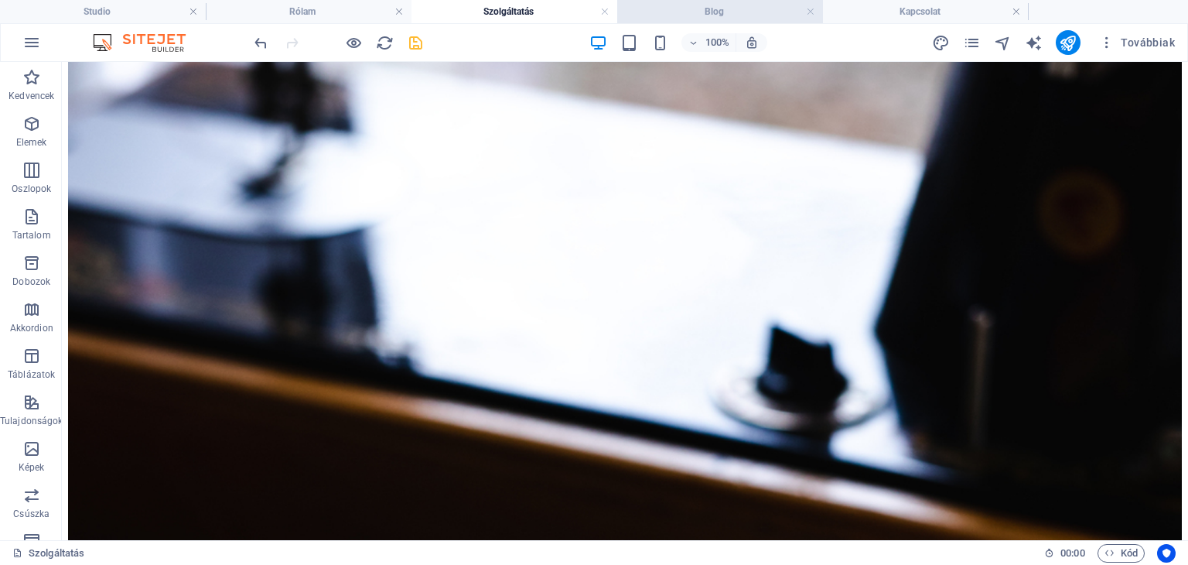
click at [661, 16] on h4 "Blog" at bounding box center [720, 11] width 206 height 17
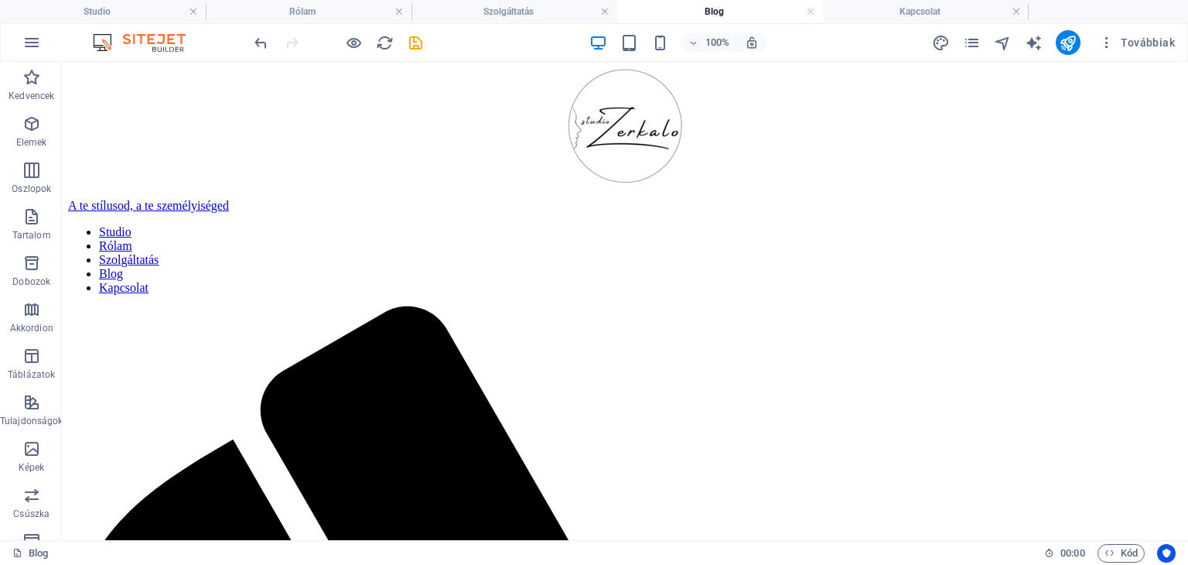
scroll to position [411, 0]
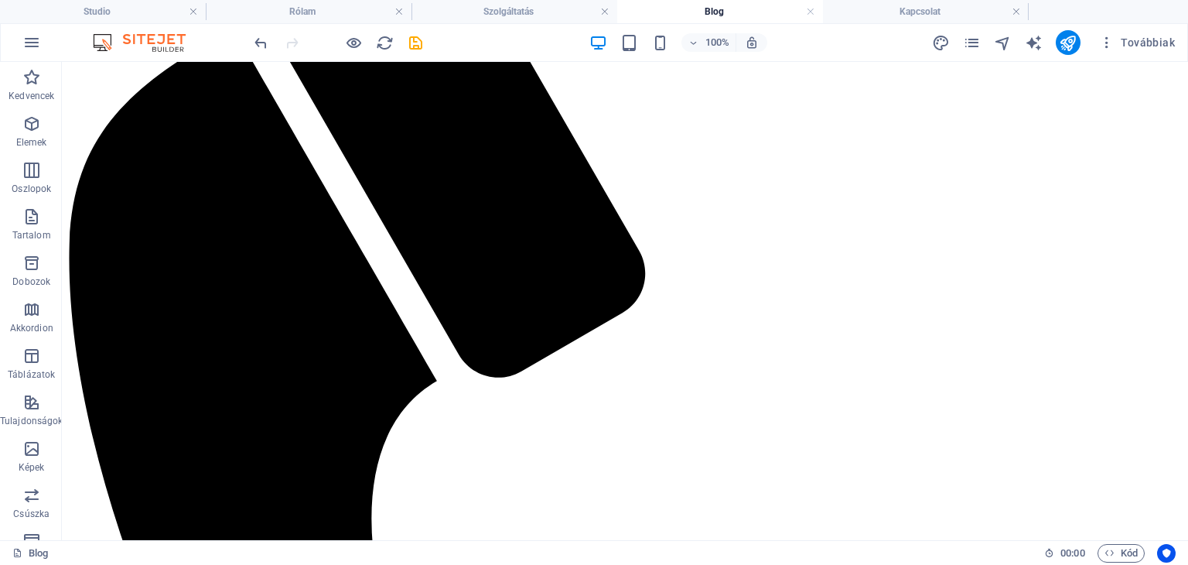
click at [855, 26] on div "100% Továbbiak" at bounding box center [594, 42] width 1186 height 37
click at [868, 12] on h4 "Kapcsolat" at bounding box center [926, 11] width 206 height 17
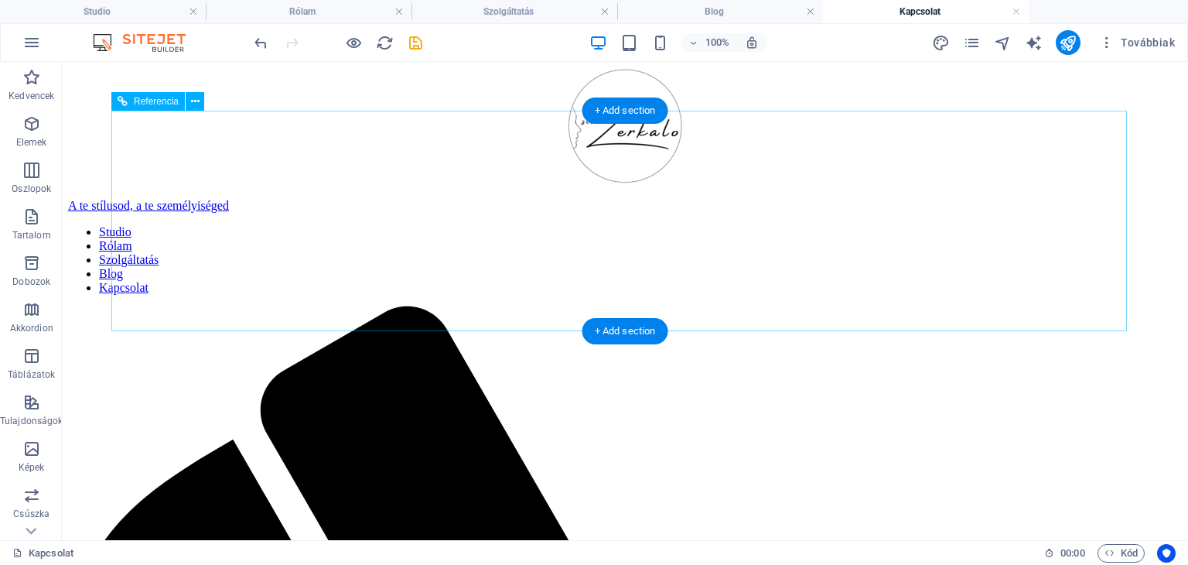
scroll to position [0, 0]
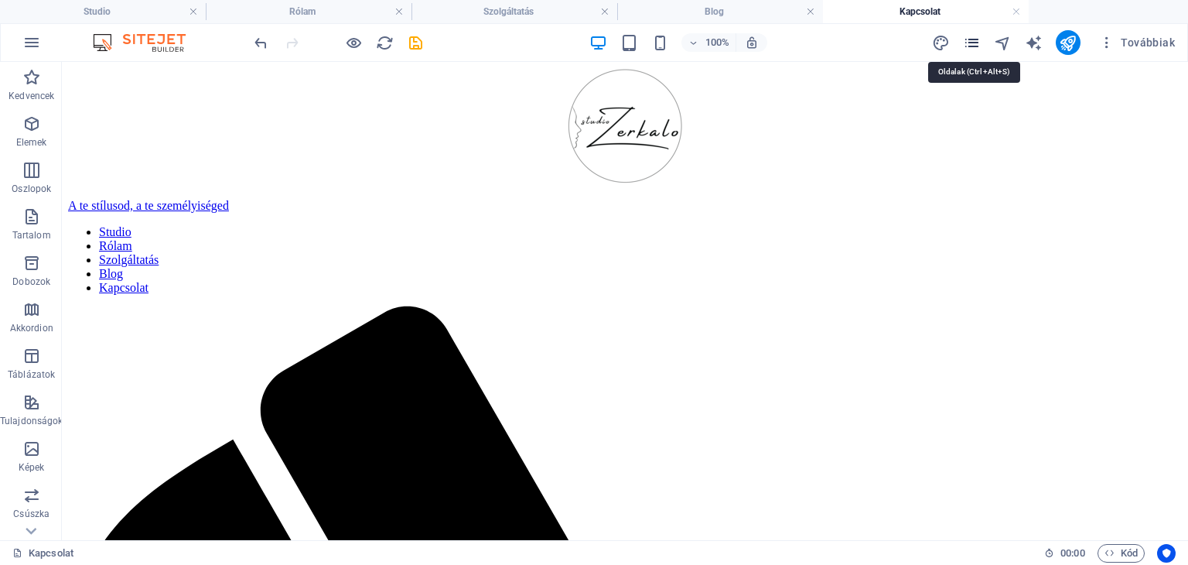
click at [972, 39] on icon "pages" at bounding box center [972, 43] width 18 height 18
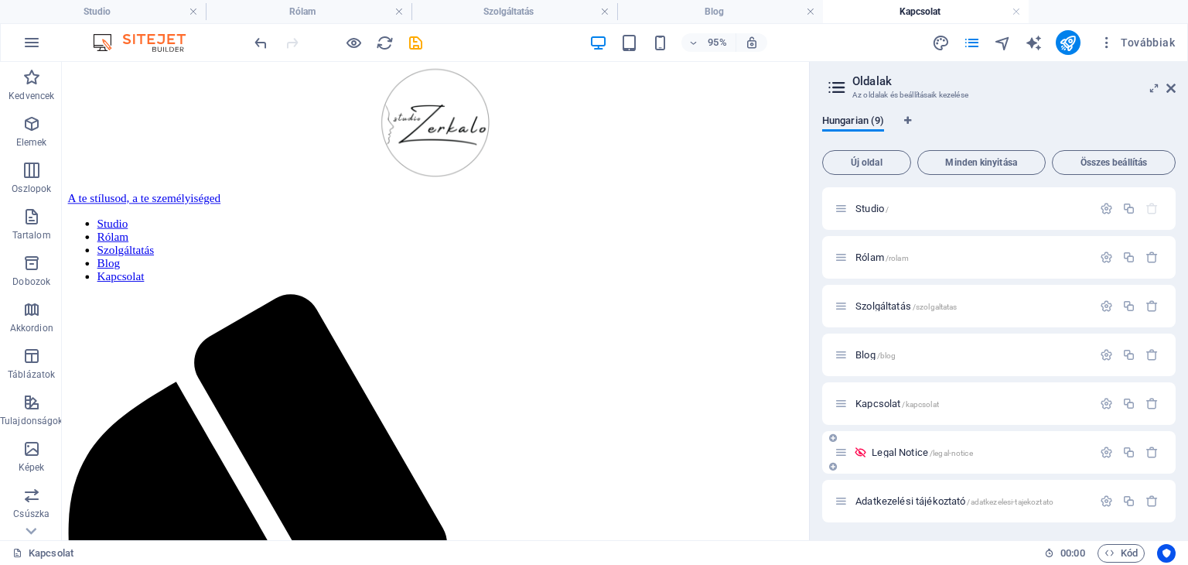
click at [961, 449] on span "/legal-notice" at bounding box center [951, 453] width 43 height 9
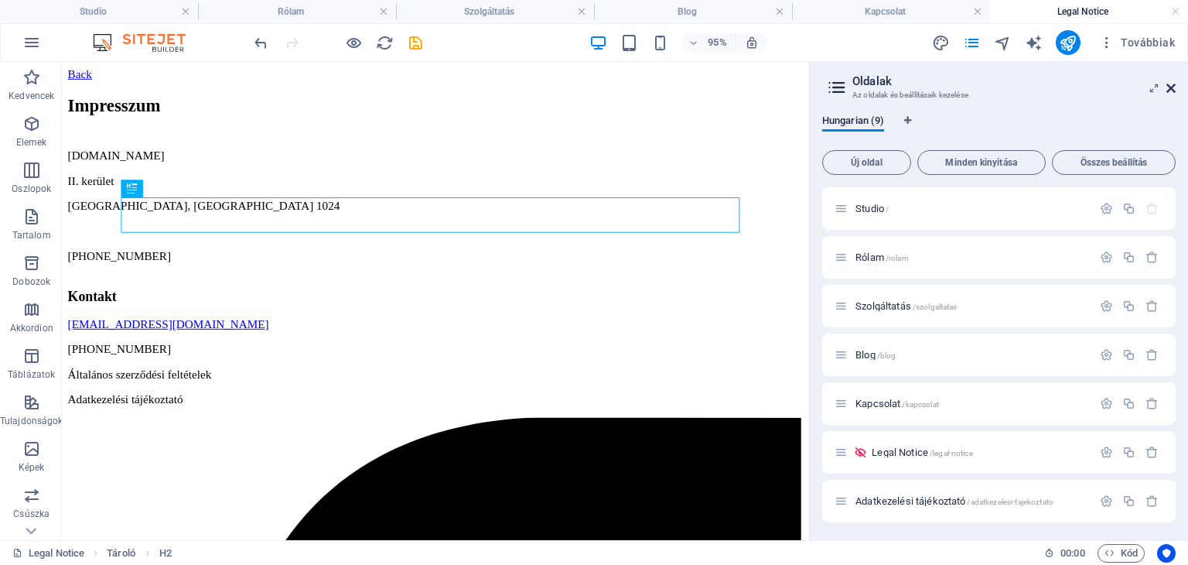
click at [1169, 89] on icon at bounding box center [1170, 88] width 9 height 12
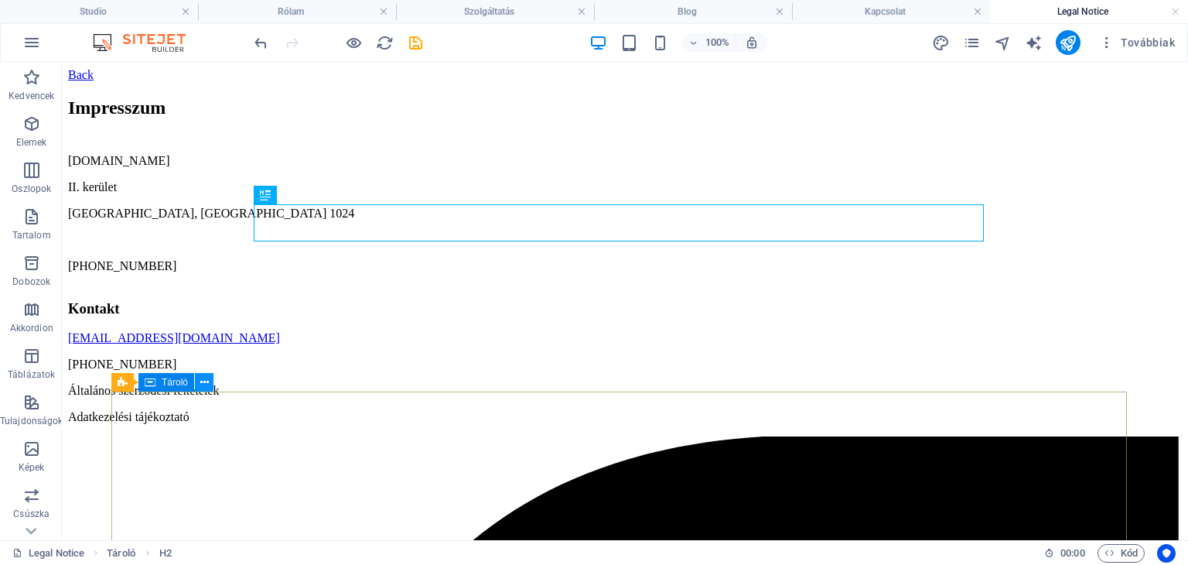
click at [203, 386] on icon at bounding box center [204, 382] width 9 height 16
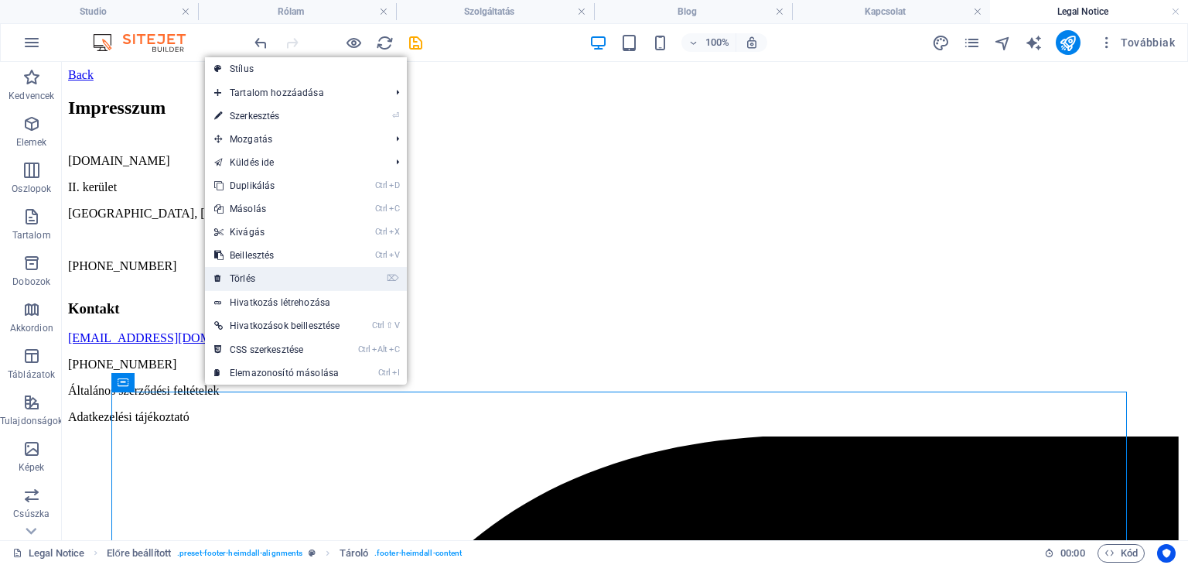
click at [248, 275] on link "⌦ Törlés" at bounding box center [277, 278] width 144 height 23
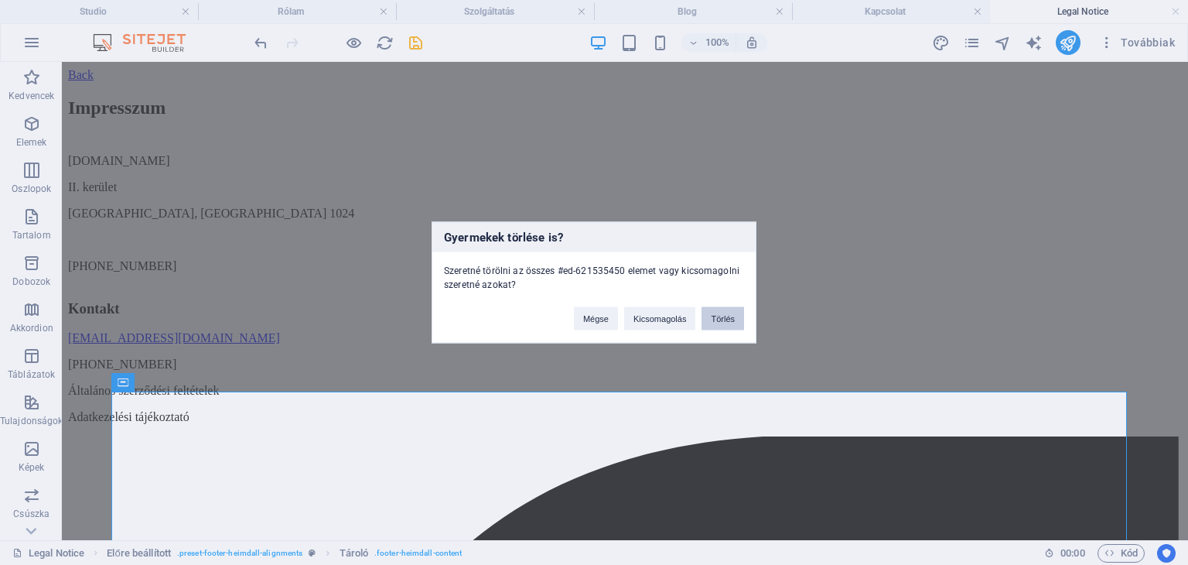
click at [713, 322] on button "Törlés" at bounding box center [722, 318] width 43 height 23
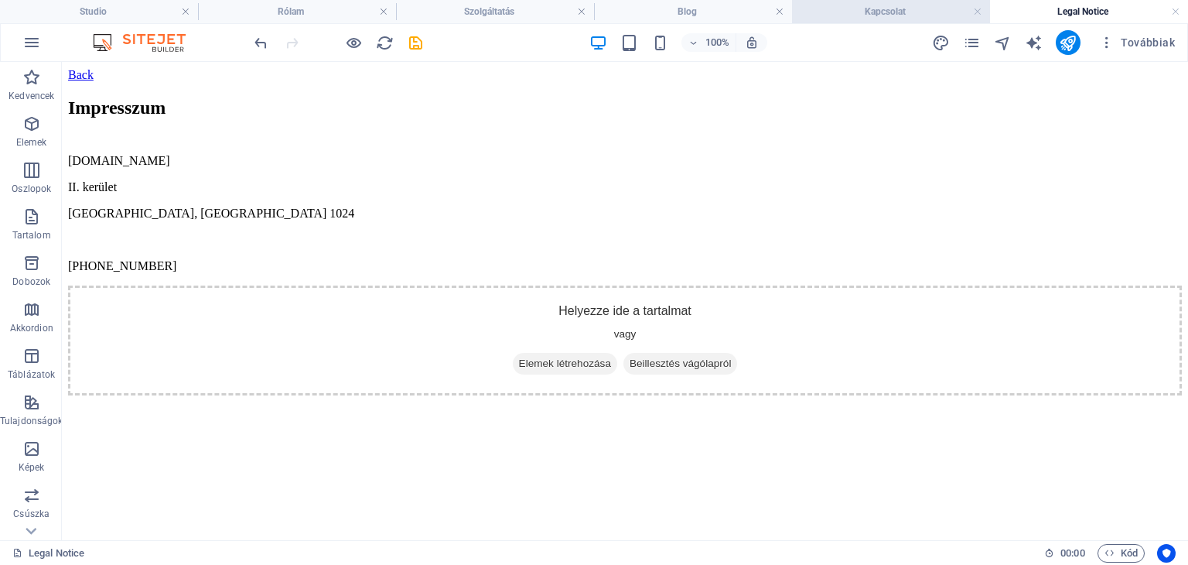
click at [851, 12] on h4 "Kapcsolat" at bounding box center [891, 11] width 198 height 17
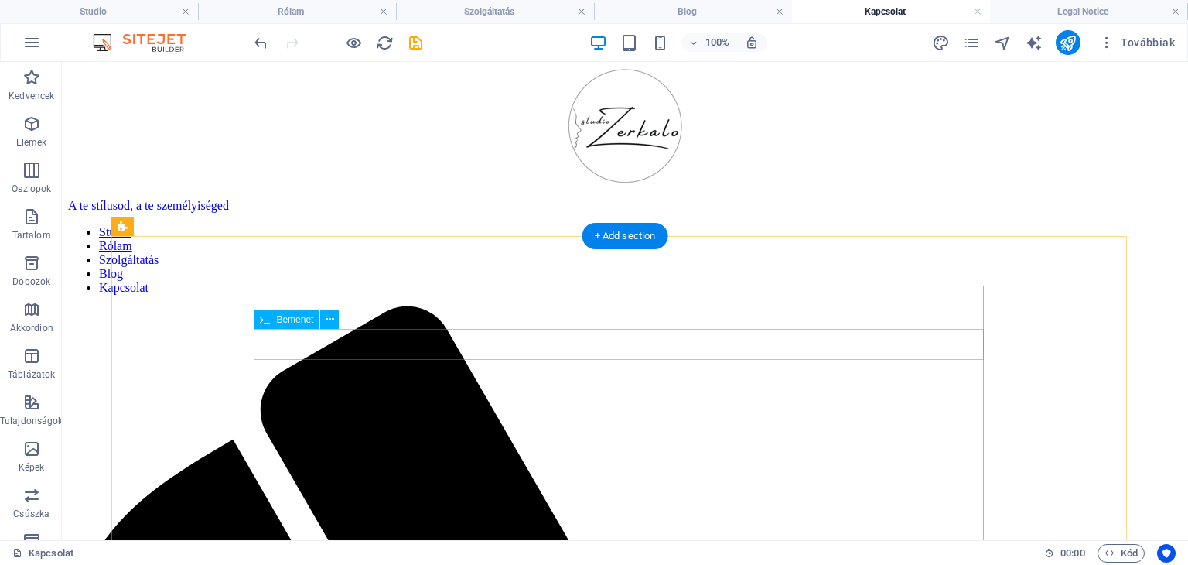
scroll to position [244, 0]
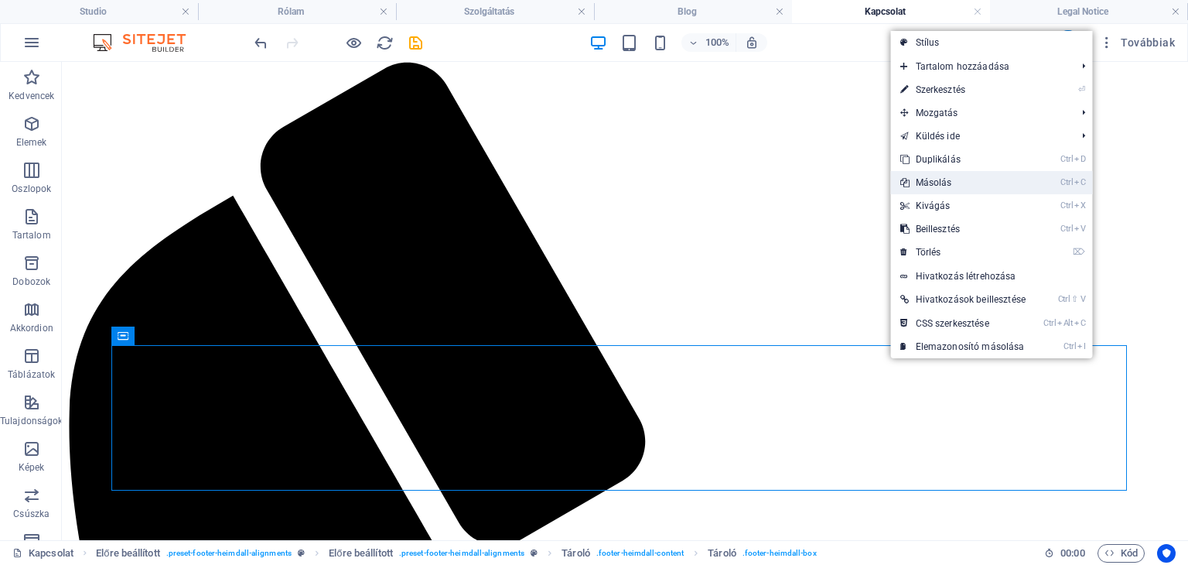
click at [1006, 186] on link "Ctrl C Másolás" at bounding box center [963, 182] width 144 height 23
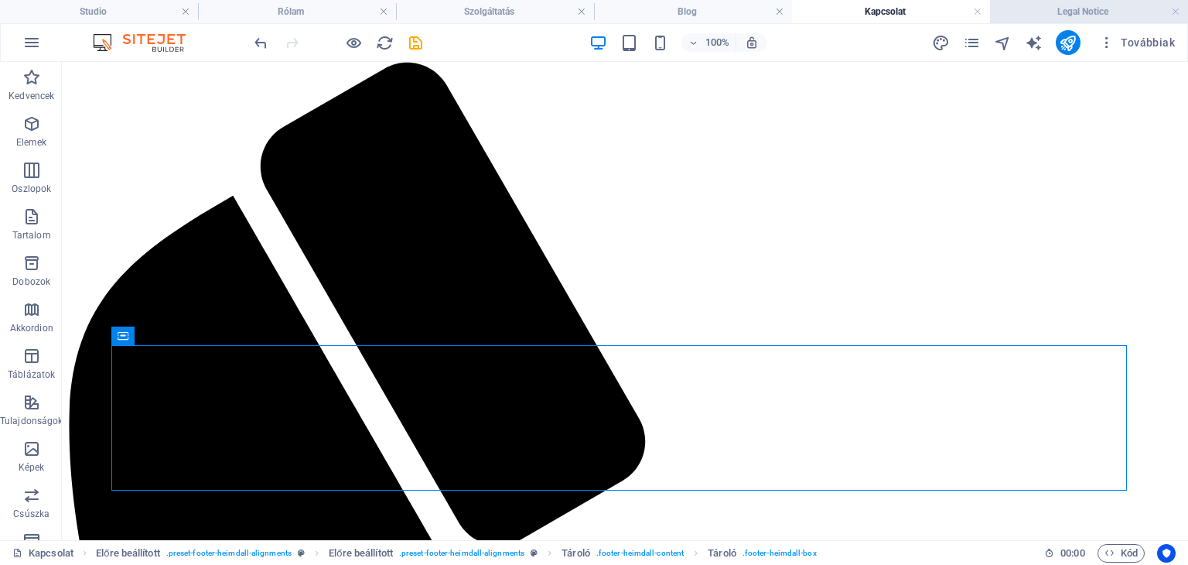
click at [1044, 7] on h4 "Legal Notice" at bounding box center [1089, 11] width 198 height 17
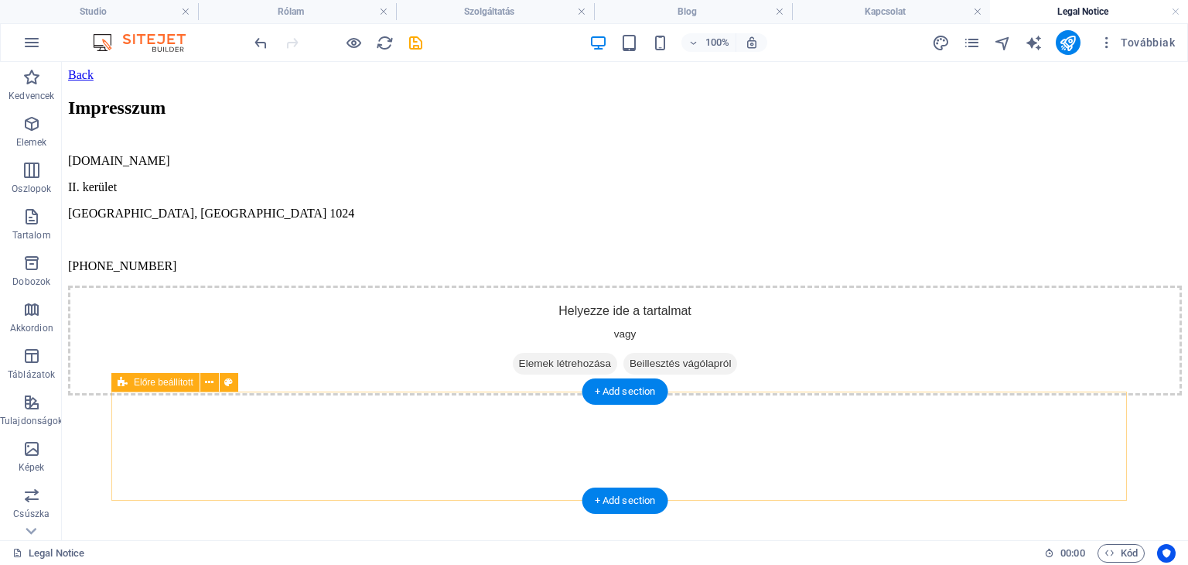
click at [674, 374] on span "Beillesztés vágólapról" at bounding box center [680, 364] width 114 height 22
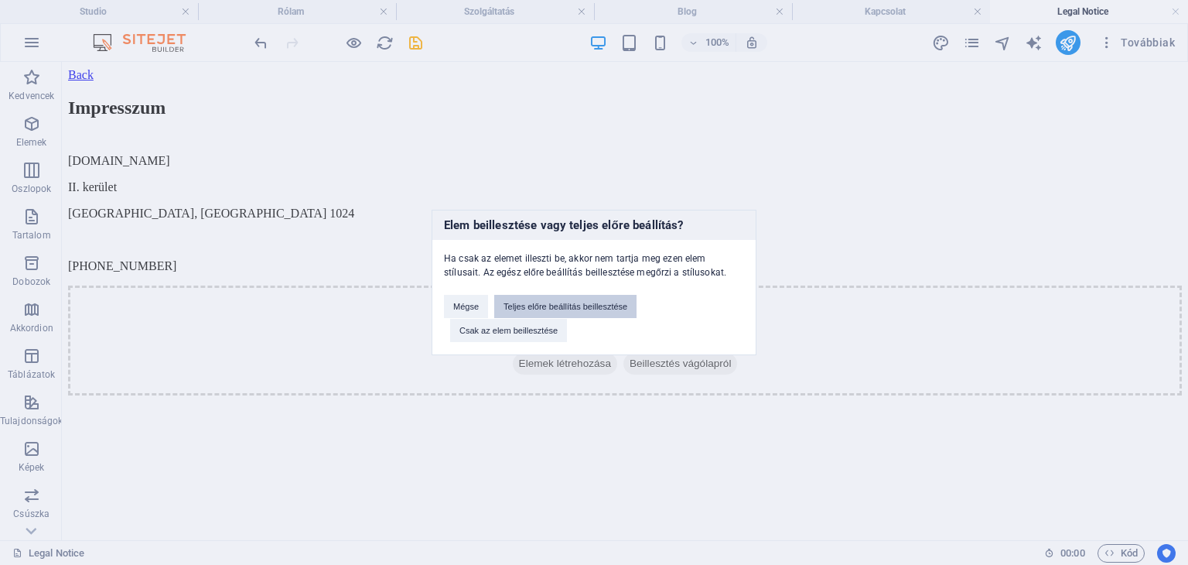
click at [580, 307] on button "Teljes előre beállítás beillesztése" at bounding box center [565, 306] width 142 height 23
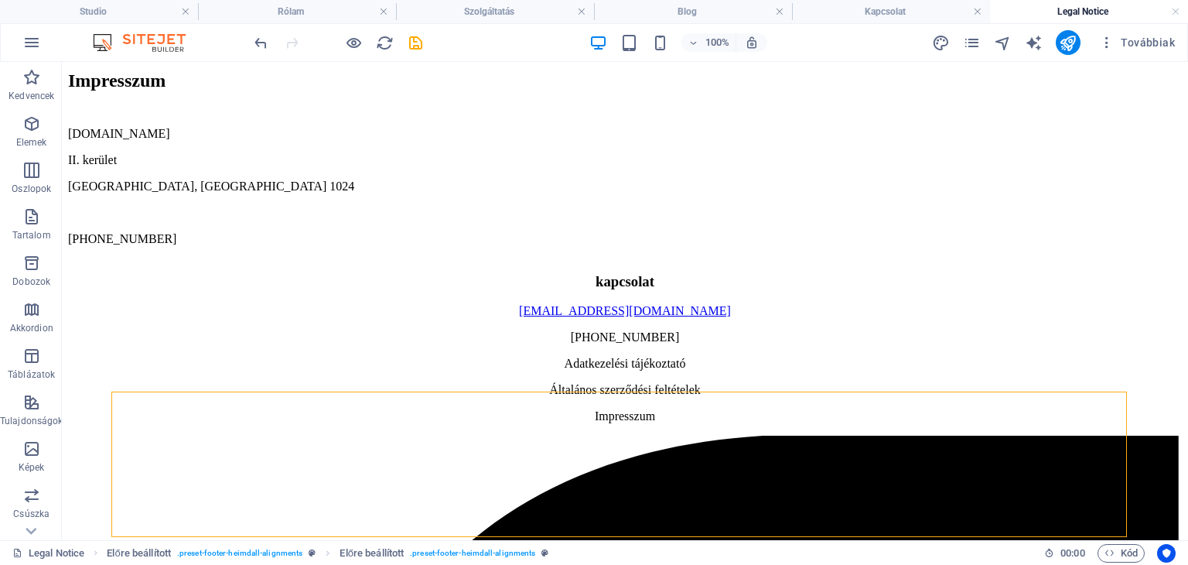
scroll to position [46, 0]
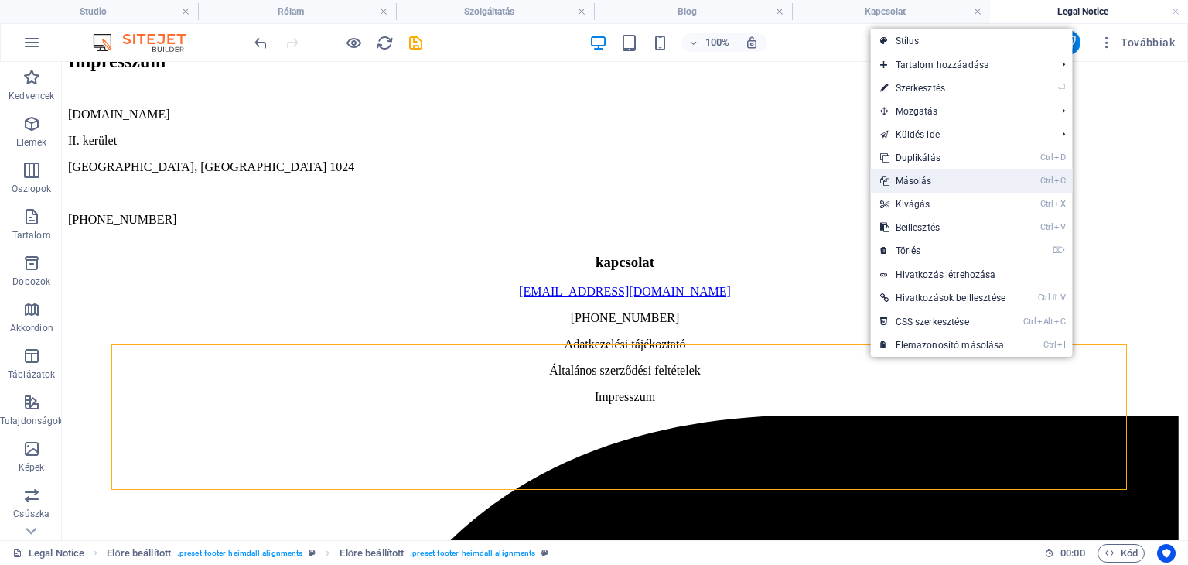
click at [896, 186] on link "Ctrl C Másolás" at bounding box center [943, 180] width 144 height 23
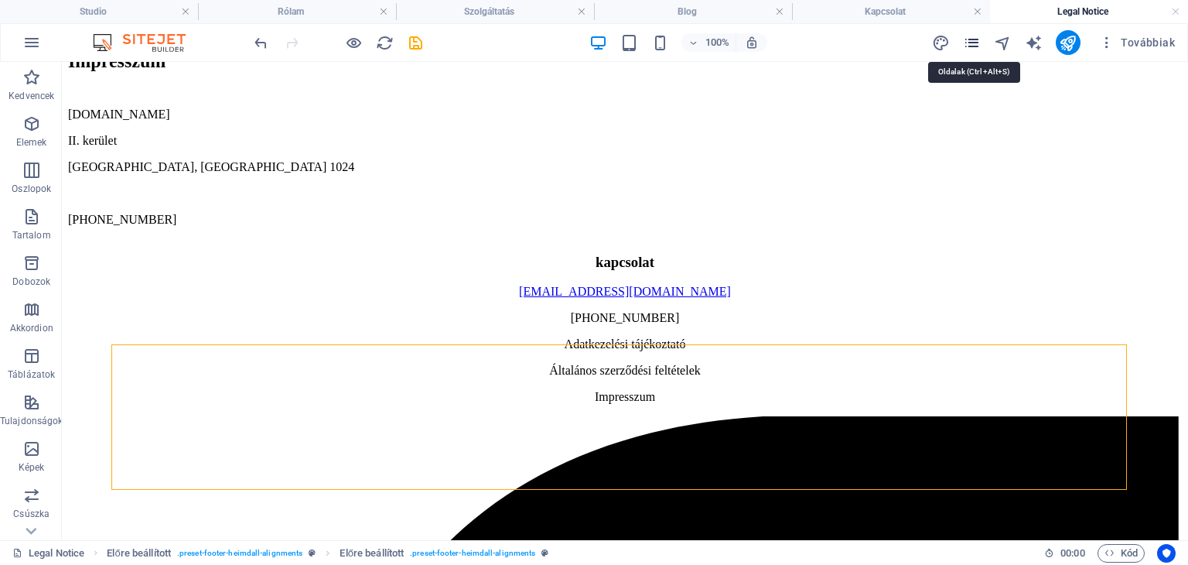
click at [974, 46] on icon "pages" at bounding box center [972, 43] width 18 height 18
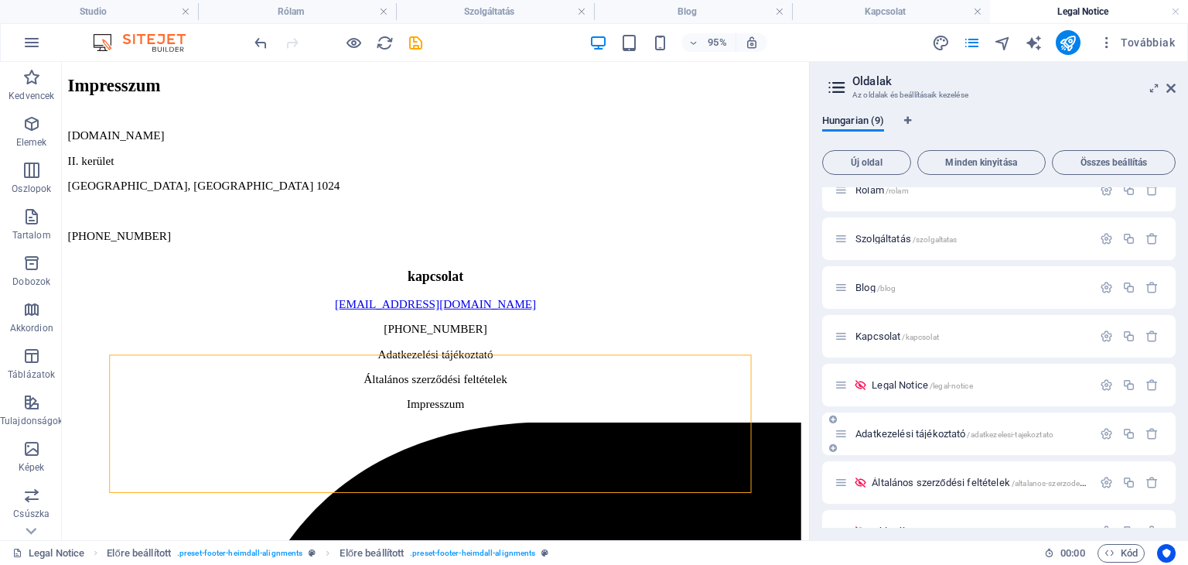
scroll to position [98, 0]
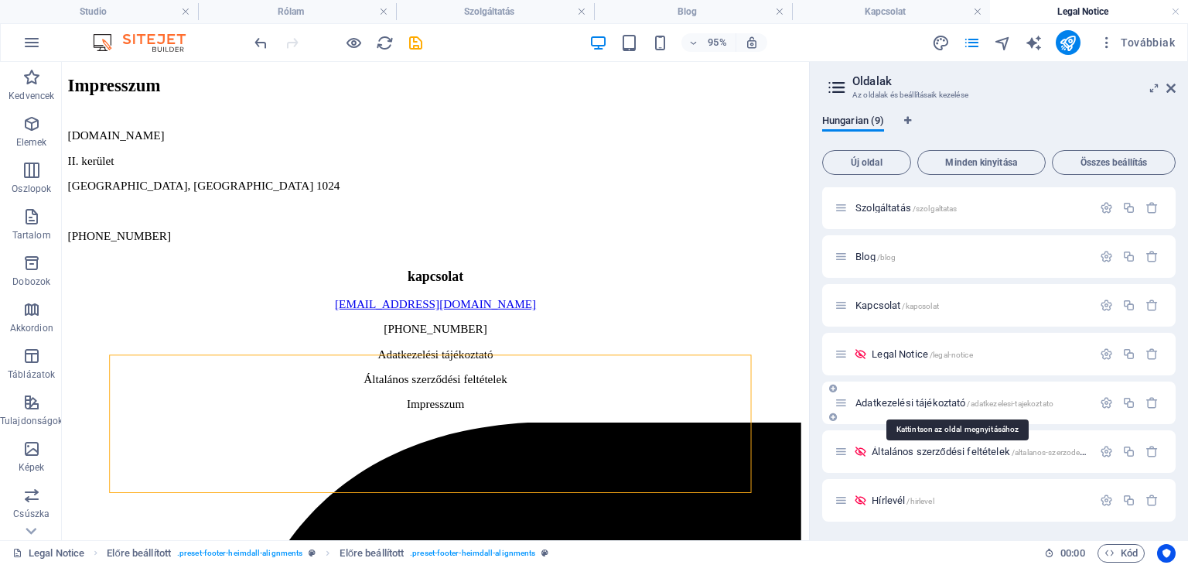
click at [913, 398] on span "Adatkezelési tájékoztató /adatkezelesi-tajekoztato" at bounding box center [954, 403] width 198 height 12
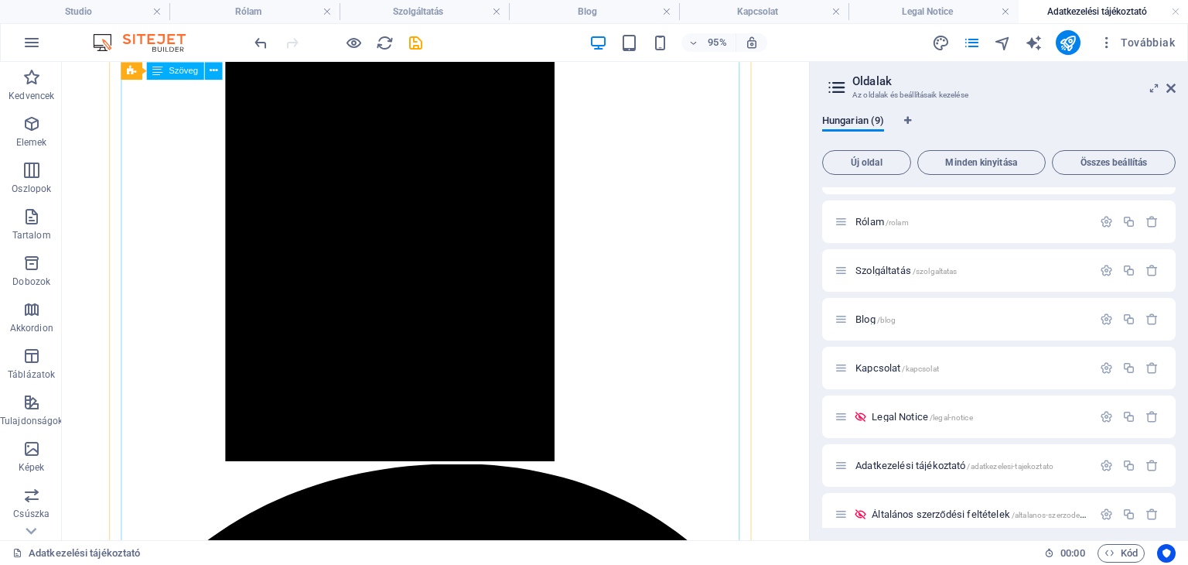
scroll to position [8043, 0]
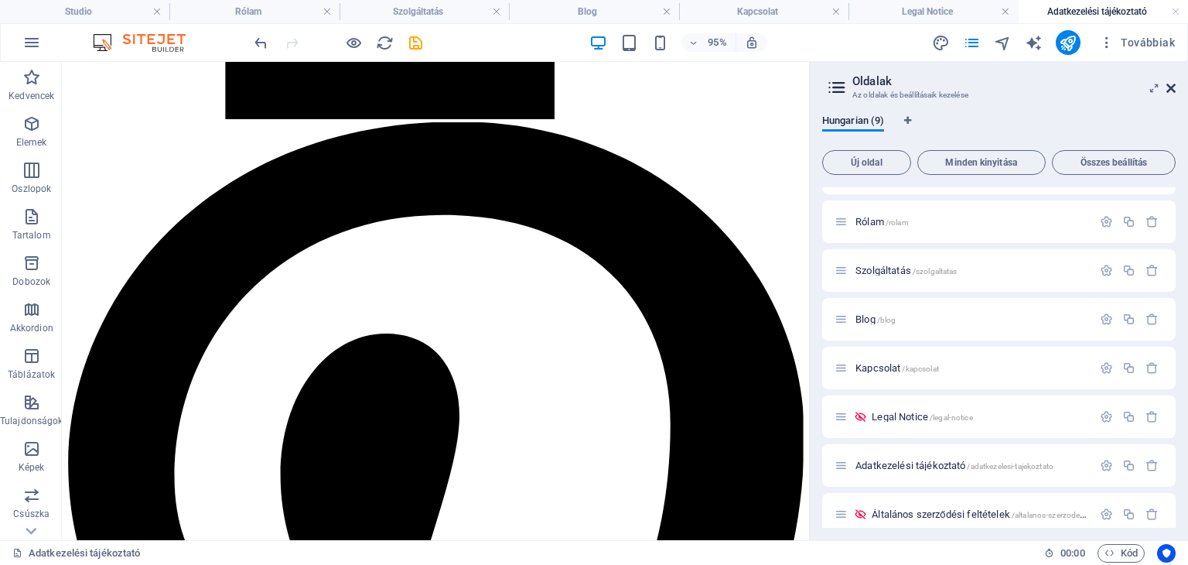
click at [1172, 90] on icon at bounding box center [1170, 88] width 9 height 12
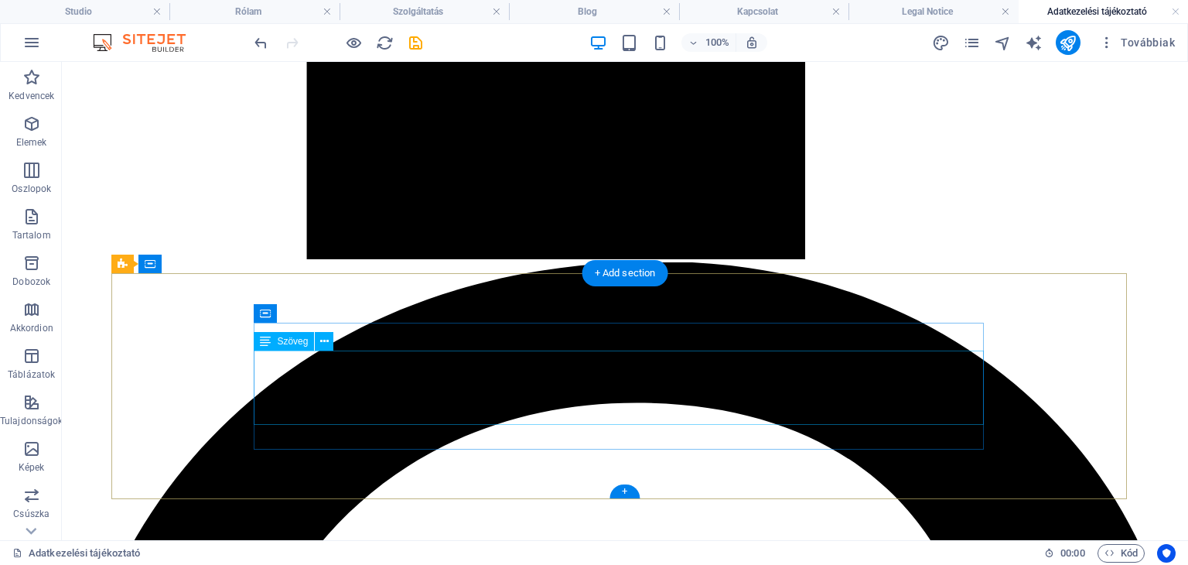
scroll to position [7733, 0]
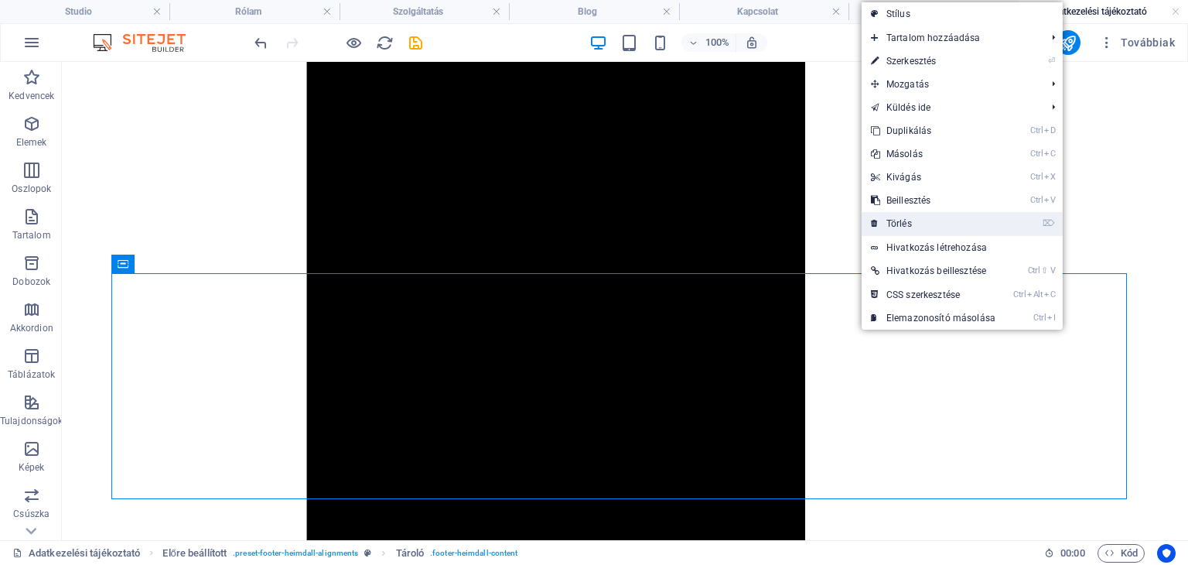
click at [927, 220] on link "⌦ Törlés" at bounding box center [932, 223] width 143 height 23
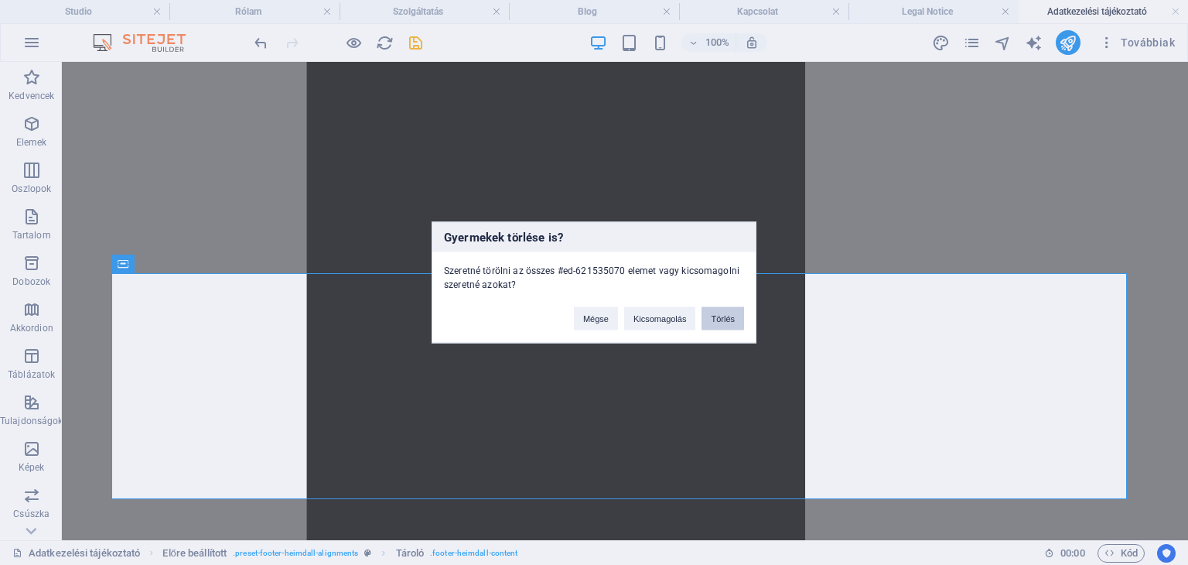
click at [725, 312] on button "Törlés" at bounding box center [722, 318] width 43 height 23
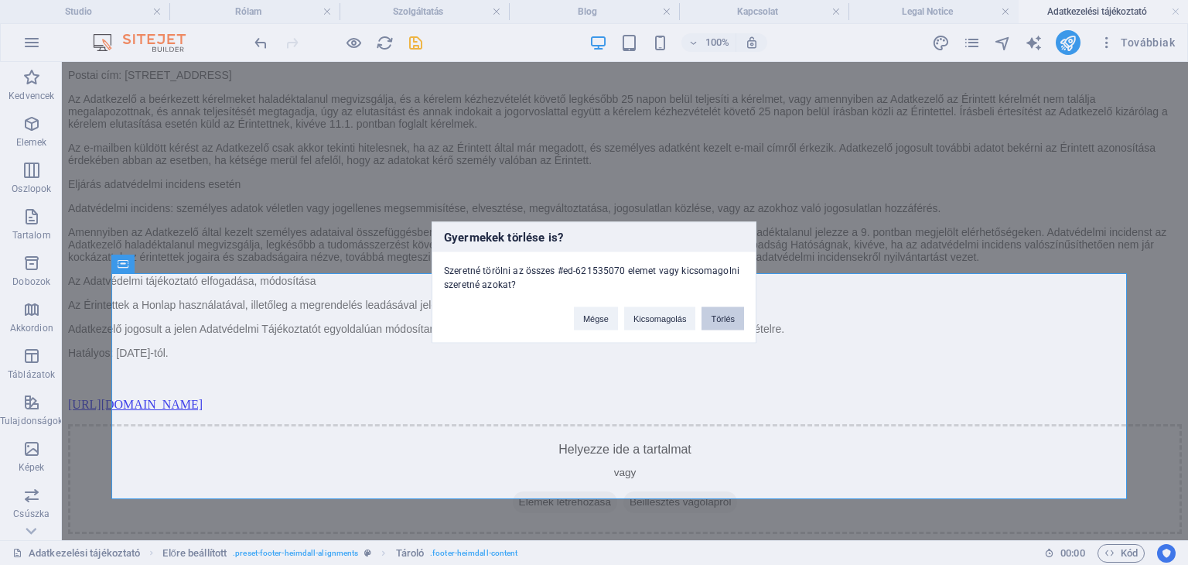
scroll to position [7626, 0]
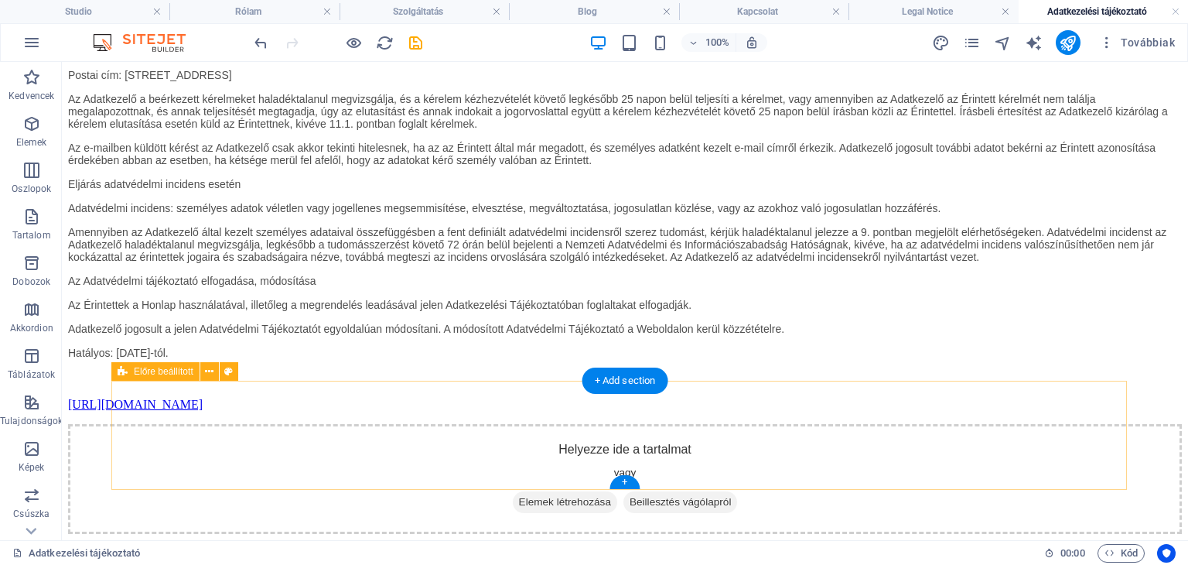
click at [693, 491] on span "Beillesztés vágólapról" at bounding box center [680, 502] width 114 height 22
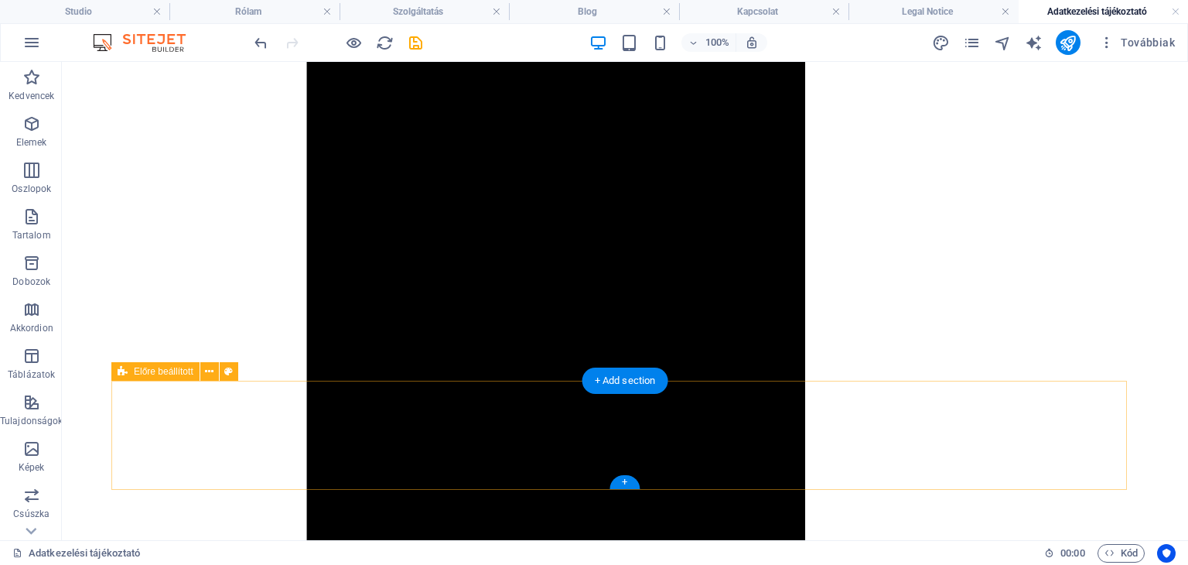
scroll to position [7662, 0]
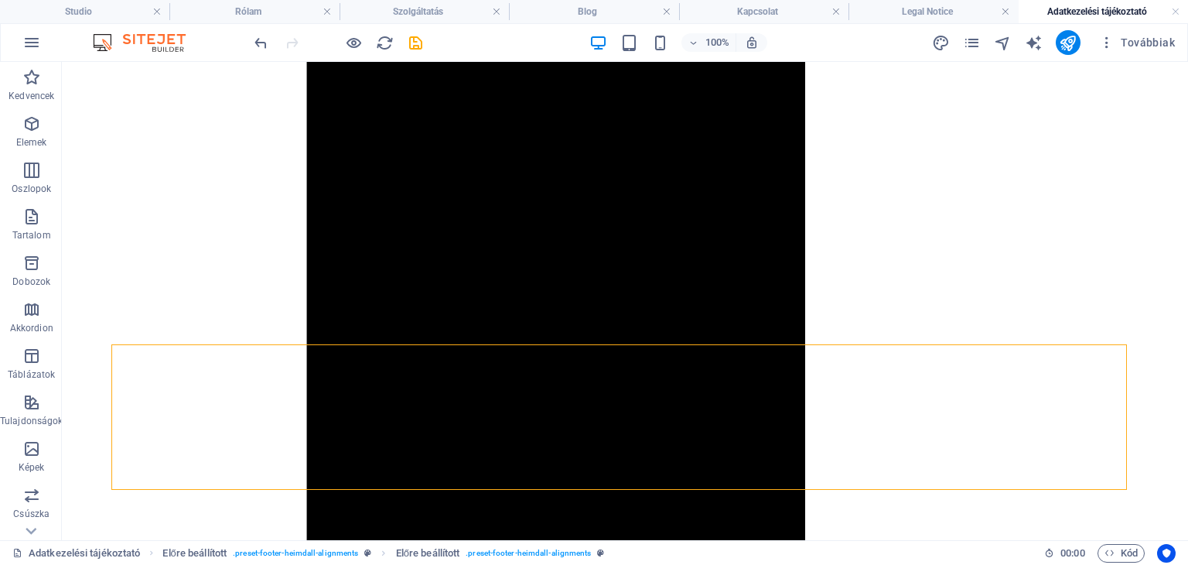
click at [415, 43] on icon "save" at bounding box center [416, 43] width 18 height 18
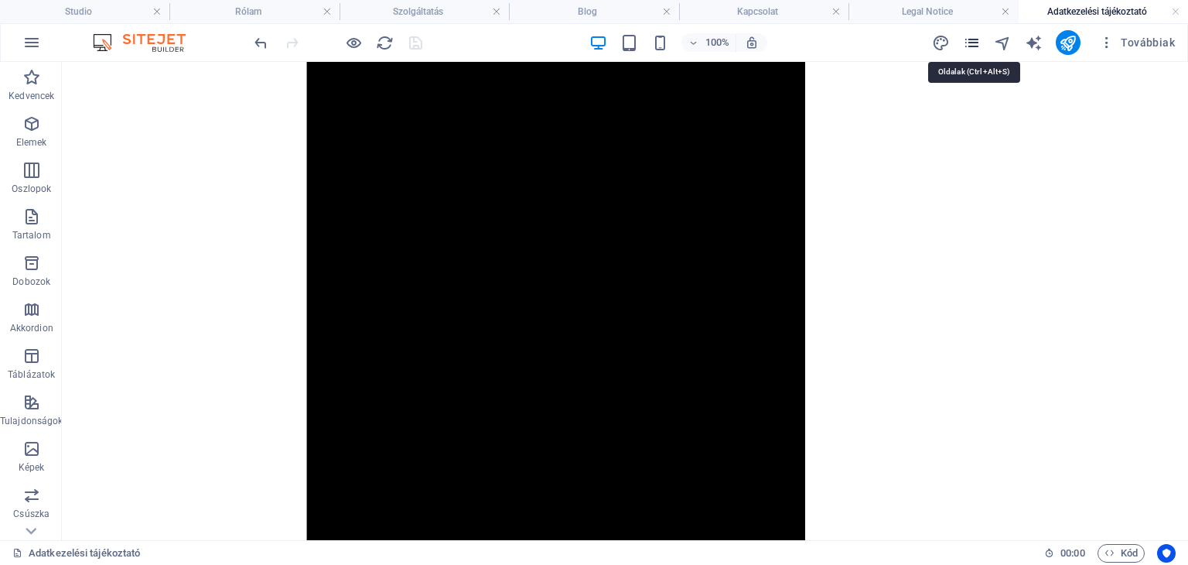
click at [971, 43] on icon "pages" at bounding box center [972, 43] width 18 height 18
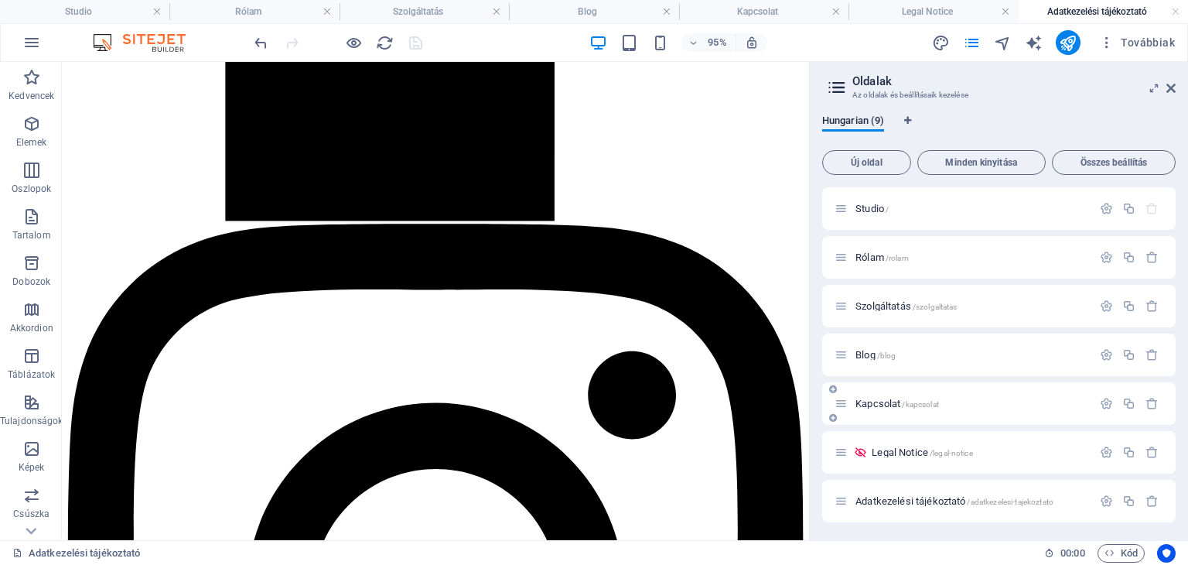
scroll to position [98, 0]
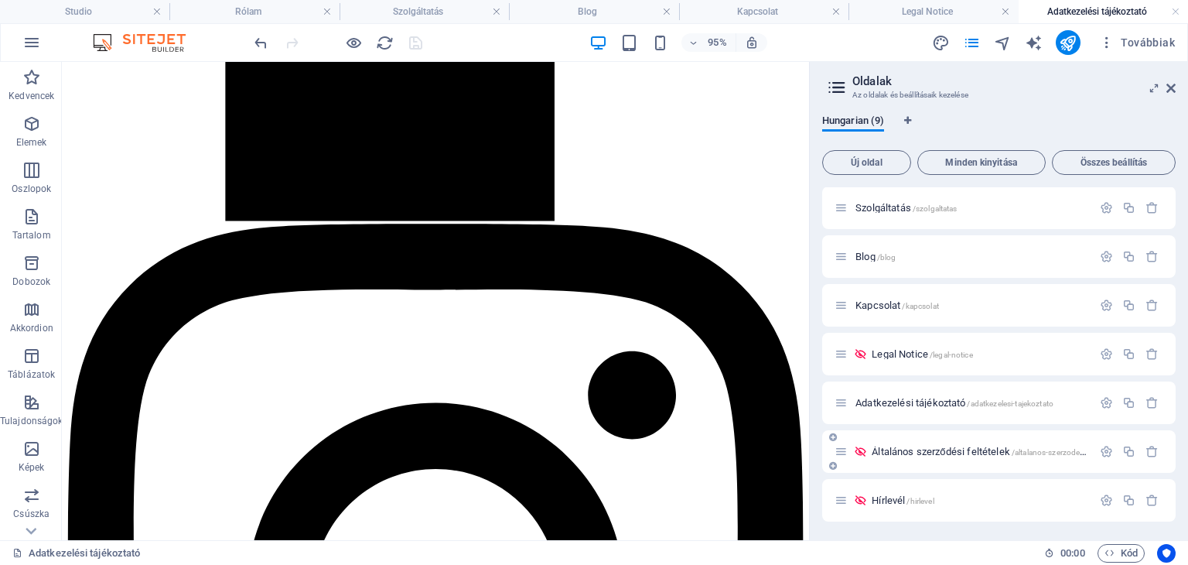
click at [934, 455] on span "Általános szerződési feltételek /altalanos-szerzodesi-feltetelek" at bounding box center [995, 451] width 247 height 12
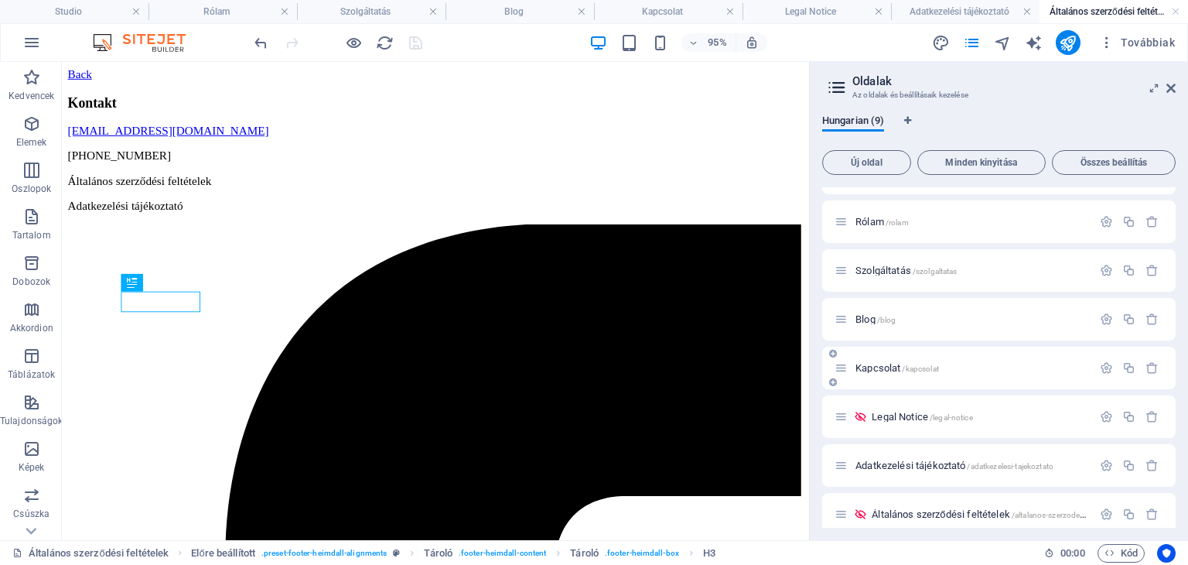
scroll to position [0, 0]
click at [913, 12] on h4 "Adatkezelési tájékoztató" at bounding box center [965, 11] width 148 height 17
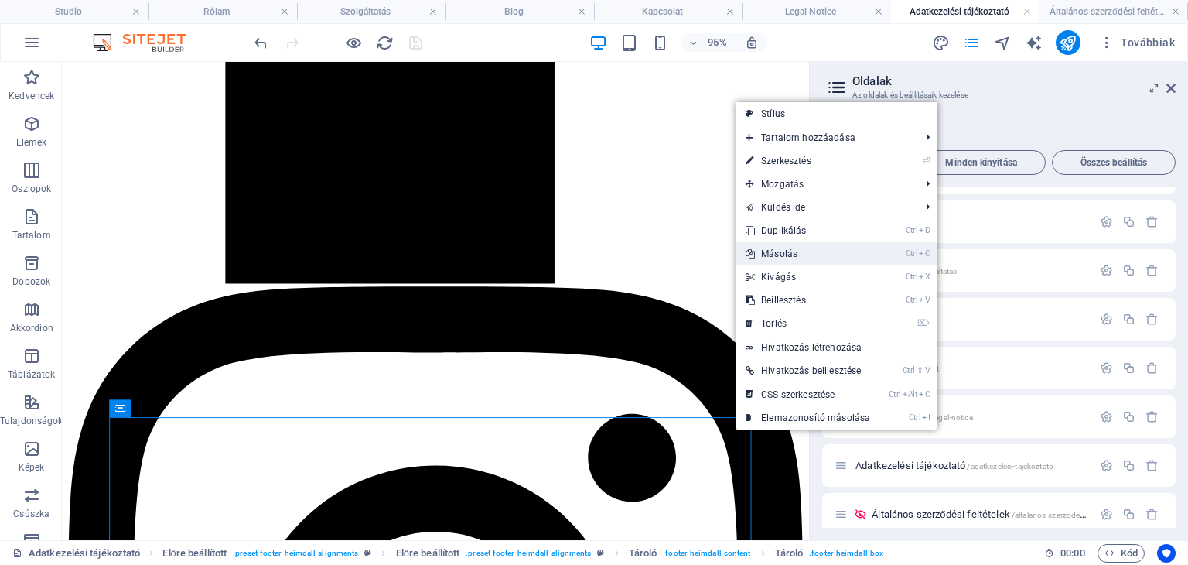
click at [782, 258] on link "Ctrl C Másolás" at bounding box center [807, 253] width 143 height 23
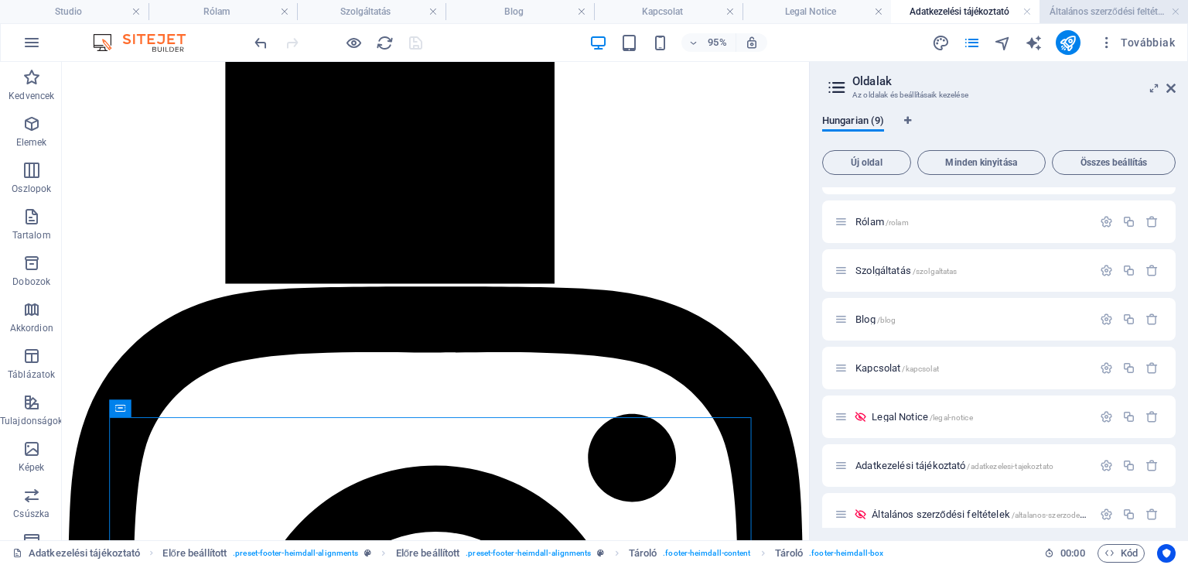
click at [1133, 10] on h4 "Általános szerződési feltételek" at bounding box center [1113, 11] width 148 height 17
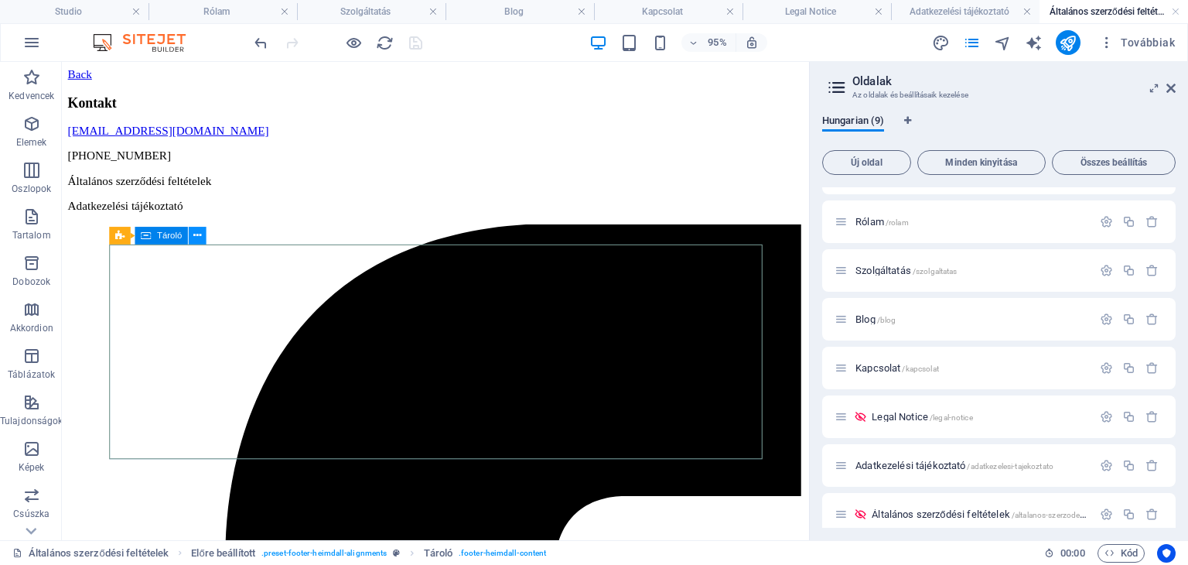
click at [201, 234] on button at bounding box center [197, 236] width 18 height 18
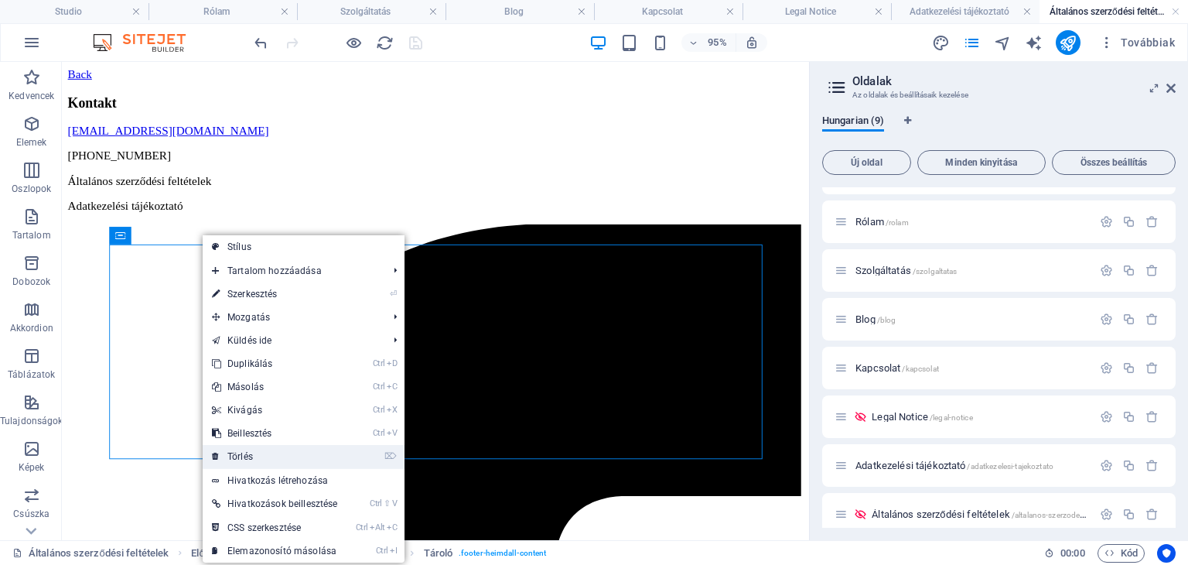
click at [302, 462] on link "⌦ Törlés" at bounding box center [275, 456] width 144 height 23
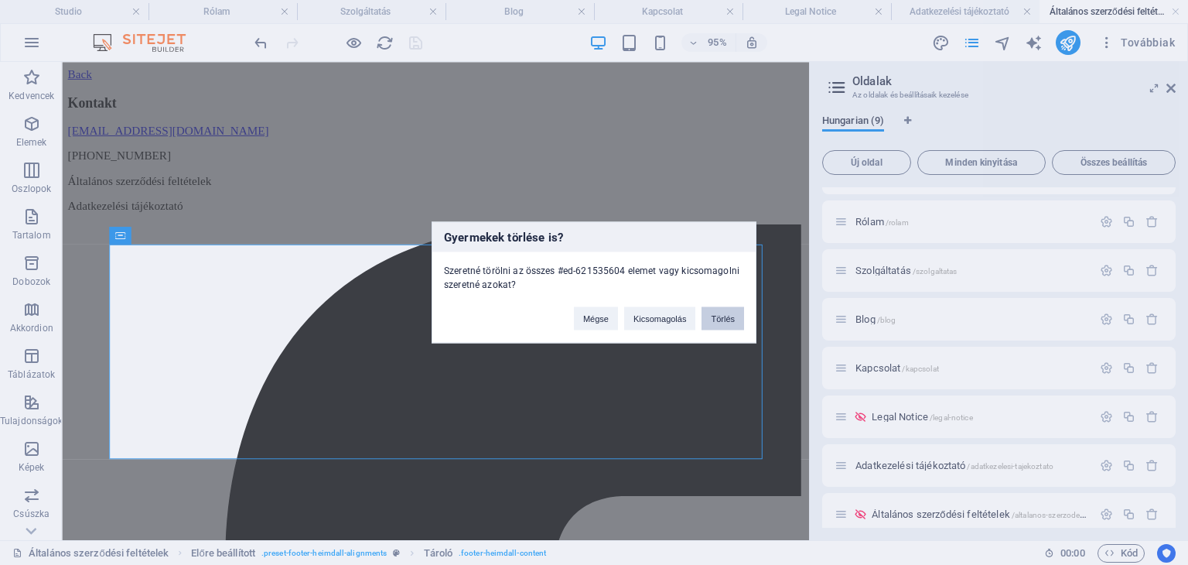
click at [731, 315] on button "Törlés" at bounding box center [722, 318] width 43 height 23
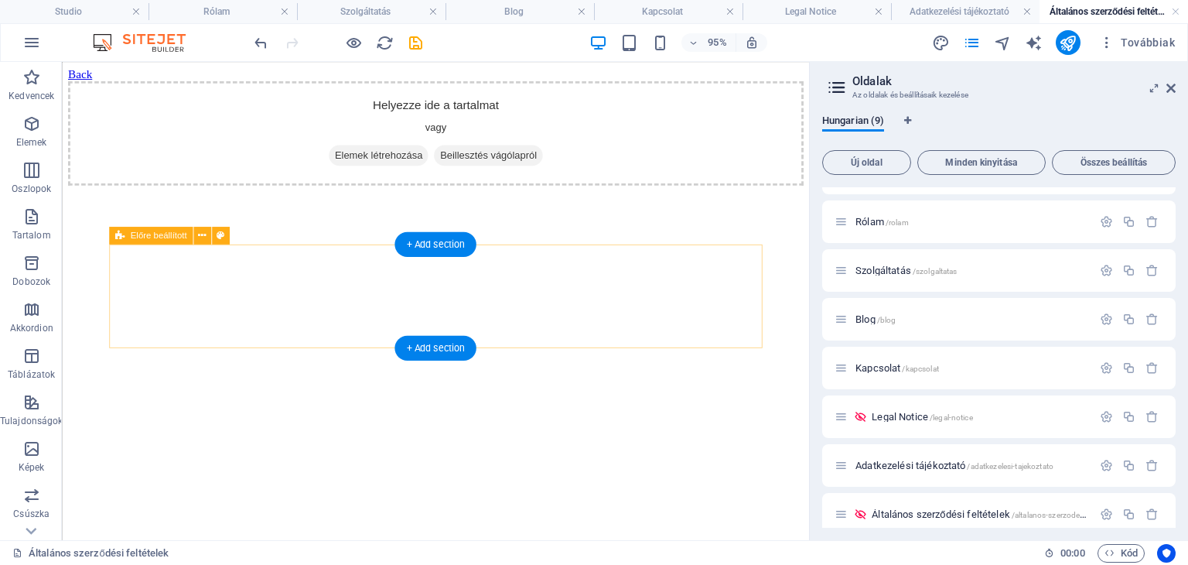
click at [490, 171] on span "Beillesztés vágólapról" at bounding box center [510, 160] width 114 height 22
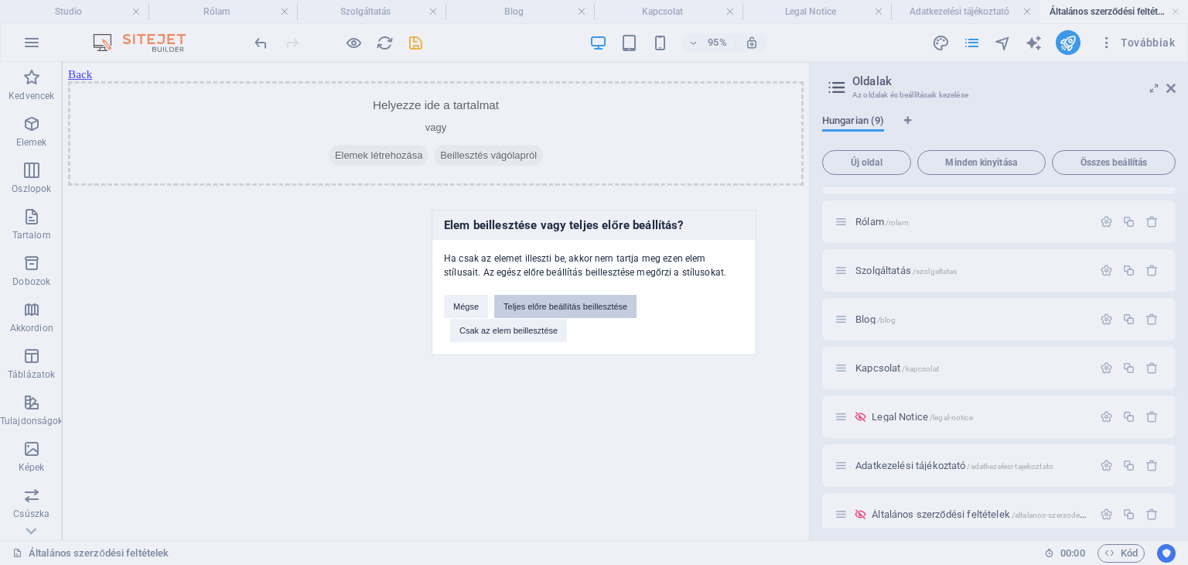
click at [619, 302] on button "Teljes előre beállítás beillesztése" at bounding box center [565, 306] width 142 height 23
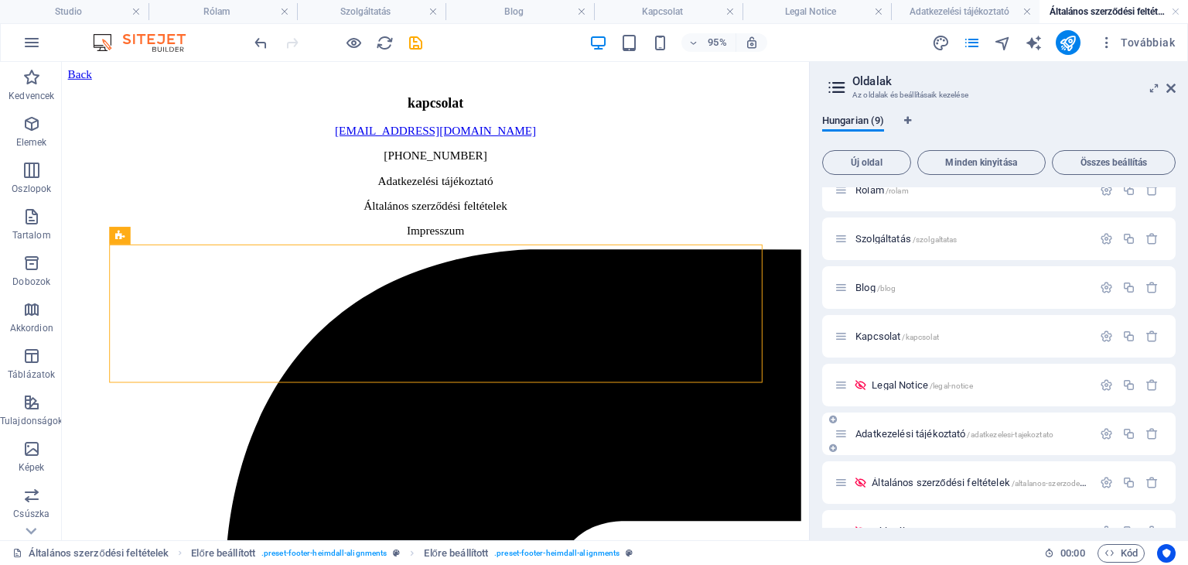
scroll to position [98, 0]
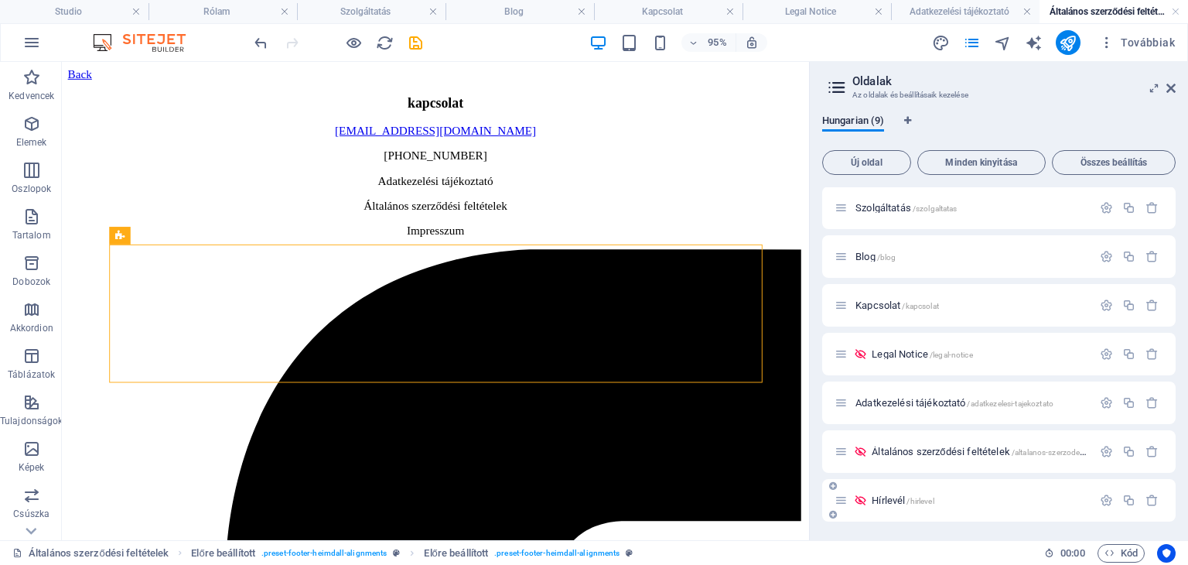
click at [908, 503] on span "/hirlevel" at bounding box center [919, 500] width 27 height 9
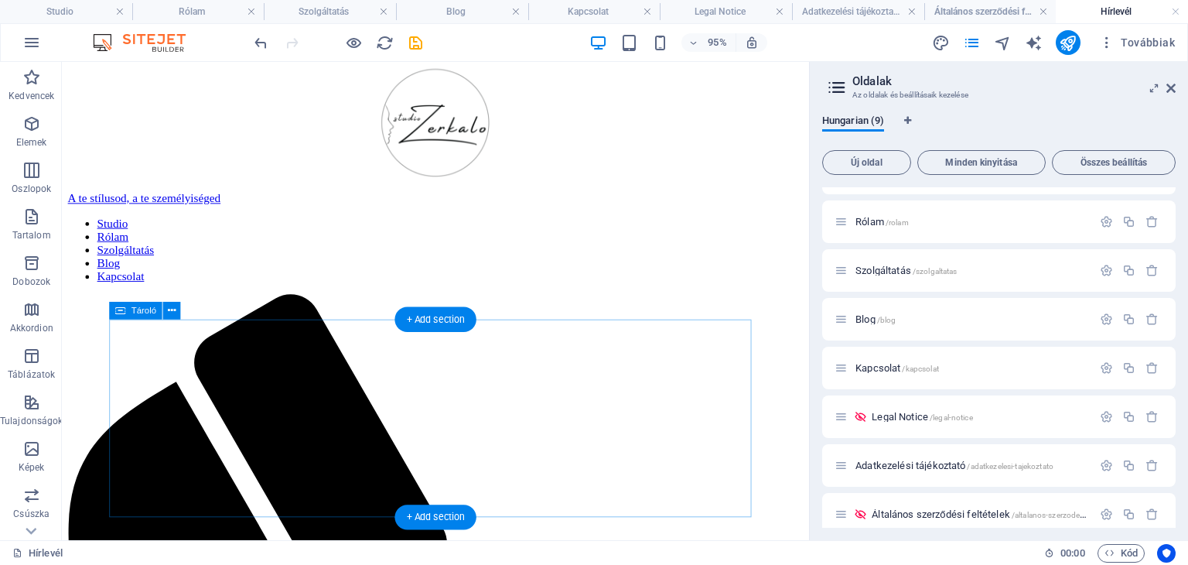
scroll to position [0, 0]
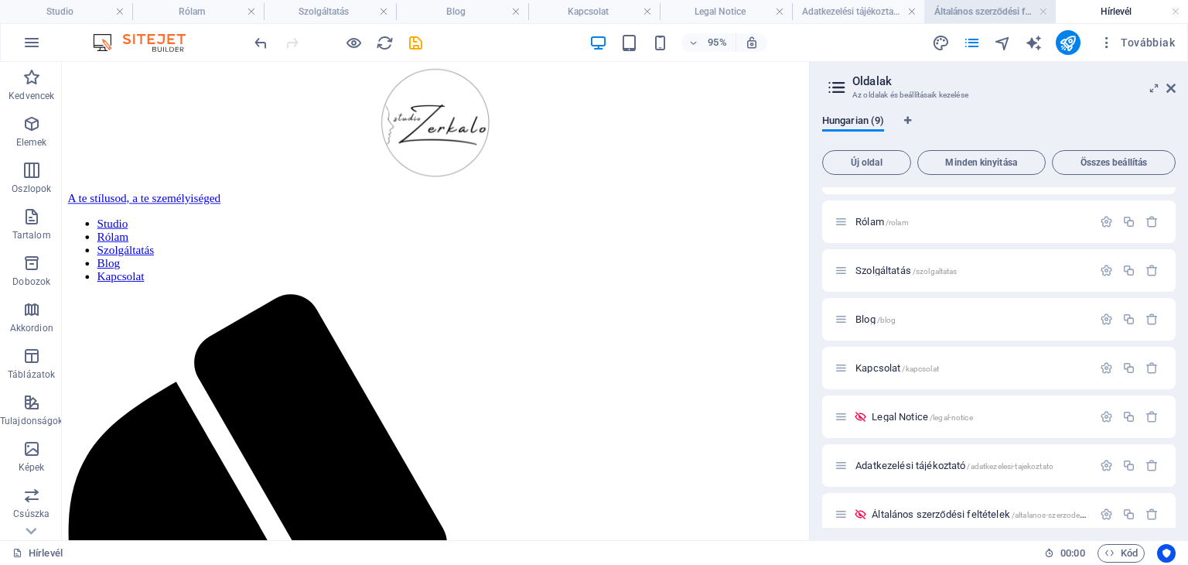
click at [972, 13] on h4 "Általános szerződési feltételek" at bounding box center [990, 11] width 132 height 17
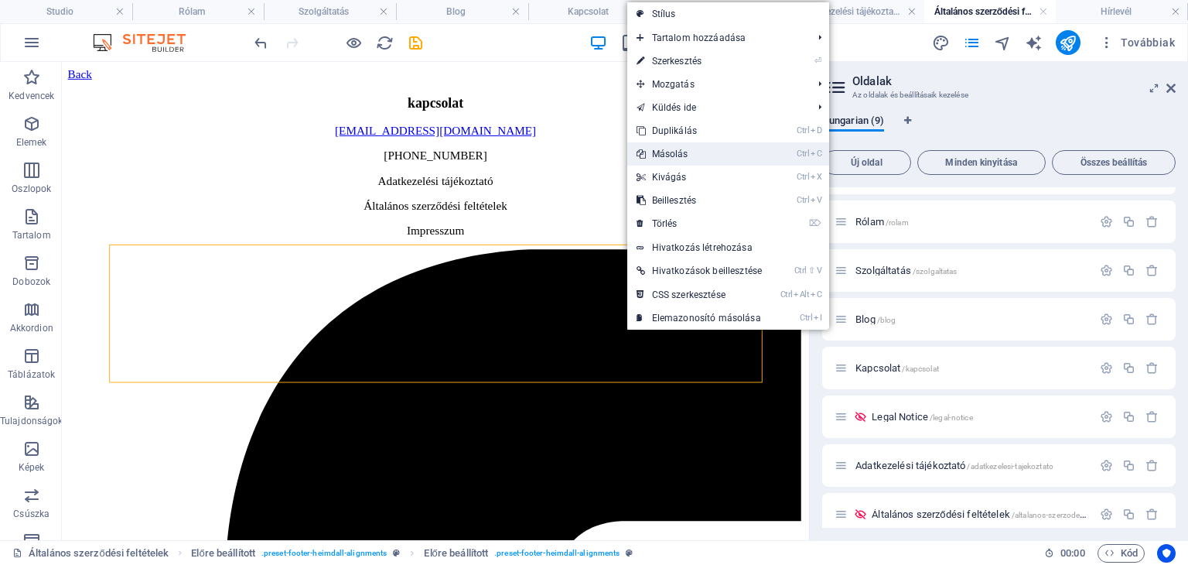
drag, startPoint x: 687, startPoint y: 149, endPoint x: 660, endPoint y: 92, distance: 63.3
click at [687, 149] on link "Ctrl C Másolás" at bounding box center [699, 153] width 144 height 23
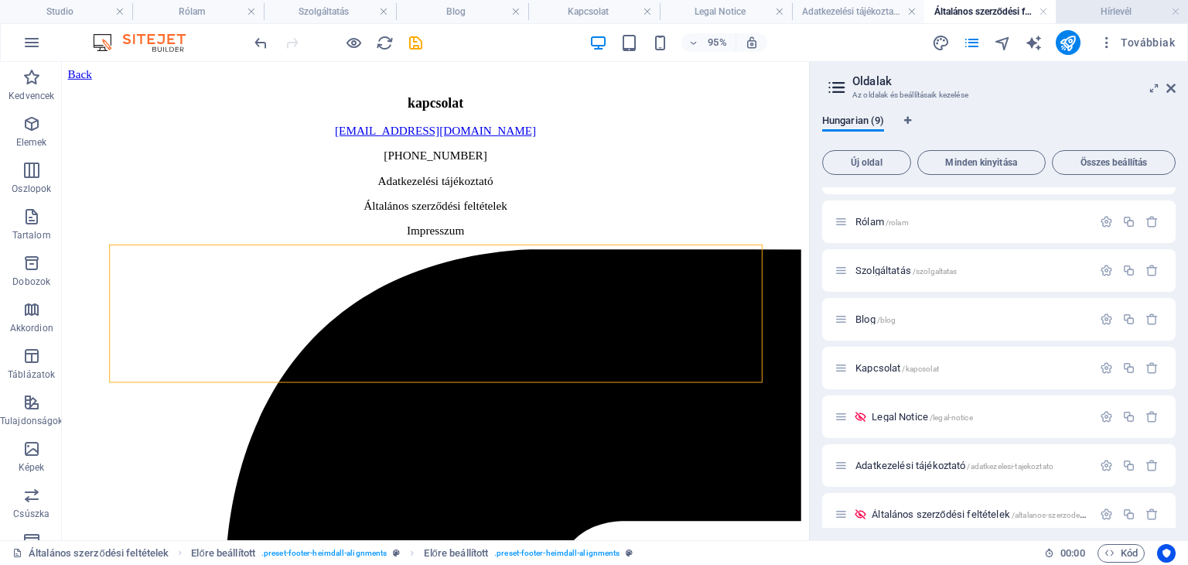
click at [1107, 7] on h4 "Hírlevél" at bounding box center [1122, 11] width 132 height 17
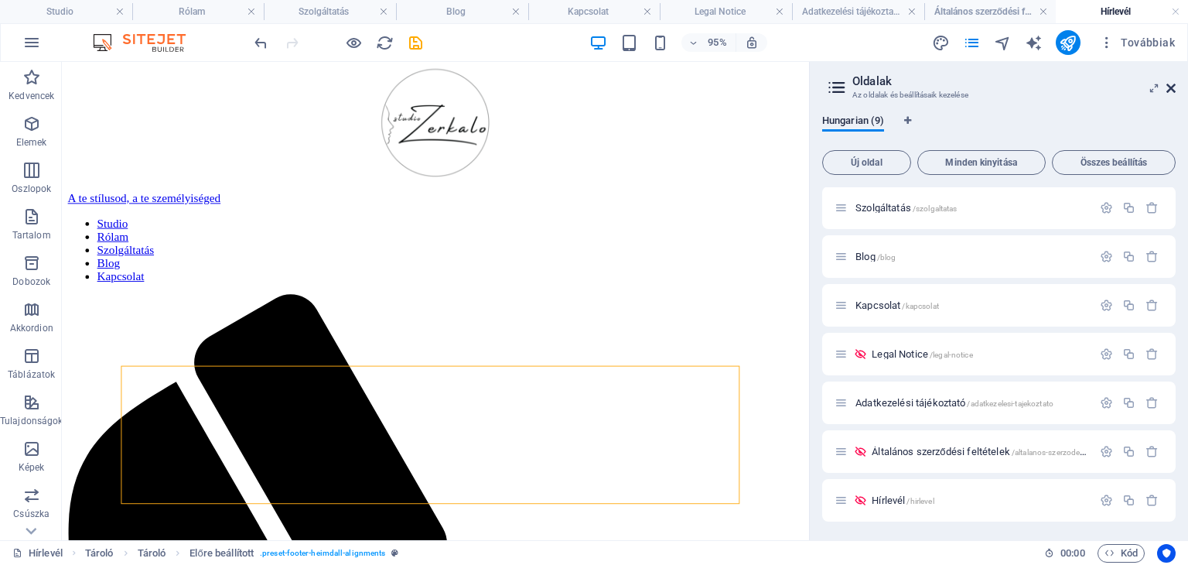
click at [1169, 88] on icon at bounding box center [1170, 88] width 9 height 12
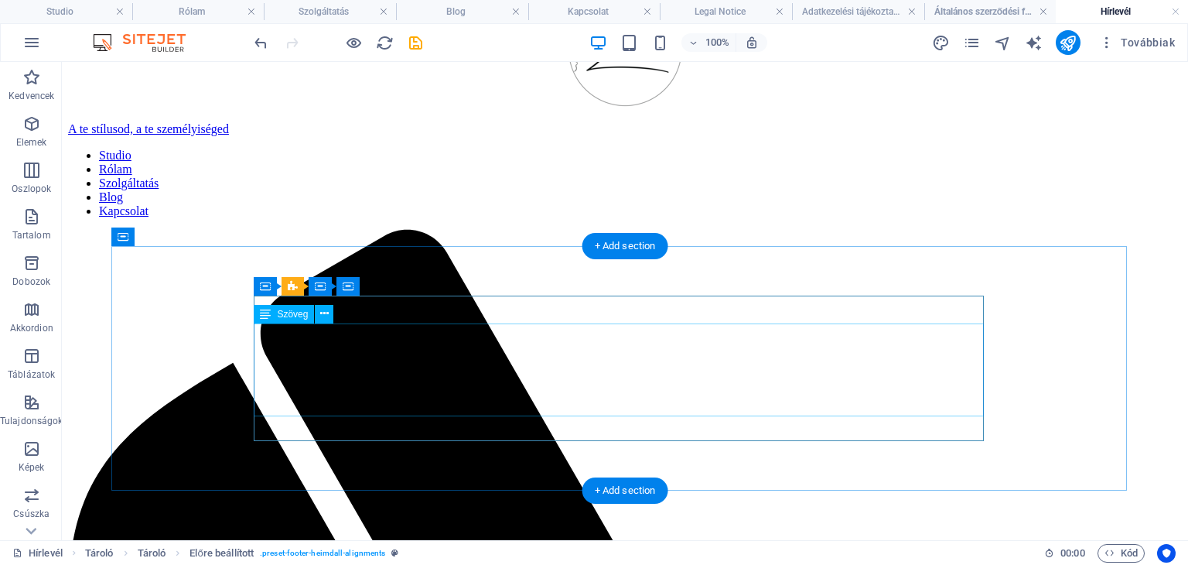
scroll to position [86, 0]
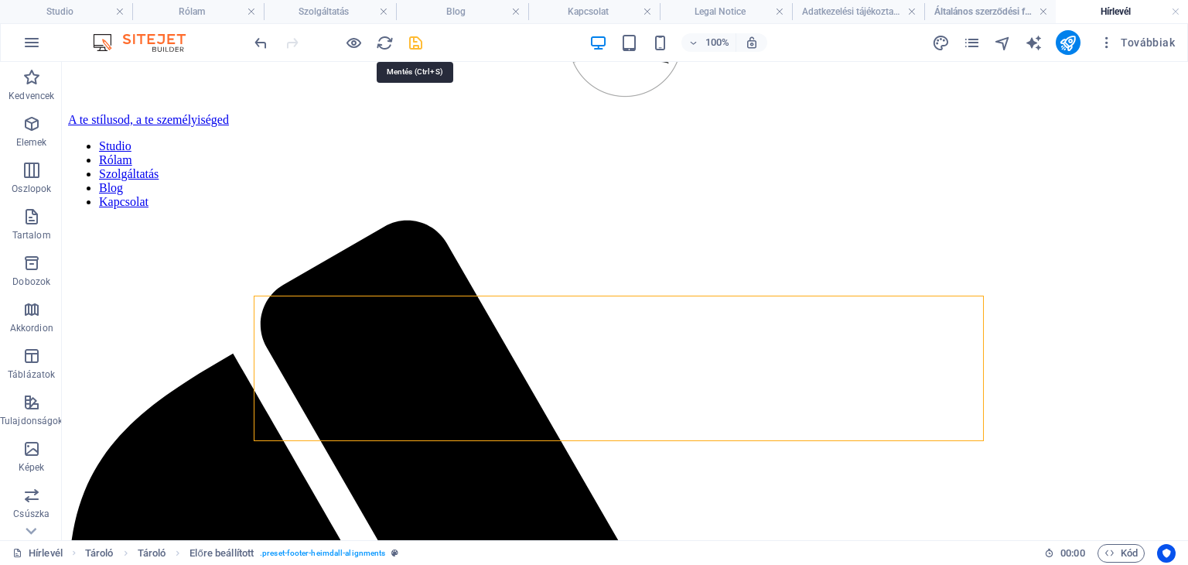
drag, startPoint x: 414, startPoint y: 46, endPoint x: 415, endPoint y: 103, distance: 56.5
click at [414, 46] on icon "save" at bounding box center [416, 43] width 18 height 18
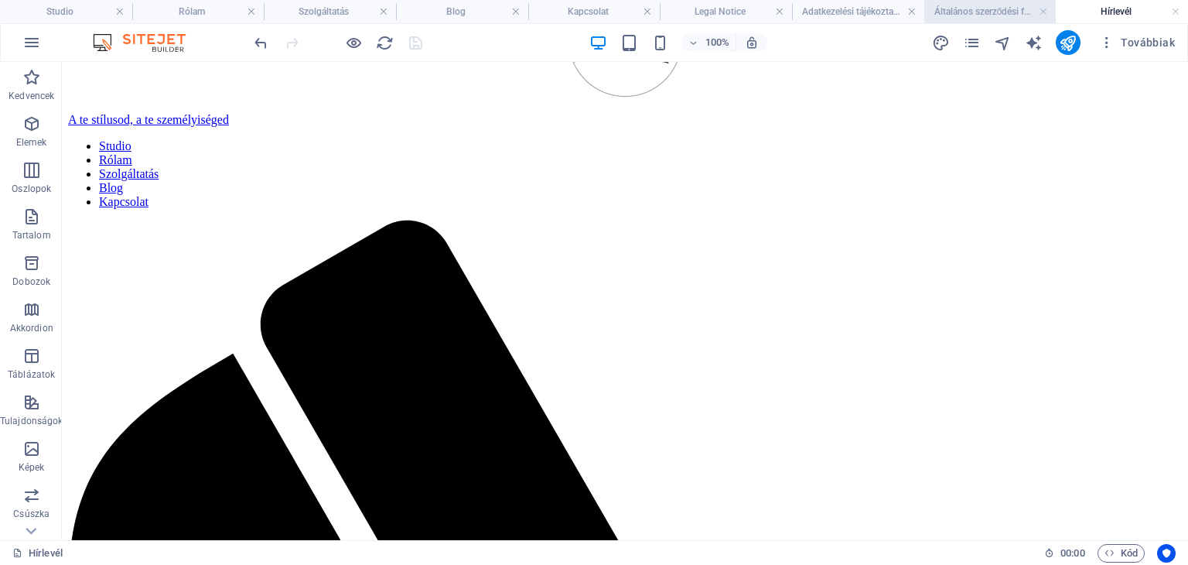
click at [995, 13] on h4 "Általános szerződési feltételek" at bounding box center [990, 11] width 132 height 17
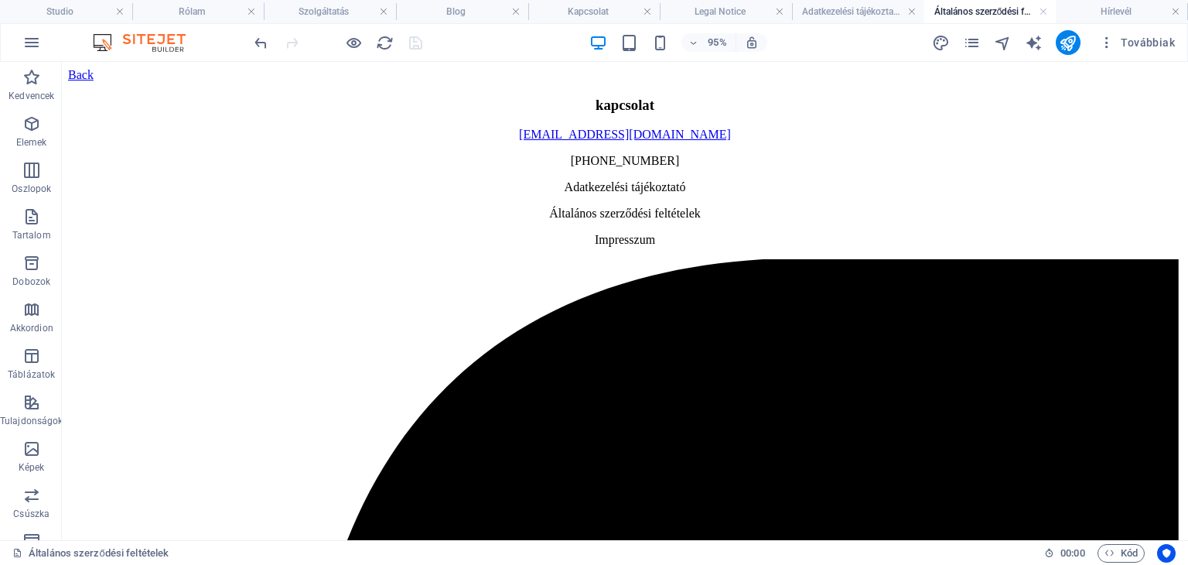
scroll to position [0, 0]
click at [867, 6] on h4 "Adatkezelési tájékoztató" at bounding box center [858, 11] width 132 height 17
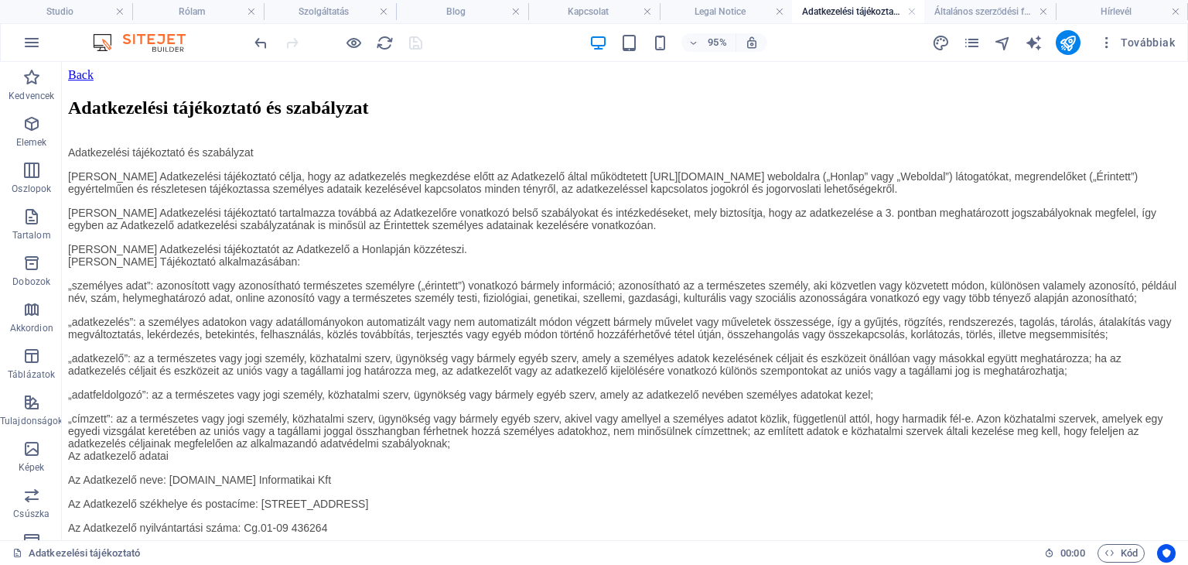
scroll to position [7662, 0]
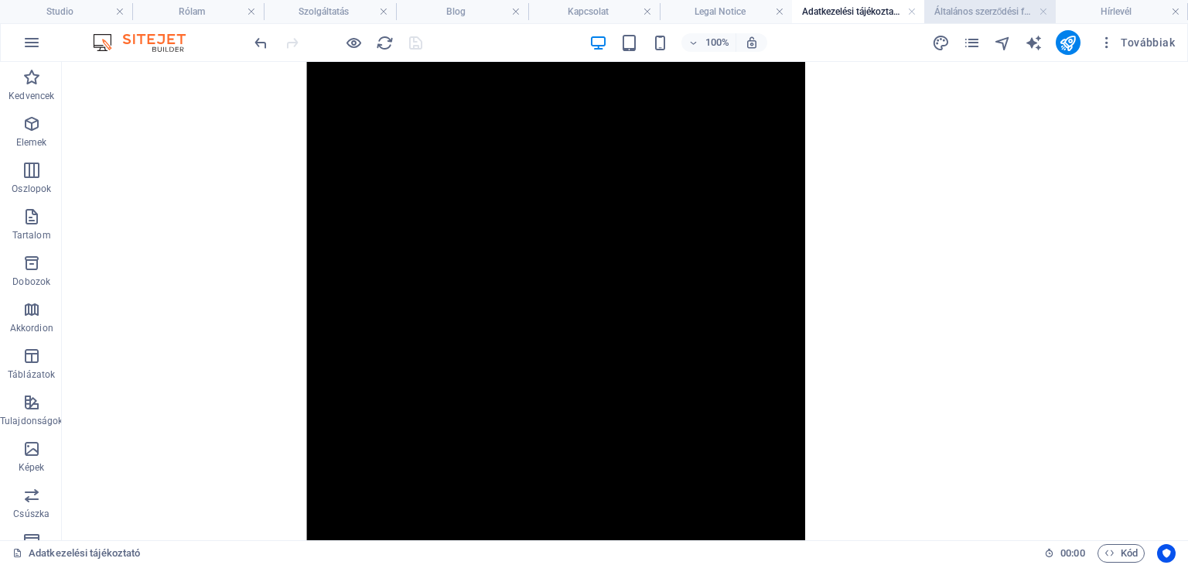
click at [950, 14] on h4 "Általános szerződési feltételek" at bounding box center [990, 11] width 132 height 17
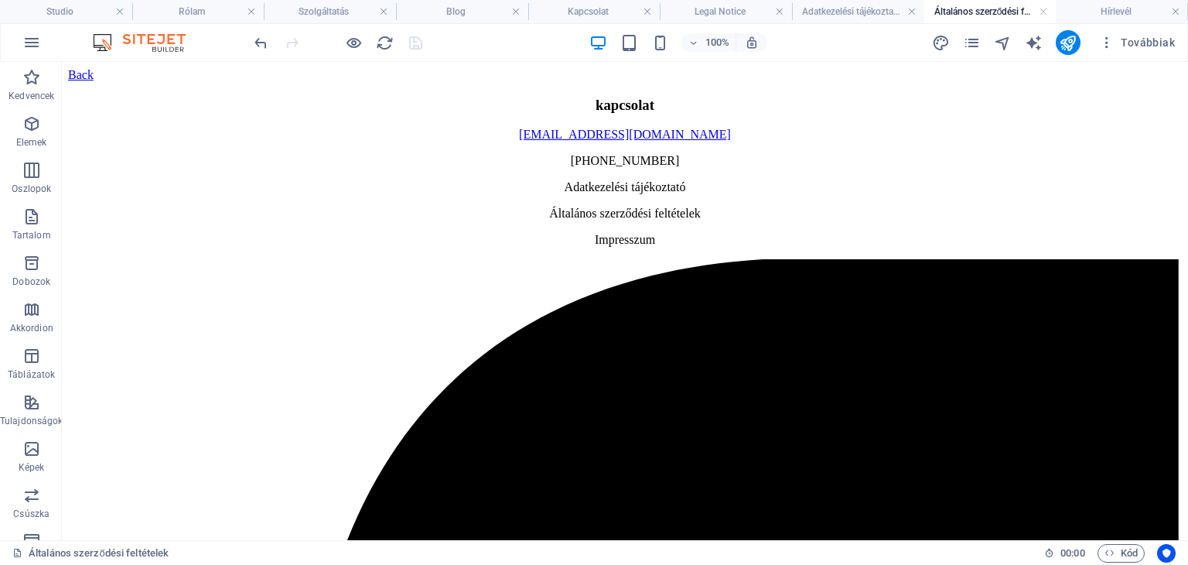
scroll to position [0, 0]
click at [1101, 9] on h4 "Hírlevél" at bounding box center [1122, 11] width 132 height 17
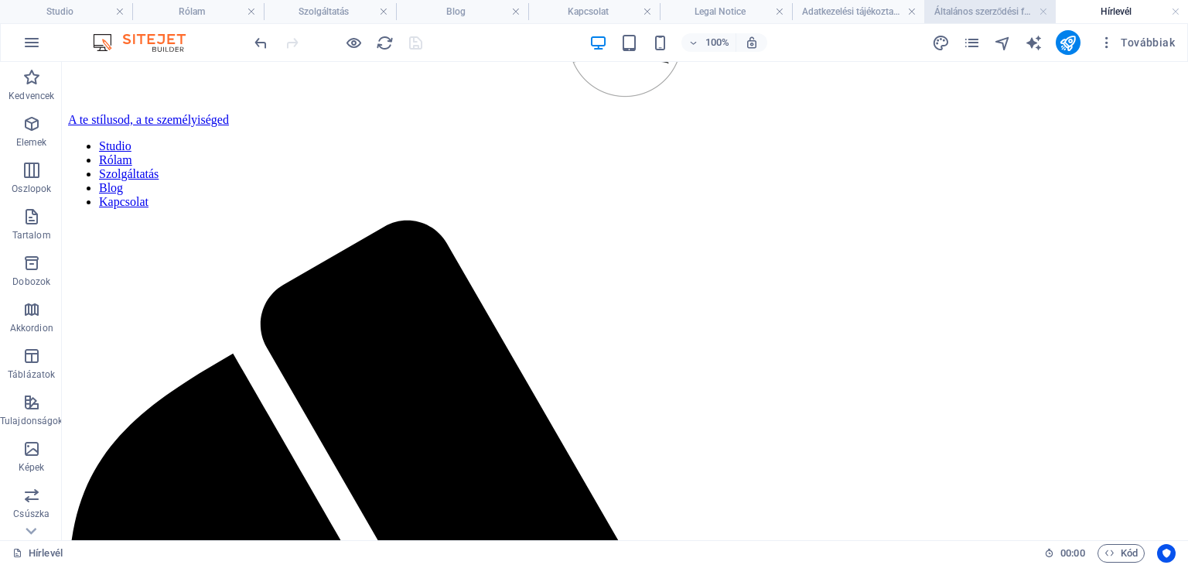
click at [960, 16] on h4 "Általános szerződési feltételek" at bounding box center [990, 11] width 132 height 17
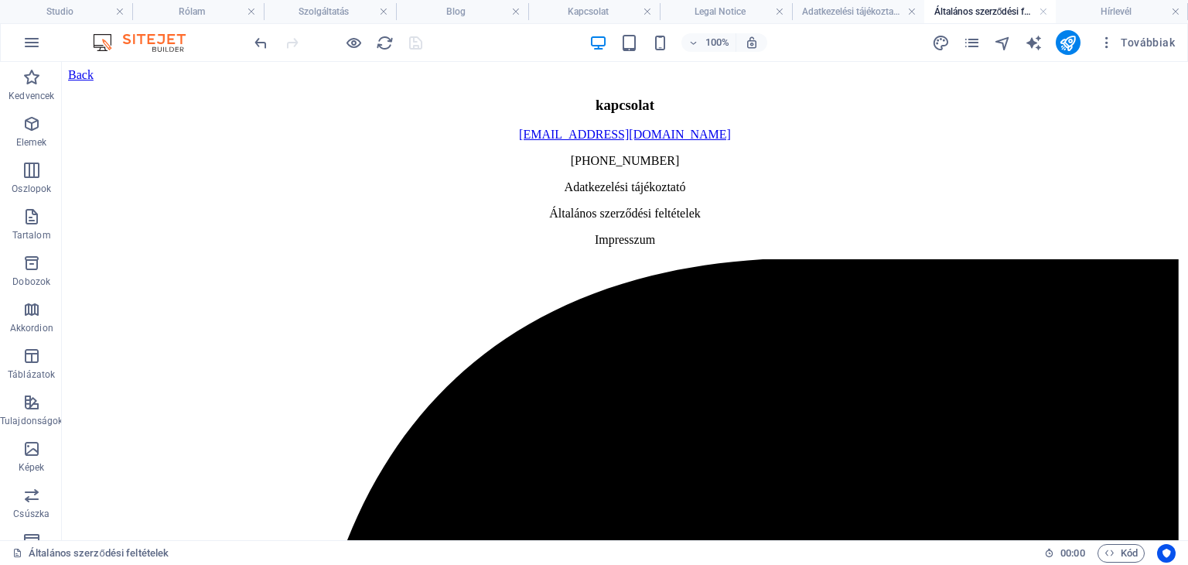
scroll to position [0, 0]
click at [823, 7] on h4 "Adatkezelési tájékoztató" at bounding box center [858, 11] width 132 height 17
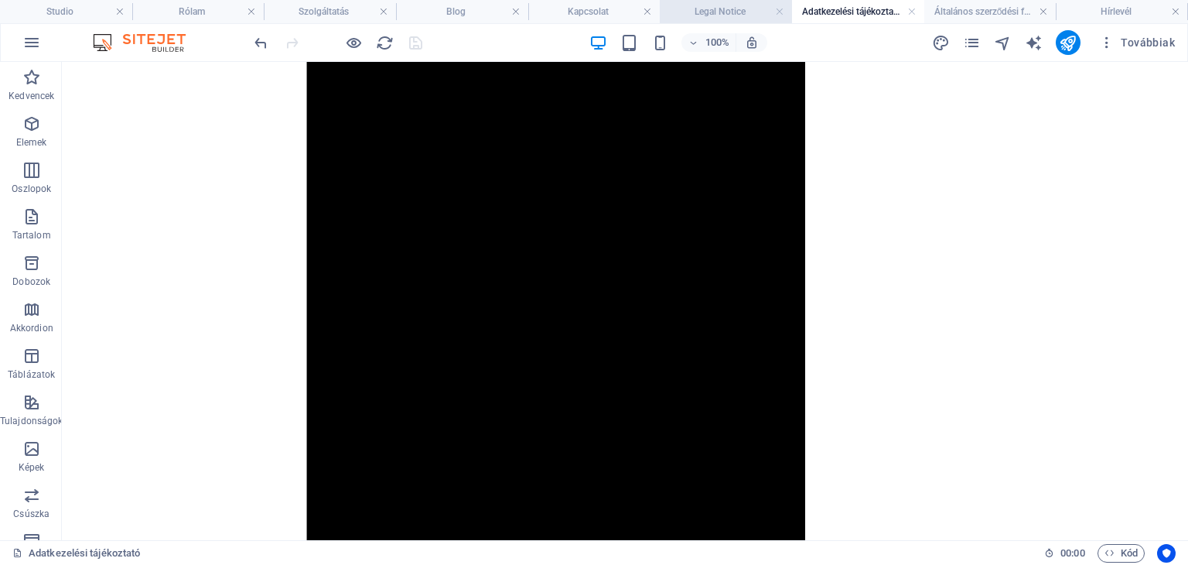
click at [708, 5] on h4 "Legal Notice" at bounding box center [726, 11] width 132 height 17
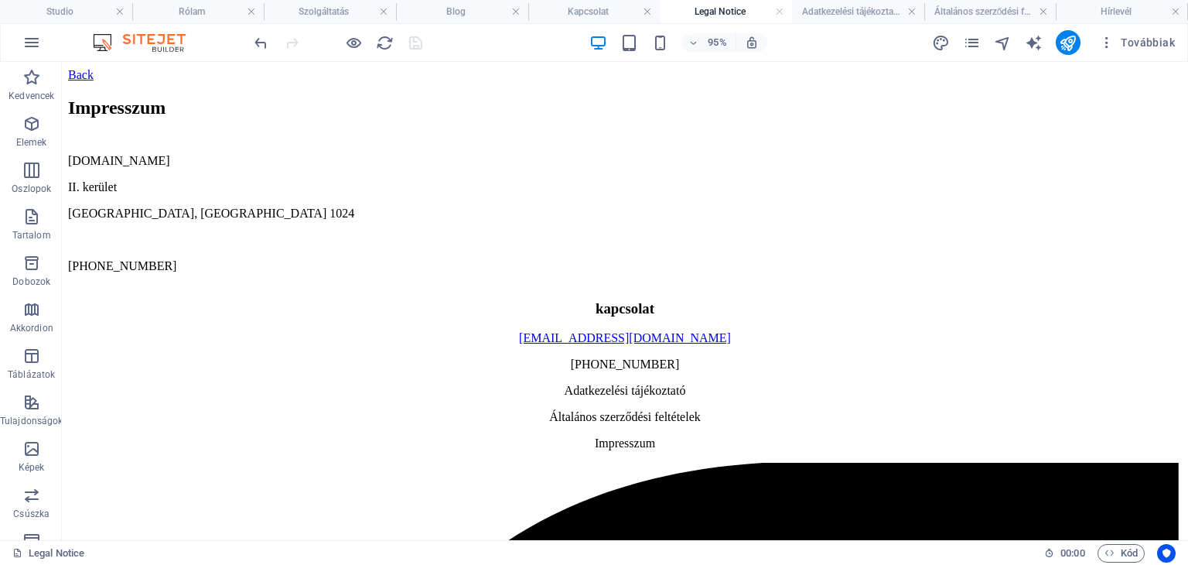
scroll to position [0, 0]
click at [607, 12] on h4 "Kapcsolat" at bounding box center [594, 11] width 132 height 17
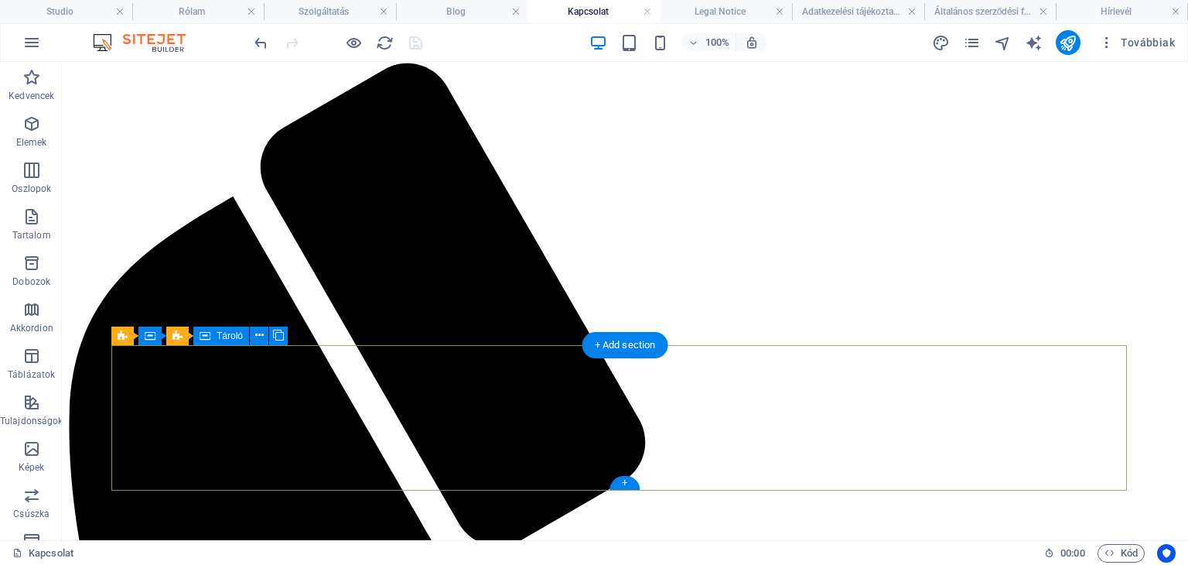
scroll to position [244, 0]
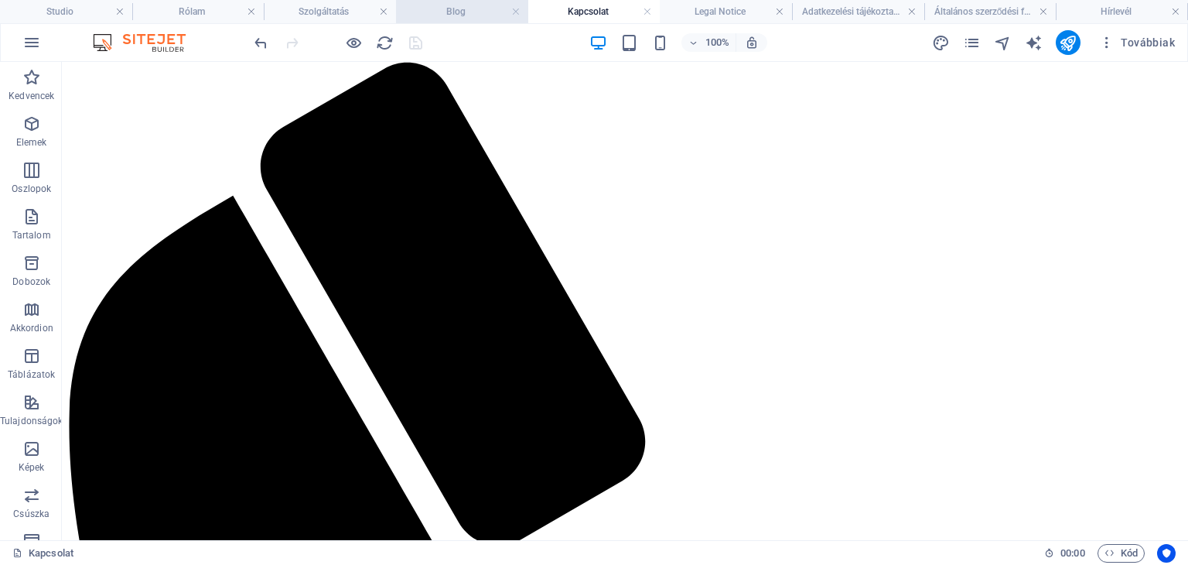
click at [476, 11] on h4 "Blog" at bounding box center [462, 11] width 132 height 17
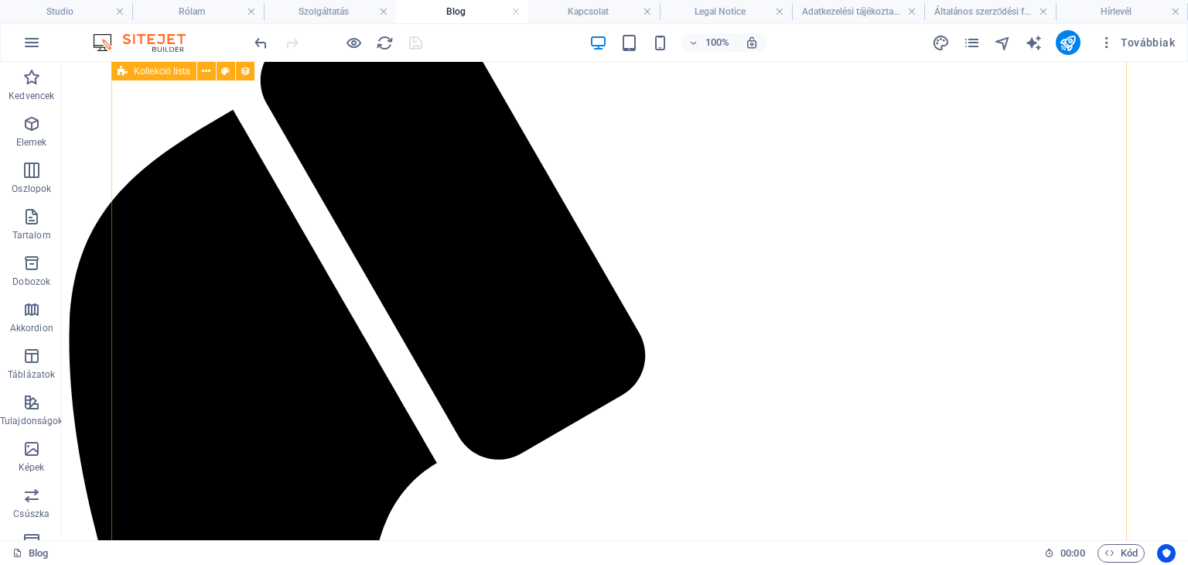
scroll to position [582, 0]
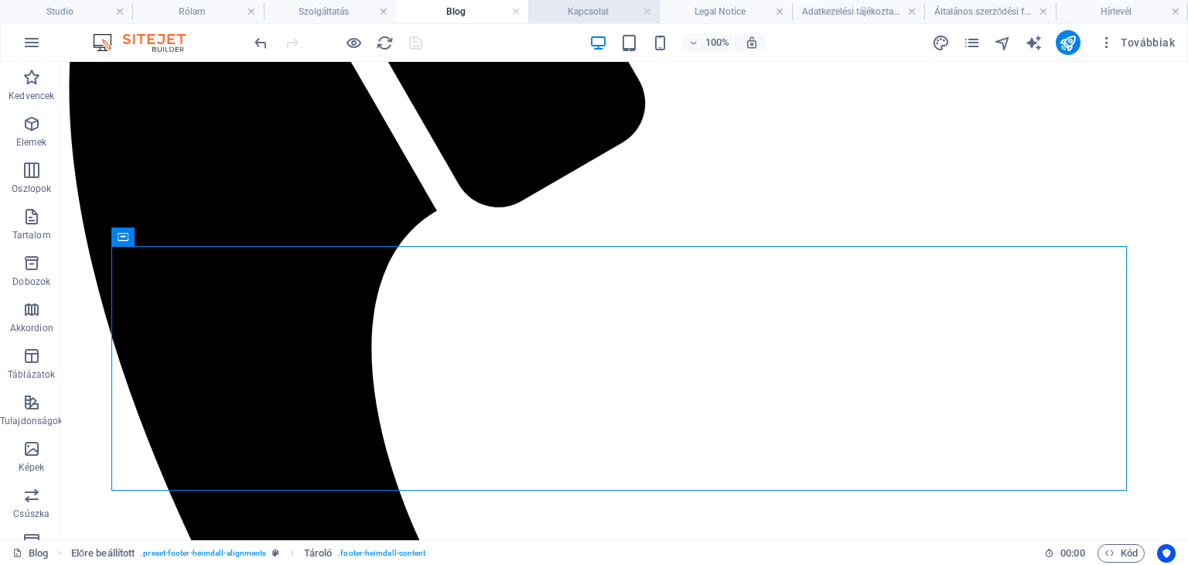
click at [592, 5] on h4 "Kapcsolat" at bounding box center [594, 11] width 132 height 17
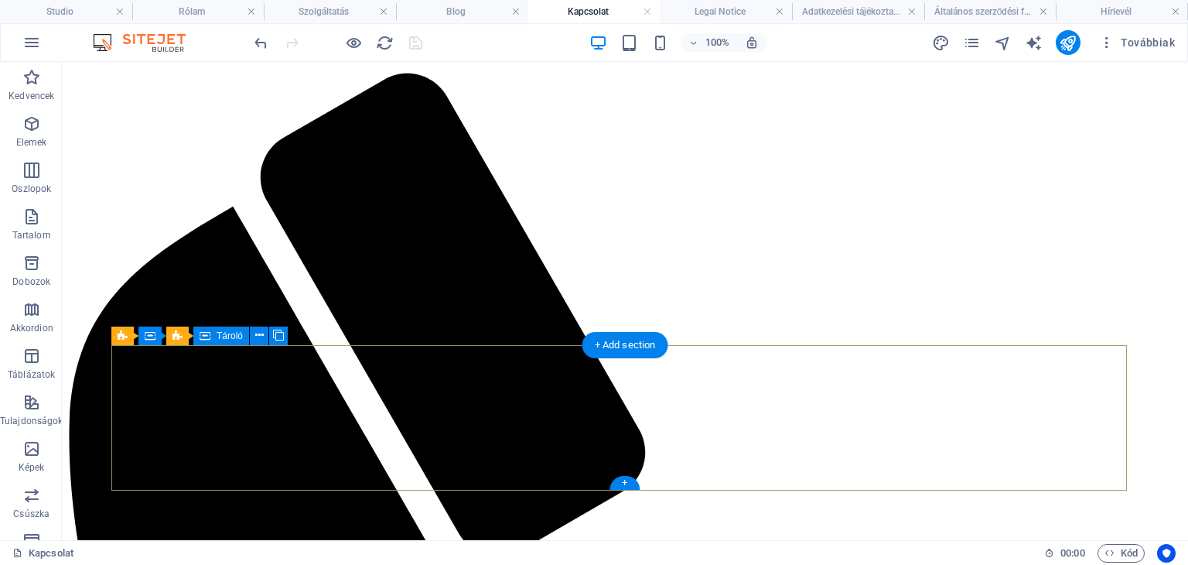
scroll to position [244, 0]
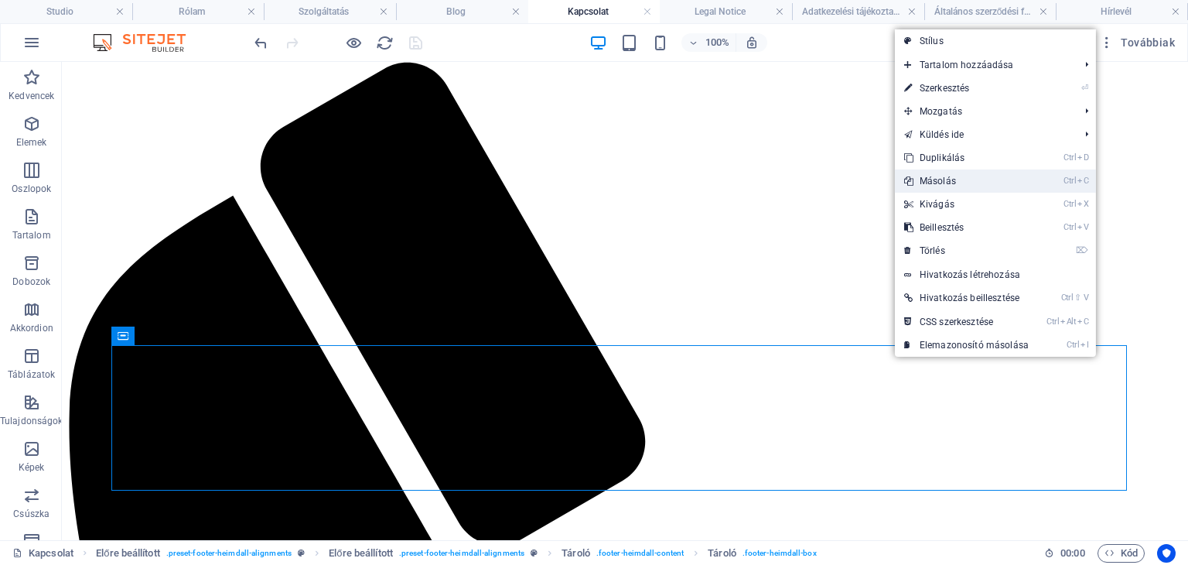
click at [948, 183] on link "Ctrl C Másolás" at bounding box center [966, 180] width 143 height 23
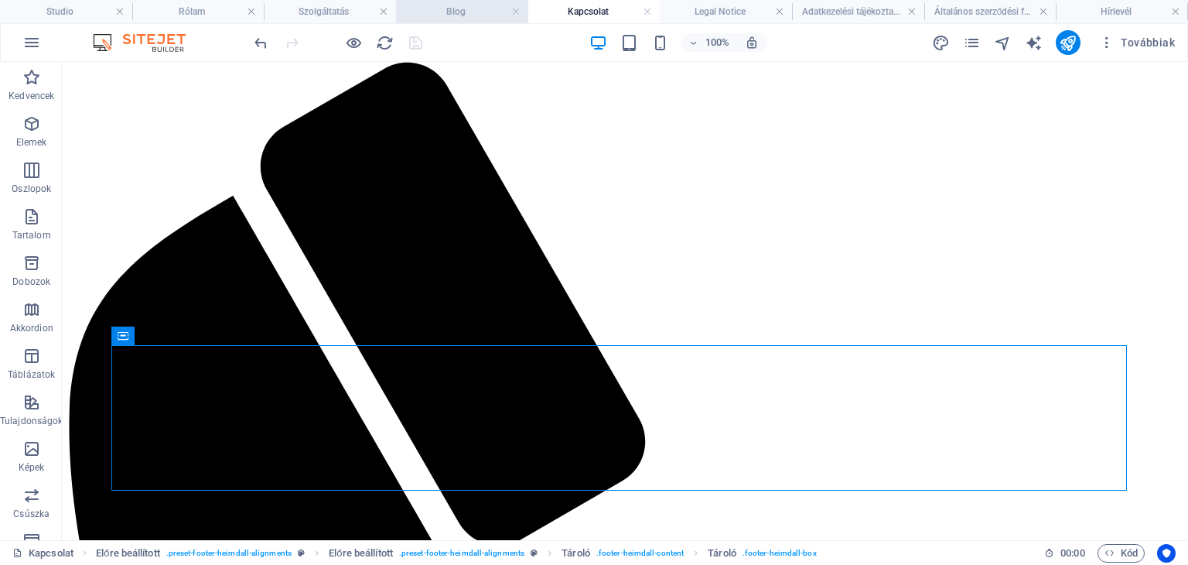
click at [460, 4] on h4 "Blog" at bounding box center [462, 11] width 132 height 17
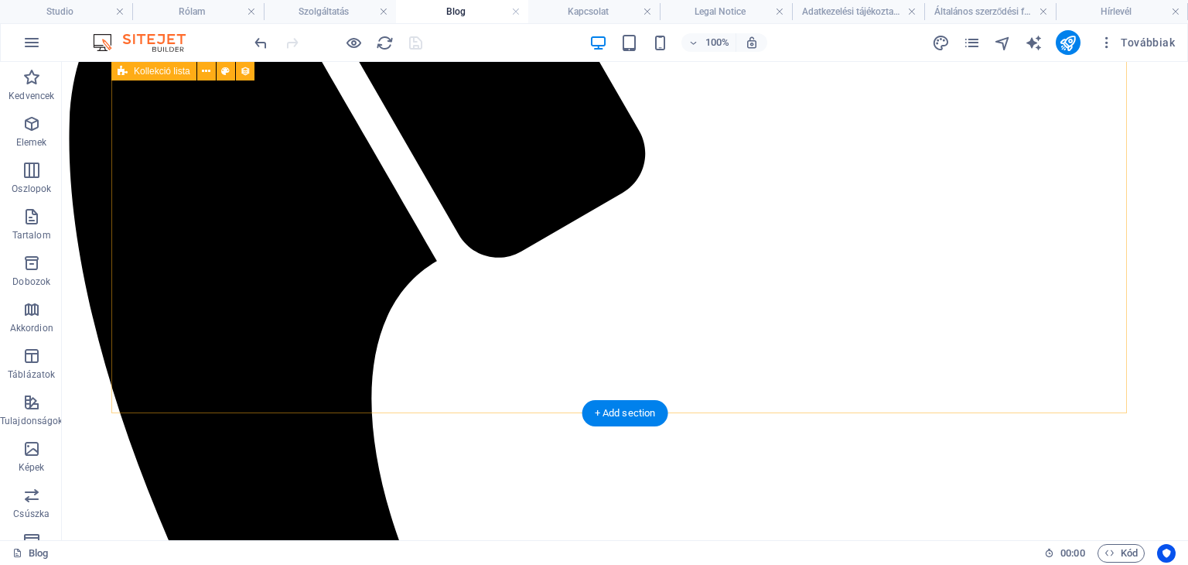
scroll to position [582, 0]
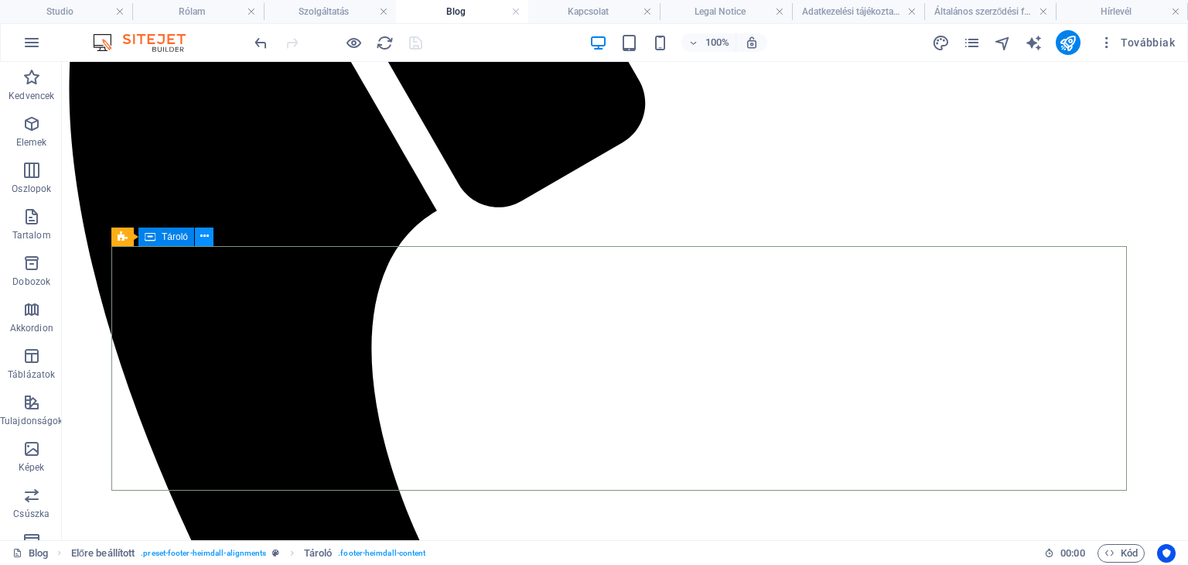
click at [203, 239] on icon at bounding box center [204, 236] width 9 height 16
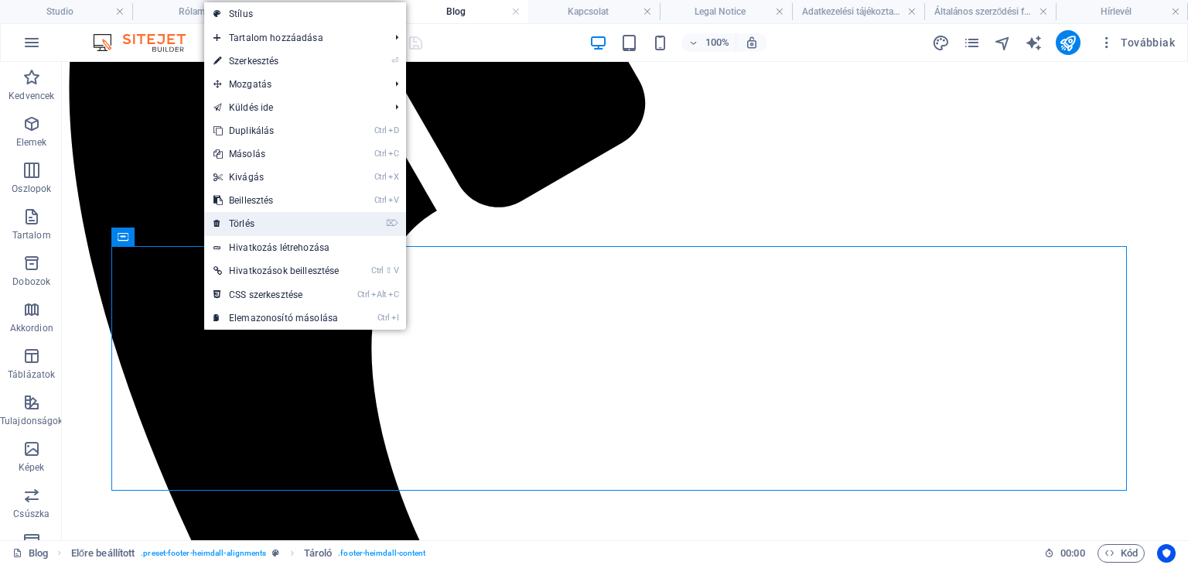
click at [253, 220] on link "⌦ Törlés" at bounding box center [276, 223] width 144 height 23
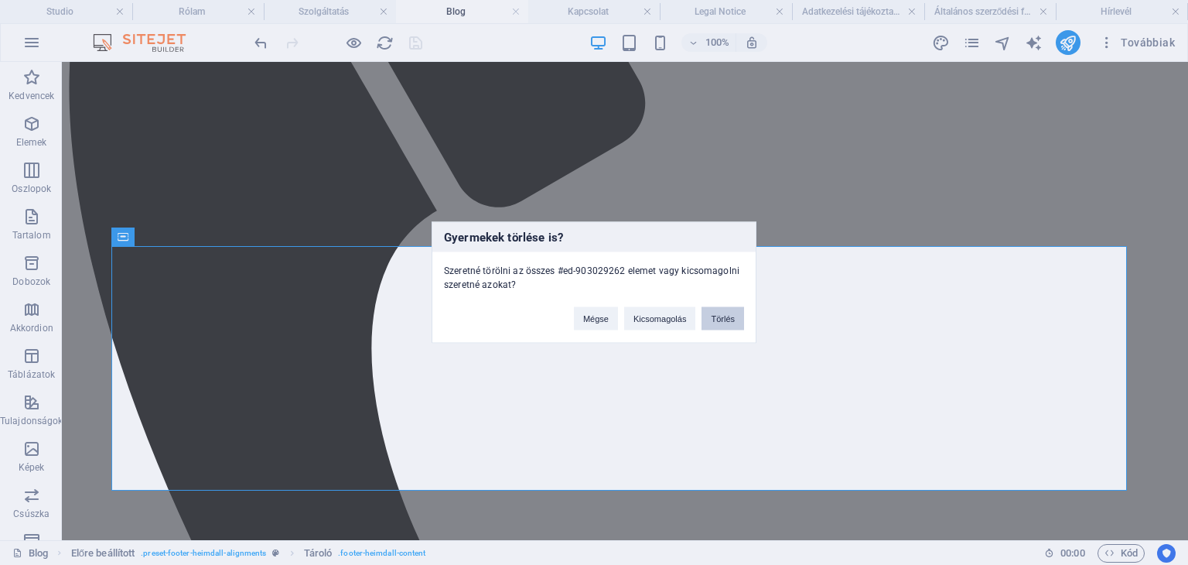
click at [718, 319] on button "Törlés" at bounding box center [722, 318] width 43 height 23
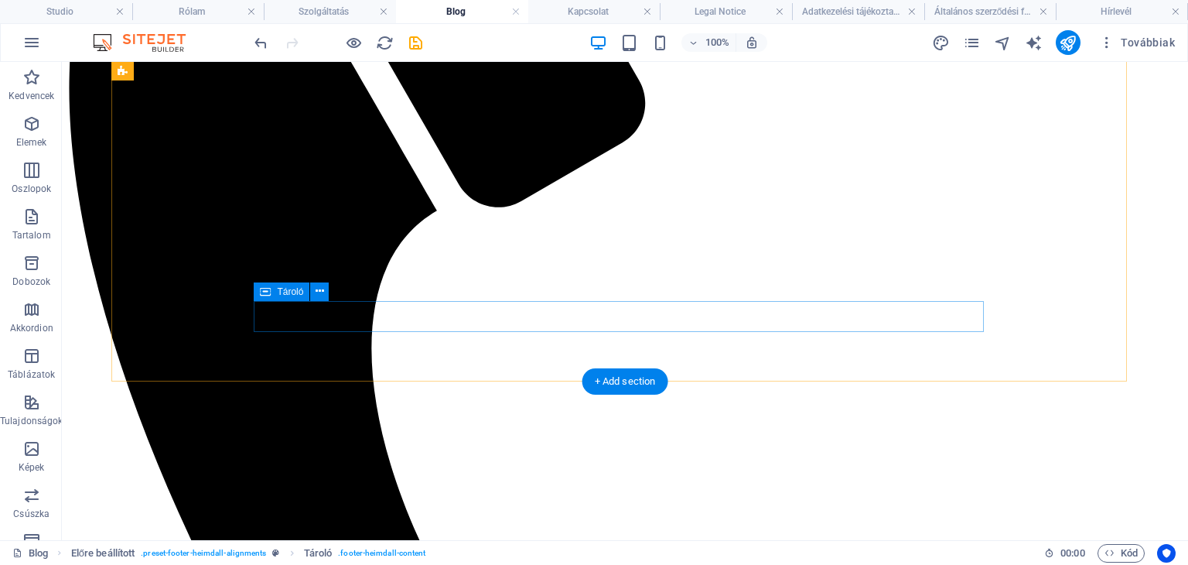
scroll to position [446, 0]
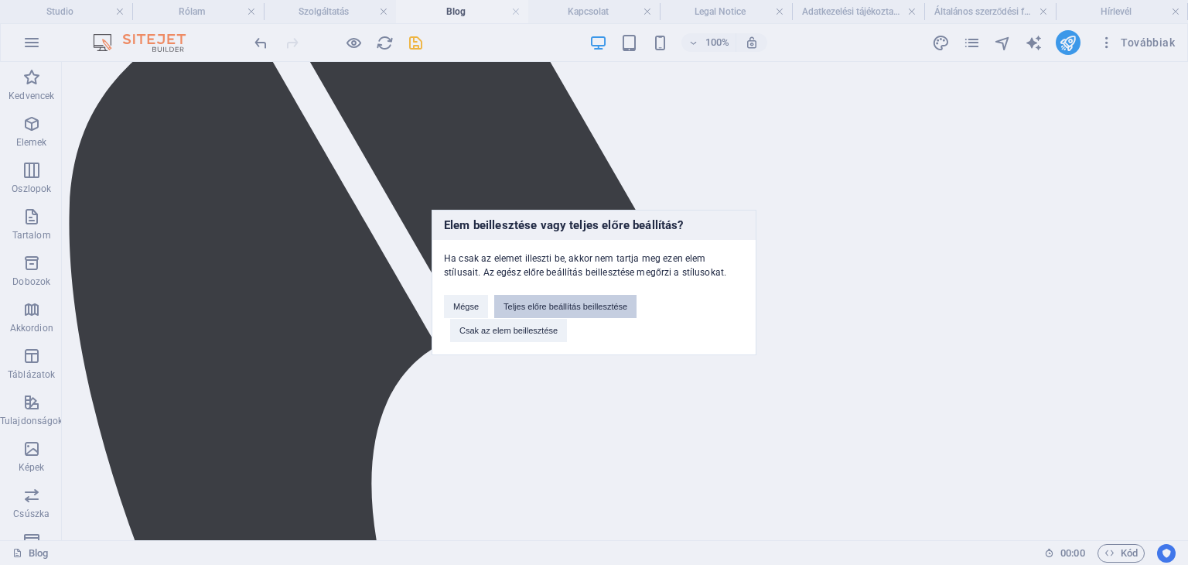
drag, startPoint x: 569, startPoint y: 306, endPoint x: 512, endPoint y: 264, distance: 71.3
click at [569, 306] on button "Teljes előre beállítás beillesztése" at bounding box center [565, 306] width 142 height 23
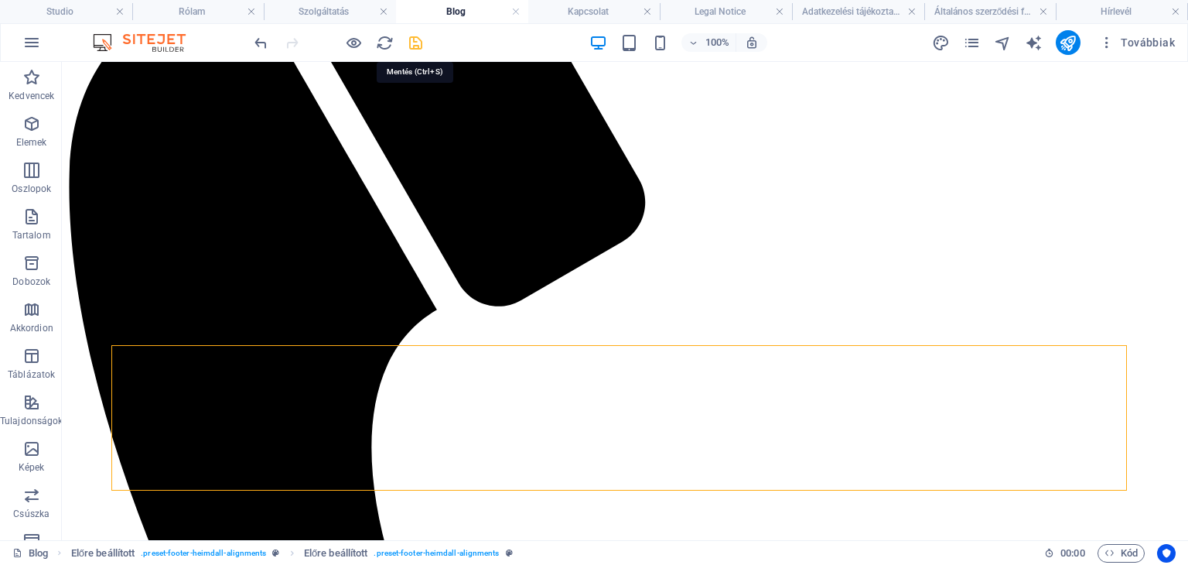
click at [411, 49] on icon "save" at bounding box center [416, 43] width 18 height 18
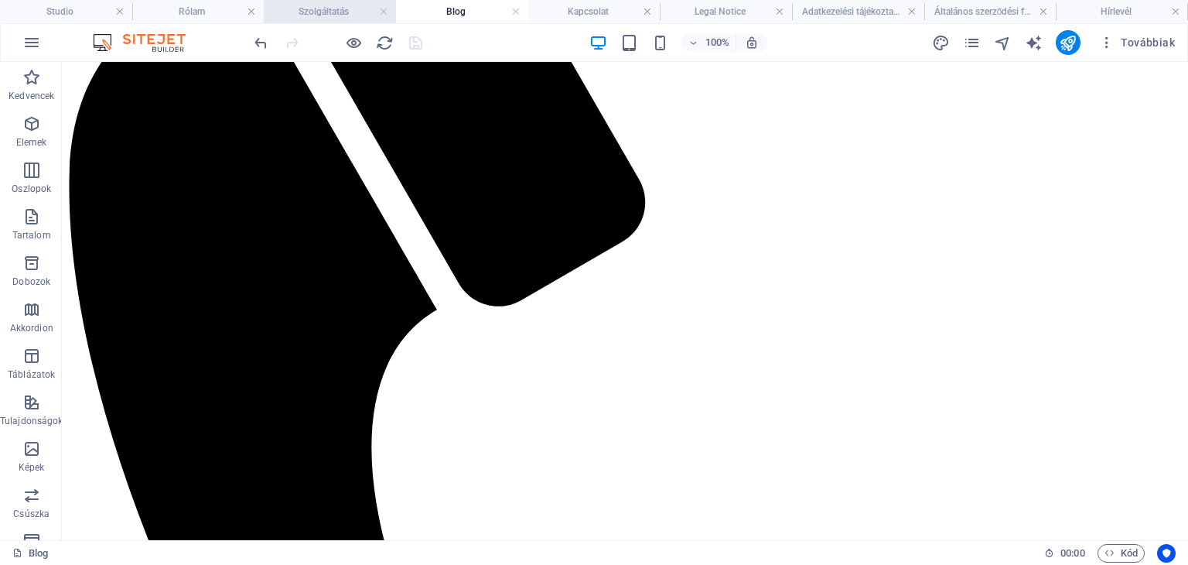
click at [345, 10] on h4 "Szolgáltatás" at bounding box center [330, 11] width 132 height 17
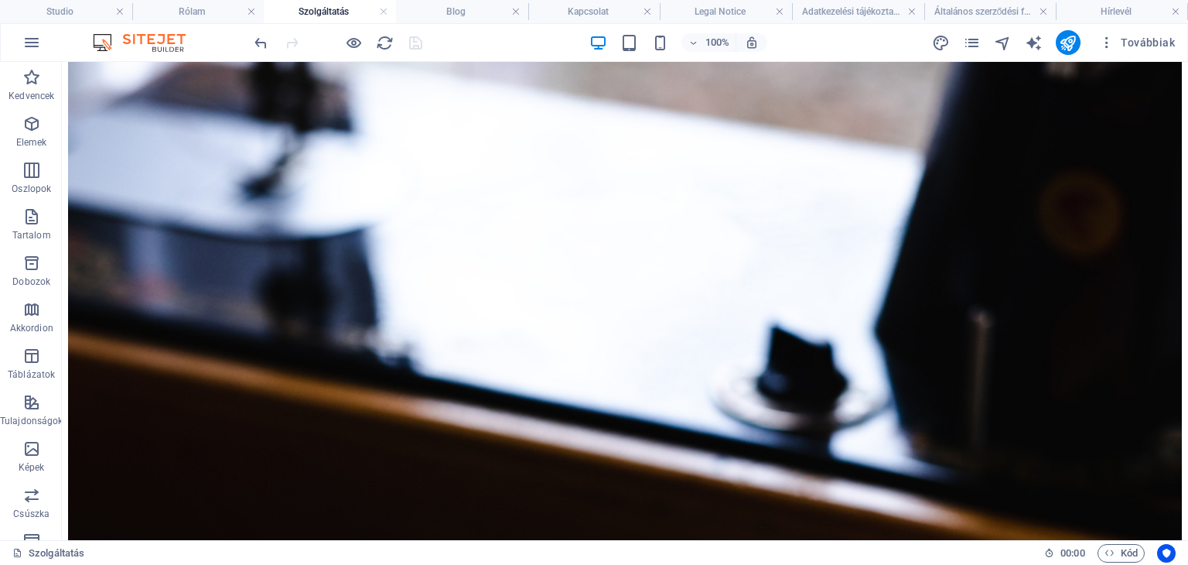
scroll to position [0, 0]
click at [213, 12] on h4 "Rólam" at bounding box center [198, 11] width 132 height 17
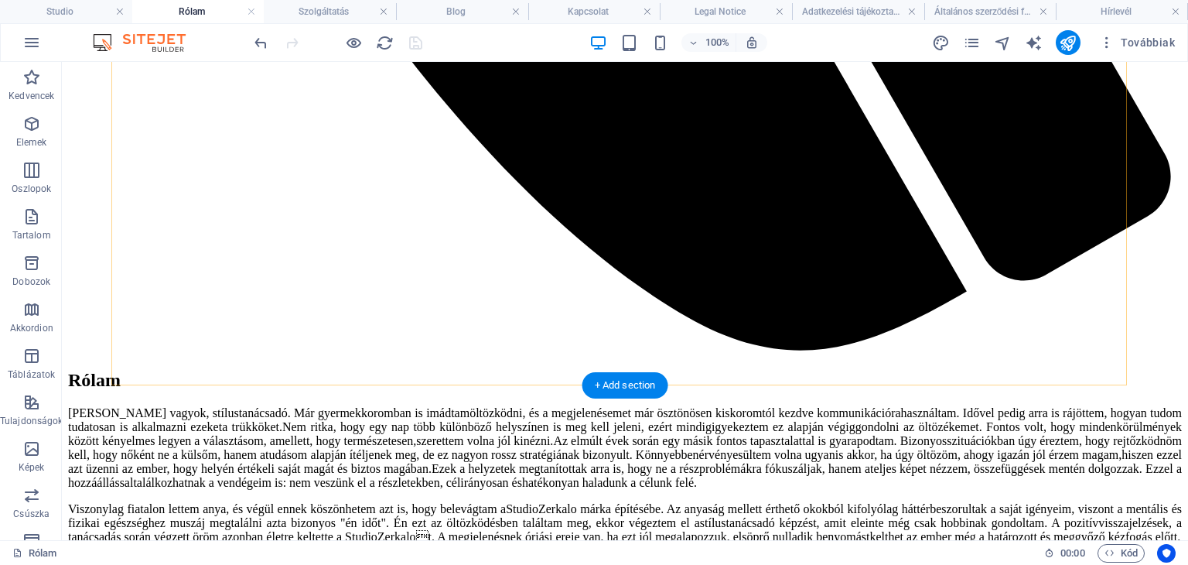
scroll to position [1454, 0]
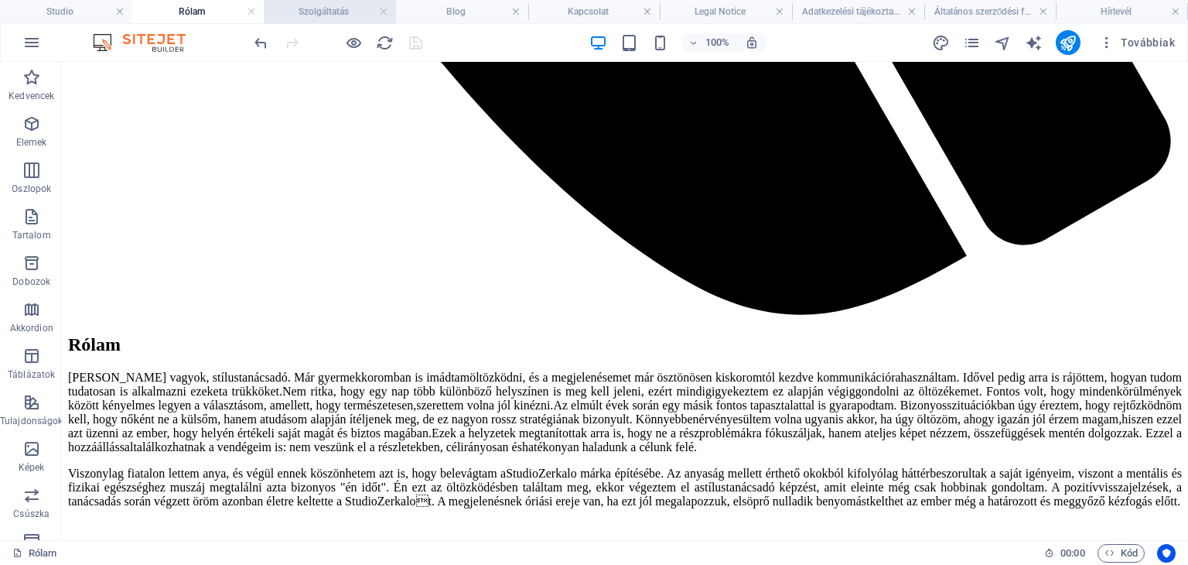
click at [314, 5] on h4 "Szolgáltatás" at bounding box center [330, 11] width 132 height 17
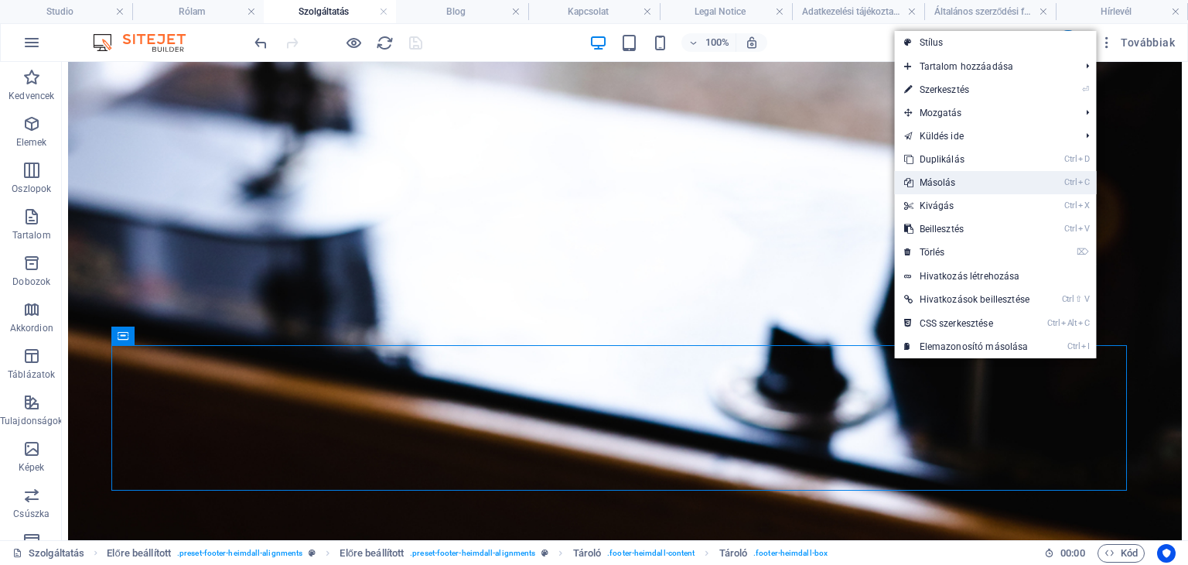
drag, startPoint x: 967, startPoint y: 187, endPoint x: 797, endPoint y: 96, distance: 193.1
click at [967, 187] on link "Ctrl C Másolás" at bounding box center [967, 182] width 144 height 23
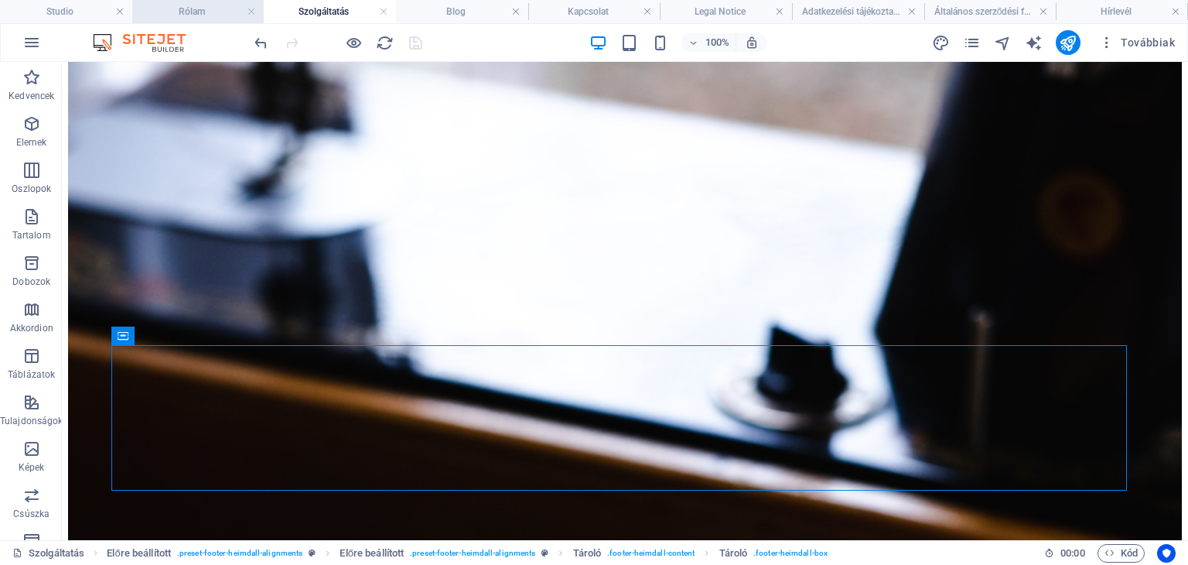
click at [193, 5] on h4 "Rólam" at bounding box center [198, 11] width 132 height 17
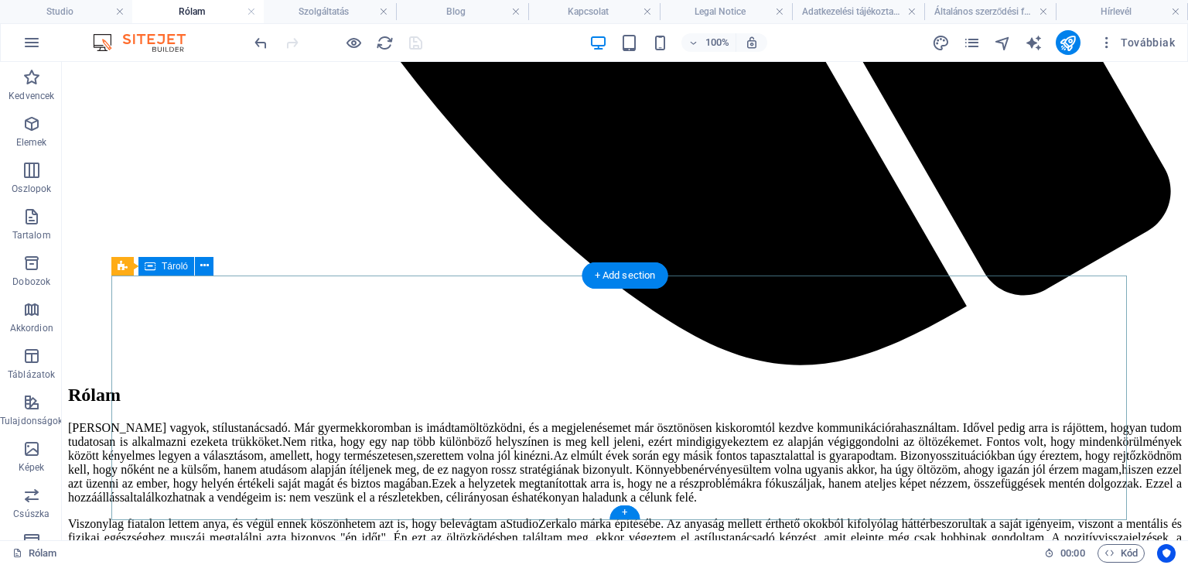
scroll to position [1454, 0]
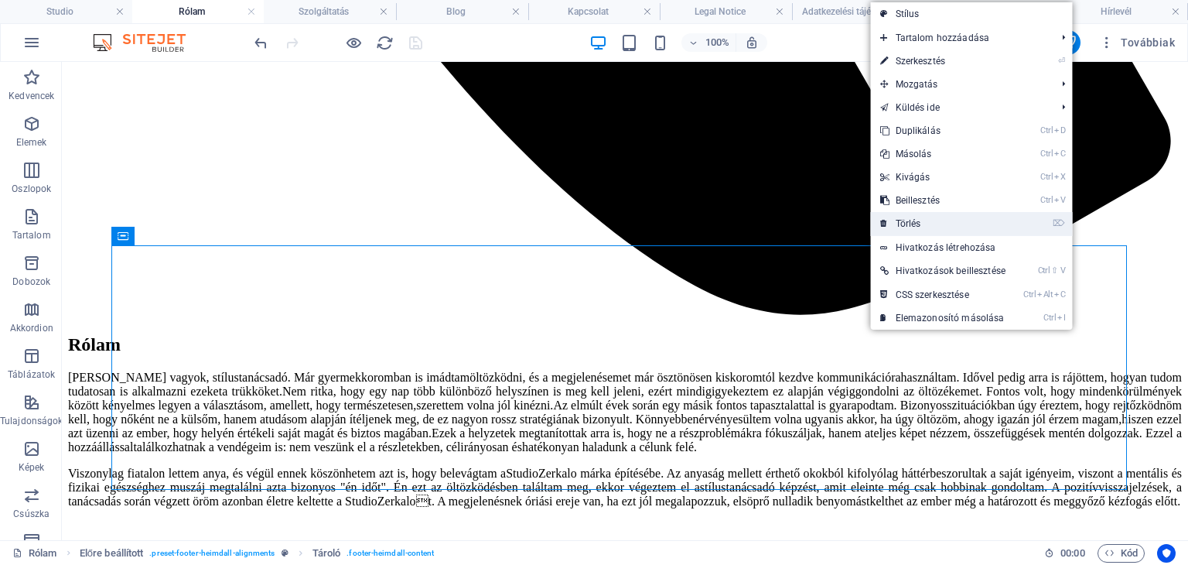
click at [930, 216] on link "⌦ Törlés" at bounding box center [943, 223] width 144 height 23
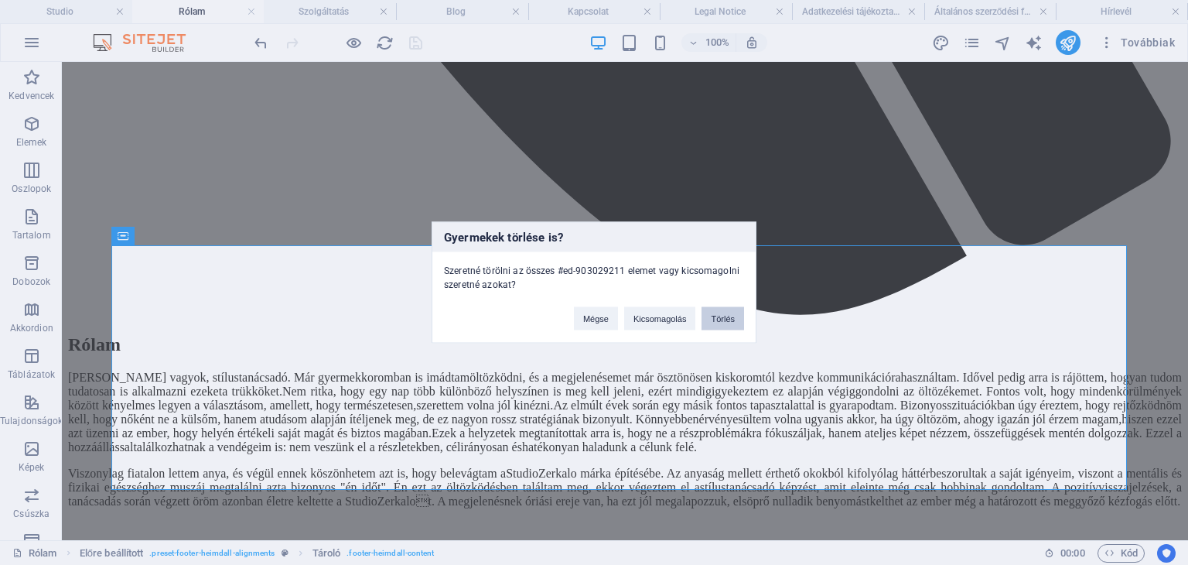
click at [732, 319] on button "Törlés" at bounding box center [722, 318] width 43 height 23
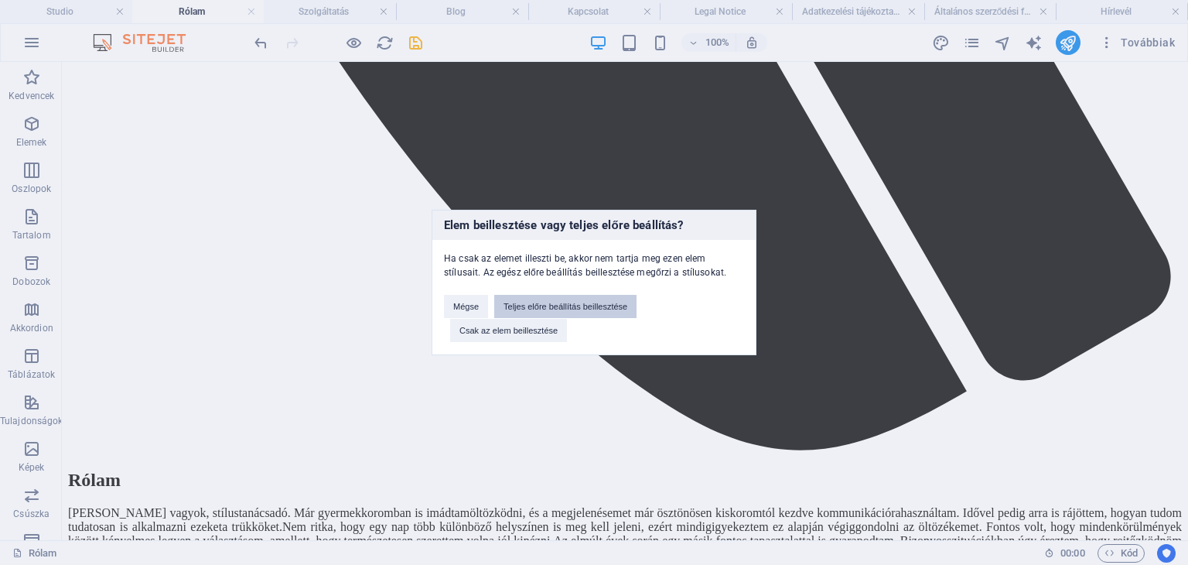
click at [568, 302] on button "Teljes előre beállítás beillesztése" at bounding box center [565, 306] width 142 height 23
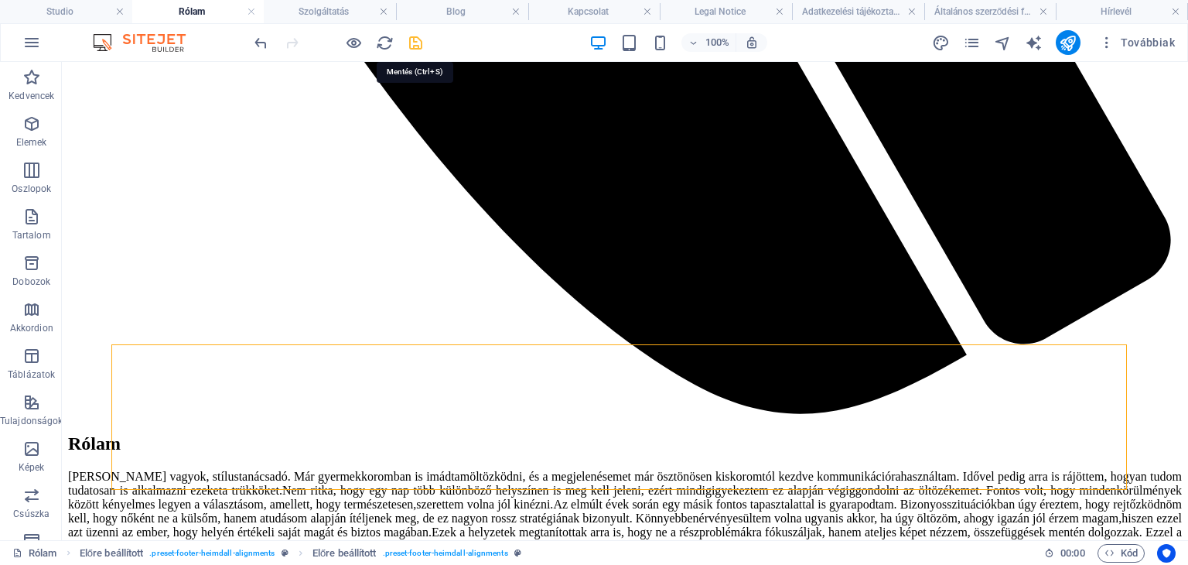
click at [415, 37] on icon "save" at bounding box center [416, 43] width 18 height 18
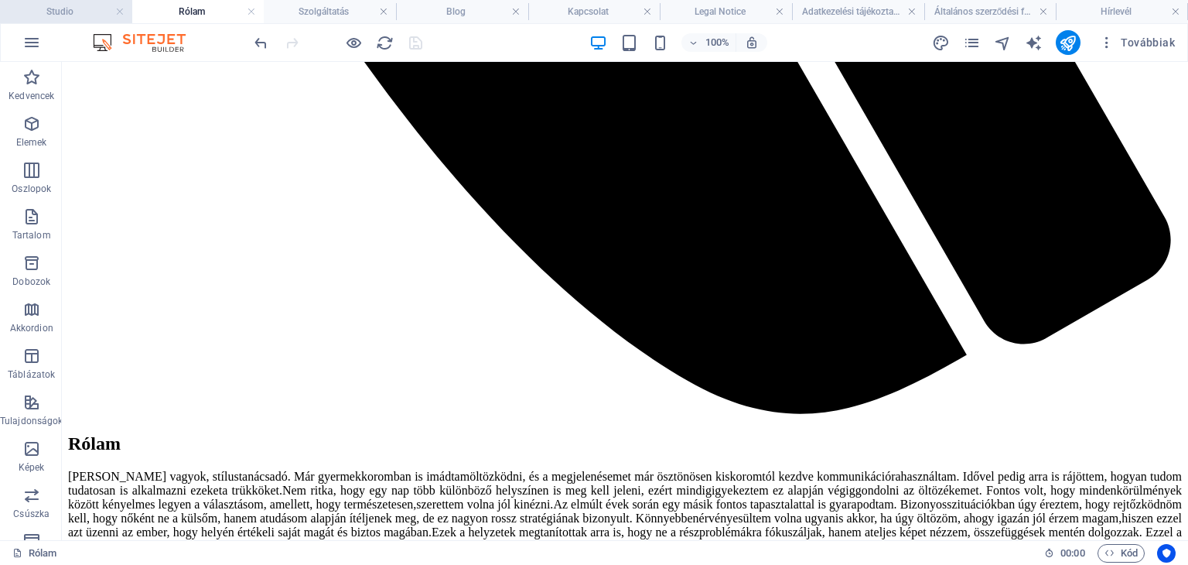
click at [76, 15] on h4 "Studio" at bounding box center [66, 11] width 132 height 17
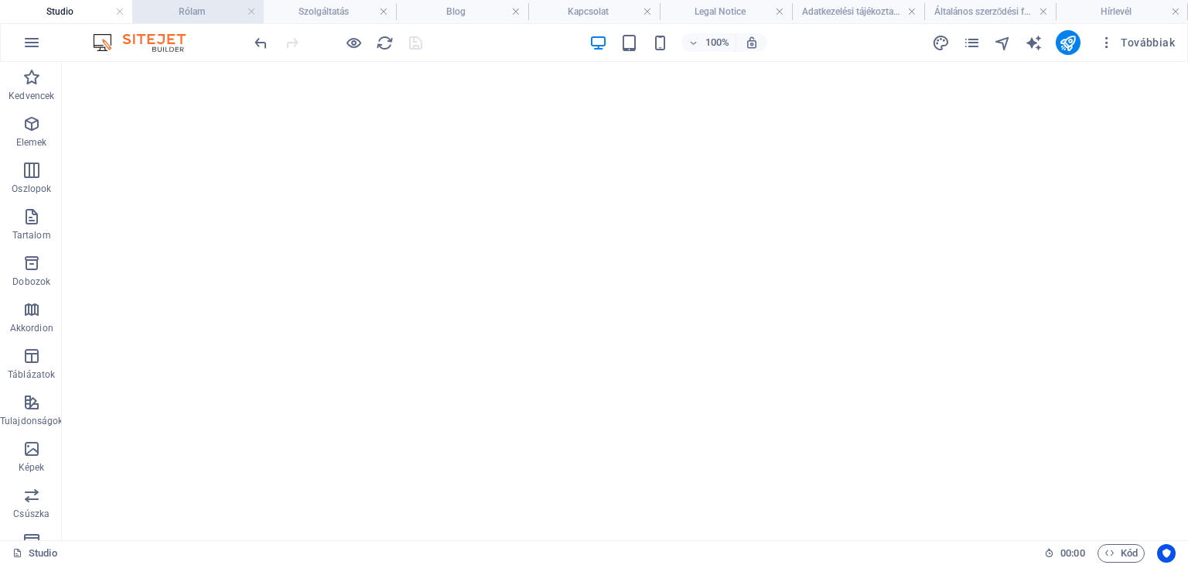
click at [195, 9] on h4 "Rólam" at bounding box center [198, 11] width 132 height 17
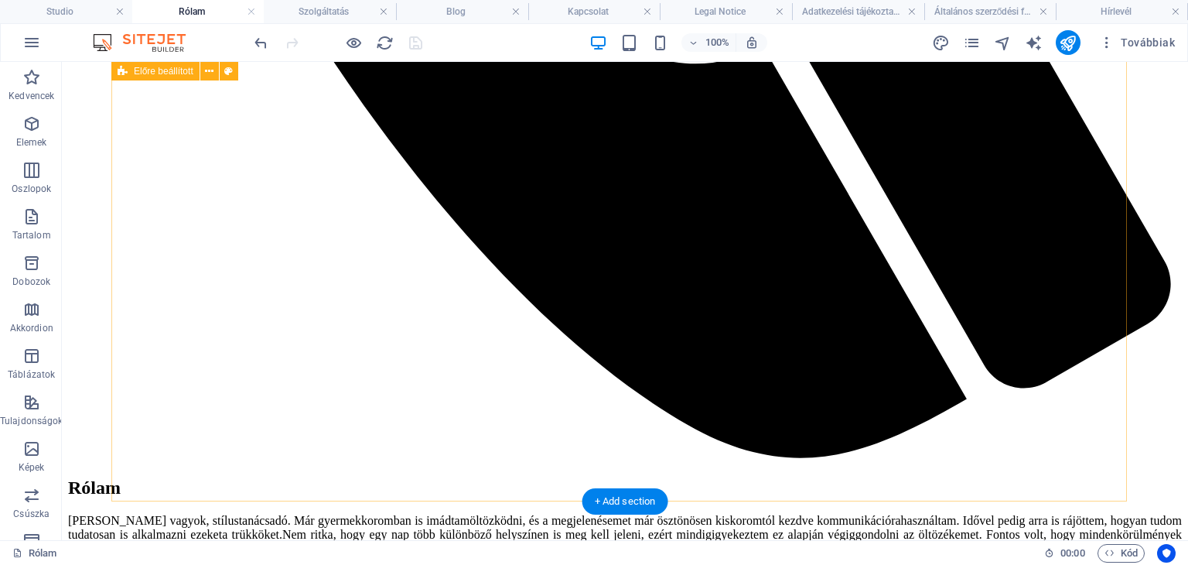
scroll to position [1355, 0]
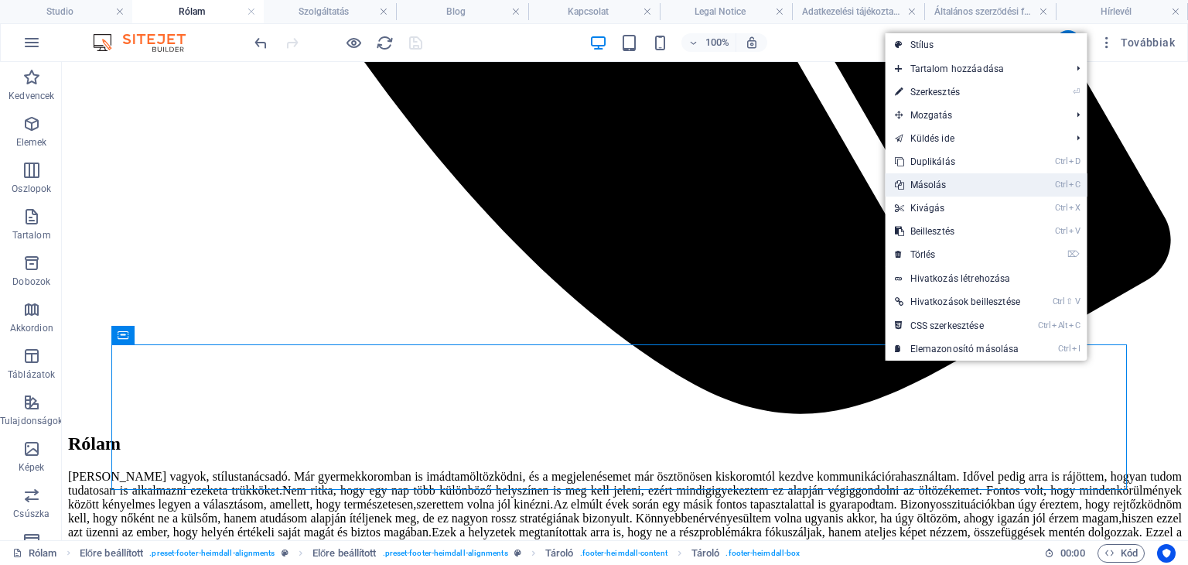
click at [930, 189] on link "Ctrl C Másolás" at bounding box center [957, 184] width 144 height 23
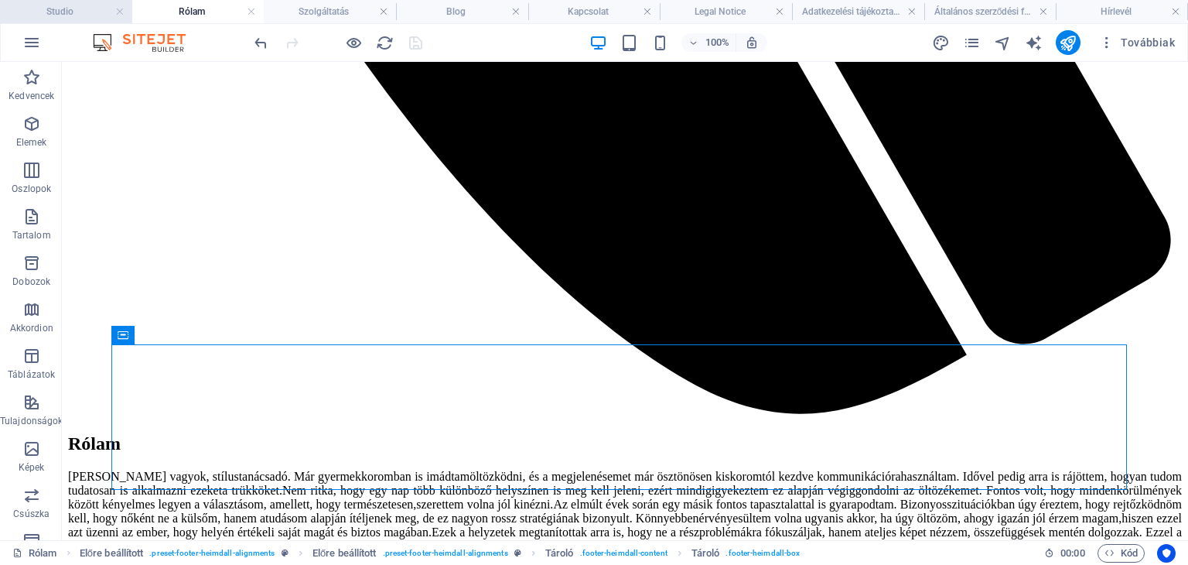
click at [74, 5] on h4 "Studio" at bounding box center [66, 11] width 132 height 17
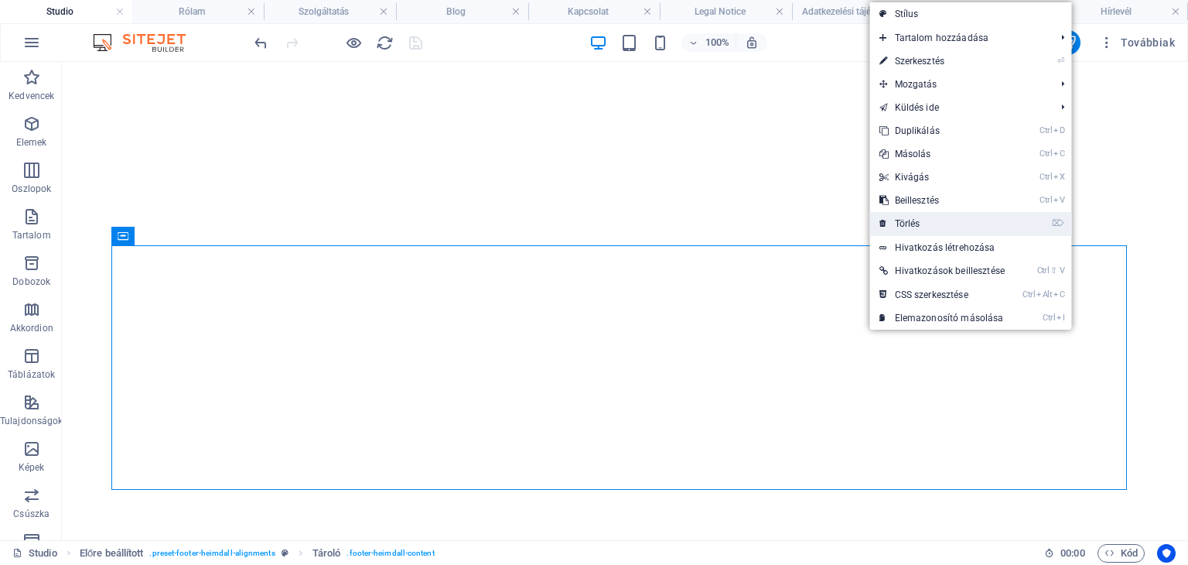
click at [928, 228] on link "⌦ Törlés" at bounding box center [942, 223] width 144 height 23
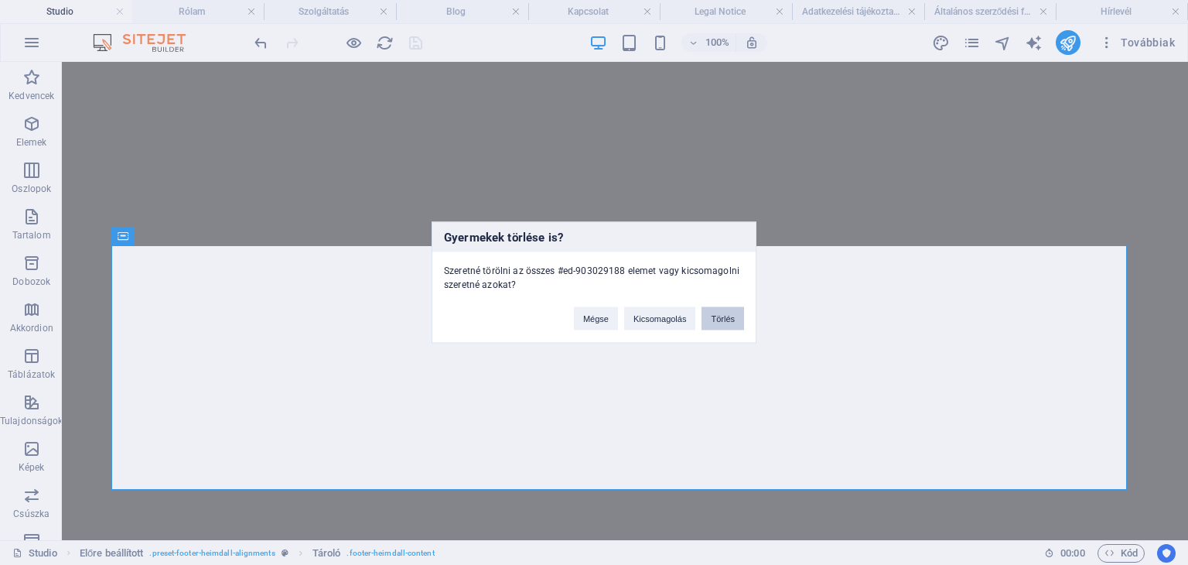
click at [715, 317] on button "Törlés" at bounding box center [722, 318] width 43 height 23
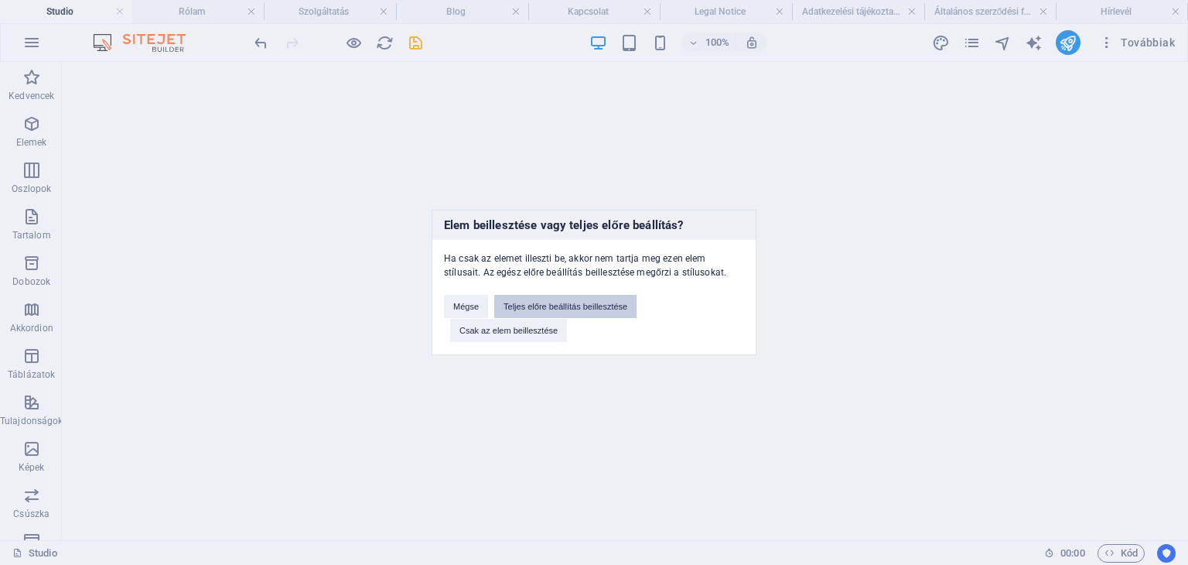
click at [585, 302] on button "Teljes előre beállítás beillesztése" at bounding box center [565, 306] width 142 height 23
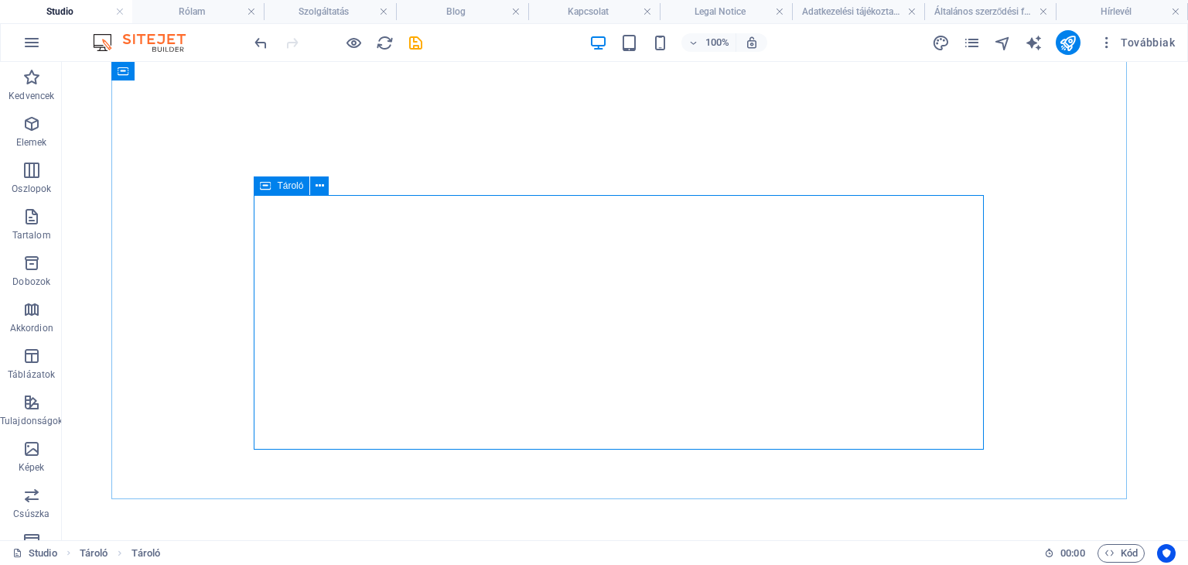
click at [291, 190] on span "Tároló" at bounding box center [290, 185] width 26 height 9
click at [292, 185] on span "Tároló" at bounding box center [290, 185] width 26 height 9
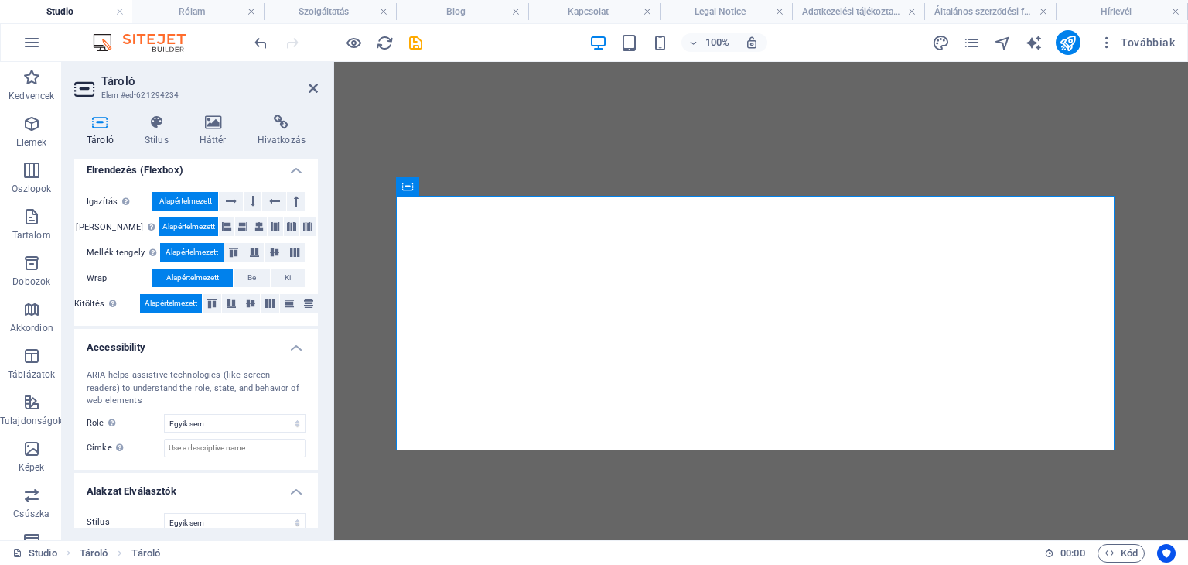
scroll to position [230, 0]
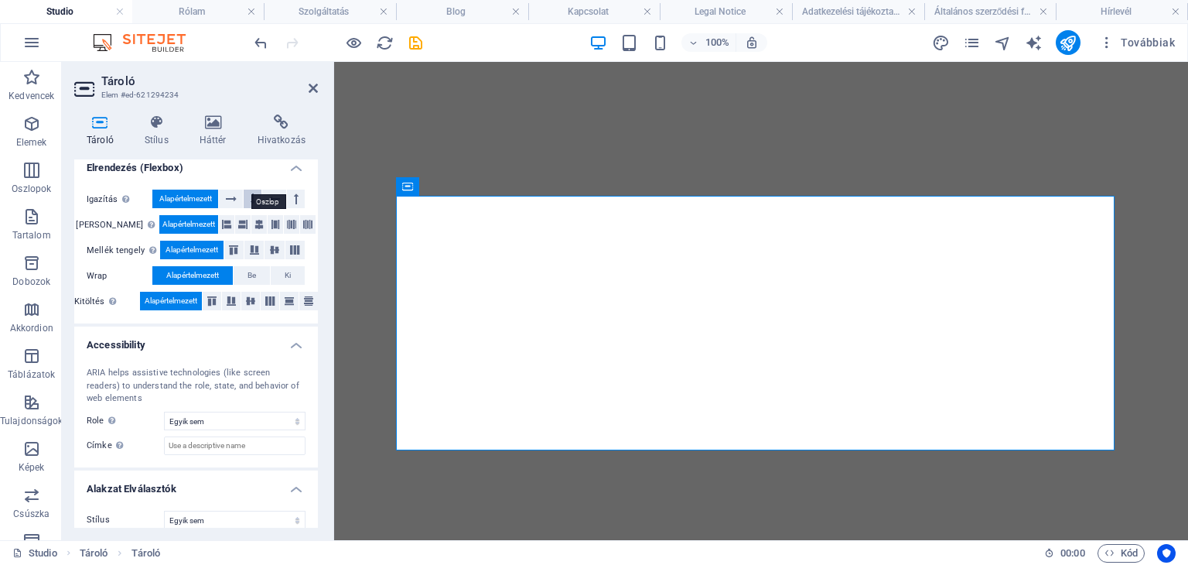
click at [257, 189] on button at bounding box center [253, 198] width 18 height 19
click at [234, 189] on icon at bounding box center [231, 198] width 11 height 19
click at [267, 245] on icon at bounding box center [274, 249] width 19 height 9
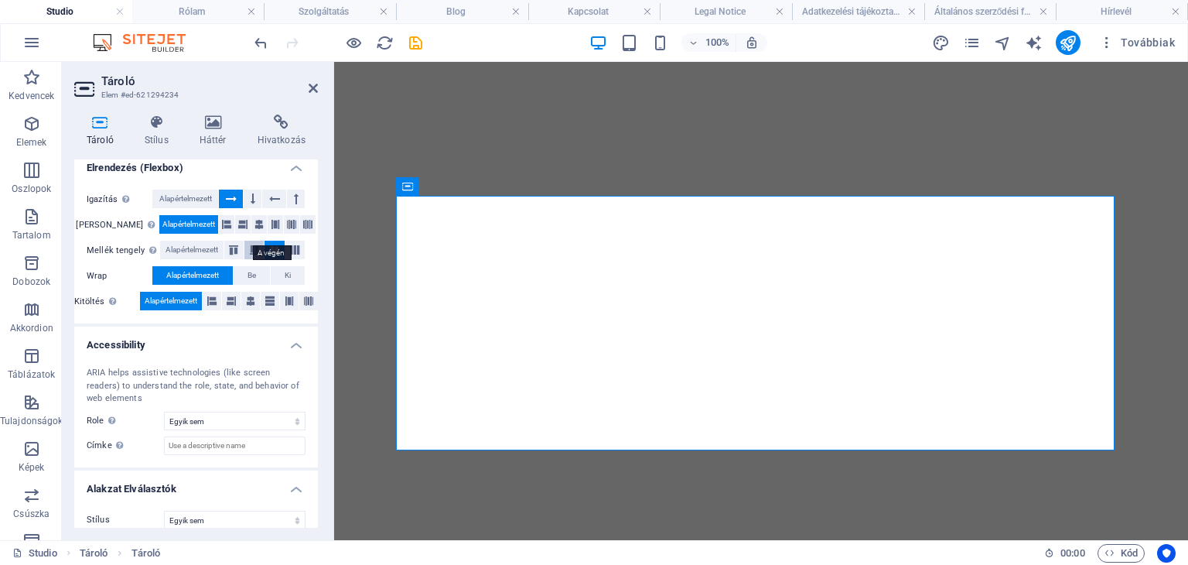
click at [258, 245] on icon at bounding box center [254, 249] width 19 height 9
click at [258, 266] on button "Be" at bounding box center [252, 275] width 36 height 19
click at [278, 266] on button "Ki" at bounding box center [288, 275] width 34 height 19
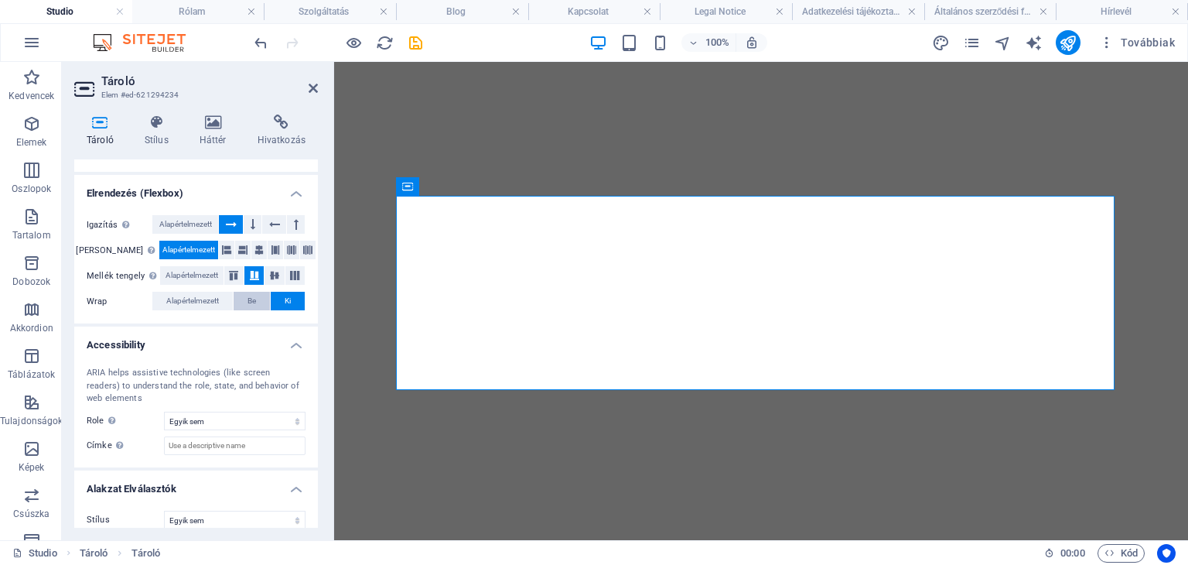
click at [251, 292] on span "Be" at bounding box center [251, 301] width 9 height 19
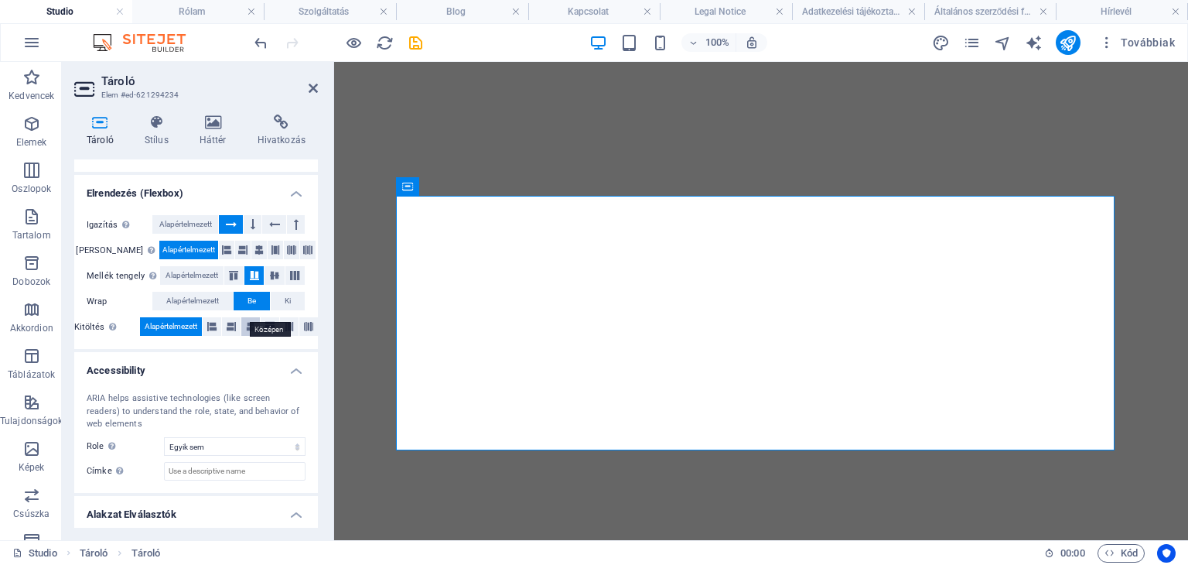
click at [247, 317] on icon at bounding box center [250, 326] width 9 height 19
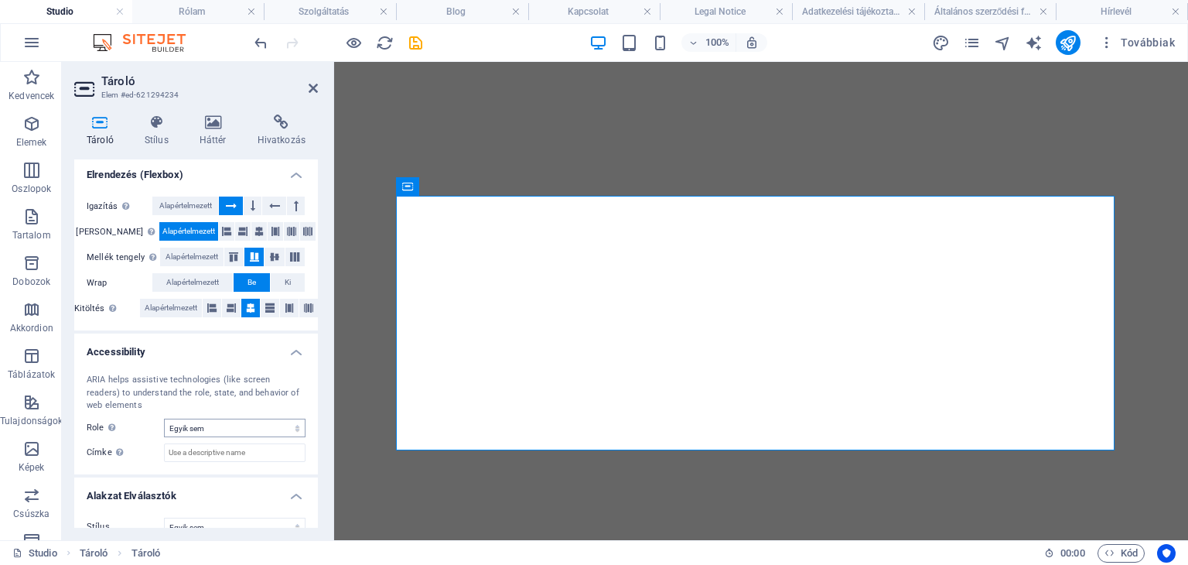
scroll to position [230, 0]
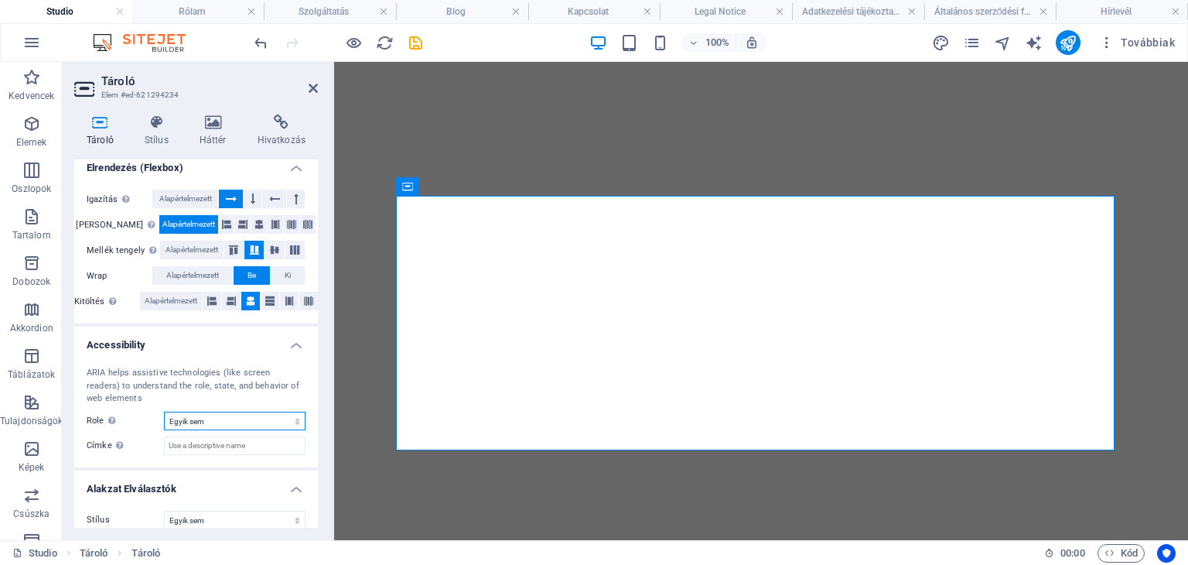
click at [286, 414] on select "Egyik sem Alert Article Banner Comment Complementary Dialog Fejléc Lábléc Marqu…" at bounding box center [235, 420] width 142 height 19
click at [227, 476] on h4 "Alakzat Elválasztók" at bounding box center [196, 484] width 244 height 28
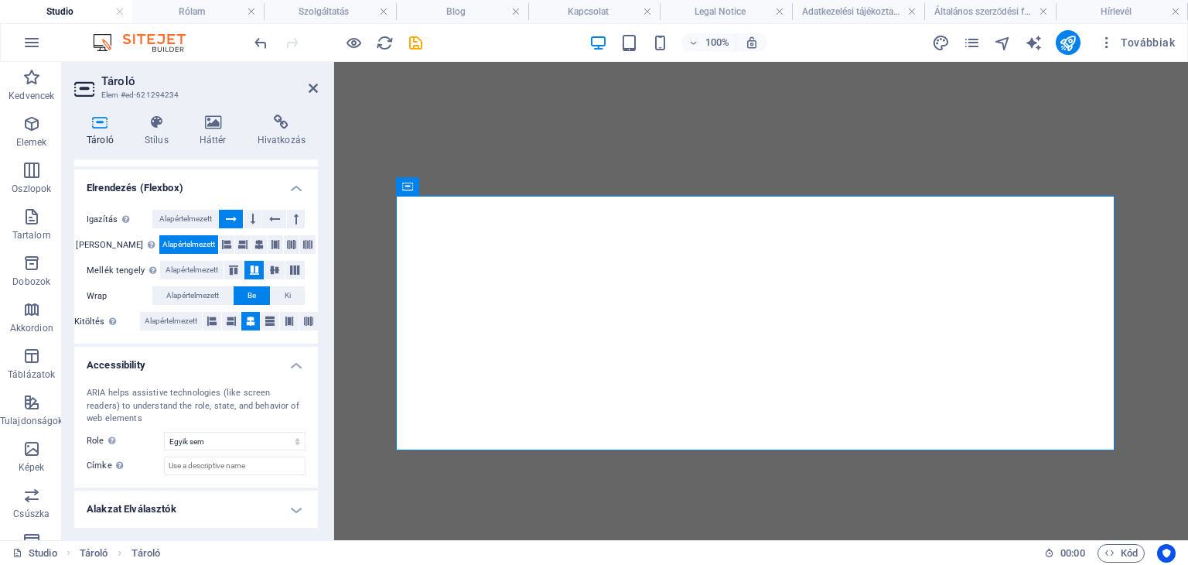
scroll to position [196, 0]
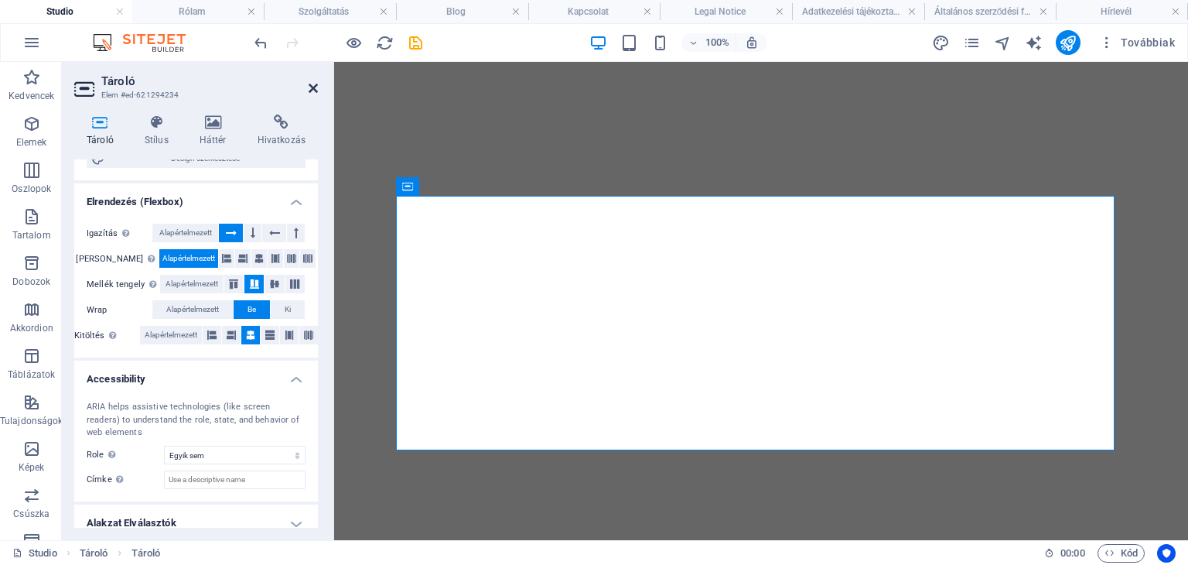
click at [309, 84] on icon at bounding box center [313, 88] width 9 height 12
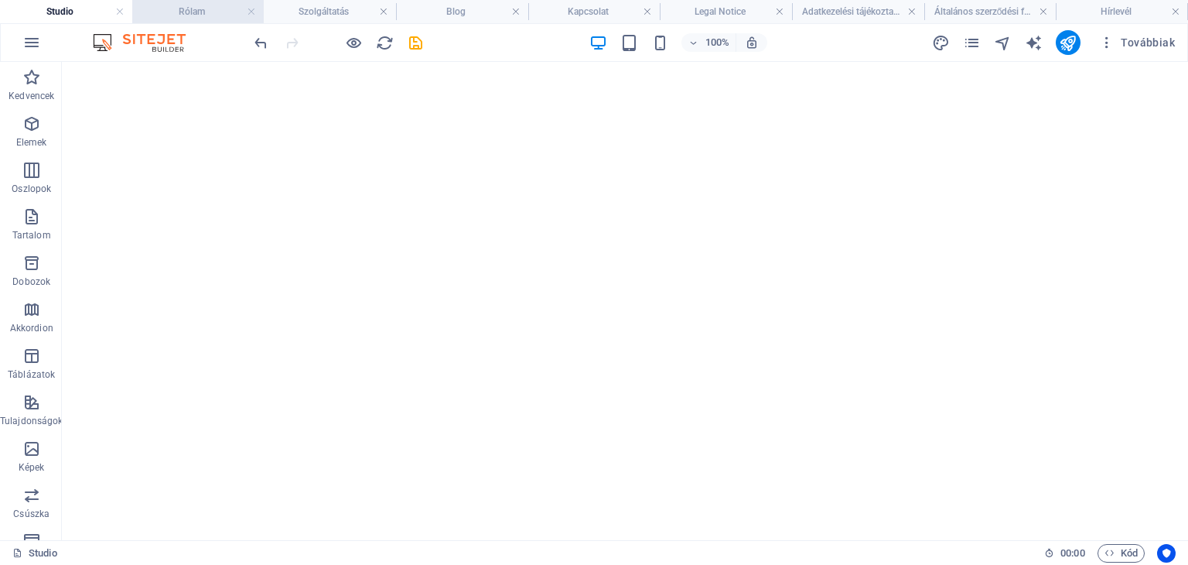
click at [187, 8] on h4 "Rólam" at bounding box center [198, 11] width 132 height 17
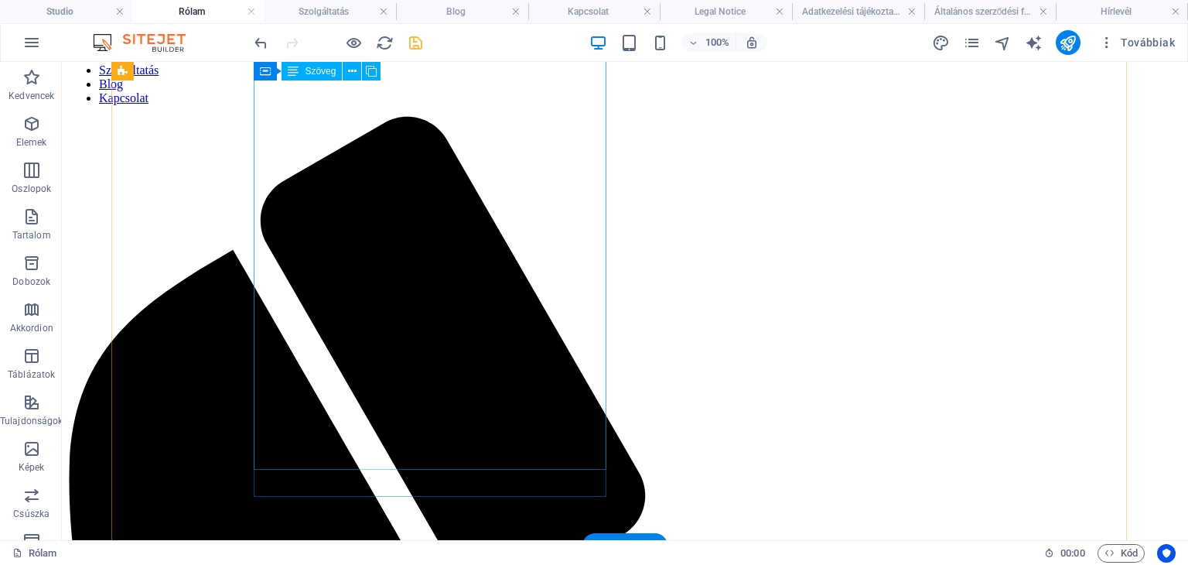
scroll to position [0, 0]
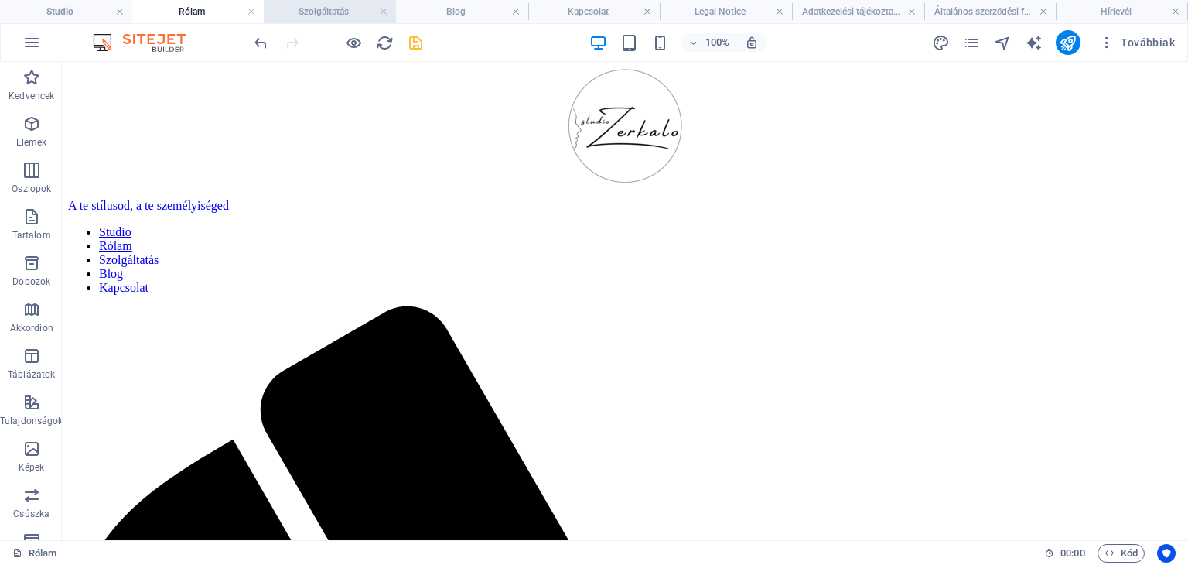
click at [299, 10] on h4 "Szolgáltatás" at bounding box center [330, 11] width 132 height 17
drag, startPoint x: 437, startPoint y: 20, endPoint x: 424, endPoint y: 3, distance: 21.5
click at [437, 20] on li "Blog" at bounding box center [462, 11] width 132 height 23
click at [578, 16] on h4 "Kapcsolat" at bounding box center [594, 11] width 132 height 17
click at [697, 15] on h4 "Legal Notice" at bounding box center [726, 11] width 132 height 17
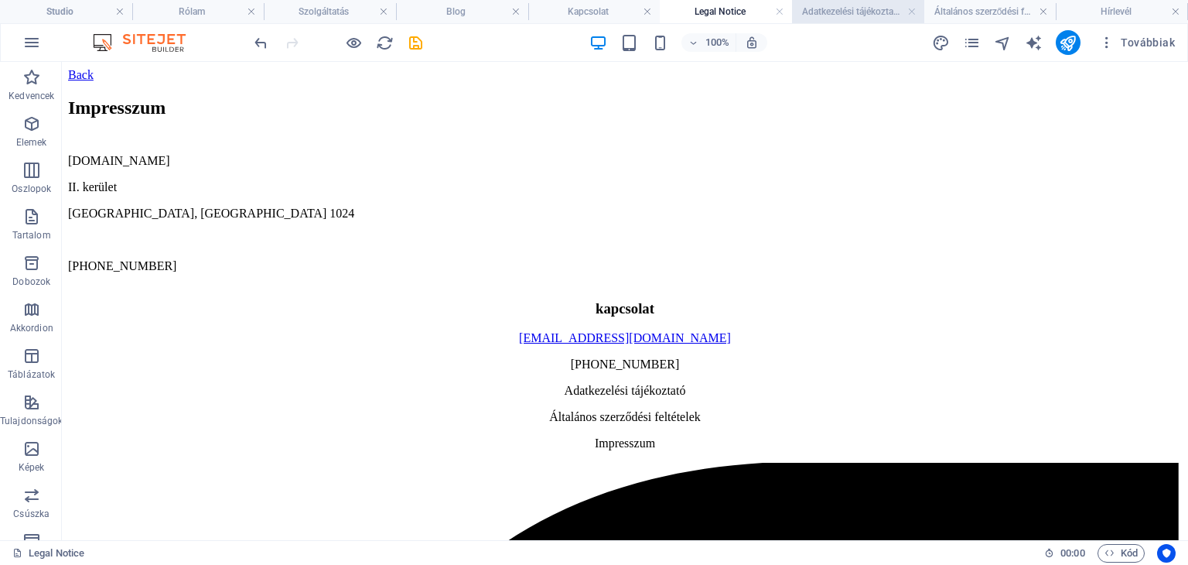
click at [837, 6] on h4 "Adatkezelési tájékoztató" at bounding box center [858, 11] width 132 height 17
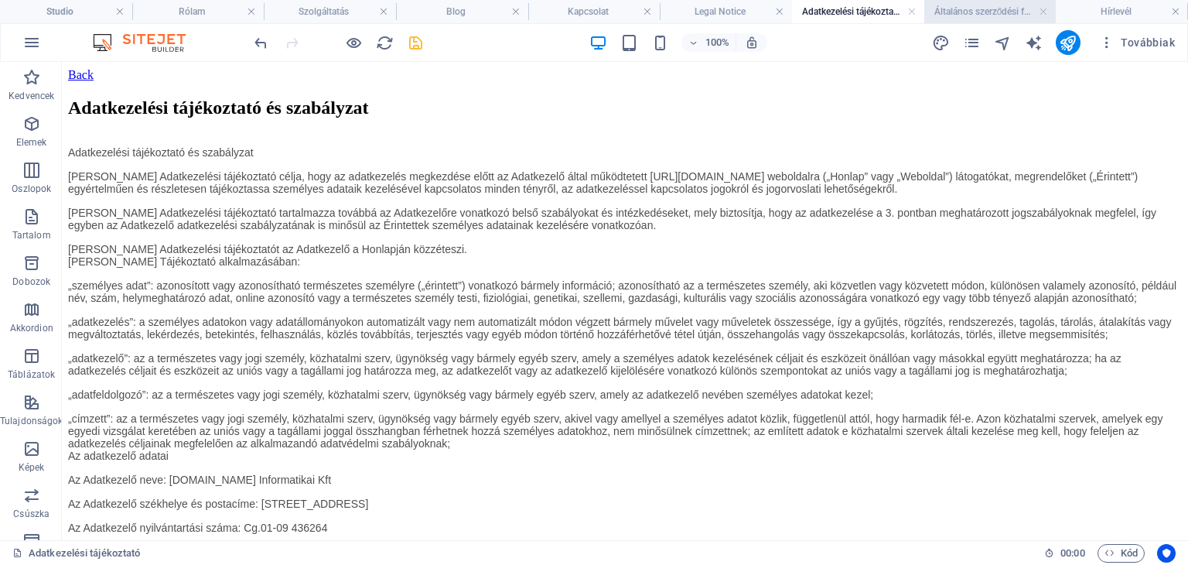
click at [983, 7] on h4 "Általános szerződési feltételek" at bounding box center [990, 11] width 132 height 17
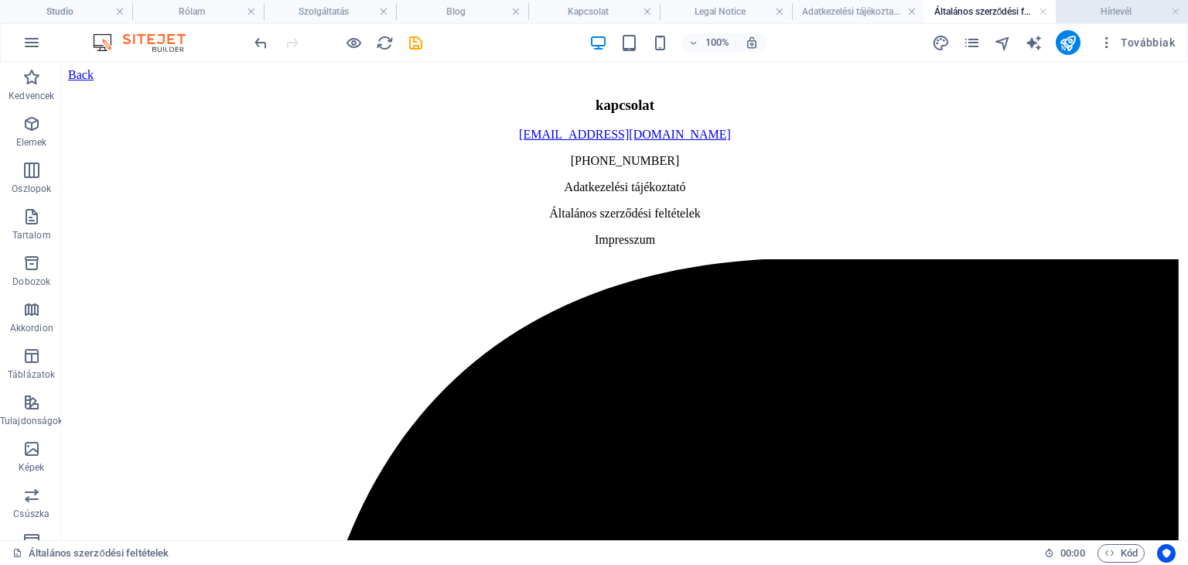
click at [1117, 16] on h4 "Hírlevél" at bounding box center [1122, 11] width 132 height 17
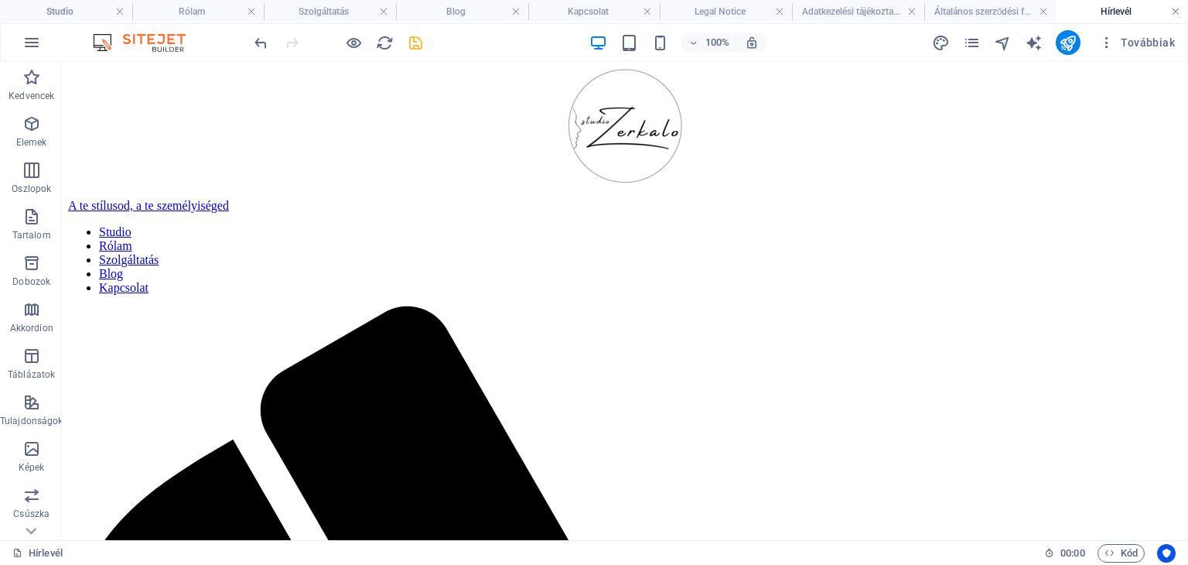
click at [1175, 14] on link at bounding box center [1175, 12] width 9 height 15
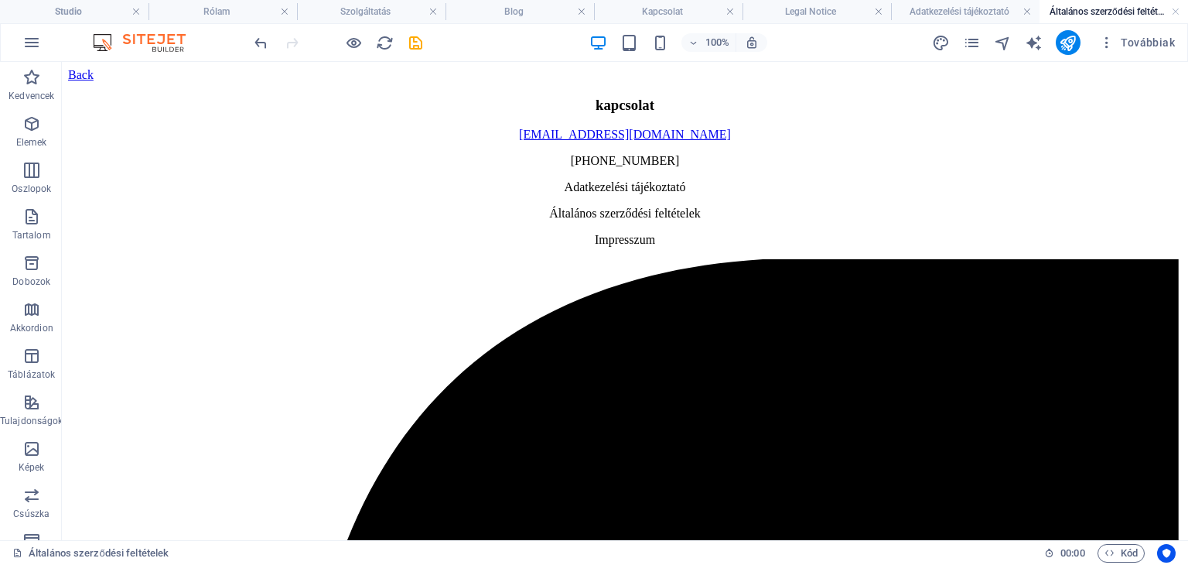
click at [1175, 14] on link at bounding box center [1175, 12] width 9 height 15
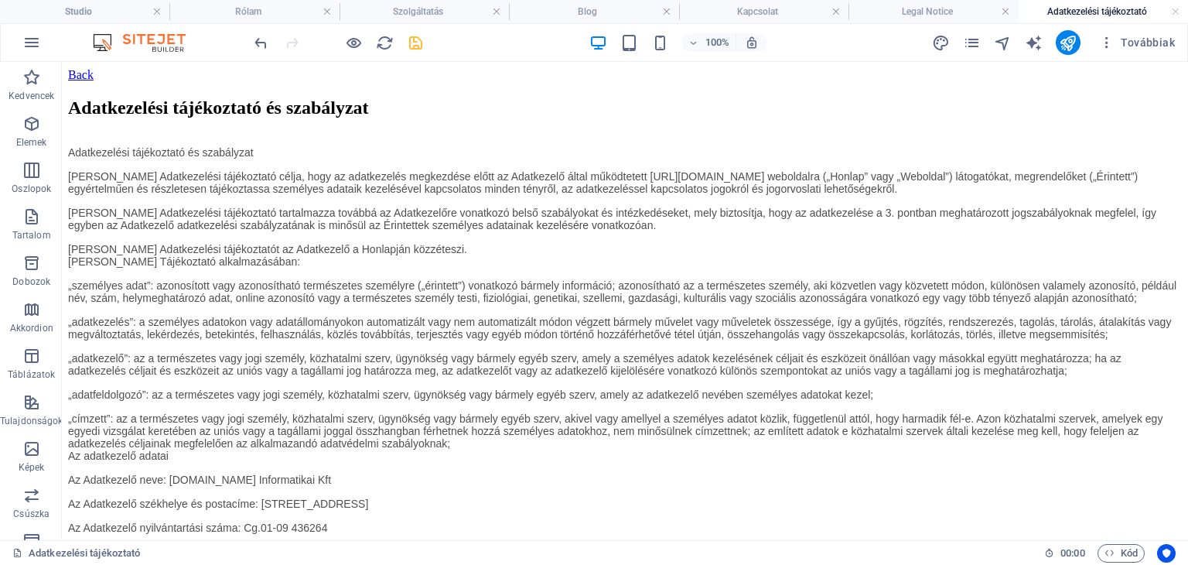
click at [1175, 14] on link at bounding box center [1175, 12] width 9 height 15
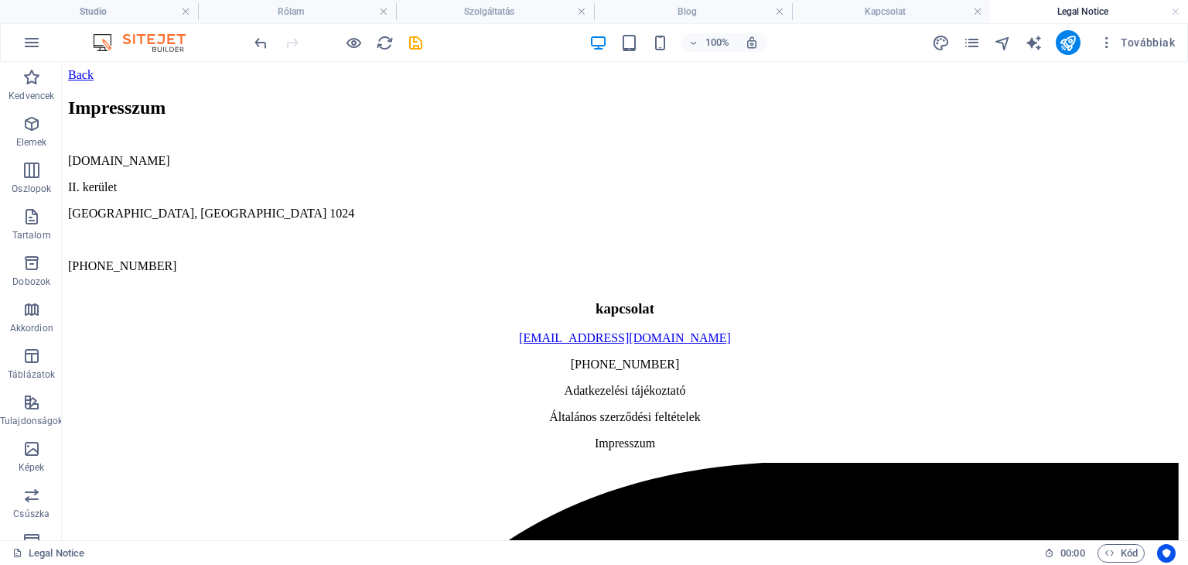
click at [1175, 14] on link at bounding box center [1175, 12] width 9 height 15
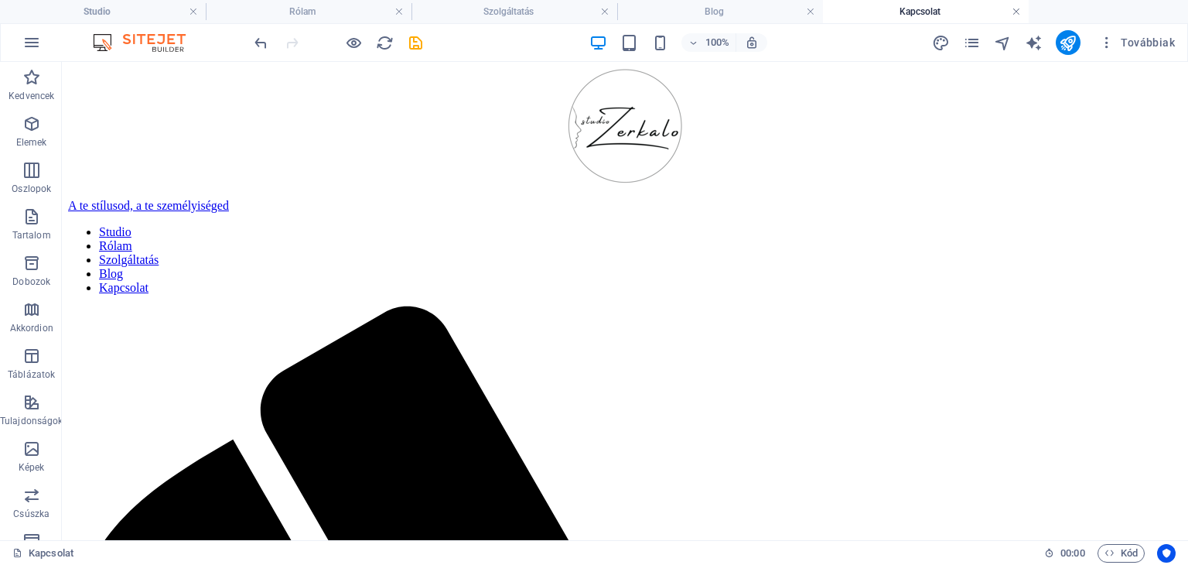
click at [1012, 12] on link at bounding box center [1016, 12] width 9 height 15
click at [810, 11] on link at bounding box center [810, 12] width 9 height 15
click at [599, 7] on h4 "Szolgáltatás" at bounding box center [514, 11] width 206 height 17
click at [395, 13] on link at bounding box center [398, 12] width 9 height 15
click at [397, 13] on link at bounding box center [398, 12] width 9 height 15
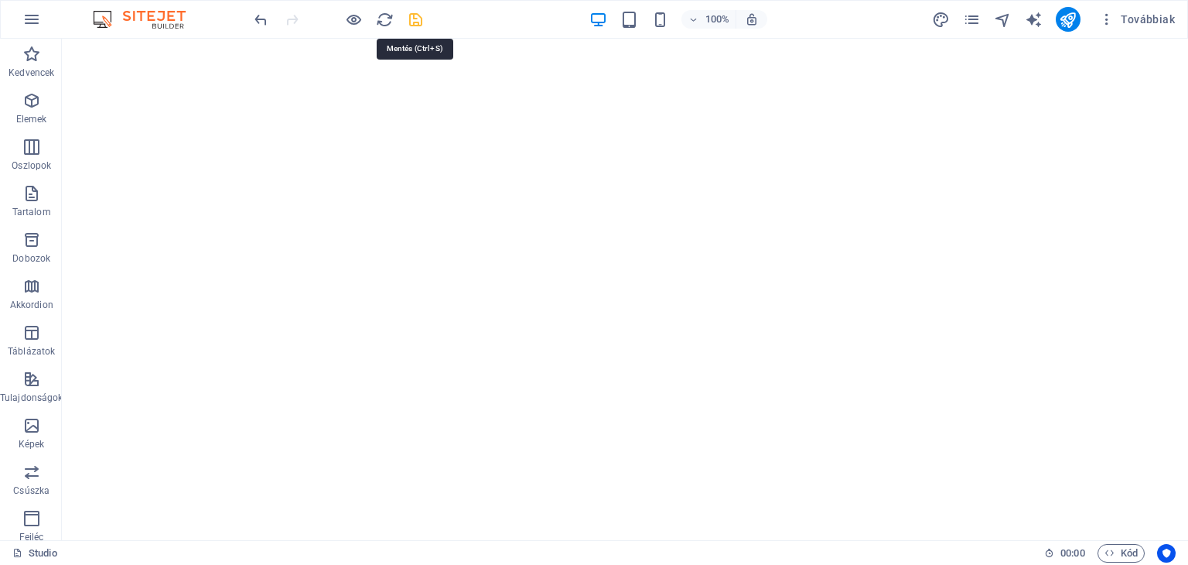
click at [417, 15] on icon "save" at bounding box center [416, 20] width 18 height 18
click at [1067, 19] on icon "publish" at bounding box center [1068, 20] width 18 height 18
click at [1076, 19] on icon "publish" at bounding box center [1068, 20] width 18 height 18
click at [1064, 11] on icon "publish" at bounding box center [1068, 20] width 18 height 18
